Goal: Task Accomplishment & Management: Use online tool/utility

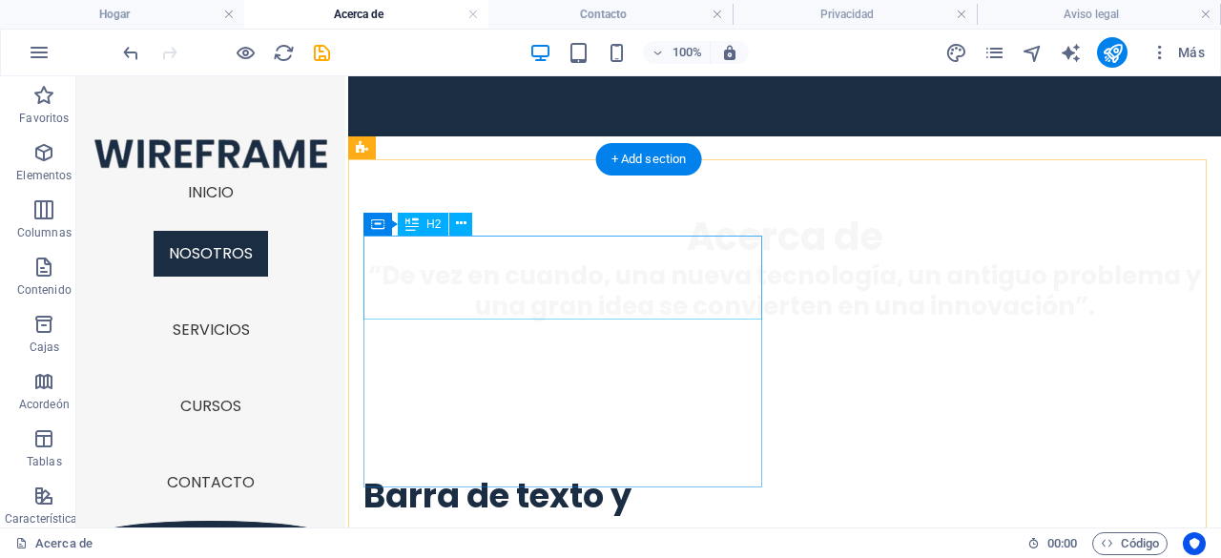
scroll to position [394, 0]
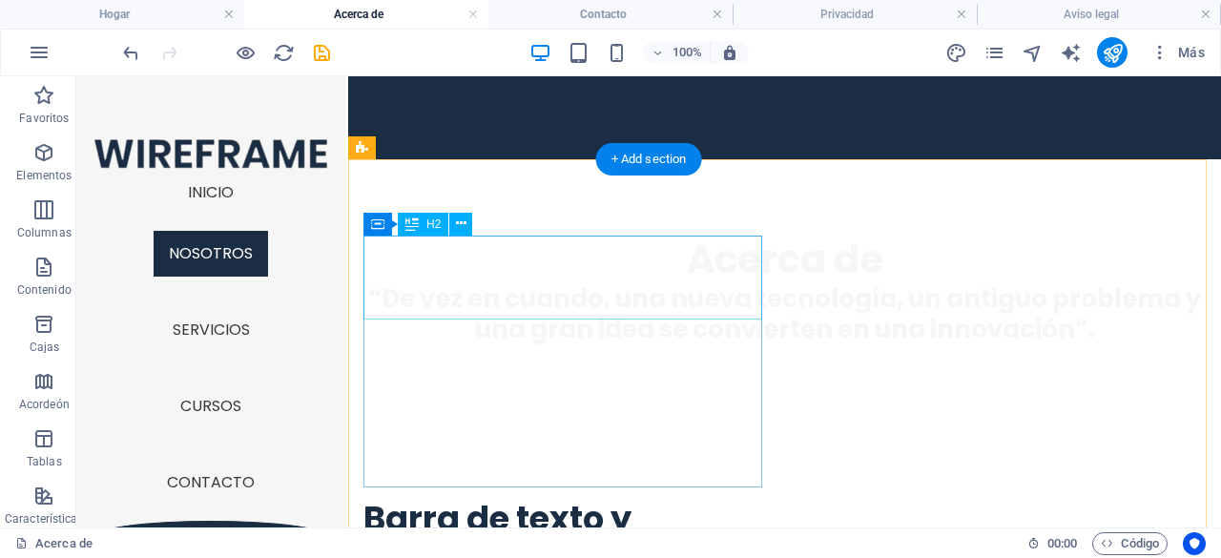
click at [547, 498] on div "Barra de texto y progreso" at bounding box center [566, 540] width 406 height 84
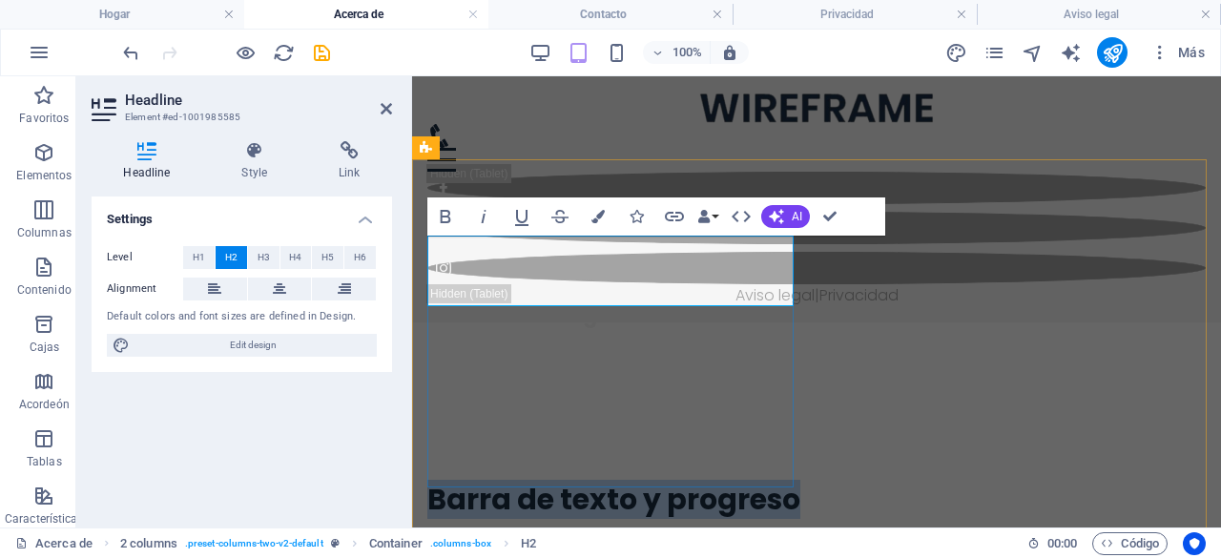
click at [610, 482] on h2 "Barra de texto y progreso" at bounding box center [614, 499] width 374 height 35
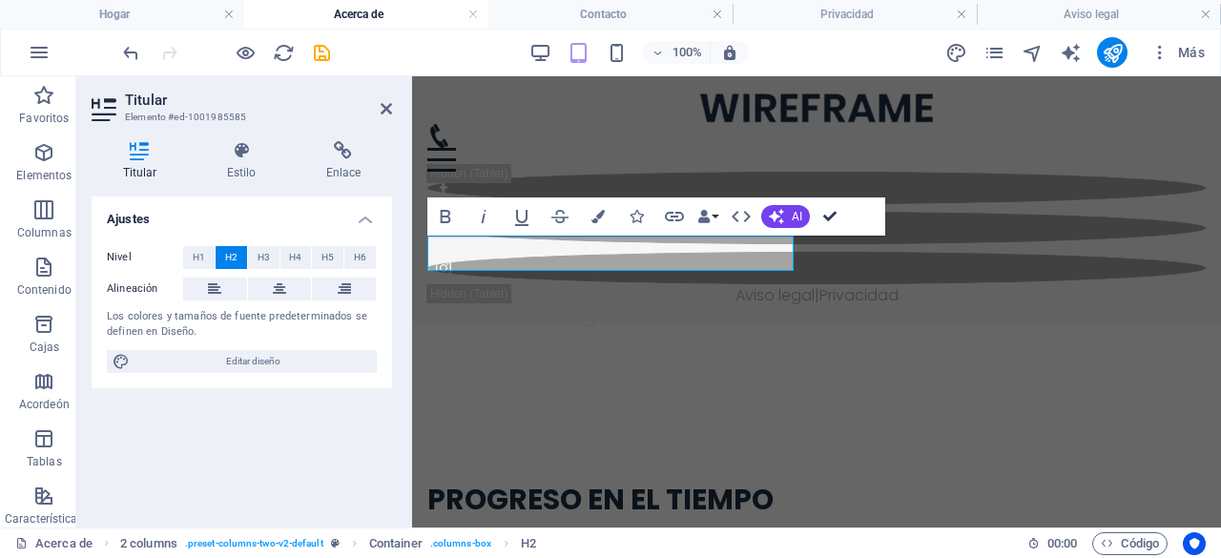
drag, startPoint x: 827, startPoint y: 215, endPoint x: 643, endPoint y: 199, distance: 184.7
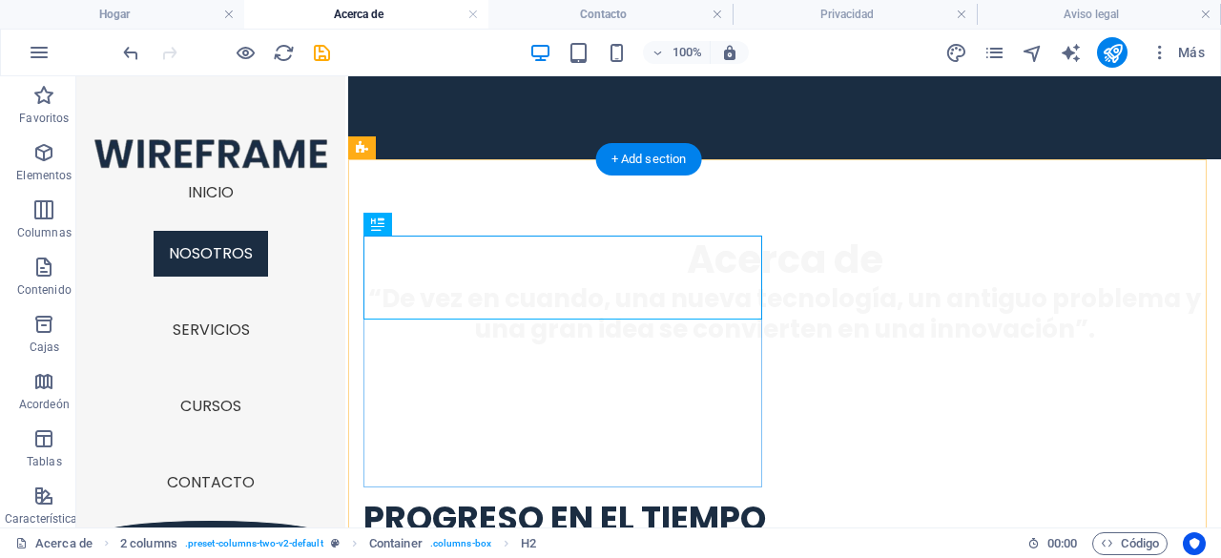
click at [430, 498] on div "PROGRESO EN EL TIEMPO" at bounding box center [566, 528] width 406 height 61
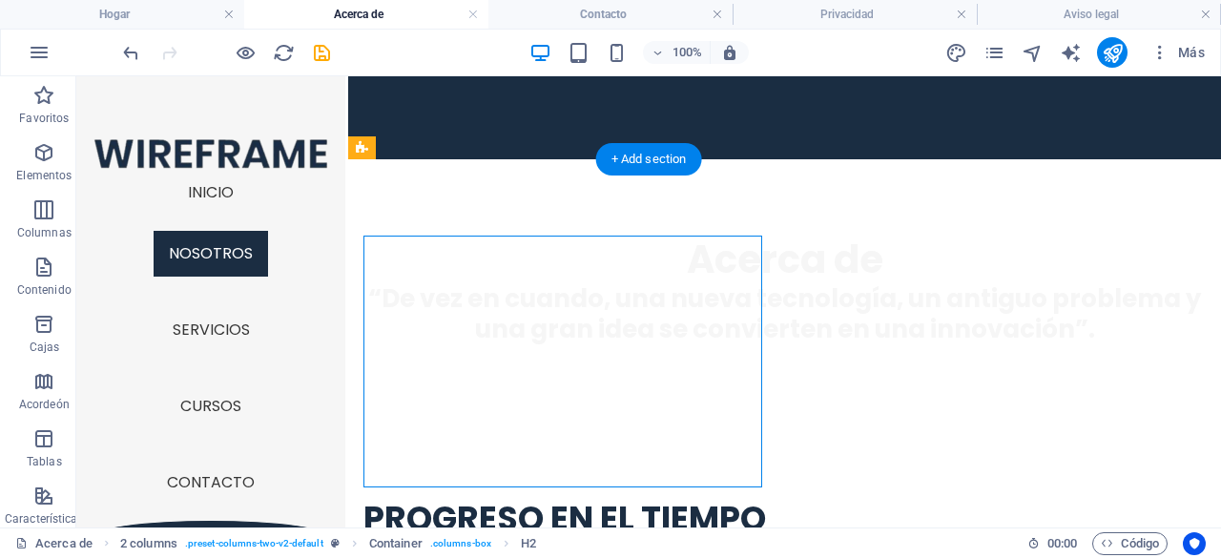
drag, startPoint x: 430, startPoint y: 373, endPoint x: 115, endPoint y: 372, distance: 314.7
click at [430, 498] on div "PROGRESO EN EL TIEMPO" at bounding box center [566, 528] width 406 height 61
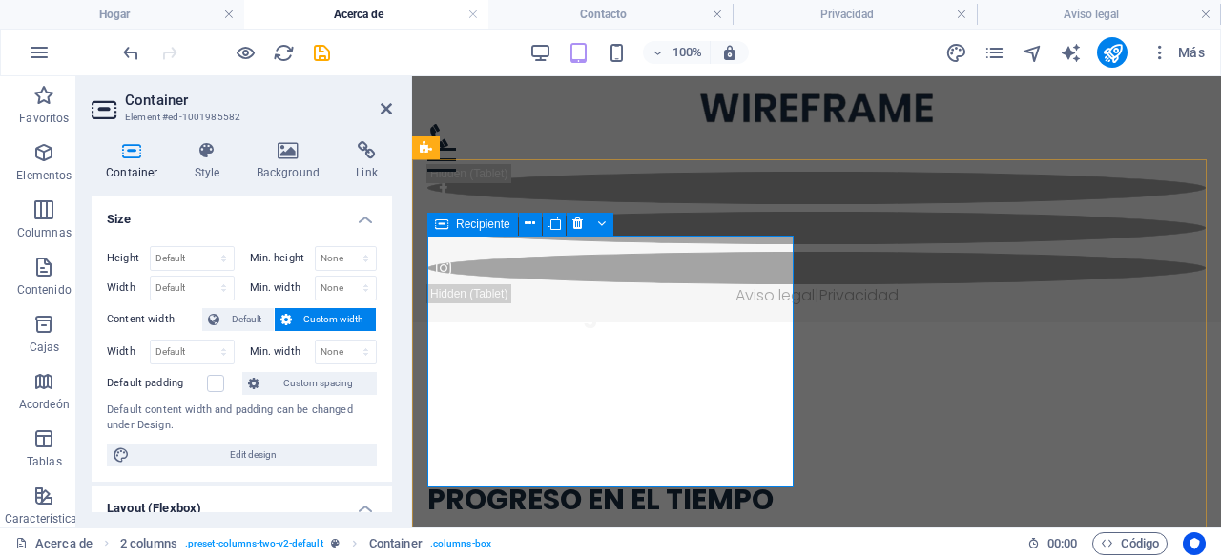
click at [481, 482] on div "PROGRESO EN EL TIEMPO" at bounding box center [614, 509] width 374 height 54
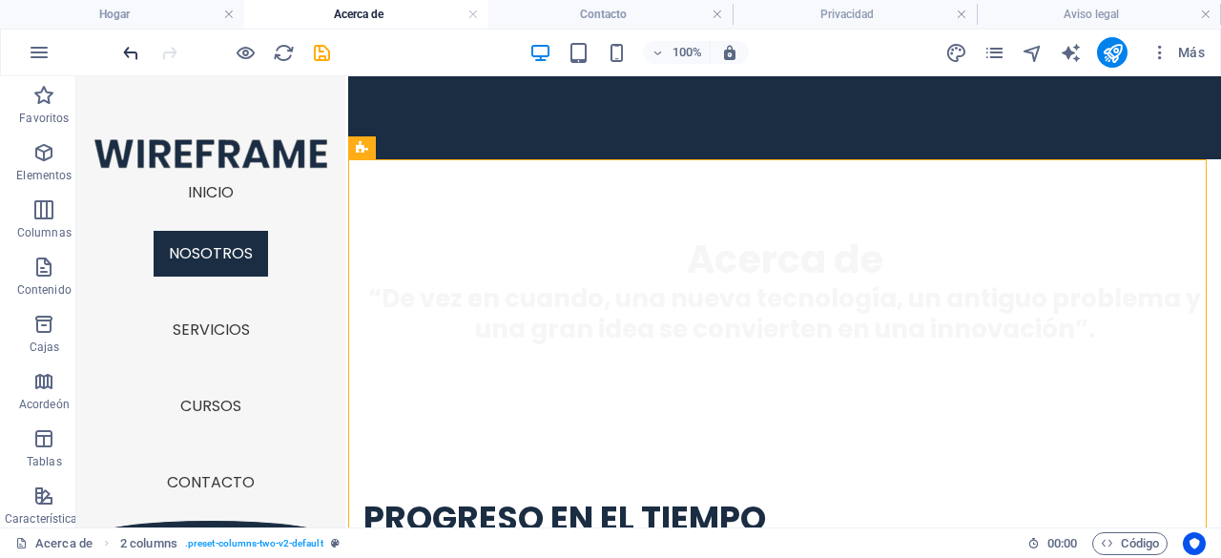
click at [126, 54] on icon "deshacer" at bounding box center [131, 53] width 22 height 22
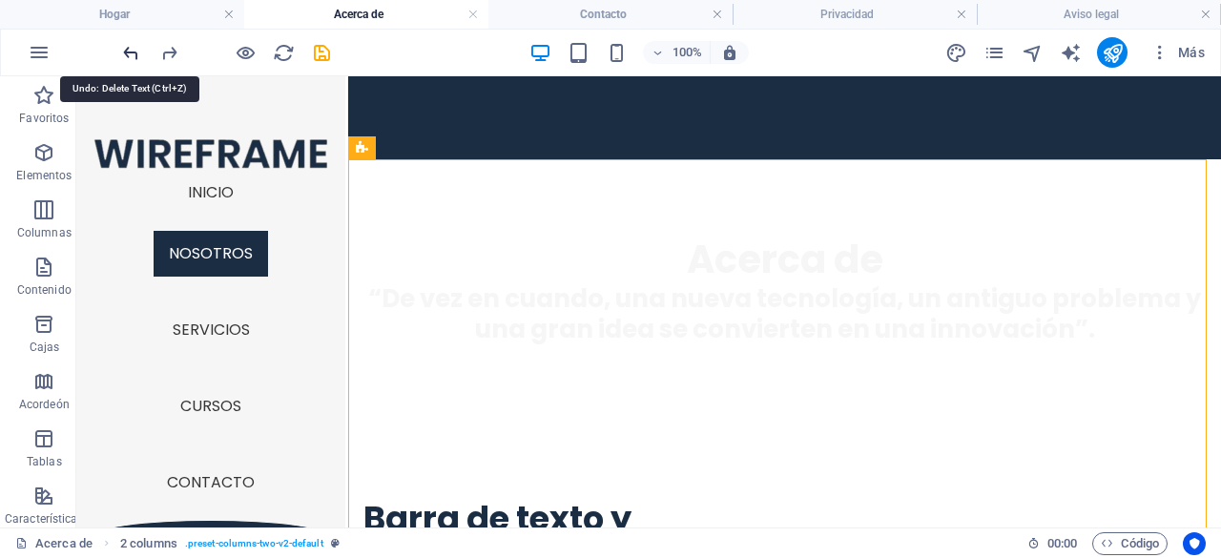
click at [126, 54] on icon "deshacer" at bounding box center [131, 53] width 22 height 22
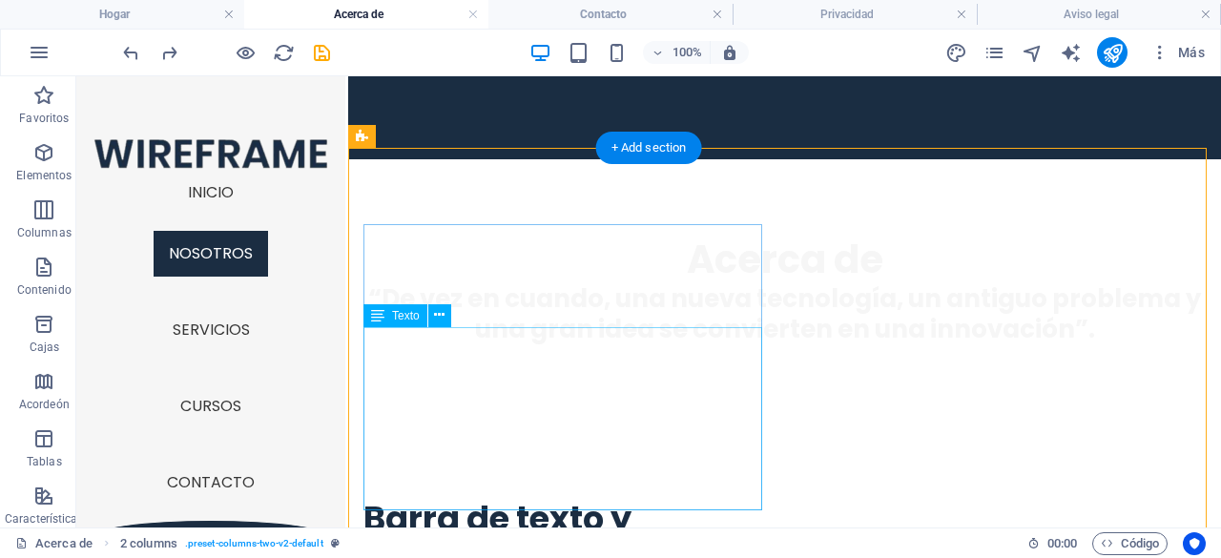
scroll to position [489, 0]
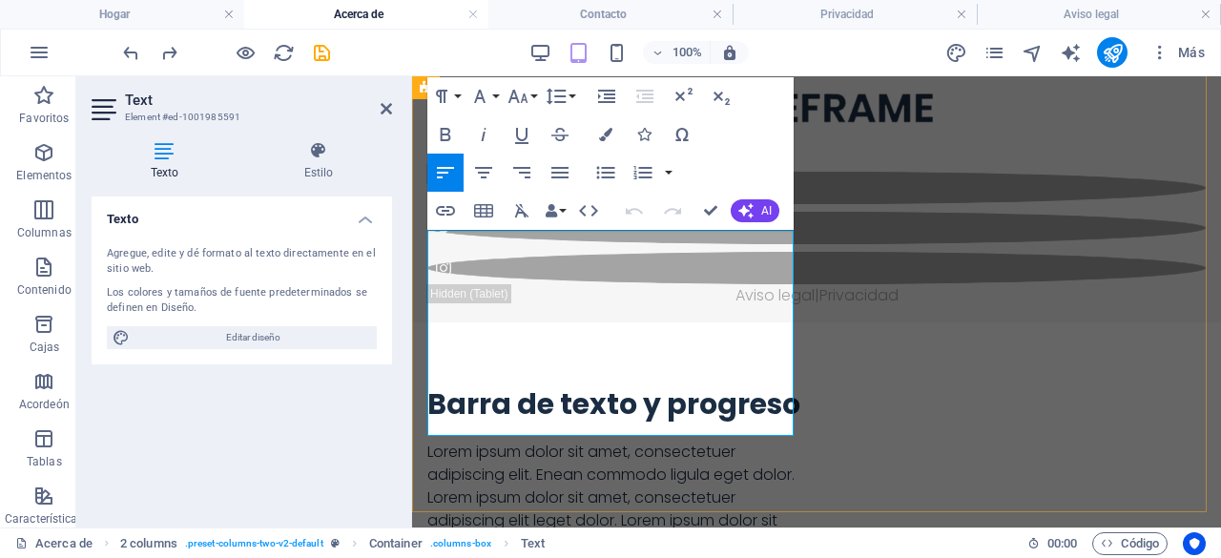
click at [775, 441] on p "Lorem ipsum dolor sit amet, consectetuer adipiscing elit. Enean commodo ligula …" at bounding box center [614, 544] width 374 height 206
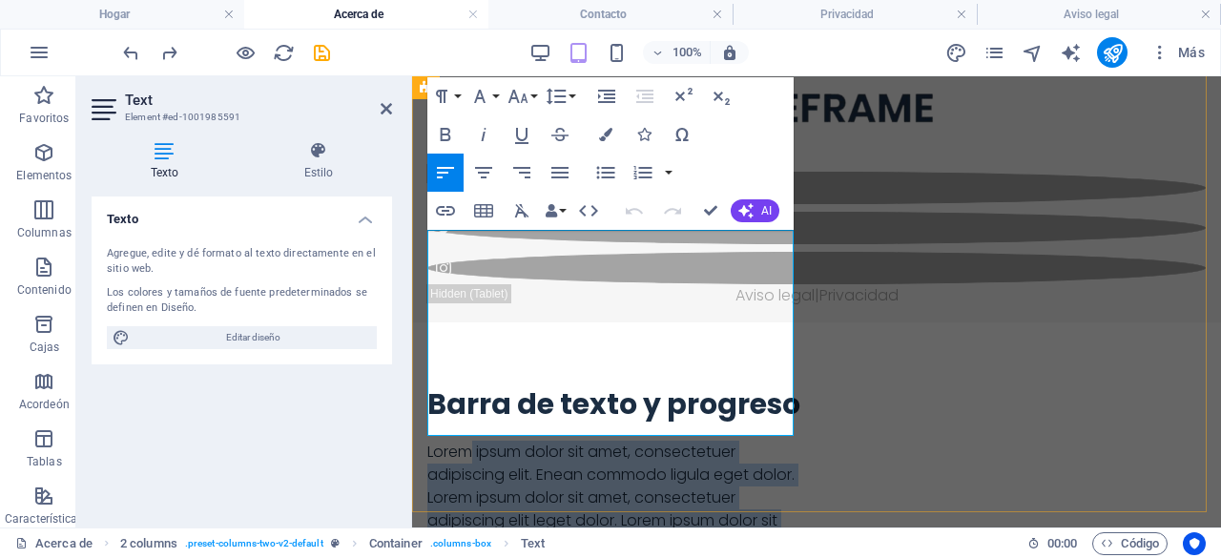
drag, startPoint x: 773, startPoint y: 420, endPoint x: 432, endPoint y: 220, distance: 395.3
click at [457, 386] on div "Barra de texto y progreso Lorem ipsum dolor sit amet, consectetuer adipiscing e…" at bounding box center [614, 516] width 374 height 260
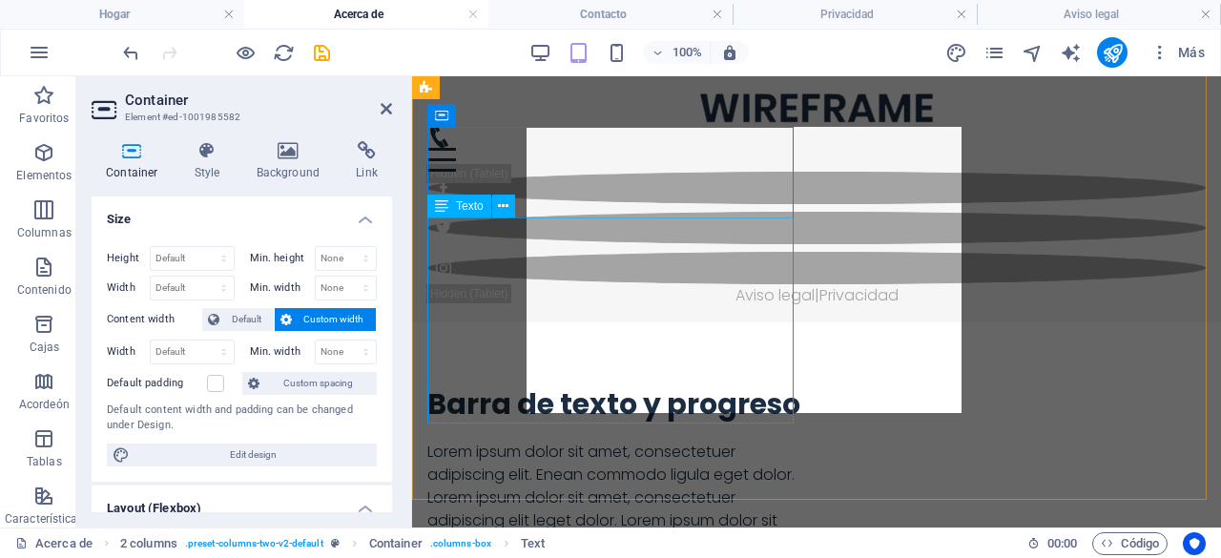
scroll to position [502, 0]
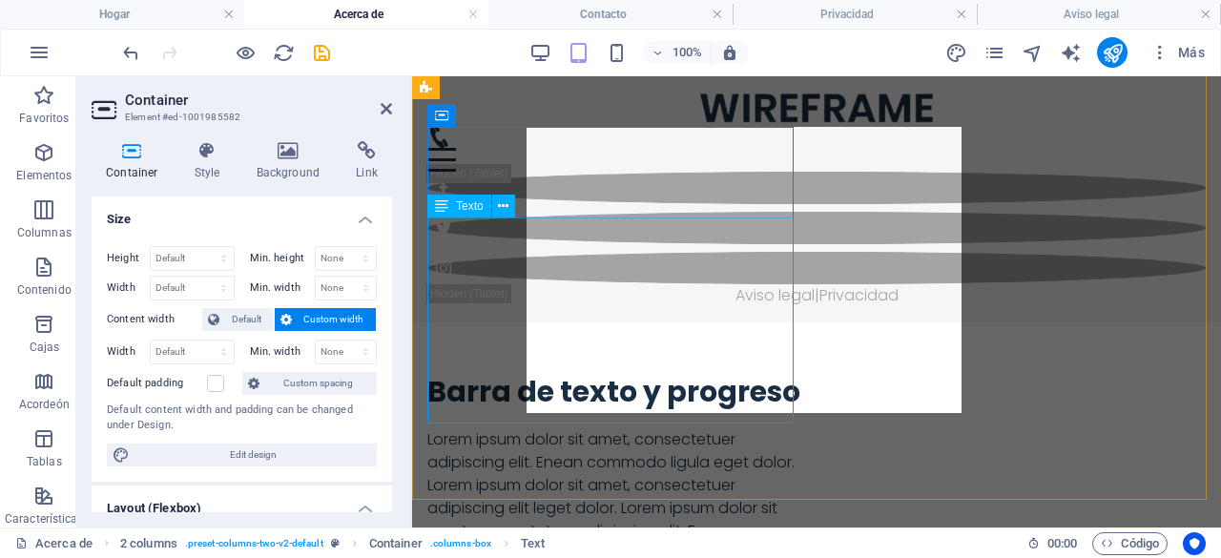
drag, startPoint x: 432, startPoint y: 220, endPoint x: 432, endPoint y: 275, distance: 54.4
click at [432, 374] on div "Barra de texto y progreso Lorem ipsum dolor sit amet, consectetuer adipiscing e…" at bounding box center [614, 504] width 374 height 260
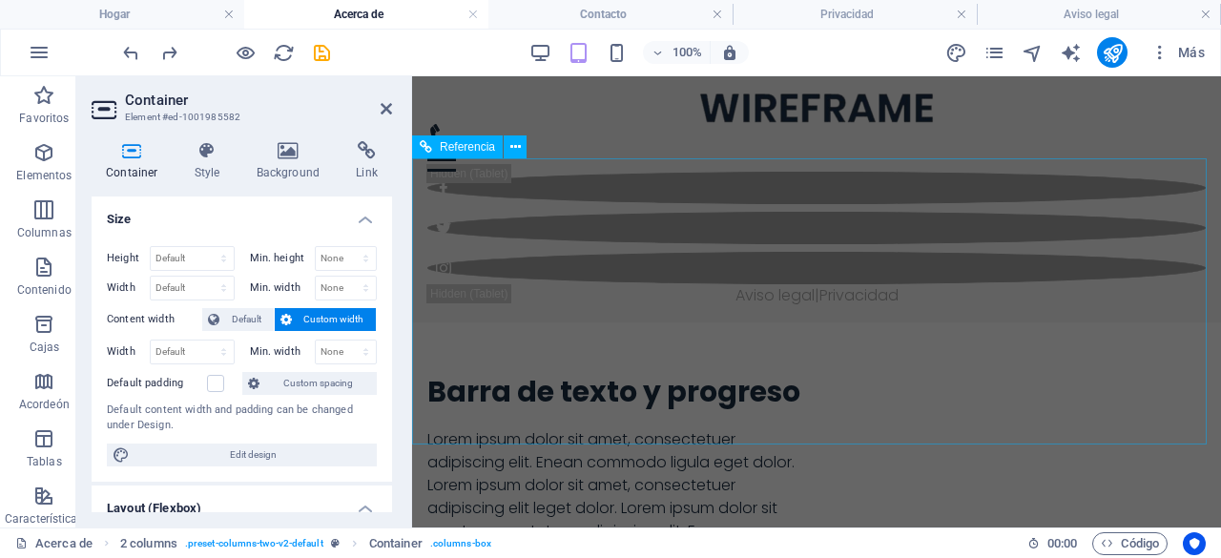
scroll to position [4026, 0]
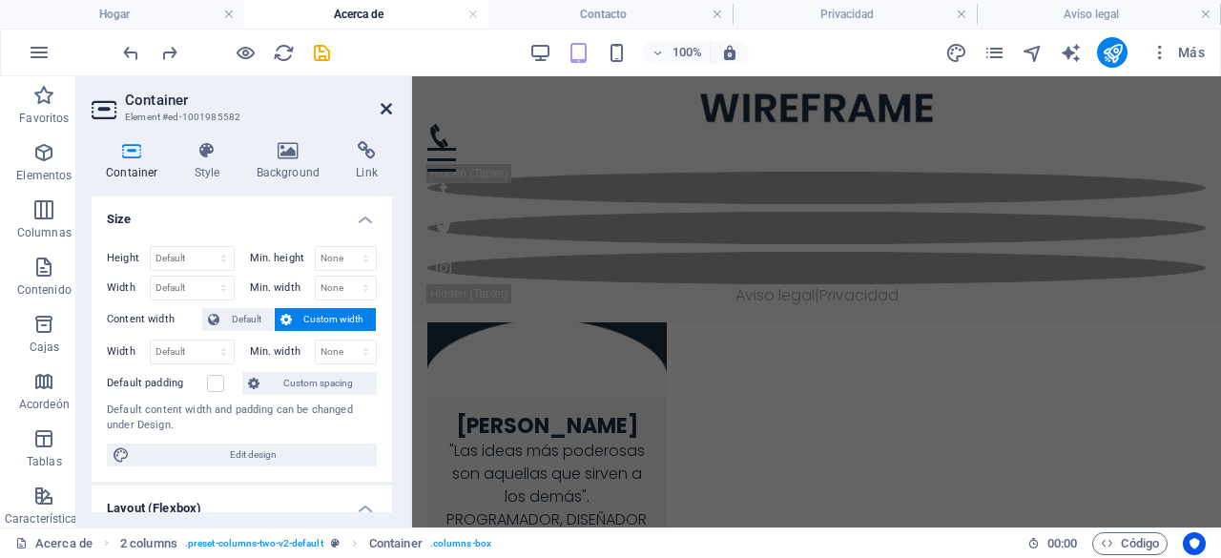
drag, startPoint x: 310, startPoint y: 31, endPoint x: 385, endPoint y: 108, distance: 107.2
click at [385, 108] on icon at bounding box center [385, 108] width 11 height 15
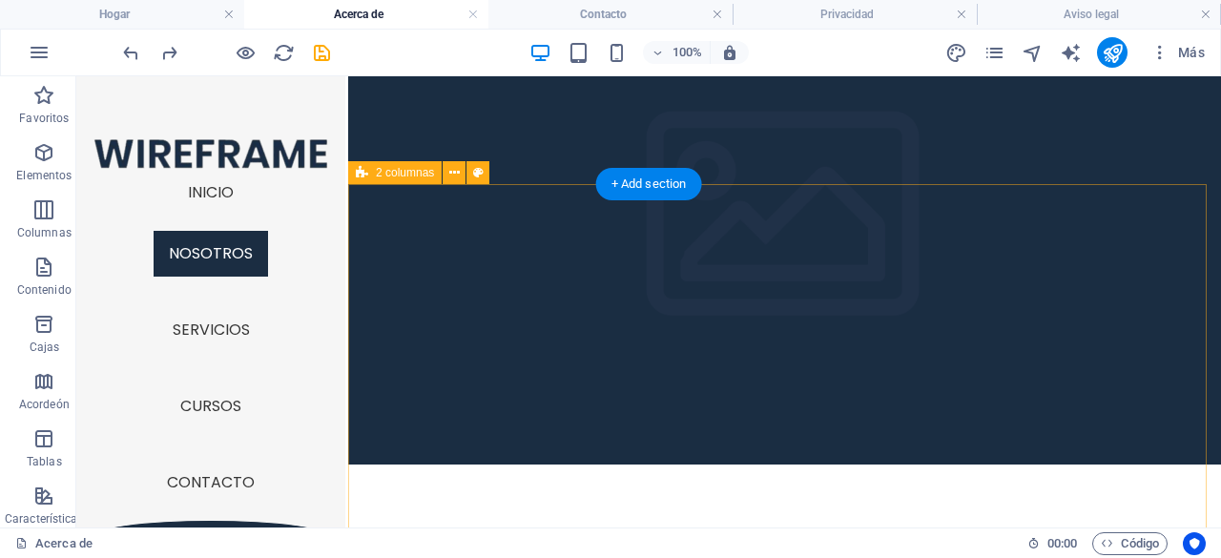
scroll to position [470, 0]
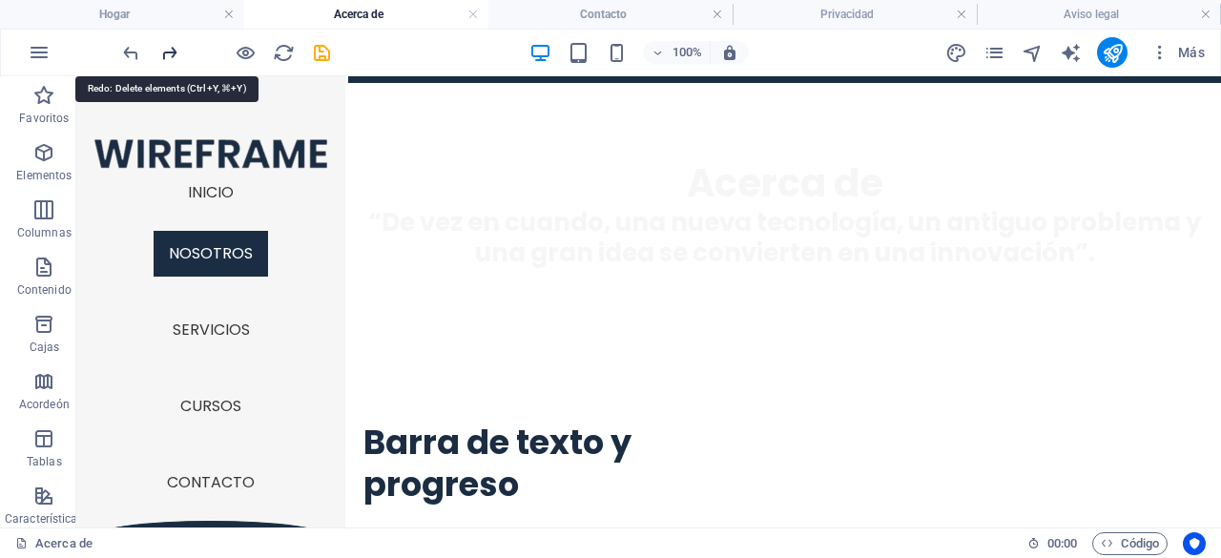
click at [158, 51] on icon "rehacer" at bounding box center [169, 53] width 22 height 22
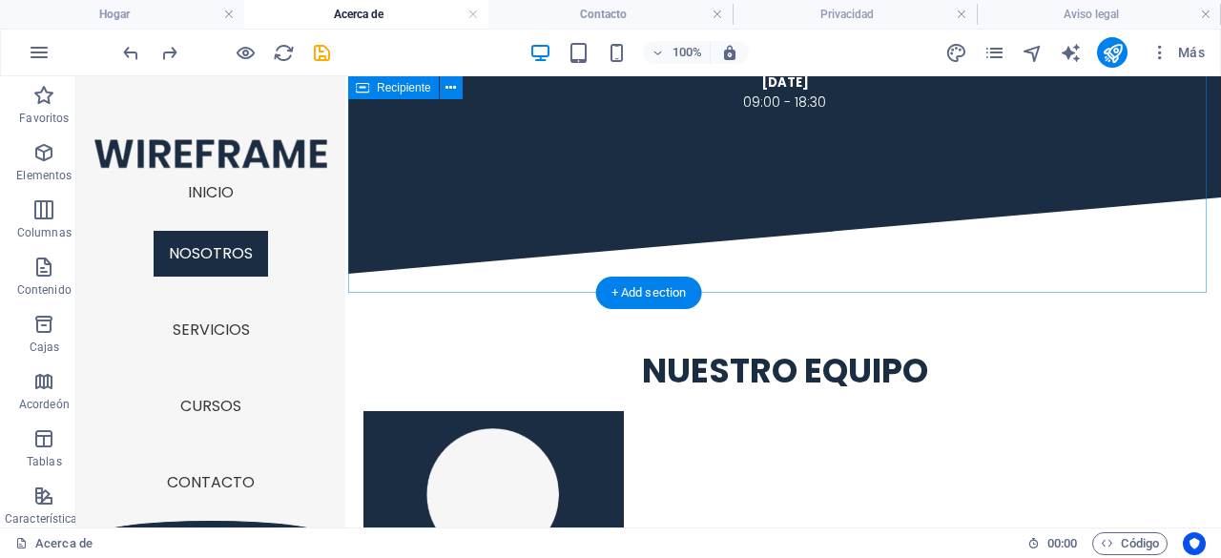
scroll to position [3905, 0]
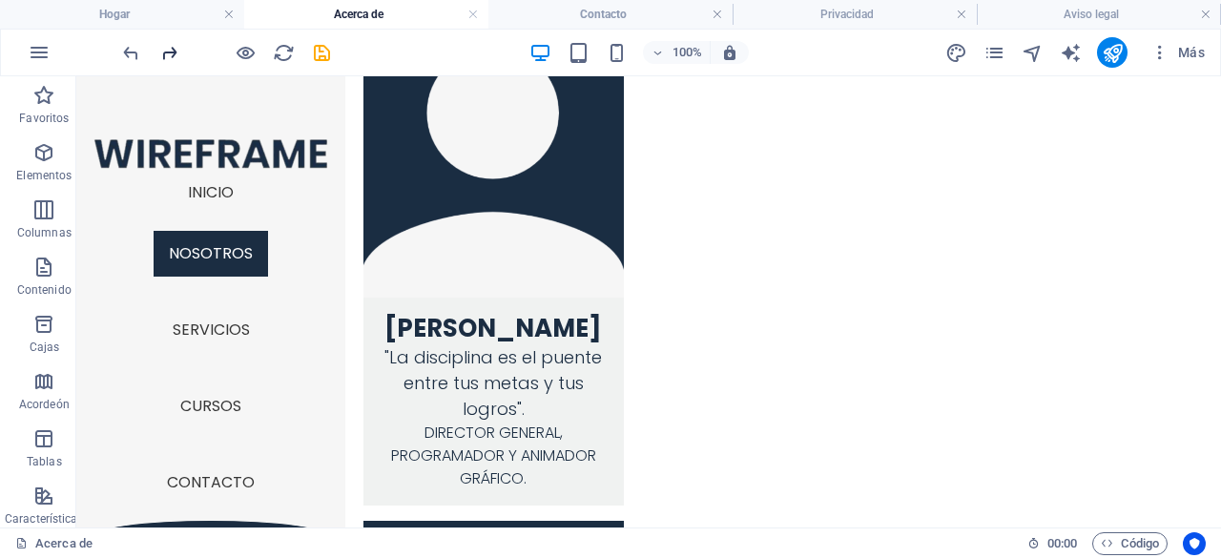
click at [166, 47] on icon "rehacer" at bounding box center [169, 53] width 22 height 22
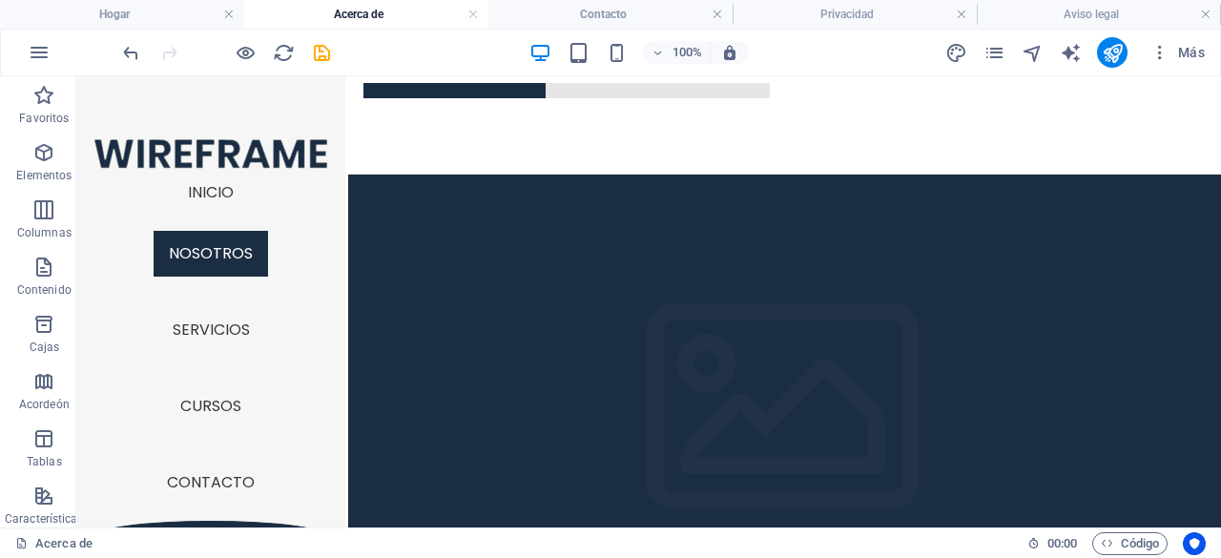
scroll to position [522, 0]
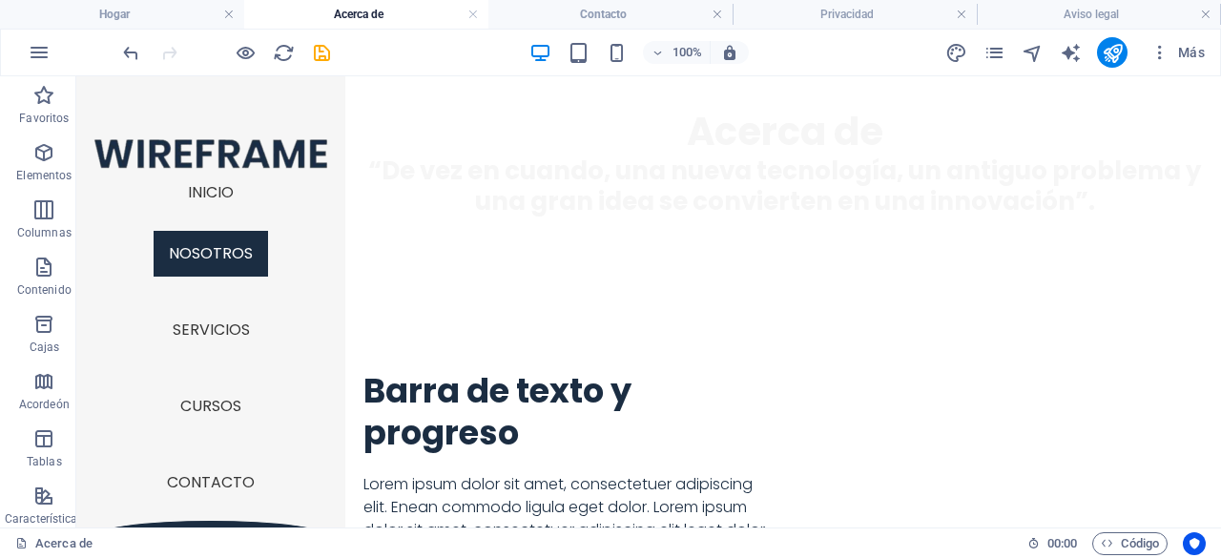
click at [166, 47] on div at bounding box center [226, 52] width 214 height 31
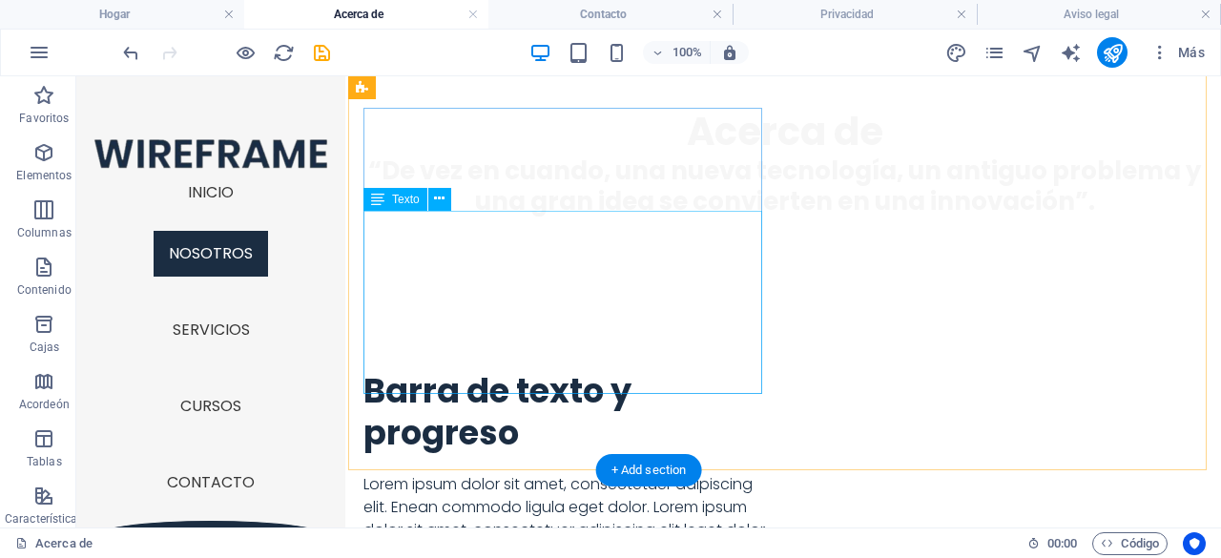
click at [647, 473] on div "Lorem ipsum dolor sit amet, consectetuer adipiscing elit. Enean commodo ligula …" at bounding box center [566, 564] width 406 height 183
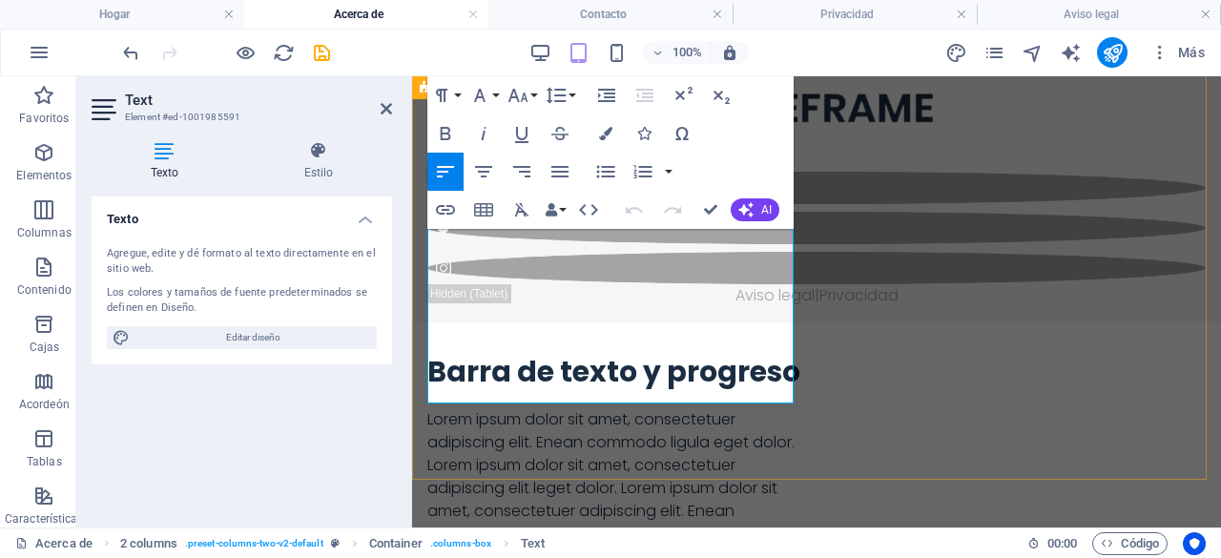
drag, startPoint x: 706, startPoint y: 384, endPoint x: 448, endPoint y: 230, distance: 300.3
click at [448, 408] on p "Lorem ipsum dolor sit amet, consectetuer adipiscing elit. Enean commodo ligula …" at bounding box center [614, 511] width 374 height 206
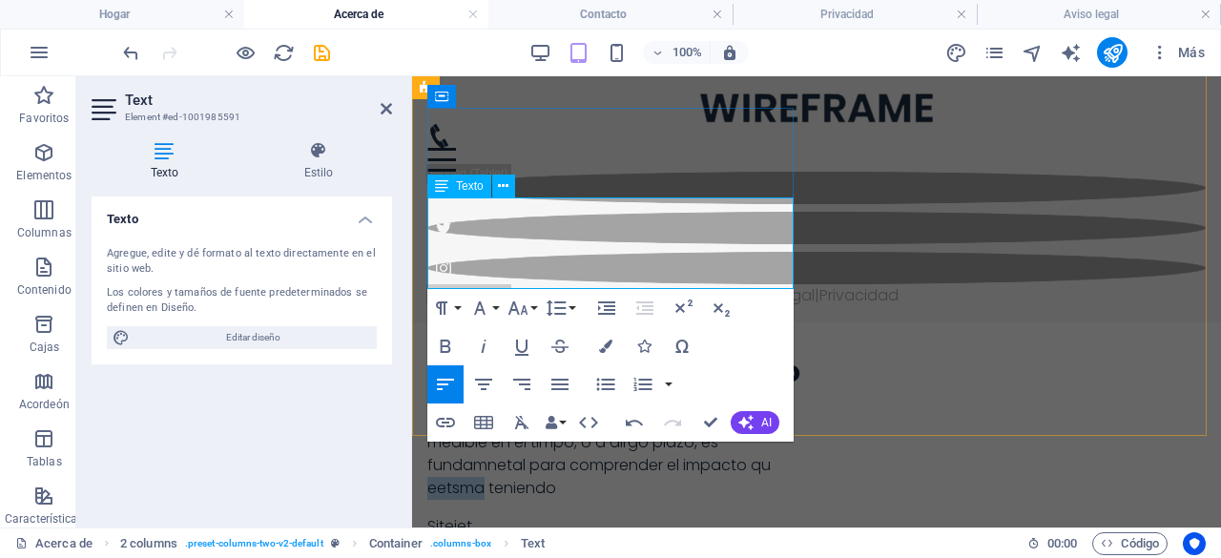
drag, startPoint x: 484, startPoint y: 273, endPoint x: 460, endPoint y: 276, distance: 25.0
click at [475, 408] on p "Para nosotros en el centro de interes, el progreso medible en el timpo, o a alr…" at bounding box center [614, 454] width 374 height 92
click at [444, 408] on p "Para nosotros en el centro de interes, el progreso medible en el timpo, o a alr…" at bounding box center [614, 454] width 374 height 92
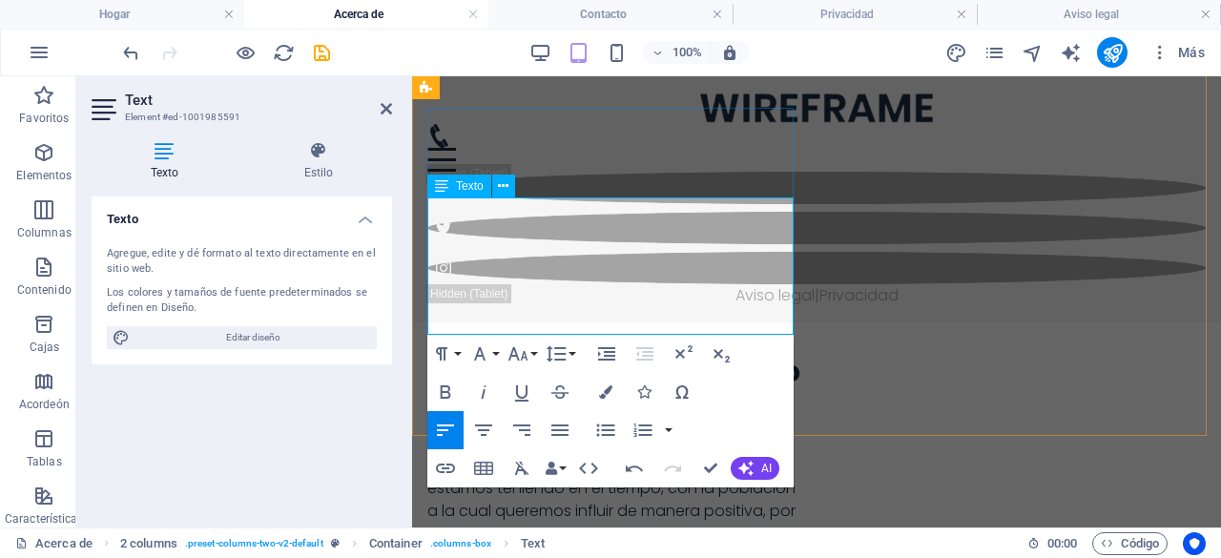
click at [573, 408] on p "Para nosotros en el centro de interés, el progreso medible en el tiempo, o a la…" at bounding box center [614, 476] width 374 height 137
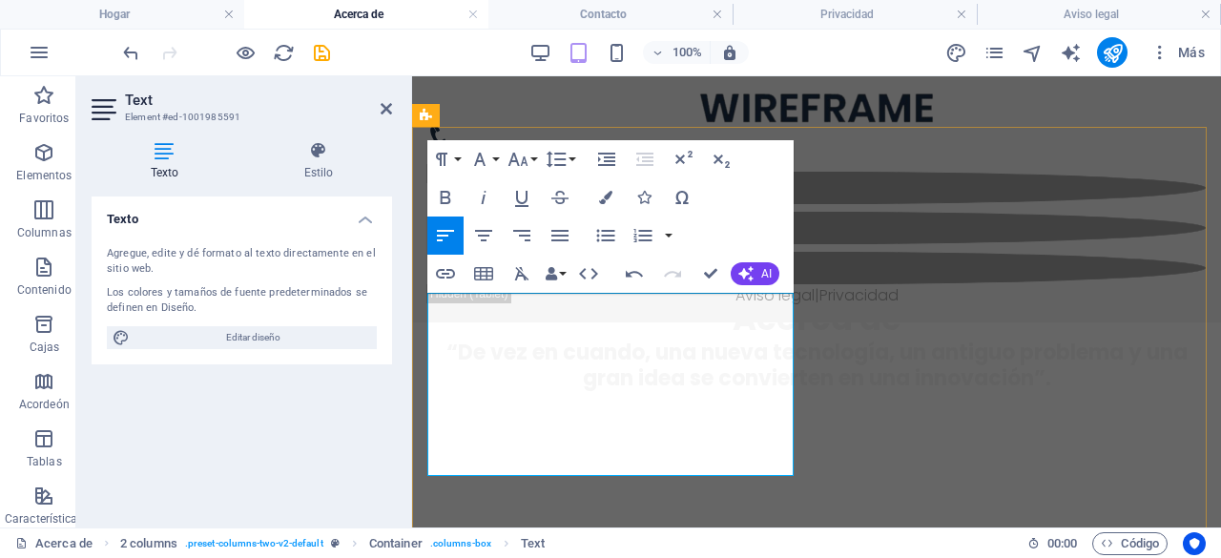
scroll to position [426, 0]
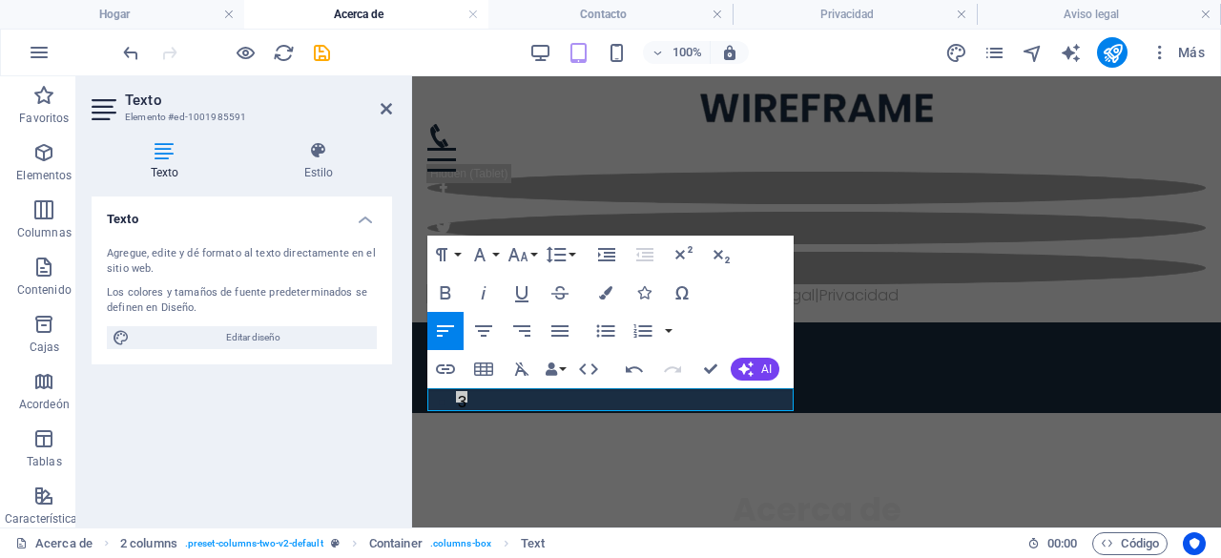
scroll to position [331, 0]
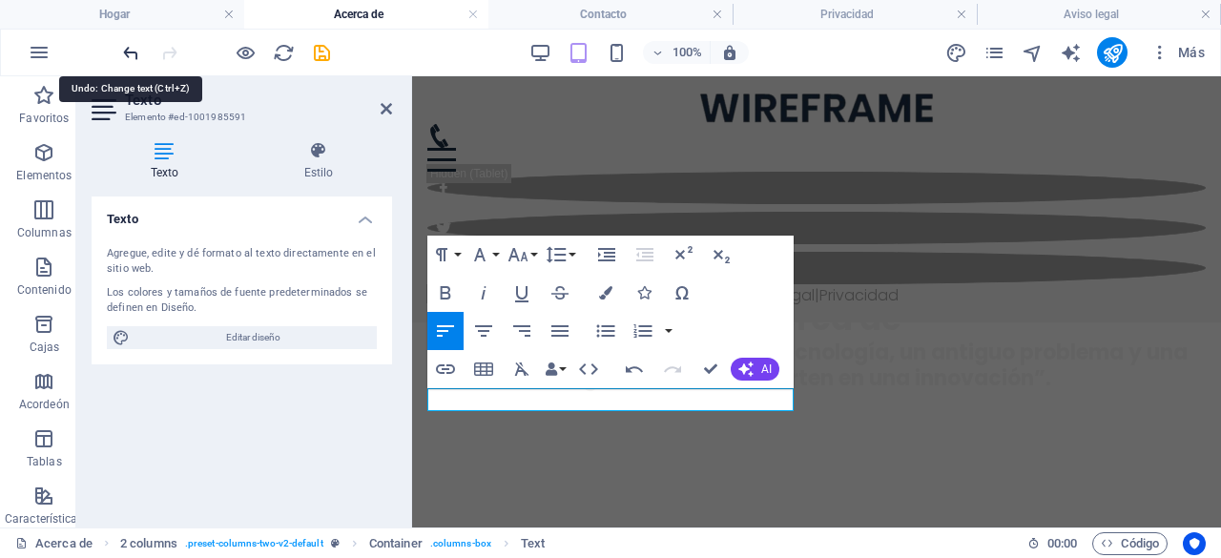
click at [130, 44] on icon "deshacer" at bounding box center [131, 53] width 22 height 22
click at [131, 44] on icon "deshacer" at bounding box center [131, 53] width 22 height 22
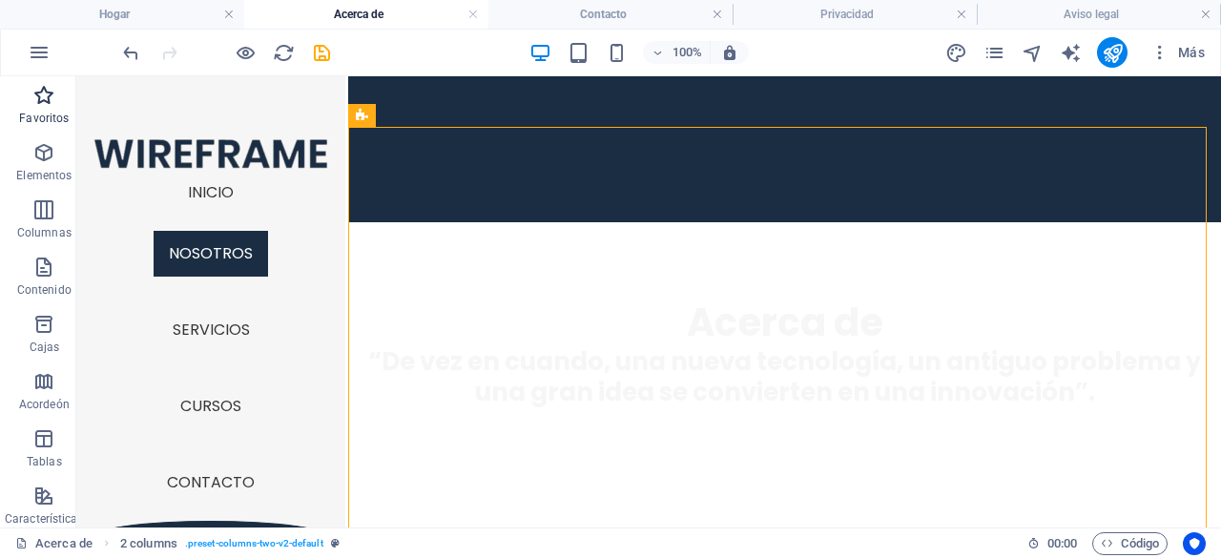
scroll to position [426, 0]
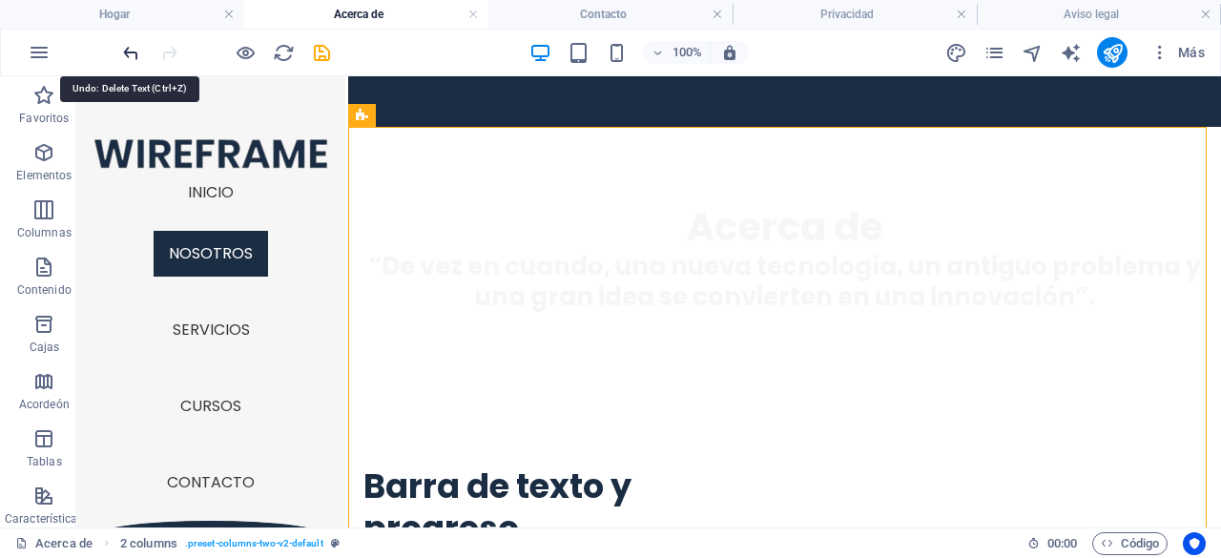
click at [137, 49] on icon "deshacer" at bounding box center [131, 53] width 22 height 22
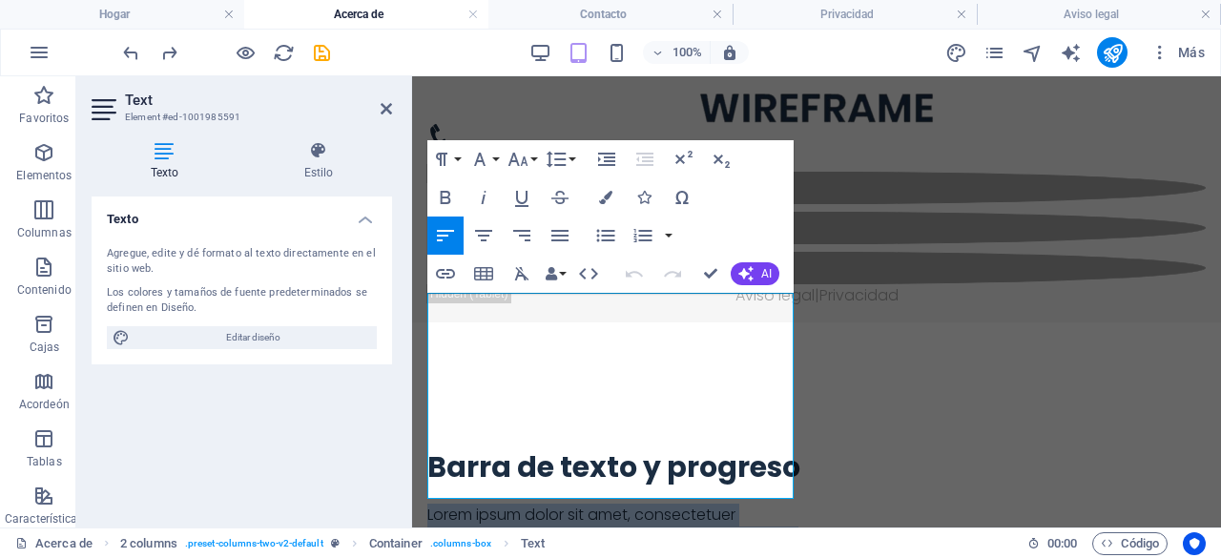
drag, startPoint x: 774, startPoint y: 484, endPoint x: 790, endPoint y: 347, distance: 138.2
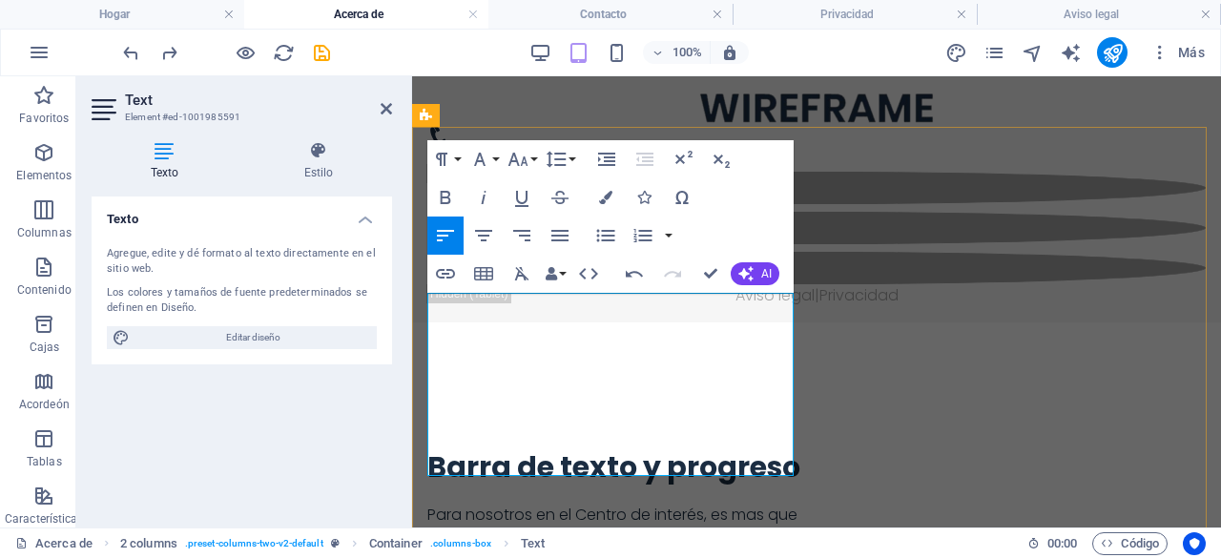
drag, startPoint x: 734, startPoint y: 417, endPoint x: 778, endPoint y: 413, distance: 44.0
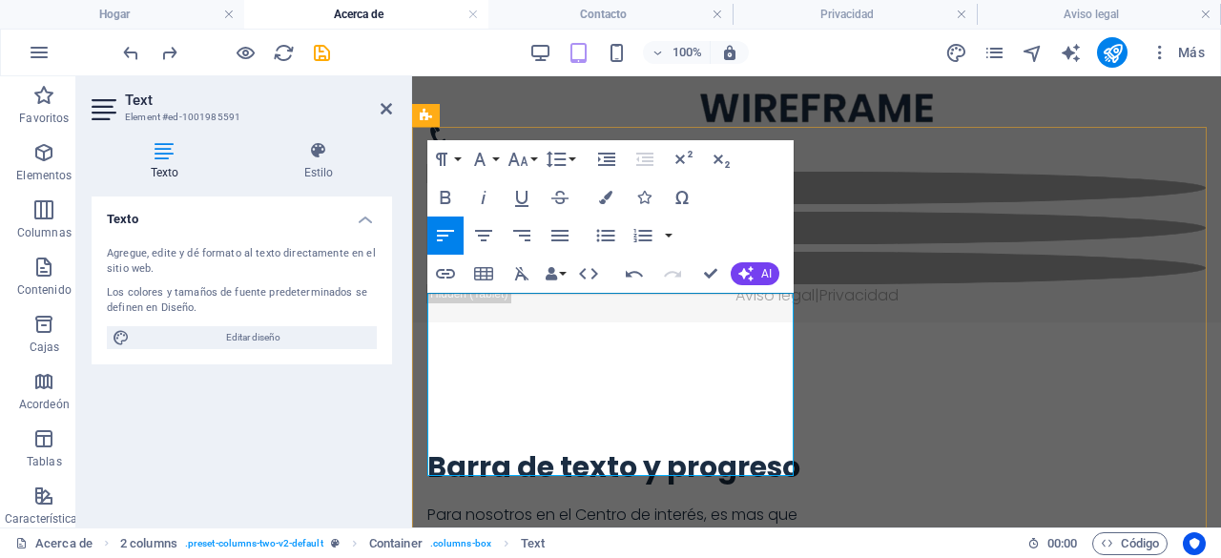
drag, startPoint x: 717, startPoint y: 348, endPoint x: 749, endPoint y: 338, distance: 33.2
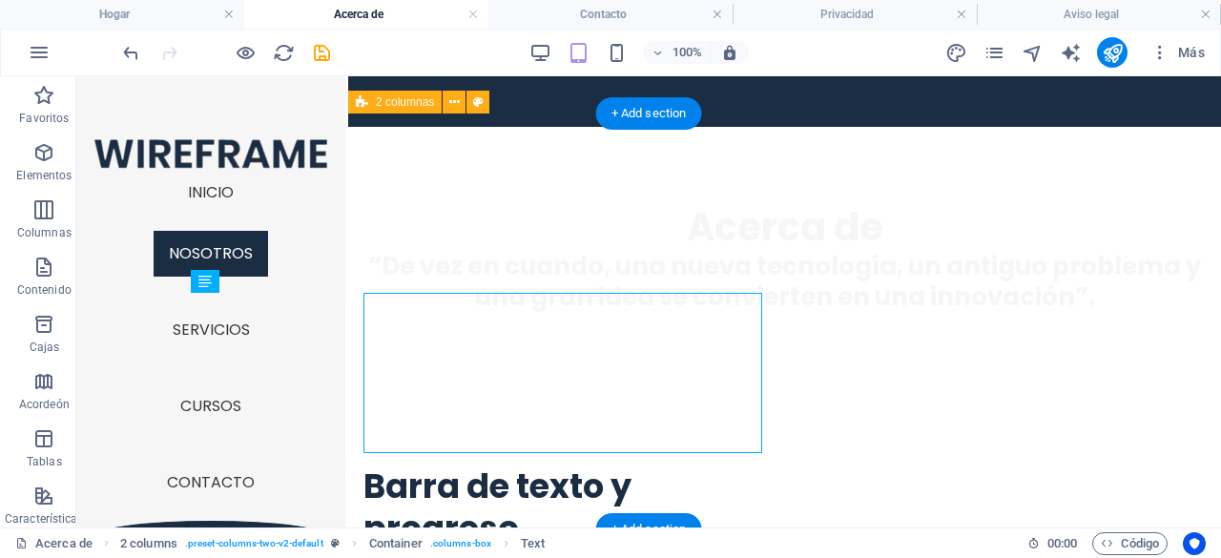
scroll to position [439, 0]
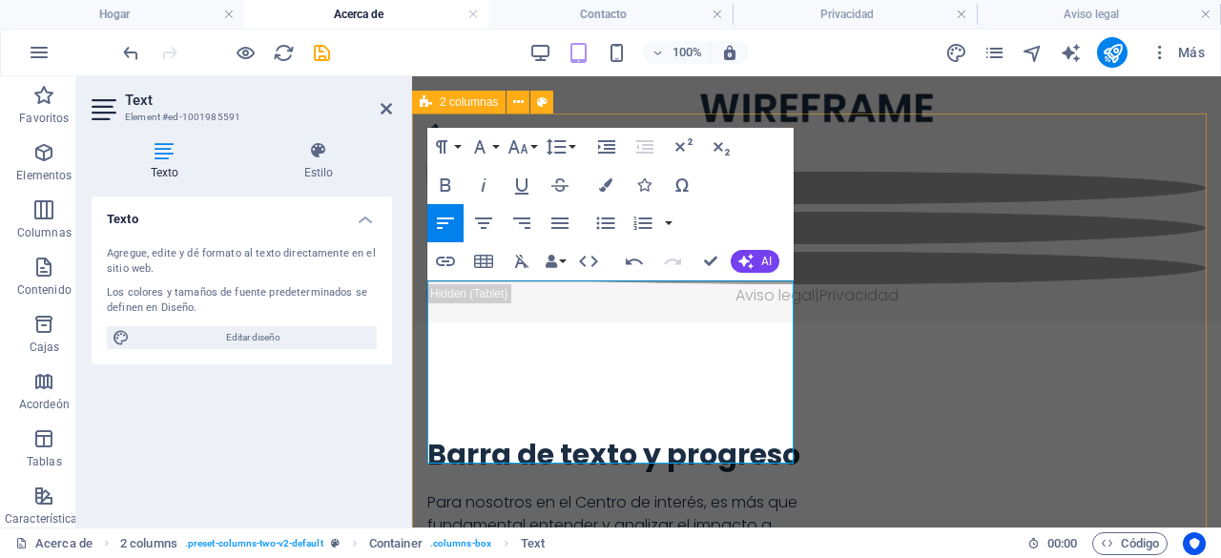
drag, startPoint x: 588, startPoint y: 453, endPoint x: 423, endPoint y: 280, distance: 238.8
copy p "Para nosotros en el Centro de interés, es más que fundamental entender y analiz…"
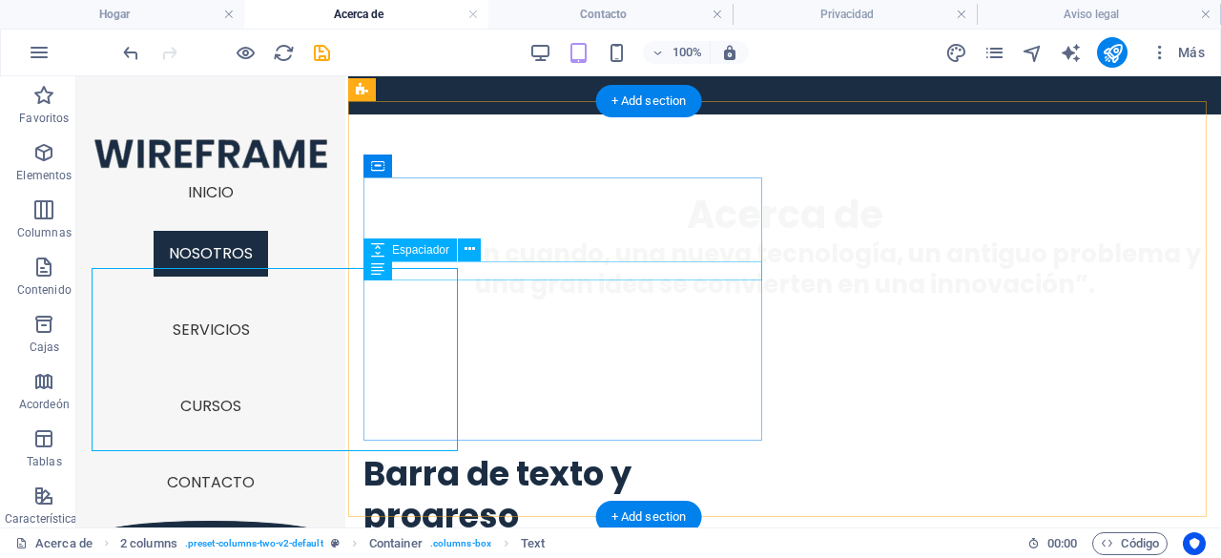
scroll to position [452, 0]
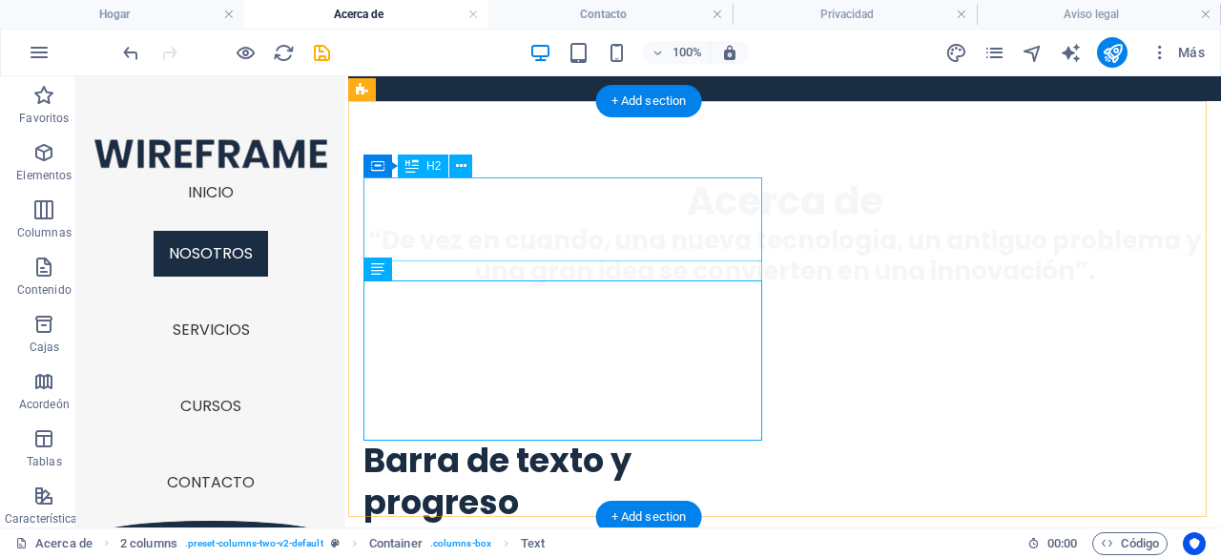
click at [549, 440] on div "Barra de texto y progreso" at bounding box center [566, 482] width 406 height 84
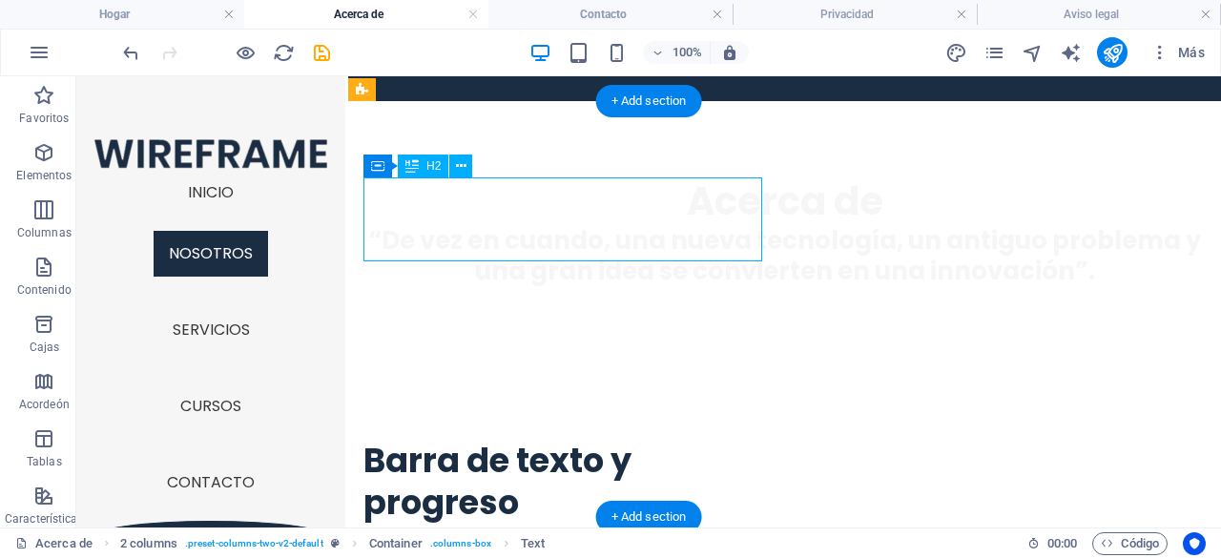
click at [549, 440] on div "Barra de texto y progreso" at bounding box center [566, 482] width 406 height 84
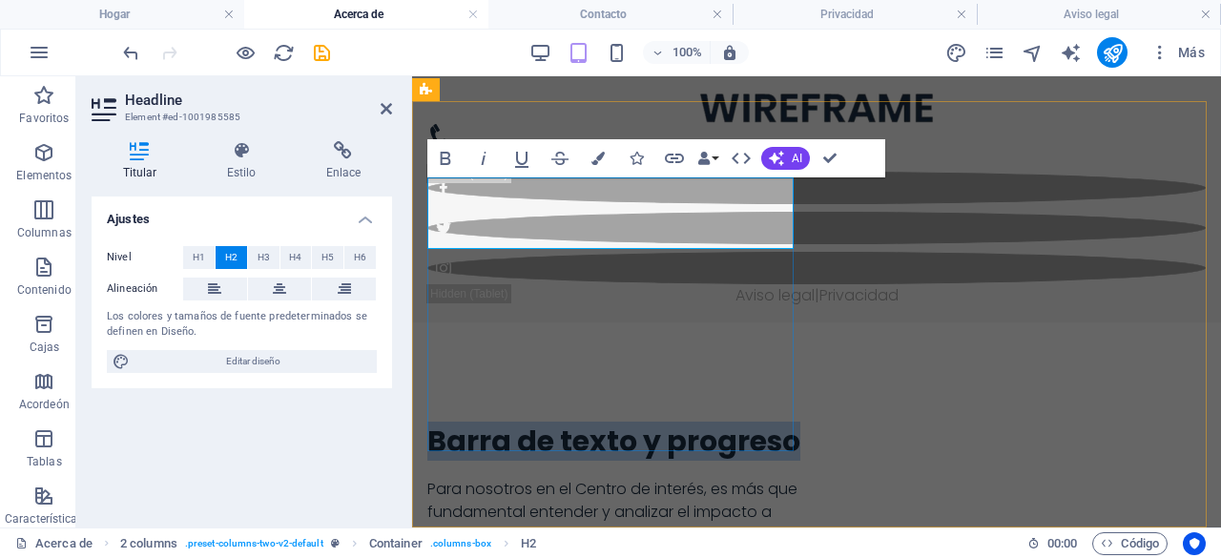
click at [570, 423] on h2 "Barra de texto y progreso" at bounding box center [614, 440] width 374 height 35
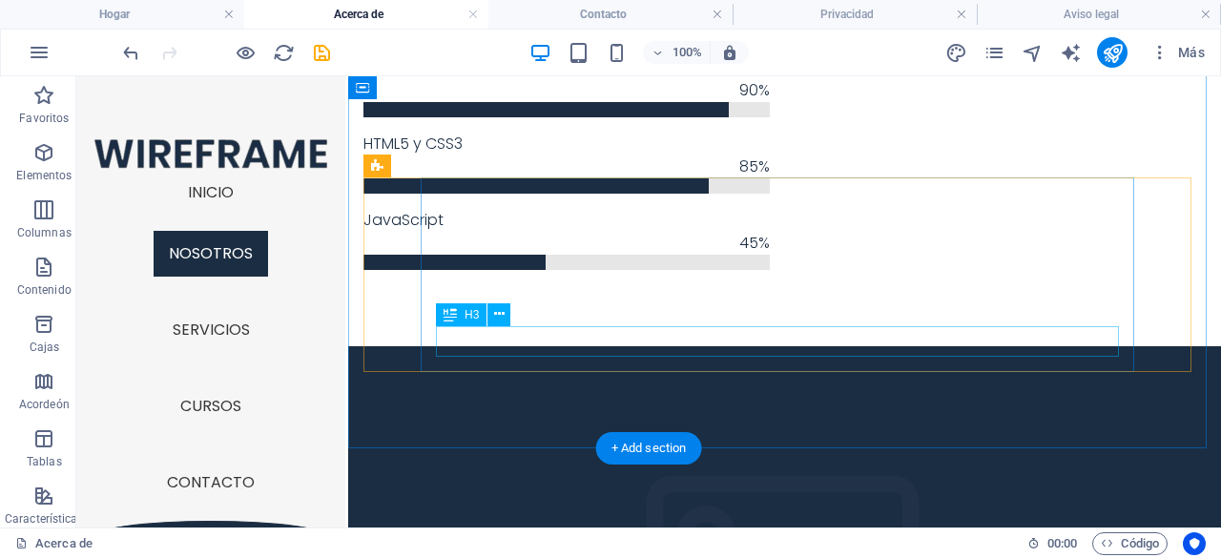
scroll to position [1406, 0]
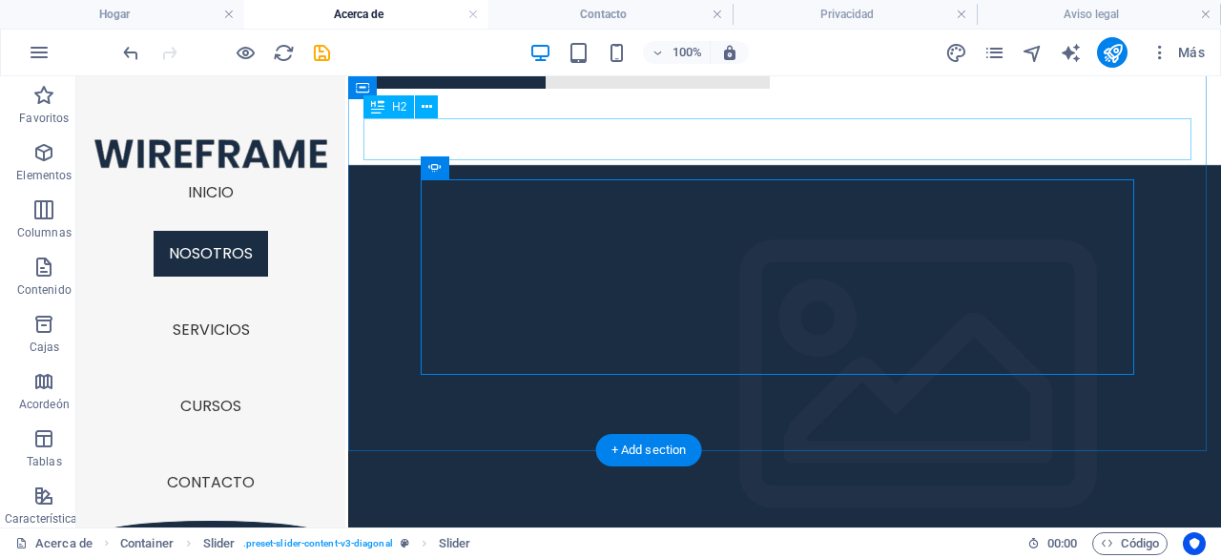
scroll to position [1310, 0]
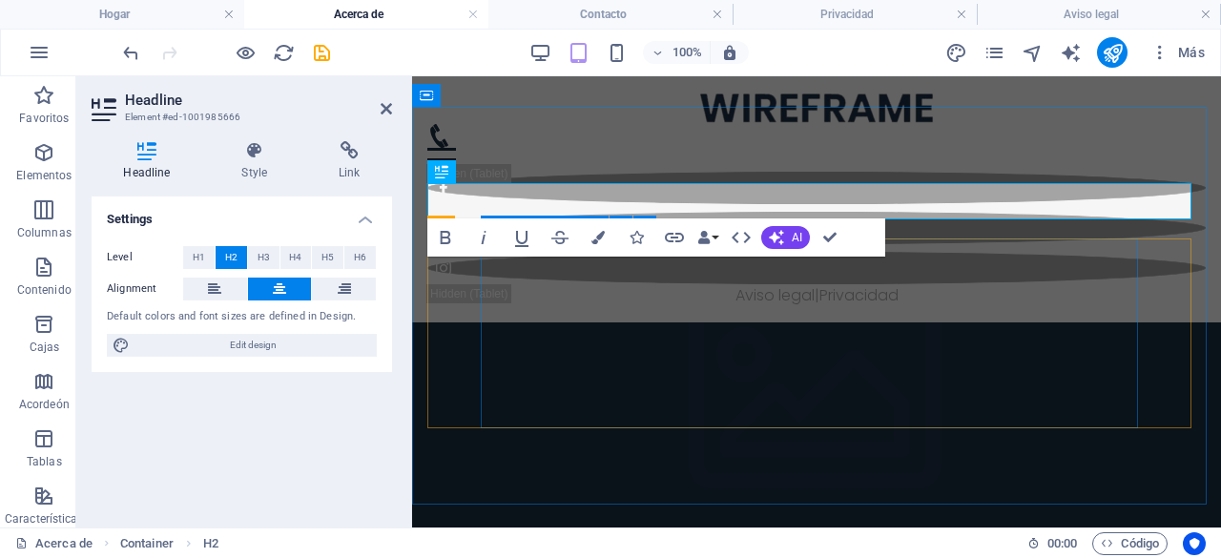
scroll to position [1155, 0]
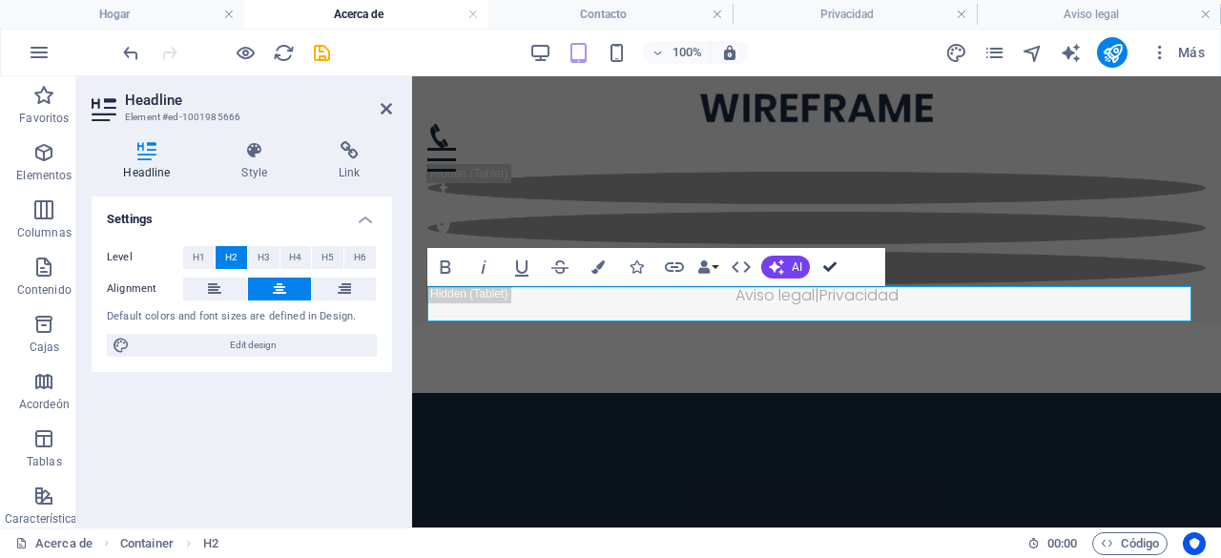
drag, startPoint x: 827, startPoint y: 258, endPoint x: 750, endPoint y: 182, distance: 107.9
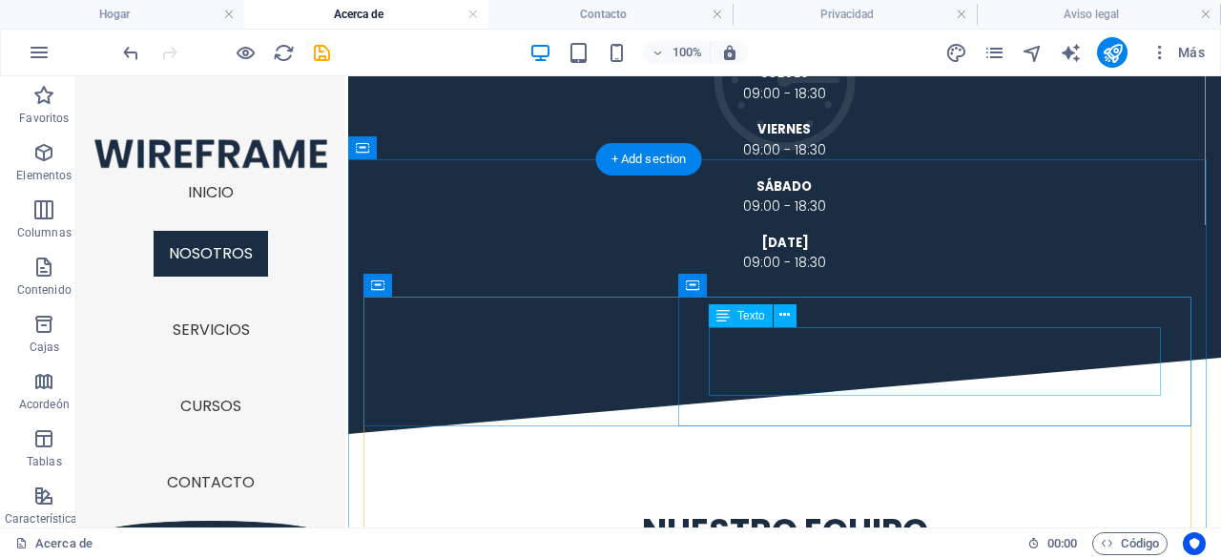
scroll to position [3203, 0]
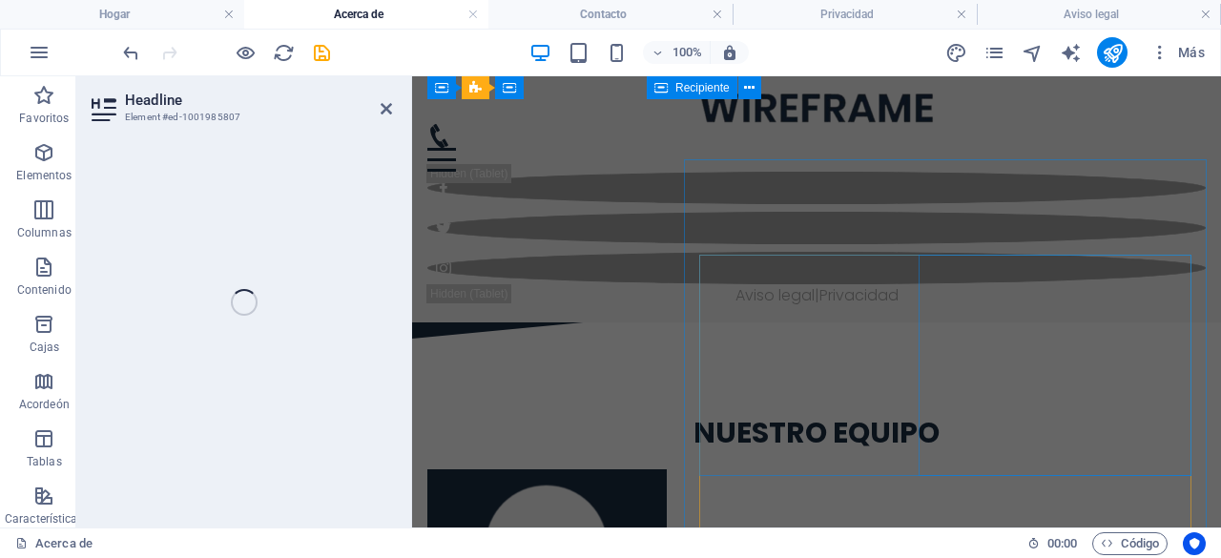
scroll to position [3137, 0]
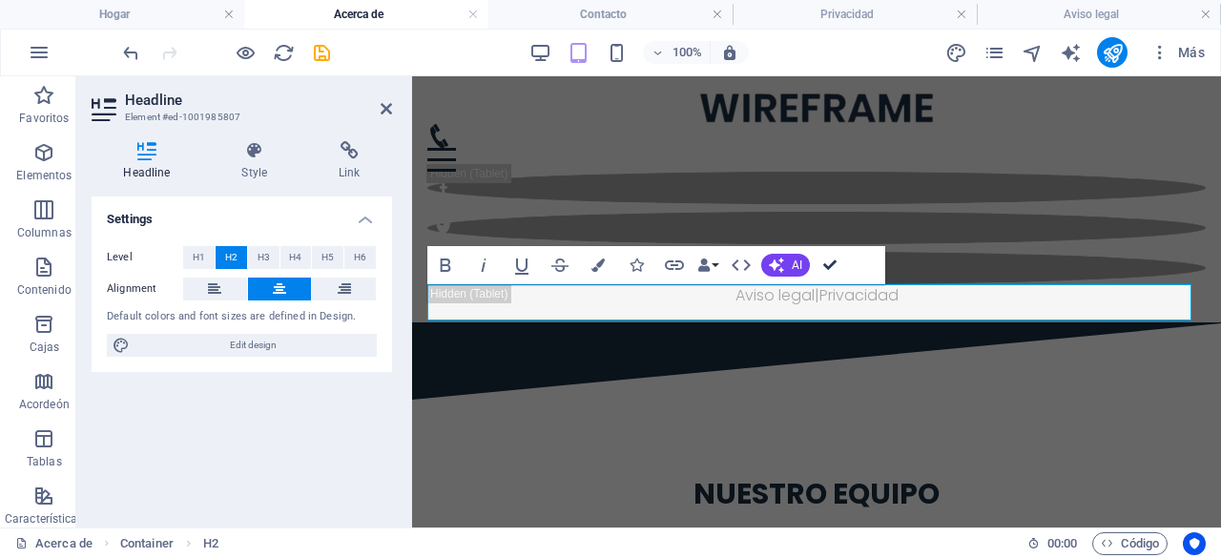
drag, startPoint x: 835, startPoint y: 259, endPoint x: 759, endPoint y: 182, distance: 108.6
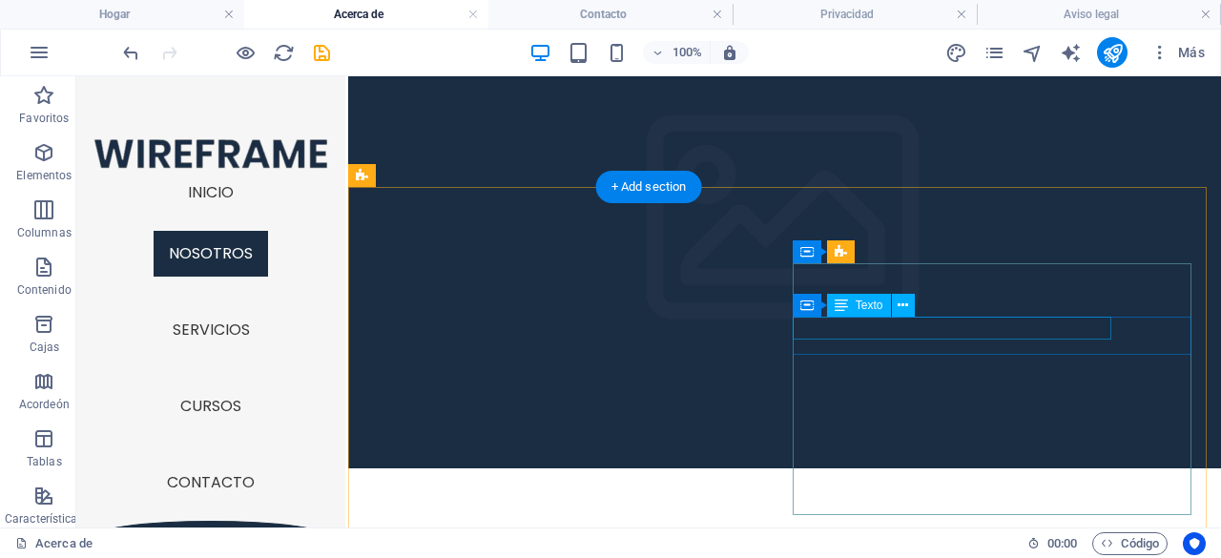
scroll to position [366, 0]
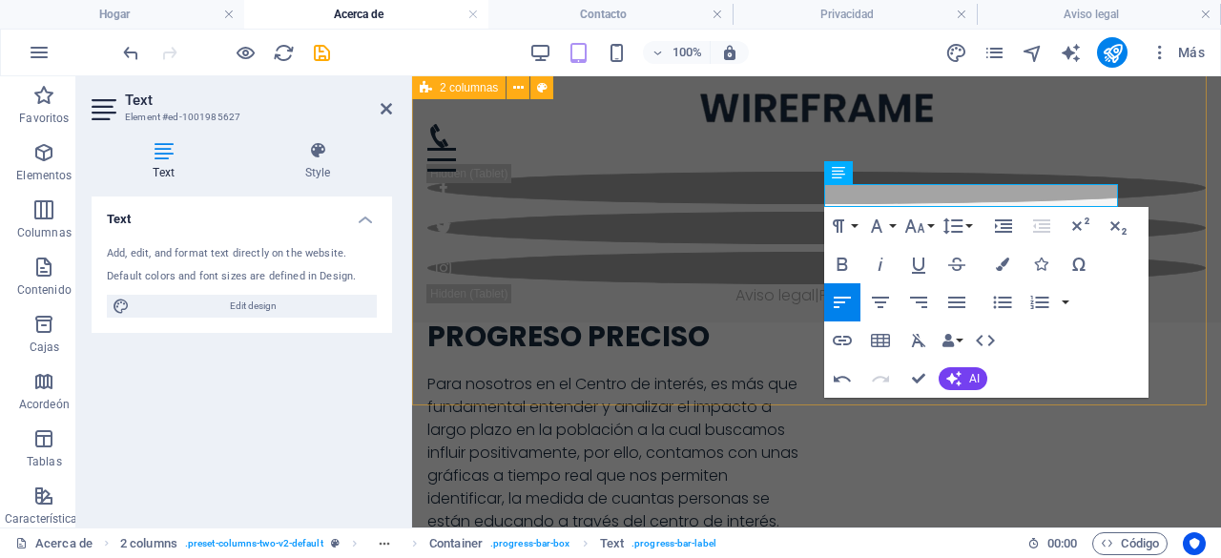
scroll to position [462, 0]
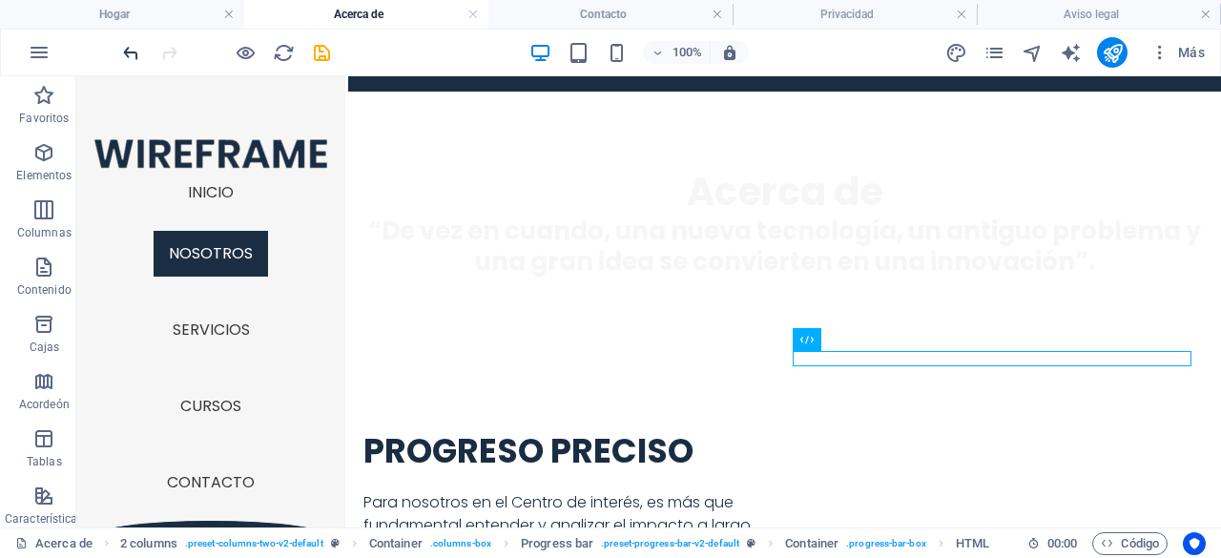
click at [132, 42] on icon "deshacer" at bounding box center [131, 53] width 22 height 22
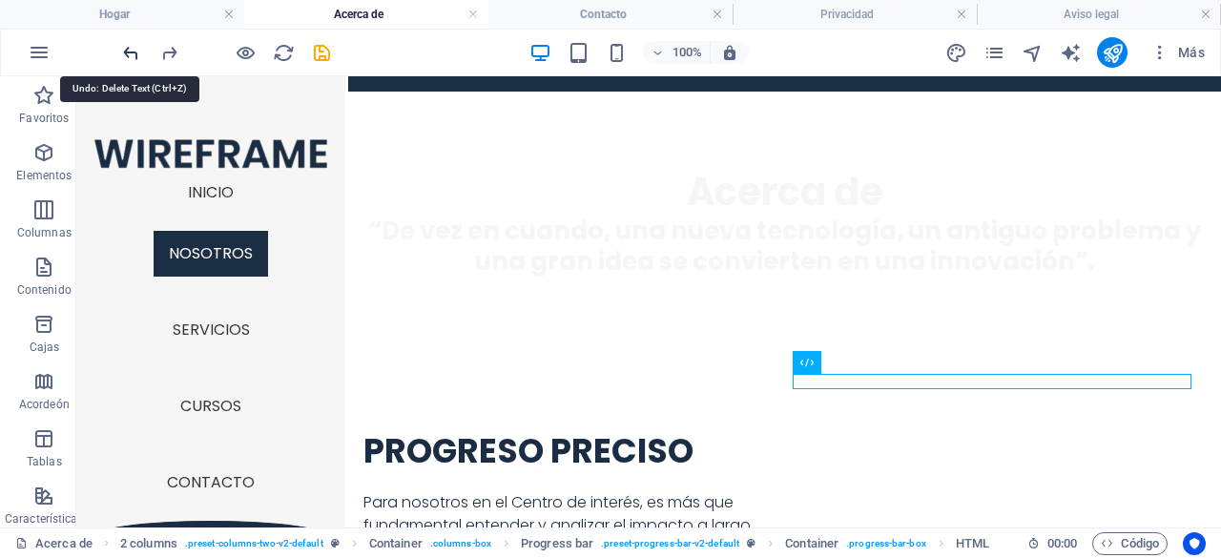
click at [132, 42] on icon "deshacer" at bounding box center [131, 53] width 22 height 22
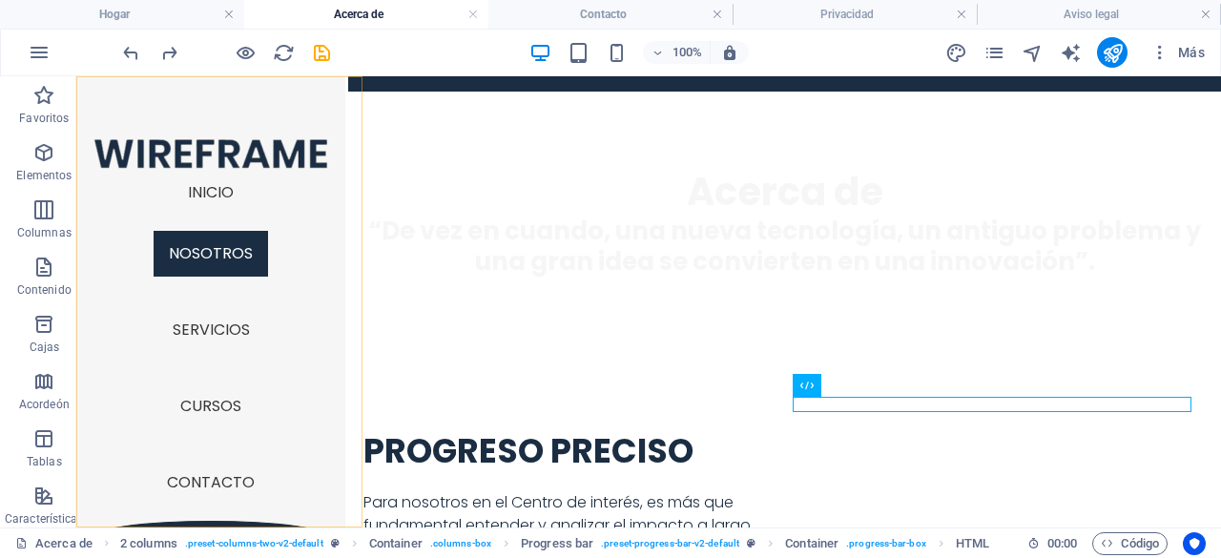
click at [269, 154] on div at bounding box center [211, 153] width 238 height 32
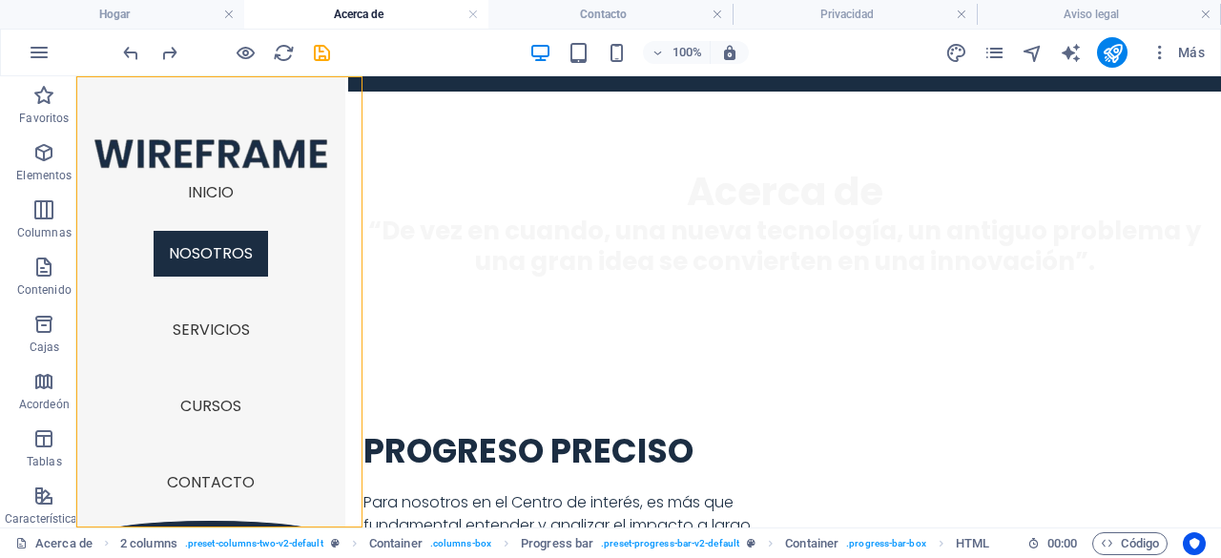
click at [269, 154] on div at bounding box center [211, 153] width 238 height 32
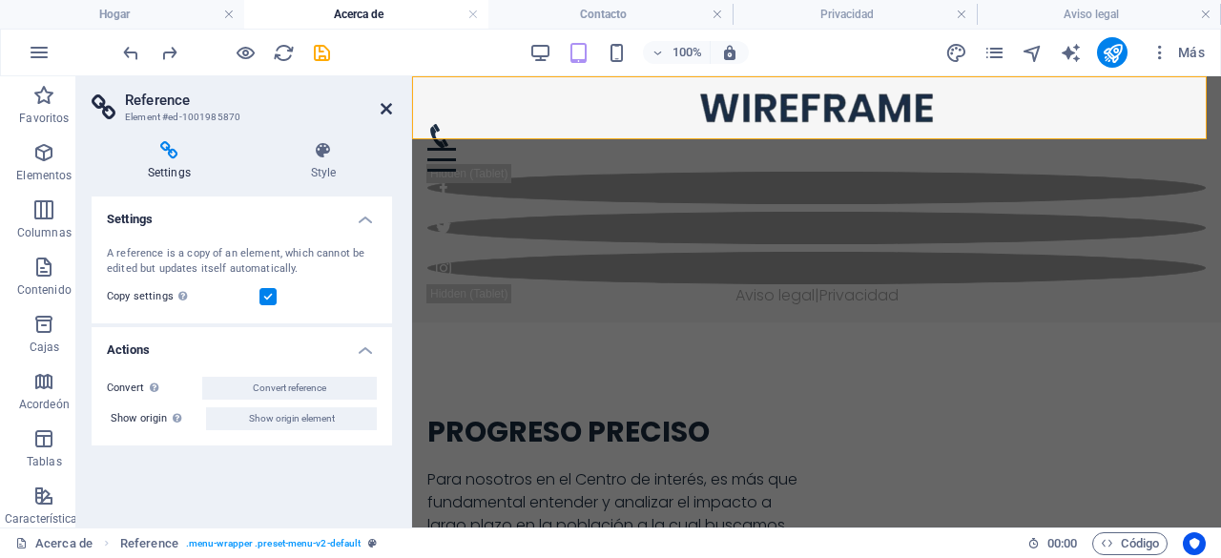
click at [383, 107] on icon at bounding box center [385, 108] width 11 height 15
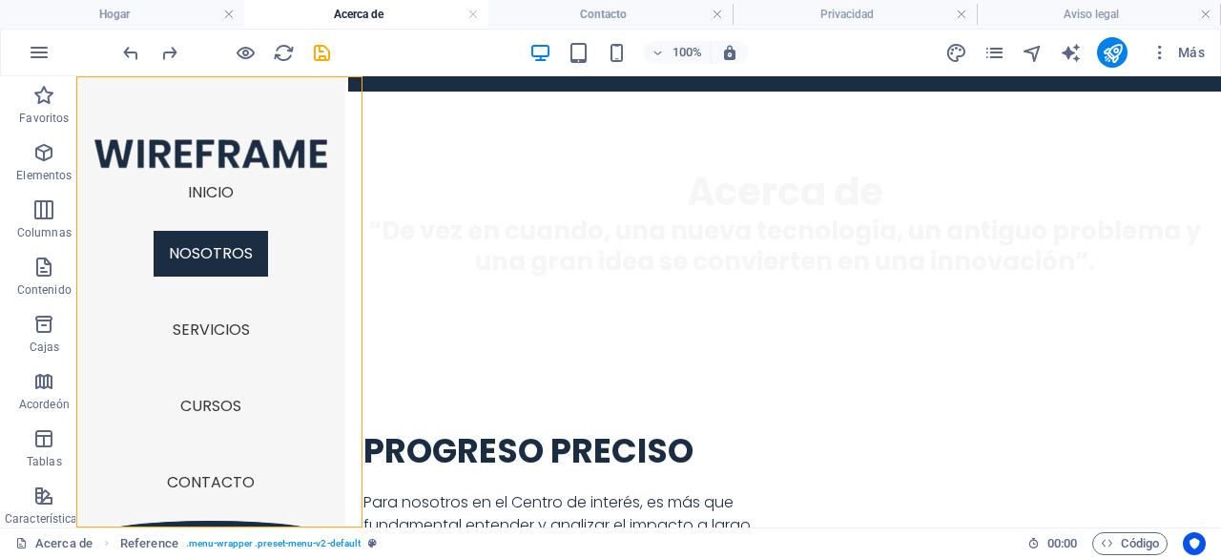
click at [218, 142] on div at bounding box center [211, 153] width 238 height 32
click at [218, 141] on div at bounding box center [211, 153] width 238 height 32
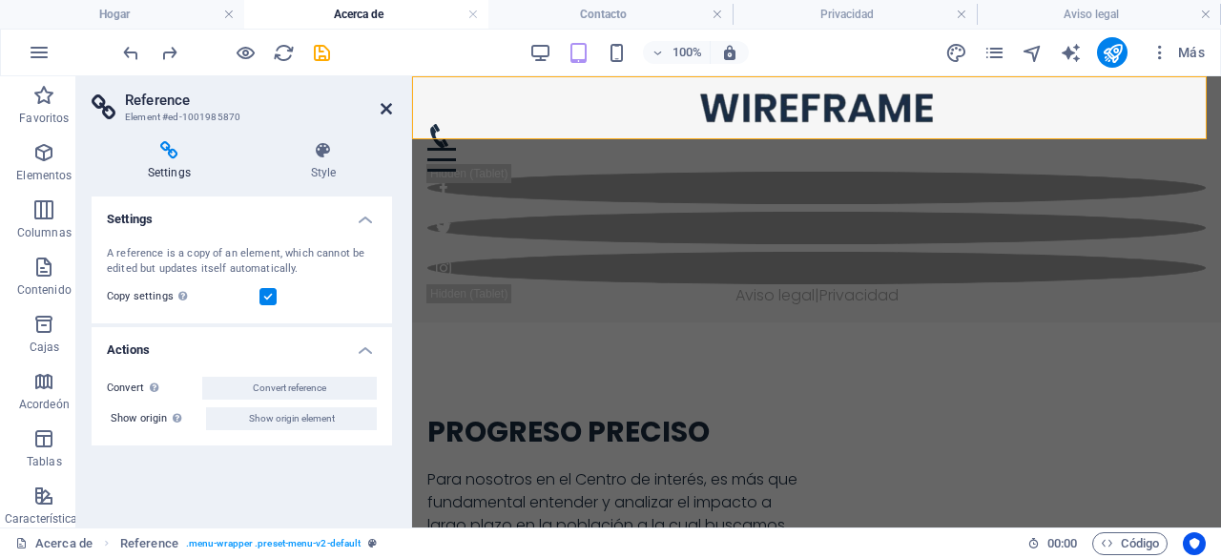
click at [388, 106] on icon at bounding box center [385, 108] width 11 height 15
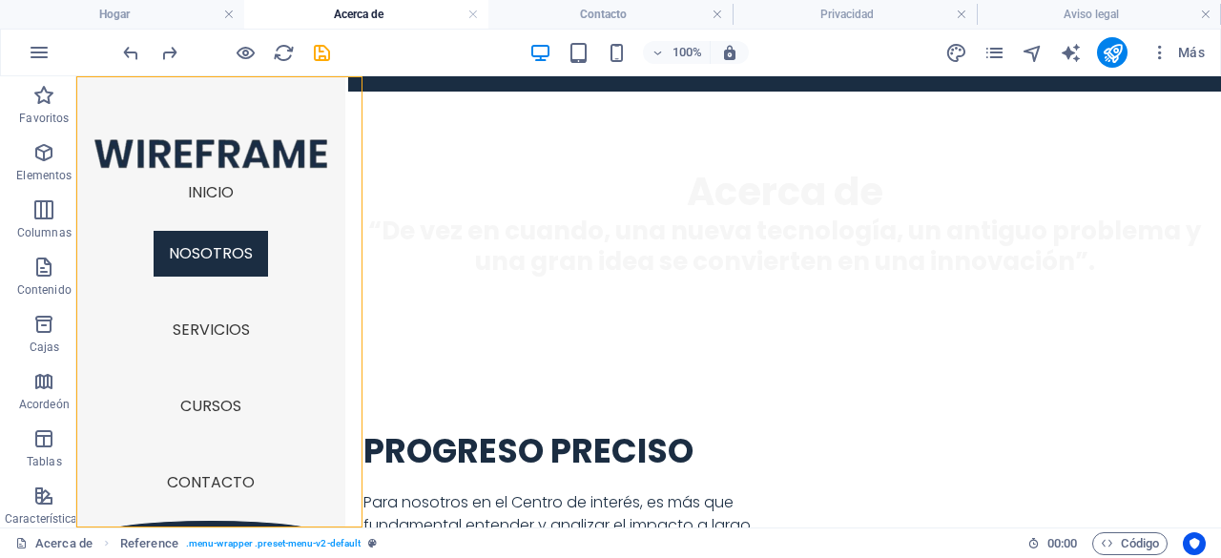
click at [255, 159] on div at bounding box center [211, 153] width 238 height 32
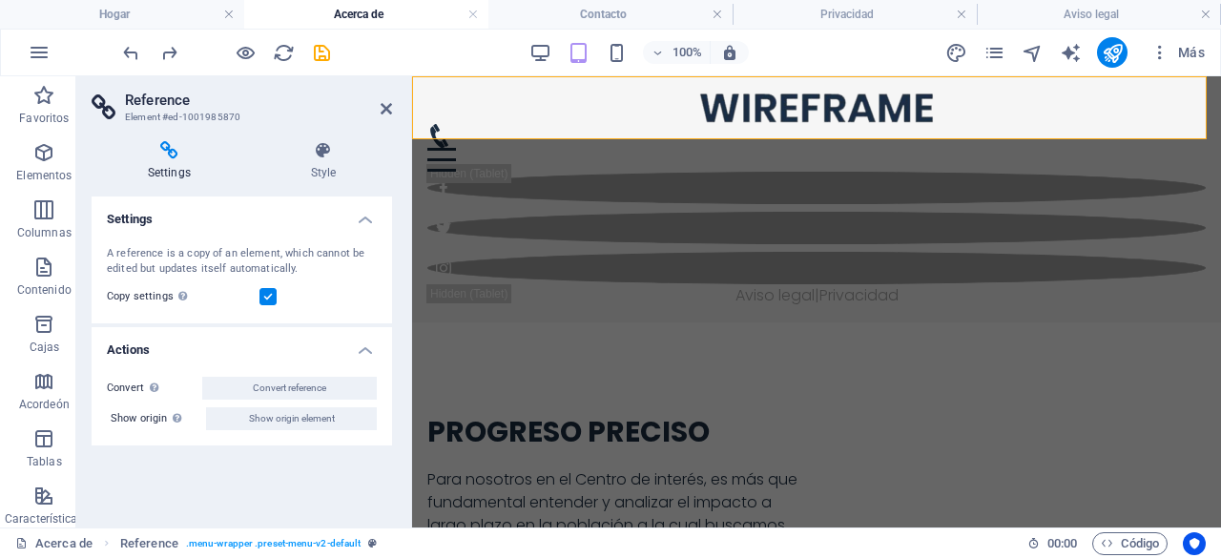
click at [647, 107] on div at bounding box center [816, 108] width 778 height 32
click at [649, 108] on div at bounding box center [816, 108] width 778 height 32
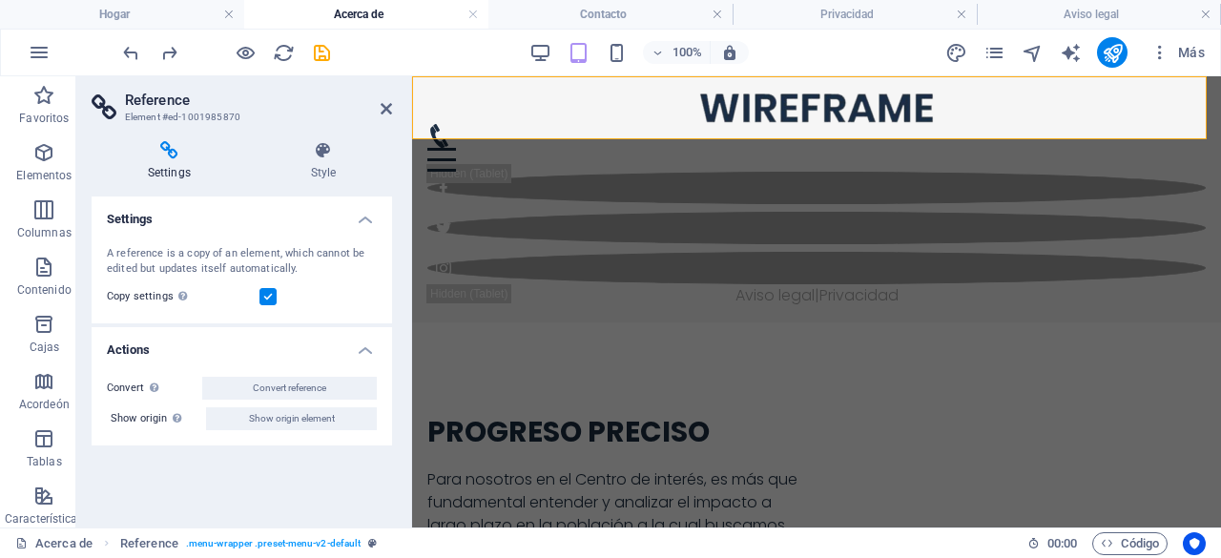
click at [649, 108] on div at bounding box center [816, 108] width 778 height 32
click at [172, 104] on h2 "Reference" at bounding box center [258, 100] width 267 height 17
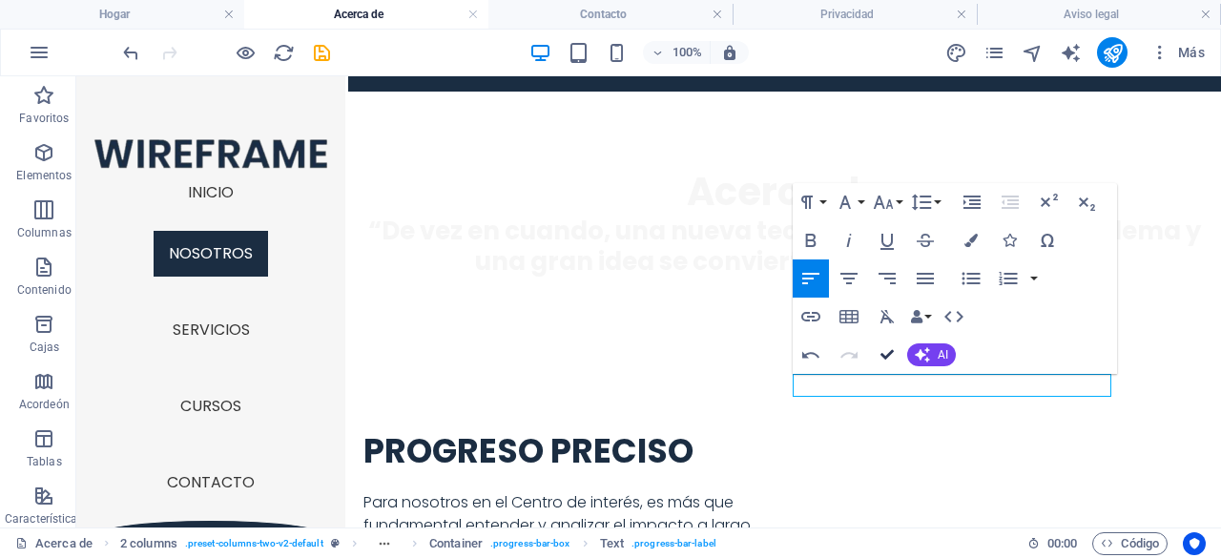
click at [891, 356] on icon "button" at bounding box center [886, 354] width 13 height 13
click at [885, 348] on icon "button" at bounding box center [886, 354] width 13 height 13
click at [885, 359] on icon "button" at bounding box center [886, 354] width 13 height 13
click at [880, 356] on icon "button" at bounding box center [886, 354] width 13 height 13
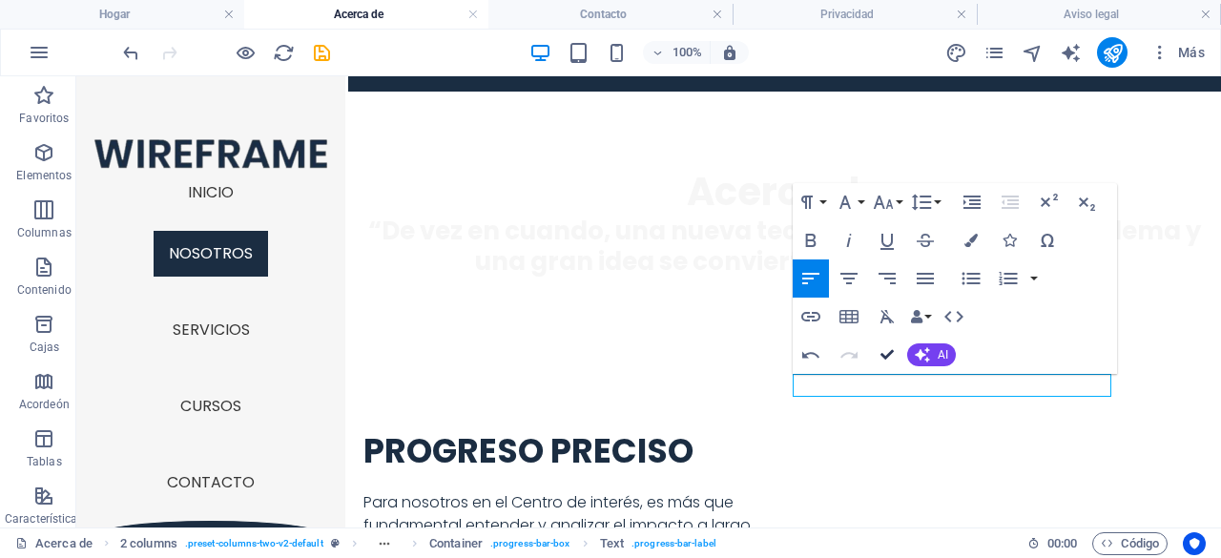
click at [880, 356] on icon "button" at bounding box center [886, 354] width 13 height 13
click at [889, 356] on icon "button" at bounding box center [886, 354] width 13 height 13
click at [889, 355] on icon "button" at bounding box center [886, 354] width 13 height 13
click at [887, 348] on icon "button" at bounding box center [886, 354] width 13 height 13
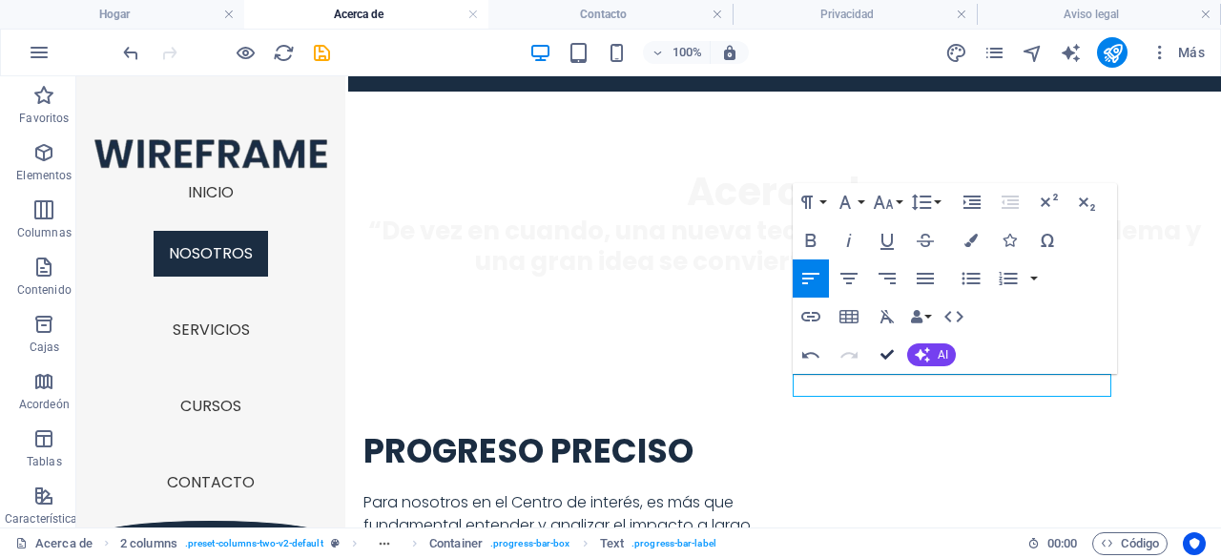
click at [887, 348] on icon "button" at bounding box center [886, 354] width 13 height 13
click at [894, 359] on button "Confirm (Ctrl+⏎)" at bounding box center [887, 355] width 36 height 38
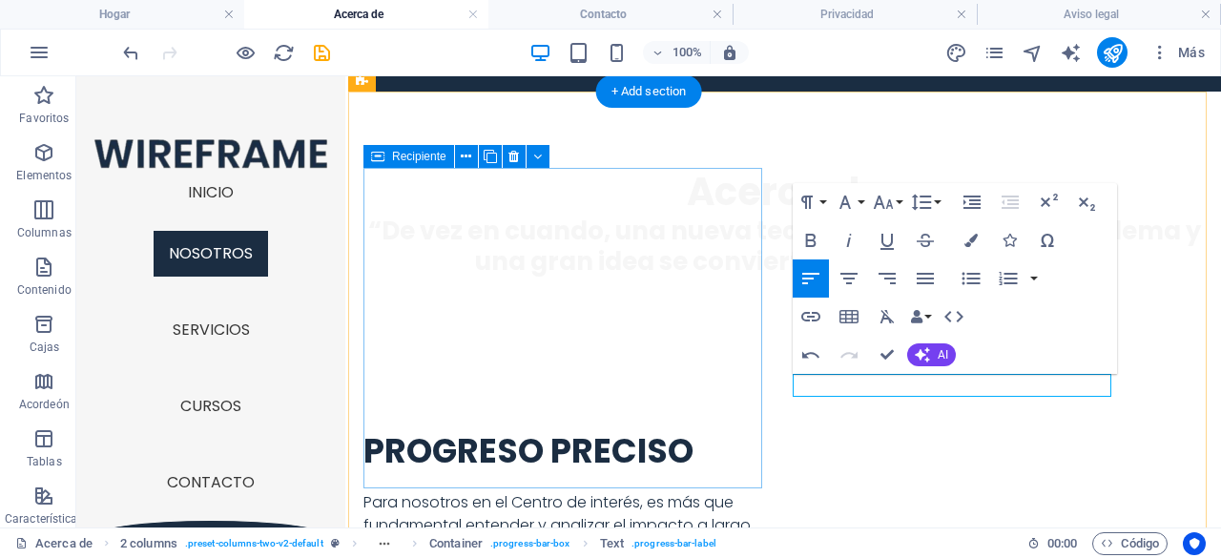
click at [708, 438] on div "PROGRESO PRECISO Para nosotros en el Centro de interés, es más que fundamental …" at bounding box center [566, 540] width 406 height 221
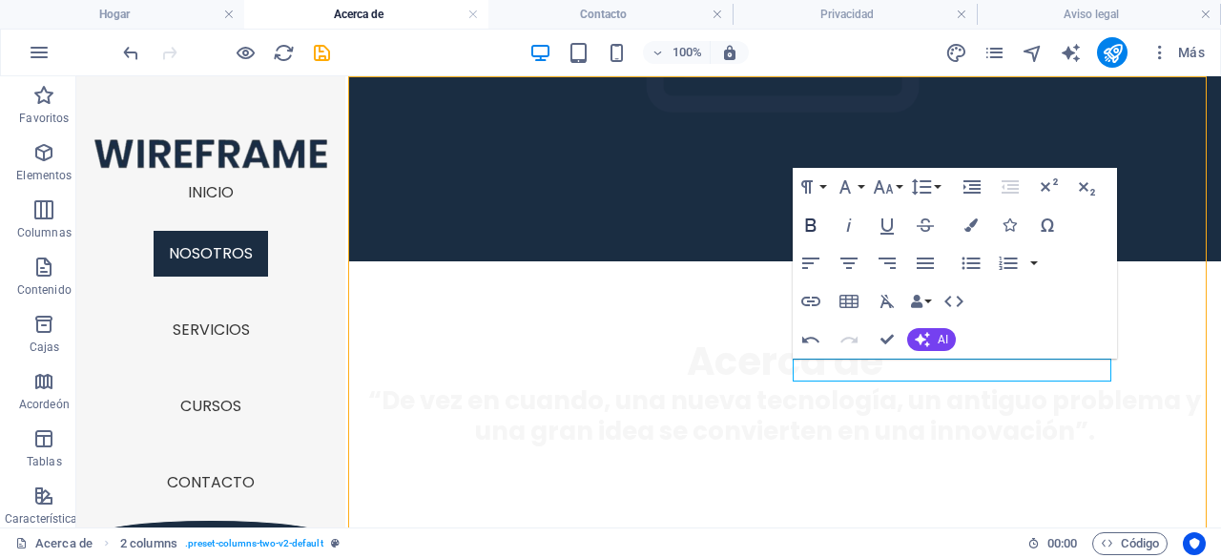
scroll to position [477, 0]
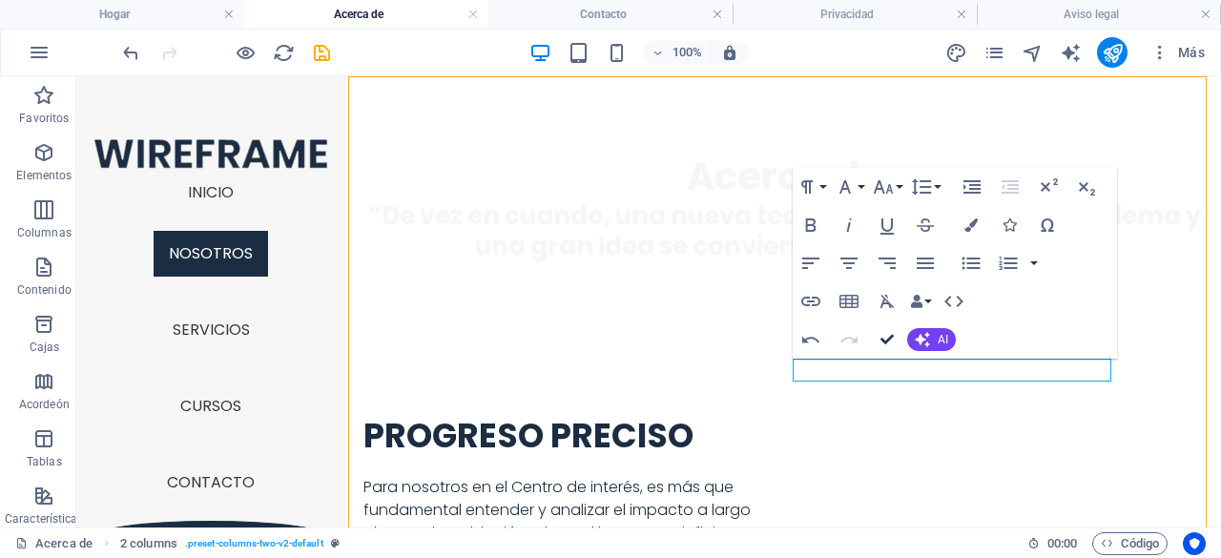
click at [891, 341] on icon "button" at bounding box center [886, 339] width 13 height 13
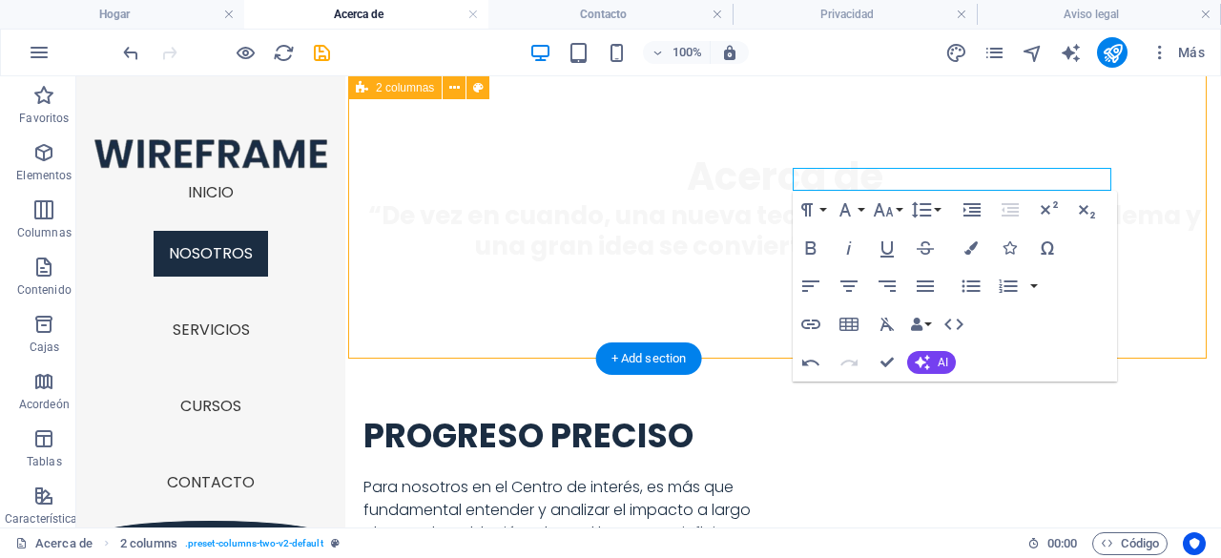
scroll to position [668, 0]
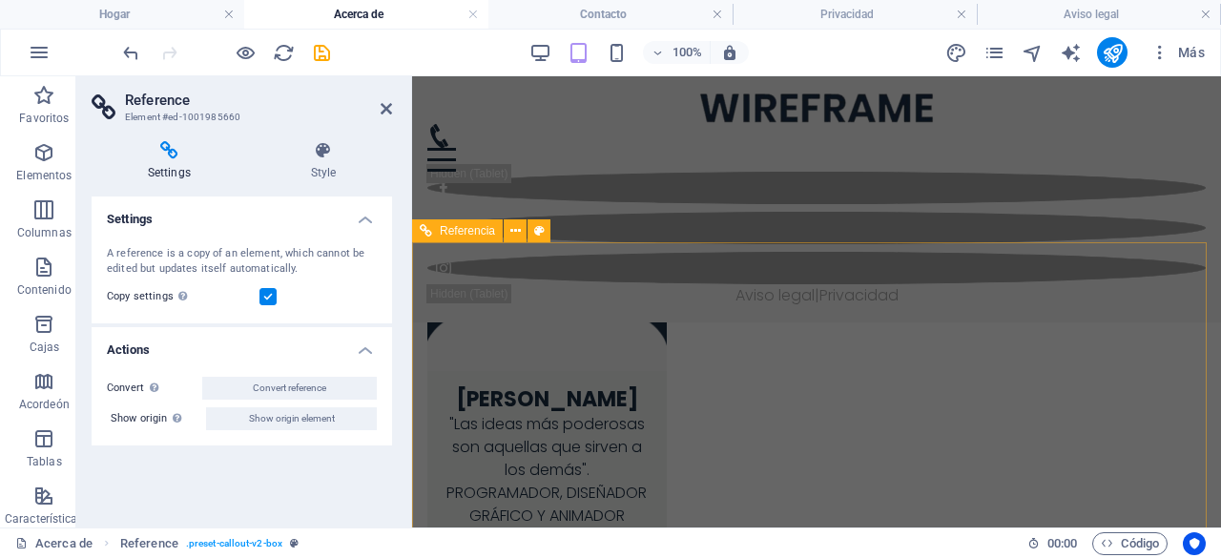
scroll to position [3626, 0]
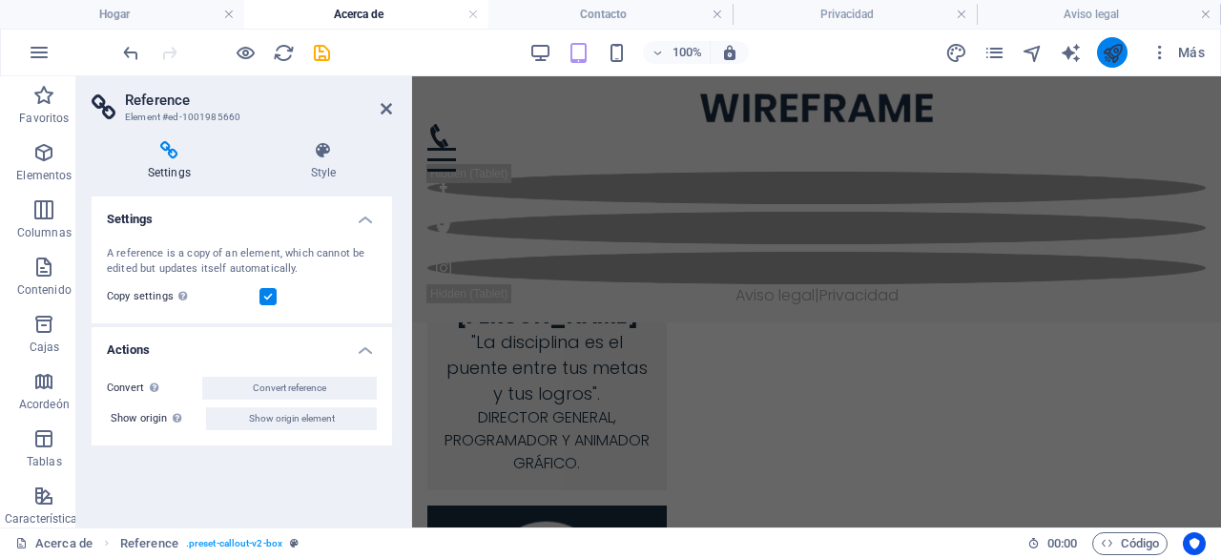
click at [1120, 48] on icon "publicar" at bounding box center [1112, 53] width 22 height 22
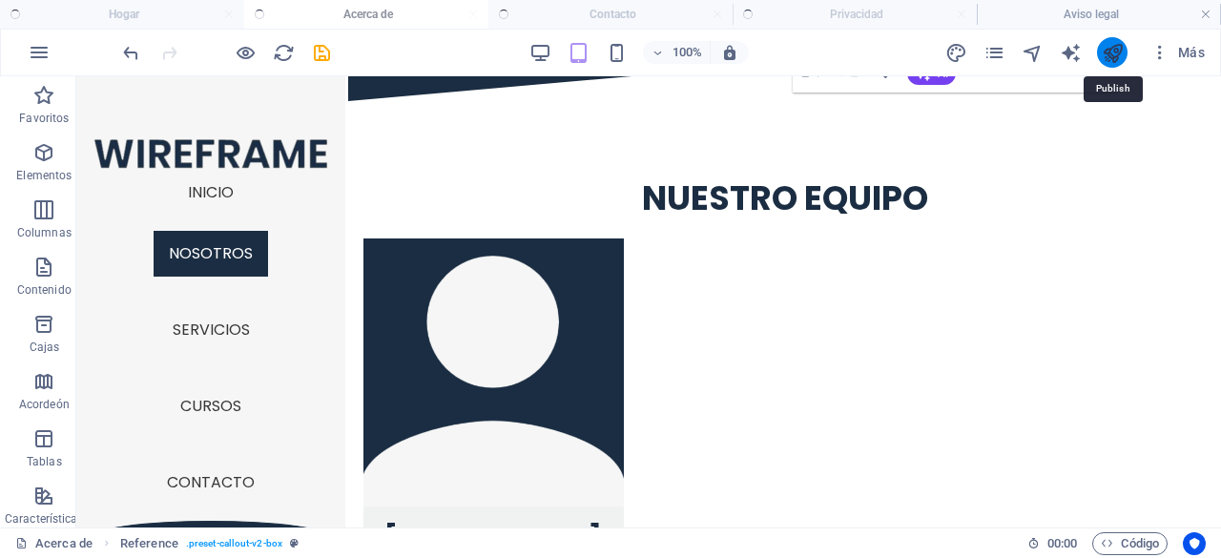
checkbox input "false"
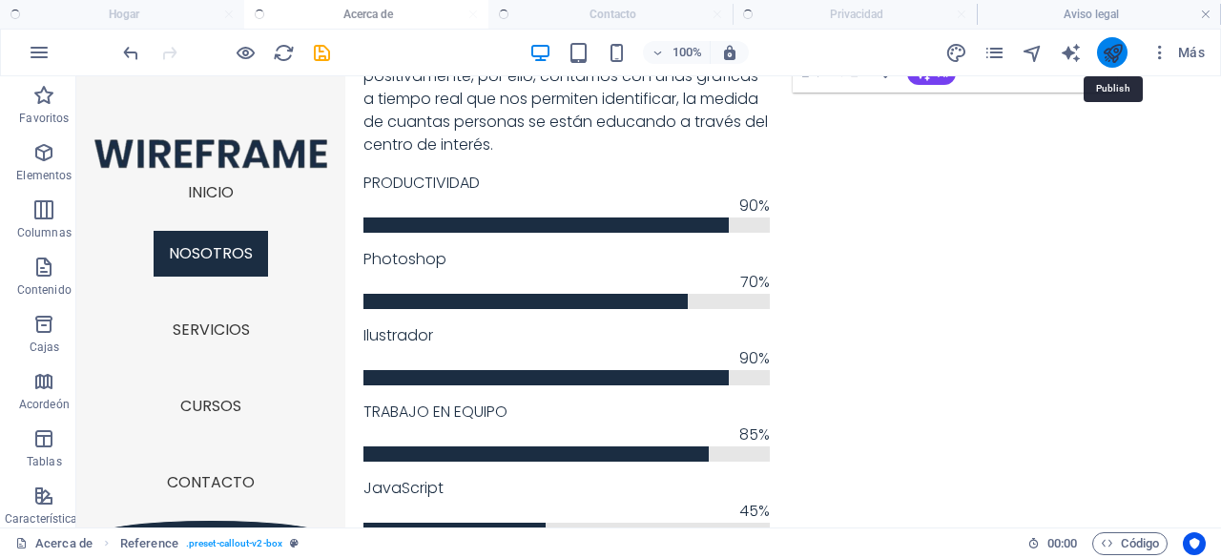
click at [1112, 49] on icon "publicar" at bounding box center [1112, 53] width 22 height 22
click at [1114, 52] on icon "publicar" at bounding box center [1112, 53] width 22 height 22
click at [1125, 49] on button "publicar" at bounding box center [1112, 52] width 31 height 31
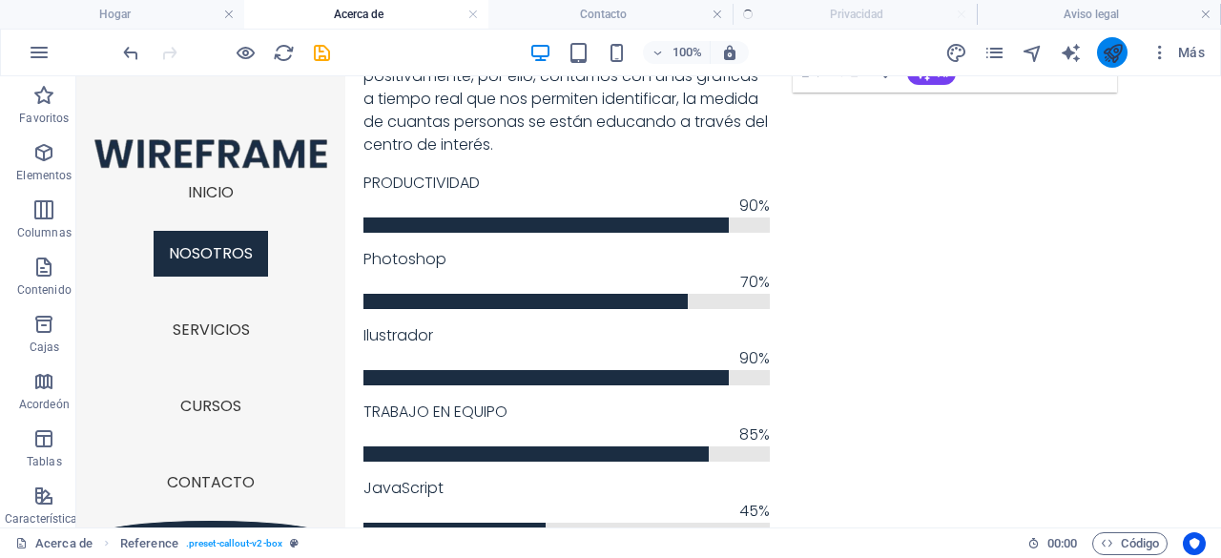
click at [1125, 50] on button "publicar" at bounding box center [1112, 52] width 31 height 31
click at [1114, 54] on icon "publicar" at bounding box center [1112, 53] width 22 height 22
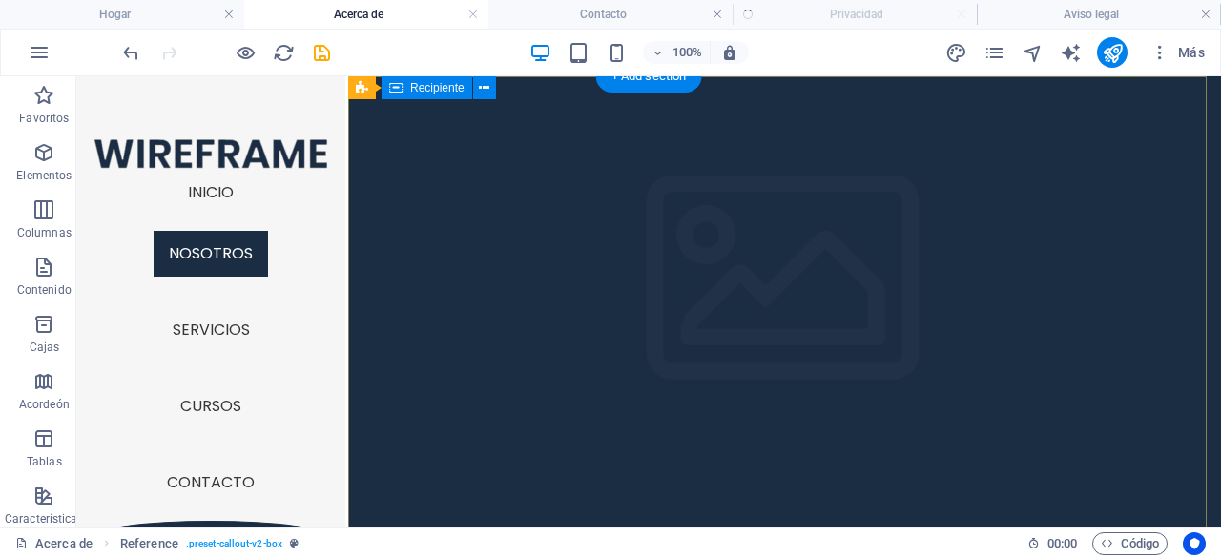
scroll to position [0, 0]
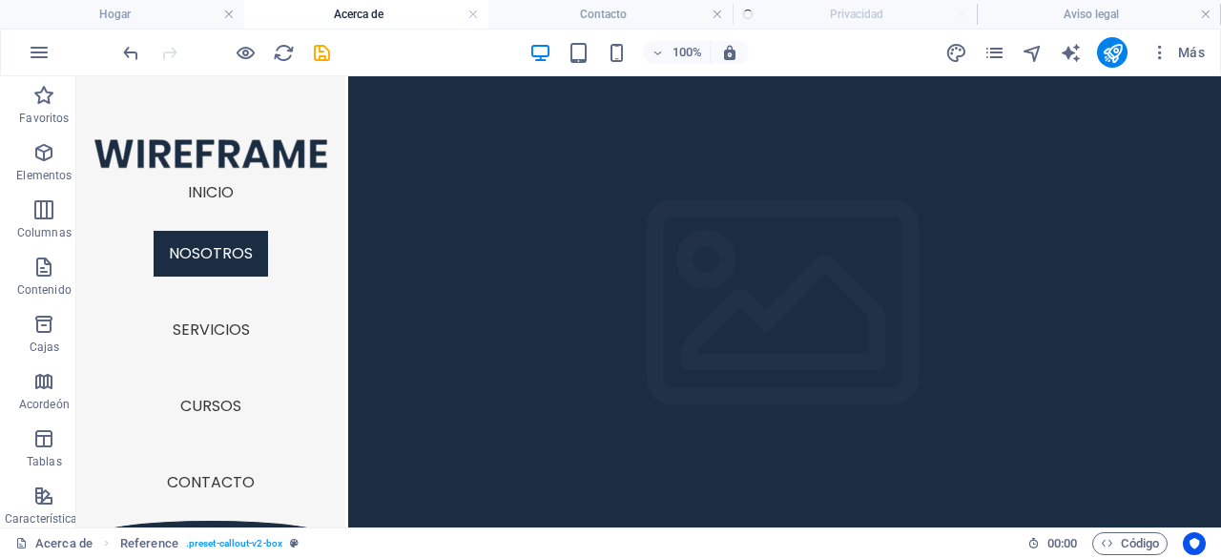
click at [137, 12] on h4 "Hogar" at bounding box center [122, 14] width 244 height 21
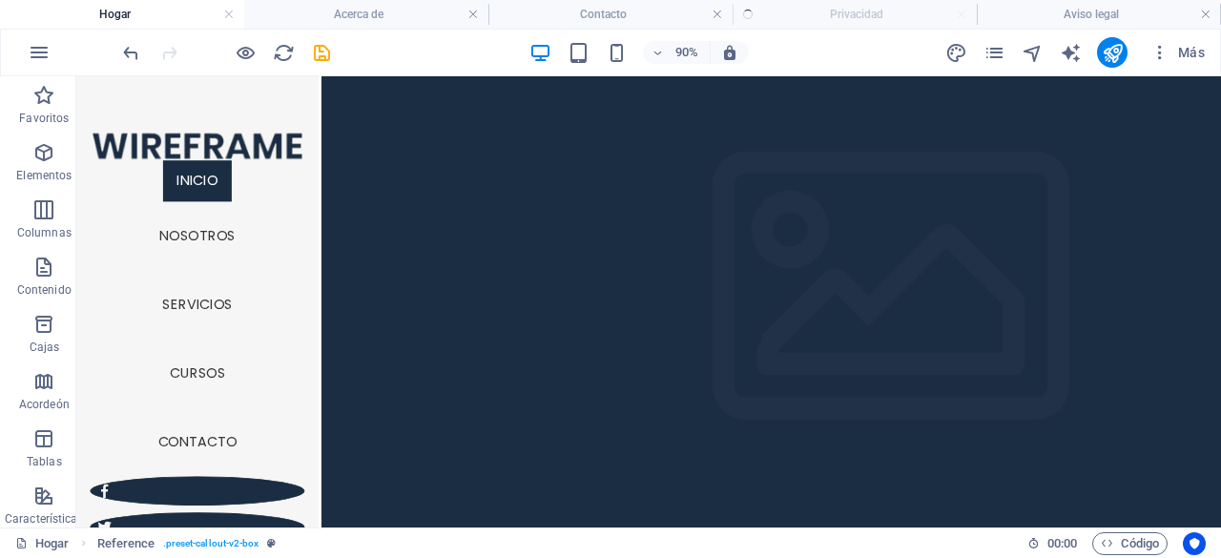
scroll to position [1106, 0]
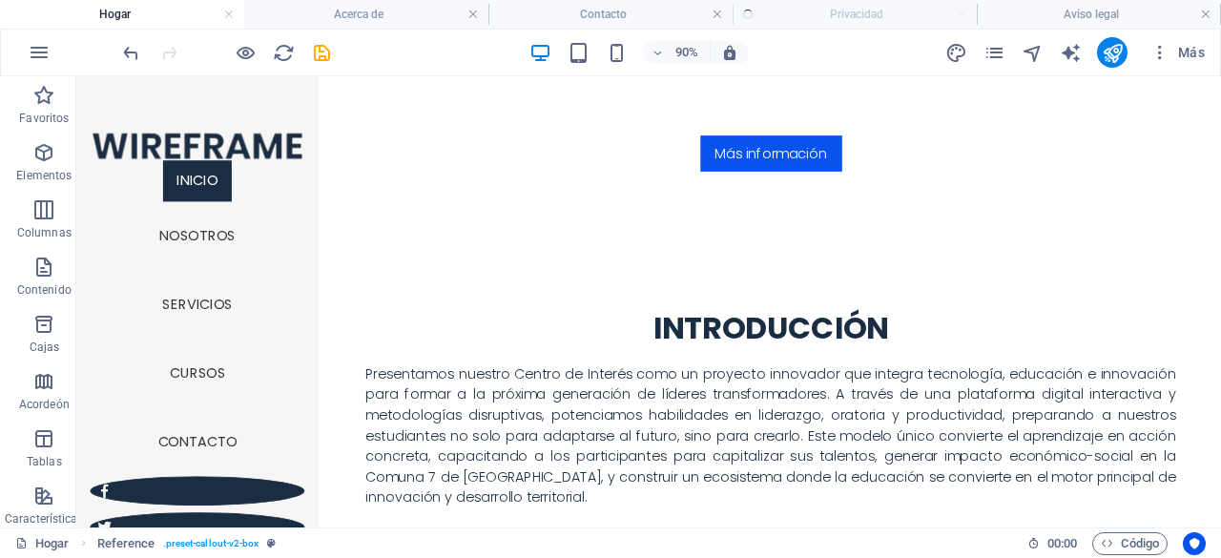
click at [138, 12] on h4 "Hogar" at bounding box center [122, 14] width 244 height 21
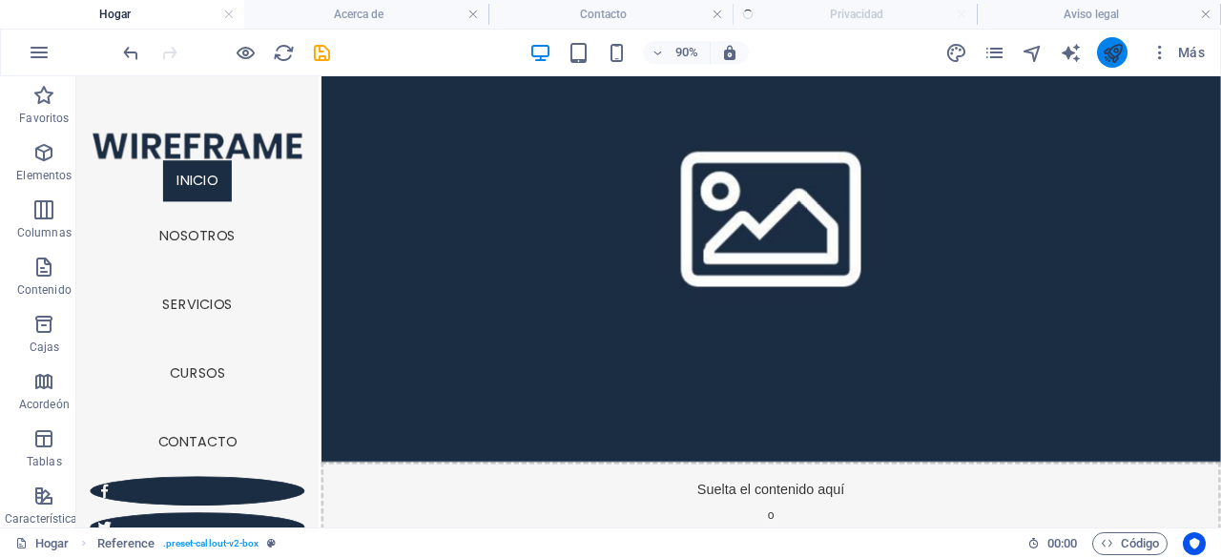
click at [1116, 42] on icon "publicar" at bounding box center [1112, 53] width 22 height 22
drag, startPoint x: 1144, startPoint y: 26, endPoint x: 1117, endPoint y: 41, distance: 31.6
click at [1117, 42] on icon "publicar" at bounding box center [1112, 53] width 22 height 22
click at [1125, 56] on button "publicar" at bounding box center [1112, 52] width 31 height 31
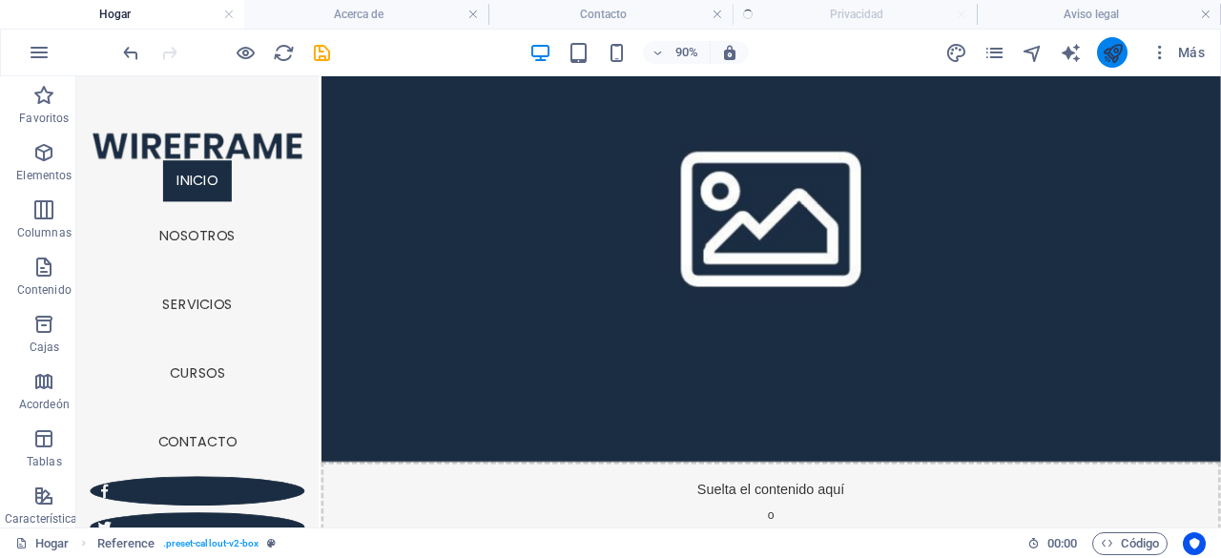
click at [1125, 56] on button "publicar" at bounding box center [1112, 52] width 31 height 31
click at [1124, 54] on button "publicar" at bounding box center [1112, 52] width 31 height 31
click at [1118, 31] on div "90% Más" at bounding box center [610, 53] width 1219 height 46
drag, startPoint x: 1118, startPoint y: 31, endPoint x: 1120, endPoint y: 43, distance: 11.8
click at [1120, 39] on div "90% Más" at bounding box center [610, 53] width 1219 height 46
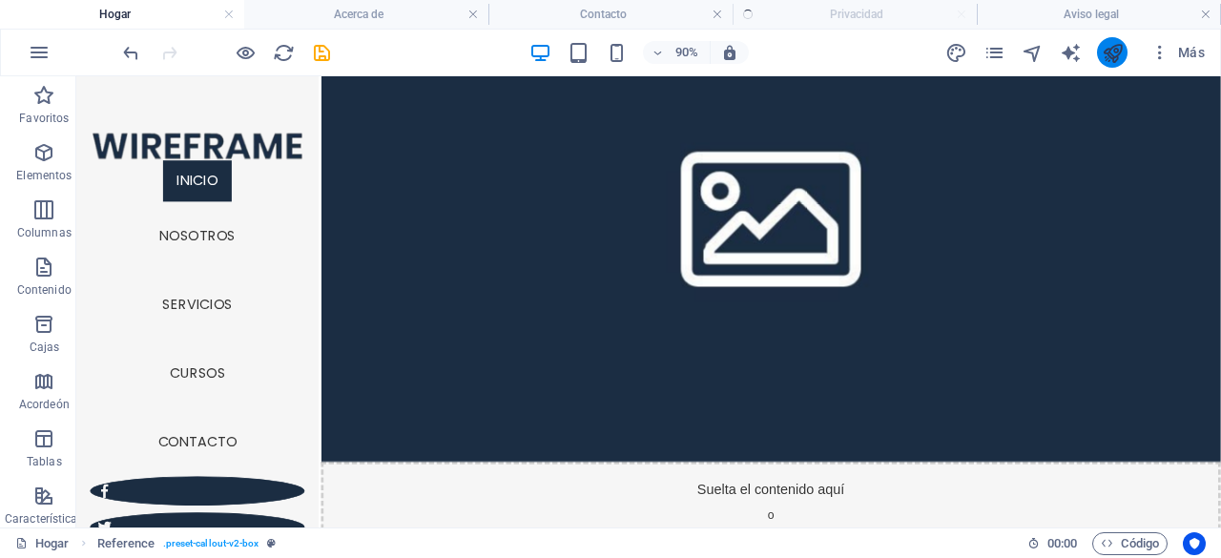
click at [1120, 43] on icon "publicar" at bounding box center [1112, 53] width 22 height 22
click at [1120, 47] on icon "publicar" at bounding box center [1112, 53] width 22 height 22
click at [1120, 46] on icon "publicar" at bounding box center [1112, 53] width 22 height 22
click at [1123, 47] on button "publicar" at bounding box center [1112, 52] width 31 height 31
click at [1104, 49] on icon "publicar" at bounding box center [1112, 53] width 22 height 22
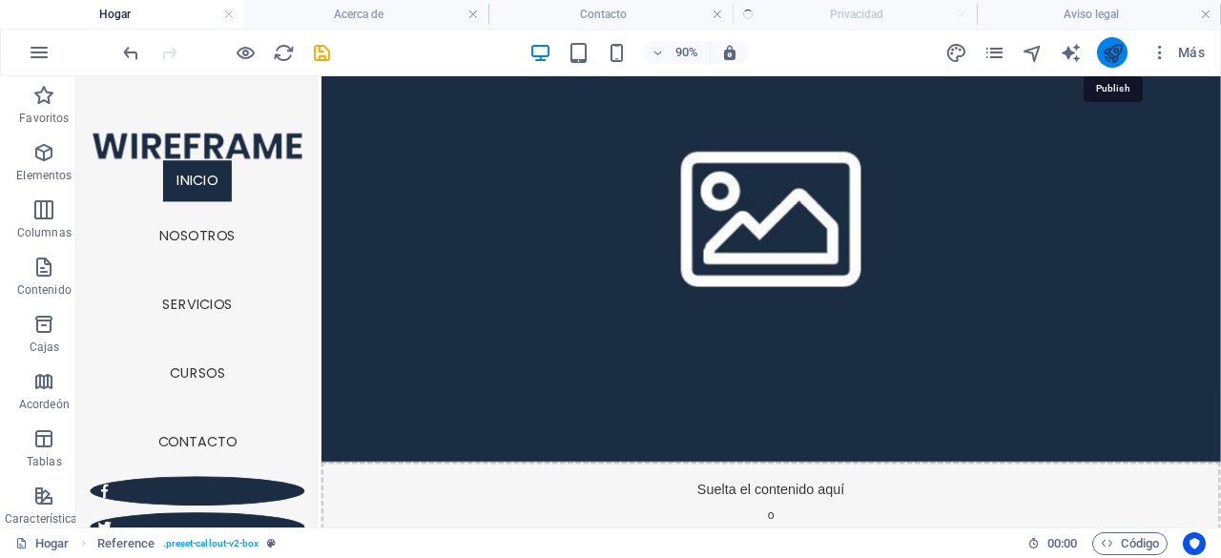
click at [1104, 49] on icon "publicar" at bounding box center [1112, 53] width 22 height 22
click at [1106, 54] on icon "publicar" at bounding box center [1112, 53] width 22 height 22
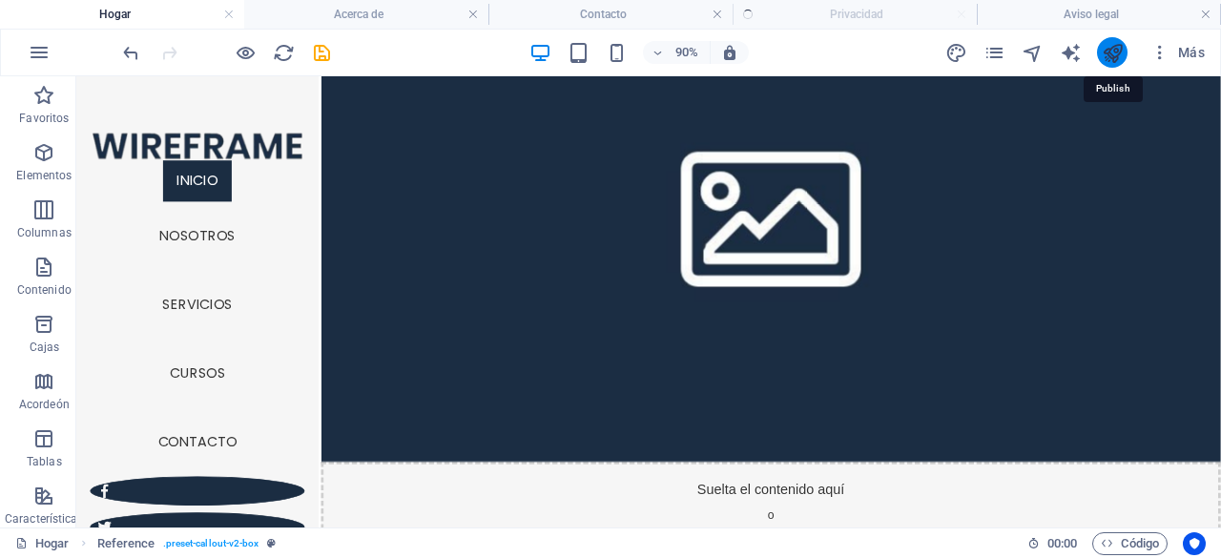
click at [1120, 57] on icon "publicar" at bounding box center [1112, 53] width 22 height 22
click at [1121, 57] on icon "publicar" at bounding box center [1112, 53] width 22 height 22
click at [1112, 56] on icon "publicar" at bounding box center [1112, 53] width 22 height 22
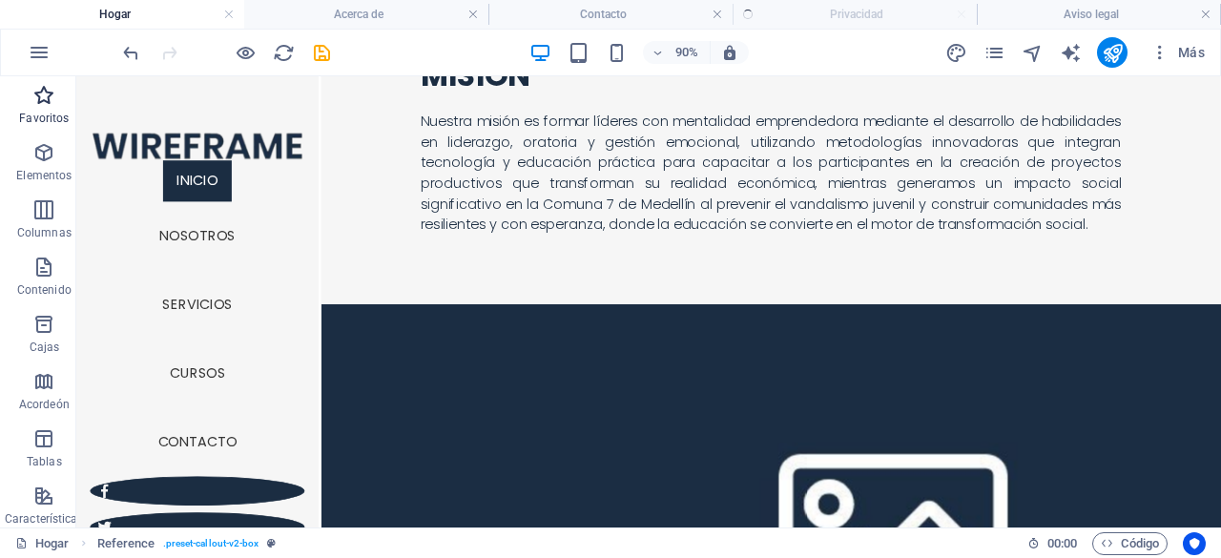
scroll to position [1774, 0]
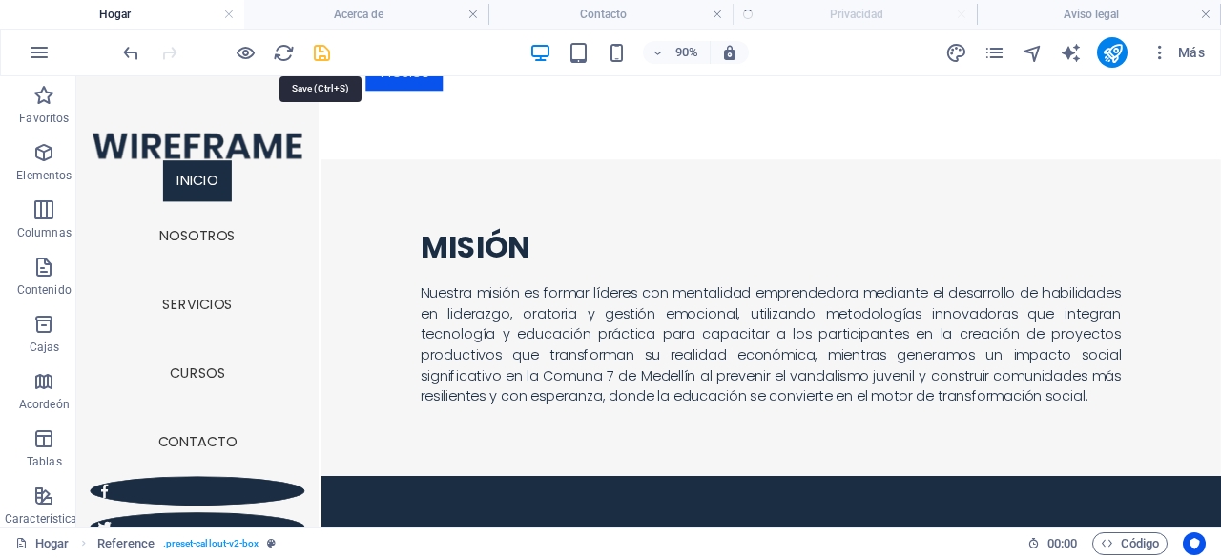
click at [320, 47] on icon "ahorrar" at bounding box center [322, 53] width 22 height 22
click at [318, 50] on icon "ahorrar" at bounding box center [322, 53] width 22 height 22
click at [326, 53] on icon "ahorrar" at bounding box center [322, 53] width 22 height 22
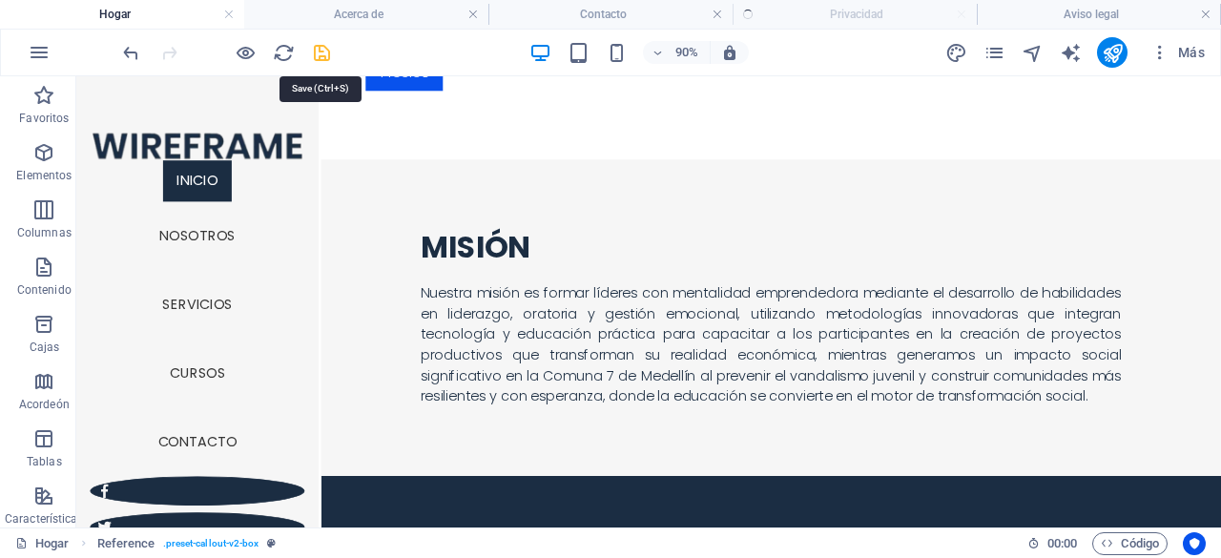
click at [326, 53] on icon "ahorrar" at bounding box center [322, 53] width 22 height 22
click at [1120, 51] on icon "publicar" at bounding box center [1112, 53] width 22 height 22
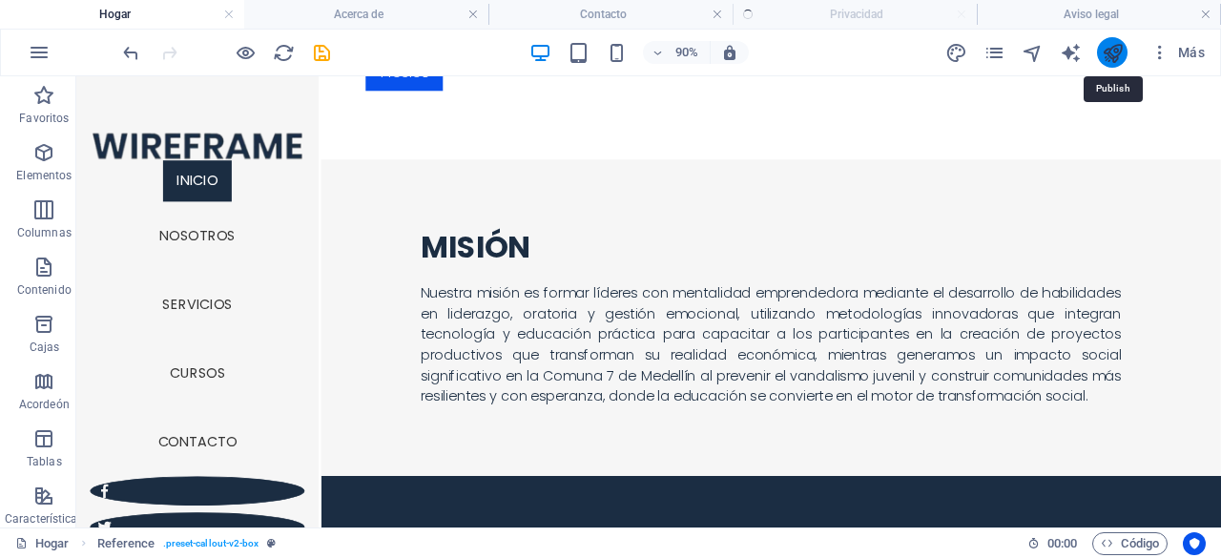
click at [1120, 51] on icon "publicar" at bounding box center [1112, 53] width 22 height 22
click at [1120, 52] on icon "publicar" at bounding box center [1112, 53] width 22 height 22
click at [1120, 53] on icon "publicar" at bounding box center [1112, 53] width 22 height 22
click at [1120, 54] on icon "publicar" at bounding box center [1112, 53] width 22 height 22
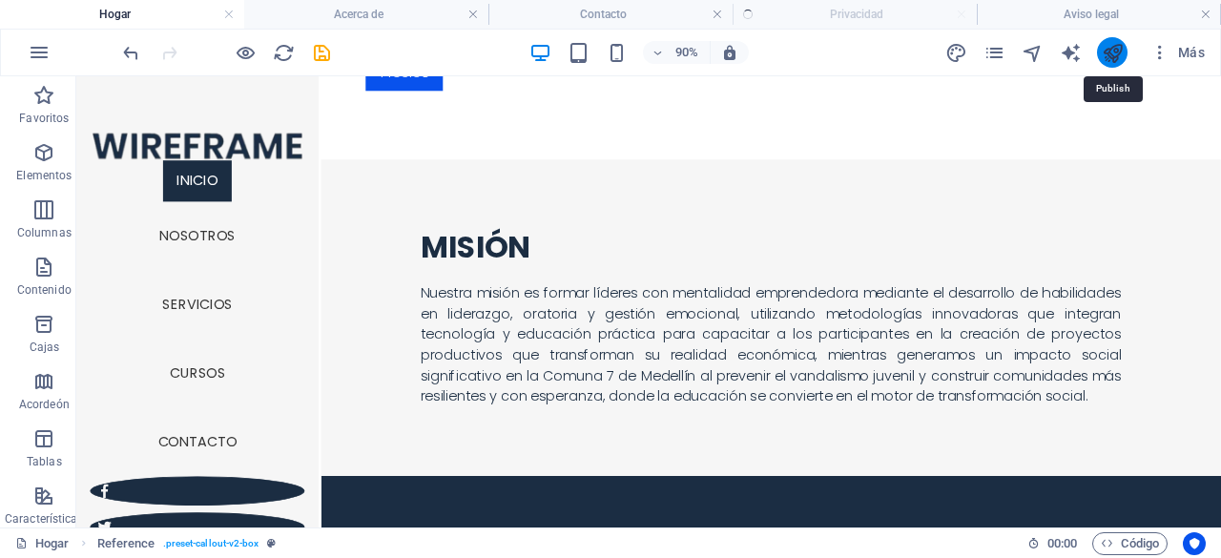
click at [1120, 54] on icon "publicar" at bounding box center [1112, 53] width 22 height 22
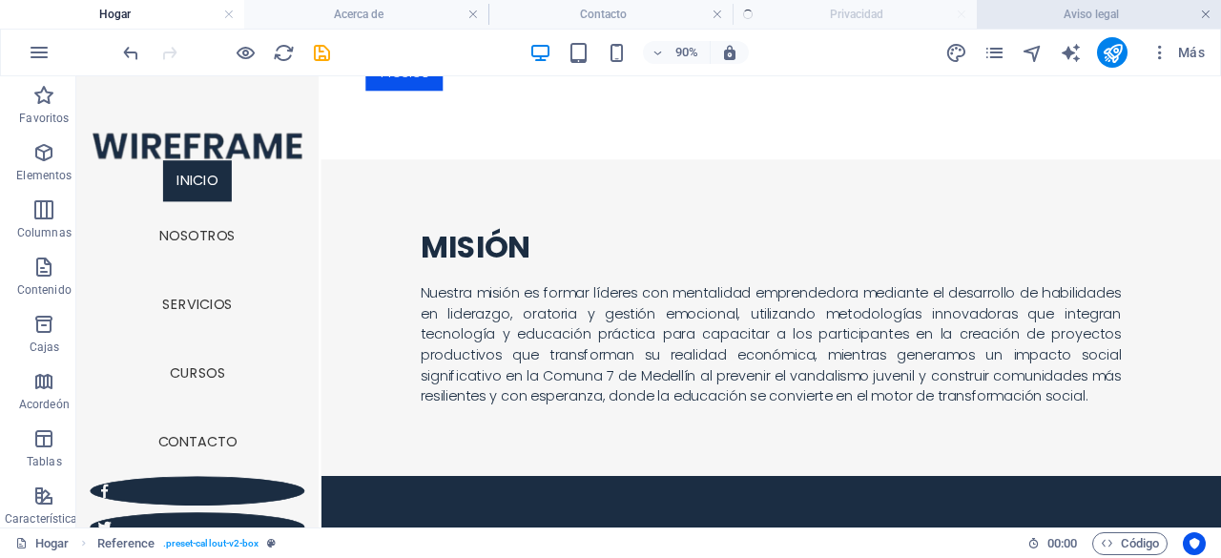
click at [1203, 14] on link at bounding box center [1205, 15] width 11 height 18
click at [1001, 13] on ul "Hogar Acerca de Contacto Privacidad" at bounding box center [610, 14] width 1221 height 29
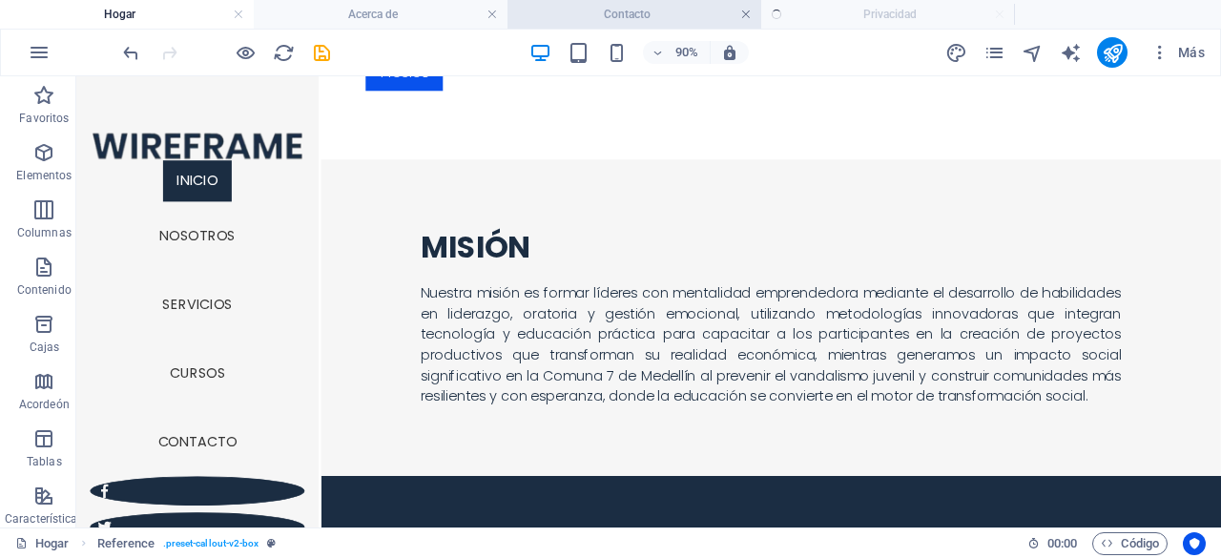
click at [750, 19] on link at bounding box center [745, 15] width 11 height 18
click at [750, 19] on ul "Hogar Acerca de Contacto Privacidad" at bounding box center [610, 14] width 1221 height 29
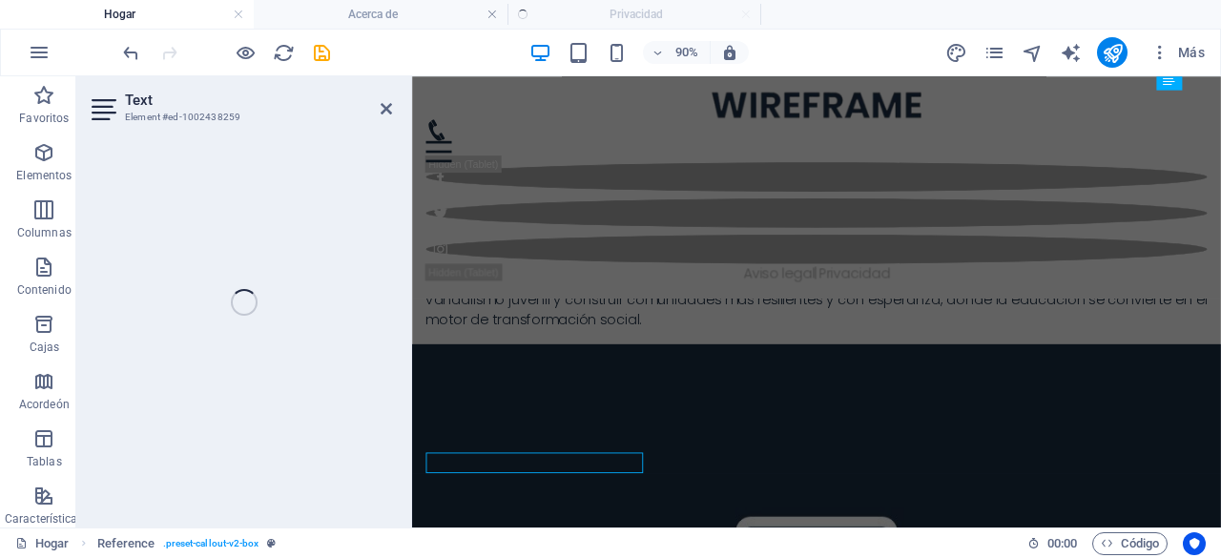
scroll to position [0, 0]
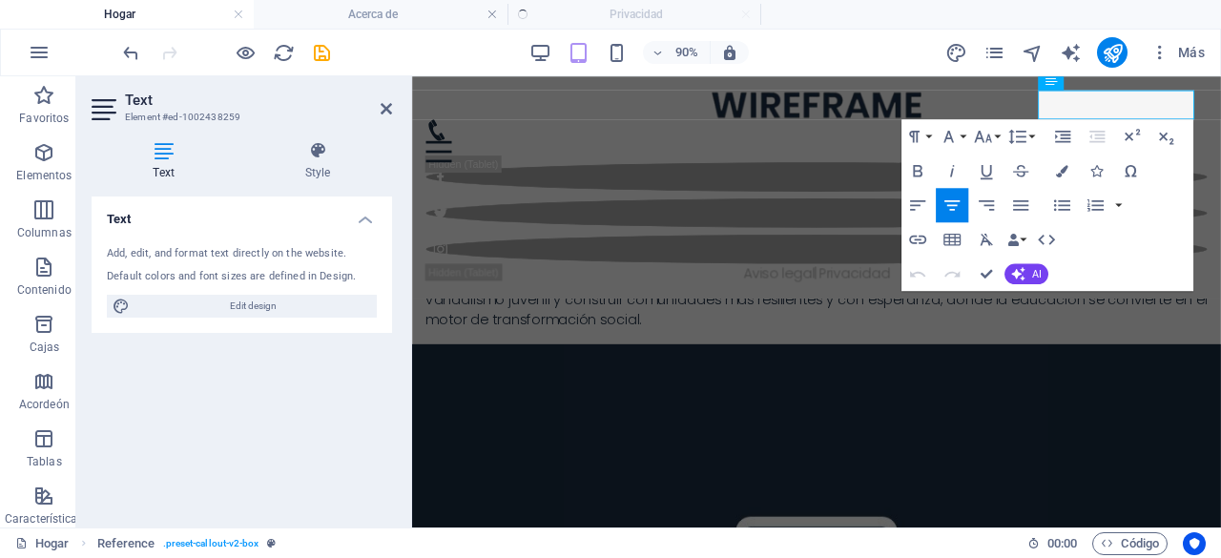
click at [618, 13] on ul "Hogar Acerca de Privacidad" at bounding box center [610, 14] width 1221 height 29
click at [618, 12] on ul "Hogar Acerca de Privacidad" at bounding box center [610, 14] width 1221 height 29
click at [383, 109] on icon at bounding box center [385, 108] width 11 height 15
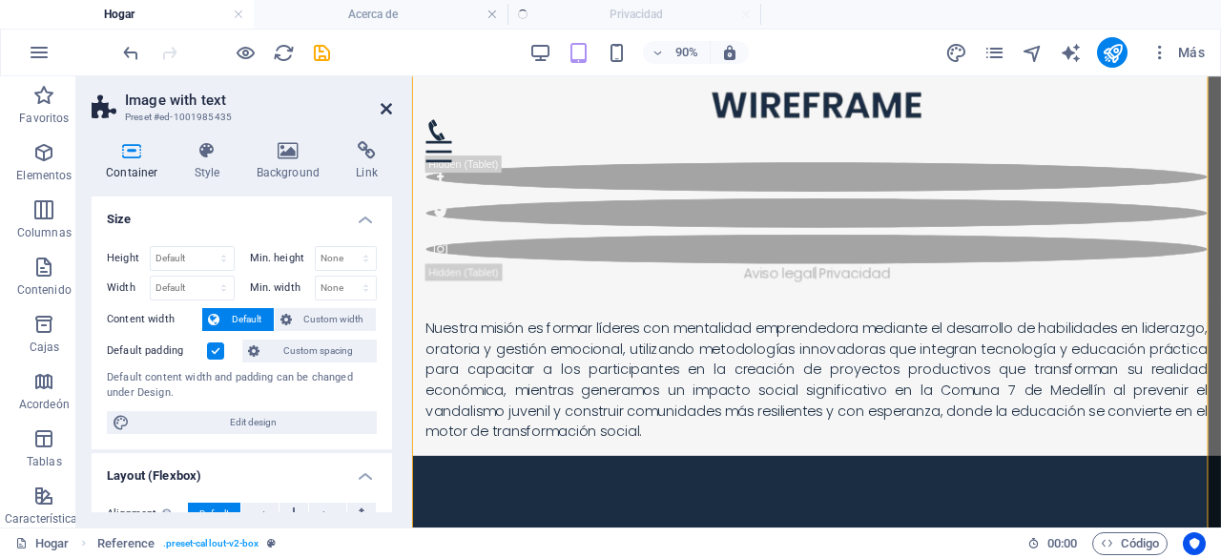
drag, startPoint x: 390, startPoint y: 108, endPoint x: 348, endPoint y: 35, distance: 83.7
click at [390, 108] on icon at bounding box center [385, 108] width 11 height 15
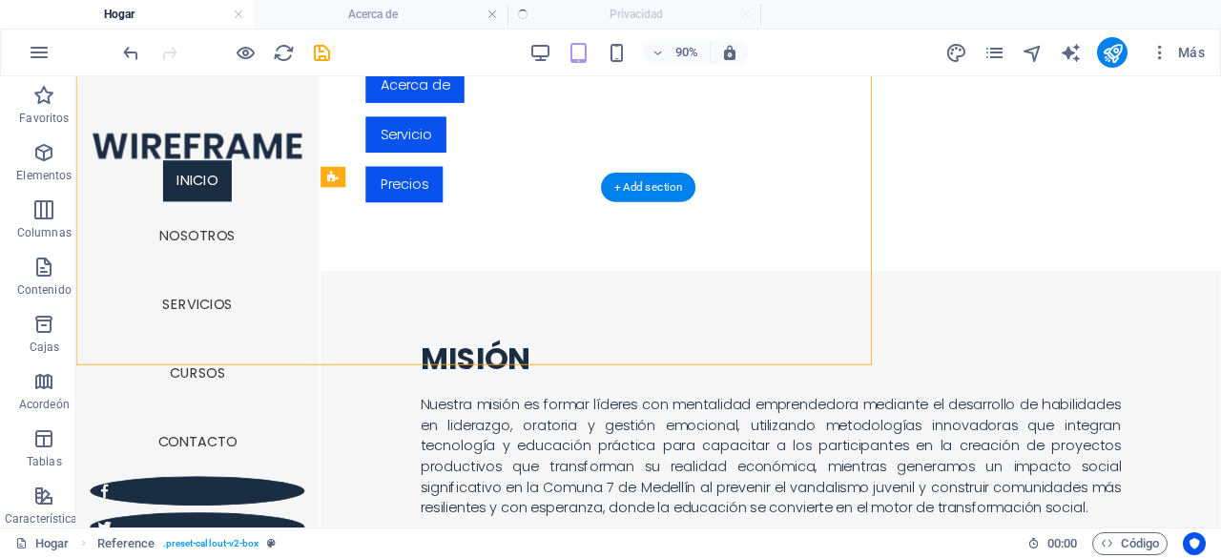
scroll to position [1867, 0]
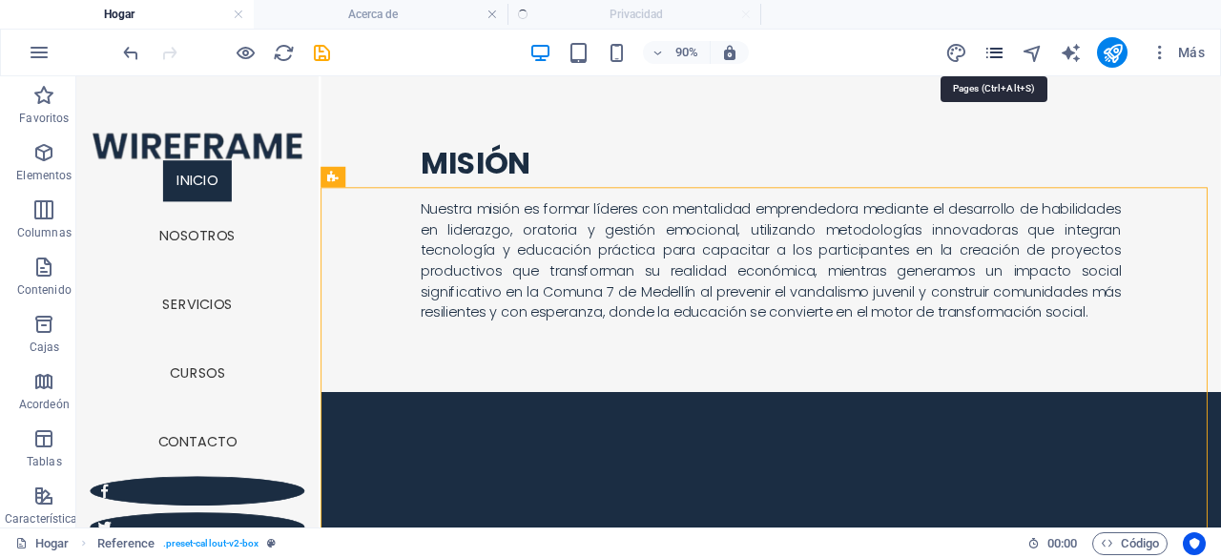
click at [999, 42] on icon "páginas" at bounding box center [994, 53] width 22 height 22
click at [1002, 56] on icon "páginas" at bounding box center [994, 53] width 22 height 22
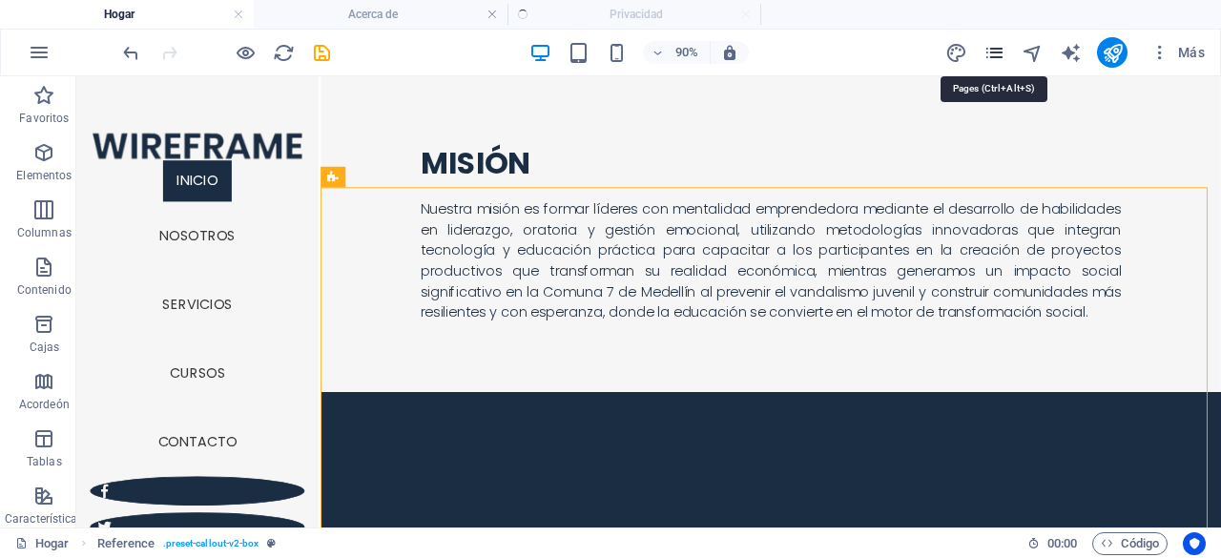
click at [997, 55] on icon "páginas" at bounding box center [994, 53] width 22 height 22
click at [994, 54] on icon "páginas" at bounding box center [994, 53] width 22 height 22
click at [996, 54] on icon "páginas" at bounding box center [994, 53] width 22 height 22
click at [1000, 34] on div "90% Más" at bounding box center [610, 53] width 1219 height 46
click at [993, 57] on icon "páginas" at bounding box center [994, 53] width 22 height 22
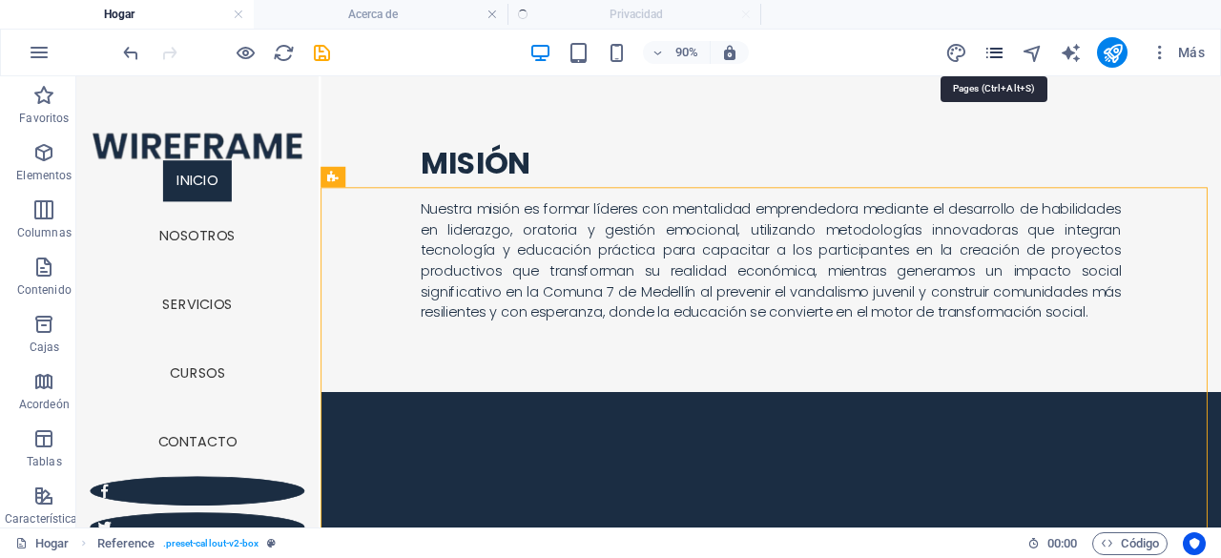
click at [993, 57] on icon "páginas" at bounding box center [994, 53] width 22 height 22
click at [996, 49] on icon "páginas" at bounding box center [994, 53] width 22 height 22
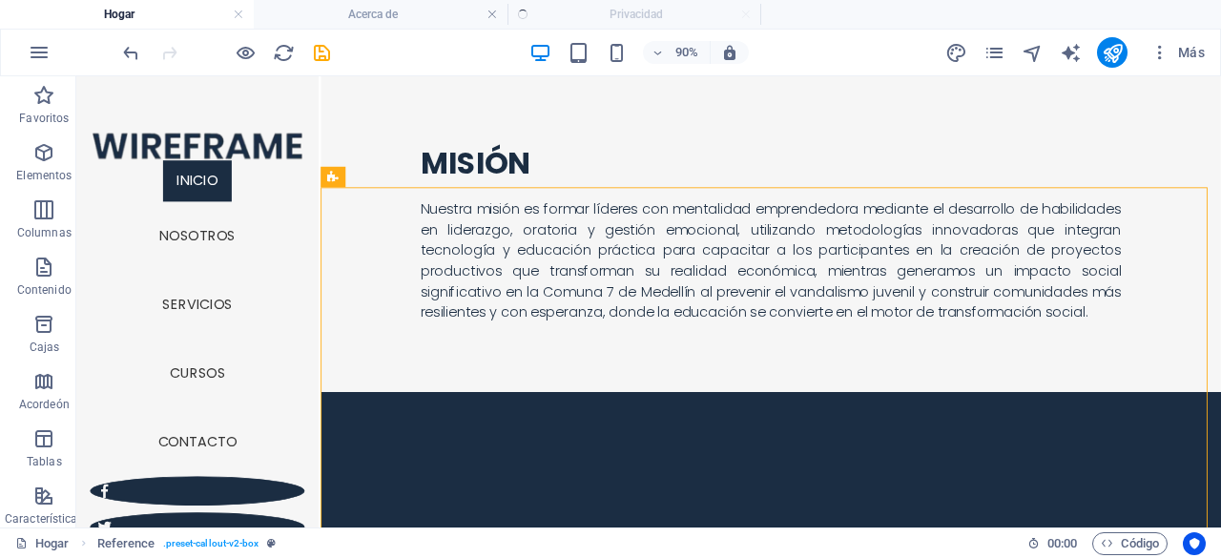
click at [694, 3] on ul "Hogar Acerca de Privacidad" at bounding box center [610, 14] width 1221 height 29
click at [548, 14] on ul "Hogar Acerca de Privacidad" at bounding box center [610, 14] width 1221 height 29
click at [988, 50] on icon "páginas" at bounding box center [994, 53] width 22 height 22
click at [991, 47] on icon "páginas" at bounding box center [994, 53] width 22 height 22
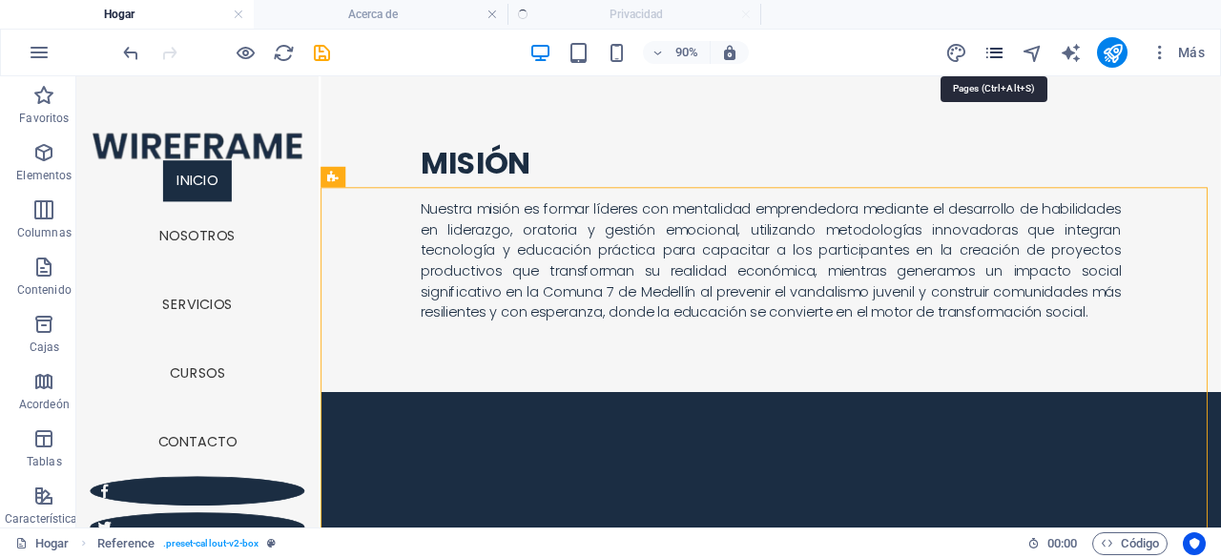
click at [991, 47] on icon "páginas" at bounding box center [994, 53] width 22 height 22
click at [992, 45] on icon "páginas" at bounding box center [994, 53] width 22 height 22
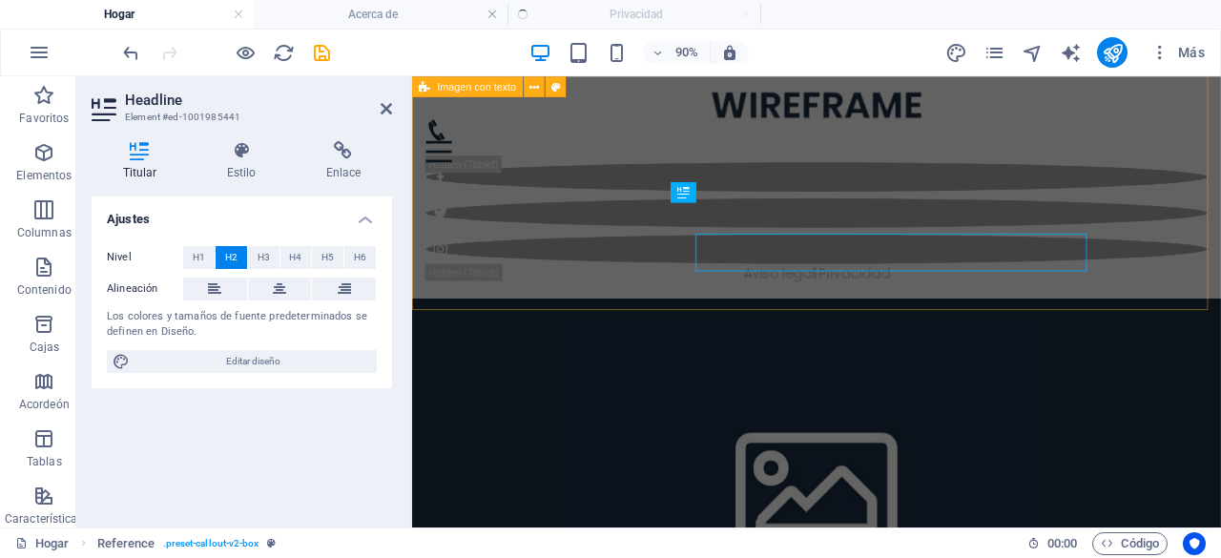
scroll to position [1457, 0]
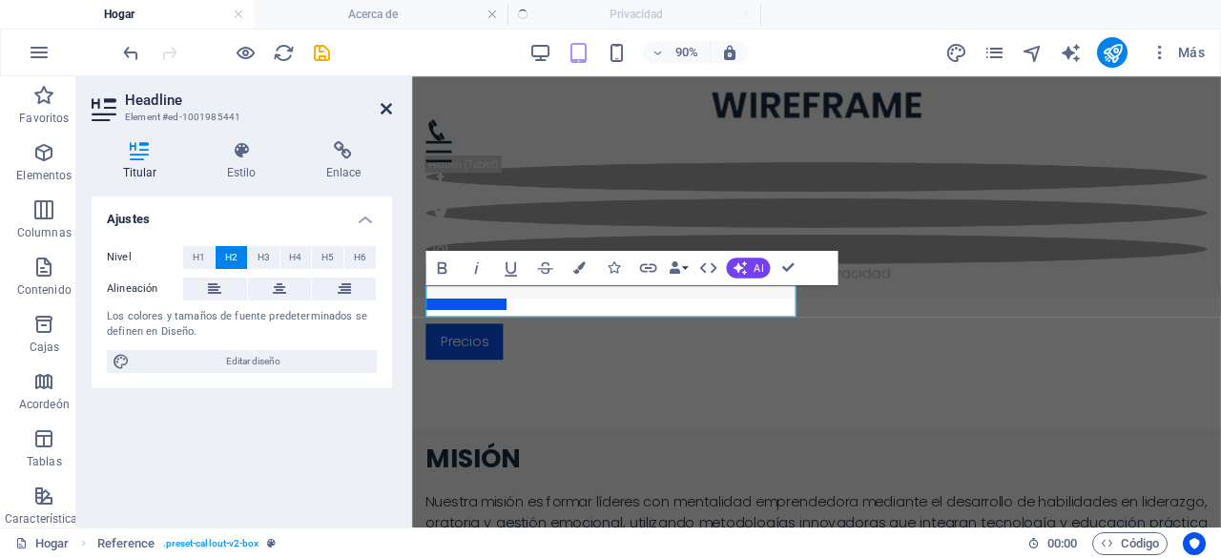
click at [381, 106] on icon at bounding box center [385, 108] width 11 height 15
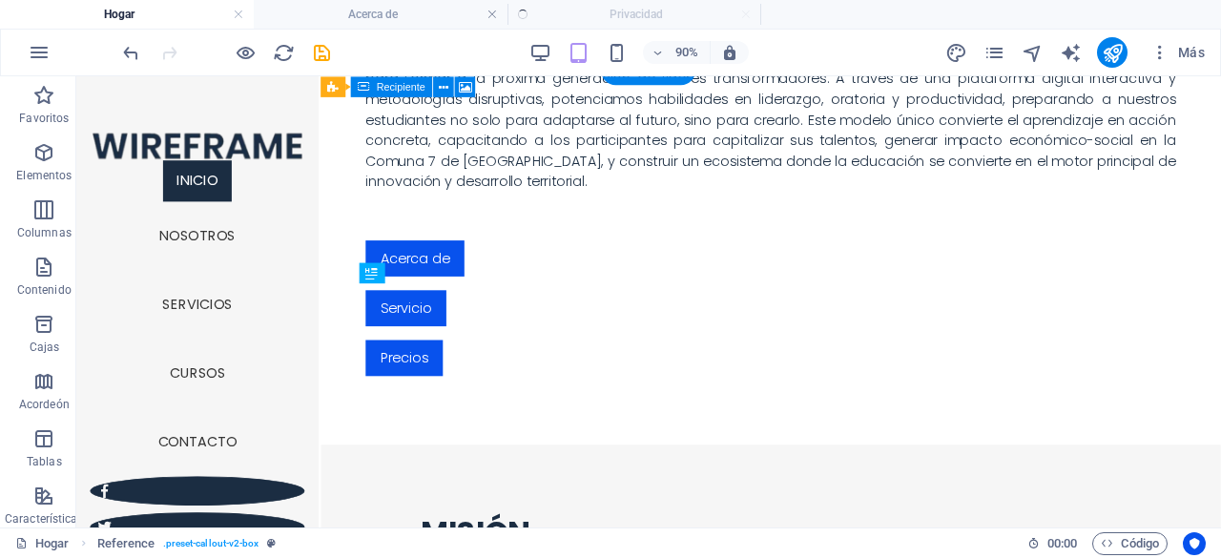
scroll to position [1837, 0]
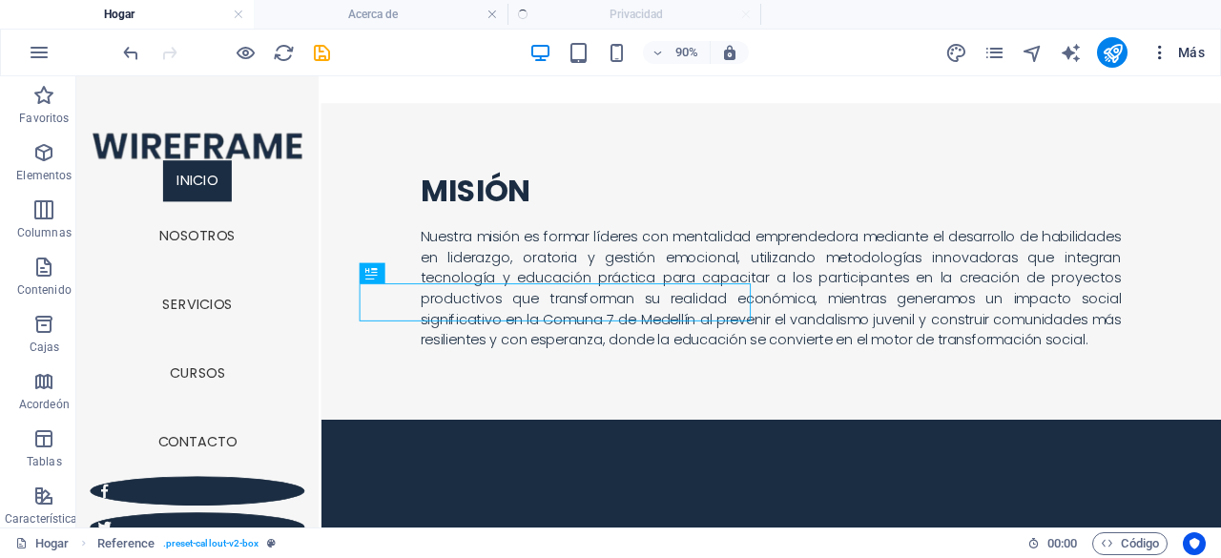
click at [1161, 47] on icon "button" at bounding box center [1159, 52] width 19 height 19
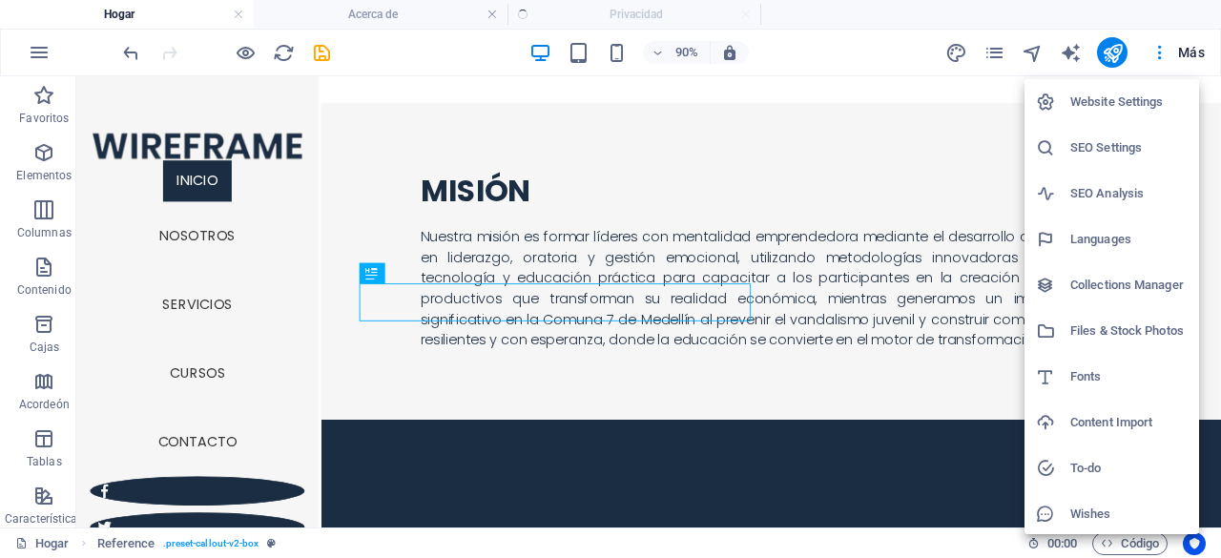
click at [1113, 49] on div at bounding box center [610, 279] width 1221 height 558
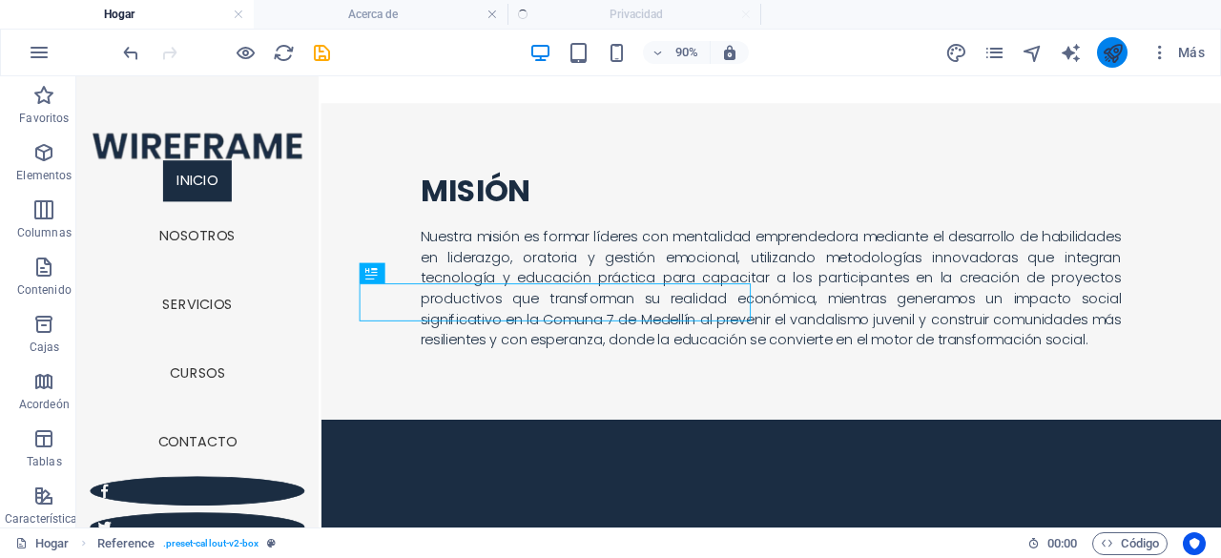
click at [1120, 53] on icon "publicar" at bounding box center [1112, 53] width 22 height 22
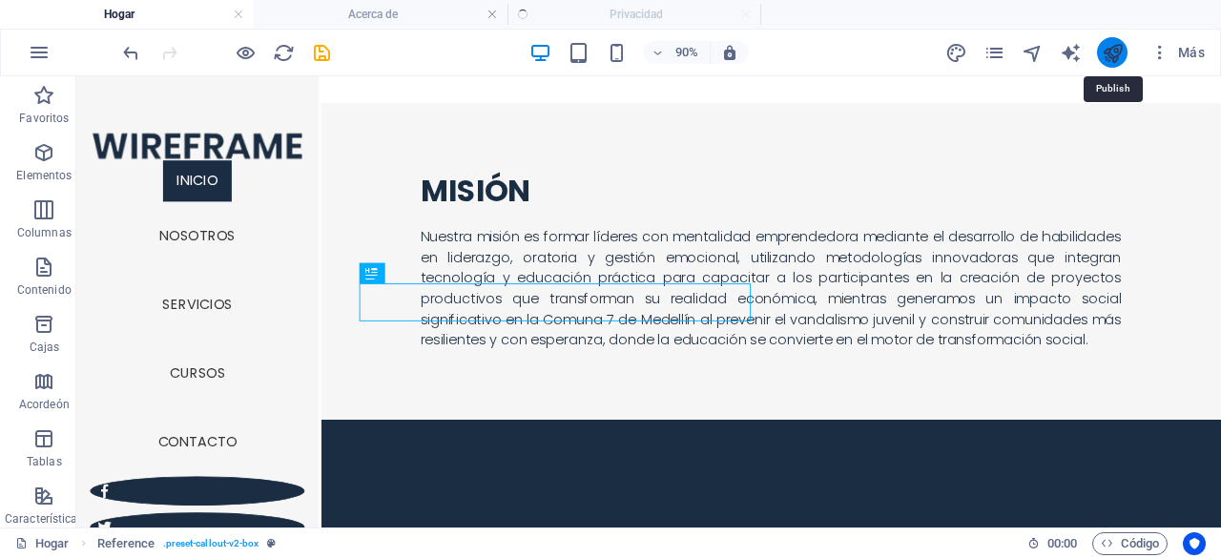
click at [1120, 53] on icon "publicar" at bounding box center [1112, 53] width 22 height 22
click at [1120, 52] on icon "publicar" at bounding box center [1112, 53] width 22 height 22
click at [1120, 51] on icon "publicar" at bounding box center [1112, 53] width 22 height 22
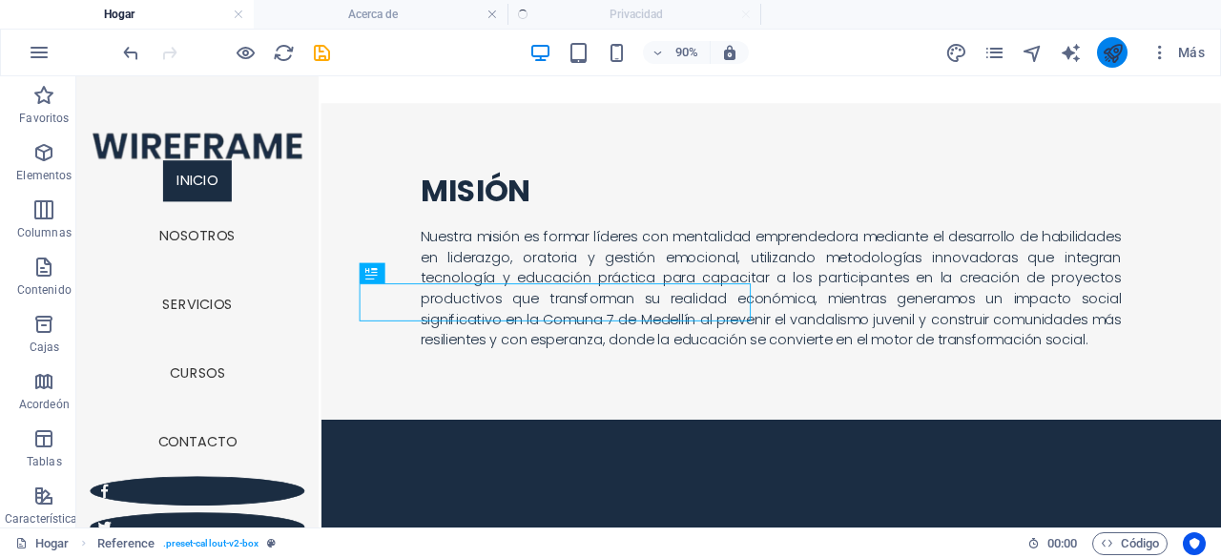
click at [1125, 51] on button "publicar" at bounding box center [1112, 52] width 31 height 31
click at [1125, 50] on button "publicar" at bounding box center [1112, 52] width 31 height 31
click at [1123, 50] on button "publicar" at bounding box center [1112, 52] width 31 height 31
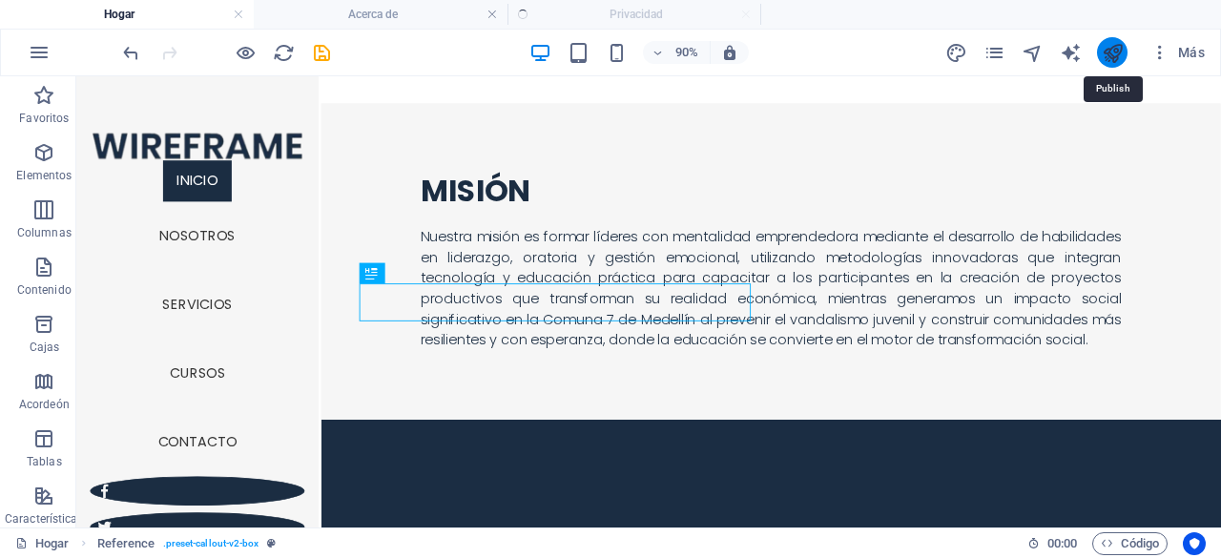
click at [1119, 52] on icon "publicar" at bounding box center [1112, 53] width 22 height 22
click at [1117, 60] on icon "publicar" at bounding box center [1112, 53] width 22 height 22
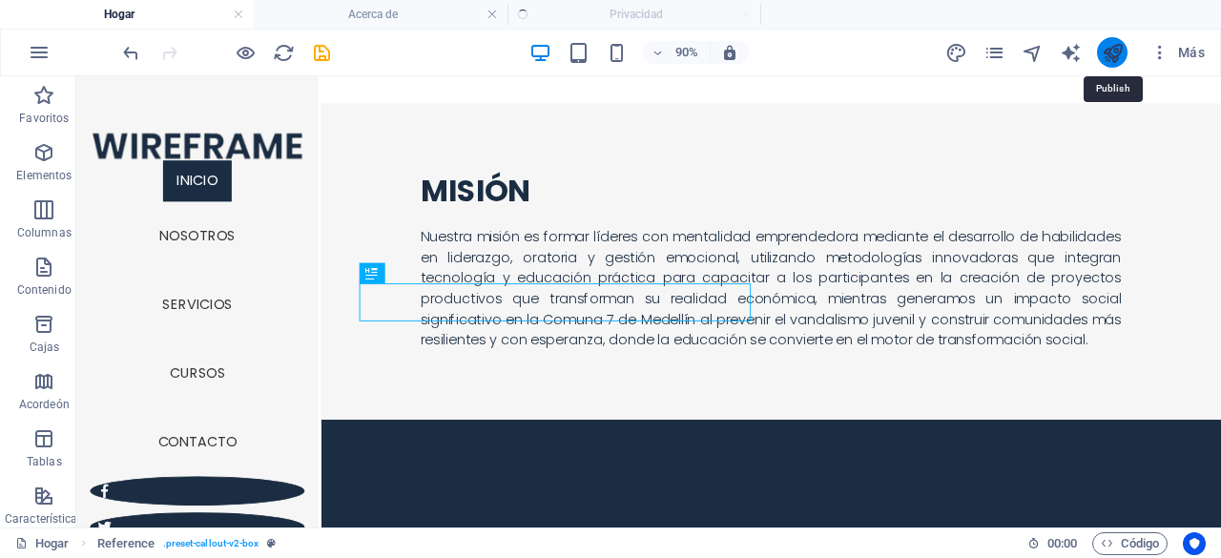
click at [1117, 62] on icon "publicar" at bounding box center [1112, 53] width 22 height 22
click at [1116, 62] on icon "publicar" at bounding box center [1112, 53] width 22 height 22
click at [1116, 63] on button "publicar" at bounding box center [1112, 52] width 31 height 31
click at [1118, 64] on button "publicar" at bounding box center [1112, 52] width 31 height 31
click at [1116, 60] on icon "publicar" at bounding box center [1112, 53] width 22 height 22
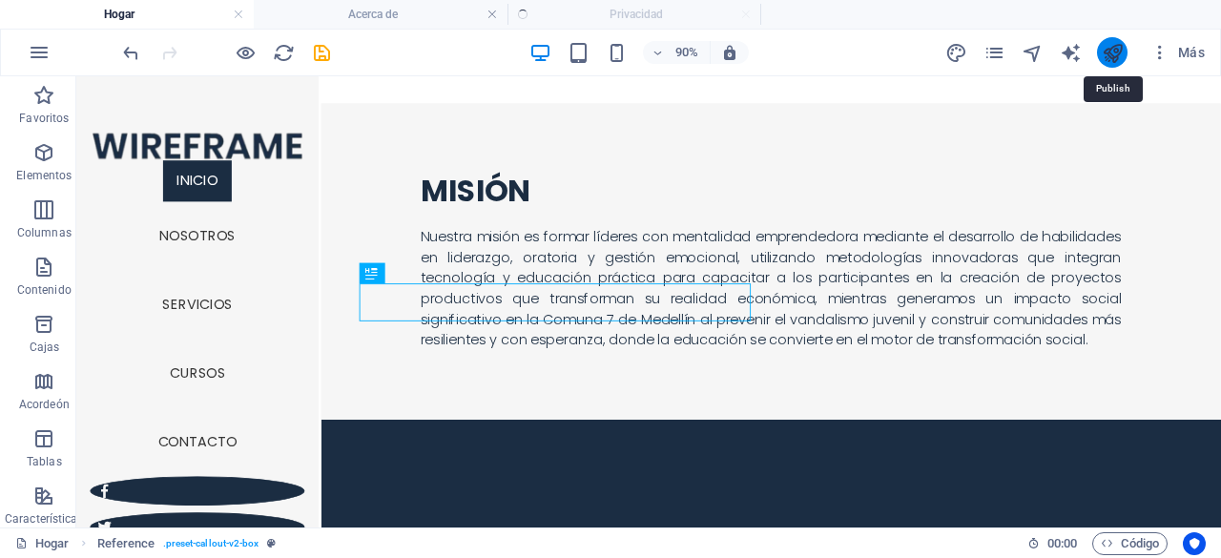
click at [1116, 60] on icon "publicar" at bounding box center [1112, 53] width 22 height 22
click at [1118, 60] on icon "publicar" at bounding box center [1112, 53] width 22 height 22
click at [1118, 61] on icon "publicar" at bounding box center [1112, 53] width 22 height 22
click at [1112, 49] on icon "publicar" at bounding box center [1112, 53] width 22 height 22
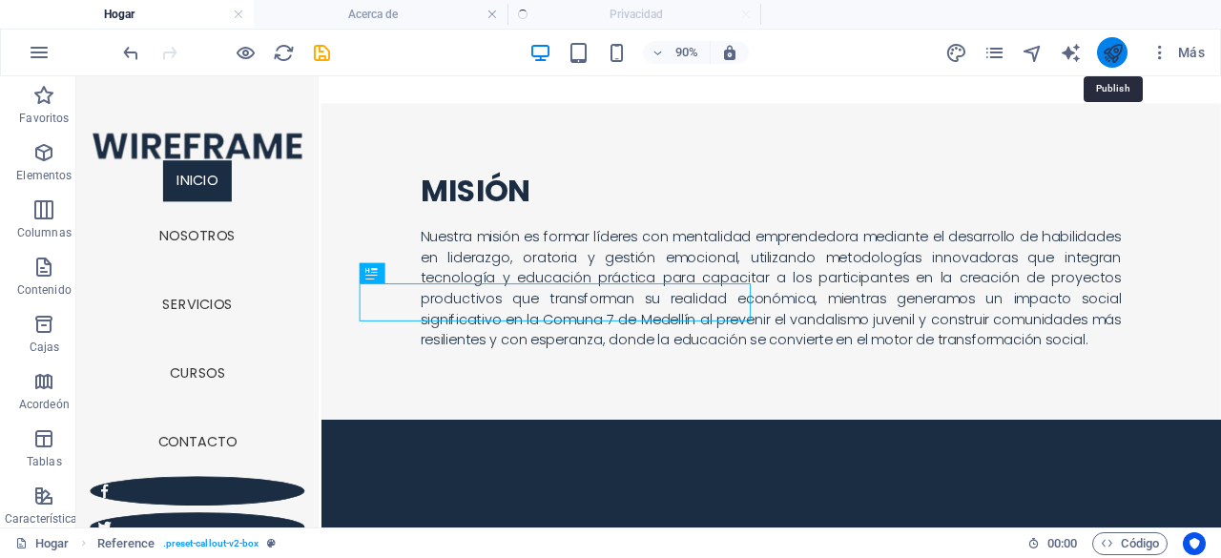
click at [1104, 48] on icon "publicar" at bounding box center [1112, 53] width 22 height 22
click at [1110, 54] on icon "publicar" at bounding box center [1112, 53] width 22 height 22
click at [1112, 53] on icon "publicar" at bounding box center [1112, 53] width 22 height 22
click at [1112, 51] on icon "publicar" at bounding box center [1112, 53] width 22 height 22
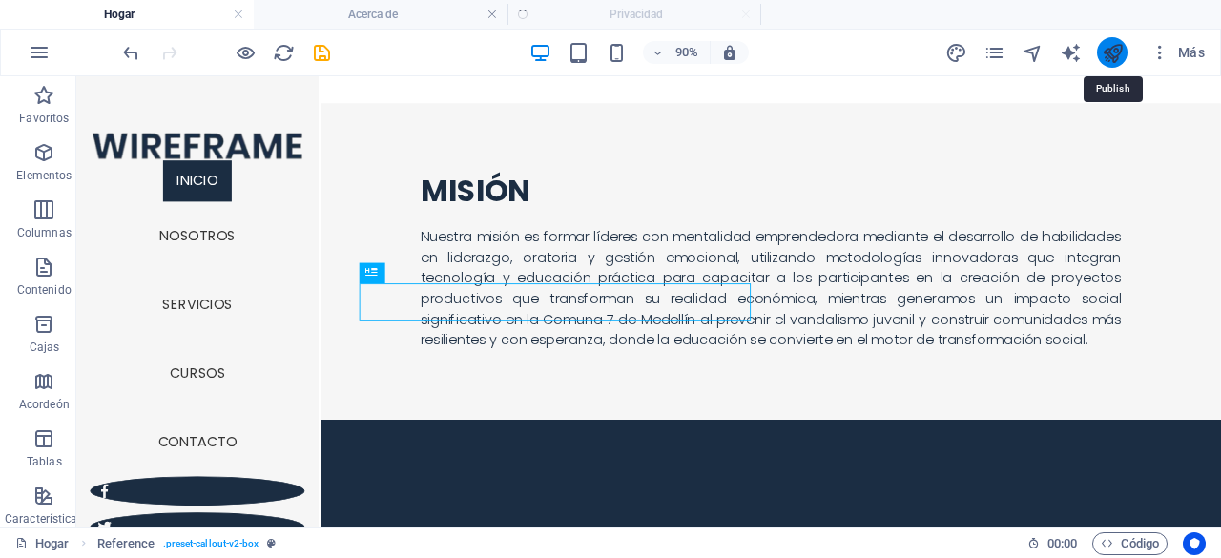
click at [1112, 51] on icon "publicar" at bounding box center [1112, 53] width 22 height 22
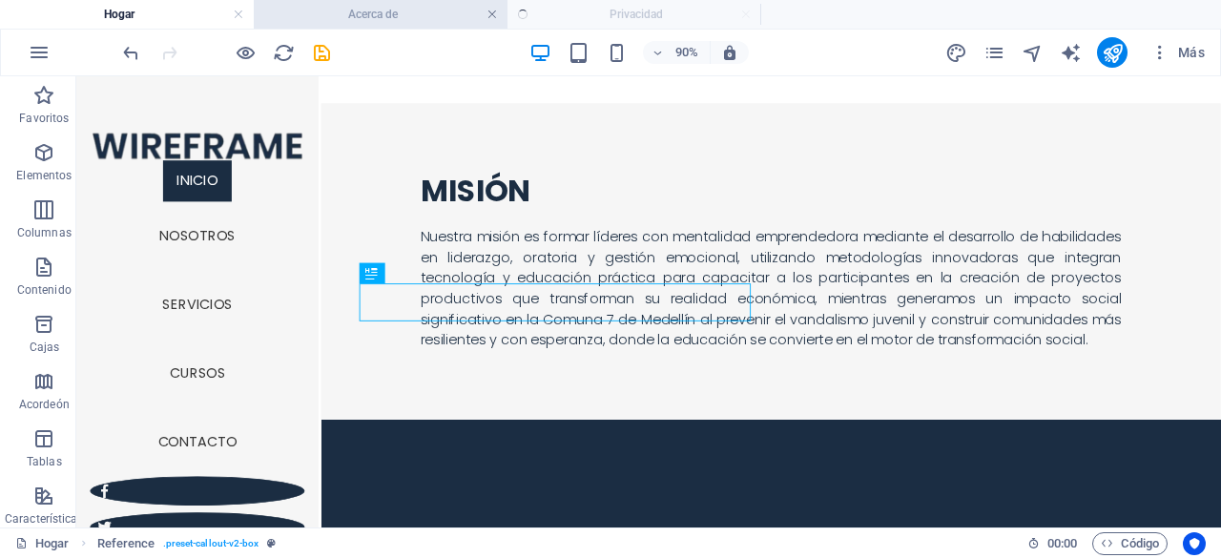
click at [494, 12] on link at bounding box center [491, 15] width 11 height 18
click at [236, 15] on link at bounding box center [238, 15] width 11 height 18
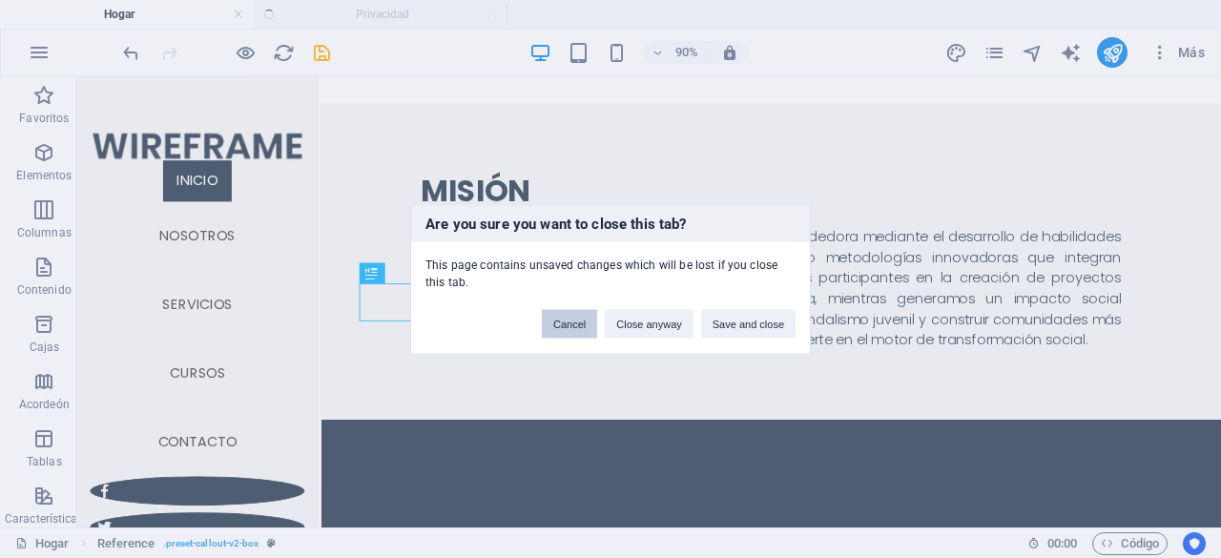
click at [563, 323] on button "Cancel" at bounding box center [569, 323] width 55 height 29
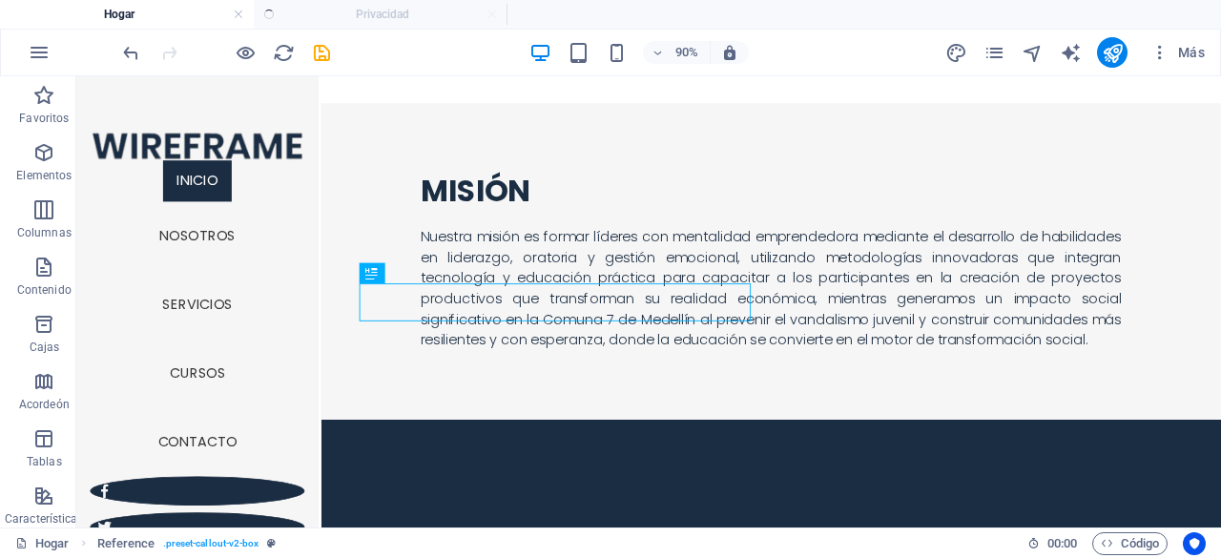
click at [357, 8] on ul "Hogar Privacidad" at bounding box center [610, 14] width 1221 height 29
click at [1114, 50] on icon "publicar" at bounding box center [1112, 53] width 22 height 22
click at [1113, 50] on icon "publicar" at bounding box center [1112, 53] width 22 height 22
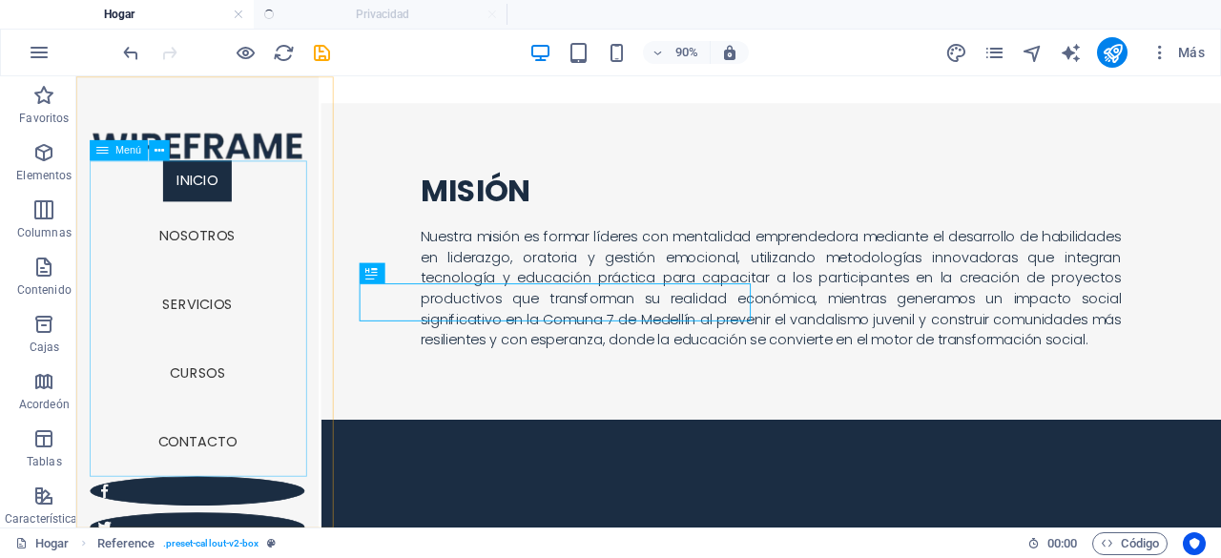
click at [241, 325] on nav "INICIO NOSOTROS SERVICIOS CURSOS CONTACTO" at bounding box center [211, 345] width 238 height 351
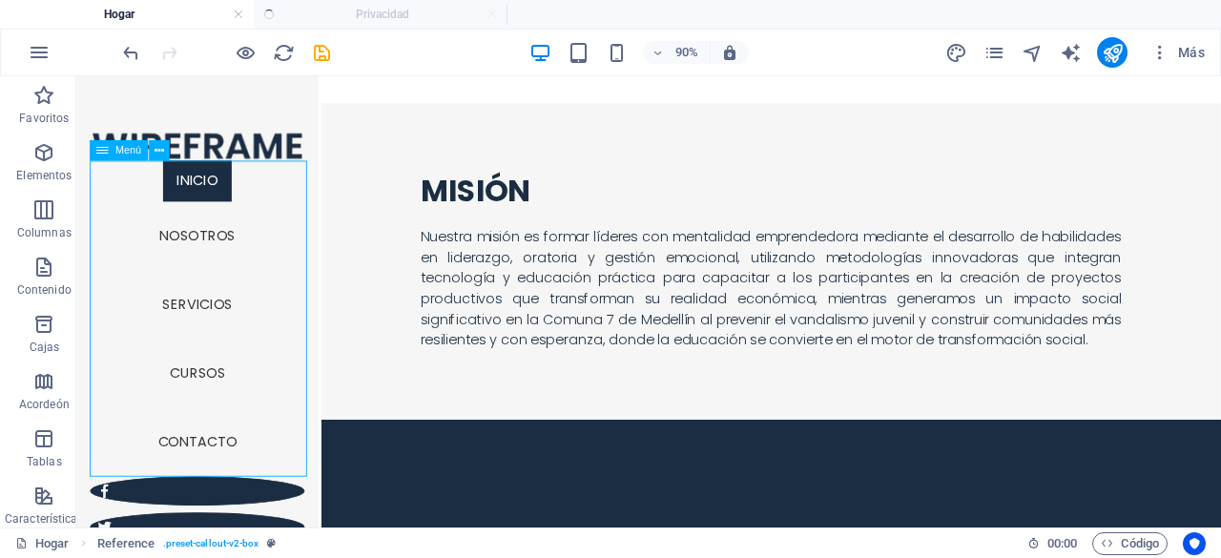
click at [253, 326] on nav "INICIO NOSOTROS SERVICIOS CURSOS CONTACTO" at bounding box center [211, 345] width 238 height 351
click at [323, 48] on icon "ahorrar" at bounding box center [322, 53] width 22 height 22
click at [324, 47] on icon "ahorrar" at bounding box center [322, 53] width 22 height 22
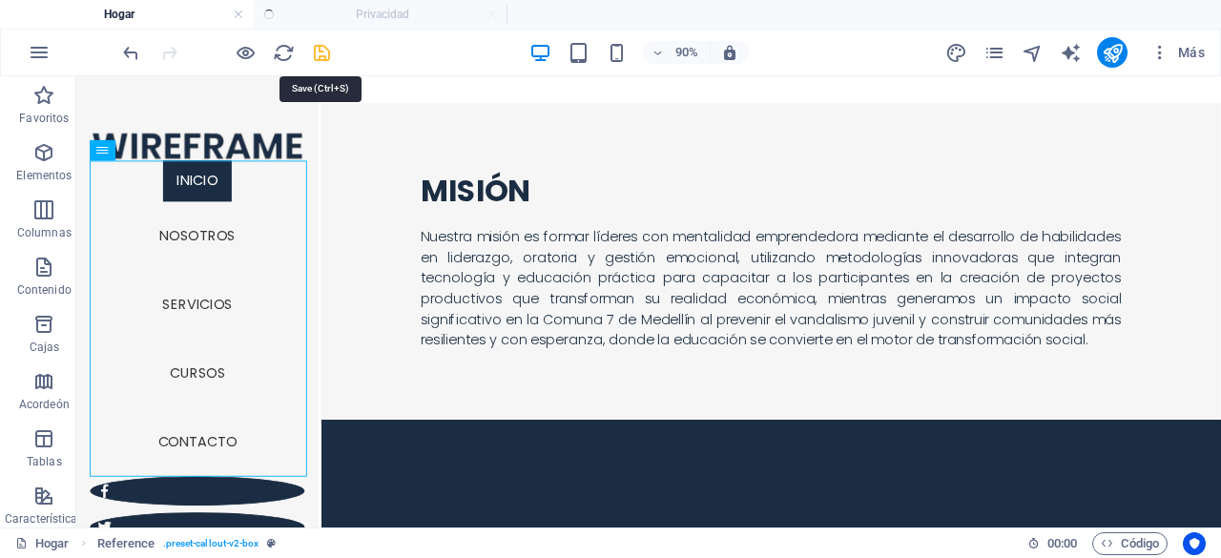
click at [318, 42] on icon "ahorrar" at bounding box center [322, 53] width 22 height 22
click at [1111, 51] on icon "publicar" at bounding box center [1112, 53] width 22 height 22
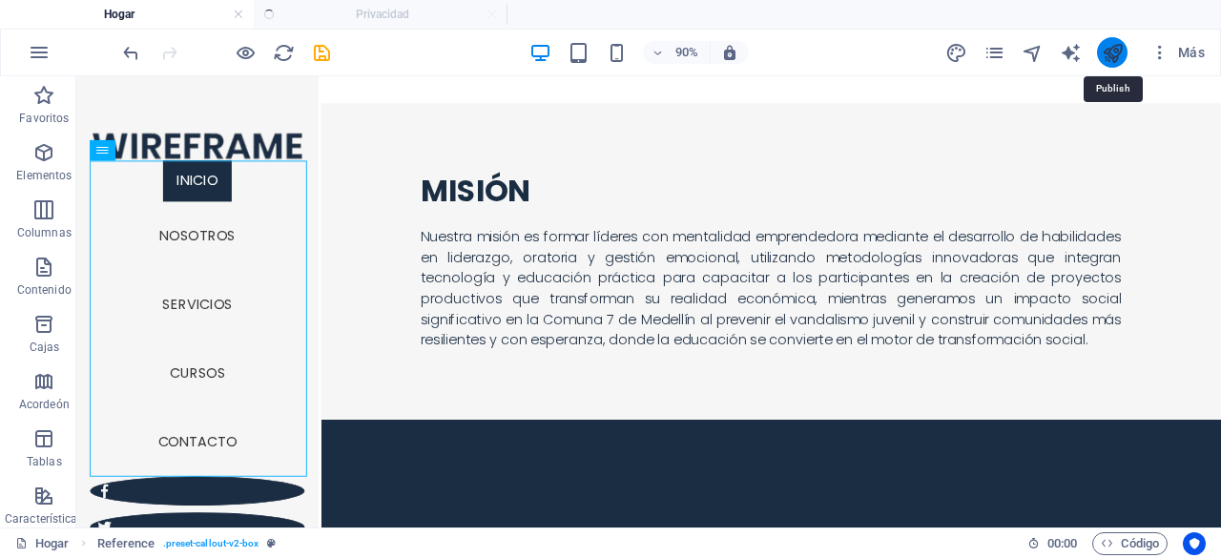
click at [1111, 51] on icon "publicar" at bounding box center [1112, 53] width 22 height 22
click at [1112, 51] on icon "publicar" at bounding box center [1112, 53] width 22 height 22
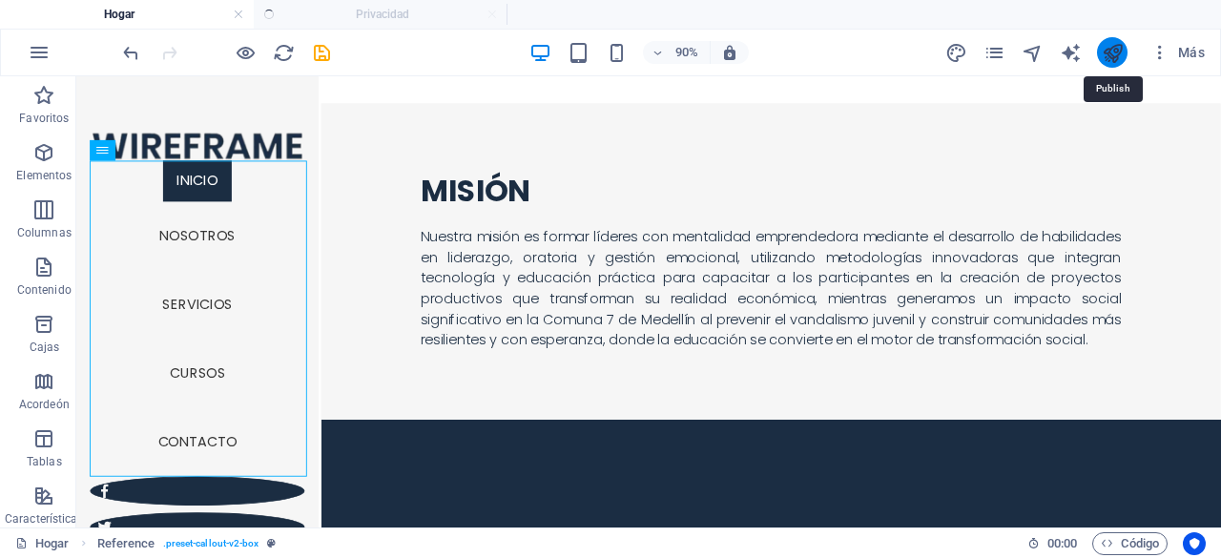
click at [1112, 51] on icon "publicar" at bounding box center [1112, 53] width 22 height 22
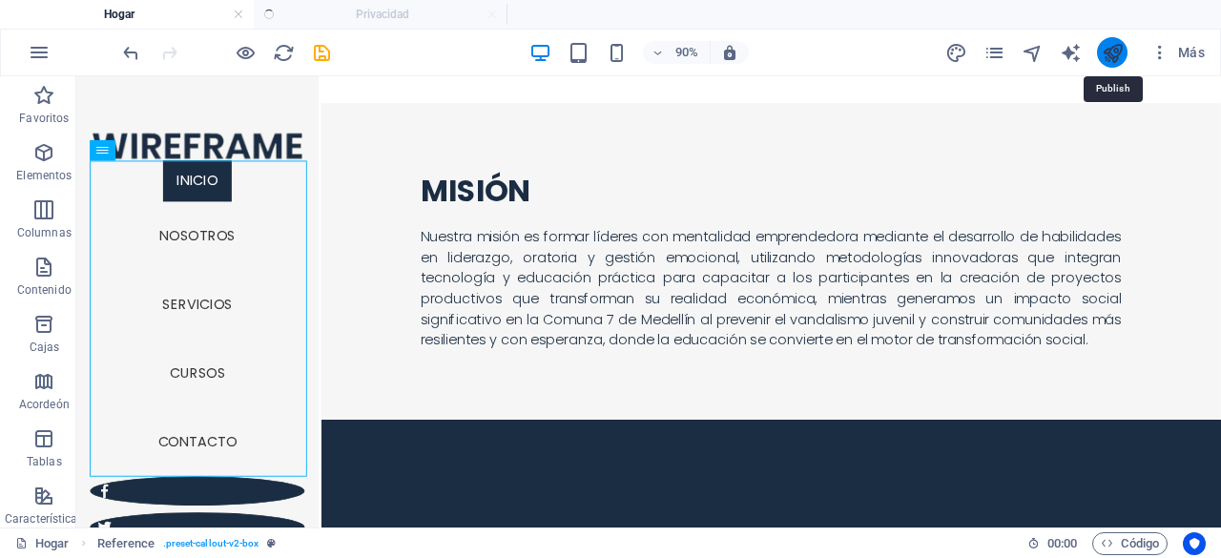
click at [1112, 51] on icon "publicar" at bounding box center [1112, 53] width 22 height 22
click at [1109, 60] on icon "publicar" at bounding box center [1112, 53] width 22 height 22
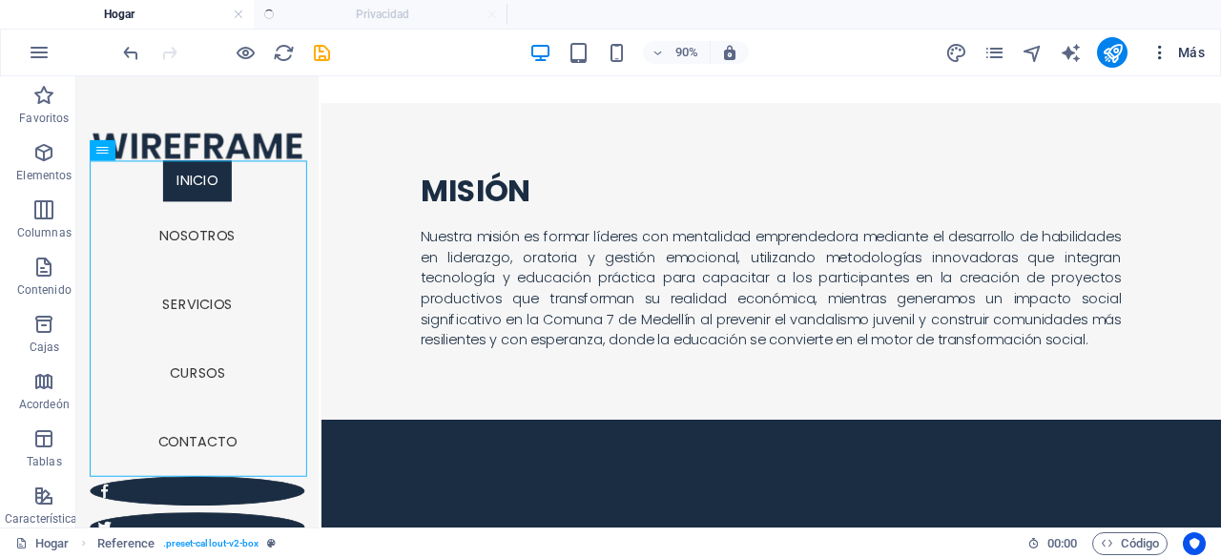
click at [1159, 50] on icon "button" at bounding box center [1159, 52] width 19 height 19
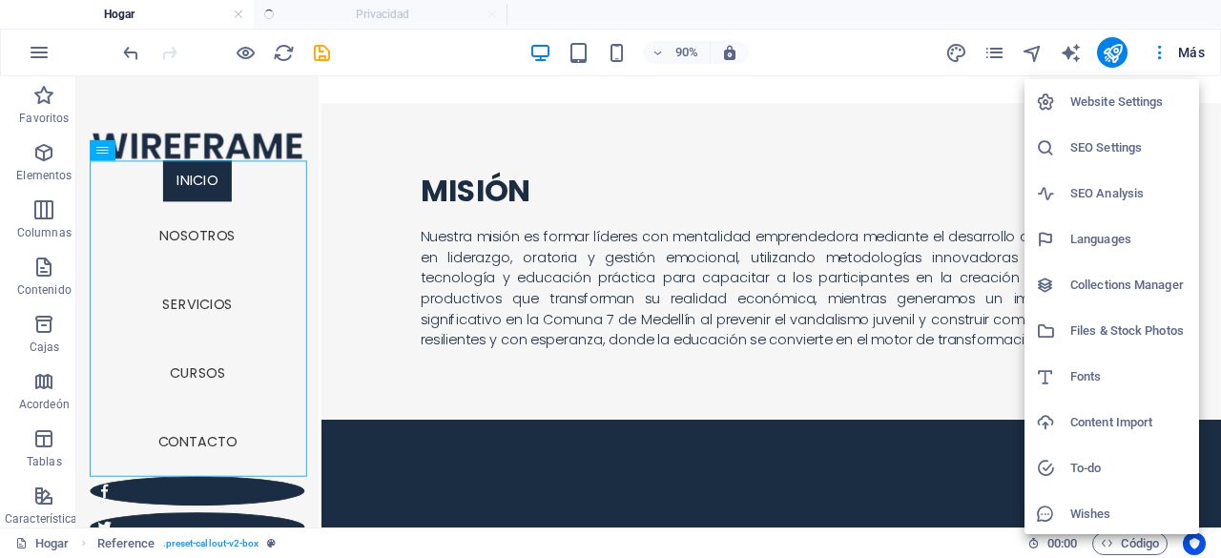
click at [986, 56] on div at bounding box center [610, 279] width 1221 height 558
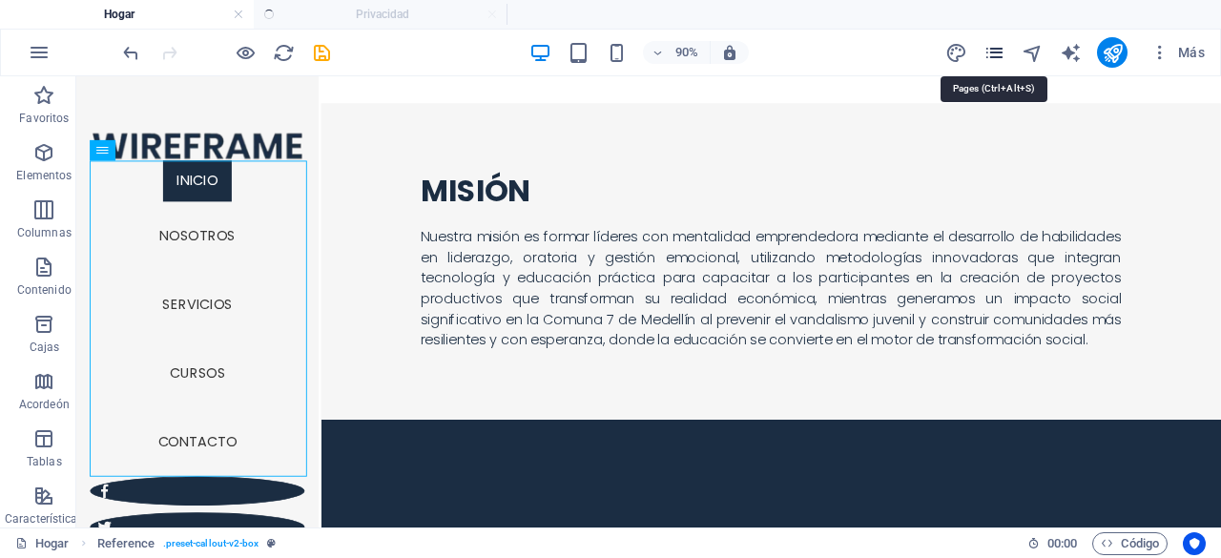
click at [995, 56] on icon "páginas" at bounding box center [994, 53] width 22 height 22
click at [959, 47] on icon "diseño" at bounding box center [956, 53] width 22 height 22
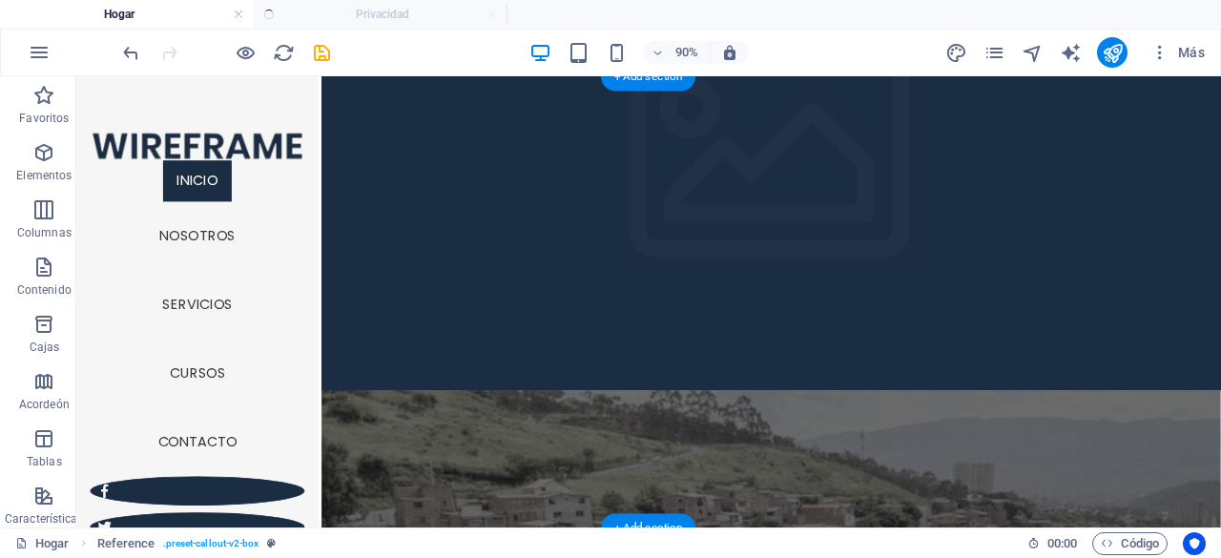
scroll to position [0, 0]
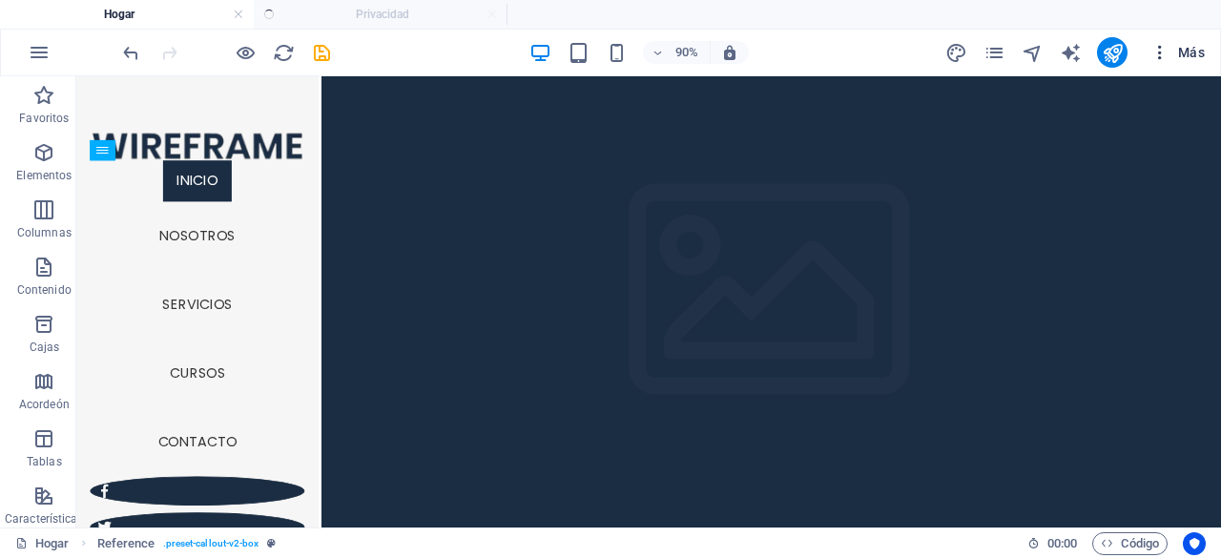
click at [1161, 44] on icon "button" at bounding box center [1159, 52] width 19 height 19
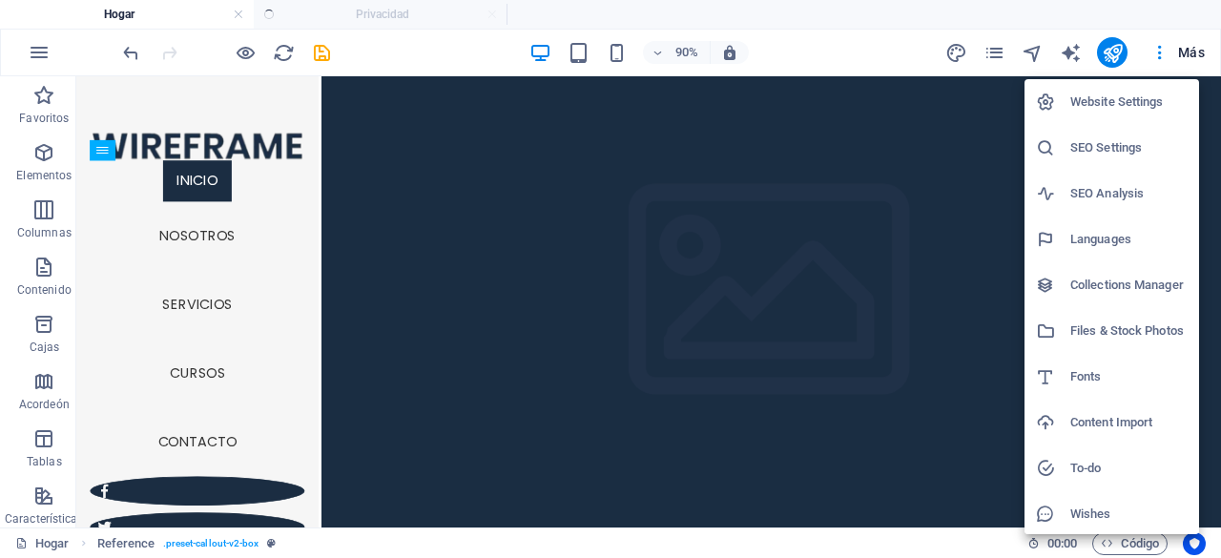
click at [336, 52] on div at bounding box center [610, 279] width 1221 height 558
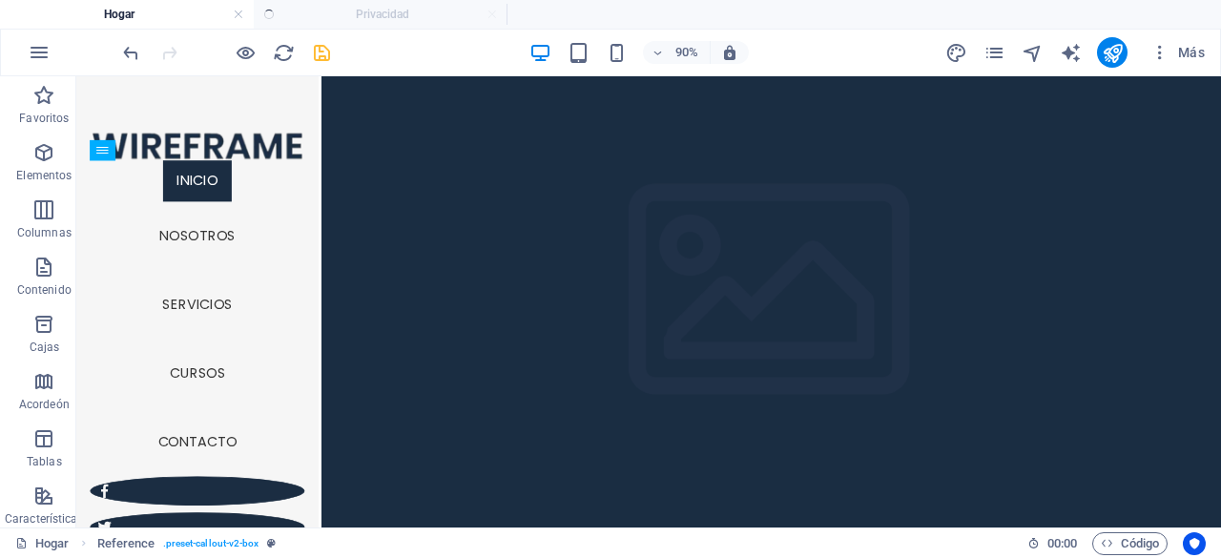
click at [318, 53] on icon "ahorrar" at bounding box center [322, 53] width 22 height 22
click at [1118, 48] on icon "publicar" at bounding box center [1112, 53] width 22 height 22
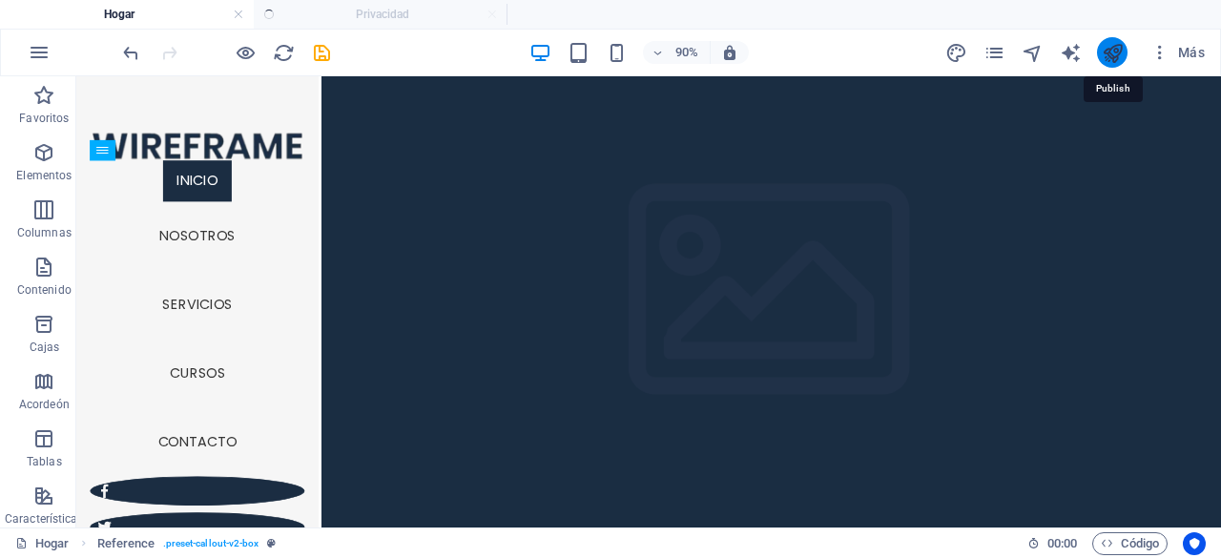
click at [1118, 48] on icon "publicar" at bounding box center [1112, 53] width 22 height 22
click at [1118, 49] on icon "publicar" at bounding box center [1112, 53] width 22 height 22
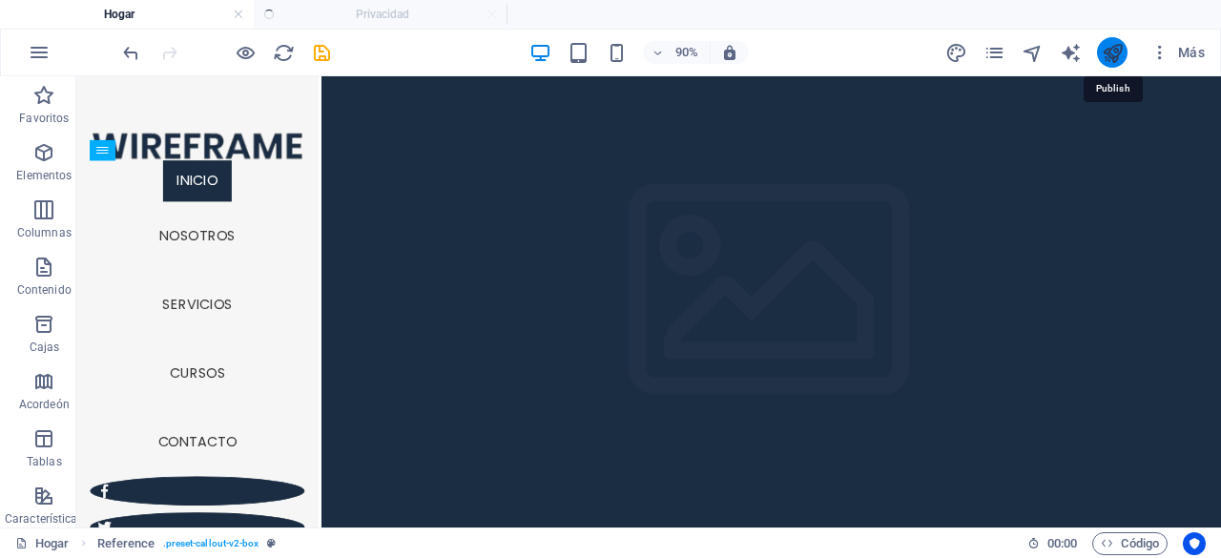
click at [1118, 51] on icon "publicar" at bounding box center [1112, 53] width 22 height 22
click at [256, 51] on icon "button" at bounding box center [246, 53] width 22 height 22
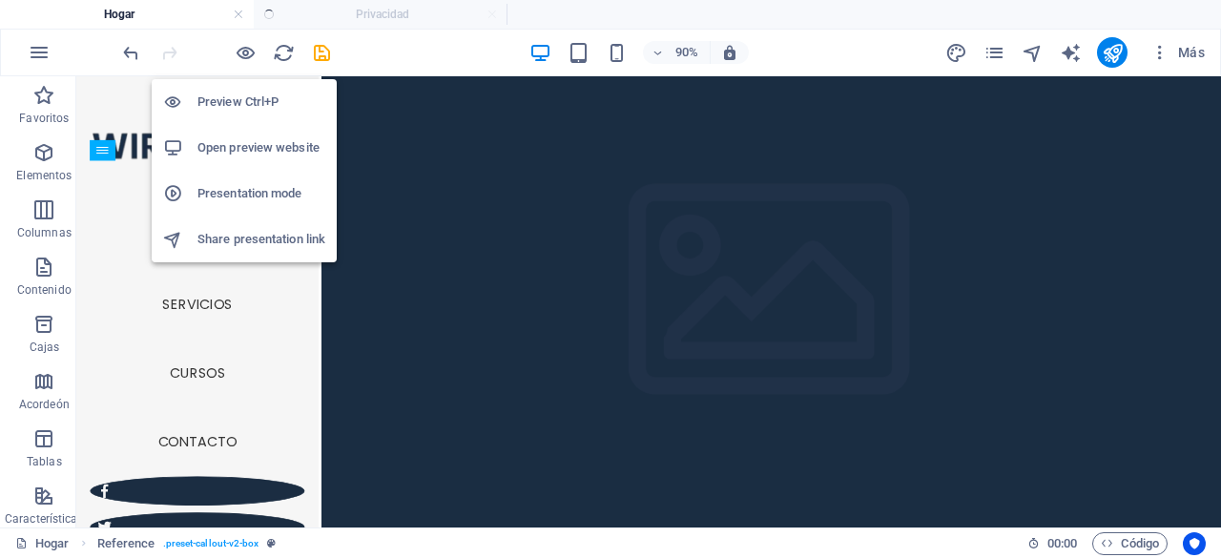
click at [250, 98] on h6 "Preview Ctrl+P" at bounding box center [261, 102] width 128 height 23
click at [260, 100] on h6 "Preview Ctrl+P" at bounding box center [261, 102] width 128 height 23
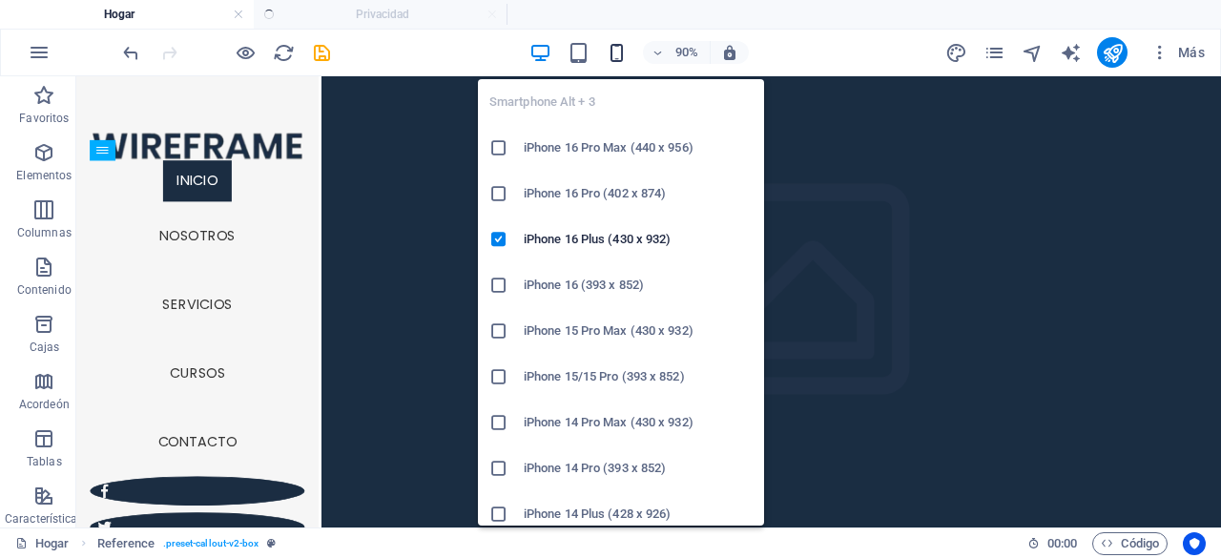
click at [618, 47] on icon "button" at bounding box center [617, 53] width 22 height 22
click at [616, 137] on h6 "iPhone 16 Pro Max (440 x 956)" at bounding box center [638, 147] width 229 height 23
click at [614, 139] on h6 "iPhone 16 Pro Max (440 x 956)" at bounding box center [638, 147] width 229 height 23
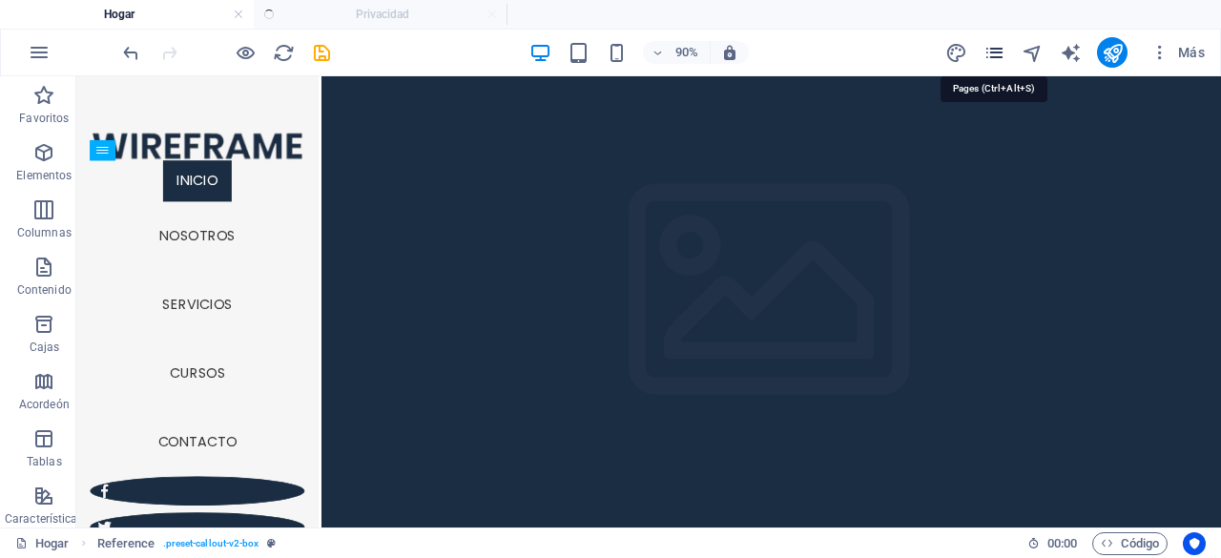
click at [988, 52] on icon "páginas" at bounding box center [994, 53] width 22 height 22
click at [994, 52] on icon "páginas" at bounding box center [994, 53] width 22 height 22
click at [996, 52] on icon "páginas" at bounding box center [994, 53] width 22 height 22
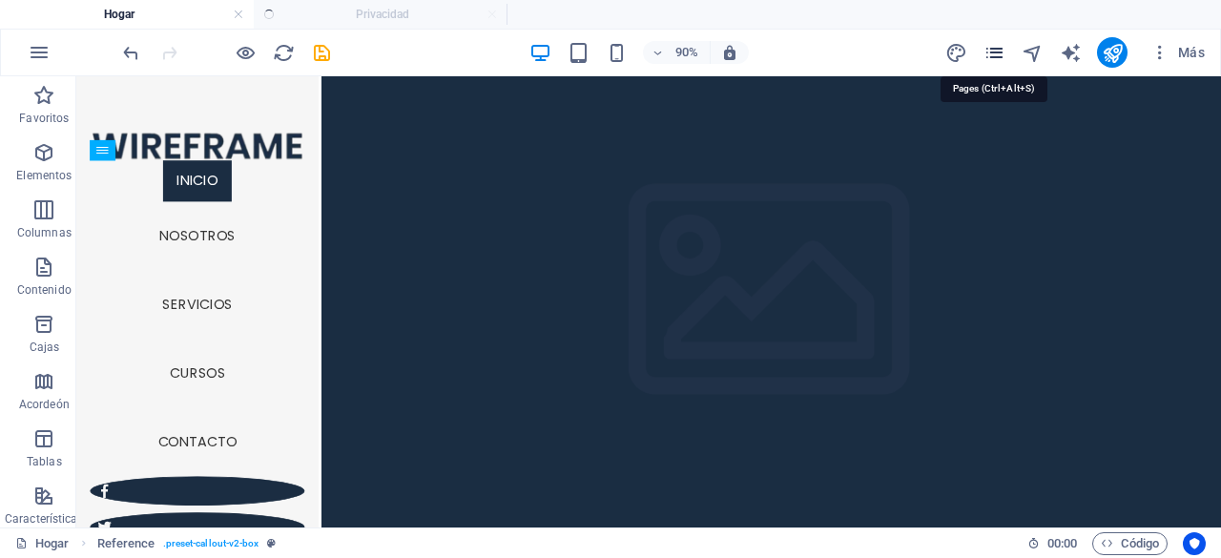
click at [996, 52] on icon "páginas" at bounding box center [994, 53] width 22 height 22
click at [998, 46] on icon "páginas" at bounding box center [994, 53] width 22 height 22
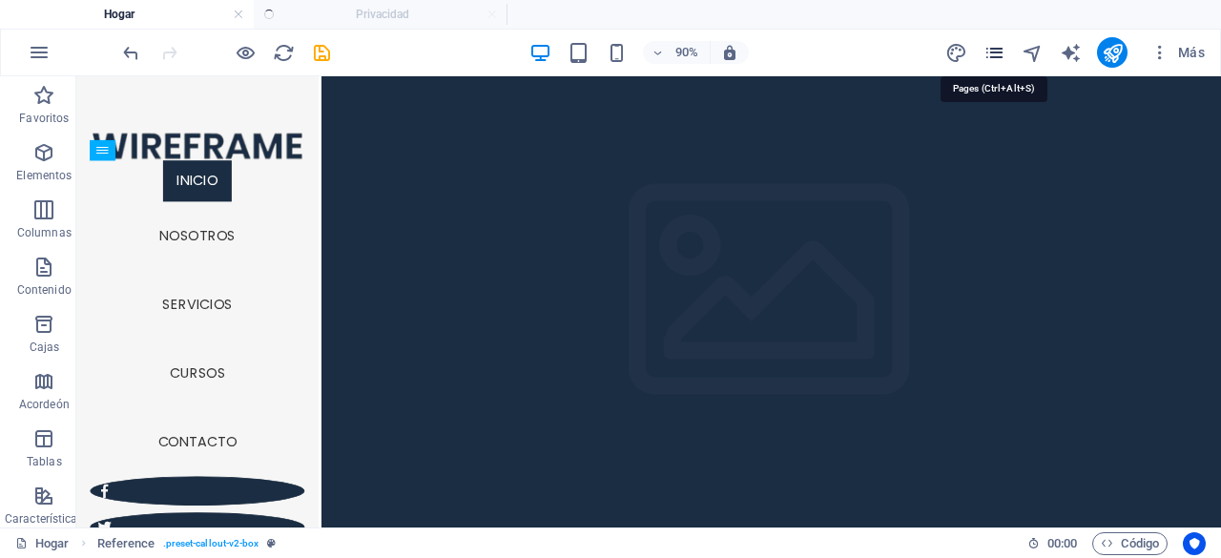
click at [998, 46] on icon "páginas" at bounding box center [994, 53] width 22 height 22
click at [322, 52] on icon "ahorrar" at bounding box center [322, 53] width 22 height 22
click at [1110, 45] on icon "publicar" at bounding box center [1112, 53] width 22 height 22
click at [1110, 48] on icon "publicar" at bounding box center [1112, 53] width 22 height 22
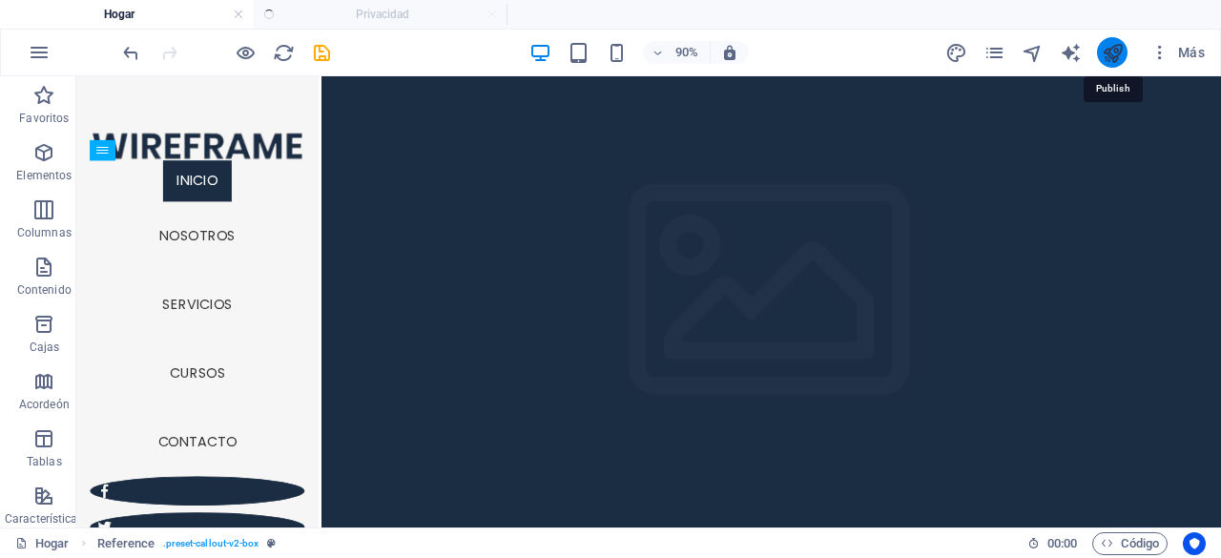
click at [1110, 48] on icon "publicar" at bounding box center [1112, 53] width 22 height 22
click at [1110, 47] on icon "publicar" at bounding box center [1112, 53] width 22 height 22
click at [1108, 44] on icon "publicar" at bounding box center [1112, 53] width 22 height 22
click at [1108, 43] on icon "publicar" at bounding box center [1112, 53] width 22 height 22
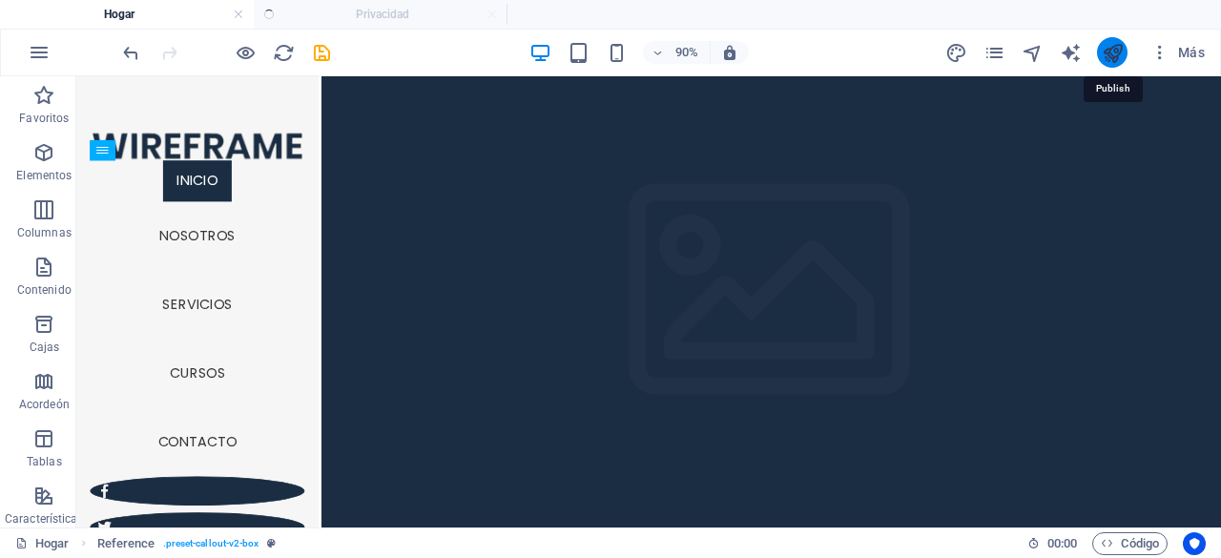
click at [1108, 43] on icon "publicar" at bounding box center [1112, 53] width 22 height 22
click at [1108, 44] on icon "publicar" at bounding box center [1112, 53] width 22 height 22
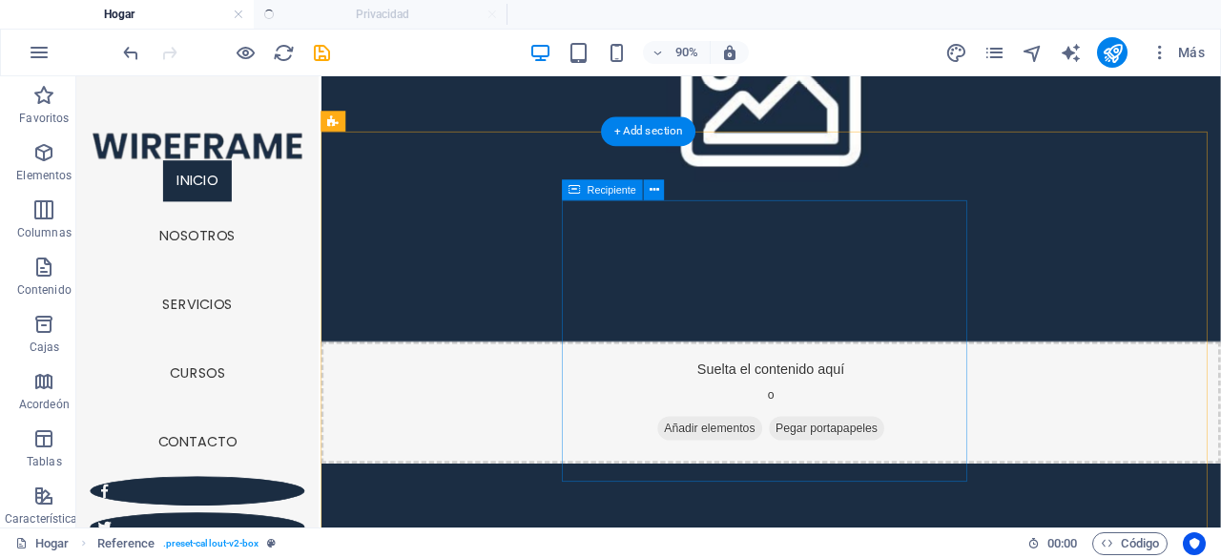
scroll to position [2823, 0]
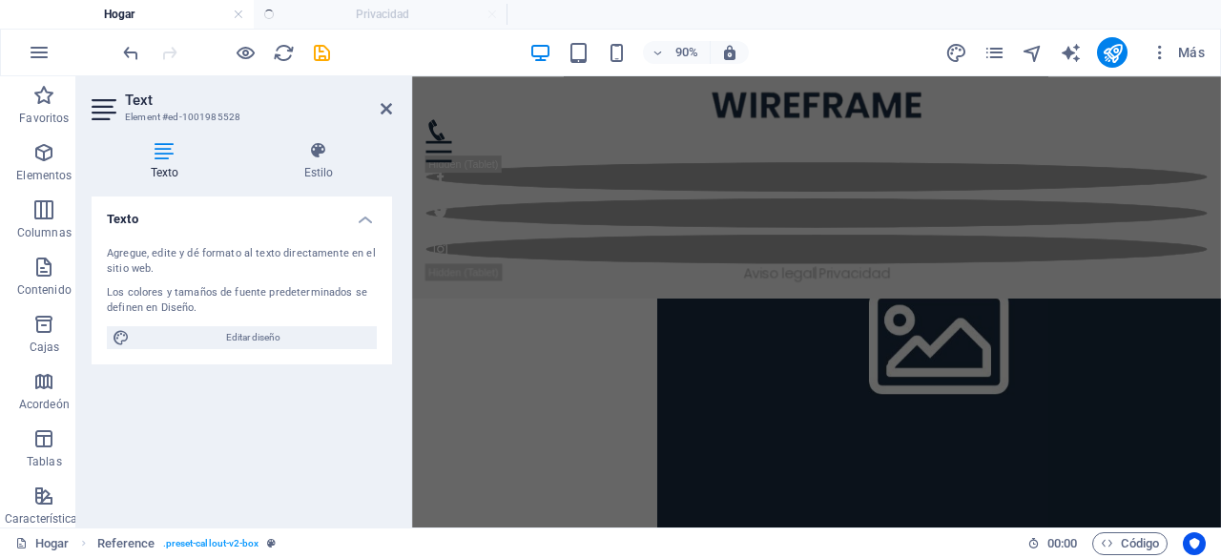
scroll to position [2373, 0]
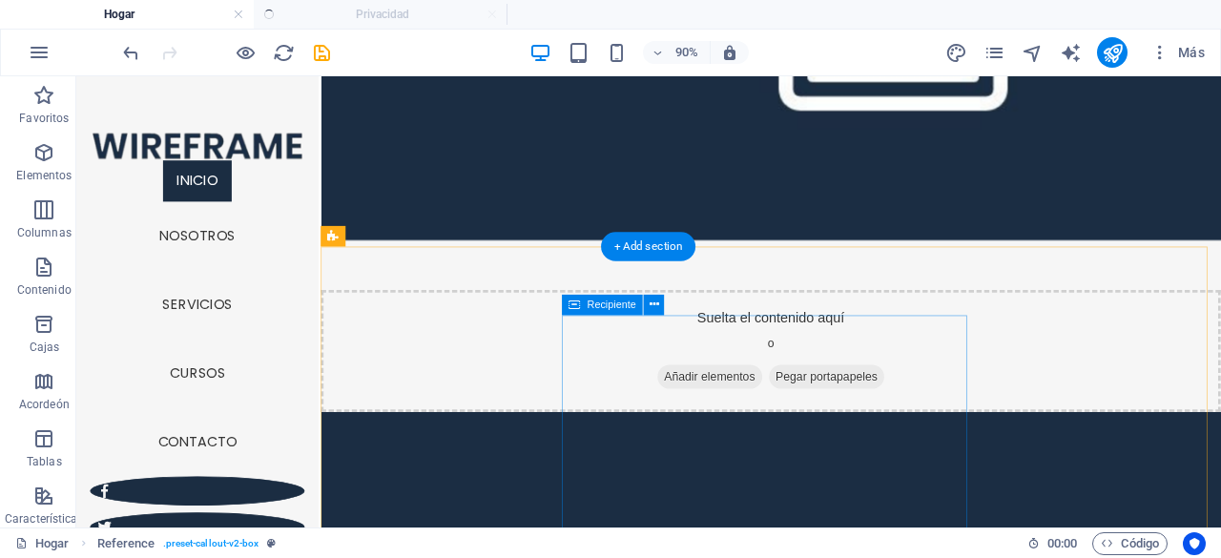
scroll to position [2346, 0]
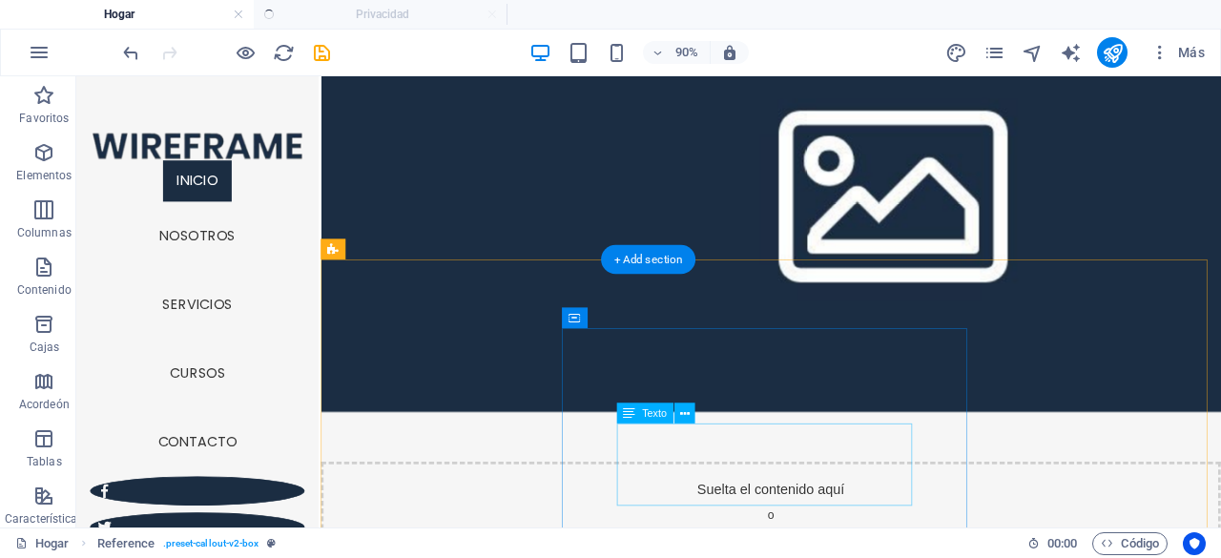
drag, startPoint x: 838, startPoint y: 495, endPoint x: 464, endPoint y: 495, distance: 373.8
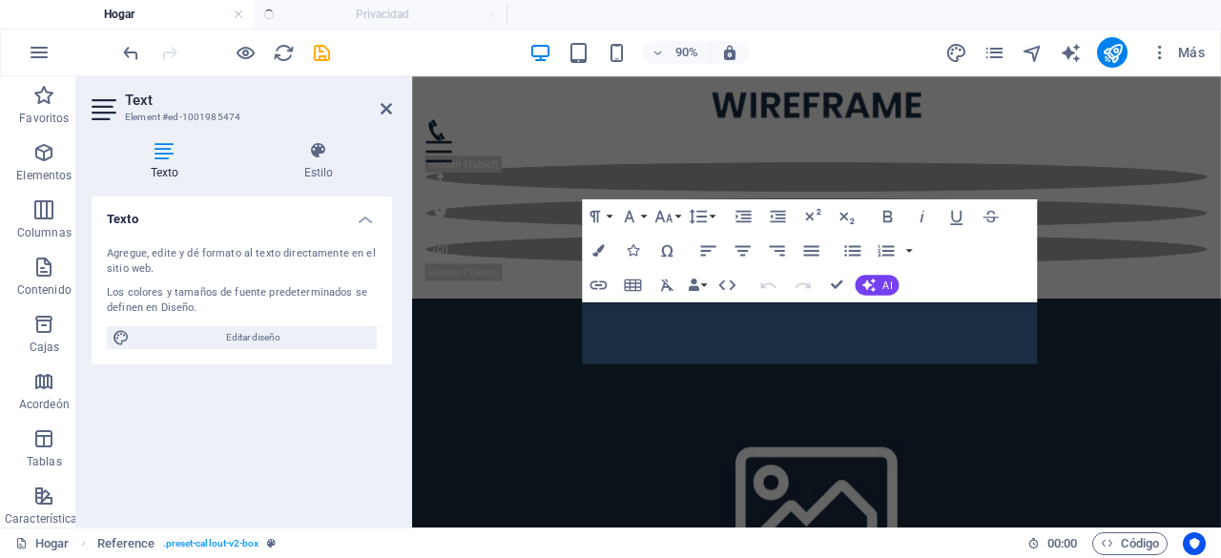
scroll to position [2100, 0]
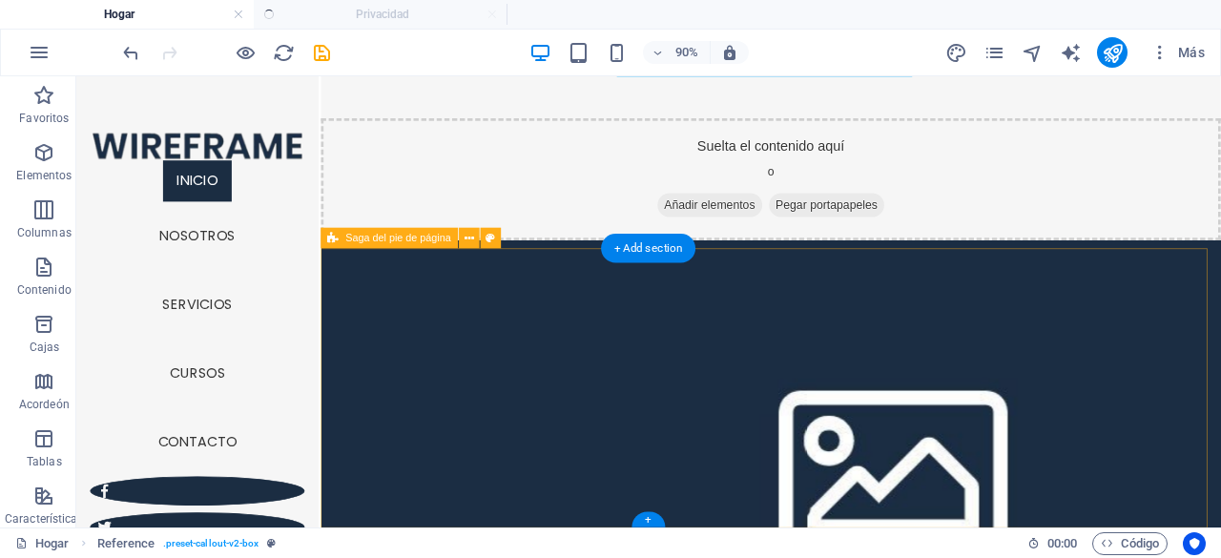
scroll to position [2823, 0]
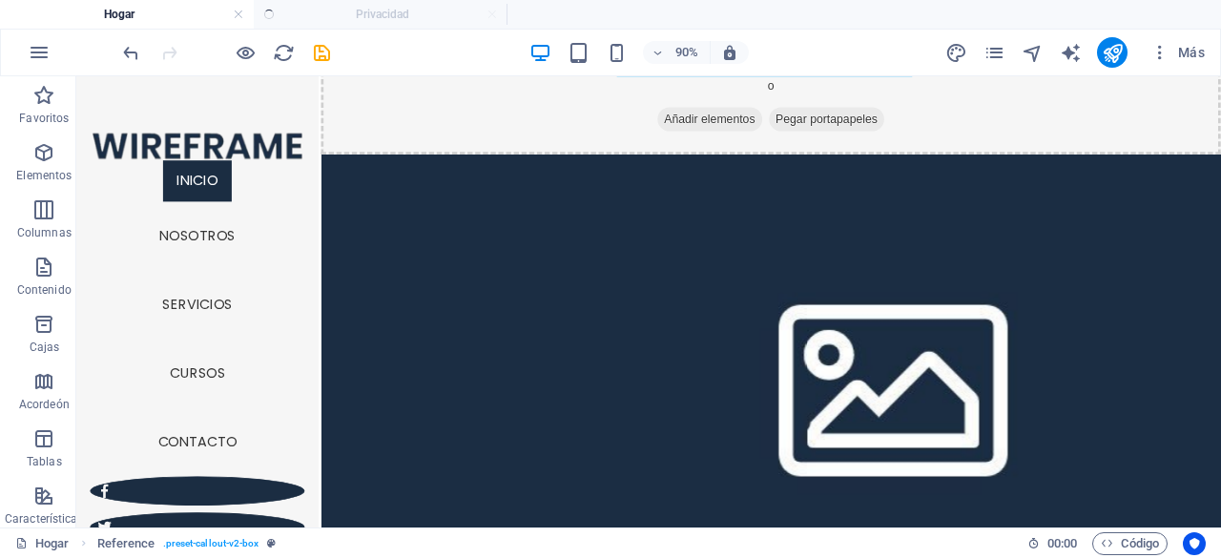
click at [338, 0] on ul "Hogar Privacidad" at bounding box center [610, 14] width 1221 height 29
click at [367, 18] on ul "Hogar Privacidad" at bounding box center [610, 14] width 1221 height 29
click at [1116, 58] on icon "publicar" at bounding box center [1112, 53] width 22 height 22
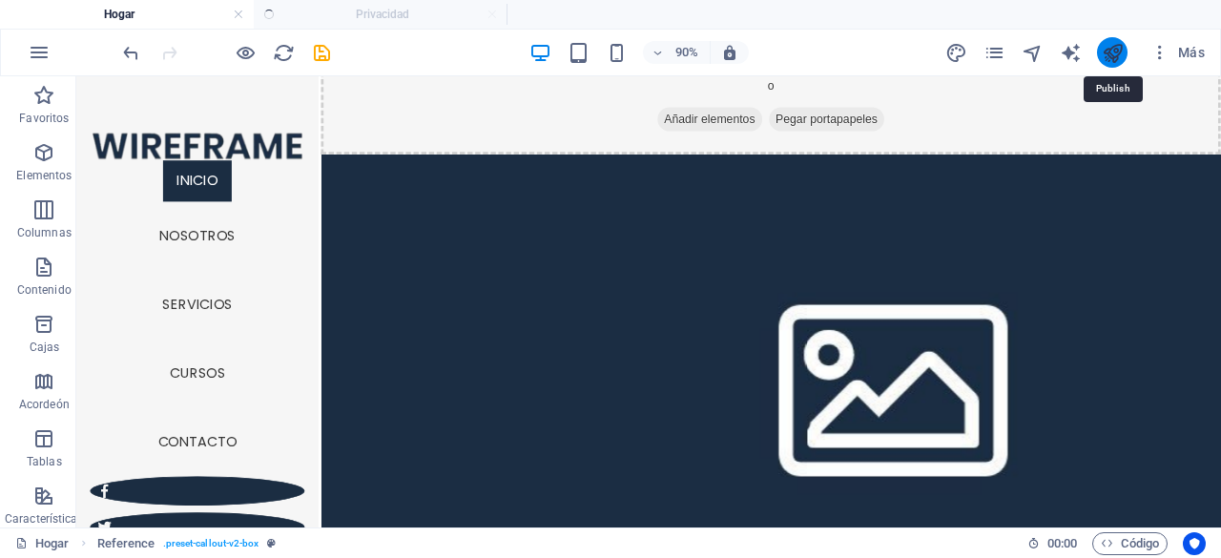
click at [1116, 56] on icon "publicar" at bounding box center [1112, 53] width 22 height 22
click at [19, 207] on span "Columnas" at bounding box center [44, 221] width 89 height 46
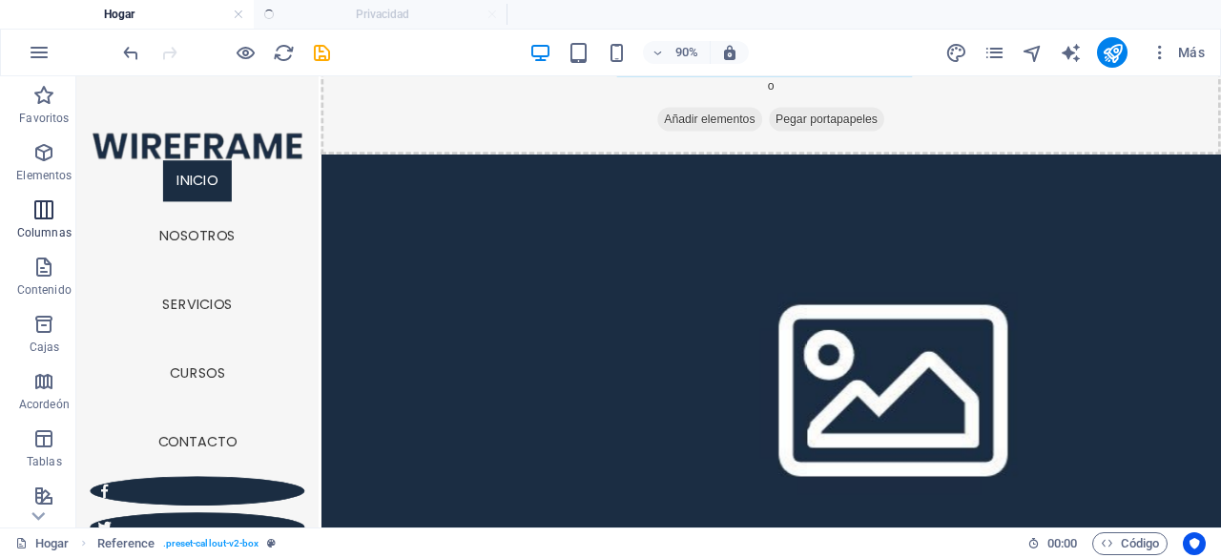
click at [32, 213] on icon "button" at bounding box center [43, 209] width 23 height 23
click at [47, 259] on icon "button" at bounding box center [43, 267] width 23 height 23
click at [1111, 48] on icon "publicar" at bounding box center [1112, 53] width 22 height 22
click at [1112, 47] on icon "publicar" at bounding box center [1112, 53] width 22 height 22
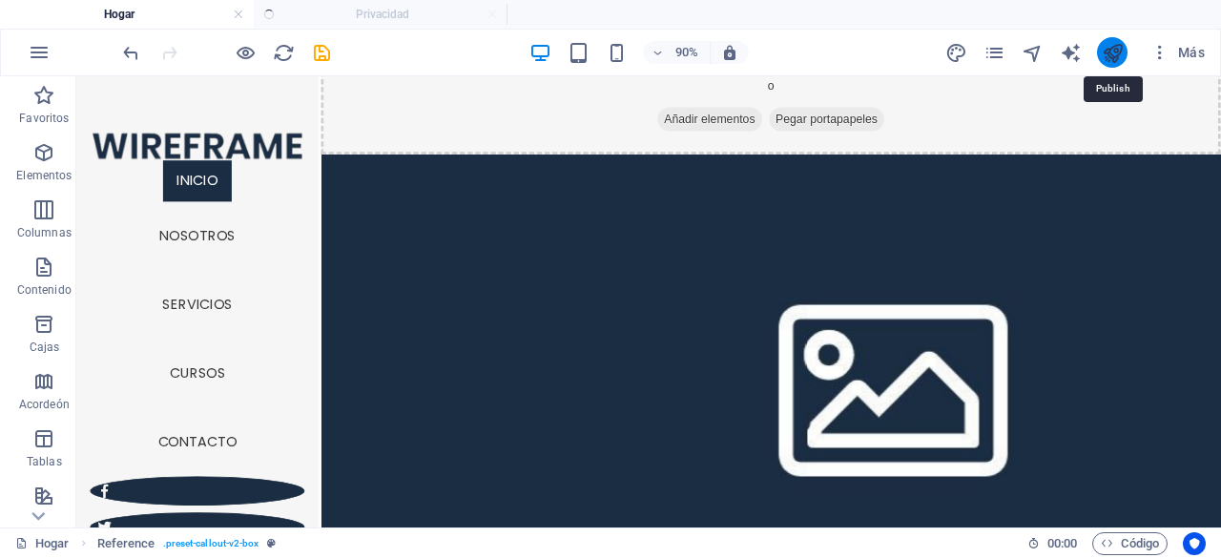
click at [1108, 49] on icon "publicar" at bounding box center [1112, 53] width 22 height 22
click at [1106, 60] on icon "publicar" at bounding box center [1112, 53] width 22 height 22
click at [1105, 60] on icon "publicar" at bounding box center [1112, 53] width 22 height 22
click at [1104, 59] on icon "publicar" at bounding box center [1112, 53] width 22 height 22
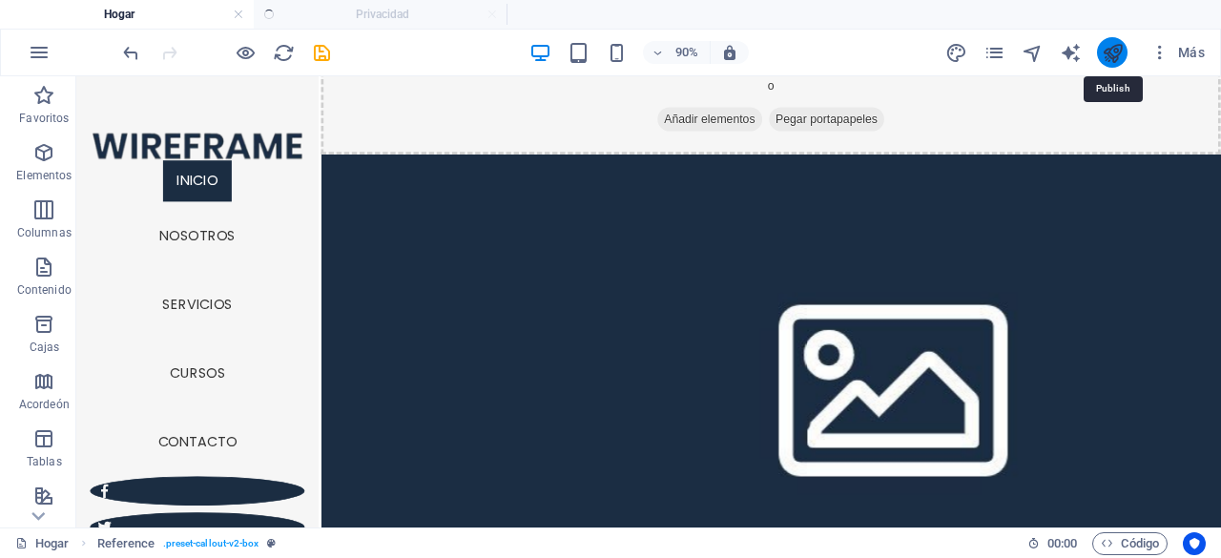
click at [1102, 58] on icon "publicar" at bounding box center [1112, 53] width 22 height 22
click at [1102, 57] on icon "publicar" at bounding box center [1112, 53] width 22 height 22
click at [1102, 56] on icon "publicar" at bounding box center [1112, 53] width 22 height 22
click at [1114, 51] on icon "publicar" at bounding box center [1112, 53] width 22 height 22
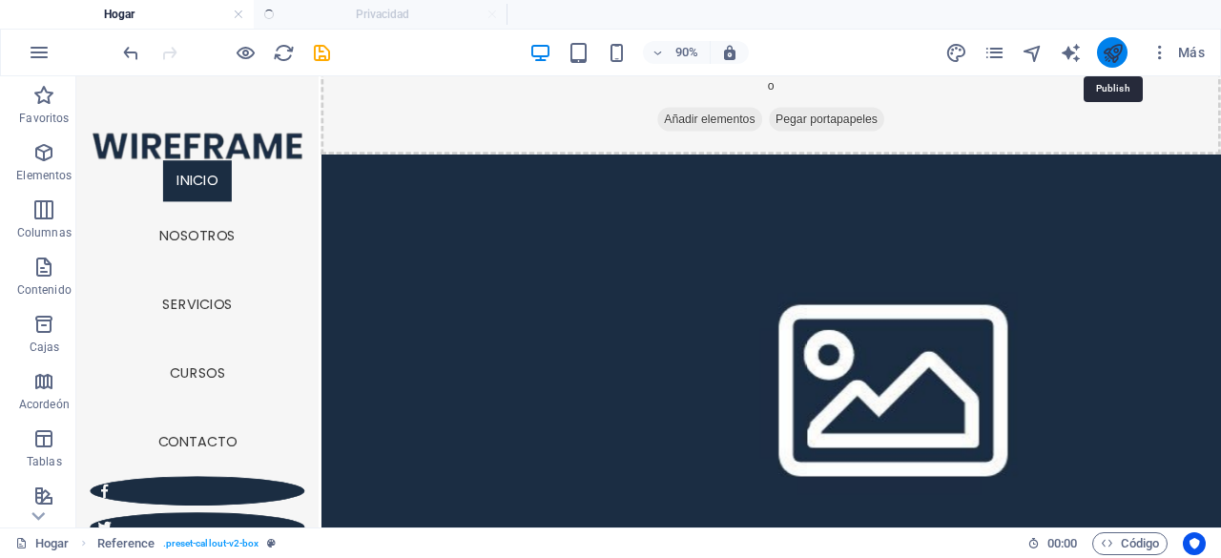
click at [1114, 51] on icon "publicar" at bounding box center [1112, 53] width 22 height 22
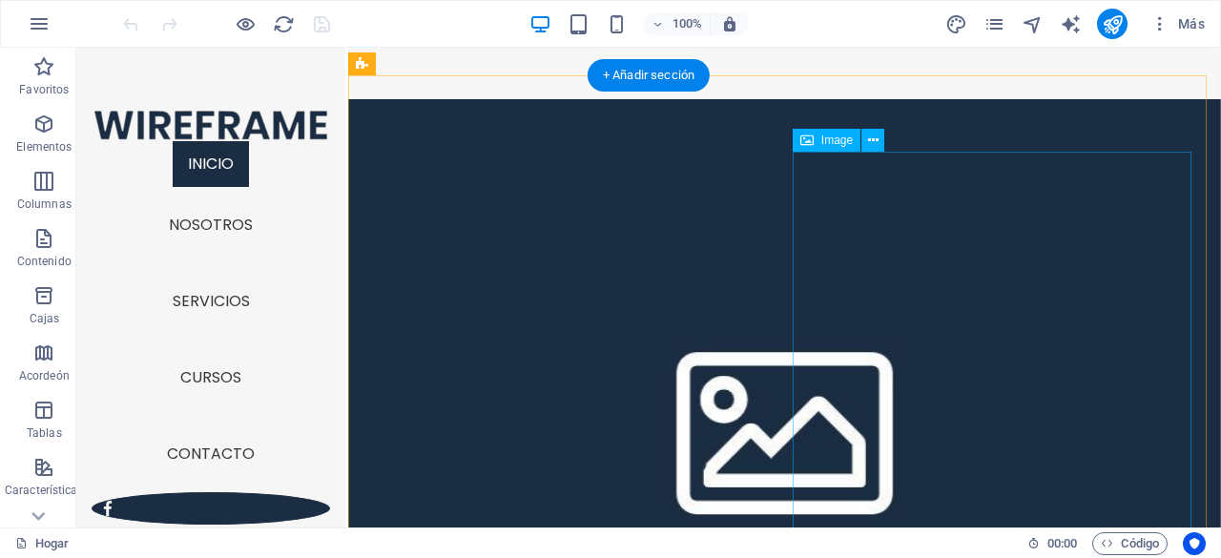
scroll to position [2193, 0]
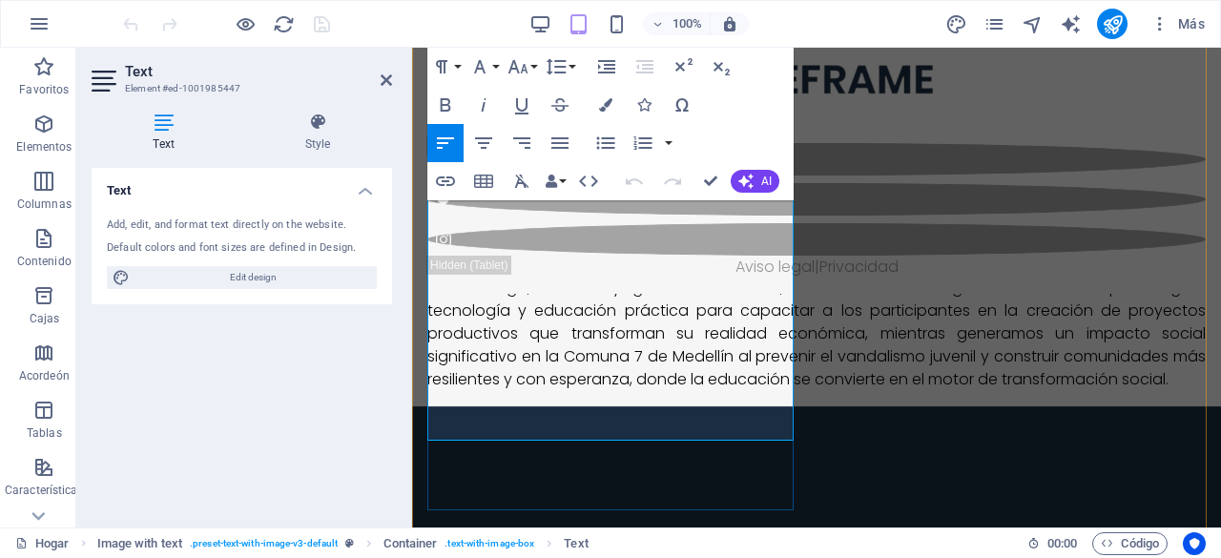
scroll to position [1787, 0]
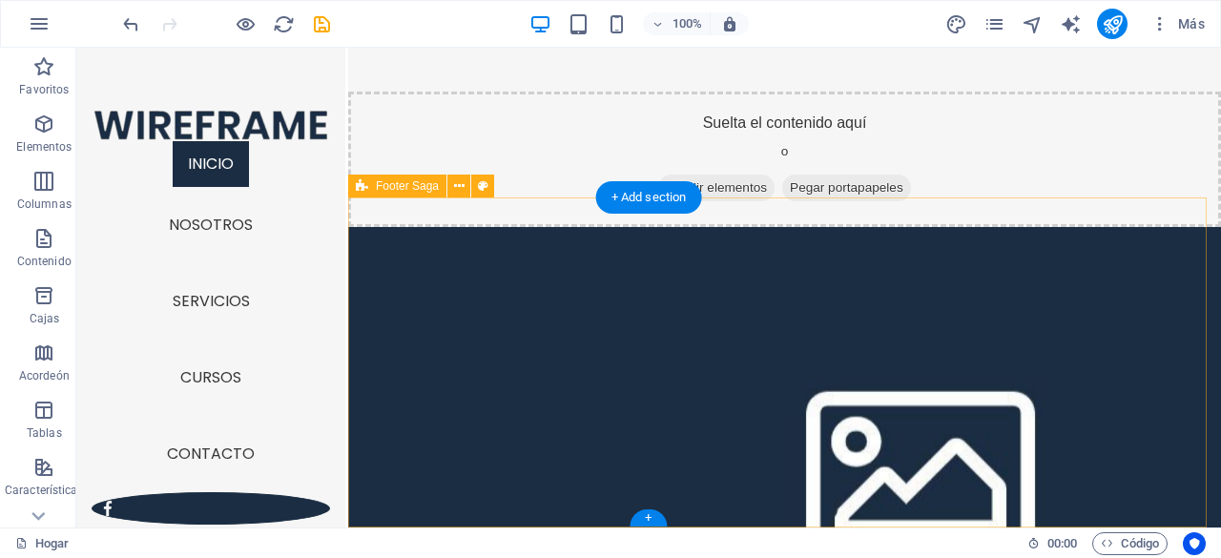
scroll to position [3071, 0]
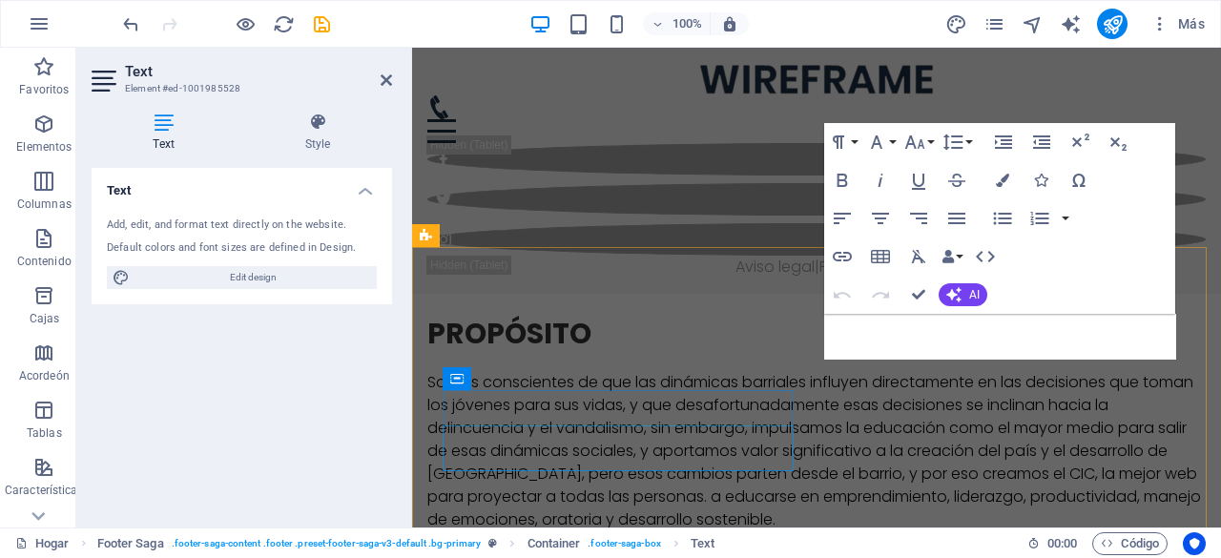
scroll to position [2534, 0]
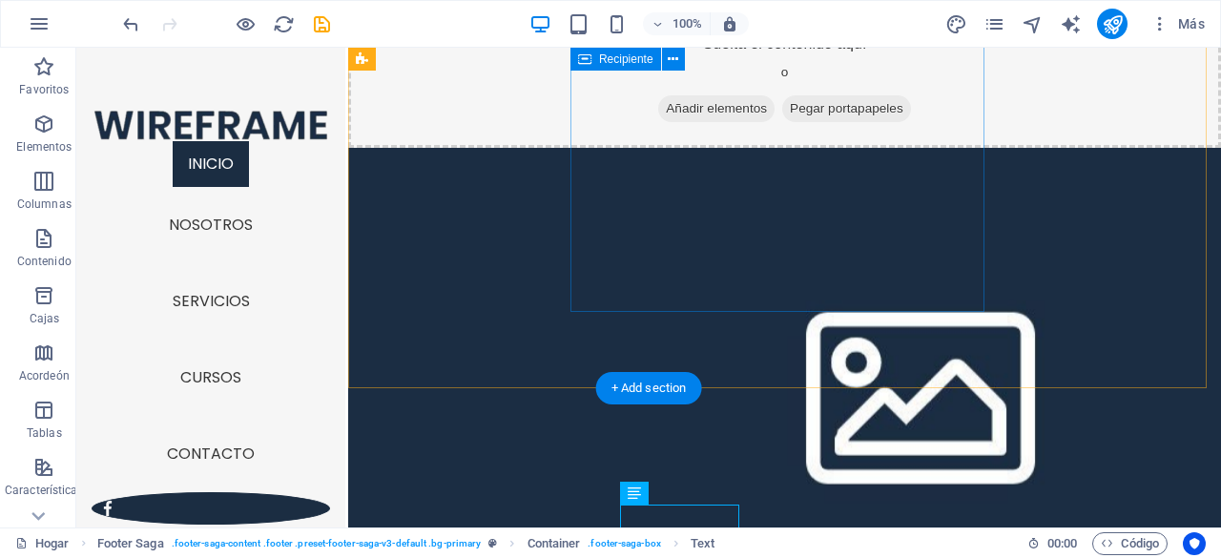
scroll to position [2784, 0]
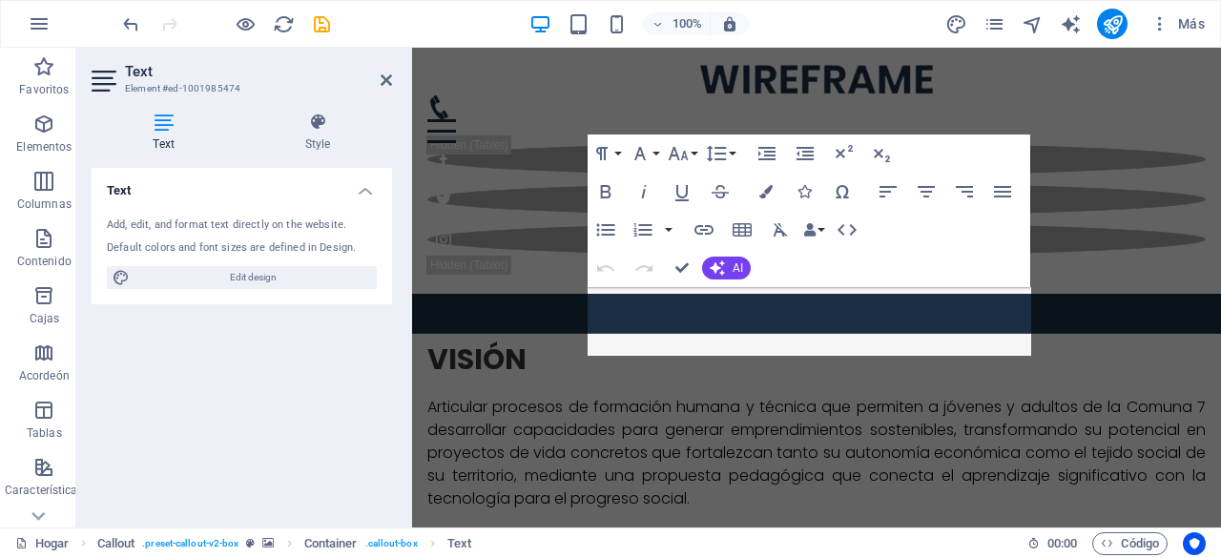
scroll to position [2249, 0]
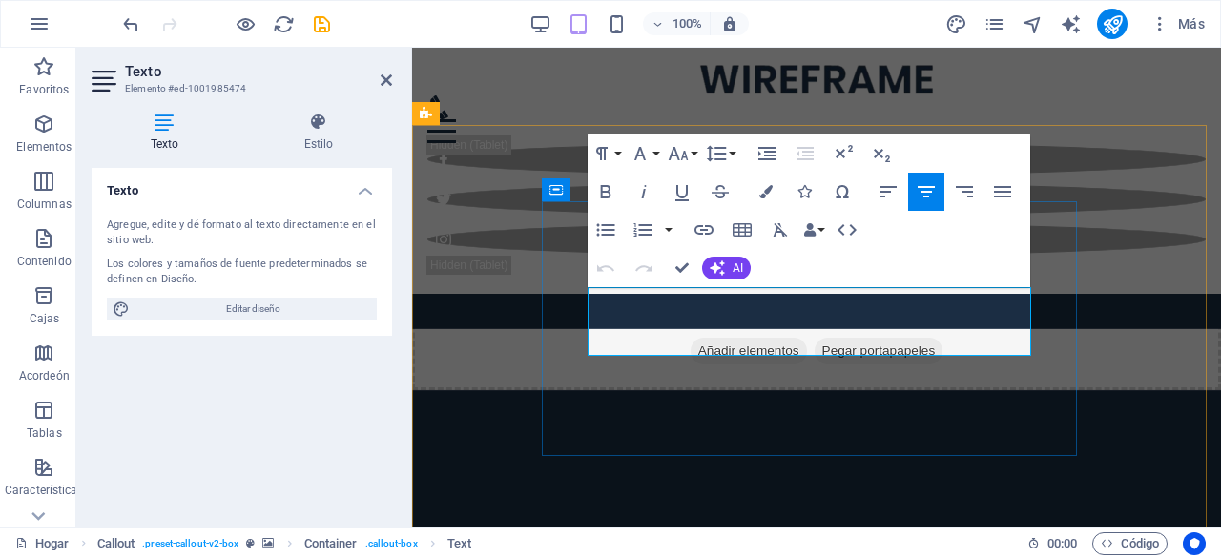
drag, startPoint x: 605, startPoint y: 221, endPoint x: 681, endPoint y: 269, distance: 90.0
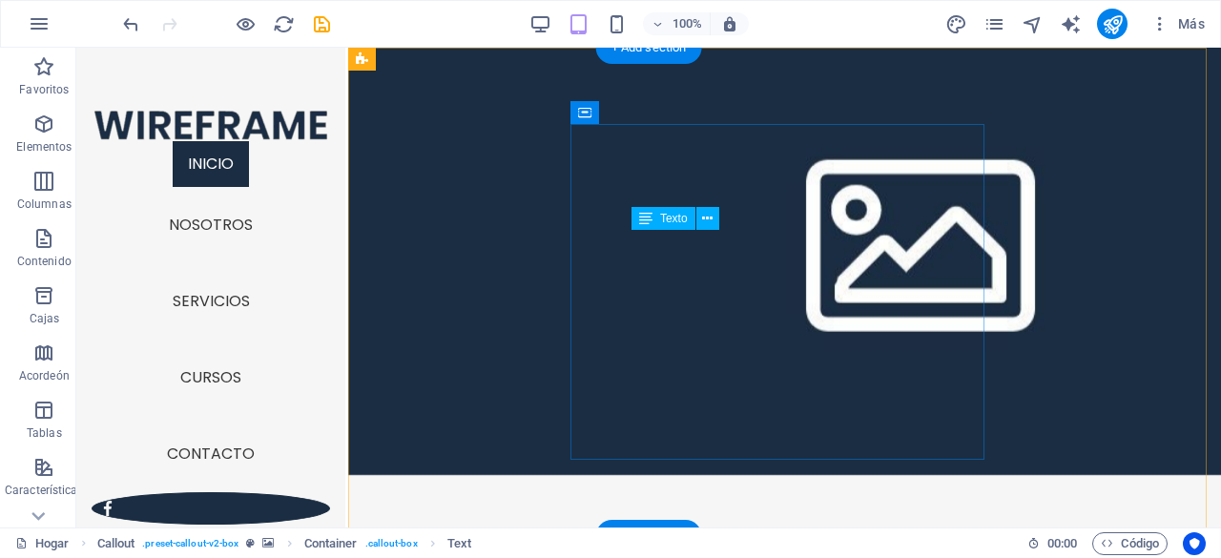
scroll to position [2733, 0]
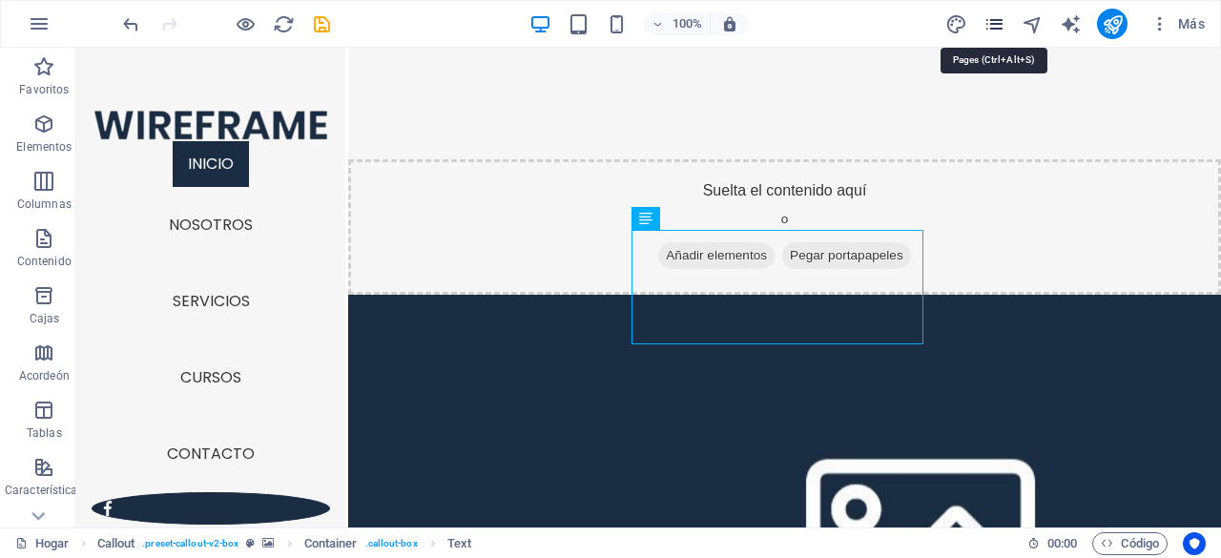
click at [986, 22] on icon "páginas" at bounding box center [994, 24] width 22 height 22
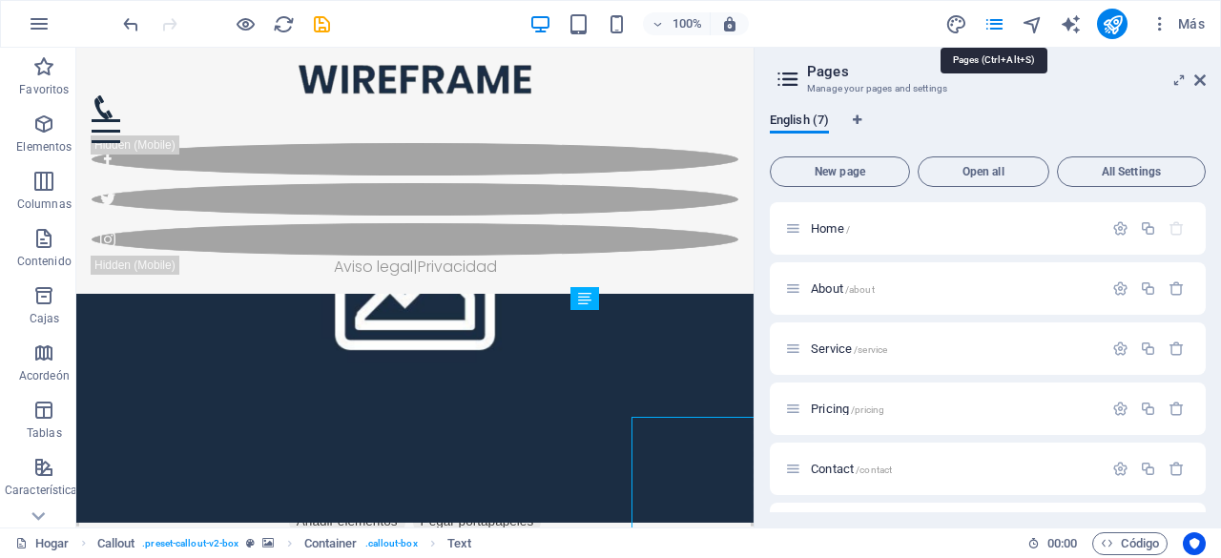
scroll to position [2546, 0]
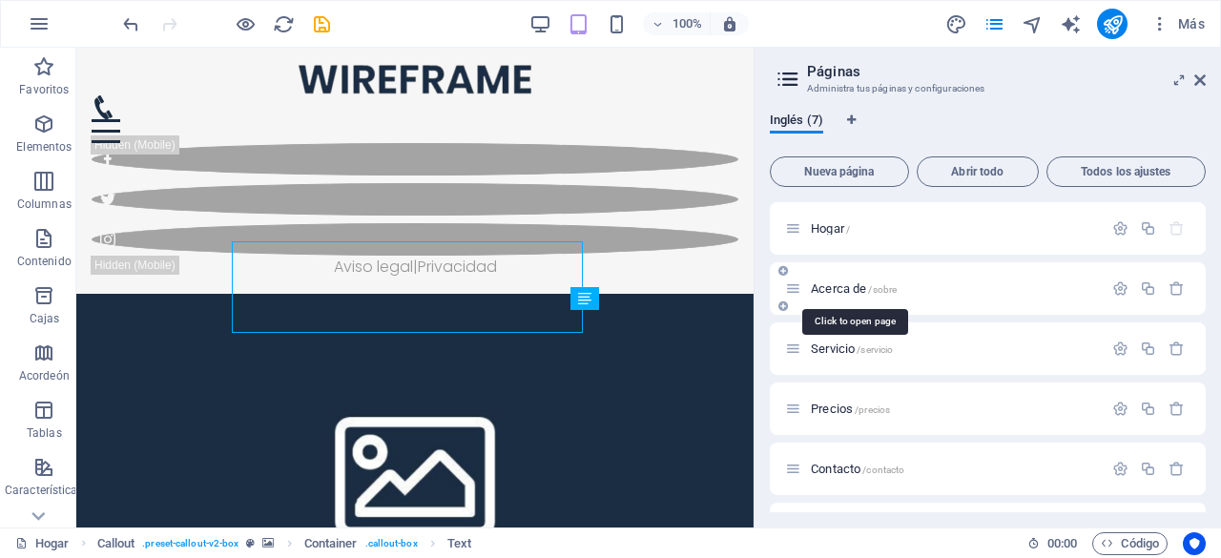
click at [837, 287] on font "Acerca de" at bounding box center [838, 288] width 55 height 14
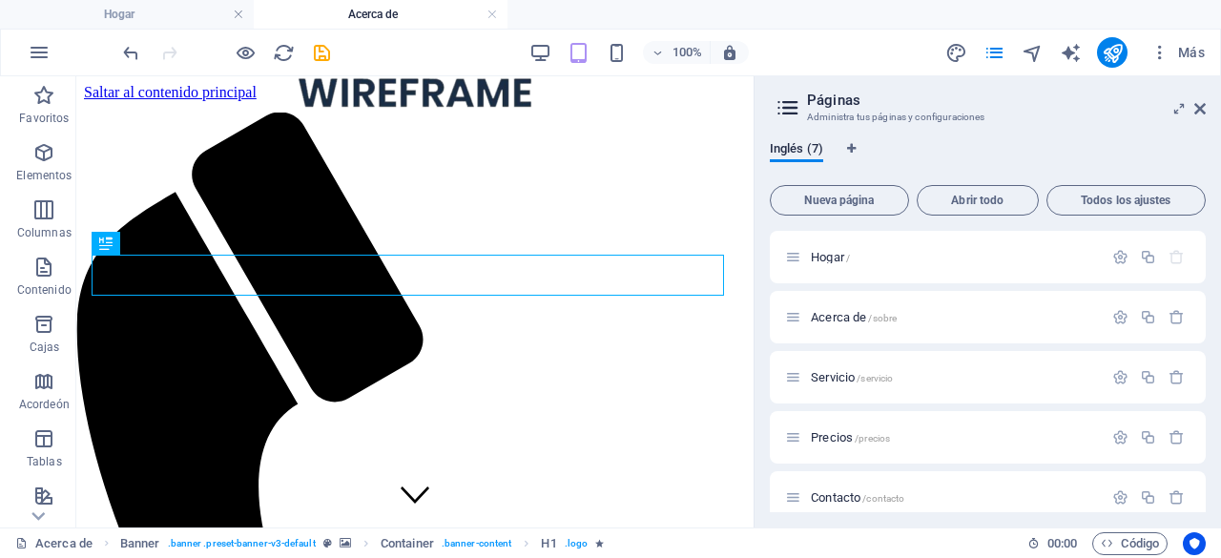
scroll to position [0, 0]
click at [1204, 110] on icon at bounding box center [1199, 108] width 11 height 15
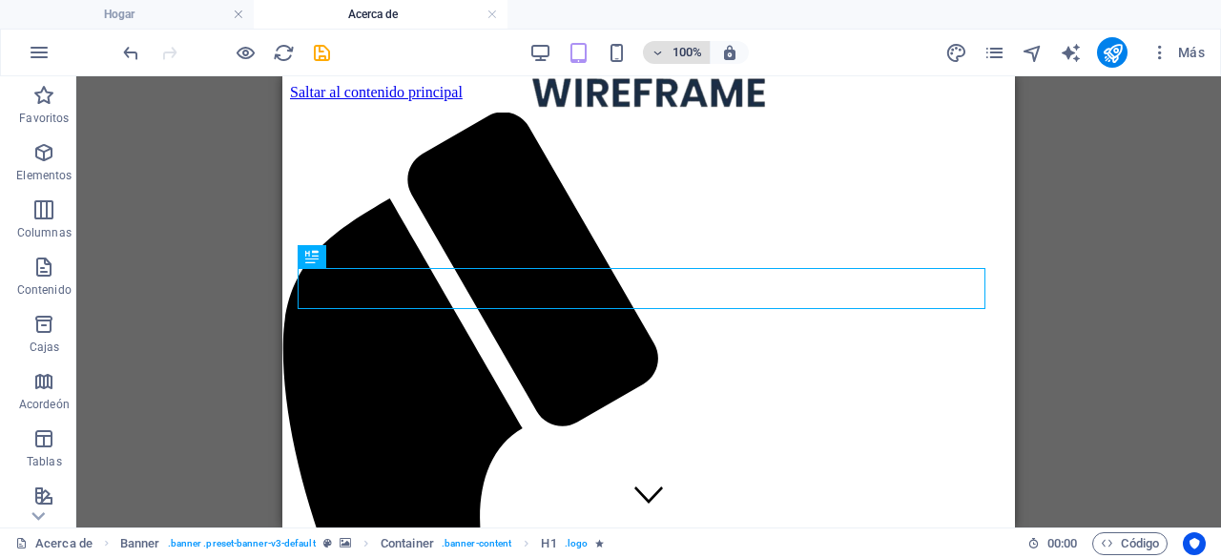
click at [653, 54] on icon "button" at bounding box center [656, 53] width 13 height 12
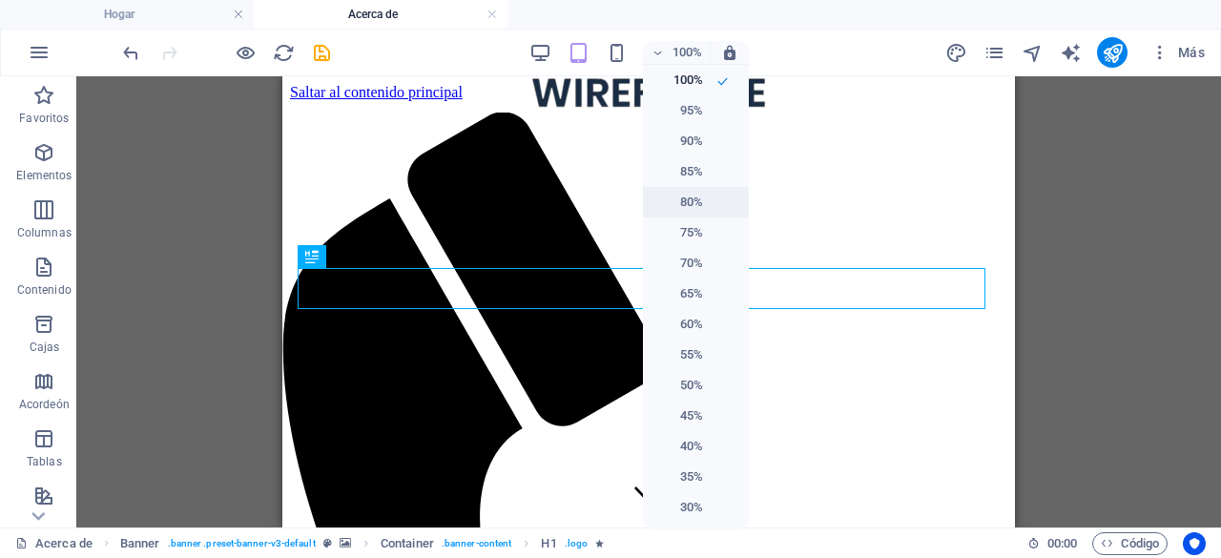
click at [690, 210] on h6 "80%" at bounding box center [678, 202] width 49 height 23
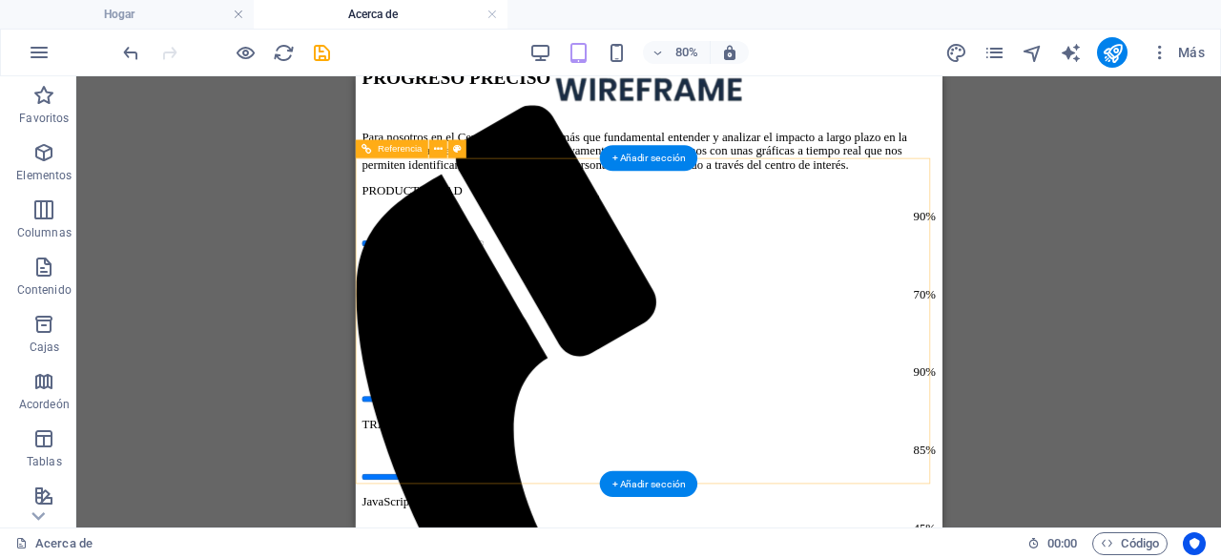
scroll to position [858, 0]
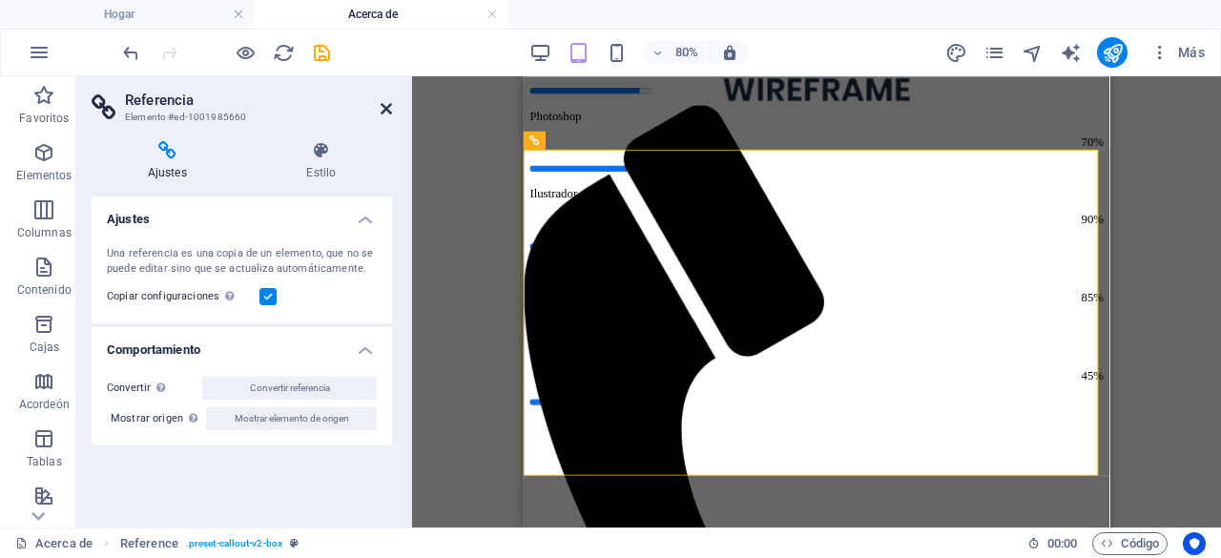
click at [385, 112] on icon at bounding box center [385, 108] width 11 height 15
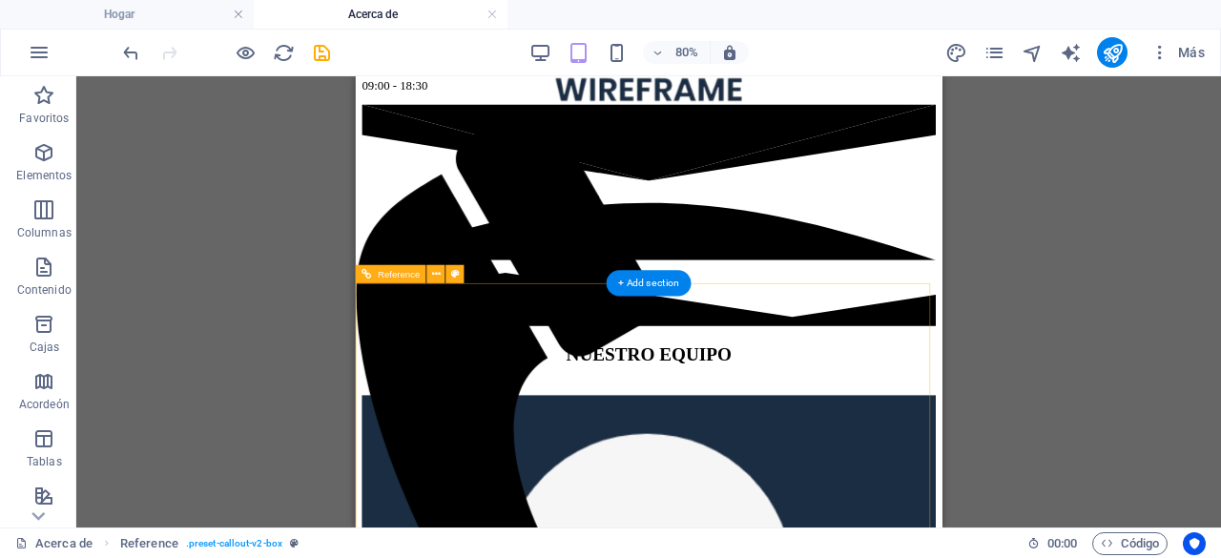
scroll to position [4046, 0]
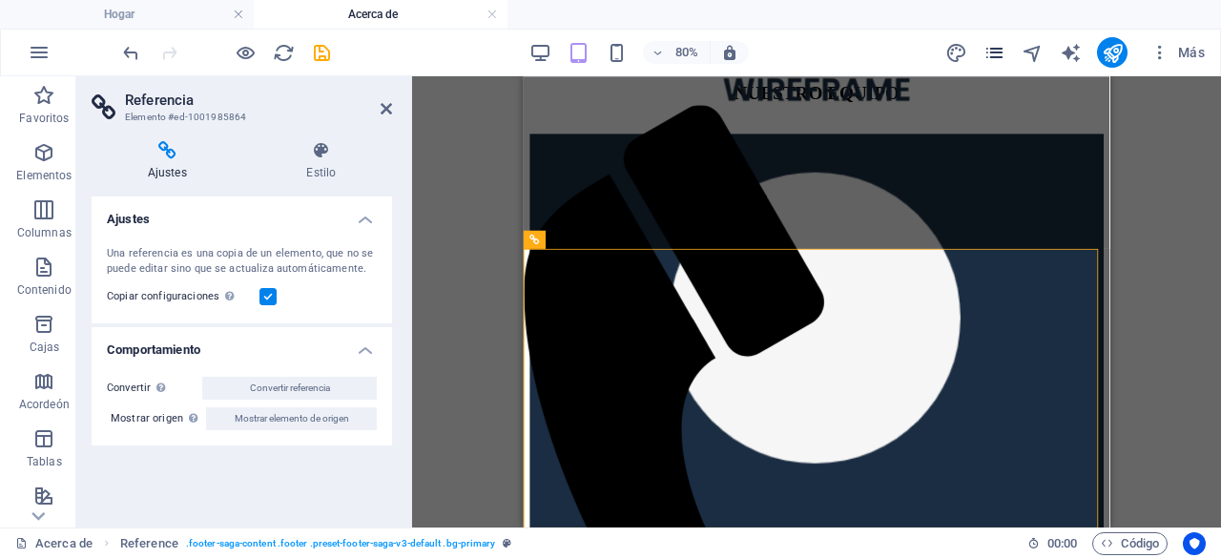
click at [1002, 47] on icon "páginas" at bounding box center [994, 53] width 22 height 22
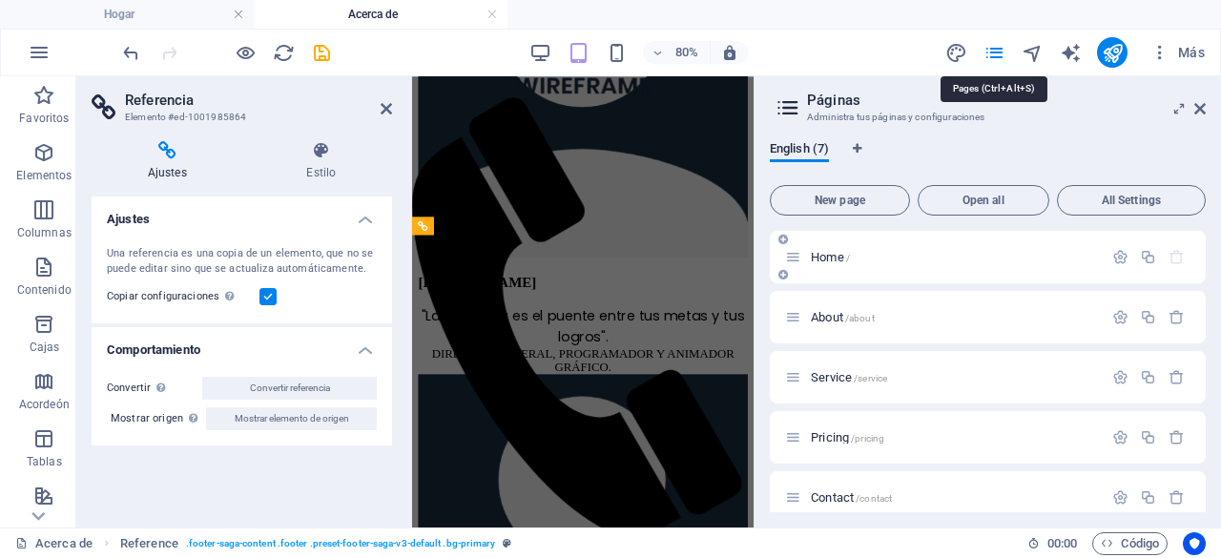
scroll to position [5878, 0]
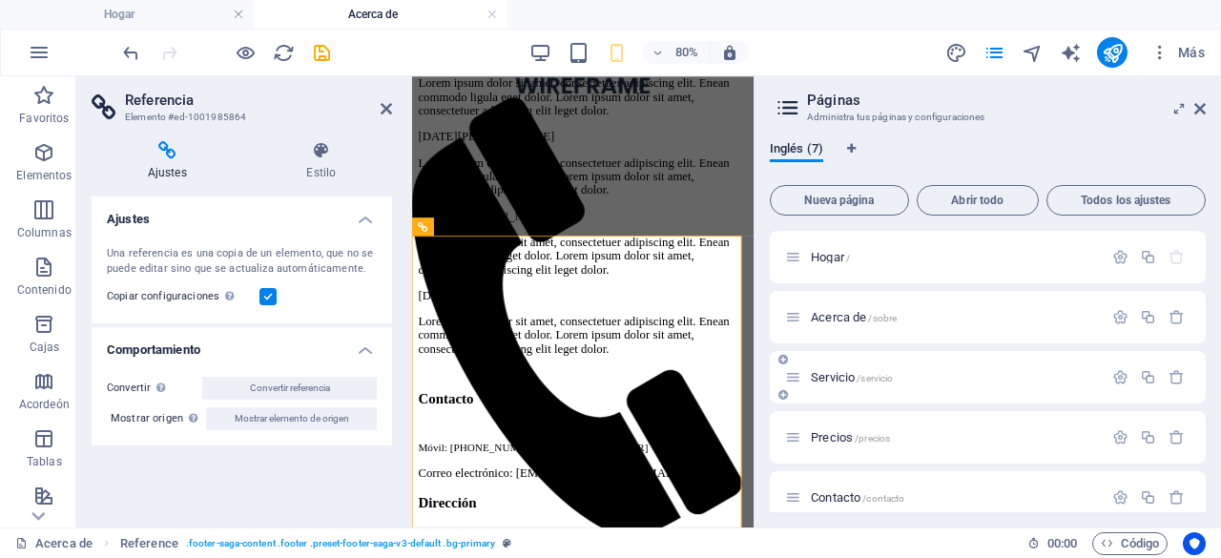
click at [824, 369] on div "Servicio /servicio" at bounding box center [944, 377] width 318 height 22
click at [835, 379] on font "Servicio" at bounding box center [833, 377] width 44 height 14
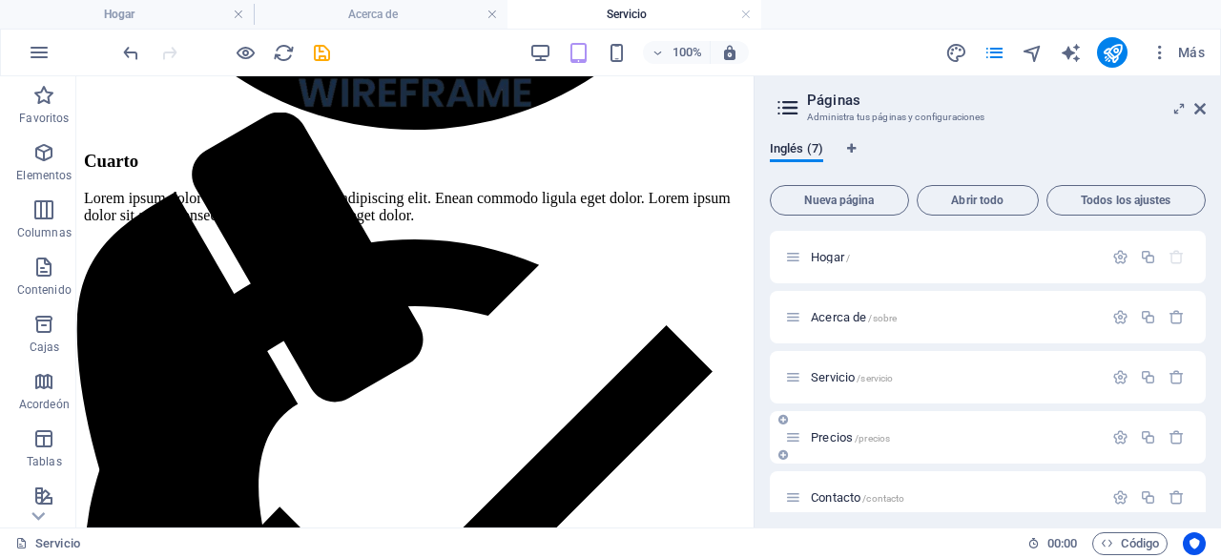
scroll to position [139, 0]
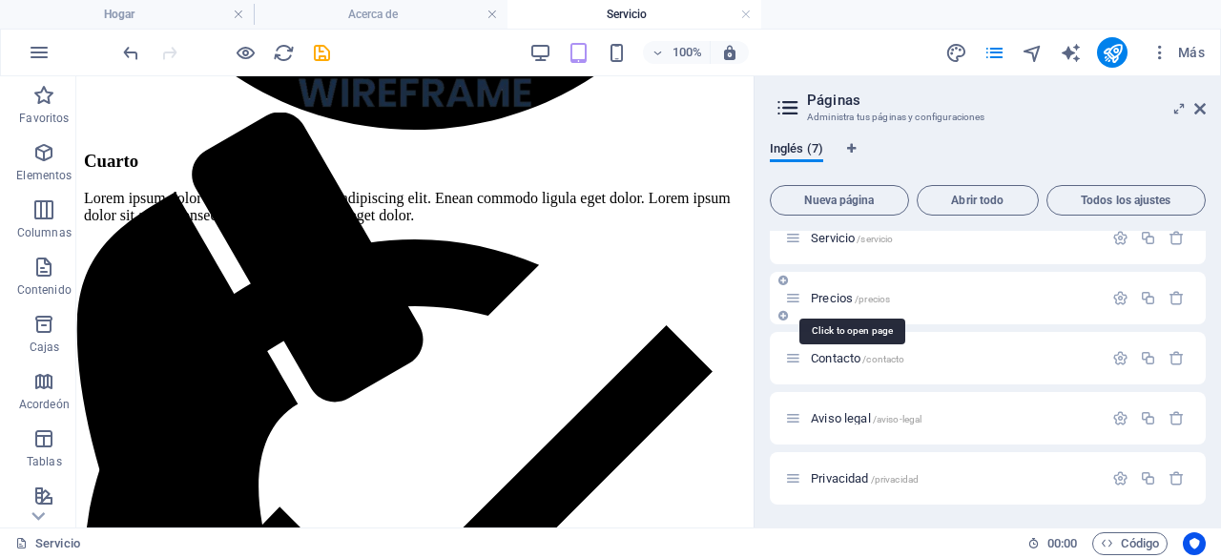
click at [828, 298] on font "Precios" at bounding box center [832, 298] width 42 height 14
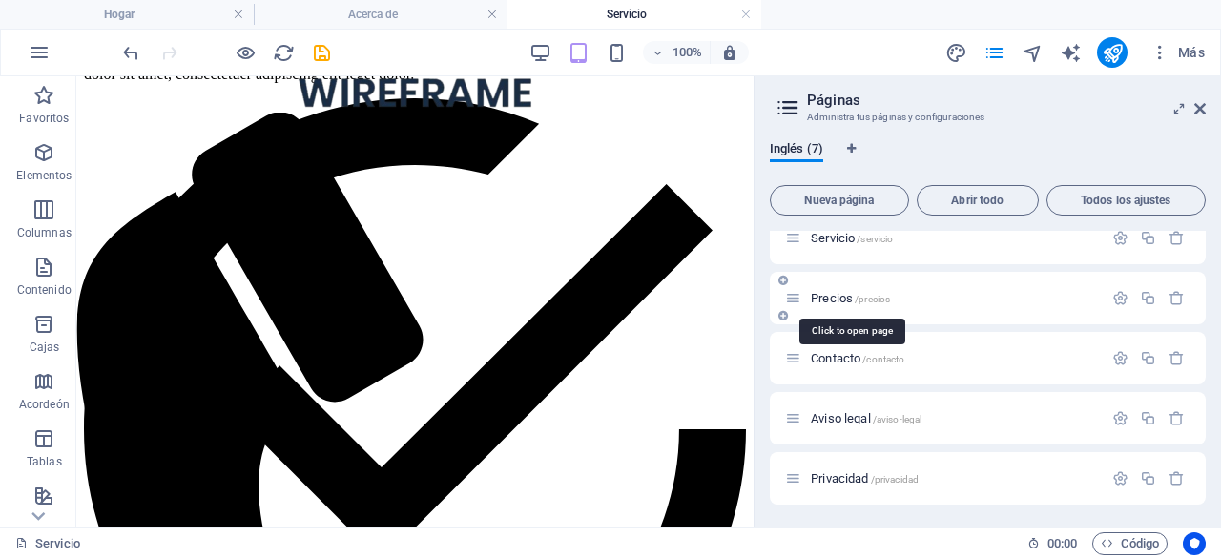
click at [828, 298] on div "Hogar / Acerca de /sobre Servicio /servicio Precios /precios Contacto /contacto…" at bounding box center [988, 298] width 436 height 413
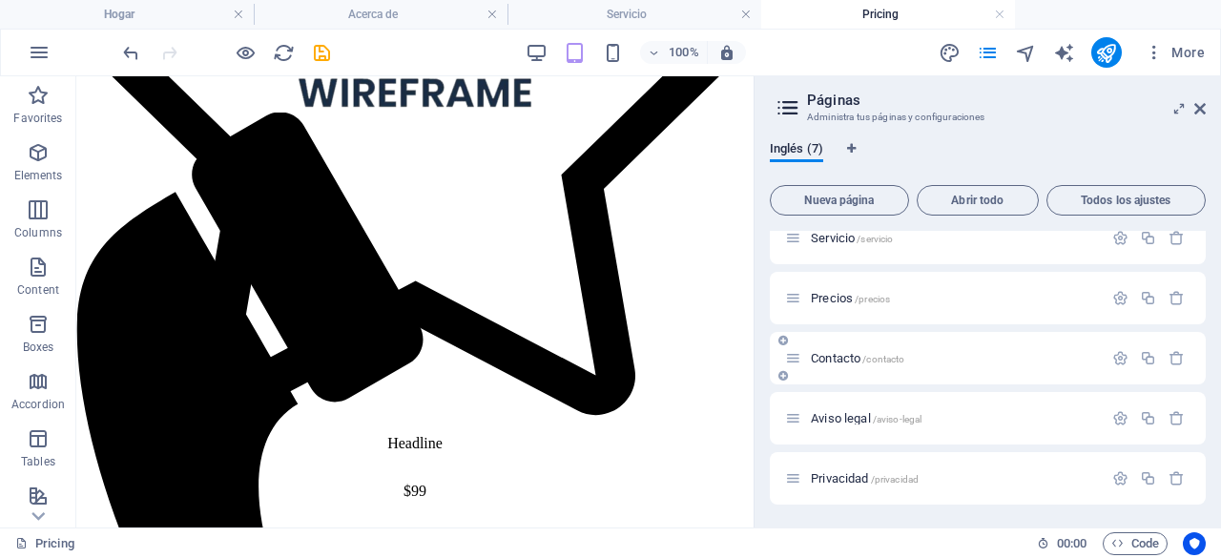
click at [832, 359] on font "Contacto" at bounding box center [836, 358] width 50 height 14
click at [832, 359] on div "Hogar / Acerca de /sobre Servicio /servicio Precios /precios Contacto /contacto…" at bounding box center [988, 298] width 436 height 413
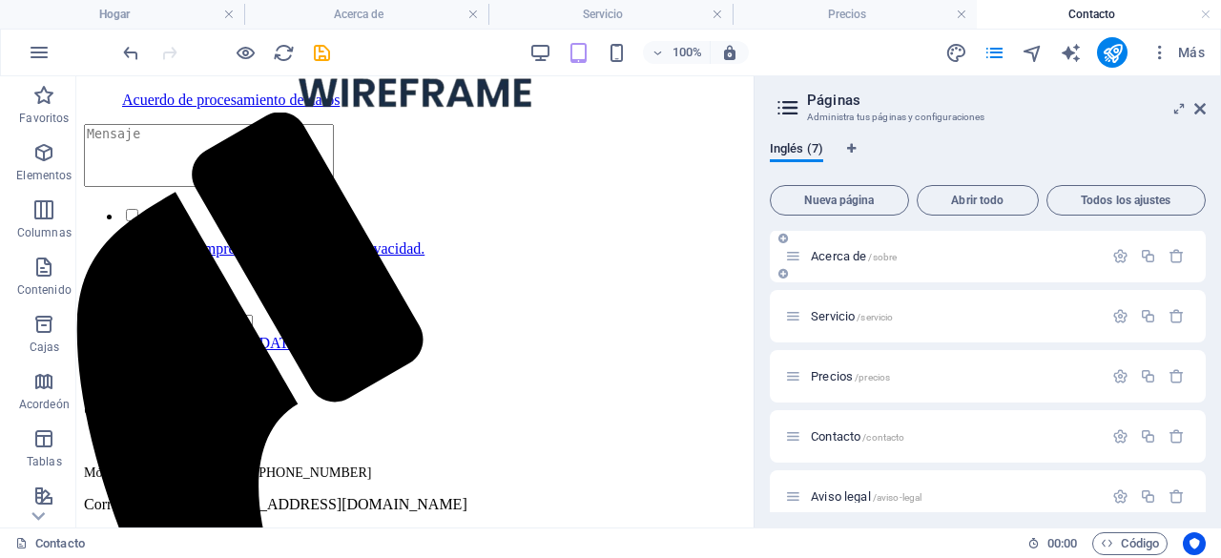
scroll to position [0, 0]
click at [832, 251] on font "Hogar" at bounding box center [827, 257] width 33 height 14
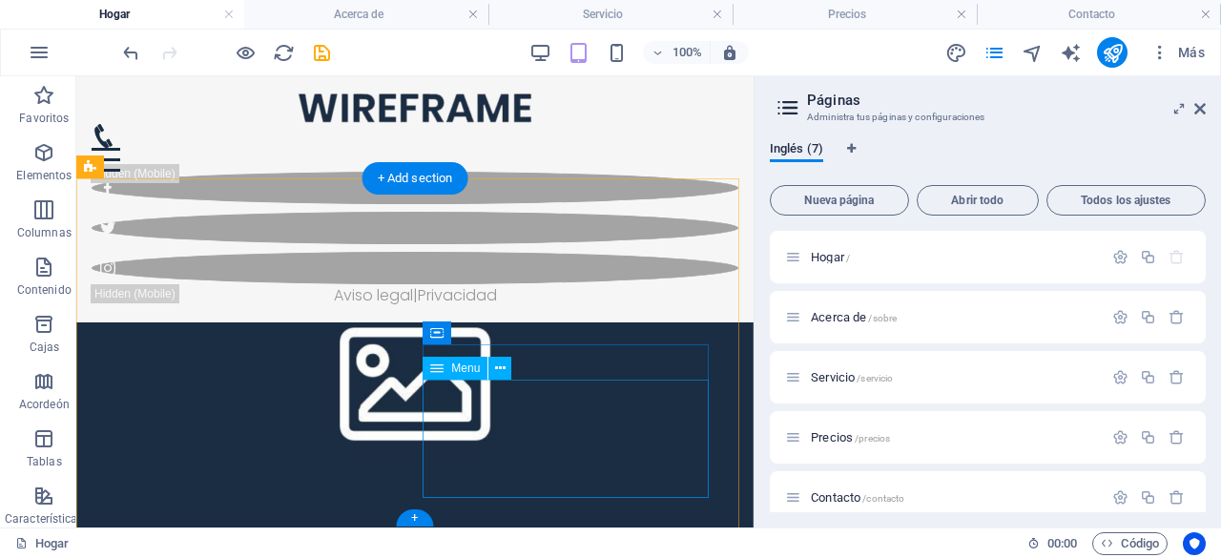
scroll to position [2877, 0]
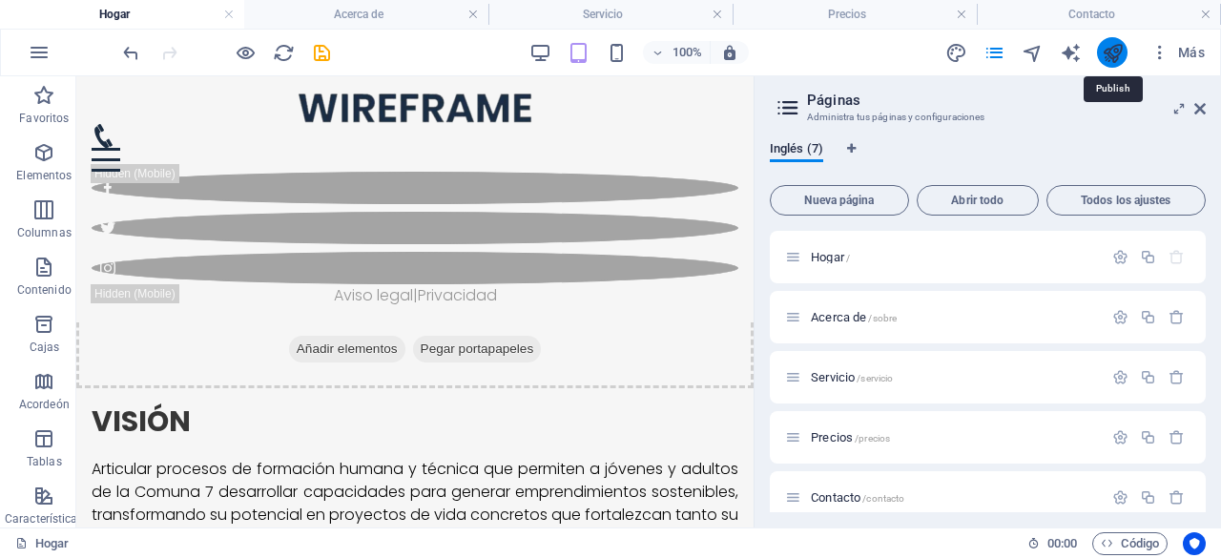
click at [1108, 52] on icon "publicar" at bounding box center [1112, 53] width 22 height 22
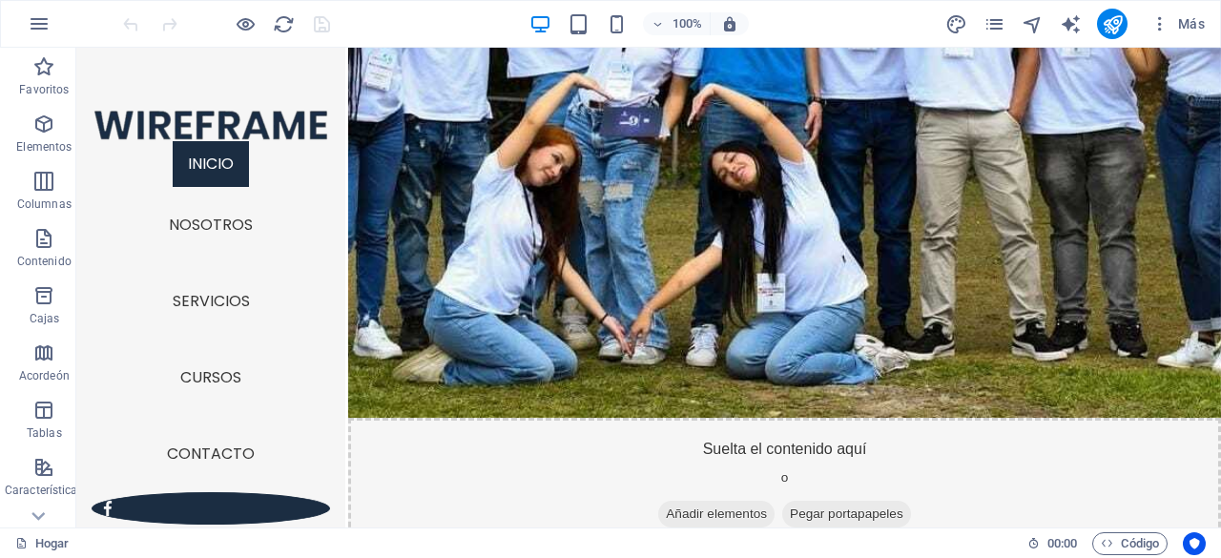
scroll to position [2479, 0]
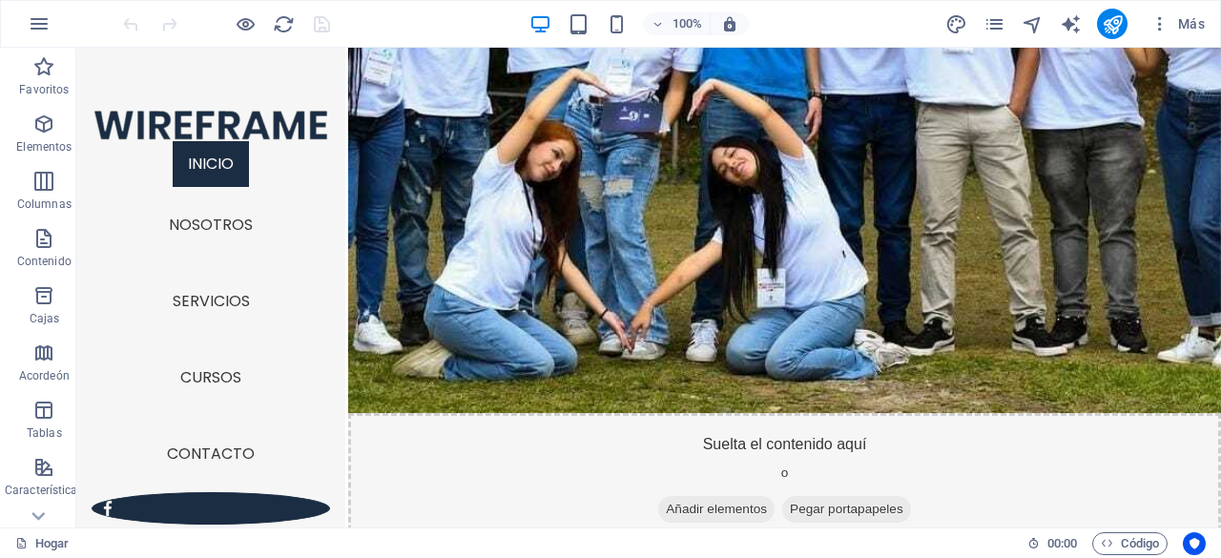
click at [1001, 9] on div "Más" at bounding box center [1078, 24] width 268 height 31
click at [998, 24] on icon "páginas" at bounding box center [994, 24] width 22 height 22
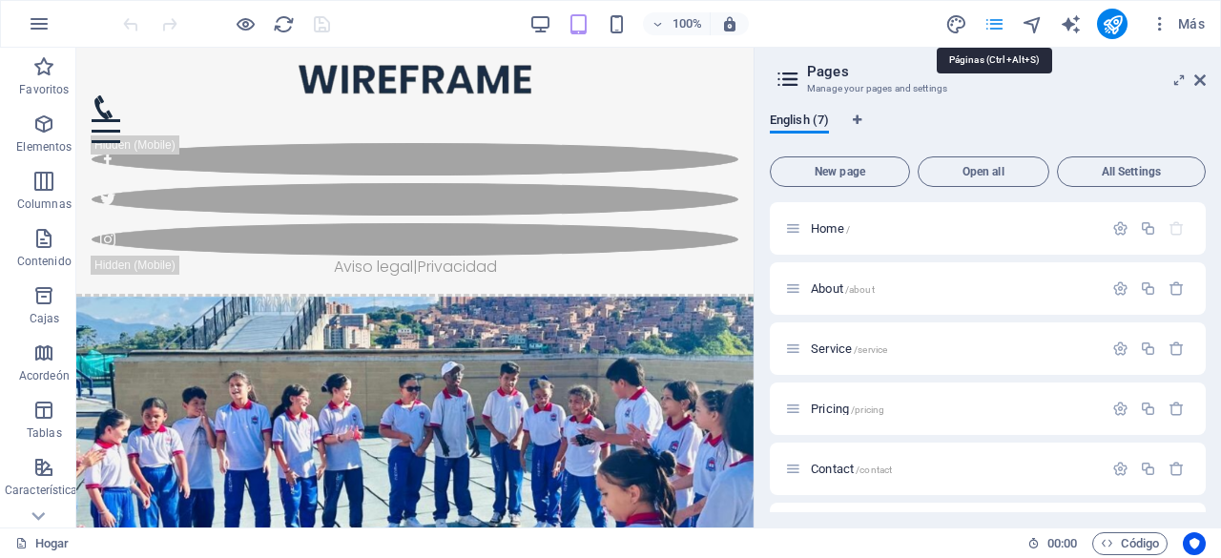
scroll to position [2877, 0]
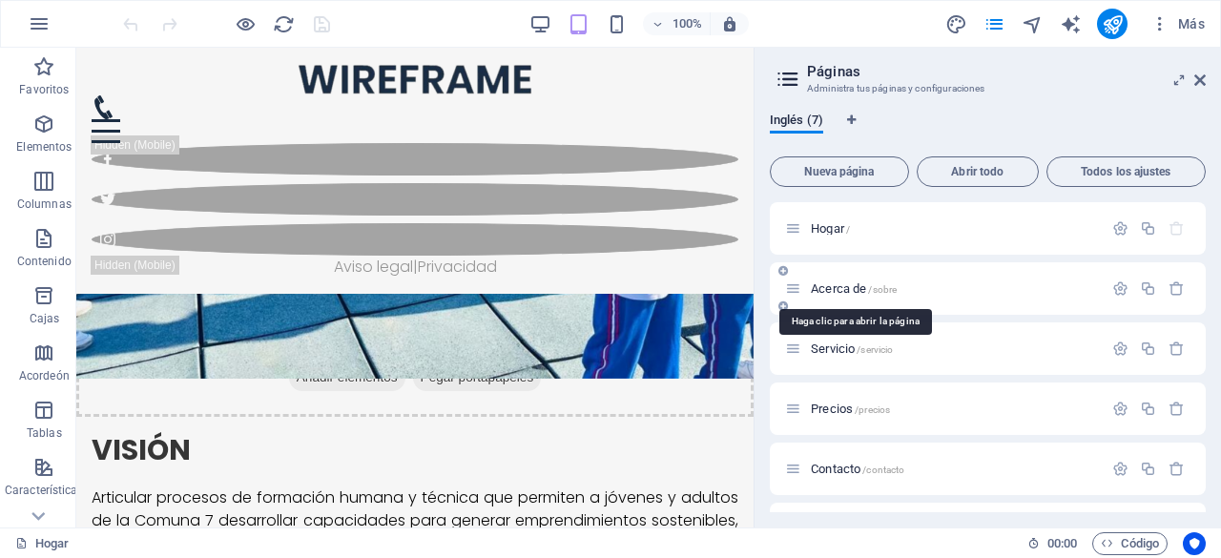
click at [843, 281] on font "Acerca de" at bounding box center [838, 288] width 55 height 14
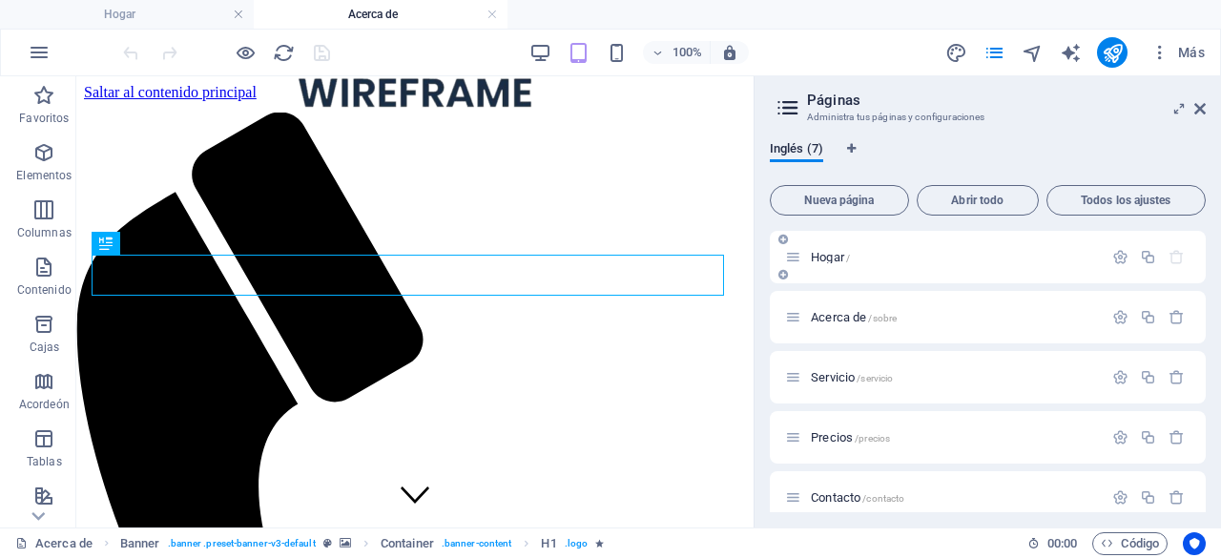
scroll to position [0, 0]
click at [1200, 103] on icon at bounding box center [1199, 108] width 11 height 15
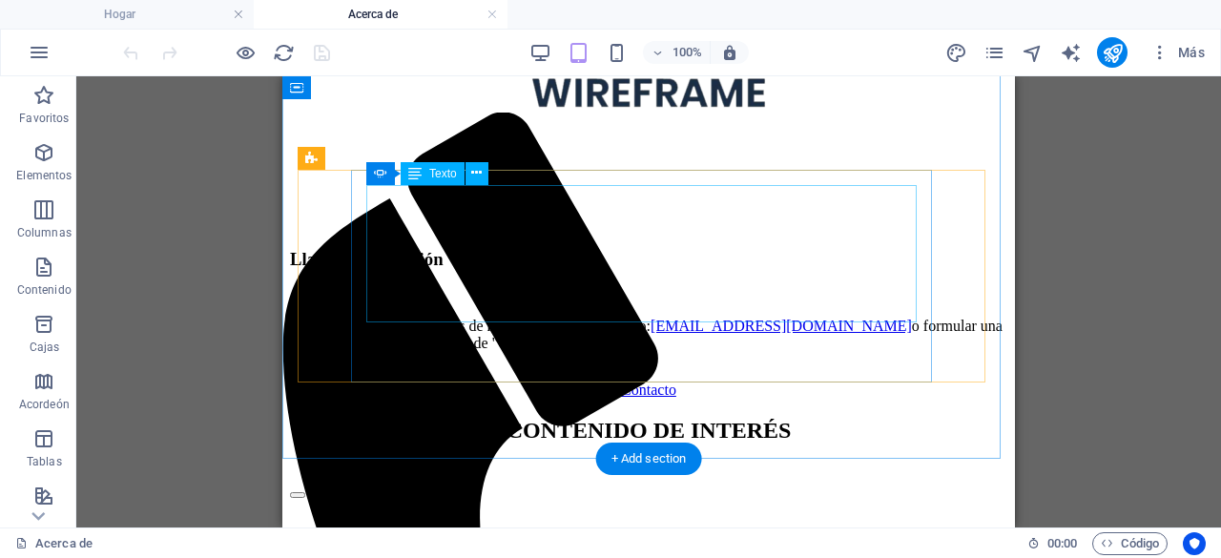
scroll to position [1335, 0]
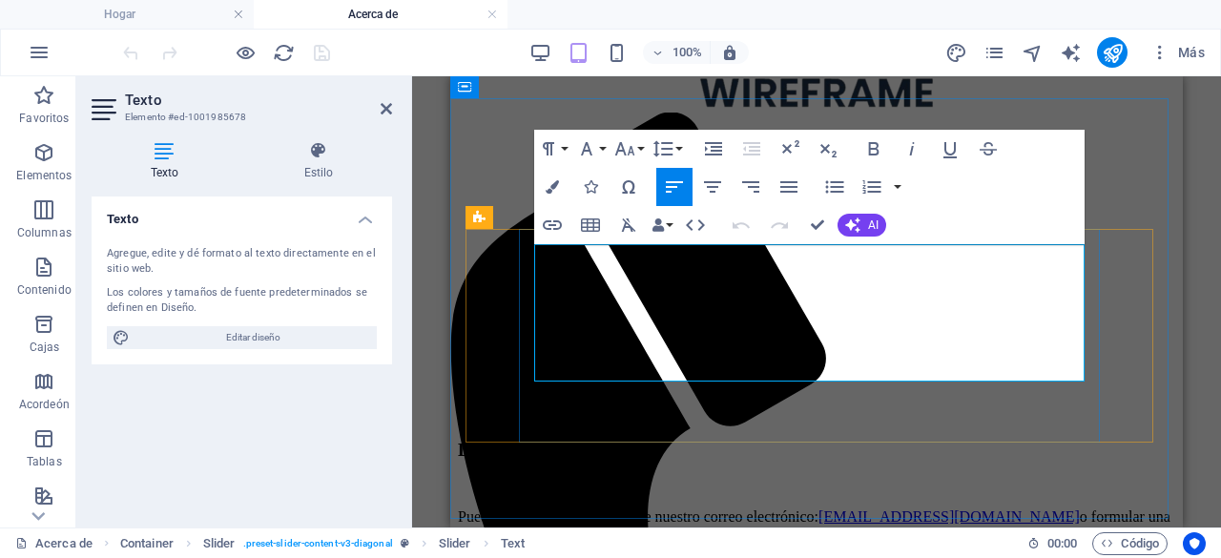
drag, startPoint x: 812, startPoint y: 369, endPoint x: 539, endPoint y: 245, distance: 300.4
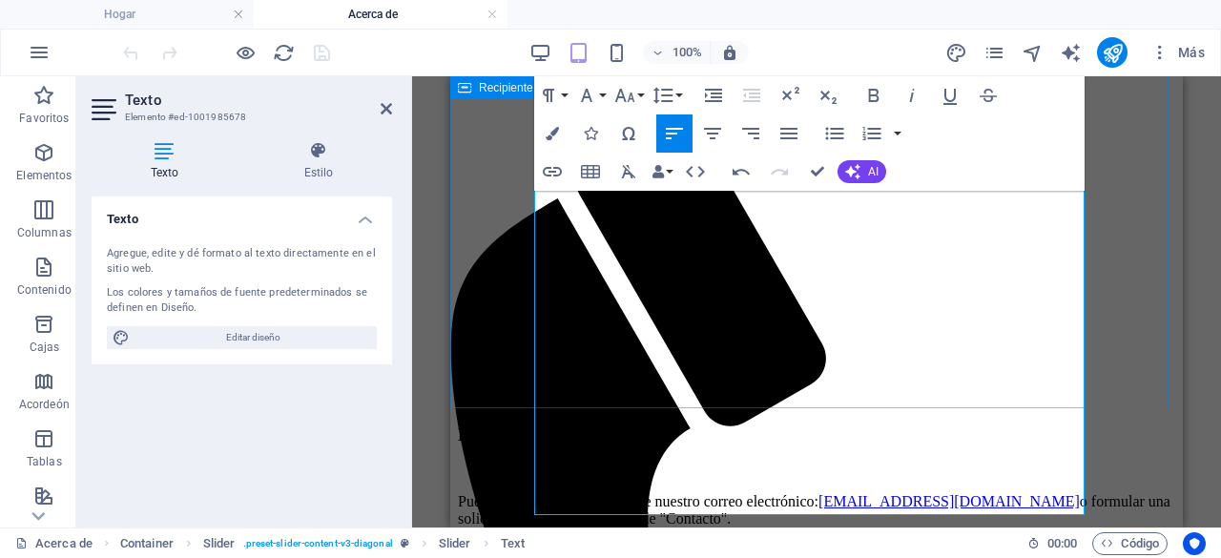
scroll to position [1446, 0]
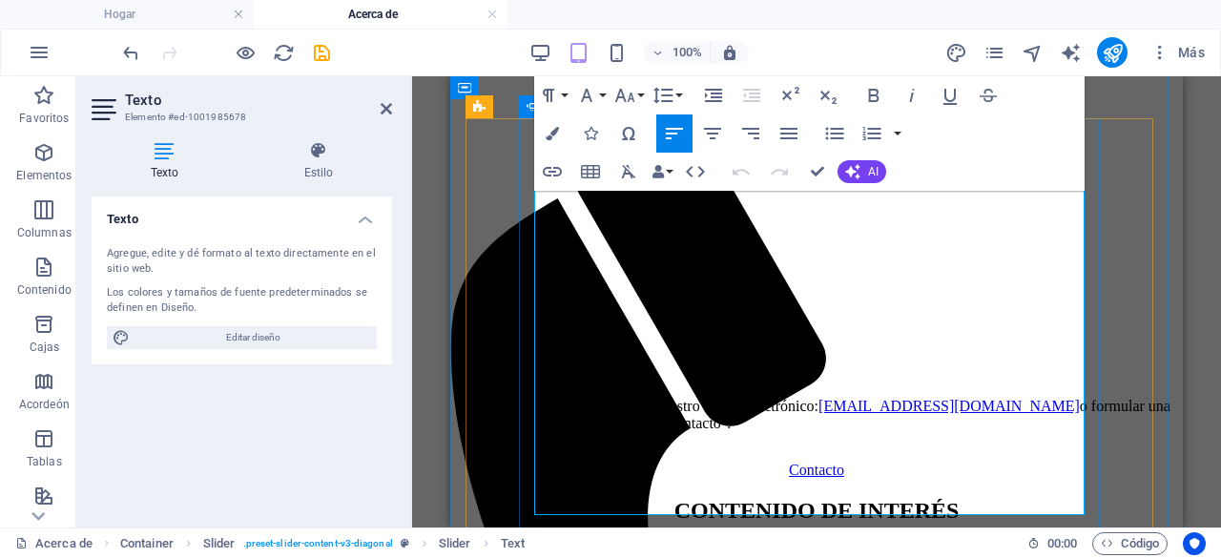
drag, startPoint x: 784, startPoint y: 500, endPoint x: 536, endPoint y: 459, distance: 251.3
click at [587, 95] on icon "button" at bounding box center [586, 95] width 11 height 13
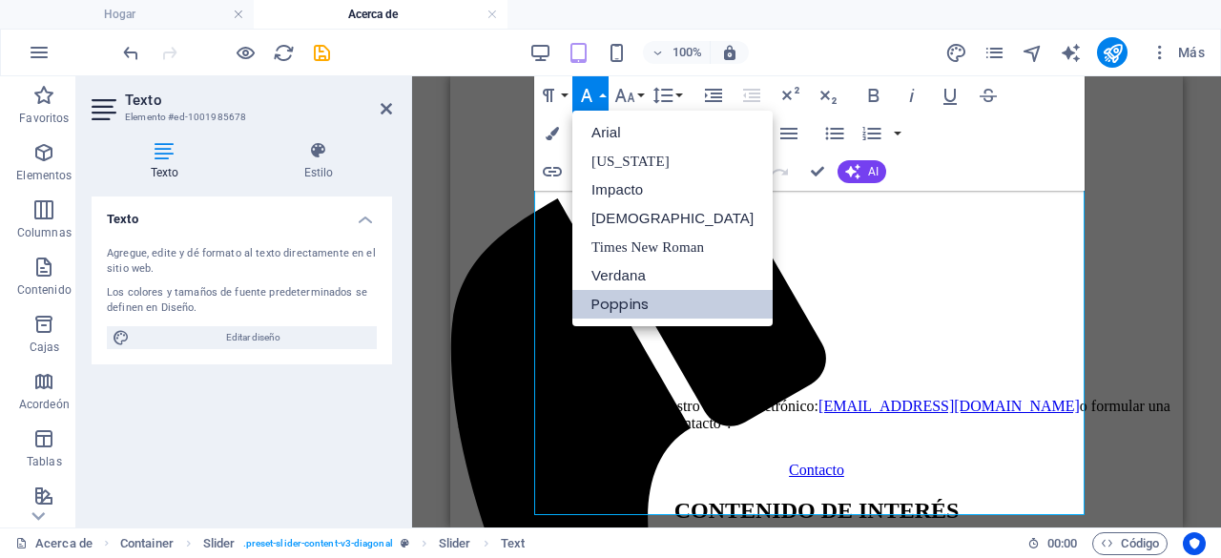
click at [652, 298] on link "Poppins" at bounding box center [672, 304] width 200 height 29
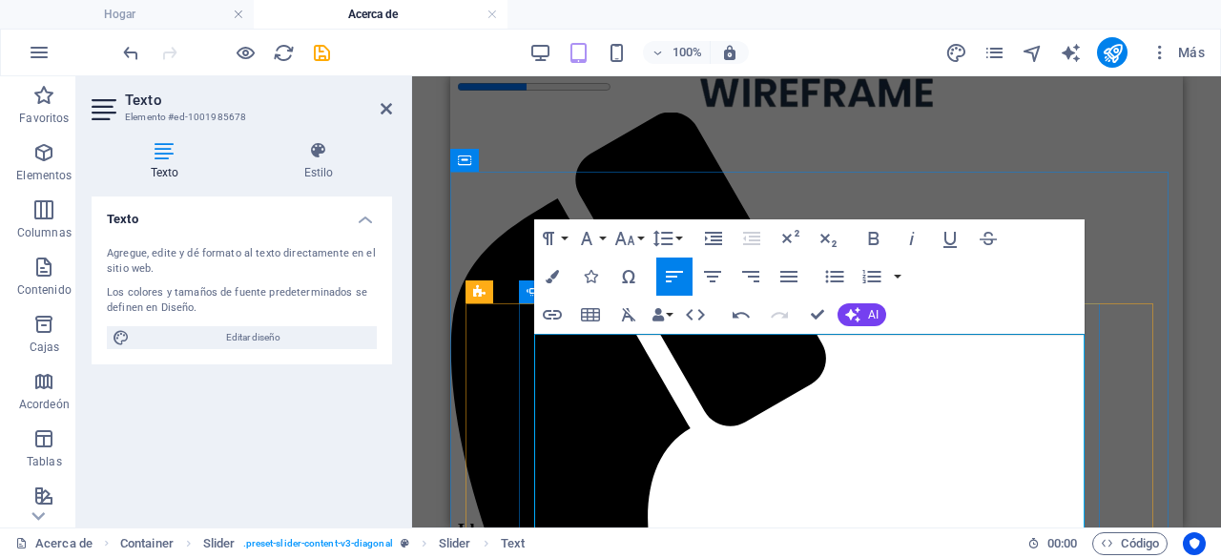
scroll to position [1350, 0]
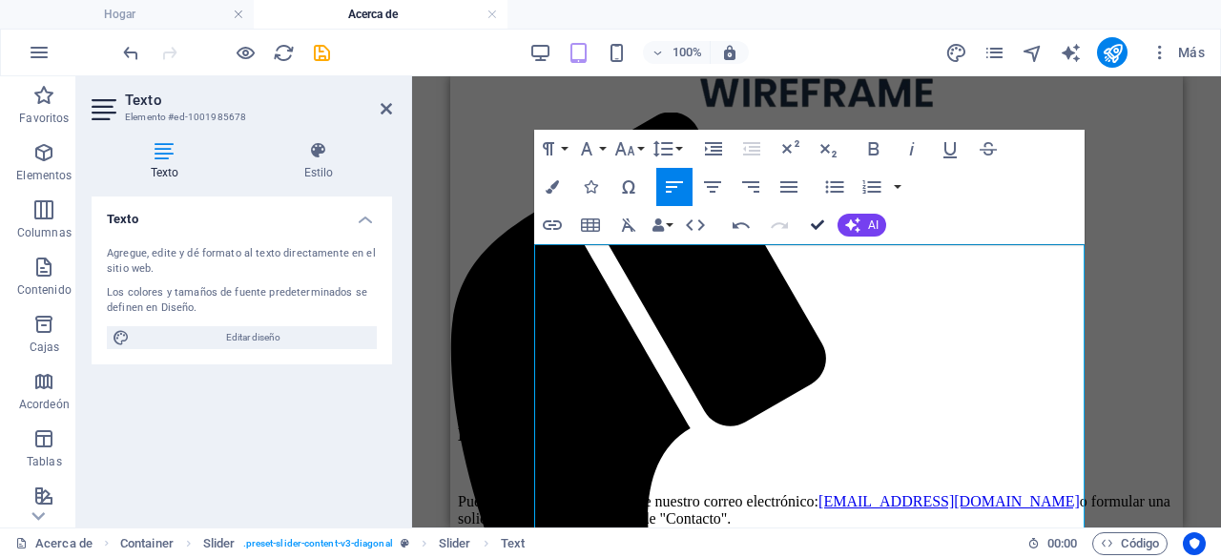
drag, startPoint x: 820, startPoint y: 224, endPoint x: 540, endPoint y: 147, distance: 290.8
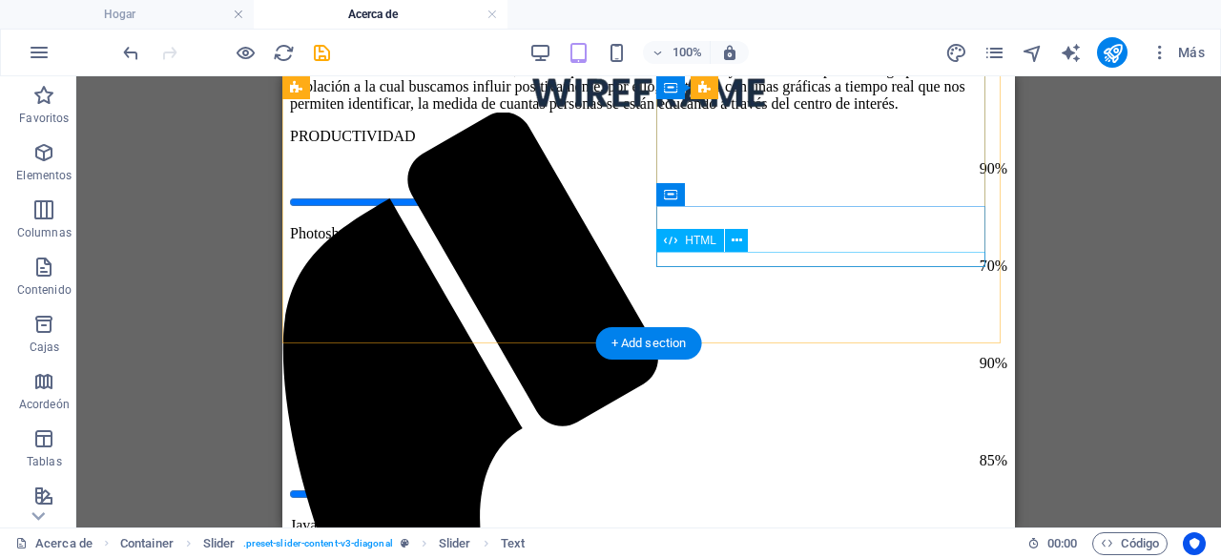
scroll to position [683, 0]
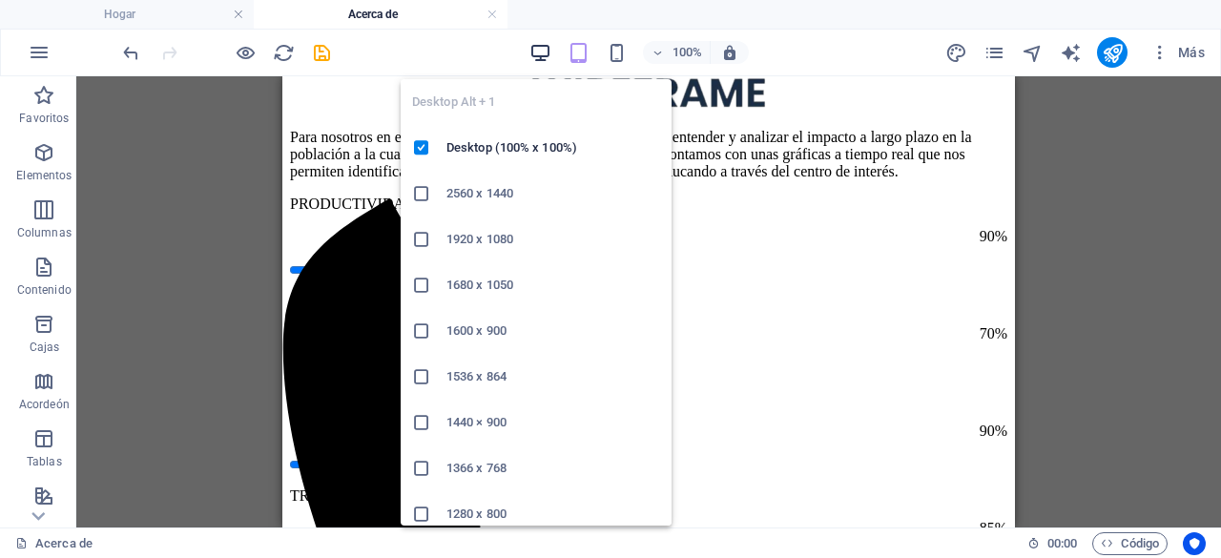
click at [549, 43] on icon "button" at bounding box center [540, 53] width 22 height 22
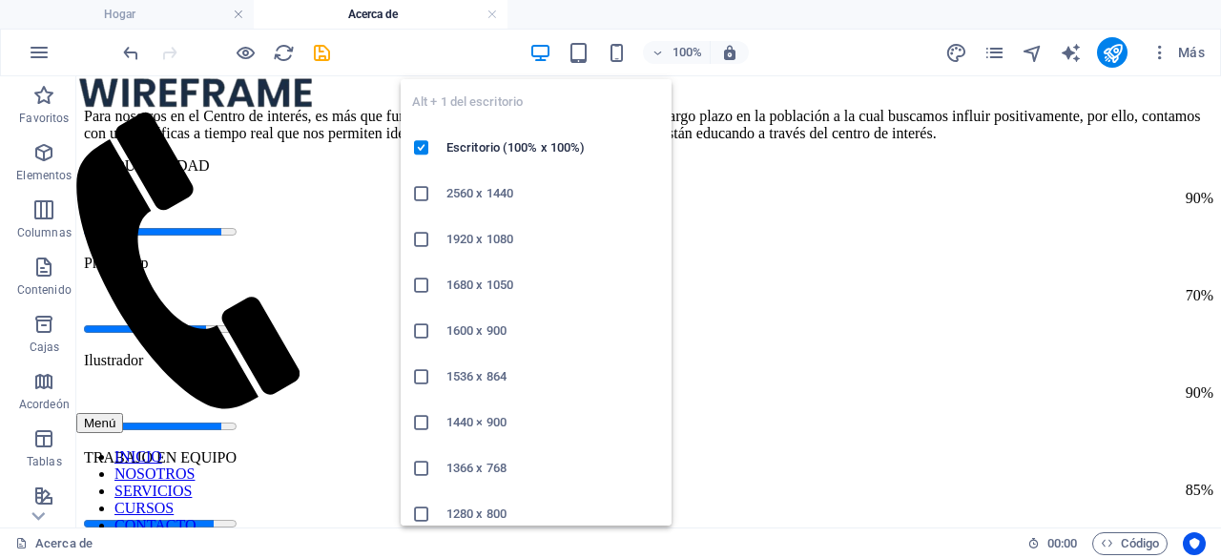
scroll to position [688, 0]
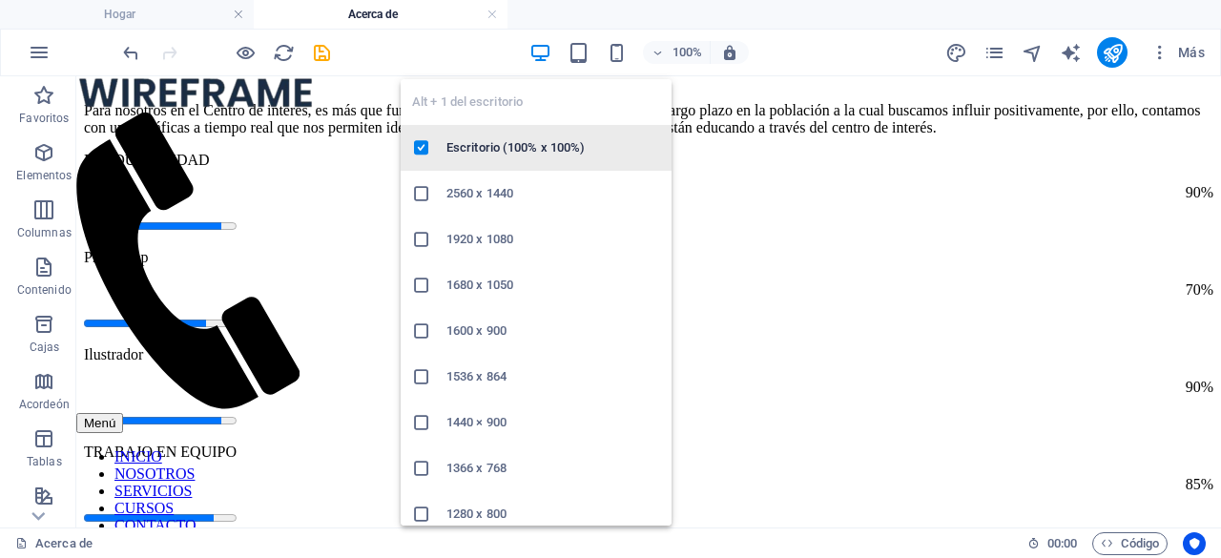
click at [509, 152] on font "Escritorio (100% x 100%)" at bounding box center [515, 147] width 138 height 14
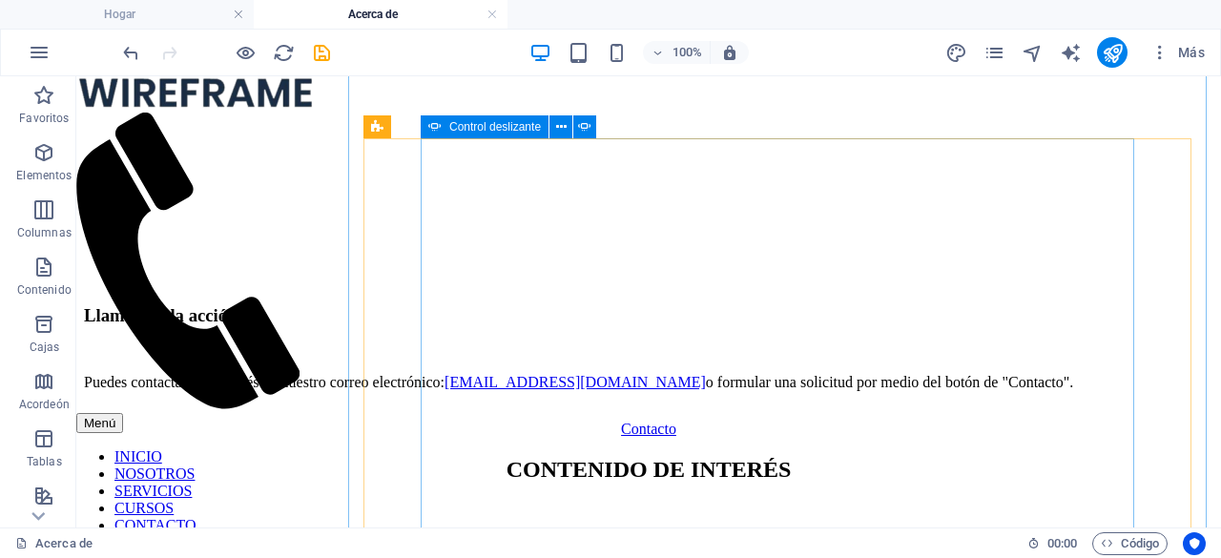
scroll to position [1547, 0]
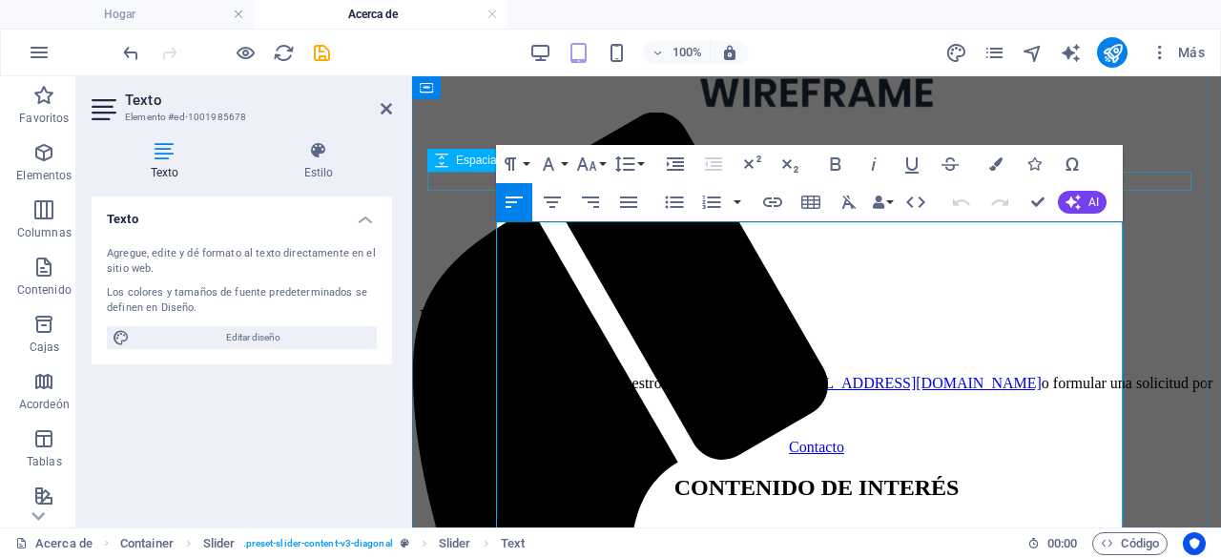
scroll to position [1373, 0]
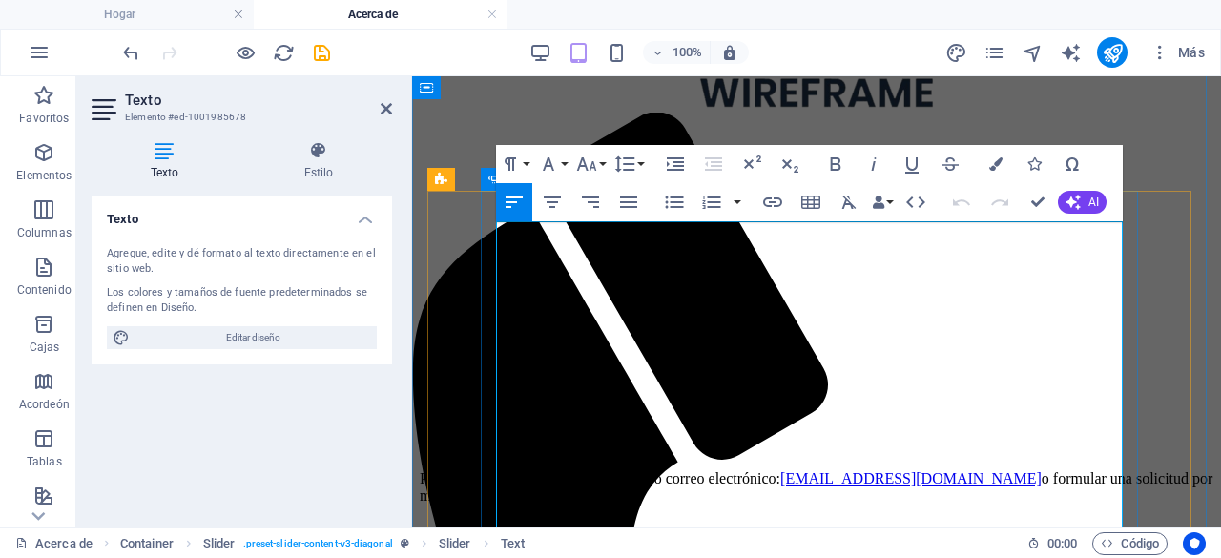
drag, startPoint x: 805, startPoint y: 342, endPoint x: 496, endPoint y: 228, distance: 329.5
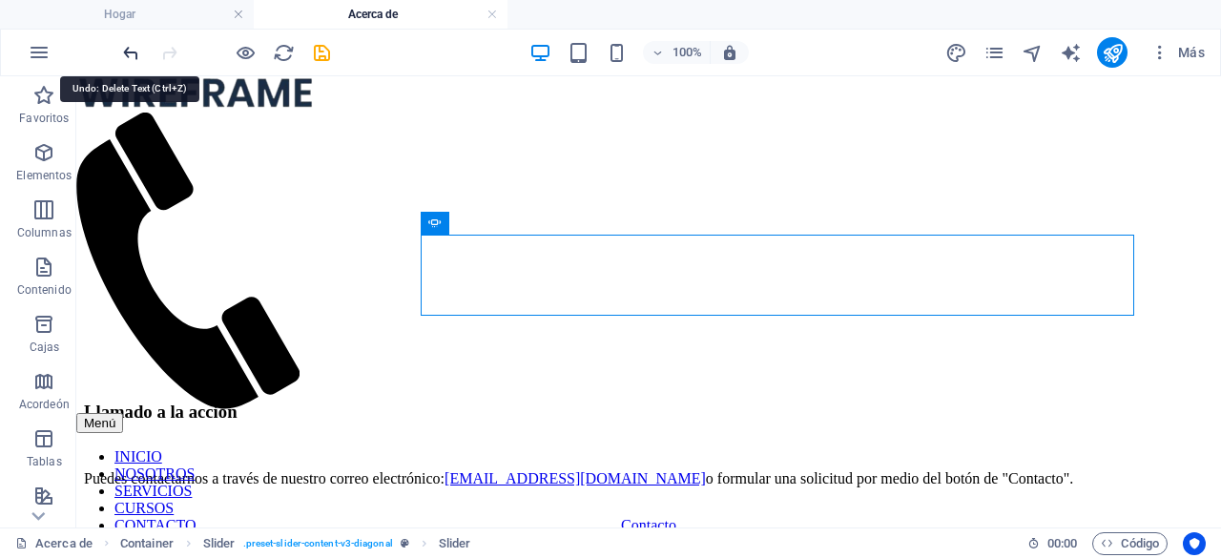
click at [139, 47] on icon "deshacer" at bounding box center [131, 53] width 22 height 22
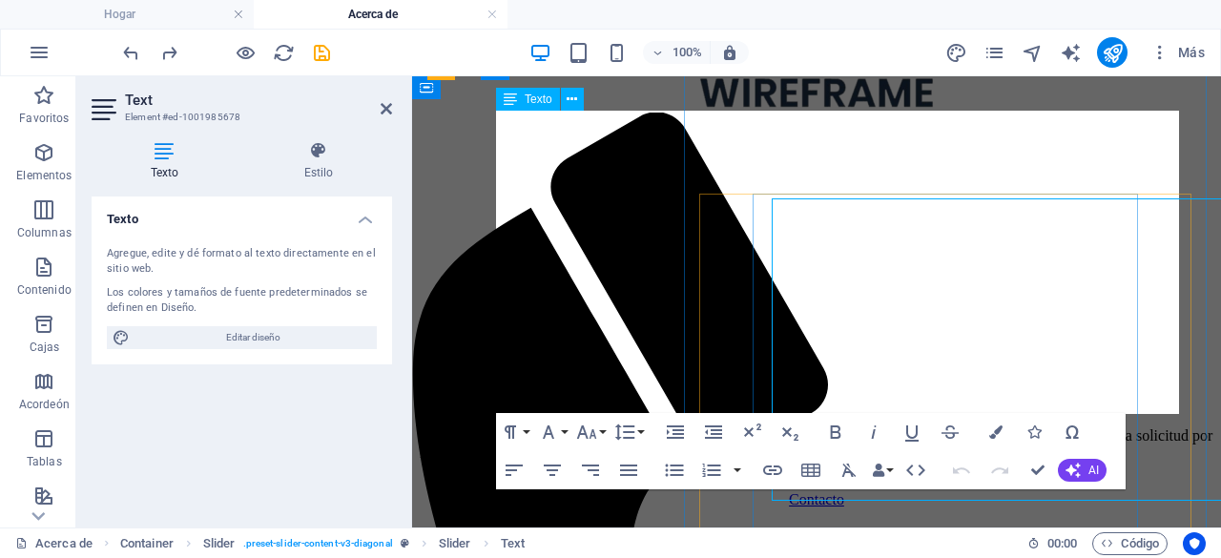
scroll to position [1484, 0]
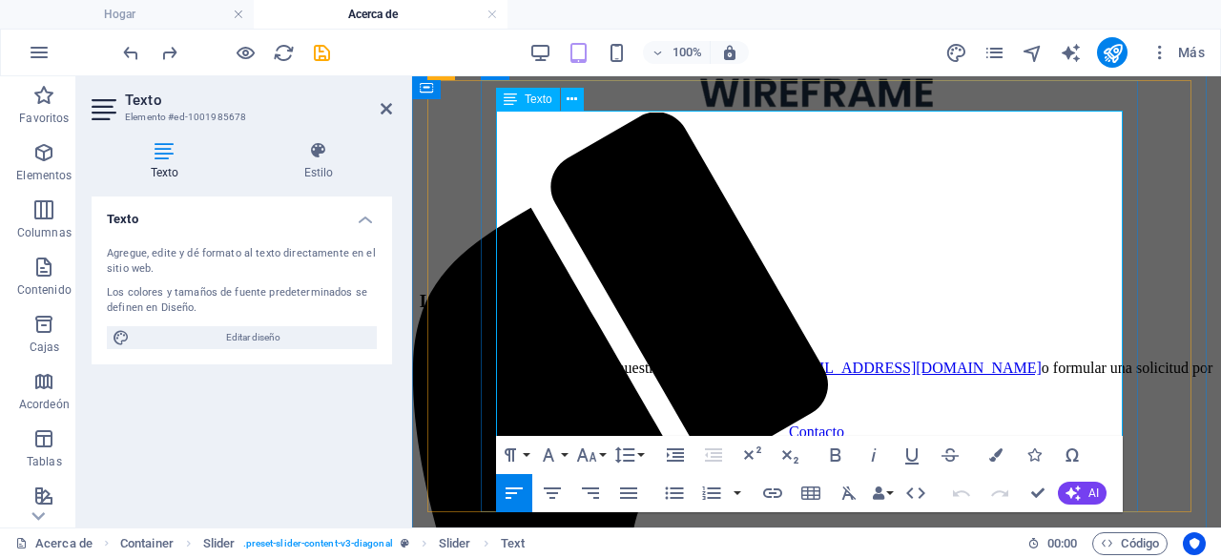
drag, startPoint x: 767, startPoint y: 421, endPoint x: 507, endPoint y: 153, distance: 373.6
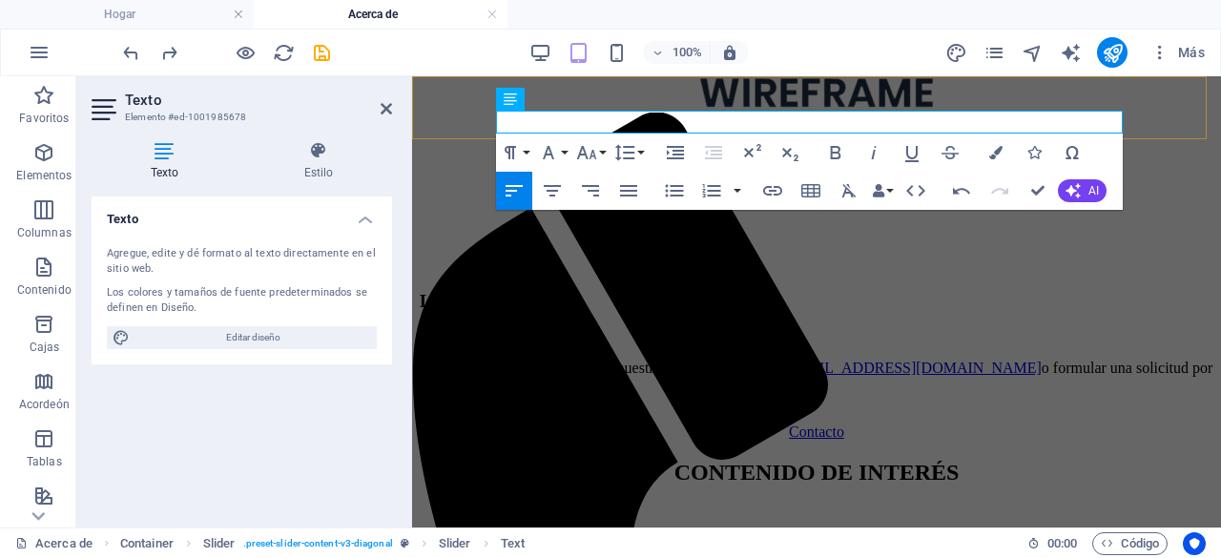
click at [541, 113] on div at bounding box center [816, 94] width 809 height 36
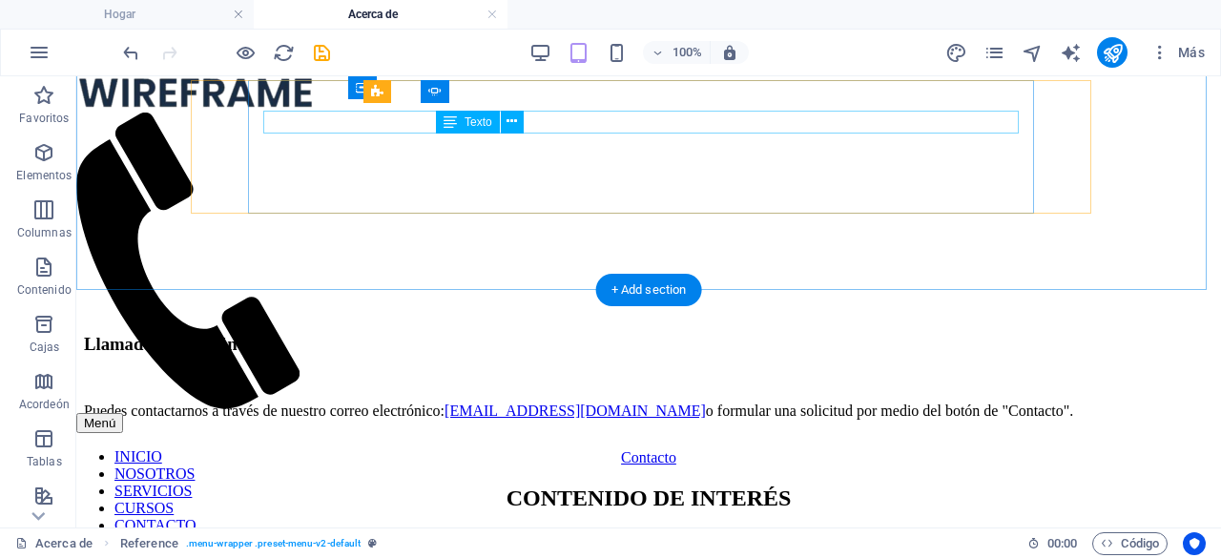
scroll to position [1549, 0]
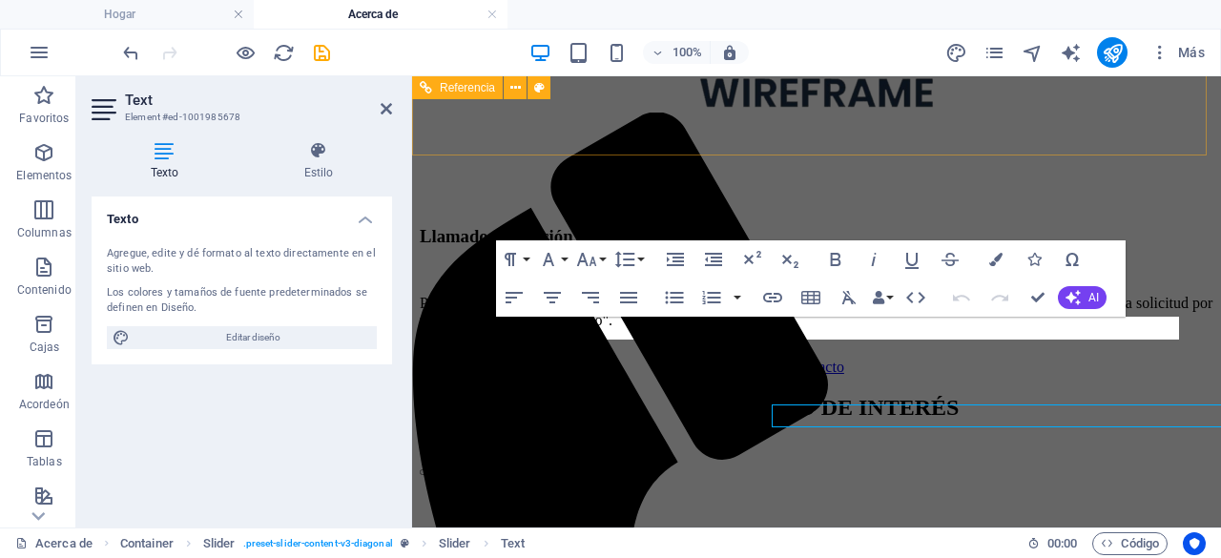
scroll to position [1278, 0]
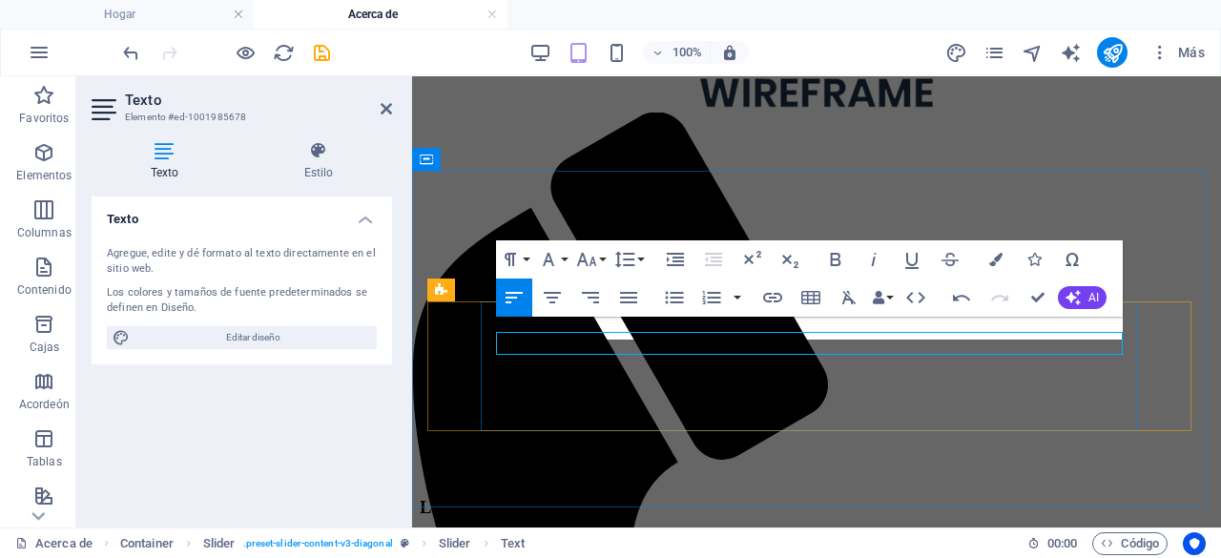
scroll to position [1263, 0]
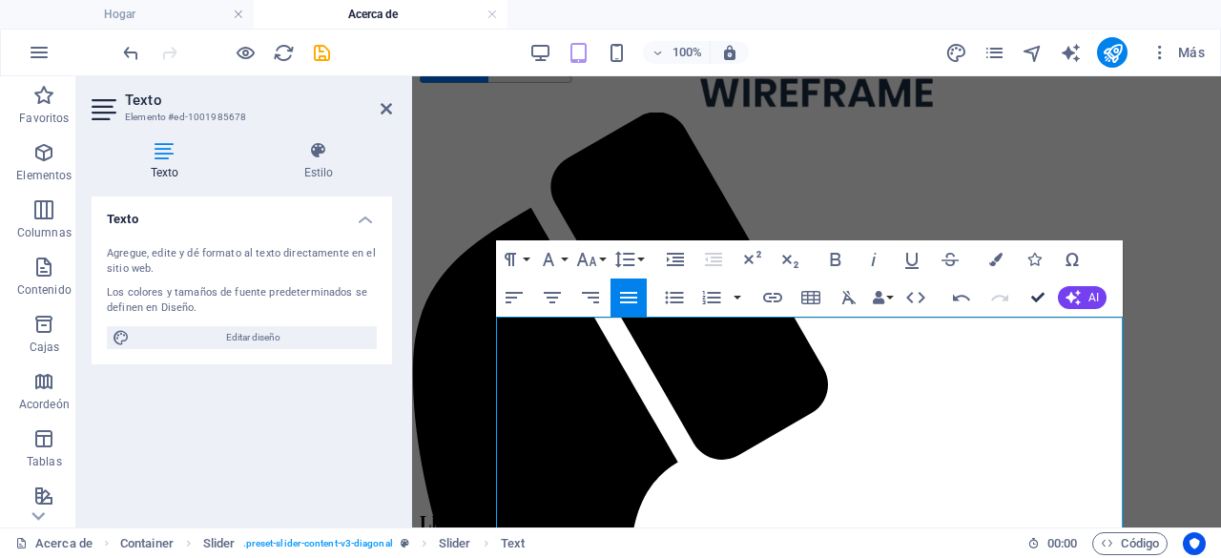
drag, startPoint x: 1039, startPoint y: 297, endPoint x: 963, endPoint y: 221, distance: 107.2
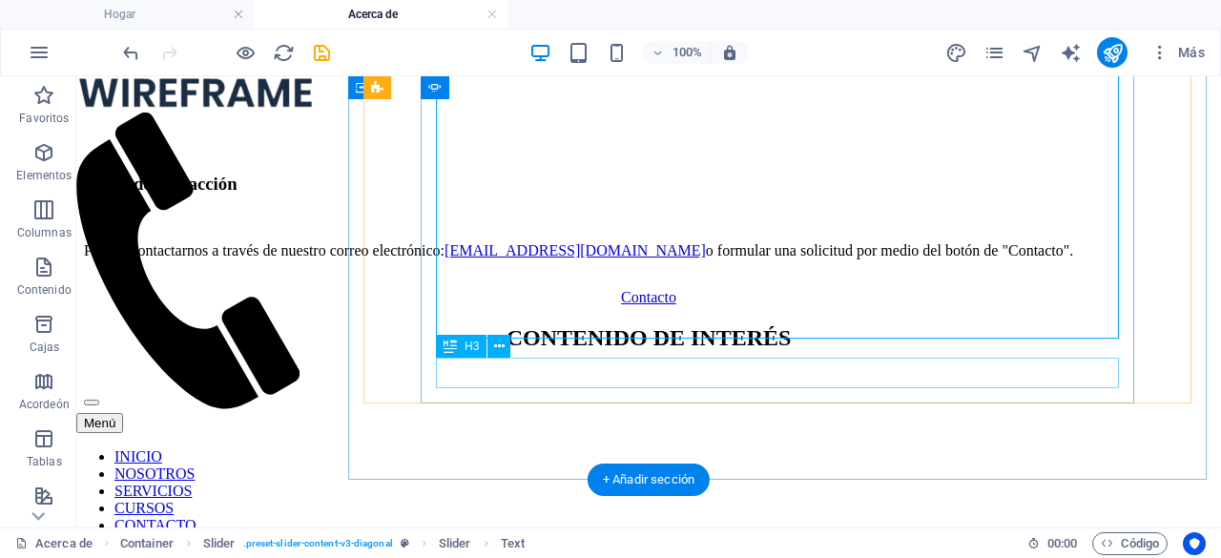
scroll to position [1549, 0]
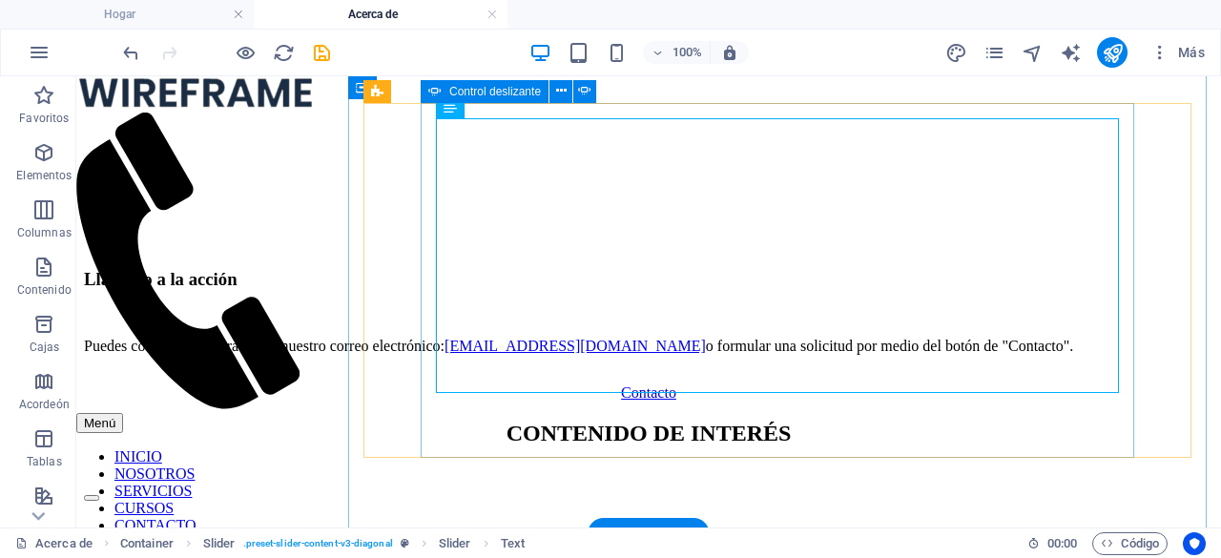
click at [99, 495] on button "button" at bounding box center [91, 498] width 15 height 6
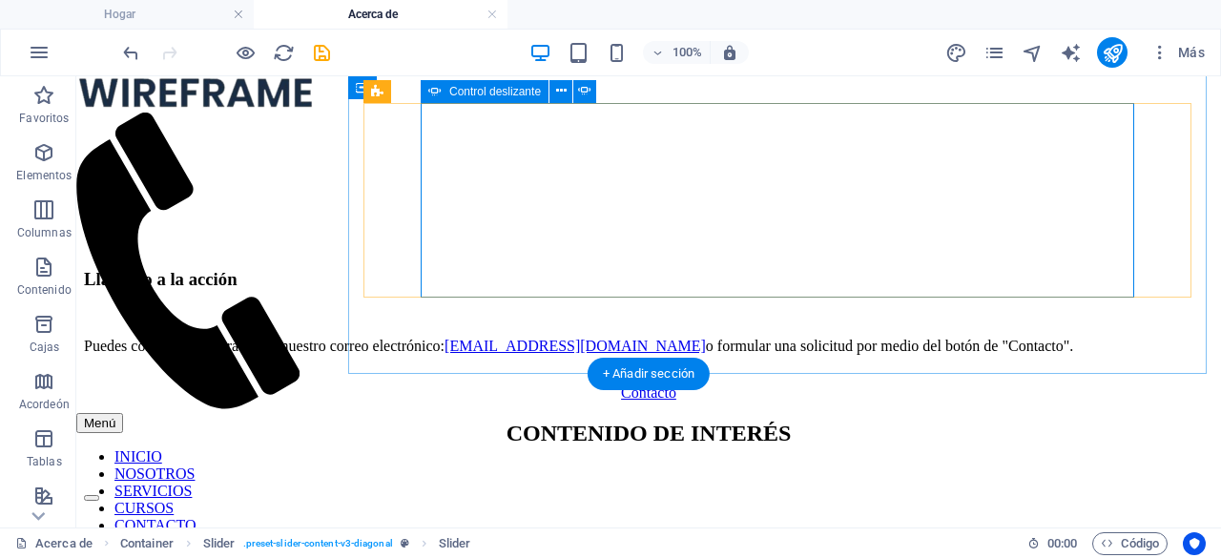
click at [99, 495] on button "button" at bounding box center [91, 498] width 15 height 6
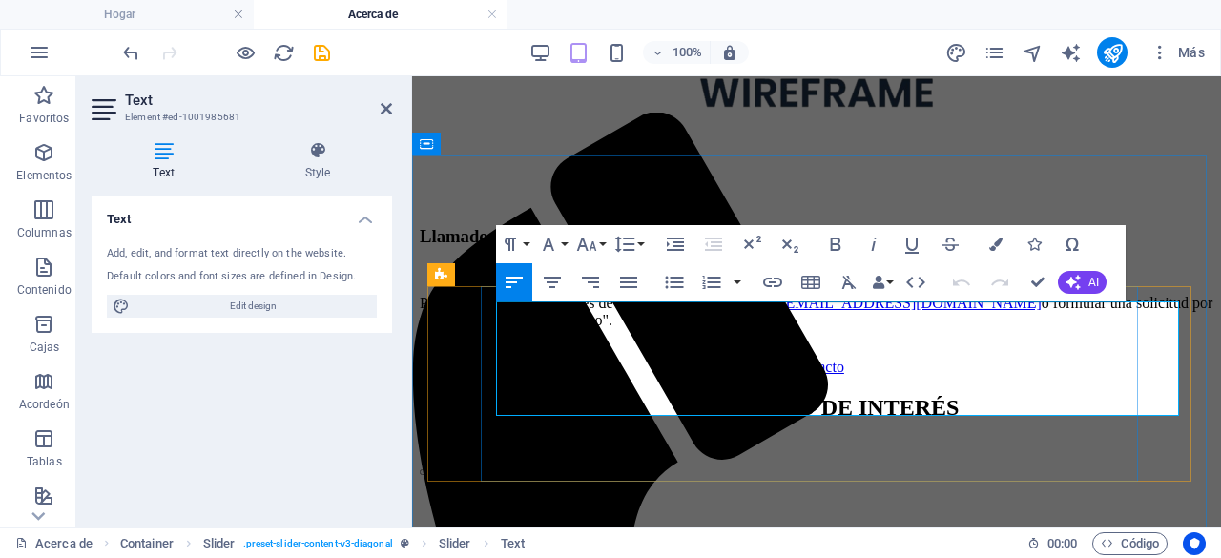
scroll to position [1278, 0]
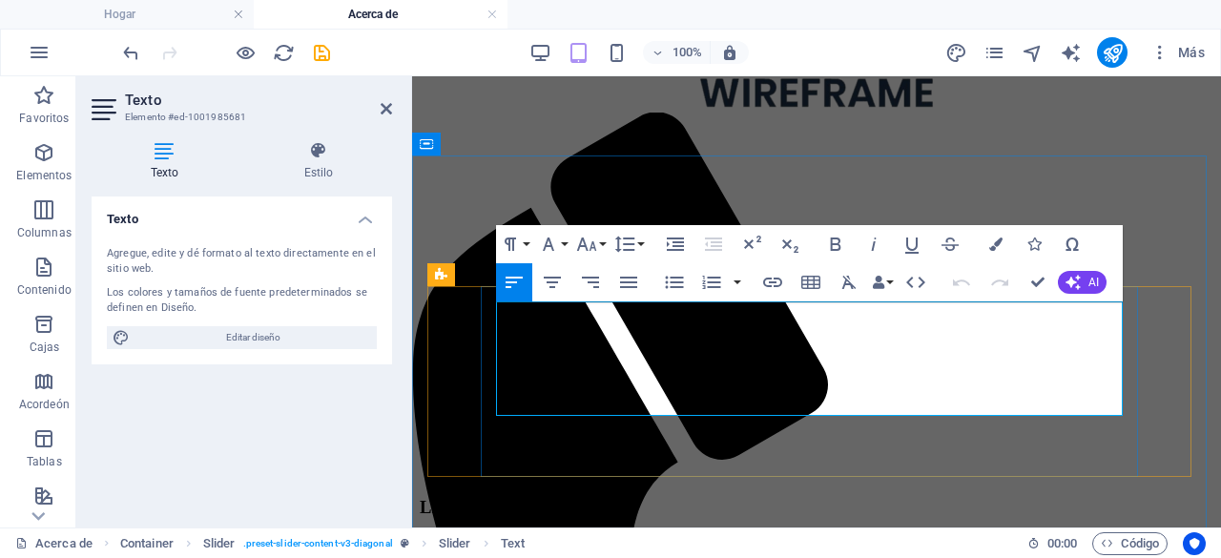
drag, startPoint x: 887, startPoint y: 408, endPoint x: 498, endPoint y: 312, distance: 400.8
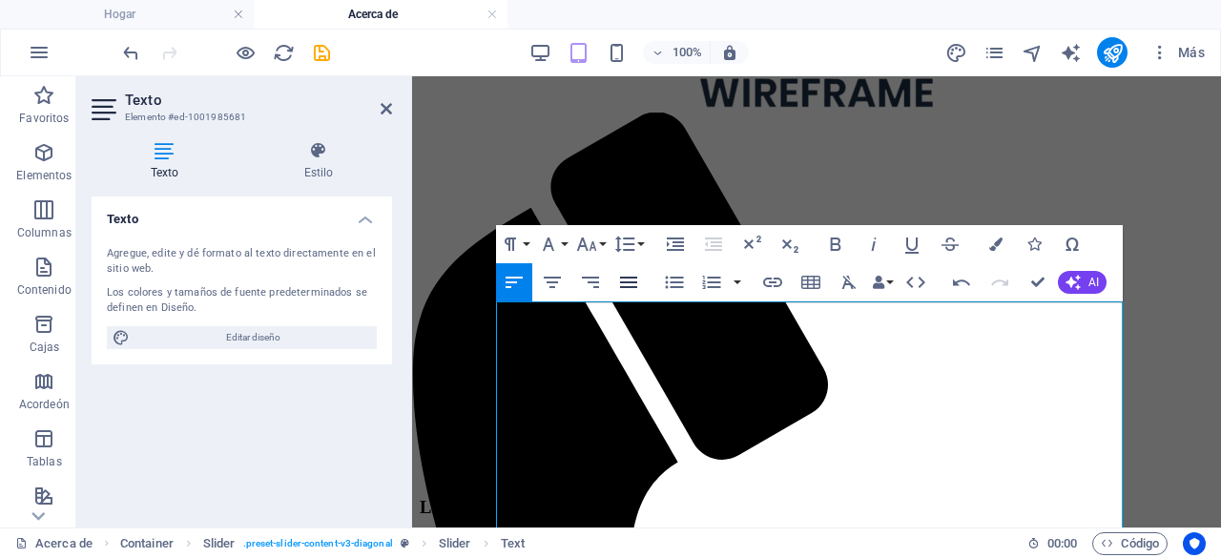
click at [622, 287] on icon "button" at bounding box center [628, 282] width 17 height 11
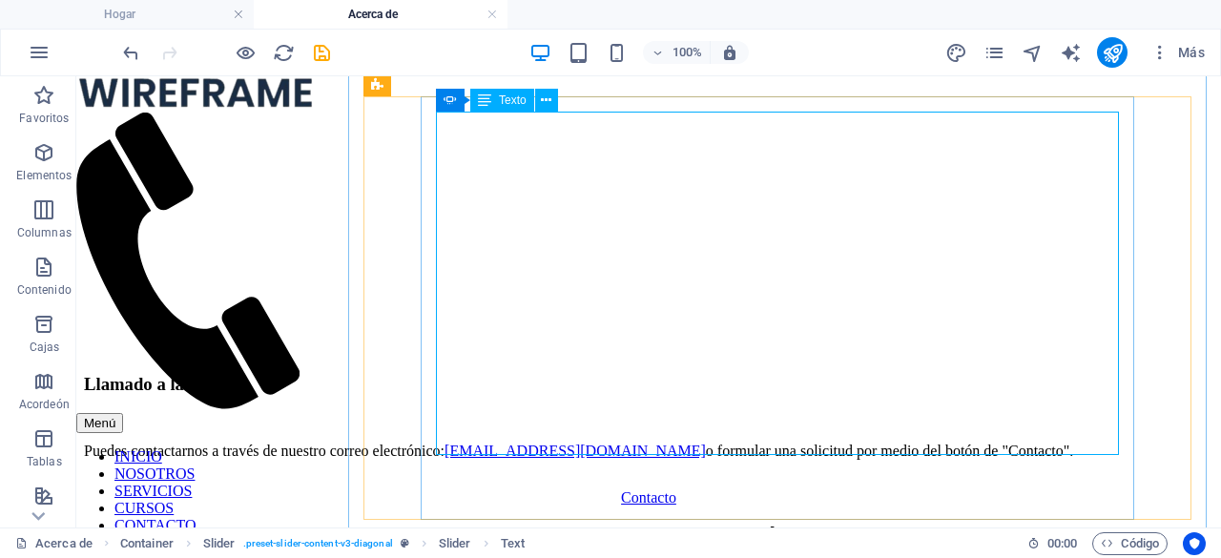
scroll to position [1564, 0]
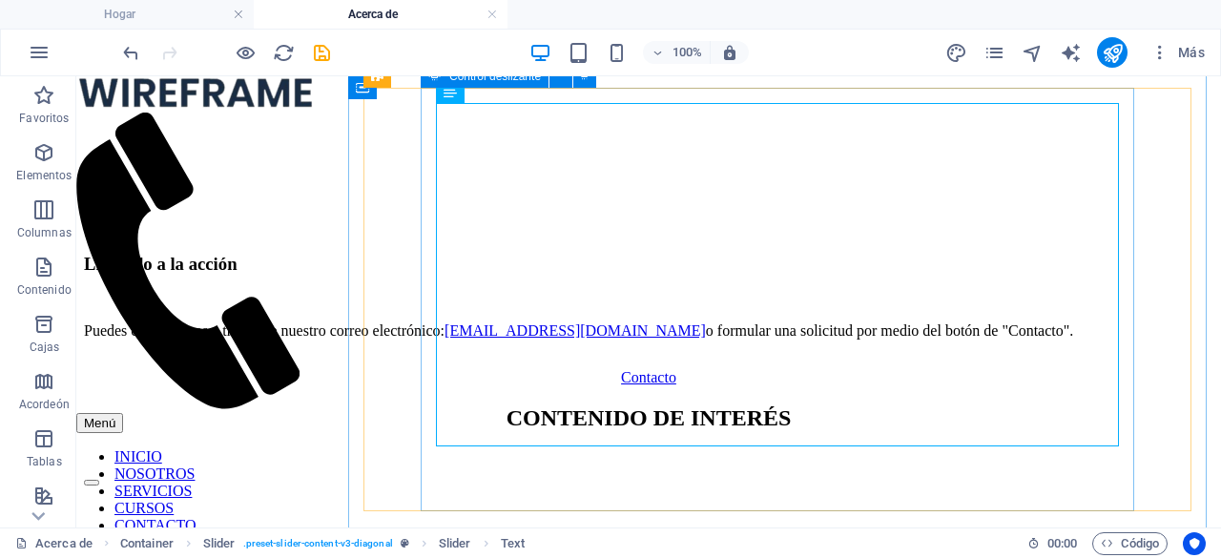
click at [99, 485] on button "button" at bounding box center [91, 483] width 15 height 6
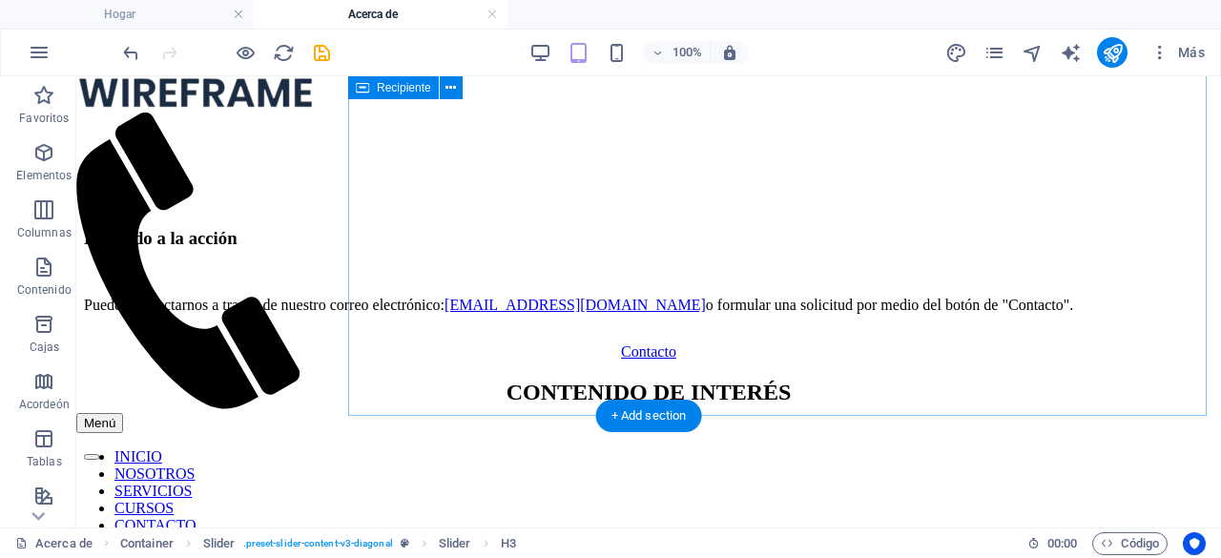
scroll to position [1635, 0]
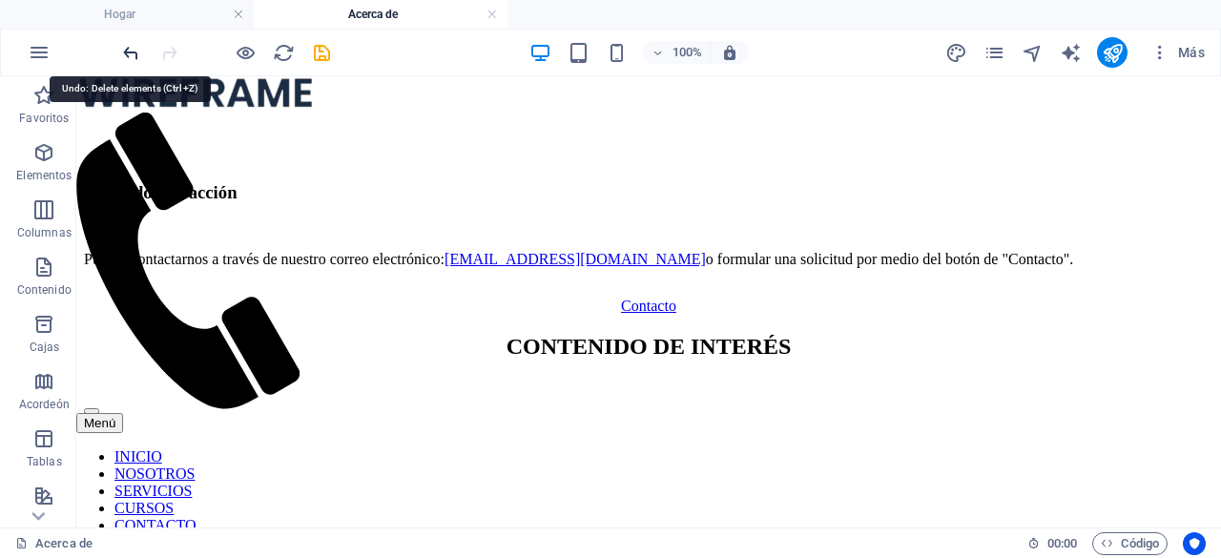
click at [135, 52] on icon "deshacer" at bounding box center [131, 53] width 22 height 22
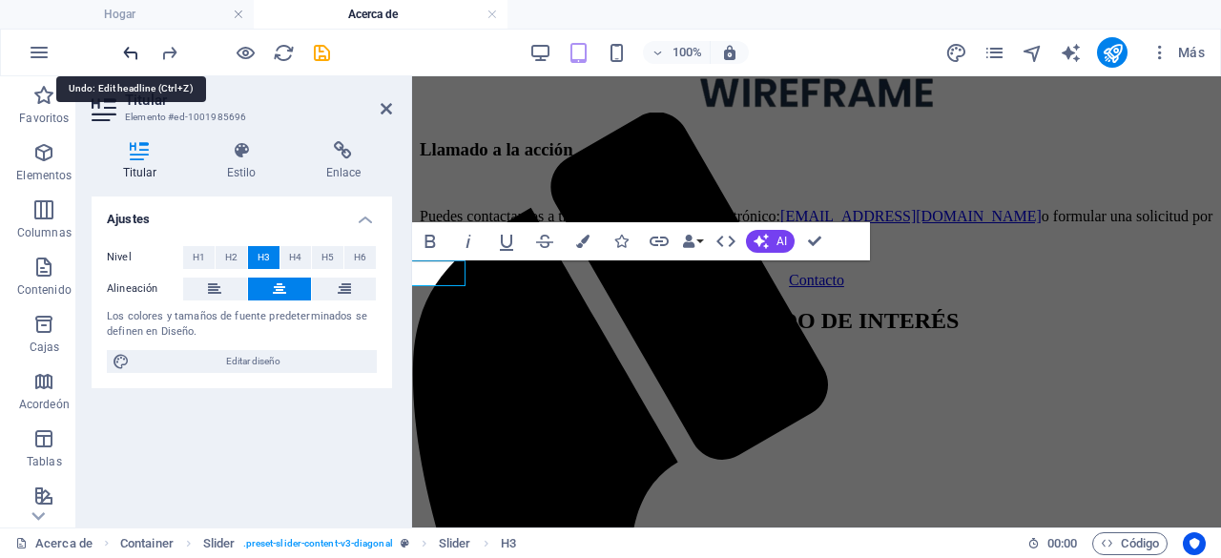
click at [129, 53] on icon "deshacer" at bounding box center [131, 53] width 22 height 22
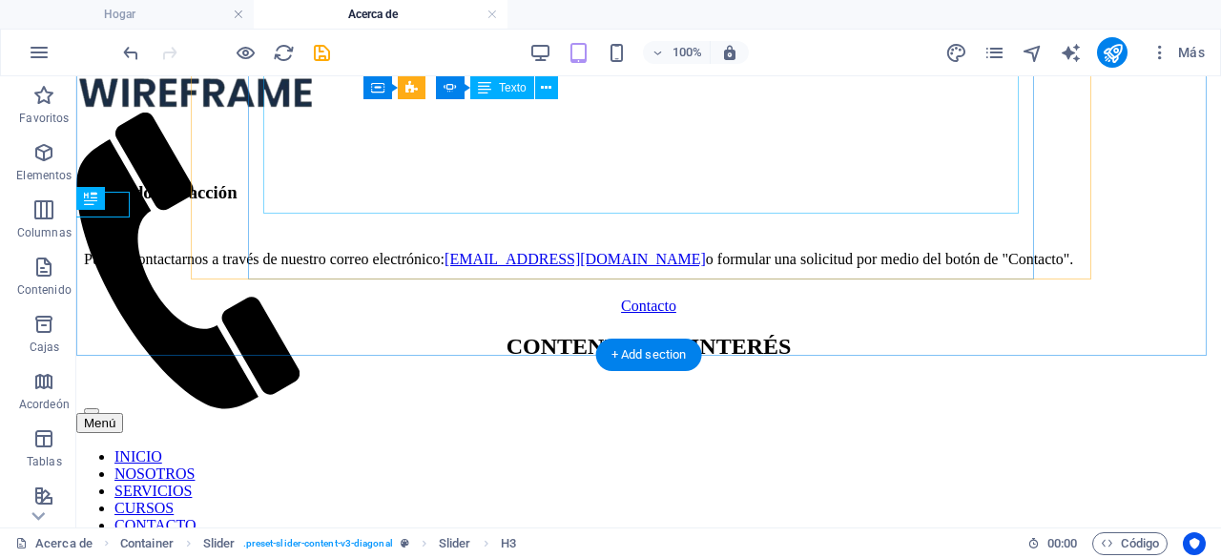
scroll to position [1704, 0]
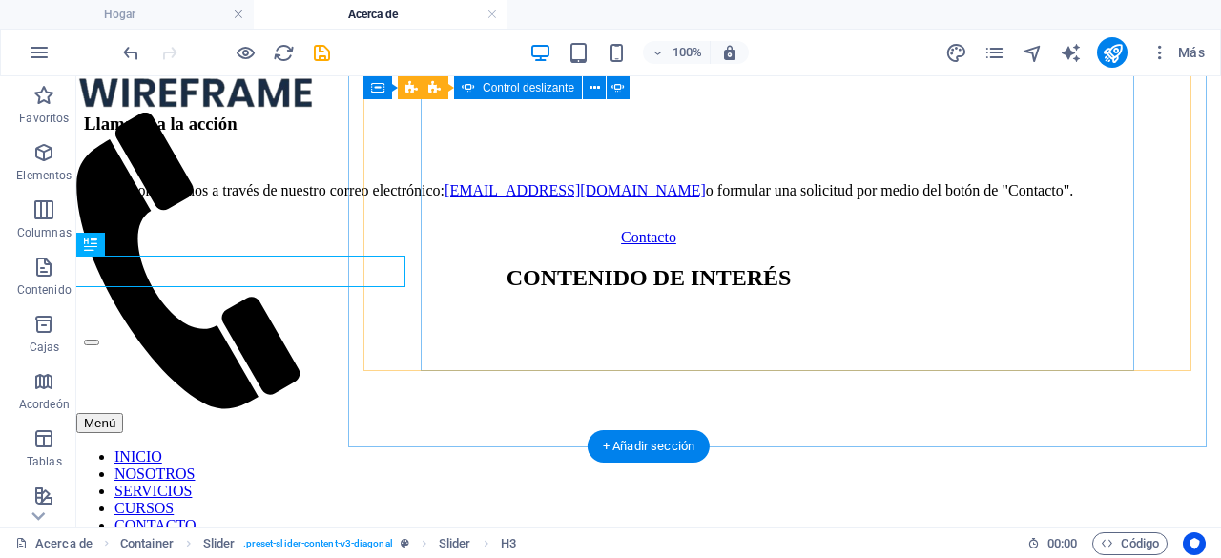
click at [99, 345] on button "button" at bounding box center [91, 342] width 15 height 6
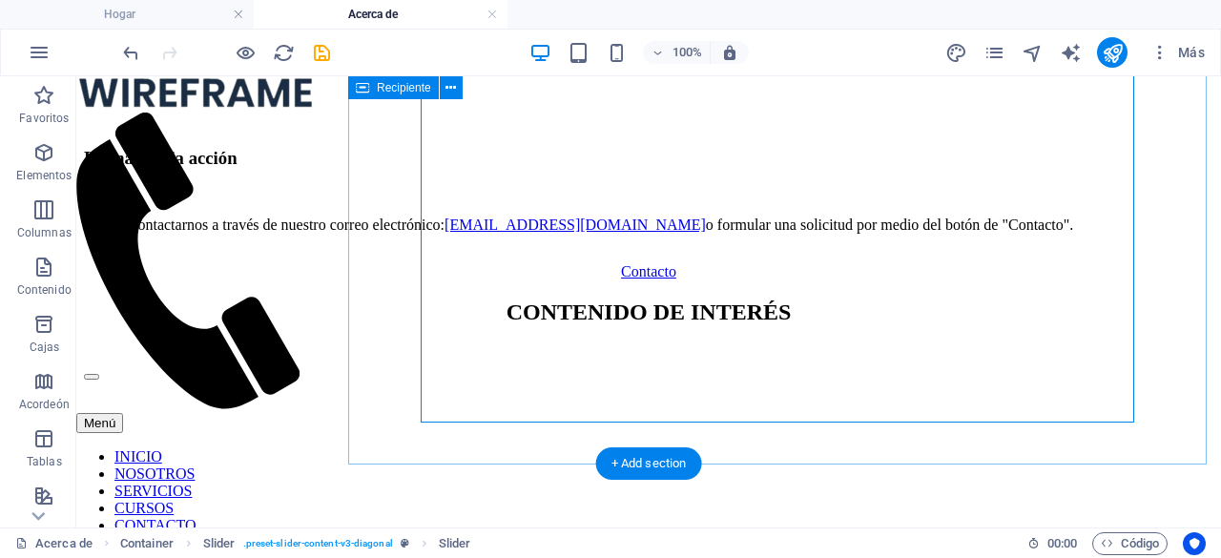
scroll to position [1635, 0]
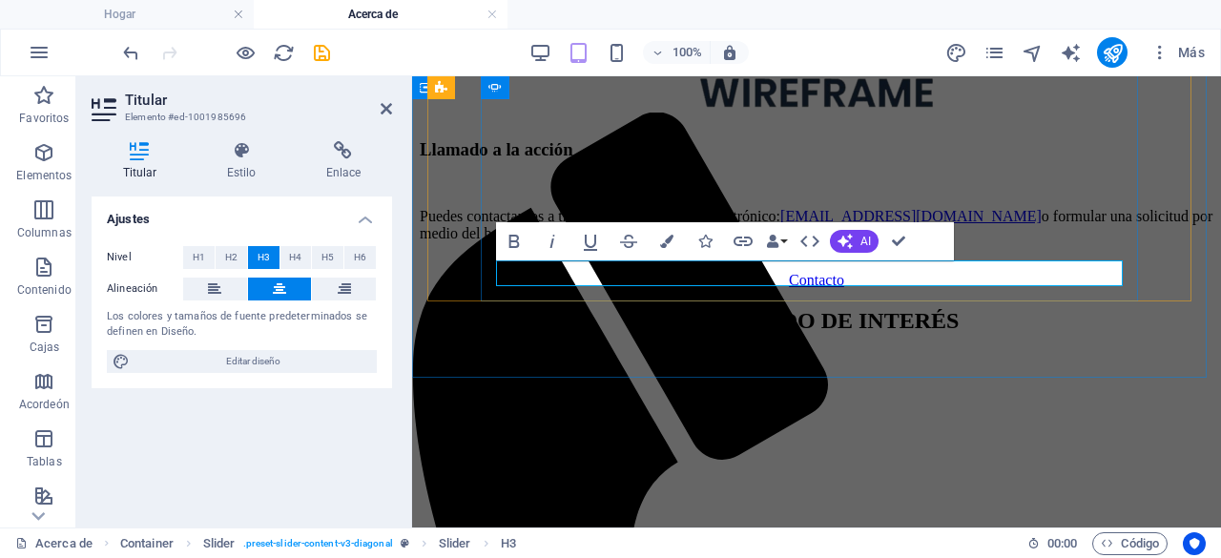
drag, startPoint x: 902, startPoint y: 243, endPoint x: 830, endPoint y: 173, distance: 101.2
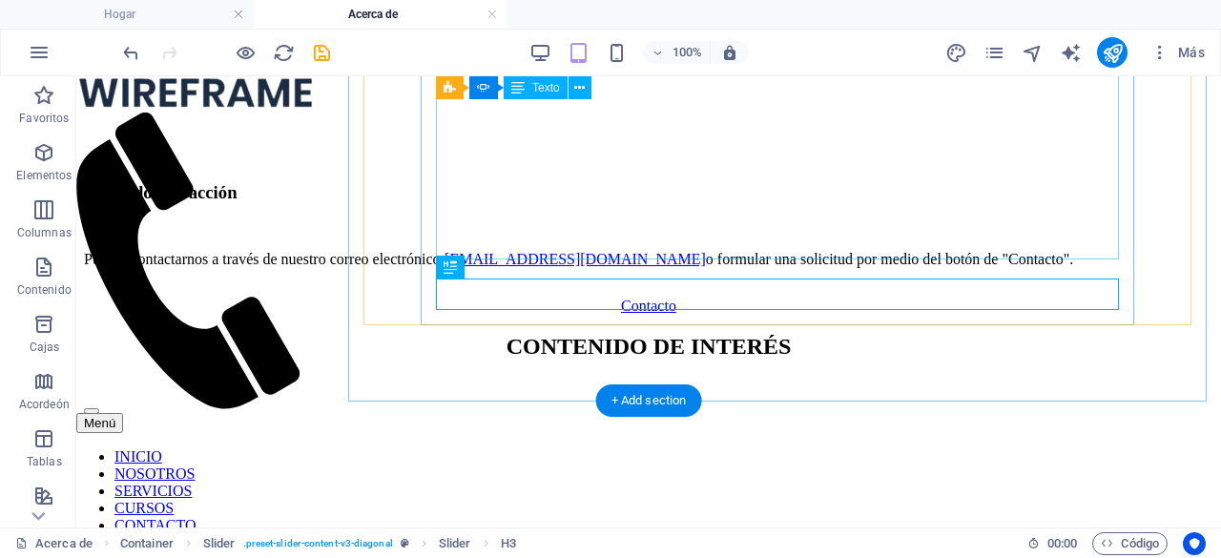
scroll to position [1681, 0]
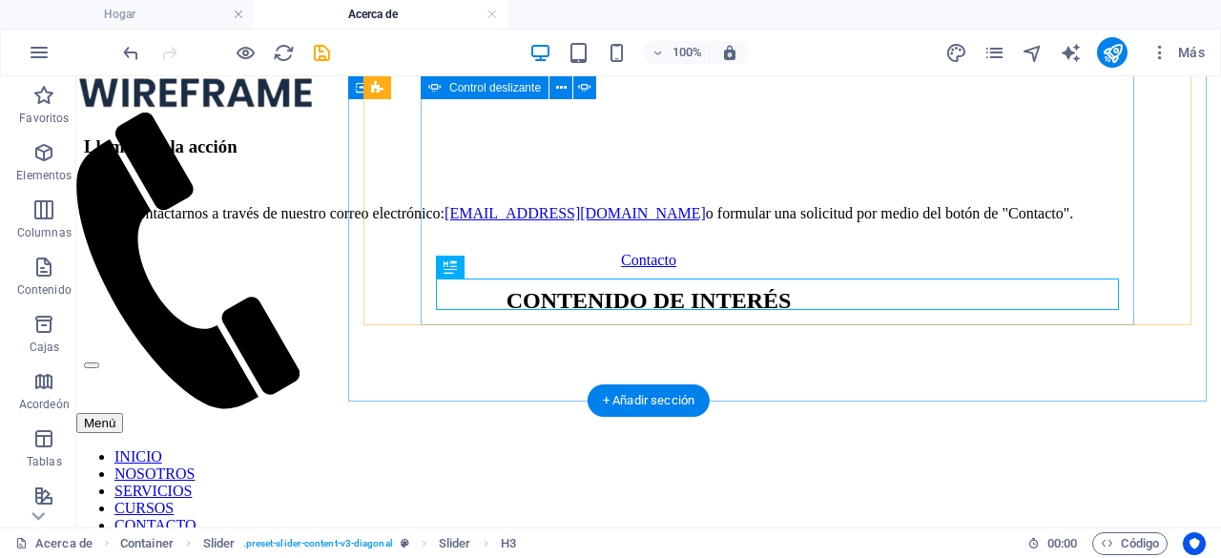
click at [99, 362] on button "button" at bounding box center [91, 365] width 15 height 6
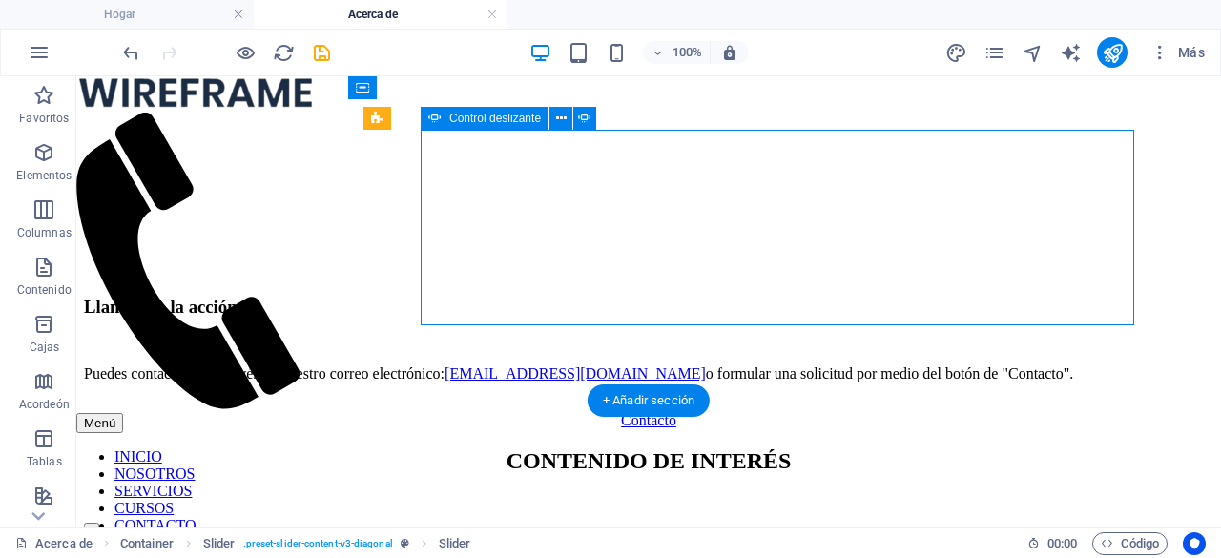
click at [99, 523] on button "button" at bounding box center [91, 526] width 15 height 6
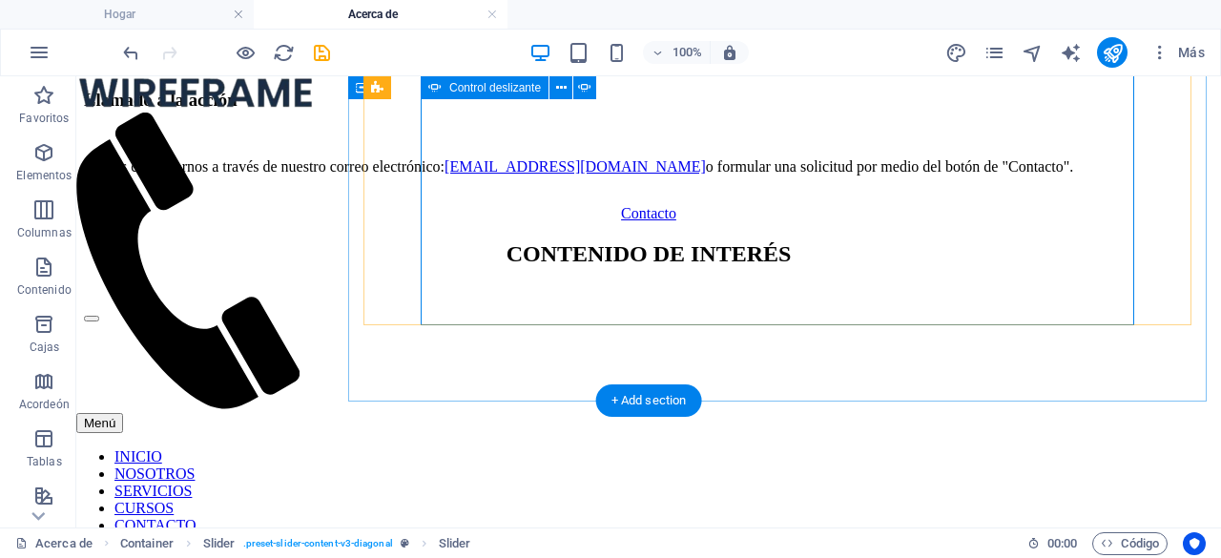
scroll to position [1750, 0]
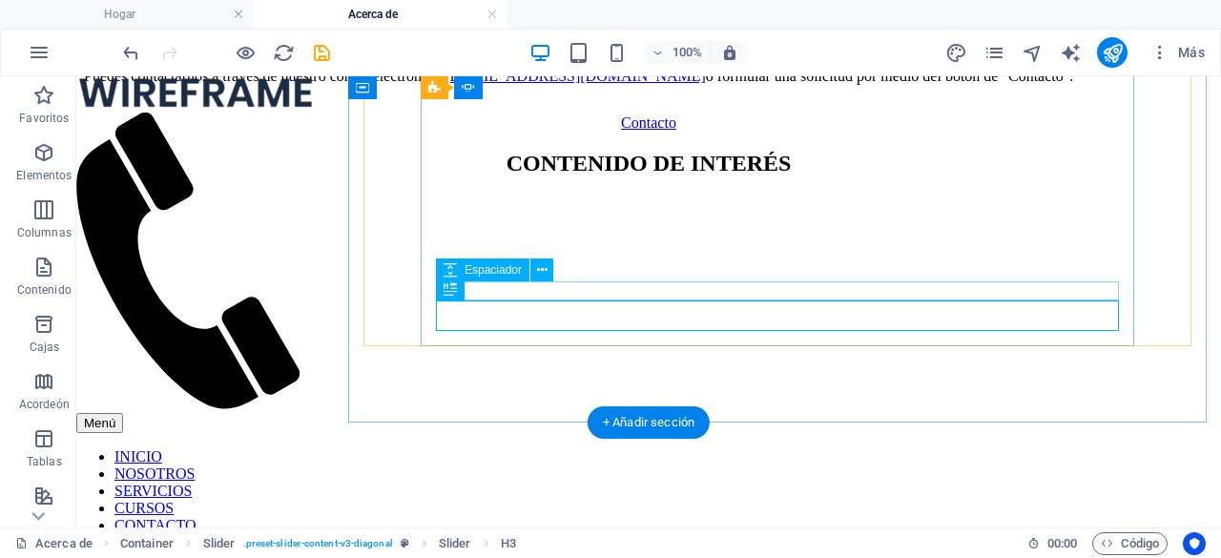
scroll to position [1628, 0]
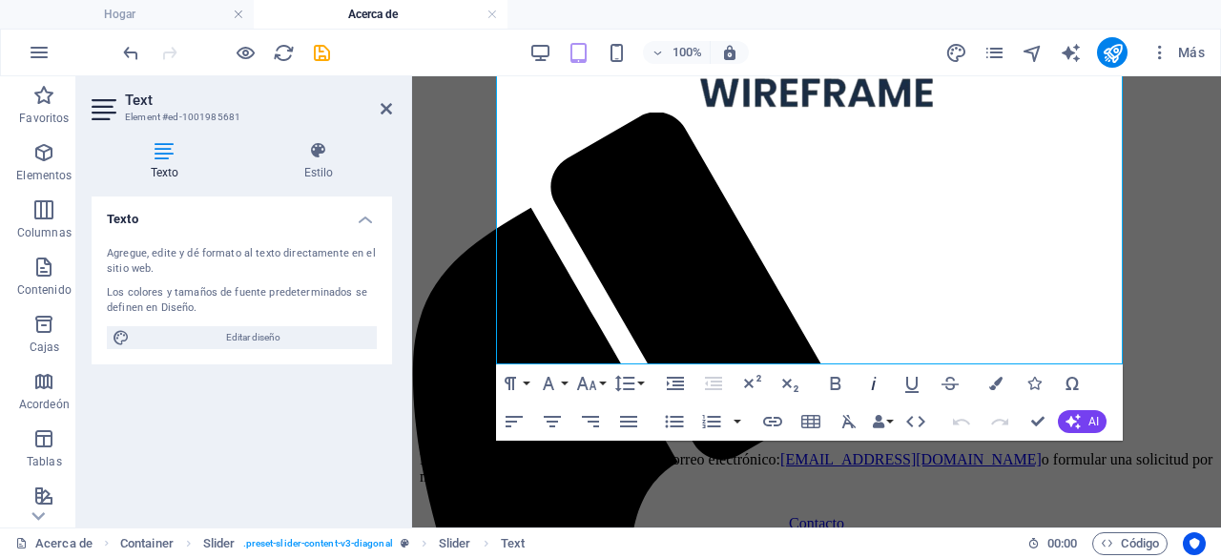
scroll to position [1581, 0]
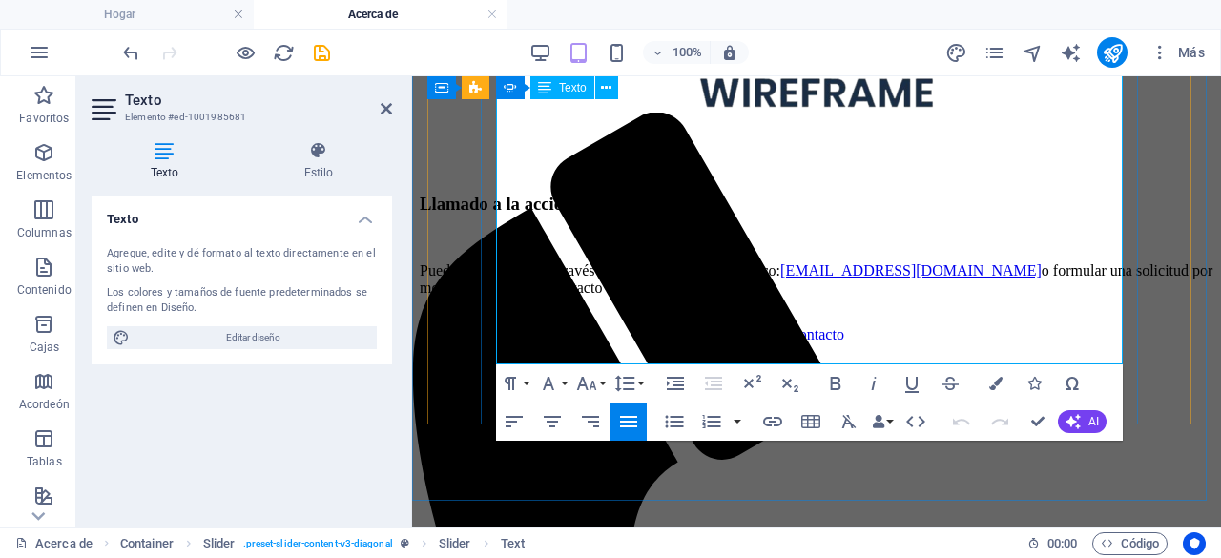
drag, startPoint x: 915, startPoint y: 308, endPoint x: 950, endPoint y: 354, distance: 57.2
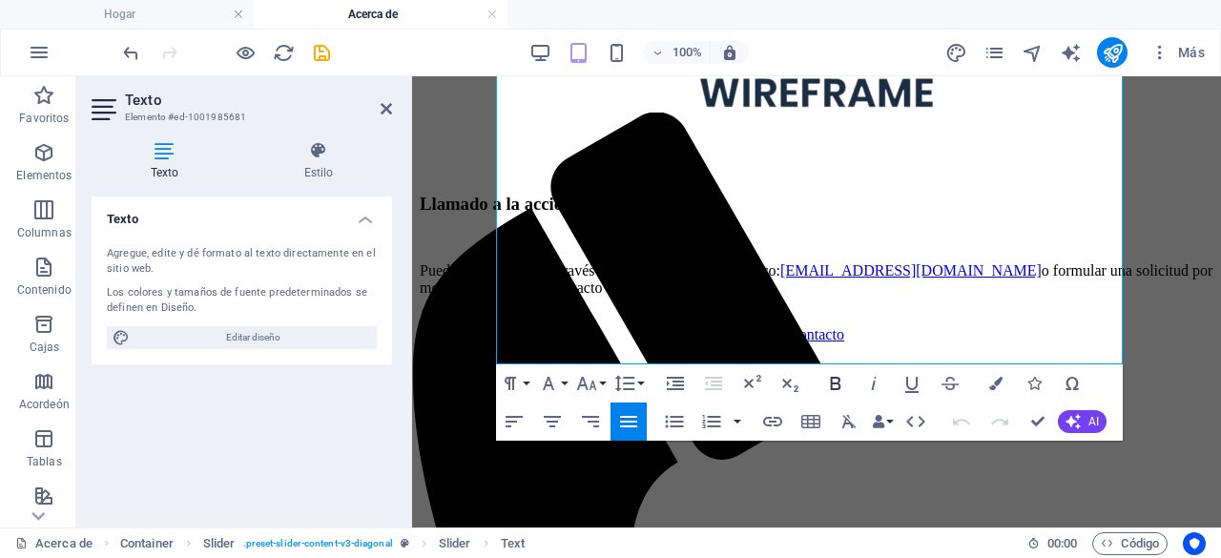
click at [842, 385] on icon "button" at bounding box center [835, 383] width 23 height 23
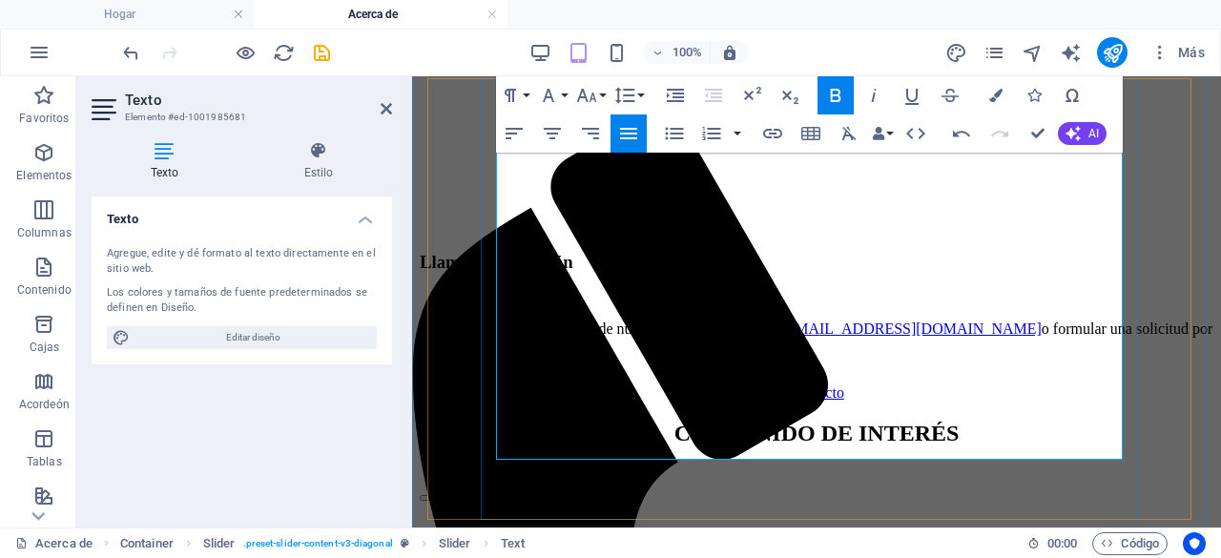
scroll to position [1486, 0]
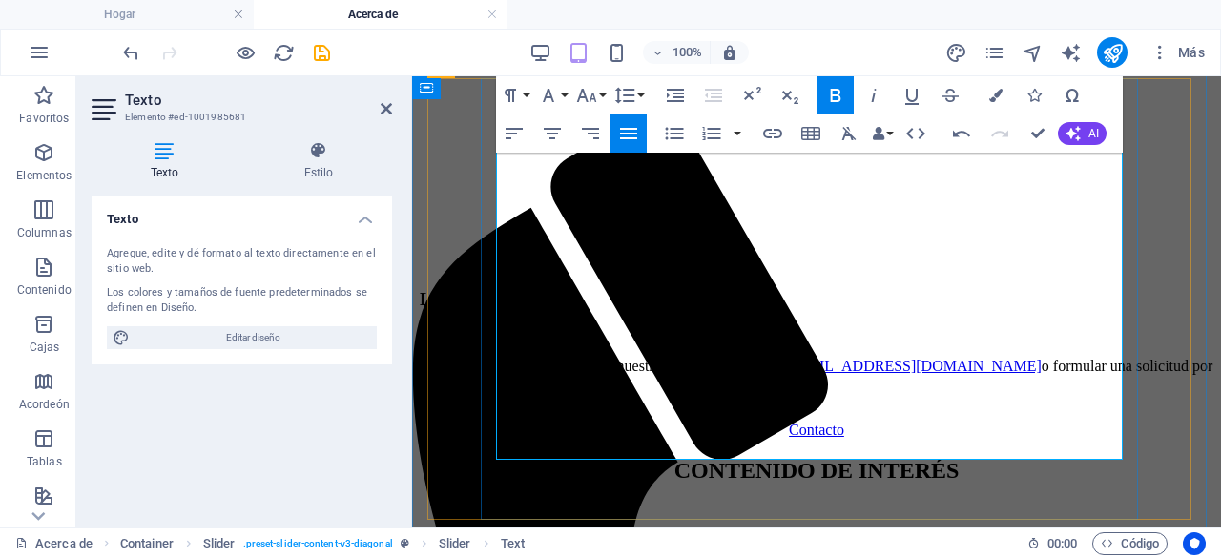
drag, startPoint x: 523, startPoint y: 284, endPoint x: 608, endPoint y: 311, distance: 89.9
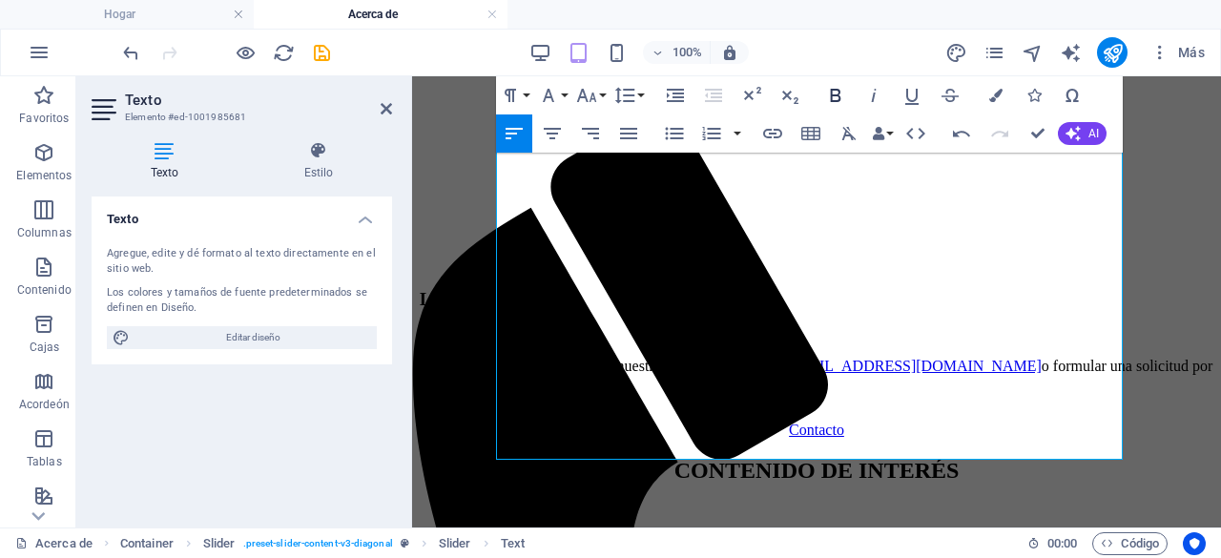
click at [834, 92] on icon "button" at bounding box center [835, 95] width 23 height 23
drag, startPoint x: 526, startPoint y: 239, endPoint x: 741, endPoint y: 258, distance: 215.4
click at [838, 94] on icon "button" at bounding box center [836, 95] width 10 height 13
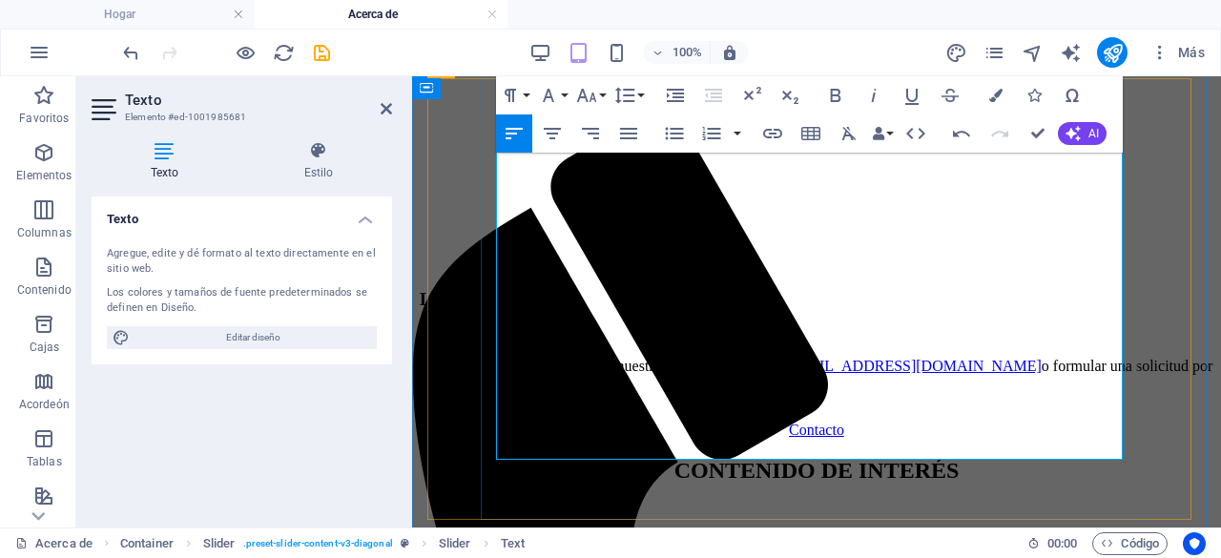
drag, startPoint x: 650, startPoint y: 221, endPoint x: 523, endPoint y: 201, distance: 129.3
click at [831, 90] on icon "button" at bounding box center [836, 95] width 10 height 13
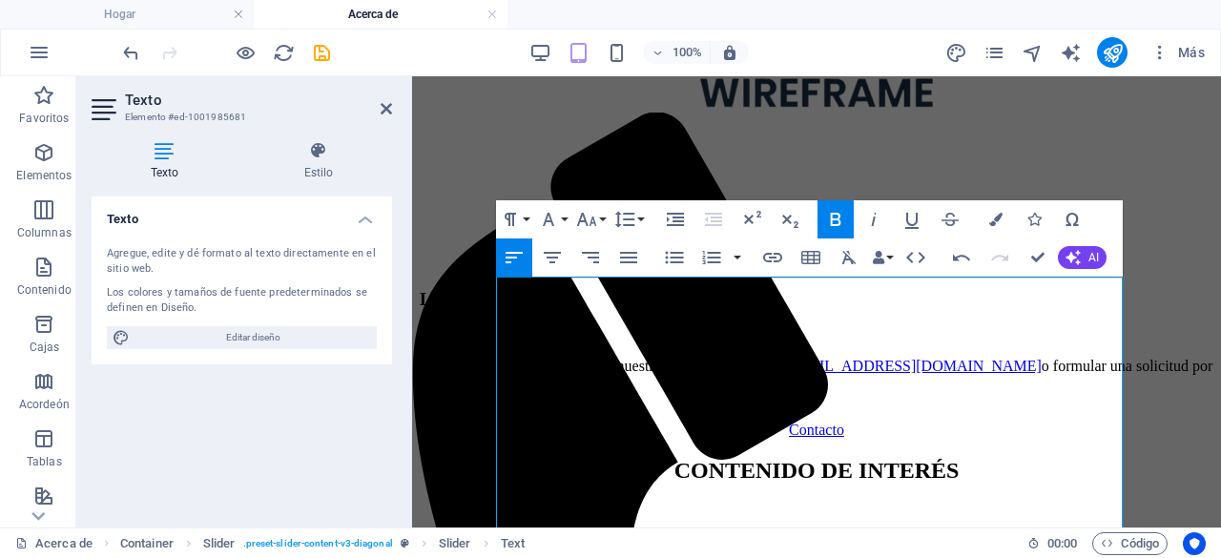
scroll to position [1295, 0]
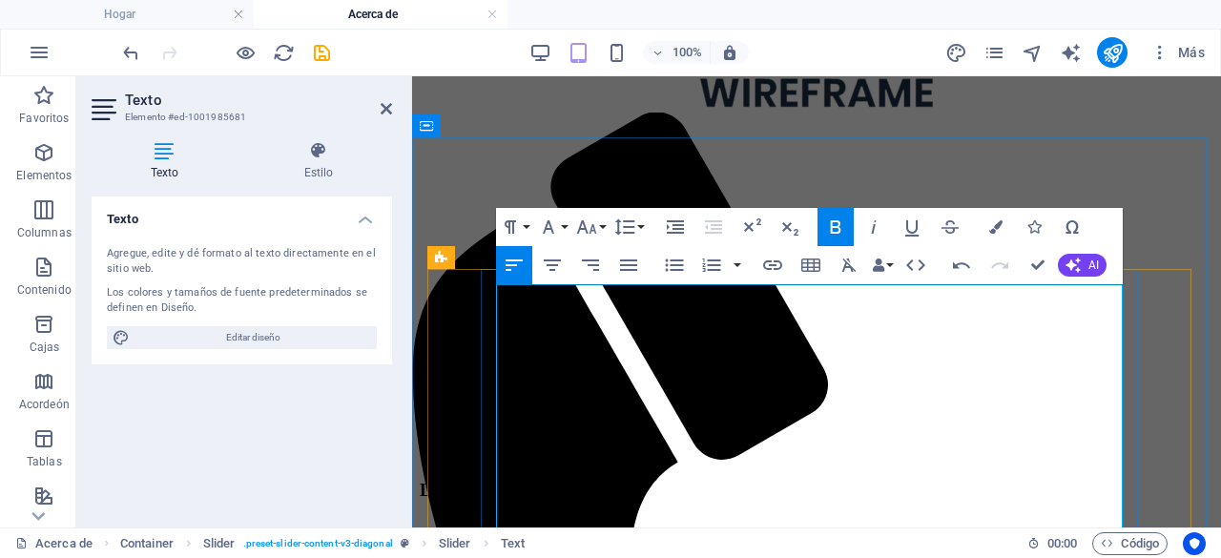
drag, startPoint x: 524, startPoint y: 339, endPoint x: 671, endPoint y: 365, distance: 149.3
click at [832, 227] on icon "button" at bounding box center [835, 227] width 23 height 23
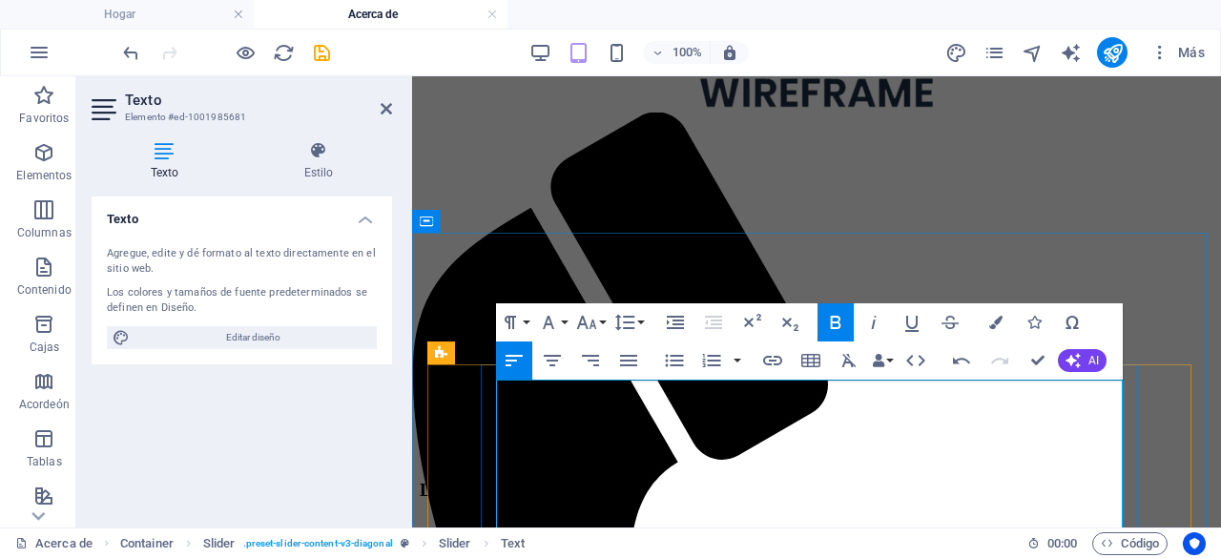
scroll to position [1200, 0]
drag, startPoint x: 597, startPoint y: 385, endPoint x: 734, endPoint y: 388, distance: 137.3
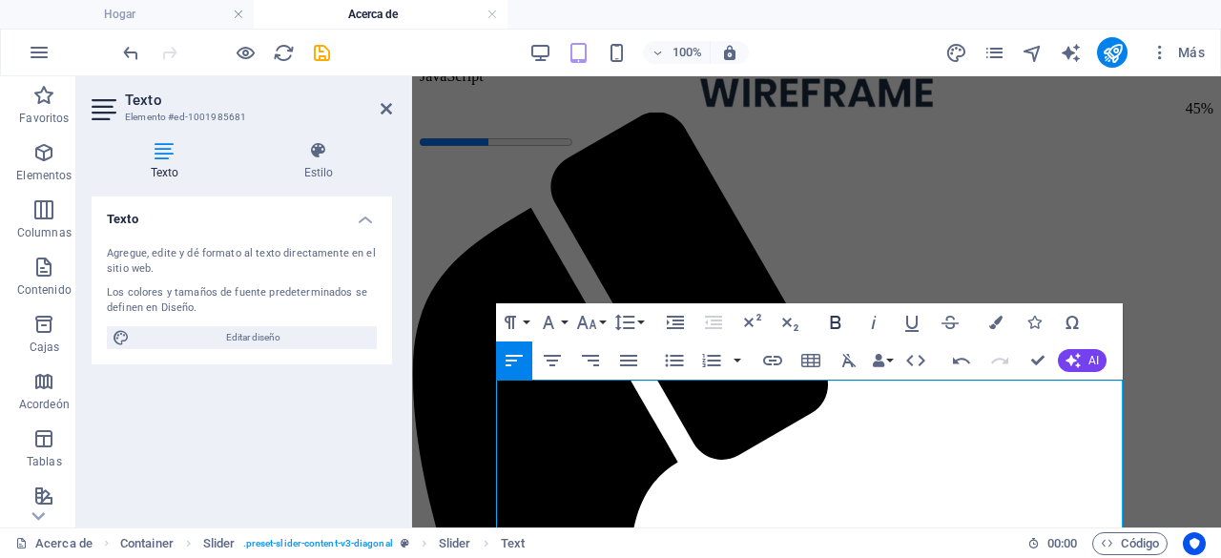
click at [836, 319] on icon "button" at bounding box center [835, 322] width 23 height 23
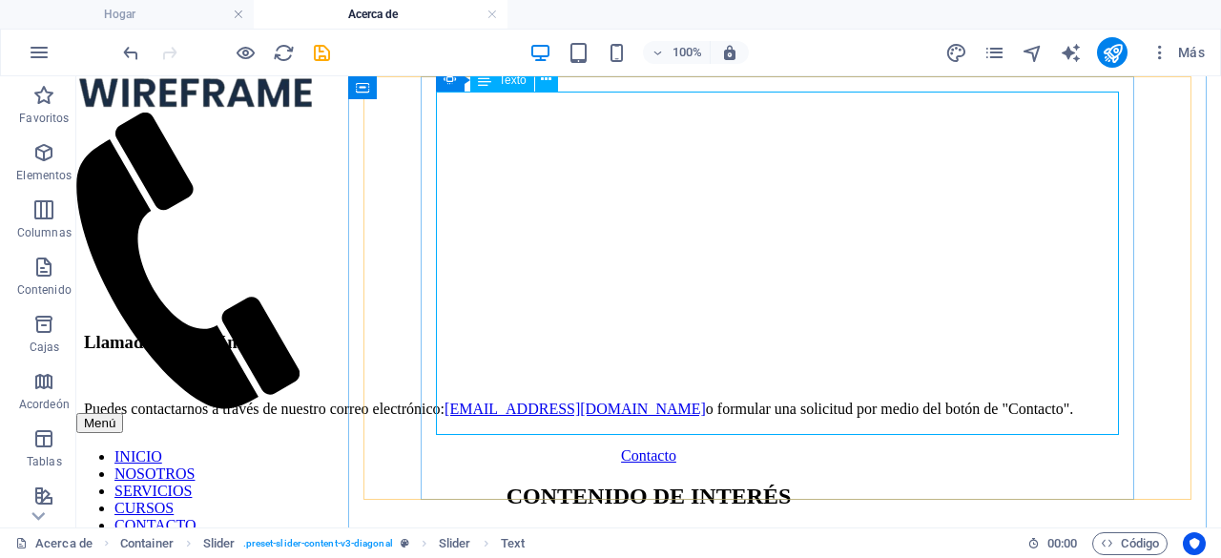
scroll to position [1581, 0]
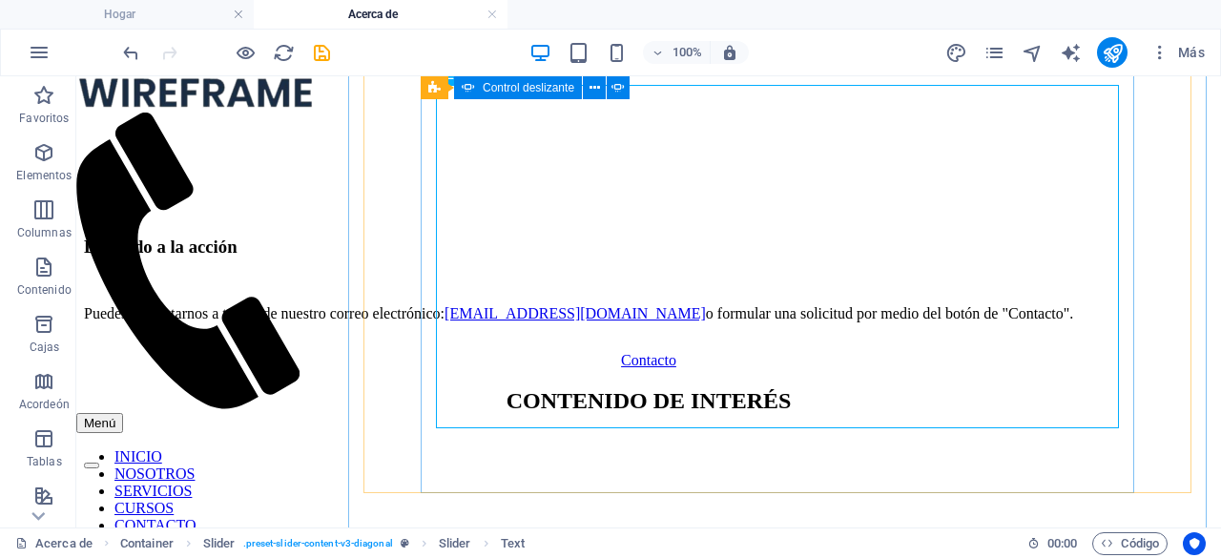
click at [99, 468] on button "button" at bounding box center [91, 465] width 15 height 6
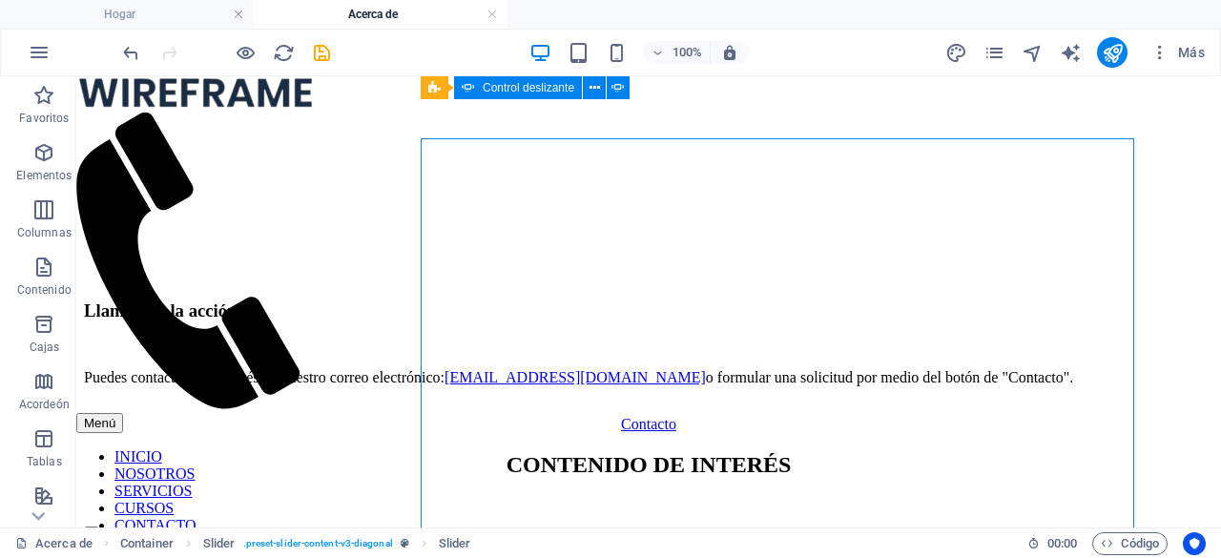
scroll to position [1512, 0]
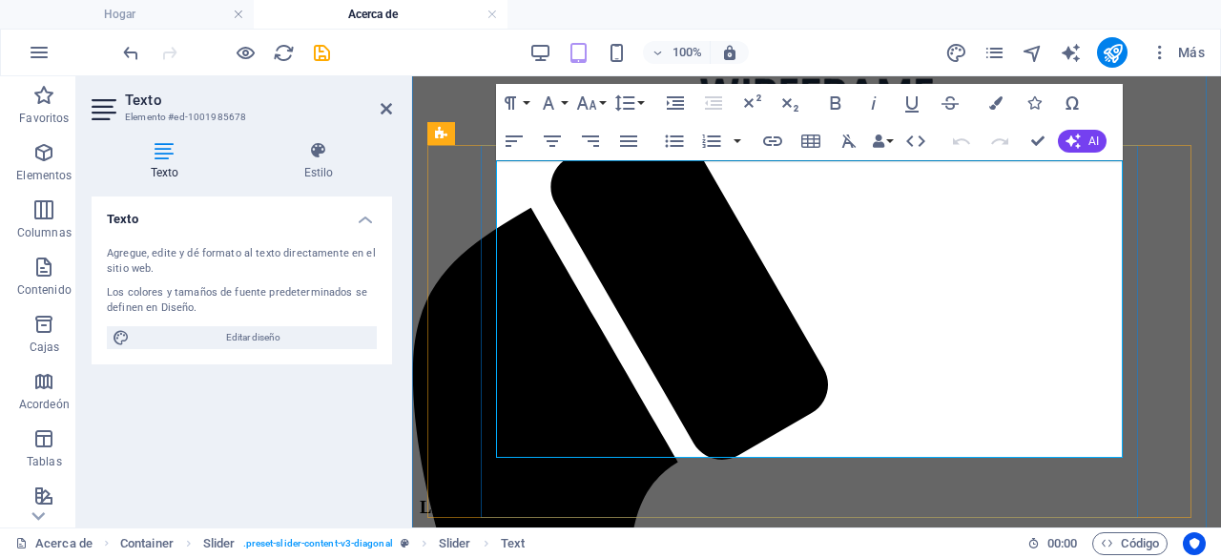
scroll to position [1469, 0]
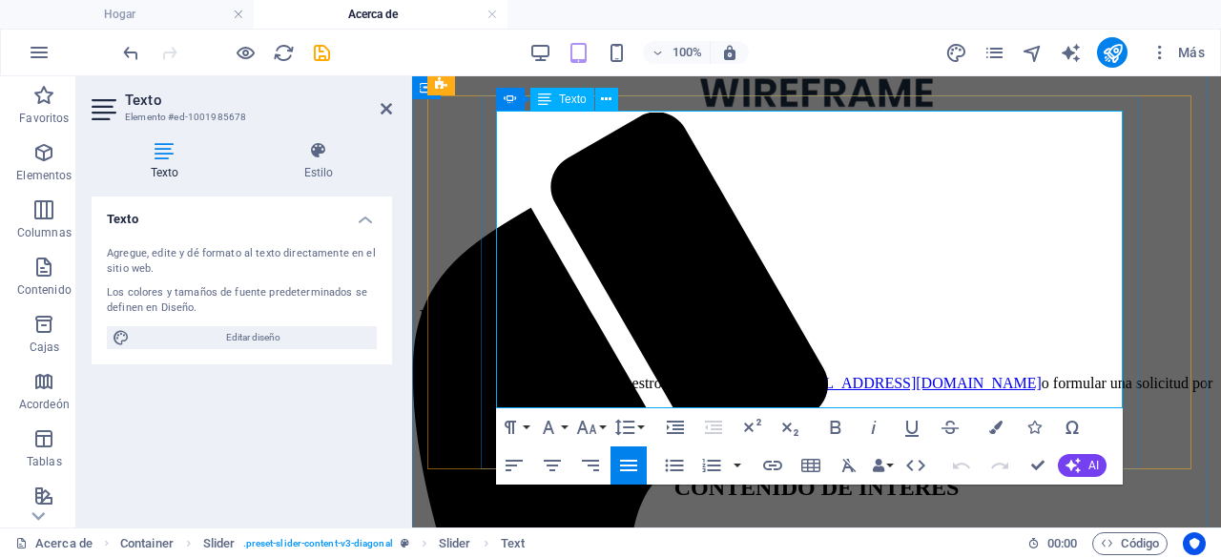
drag, startPoint x: 933, startPoint y: 350, endPoint x: 1039, endPoint y: 391, distance: 114.4
click at [832, 428] on icon "button" at bounding box center [835, 427] width 23 height 23
drag, startPoint x: 700, startPoint y: 281, endPoint x: 536, endPoint y: 257, distance: 165.7
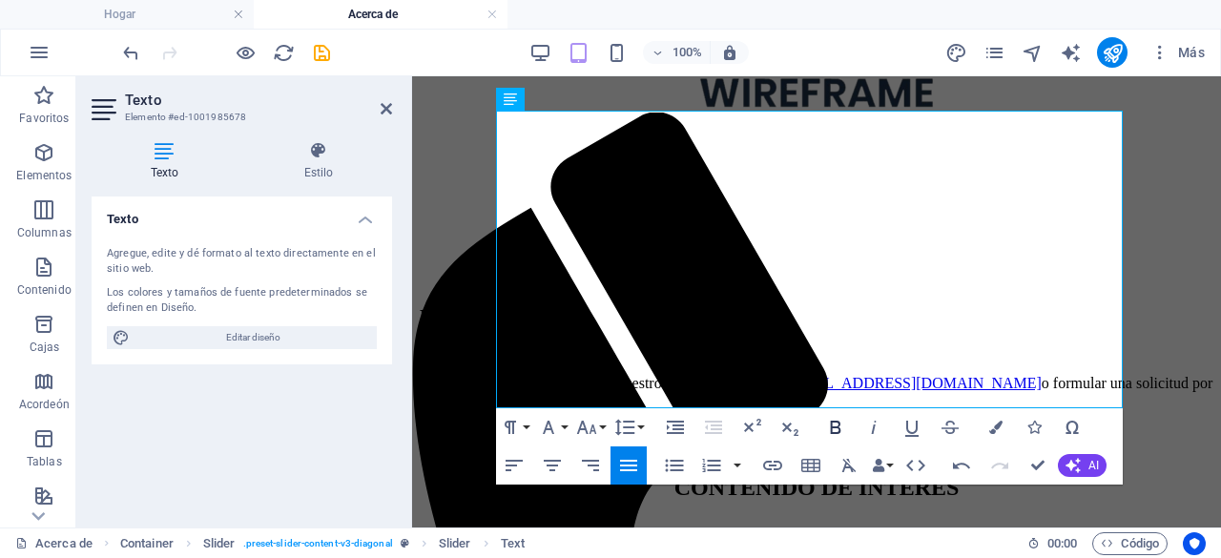
click at [841, 429] on icon "button" at bounding box center [835, 427] width 23 height 23
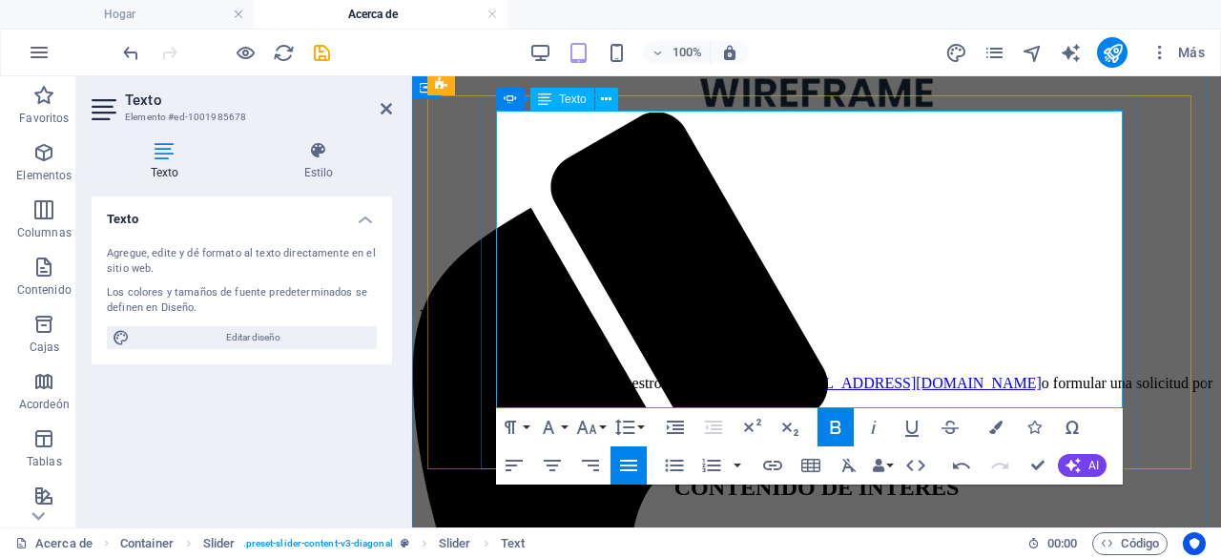
drag, startPoint x: 524, startPoint y: 231, endPoint x: 1089, endPoint y: 241, distance: 565.6
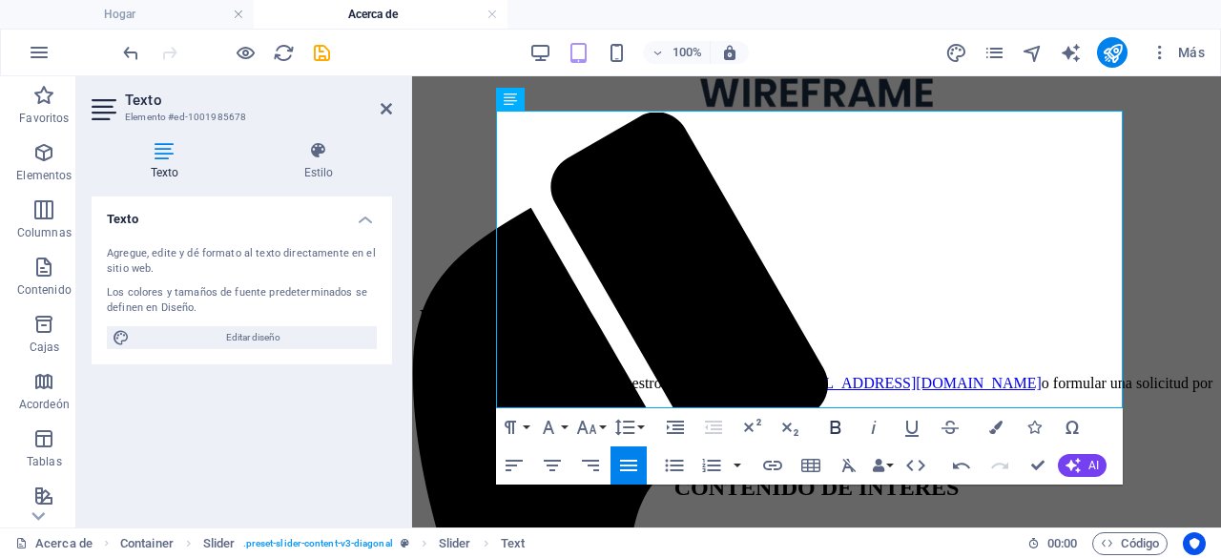
click at [837, 428] on icon "button" at bounding box center [836, 427] width 10 height 13
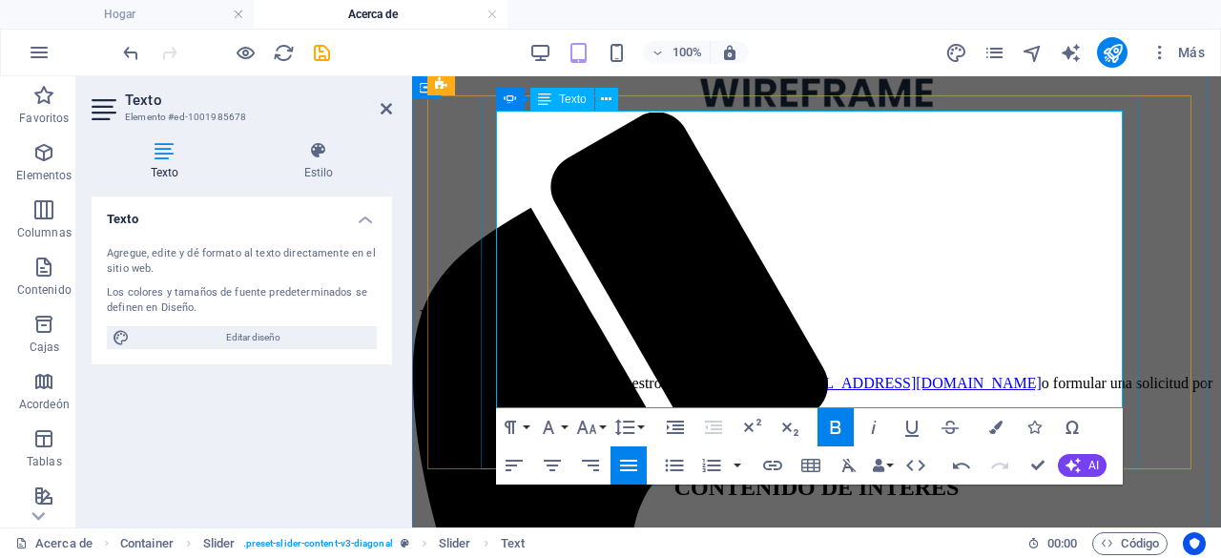
drag, startPoint x: 535, startPoint y: 190, endPoint x: 556, endPoint y: 211, distance: 29.7
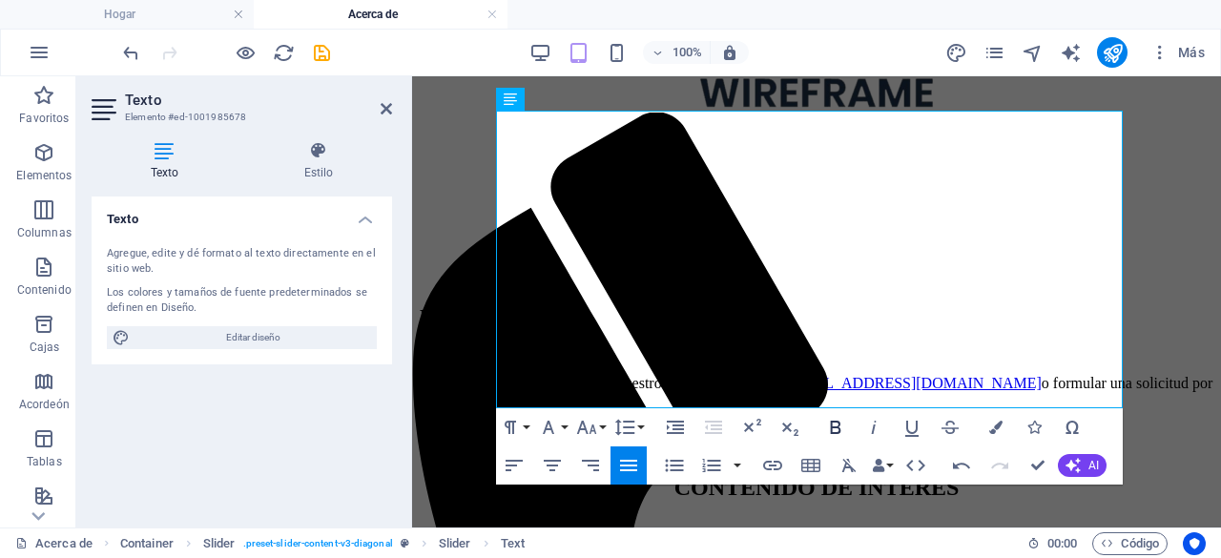
click at [841, 442] on button "Atrevido" at bounding box center [835, 427] width 36 height 38
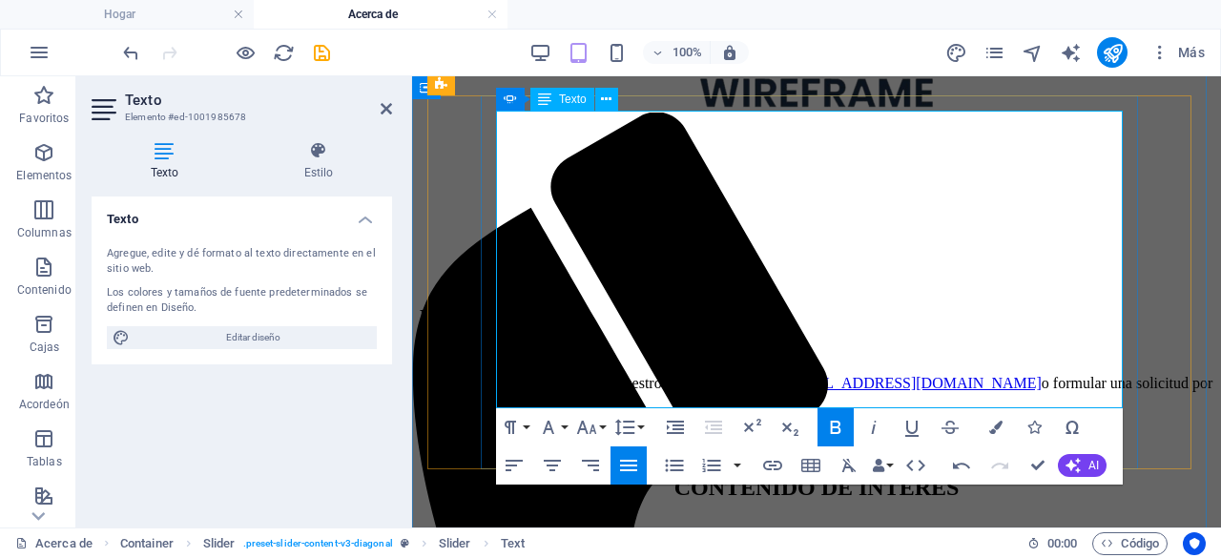
drag, startPoint x: 522, startPoint y: 165, endPoint x: 1060, endPoint y: 171, distance: 538.8
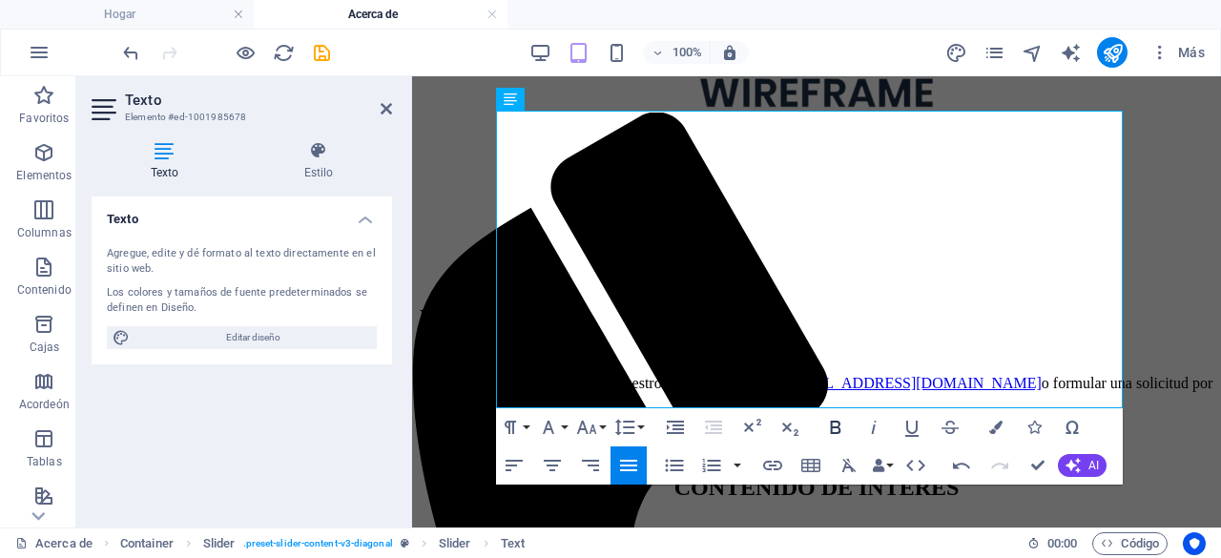
click at [838, 424] on icon "button" at bounding box center [836, 427] width 10 height 13
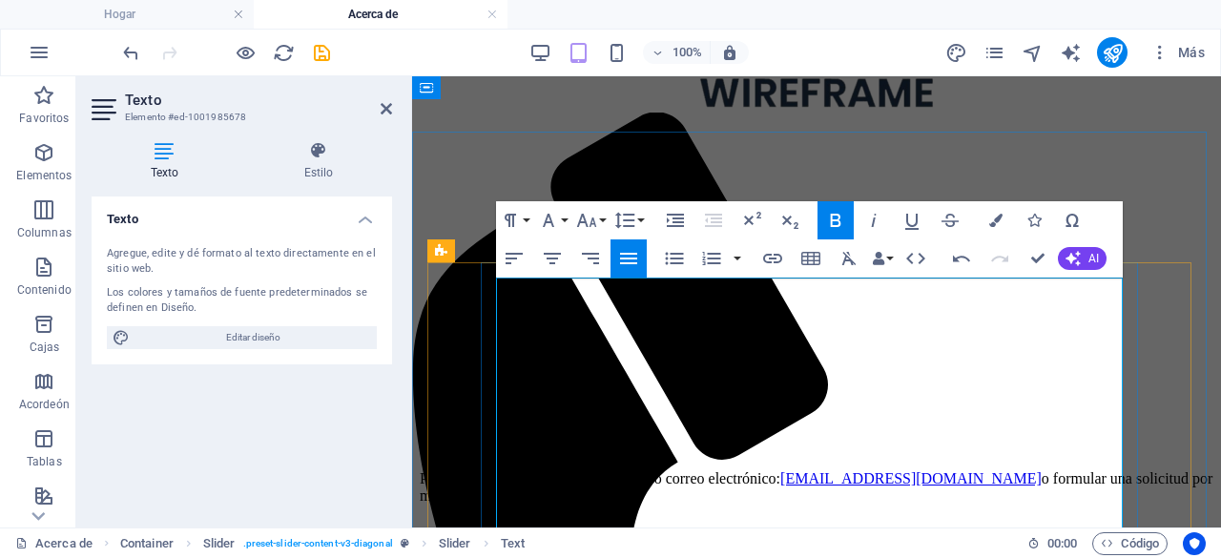
scroll to position [1278, 0]
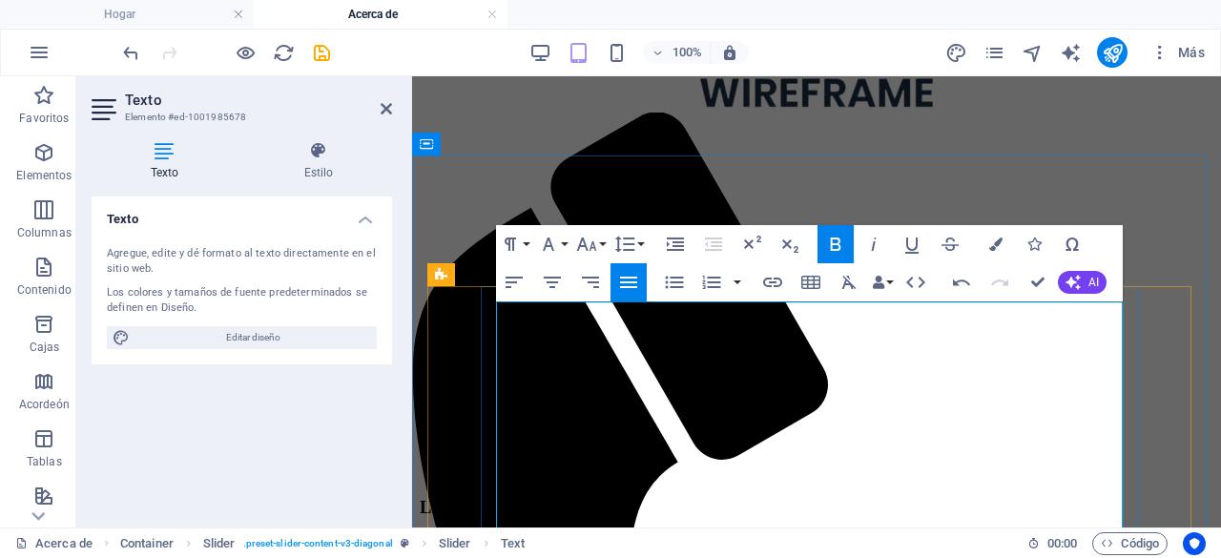
drag, startPoint x: 763, startPoint y: 318, endPoint x: 1108, endPoint y: 337, distance: 345.7
click at [838, 246] on icon "button" at bounding box center [836, 243] width 10 height 13
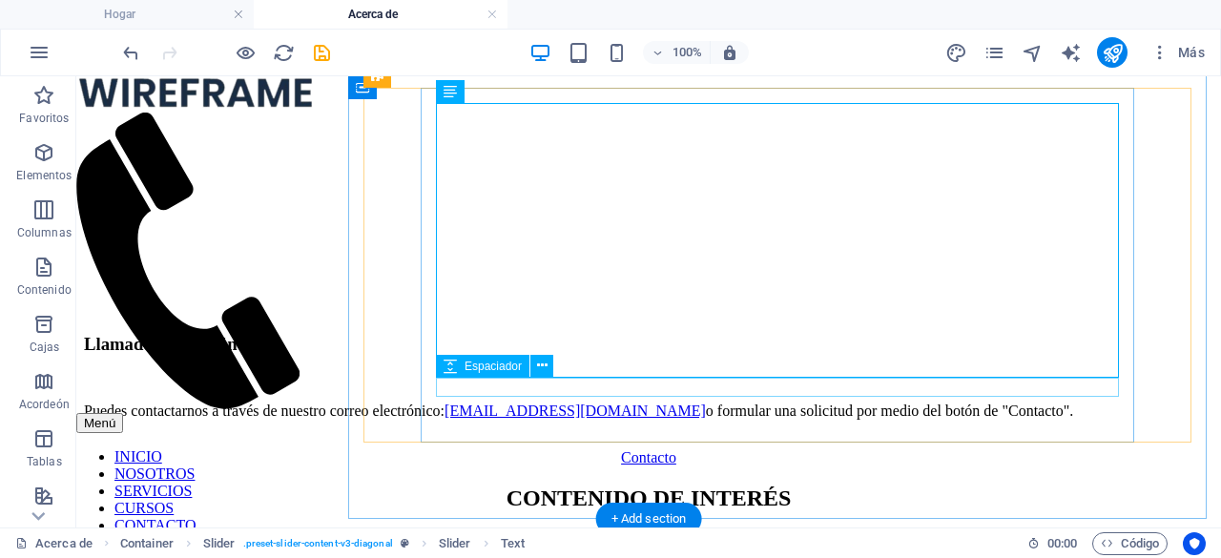
scroll to position [1564, 0]
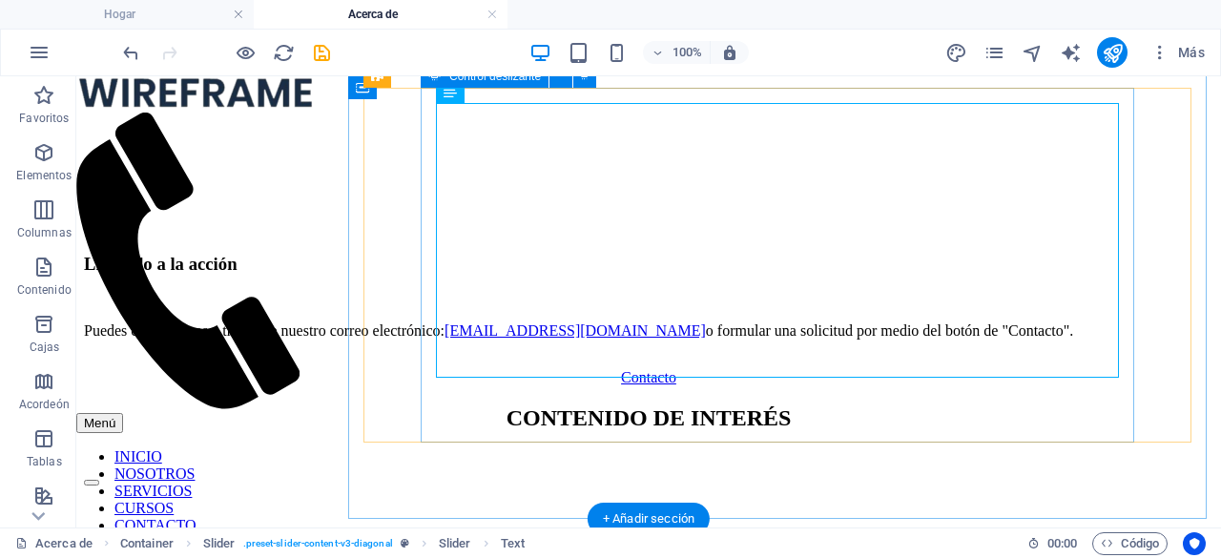
click at [99, 480] on button "button" at bounding box center [91, 483] width 15 height 6
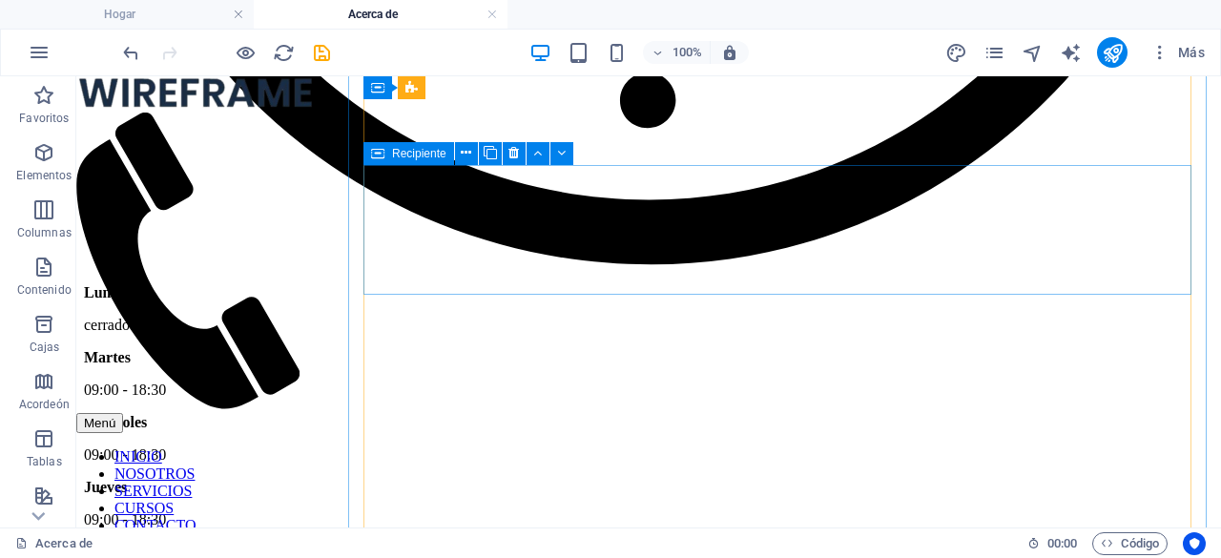
scroll to position [3501, 0]
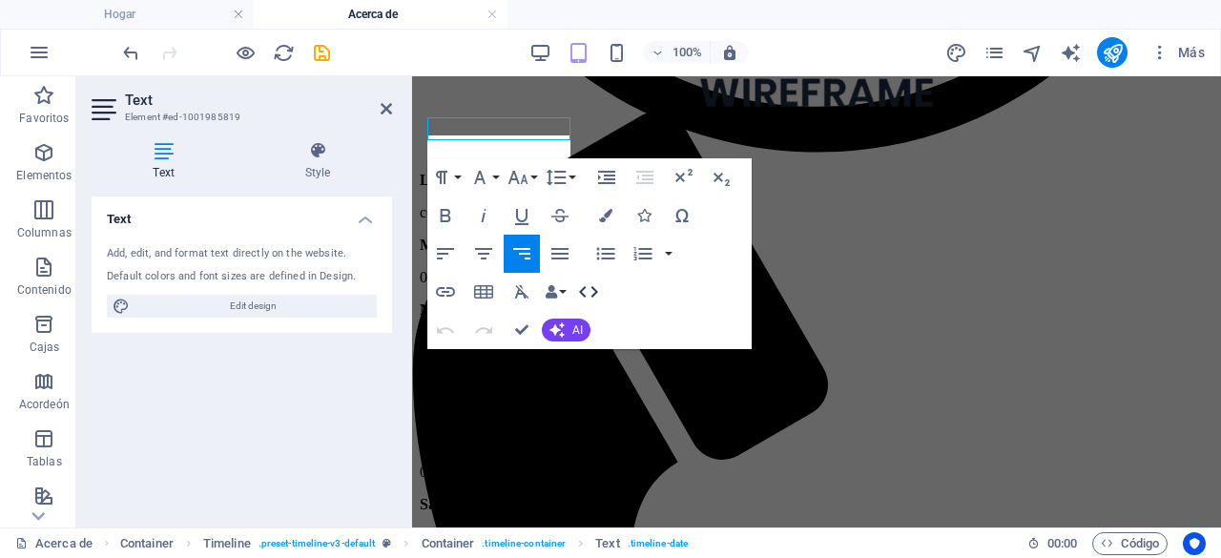
scroll to position [3662, 0]
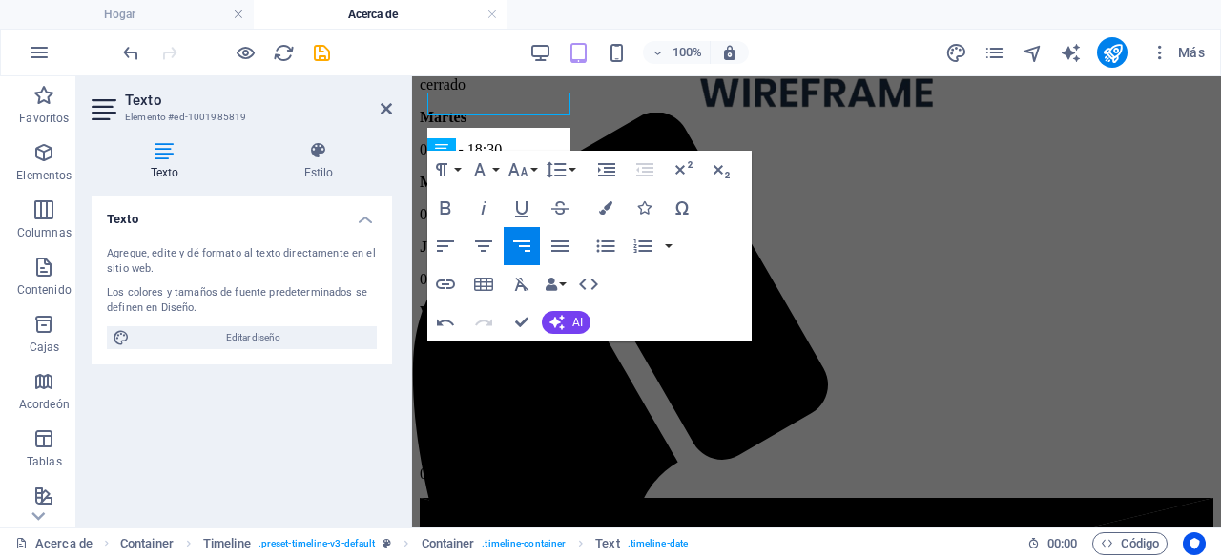
scroll to position [3669, 0]
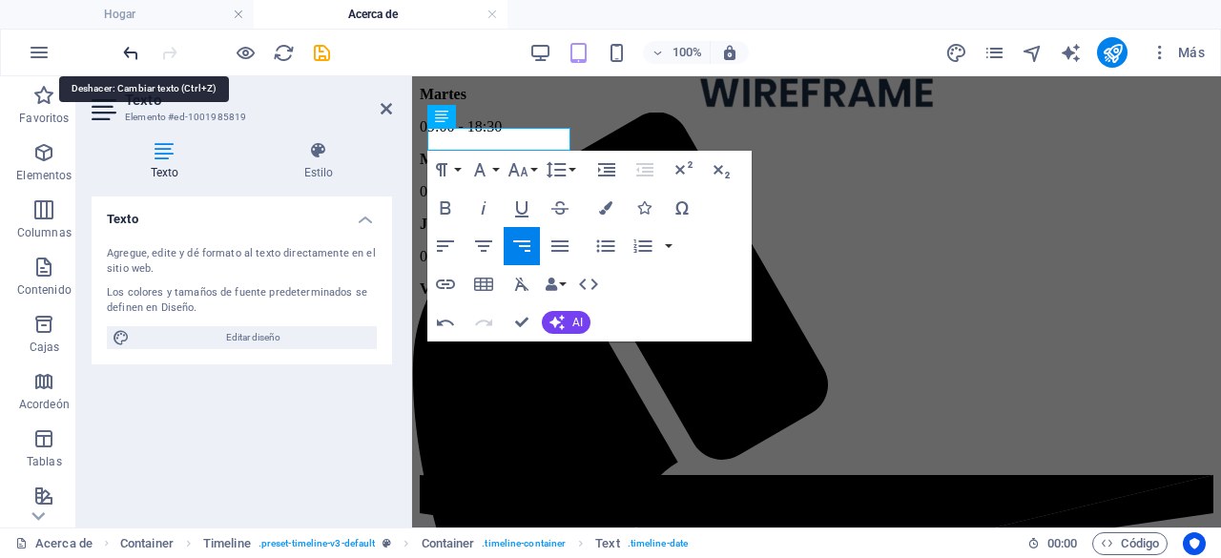
click at [133, 51] on icon "deshacer" at bounding box center [131, 53] width 22 height 22
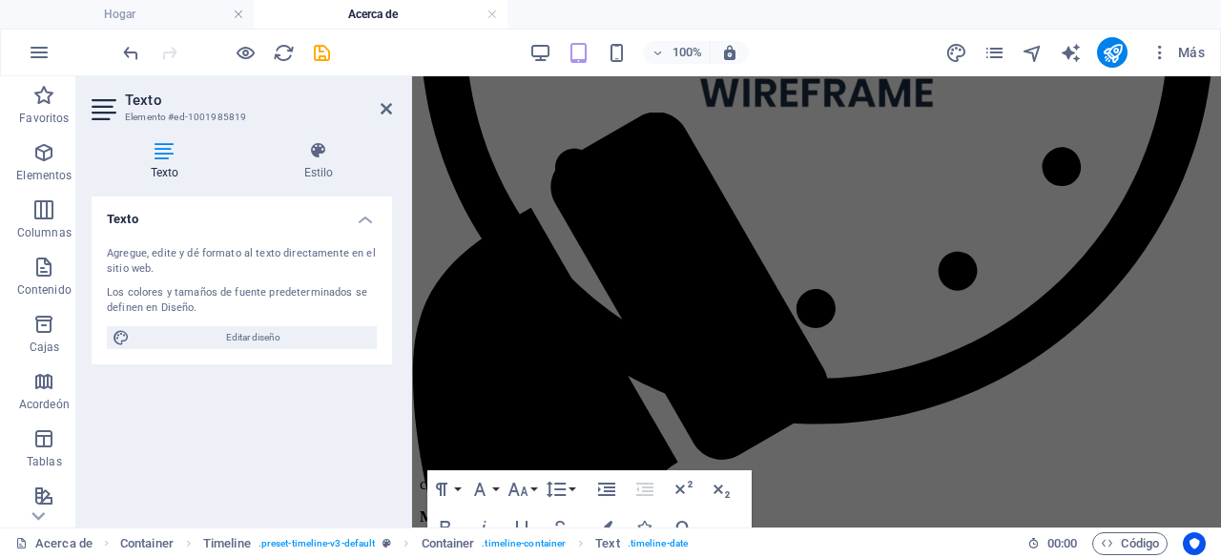
scroll to position [2599, 0]
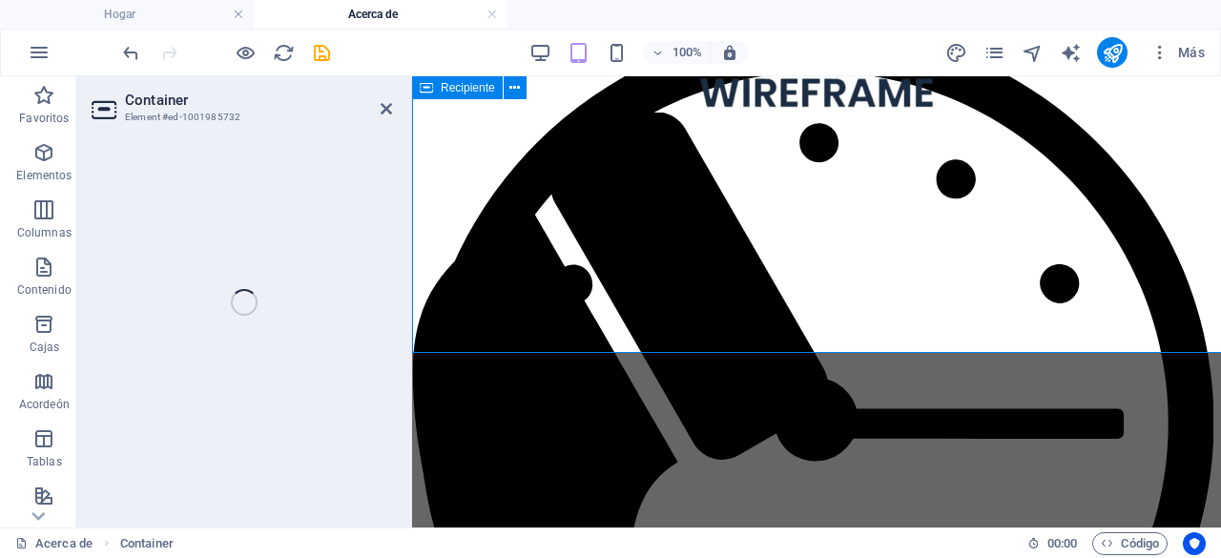
click at [392, 112] on aside "Container Element #ed-1001985732" at bounding box center [244, 301] width 336 height 451
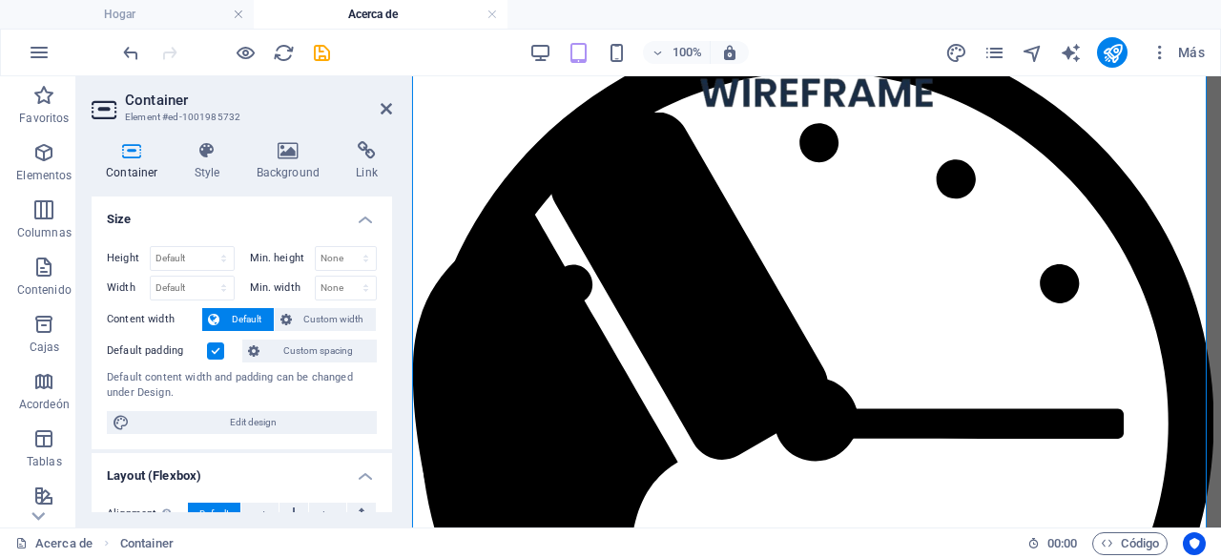
scroll to position [2342, 0]
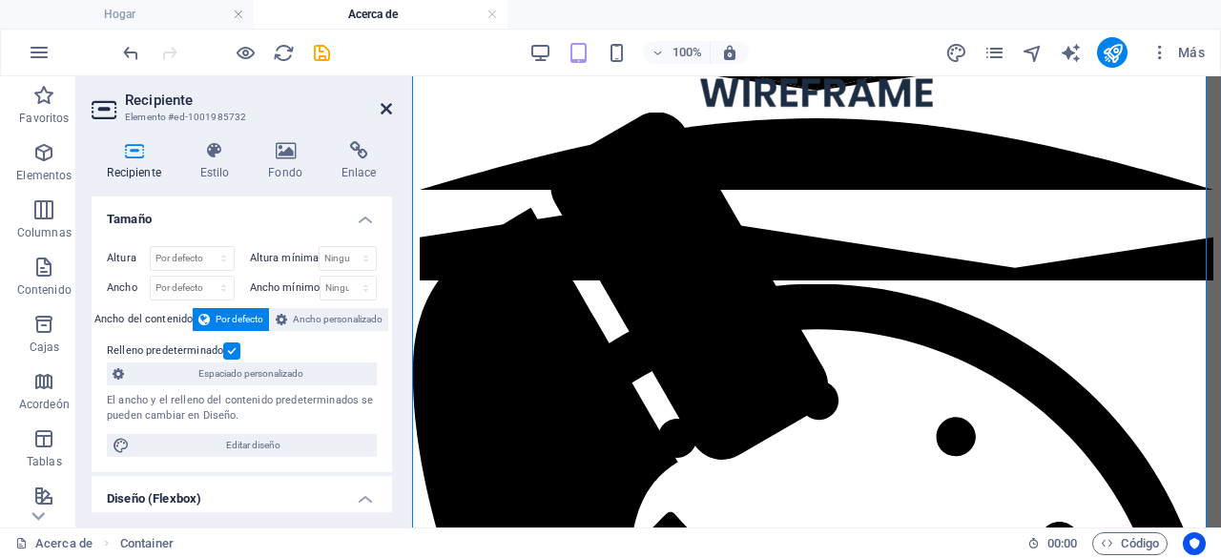
click at [383, 108] on icon at bounding box center [385, 108] width 11 height 15
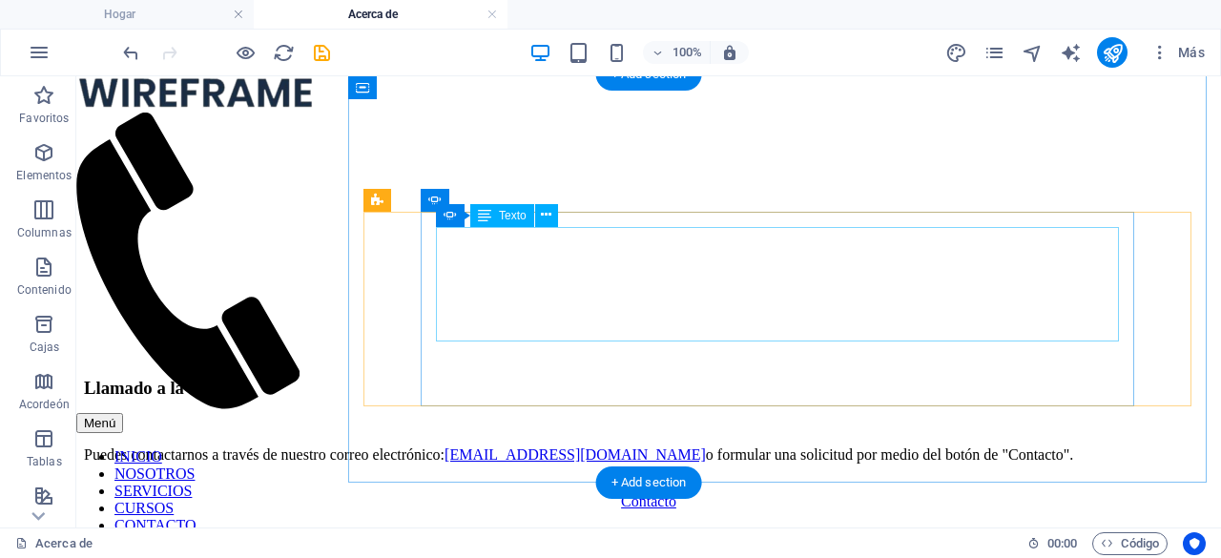
scroll to position [1345, 0]
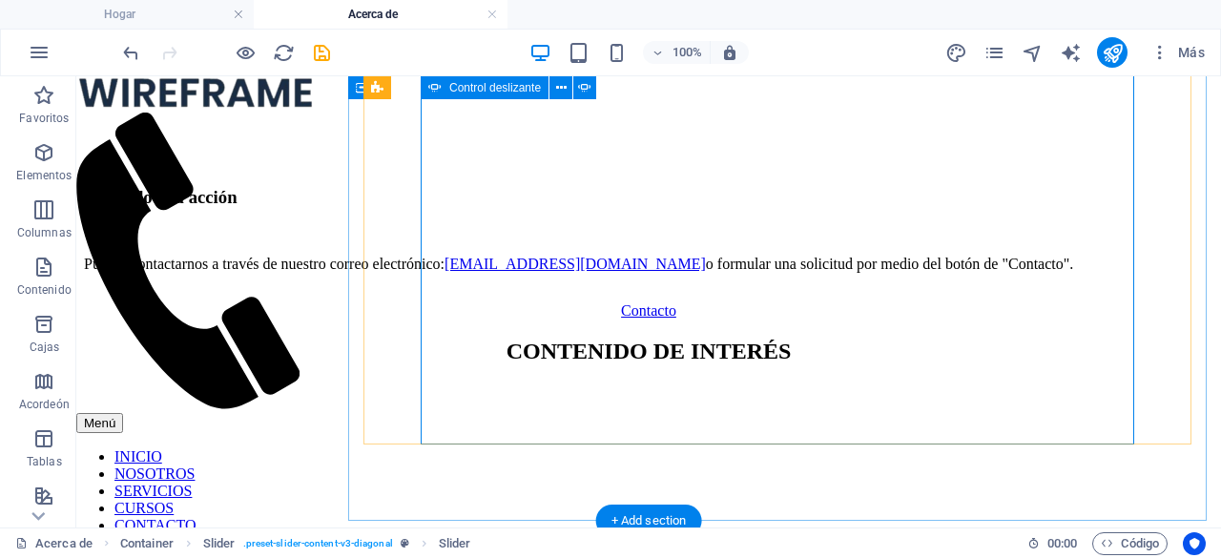
click at [99, 419] on button "button" at bounding box center [91, 416] width 15 height 6
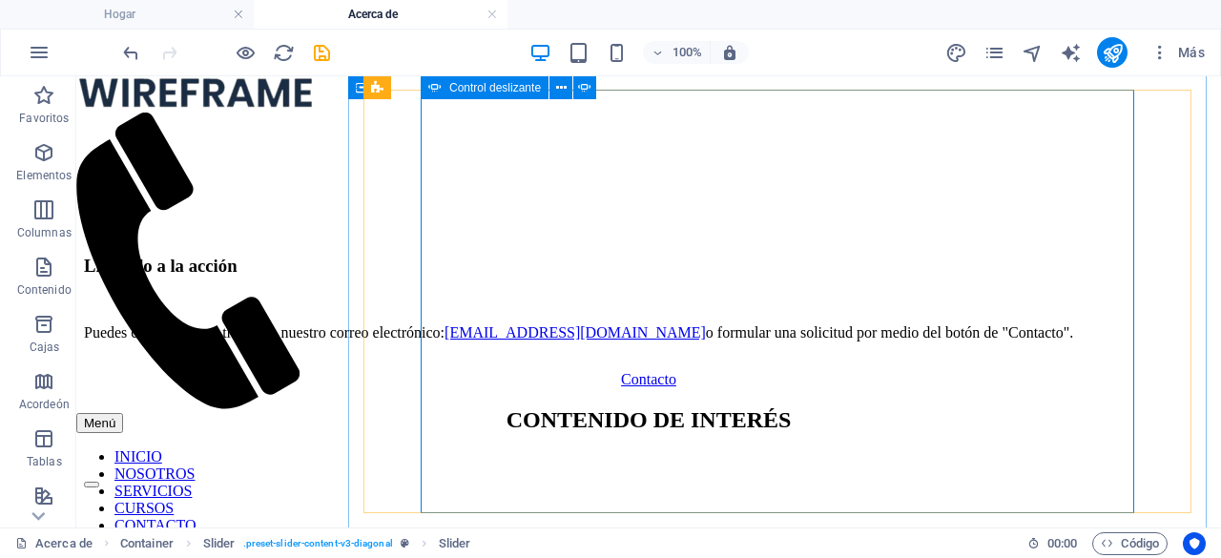
click at [99, 482] on button "button" at bounding box center [91, 485] width 15 height 6
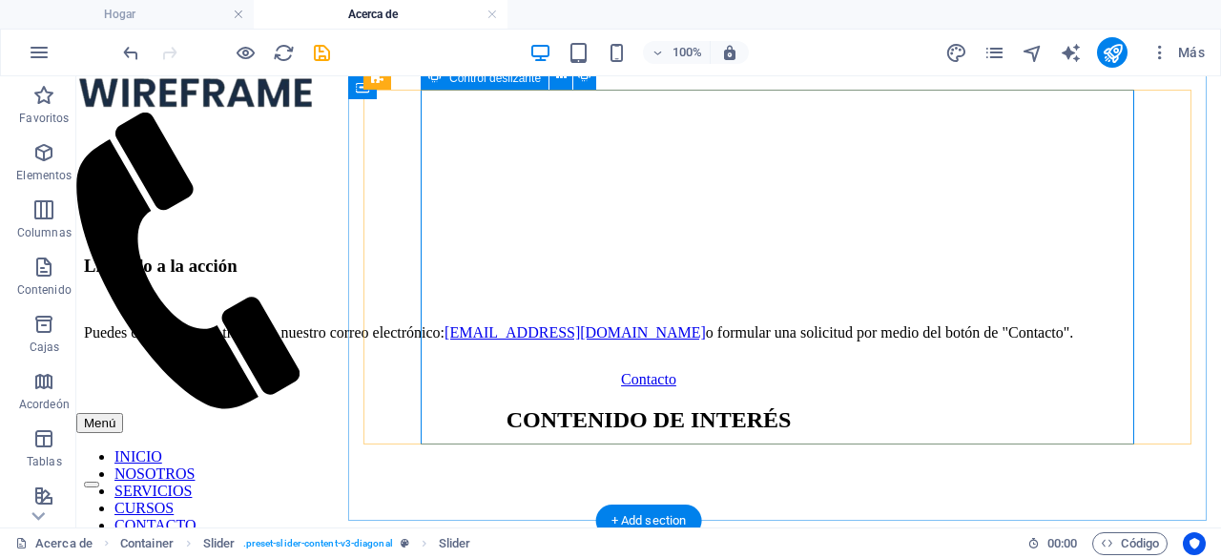
scroll to position [2, 0]
click at [99, 482] on button "button" at bounding box center [91, 485] width 15 height 6
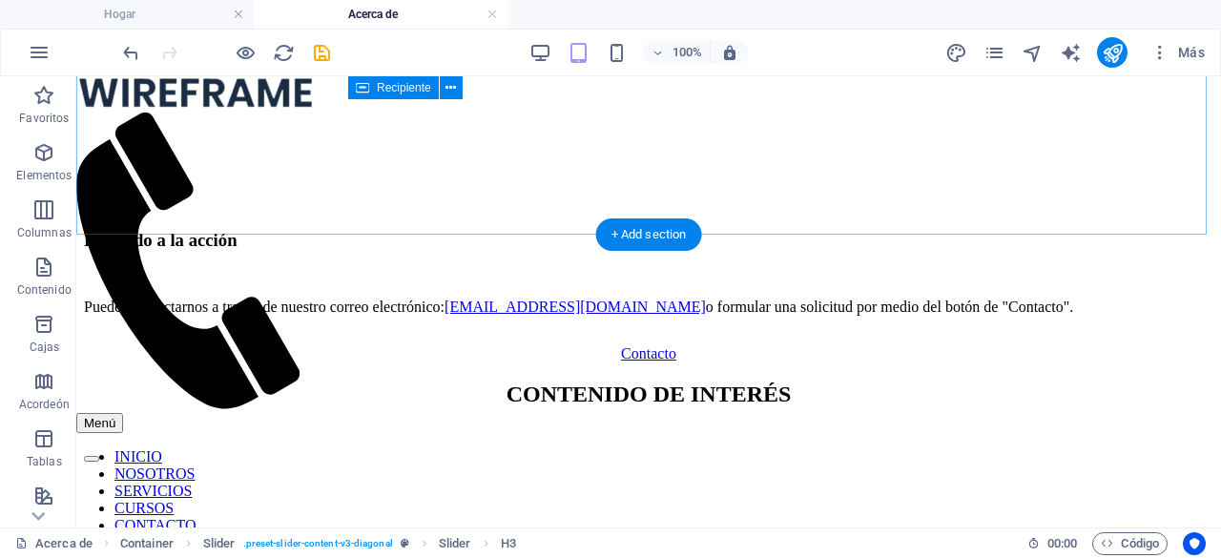
scroll to position [1611, 0]
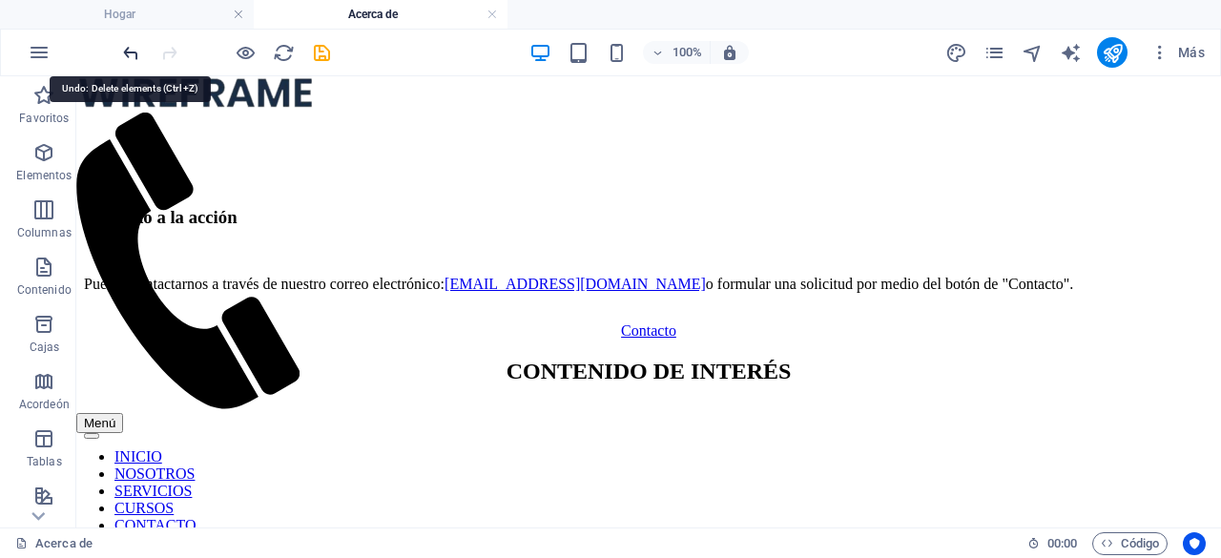
click at [138, 51] on icon "deshacer" at bounding box center [131, 53] width 22 height 22
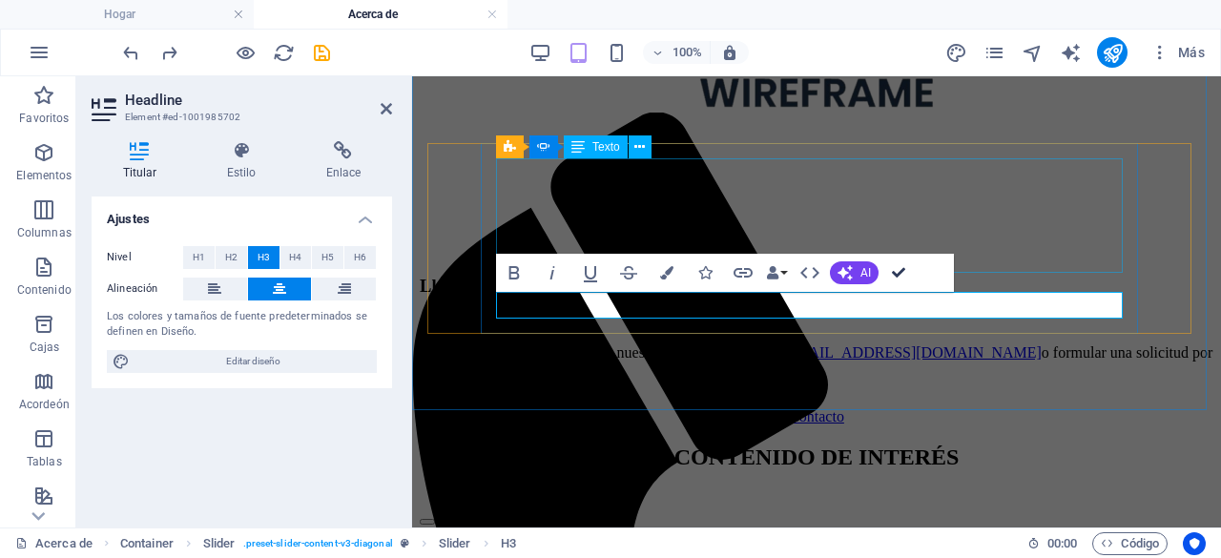
scroll to position [1420, 0]
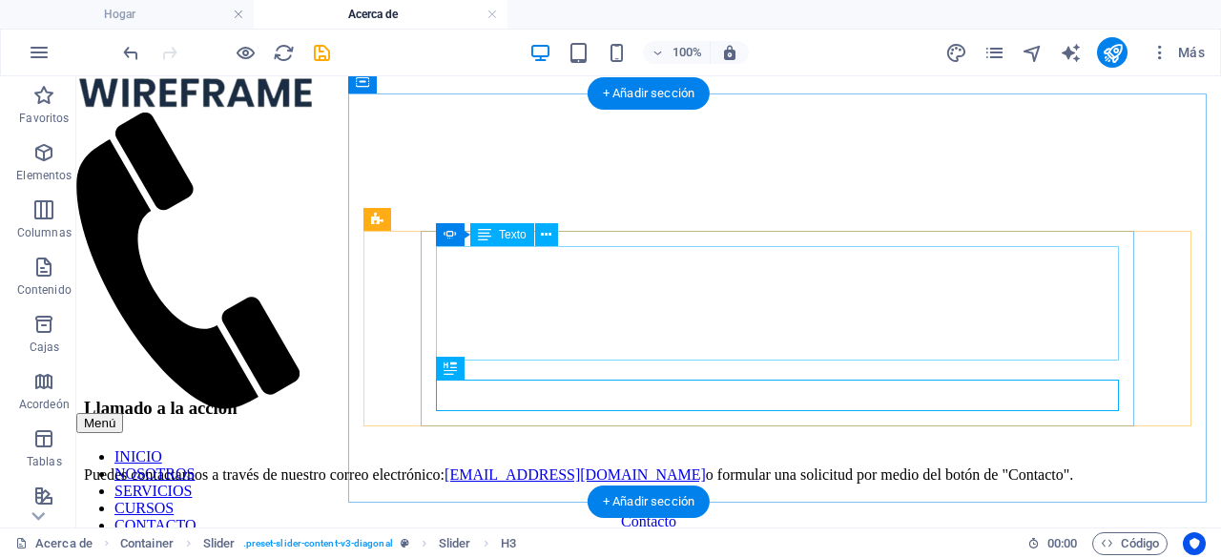
drag, startPoint x: 568, startPoint y: 344, endPoint x: 233, endPoint y: 342, distance: 335.7
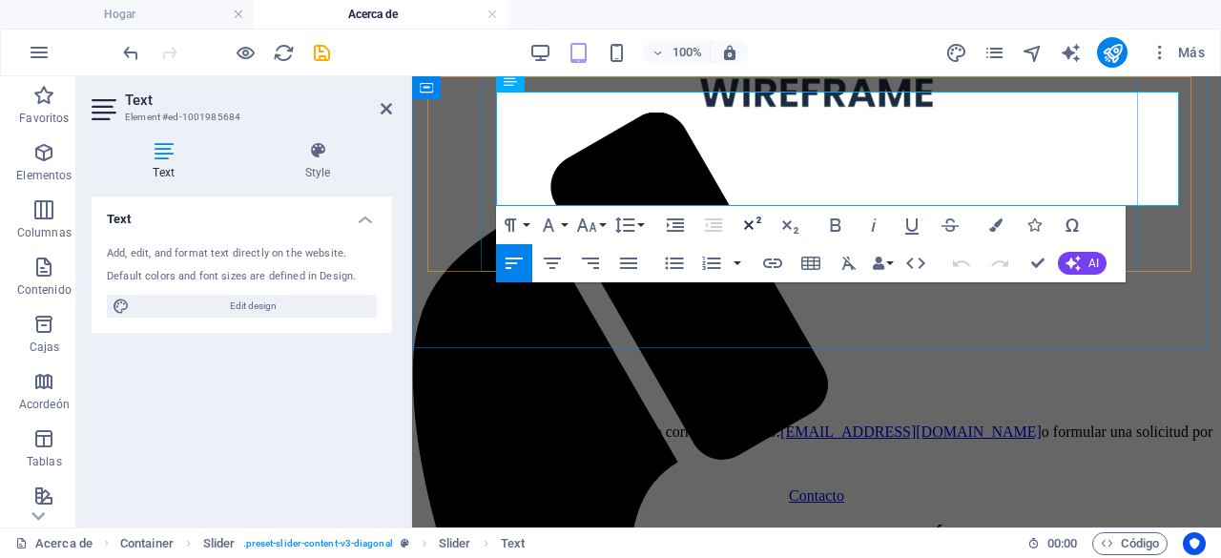
scroll to position [1488, 0]
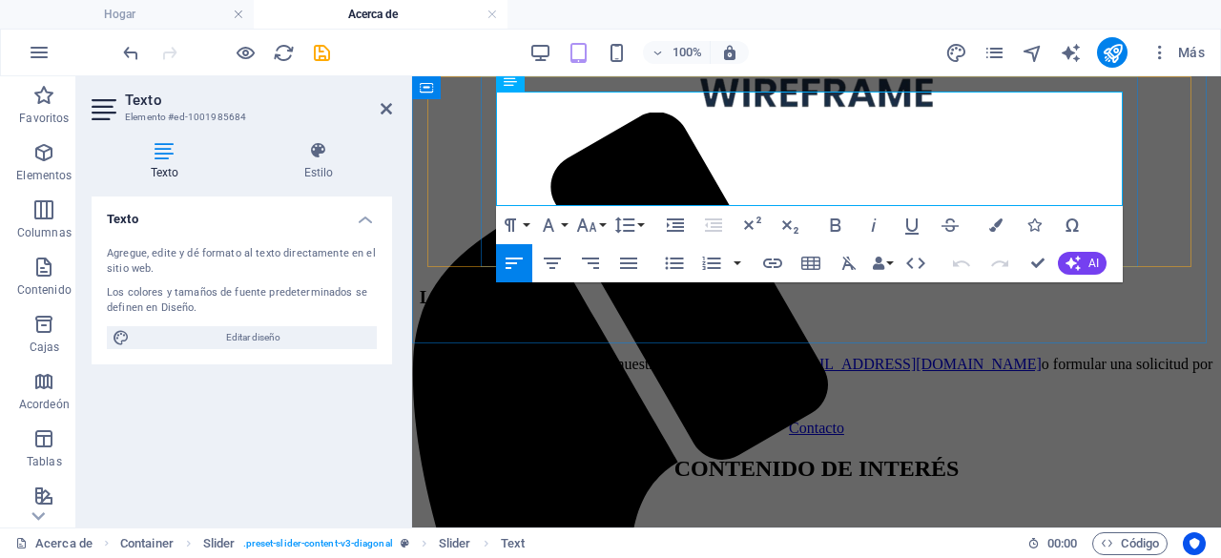
drag, startPoint x: 875, startPoint y: 194, endPoint x: 486, endPoint y: 154, distance: 391.1
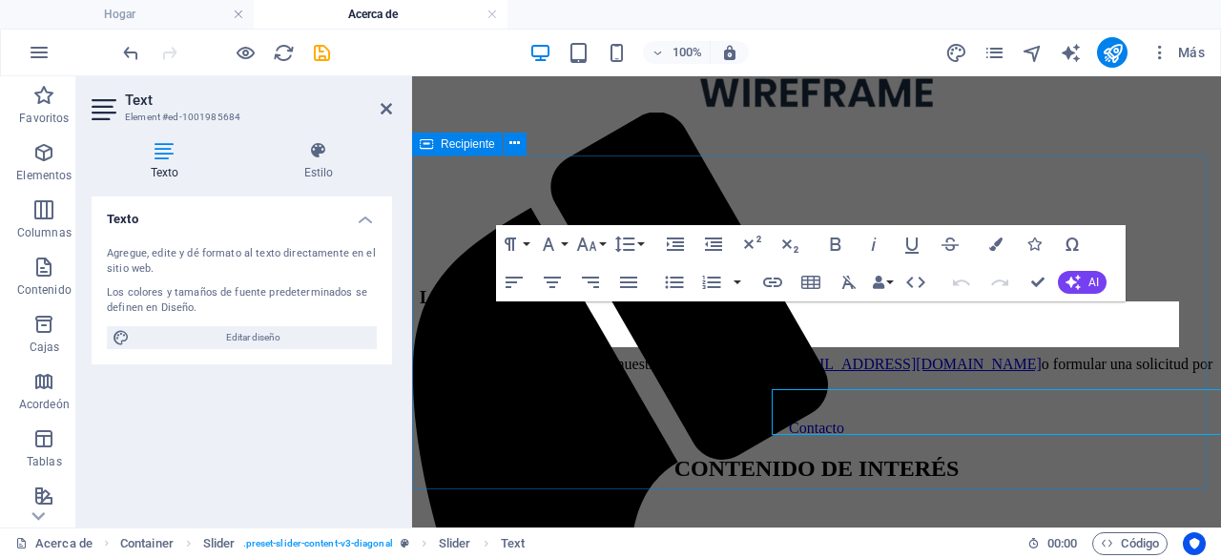
scroll to position [1278, 0]
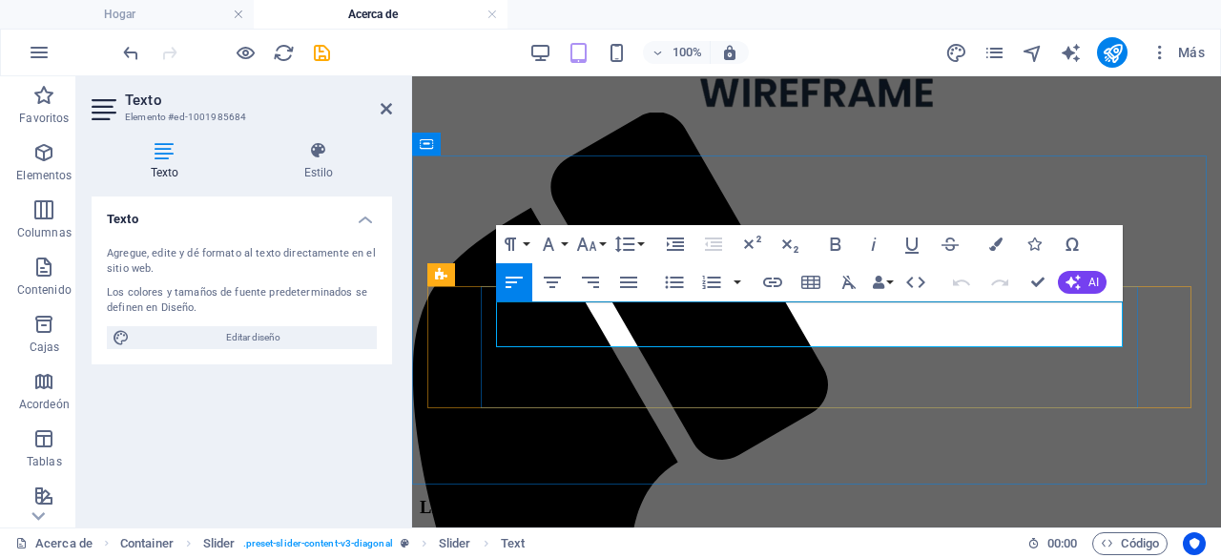
drag, startPoint x: 1102, startPoint y: 328, endPoint x: 505, endPoint y: 305, distance: 597.4
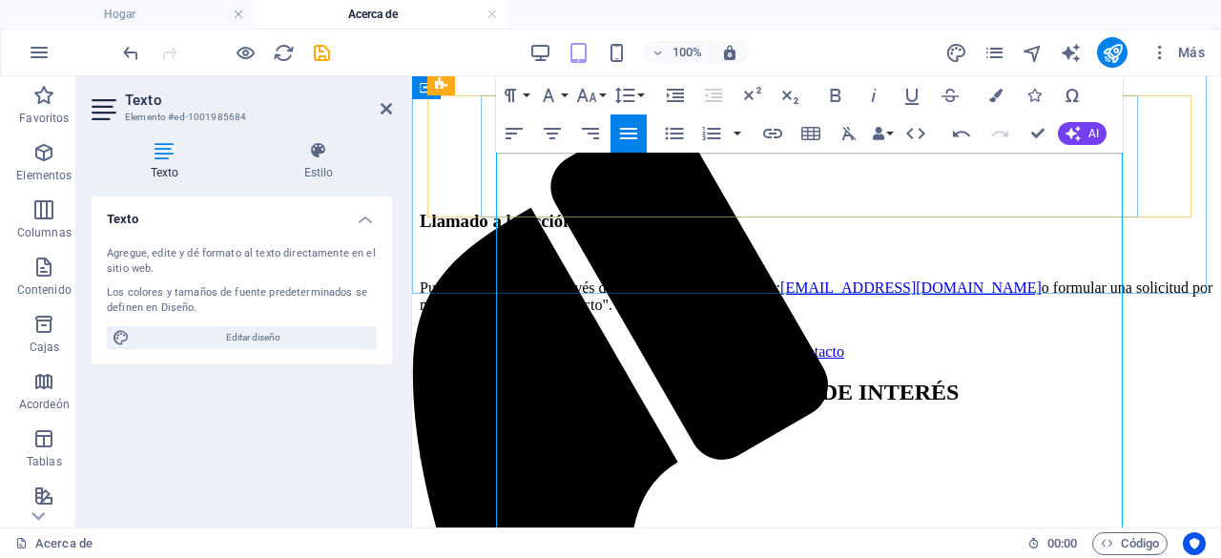
scroll to position [1469, 0]
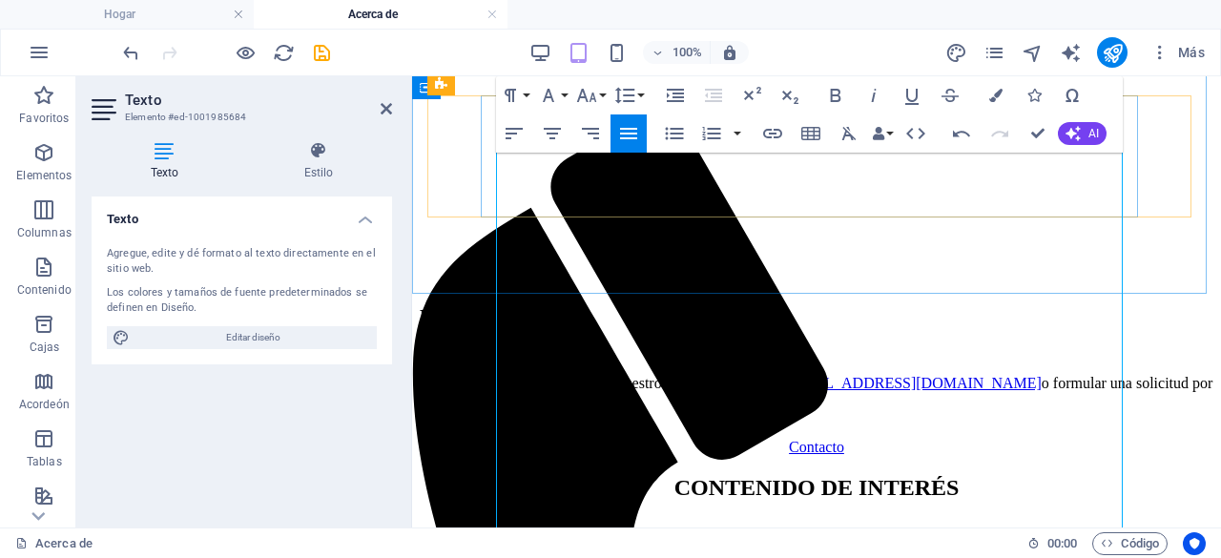
drag, startPoint x: 498, startPoint y: 313, endPoint x: 900, endPoint y: 215, distance: 414.2
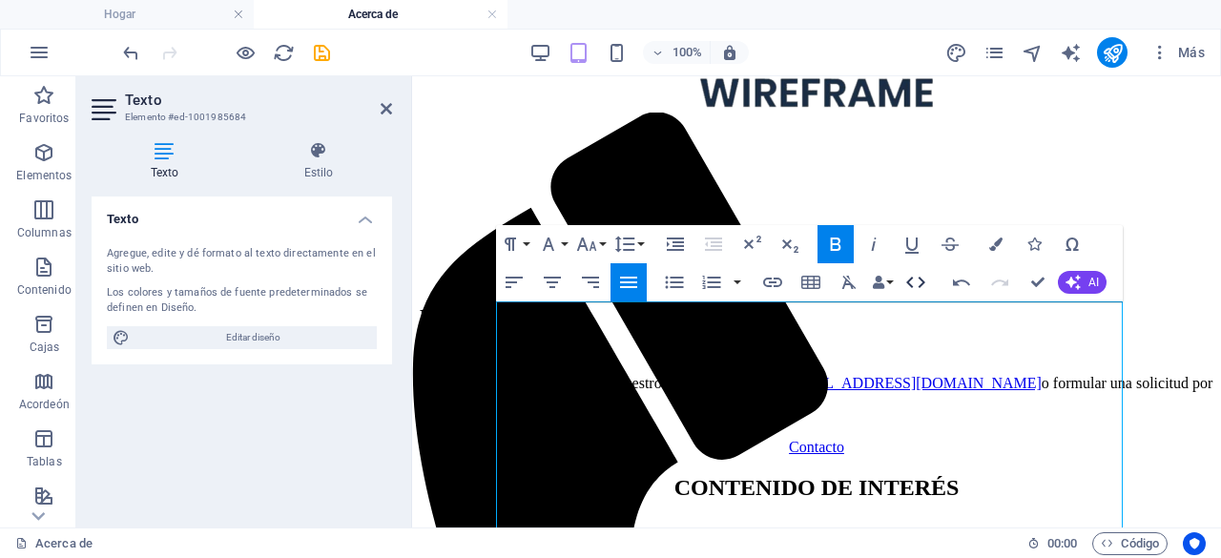
scroll to position [1278, 0]
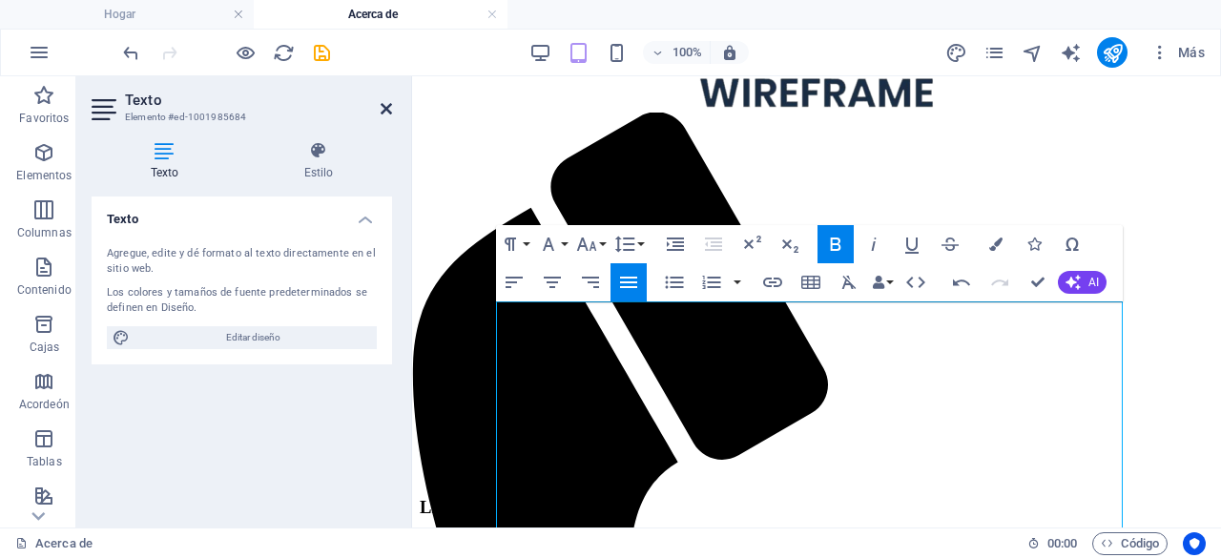
click at [383, 102] on icon at bounding box center [385, 108] width 11 height 15
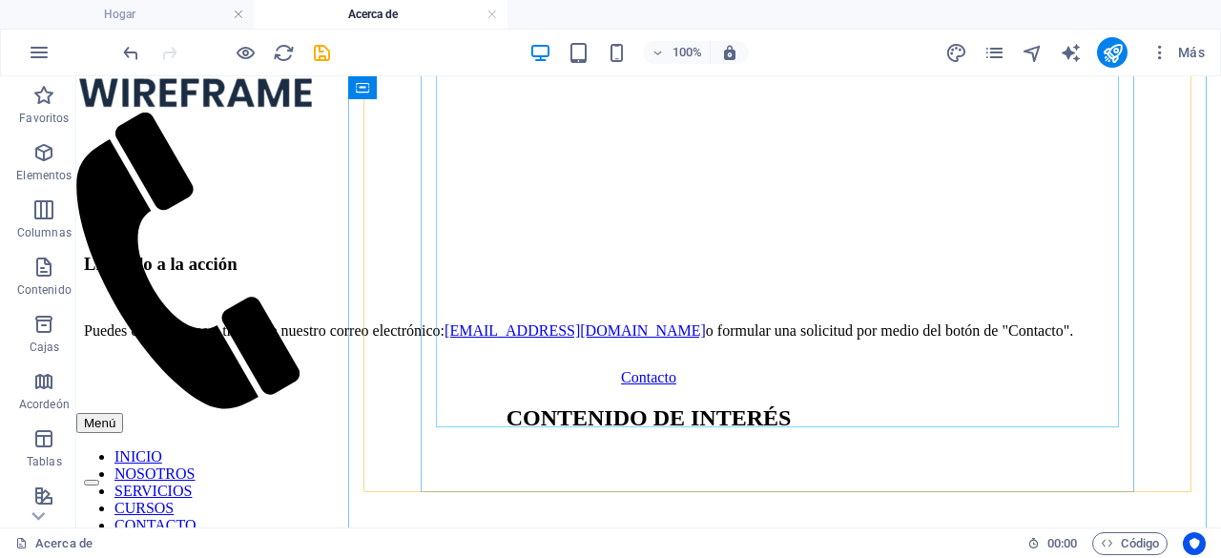
scroll to position [1755, 0]
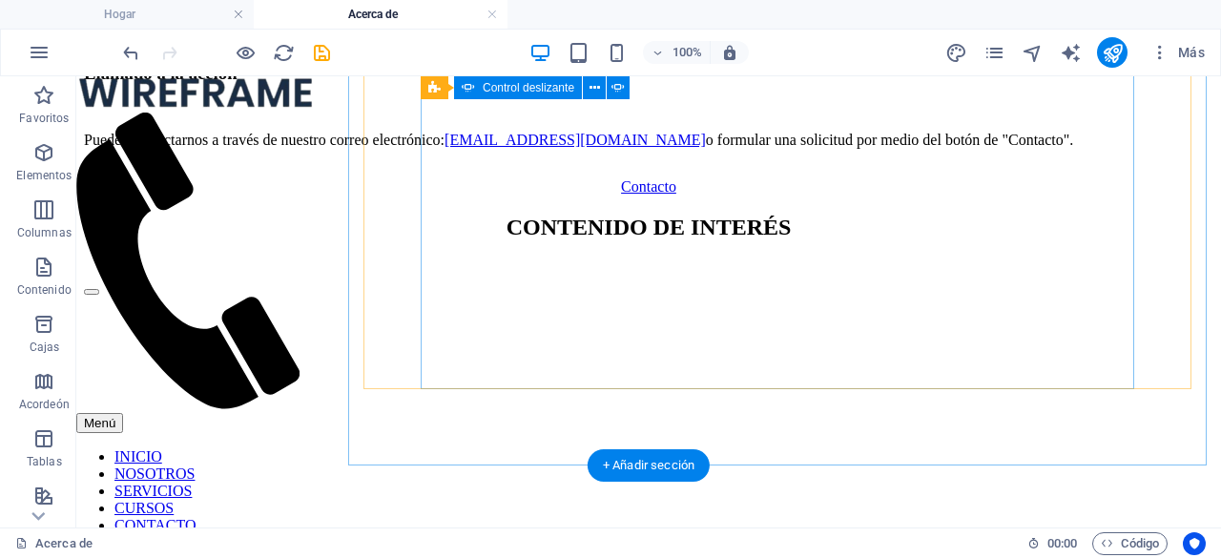
click at [99, 295] on button "button" at bounding box center [91, 292] width 15 height 6
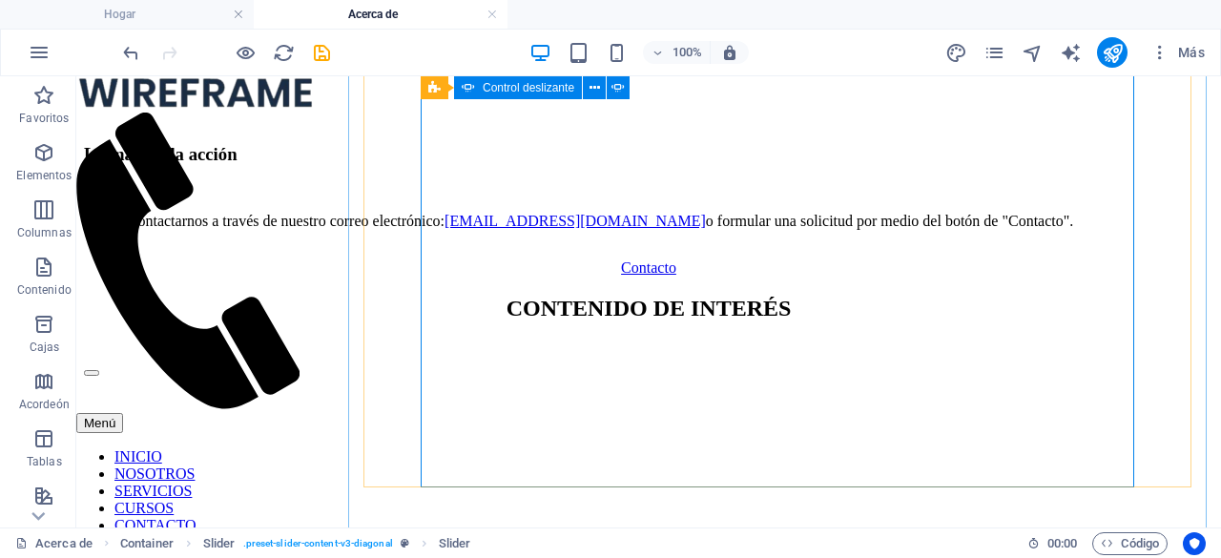
scroll to position [1591, 0]
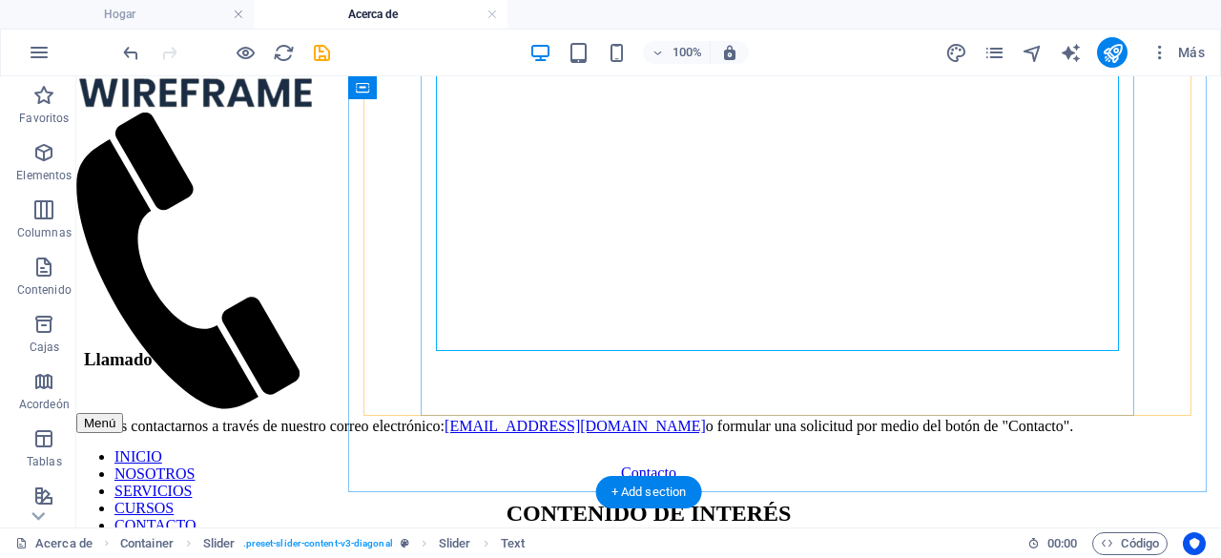
scroll to position [1659, 0]
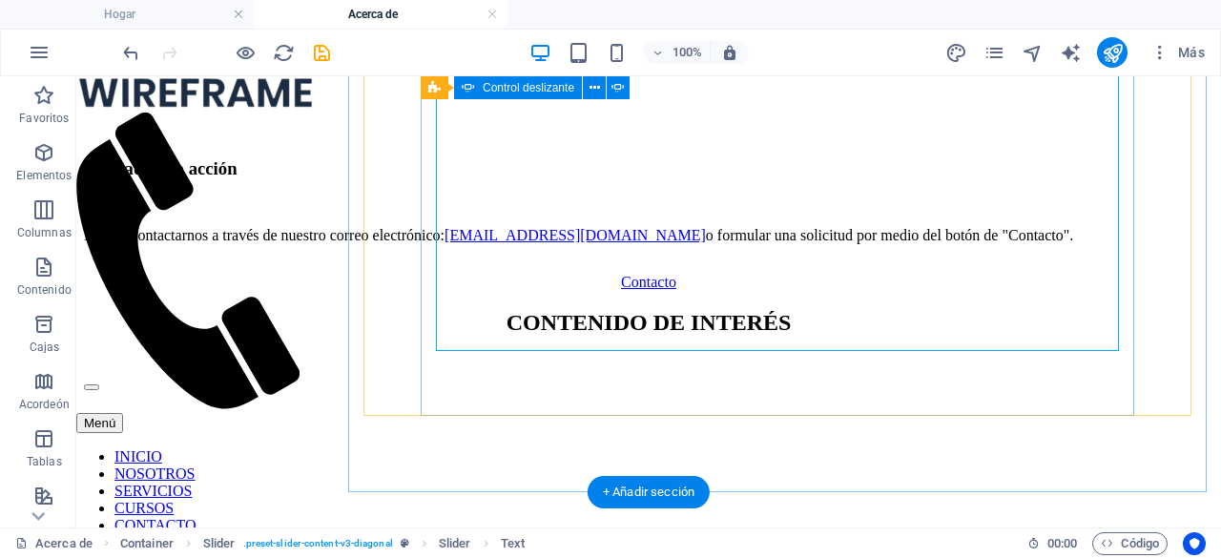
click at [99, 390] on button "button" at bounding box center [91, 387] width 15 height 6
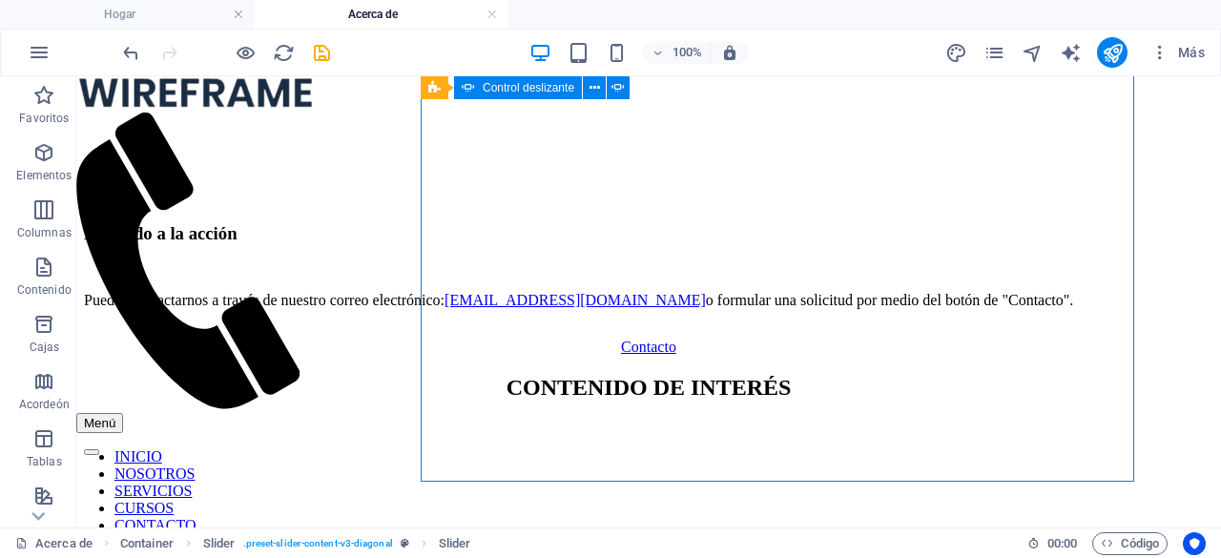
scroll to position [1591, 0]
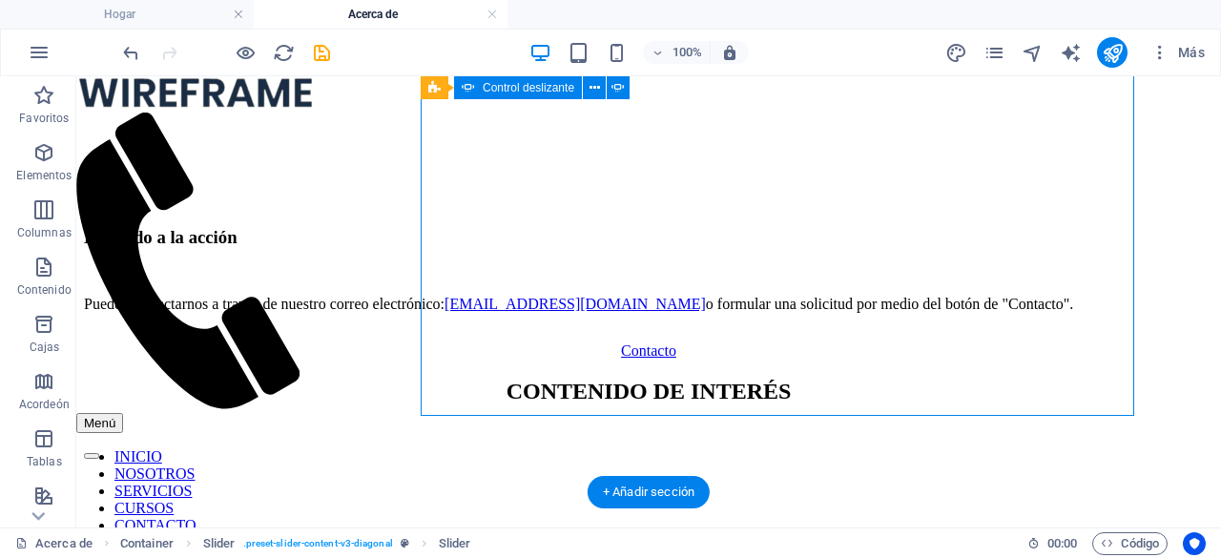
click at [99, 453] on button "button" at bounding box center [91, 456] width 15 height 6
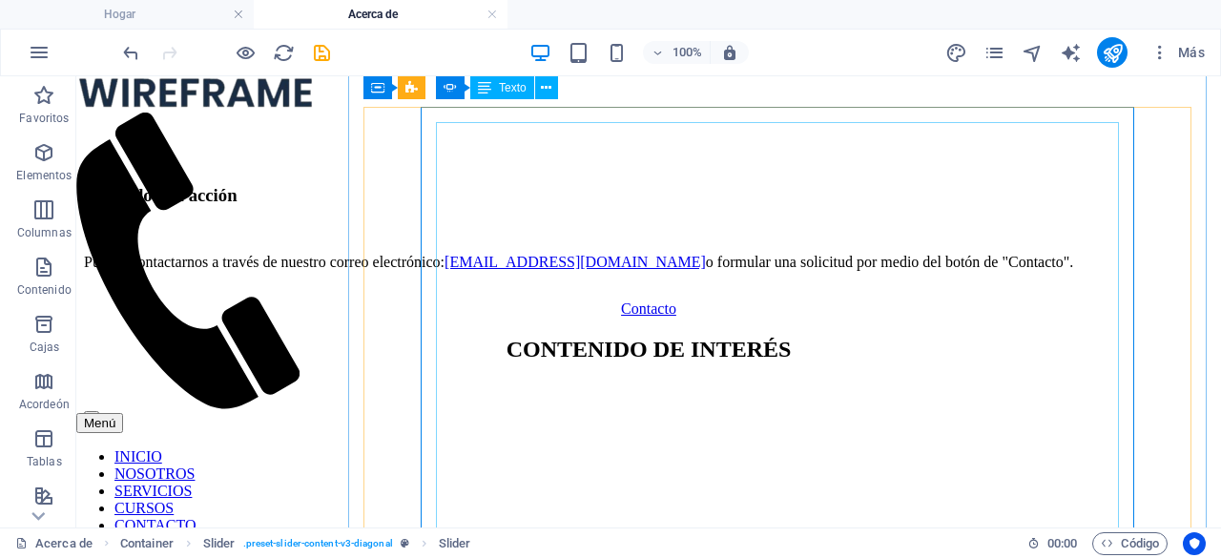
scroll to position [1537, 0]
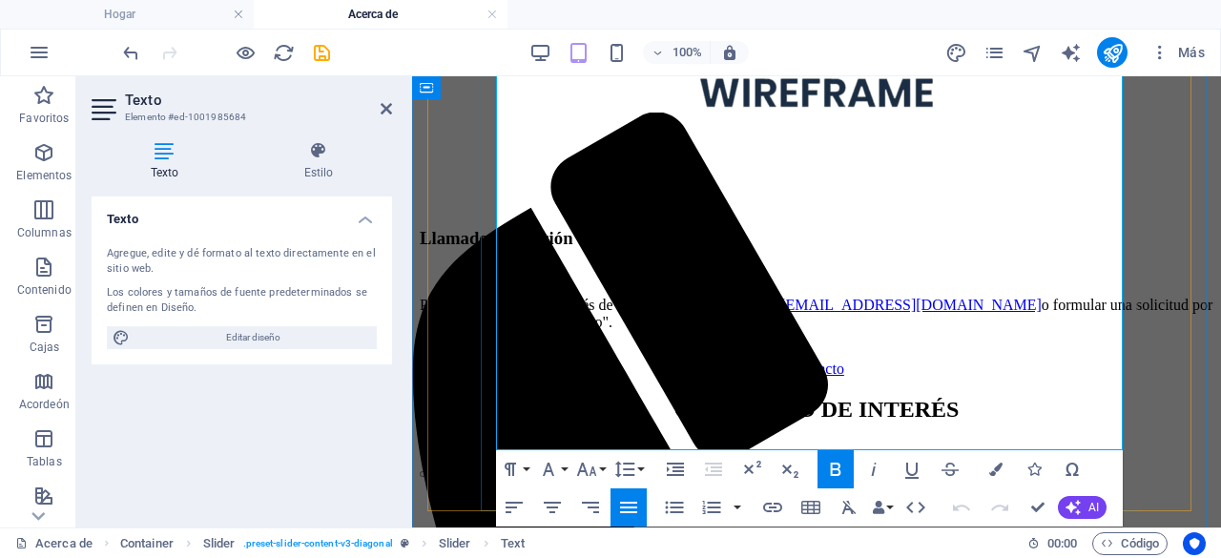
scroll to position [1564, 0]
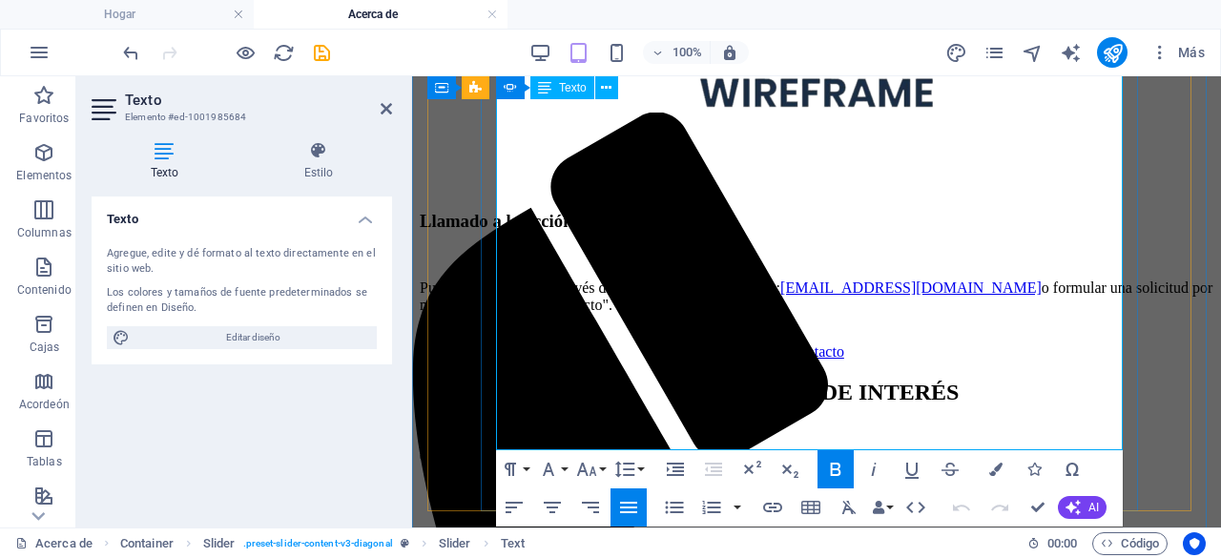
drag, startPoint x: 504, startPoint y: 310, endPoint x: 790, endPoint y: 428, distance: 308.7
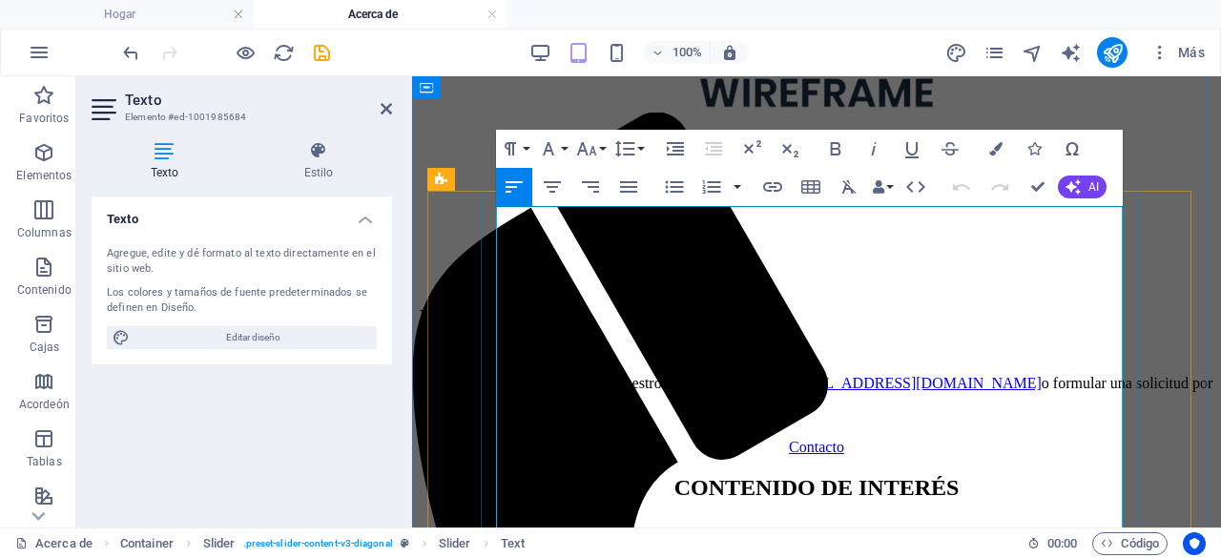
scroll to position [1373, 0]
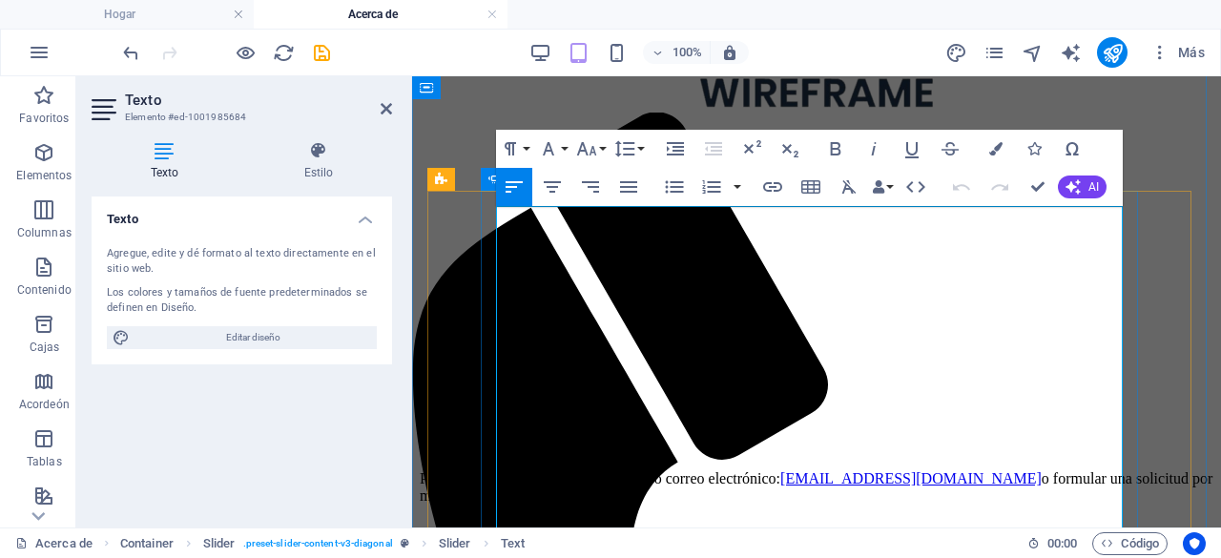
drag, startPoint x: 720, startPoint y: 417, endPoint x: 491, endPoint y: 222, distance: 300.4
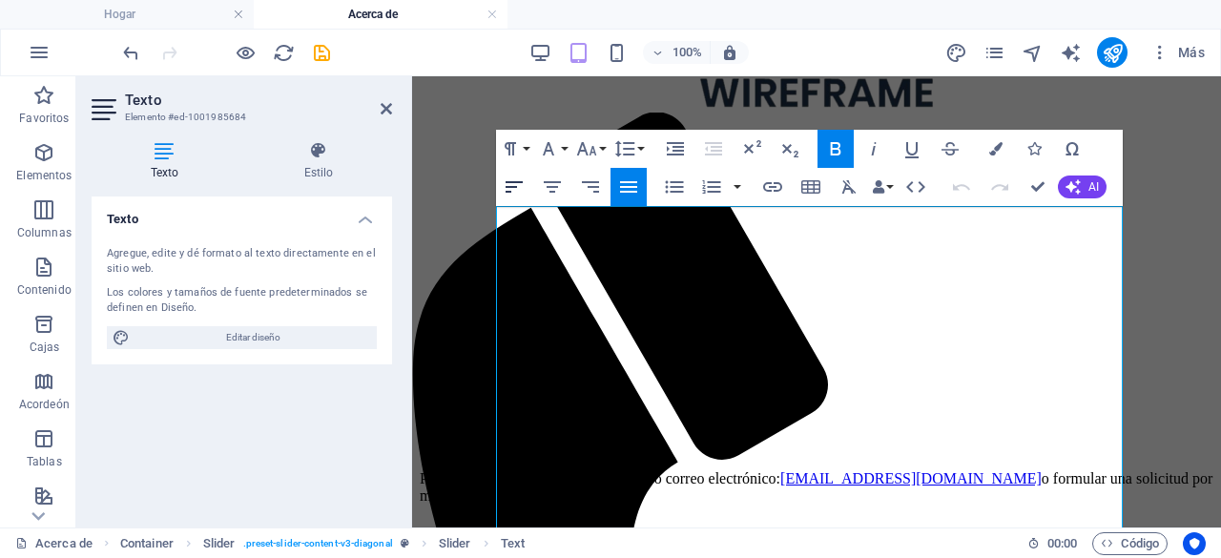
click at [503, 190] on icon "button" at bounding box center [514, 186] width 23 height 23
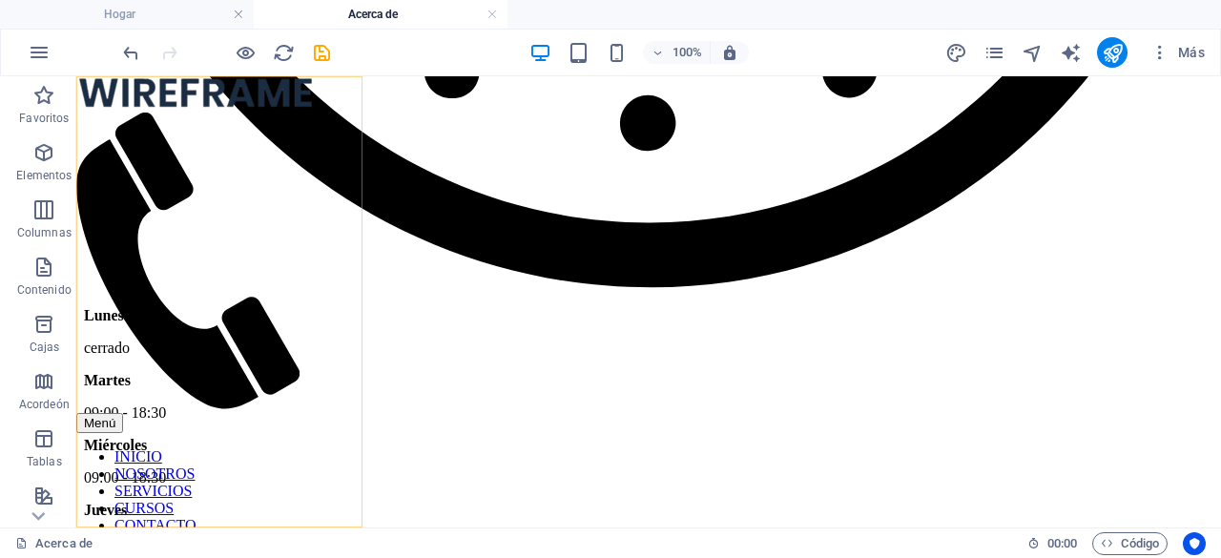
scroll to position [109, 0]
click at [216, 448] on nav "INICIO NOSOTROS SERVICIOS CURSOS CONTACTO" at bounding box center [195, 491] width 238 height 86
click at [217, 448] on nav "INICIO NOSOTROS SERVICIOS CURSOS CONTACTO" at bounding box center [195, 491] width 238 height 86
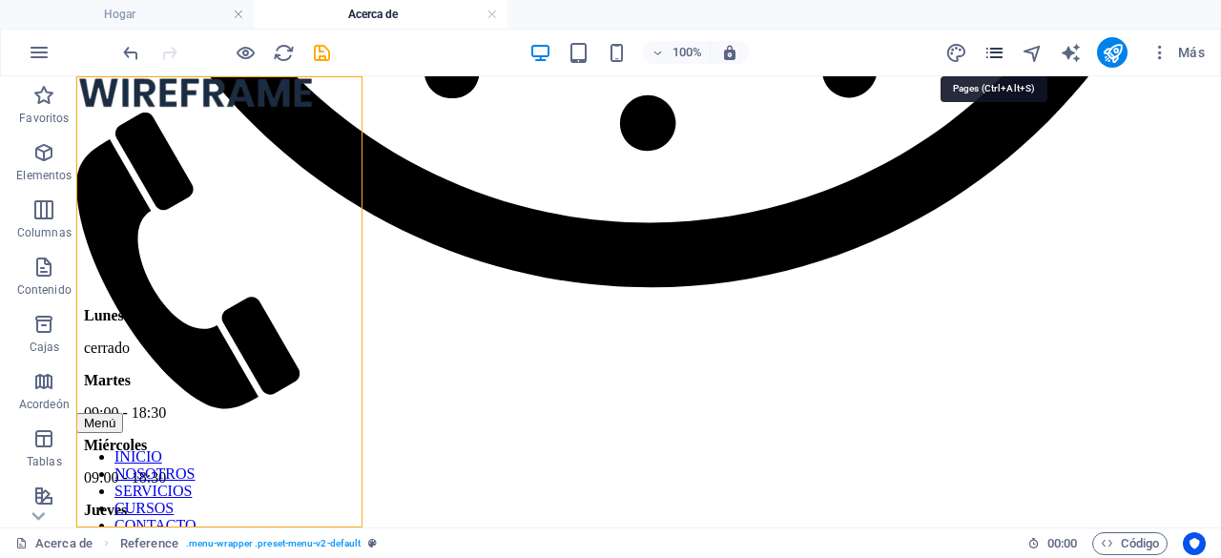
click at [994, 57] on icon "páginas" at bounding box center [994, 53] width 22 height 22
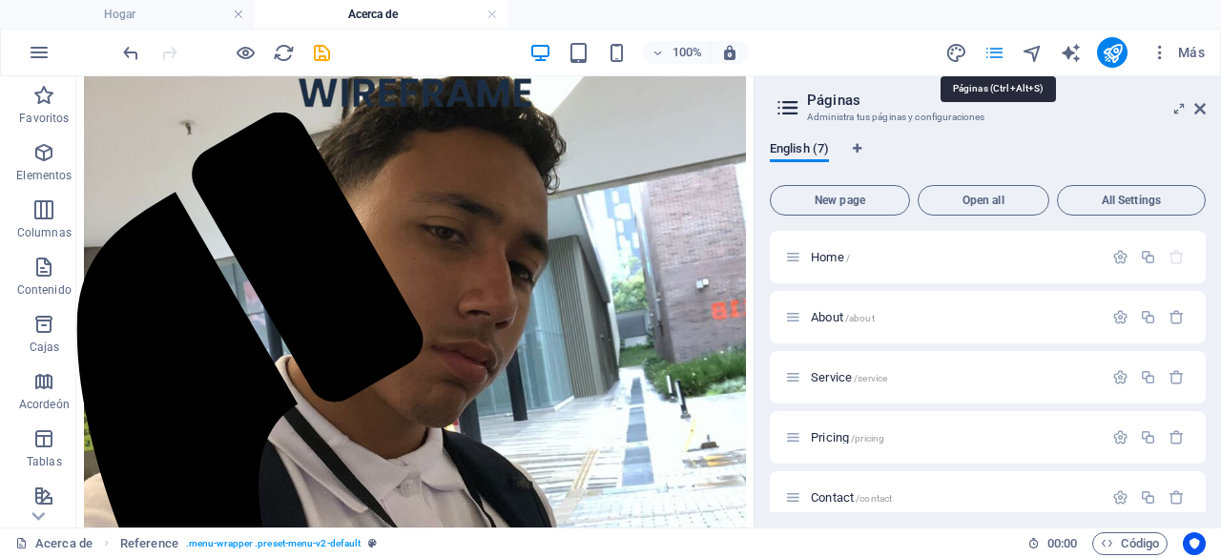
scroll to position [0, 0]
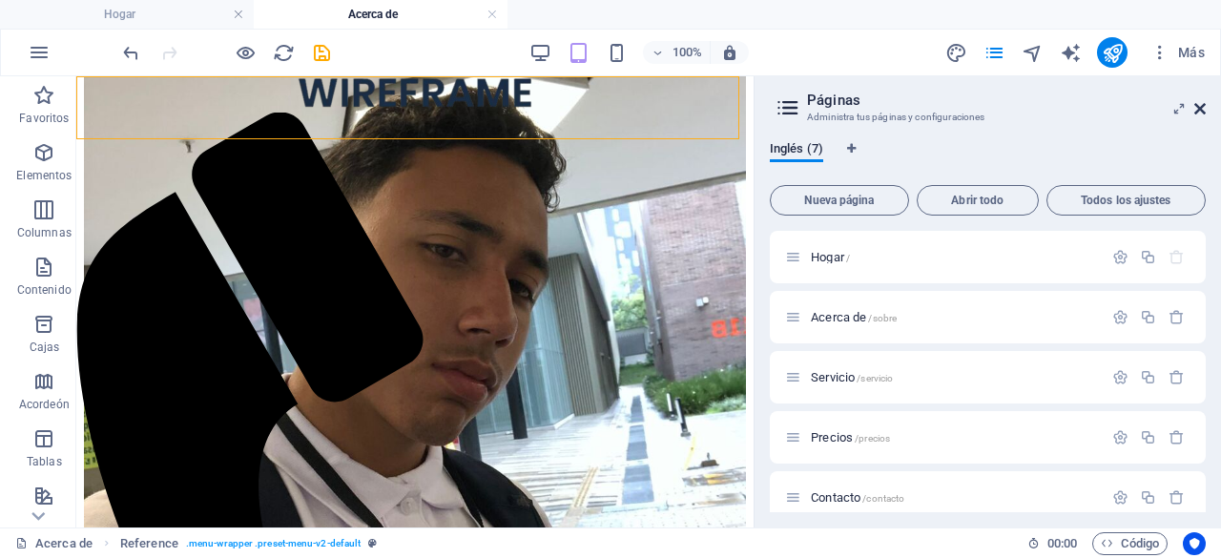
click at [1200, 111] on icon at bounding box center [1199, 108] width 11 height 15
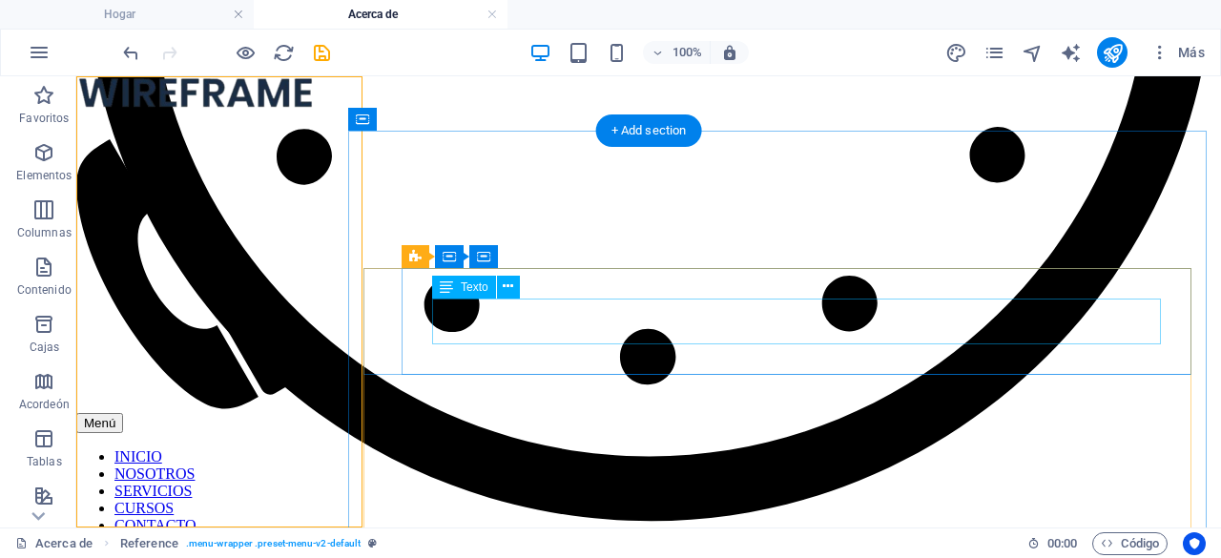
scroll to position [3461, 0]
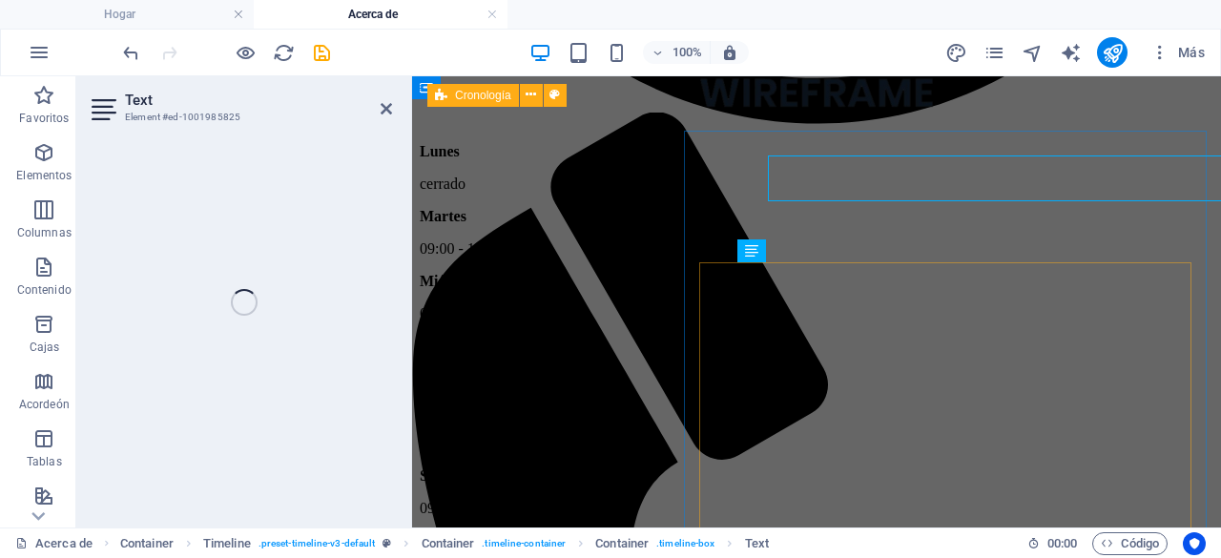
scroll to position [3622, 0]
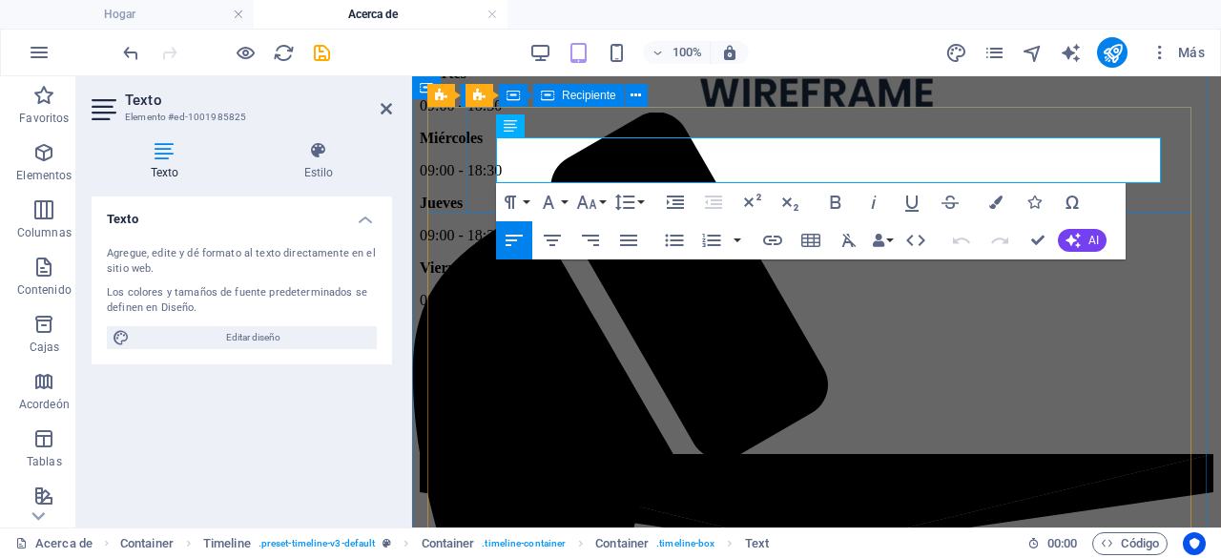
drag, startPoint x: 1075, startPoint y: 171, endPoint x: 492, endPoint y: 152, distance: 582.9
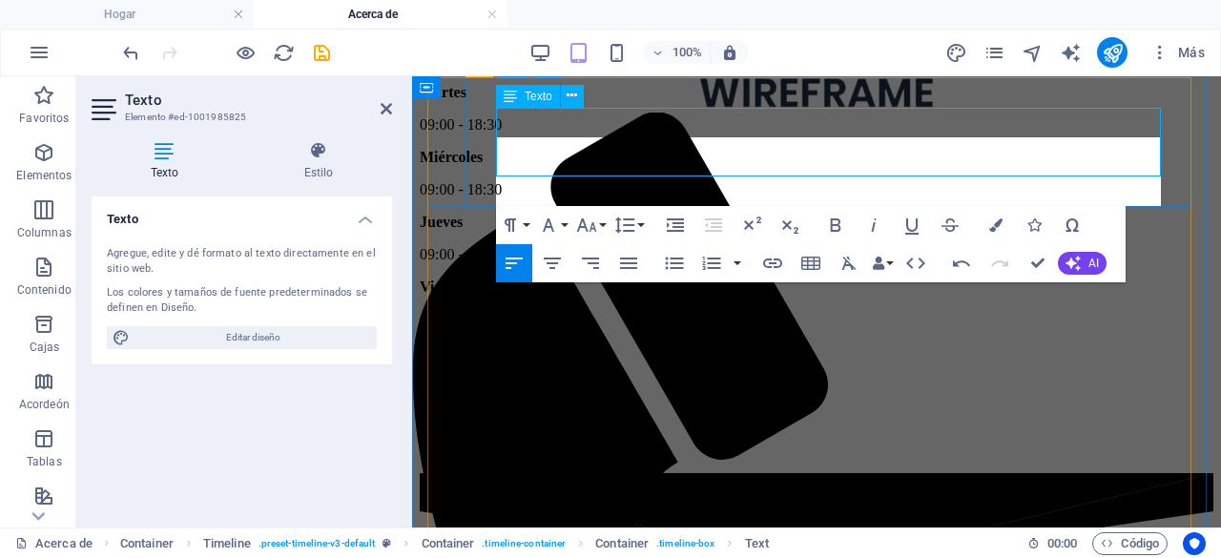
scroll to position [3690, 0]
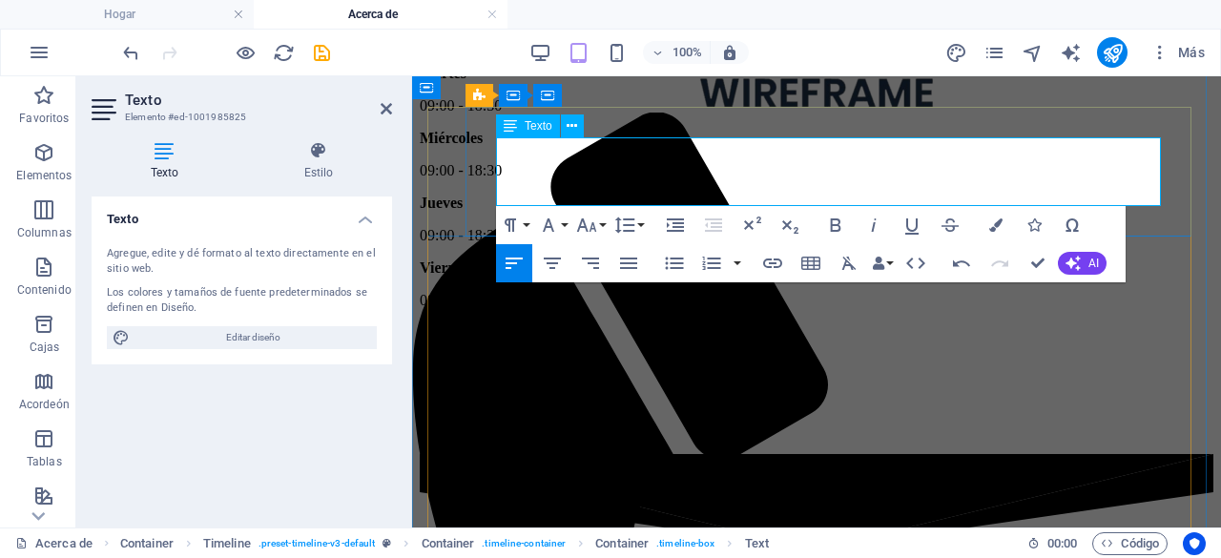
drag, startPoint x: 564, startPoint y: 193, endPoint x: 483, endPoint y: 146, distance: 93.6
click at [547, 232] on icon "button" at bounding box center [548, 225] width 23 height 23
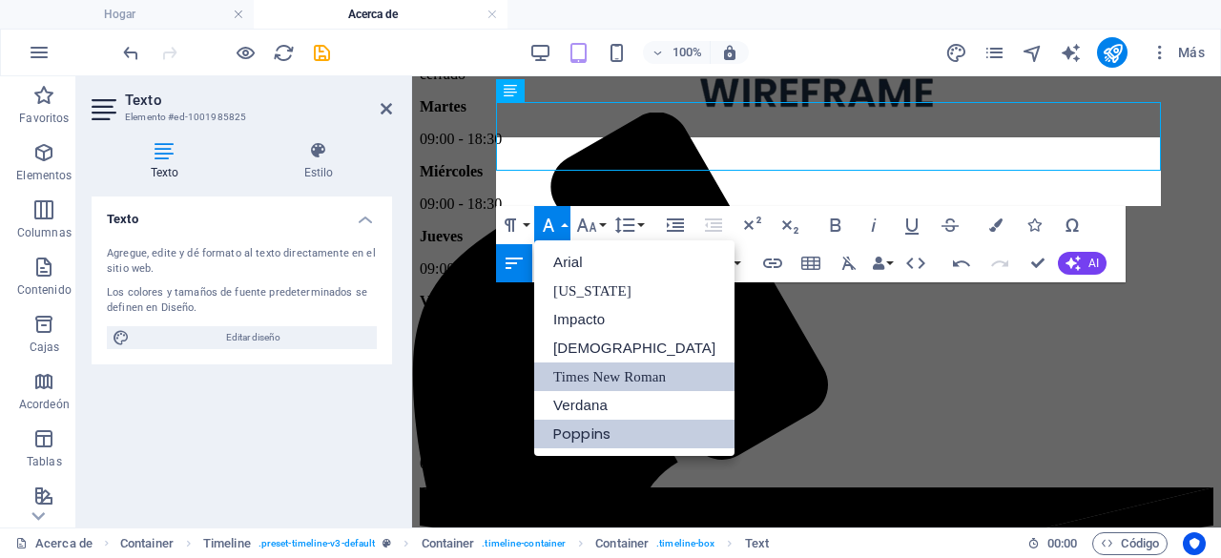
scroll to position [3759, 0]
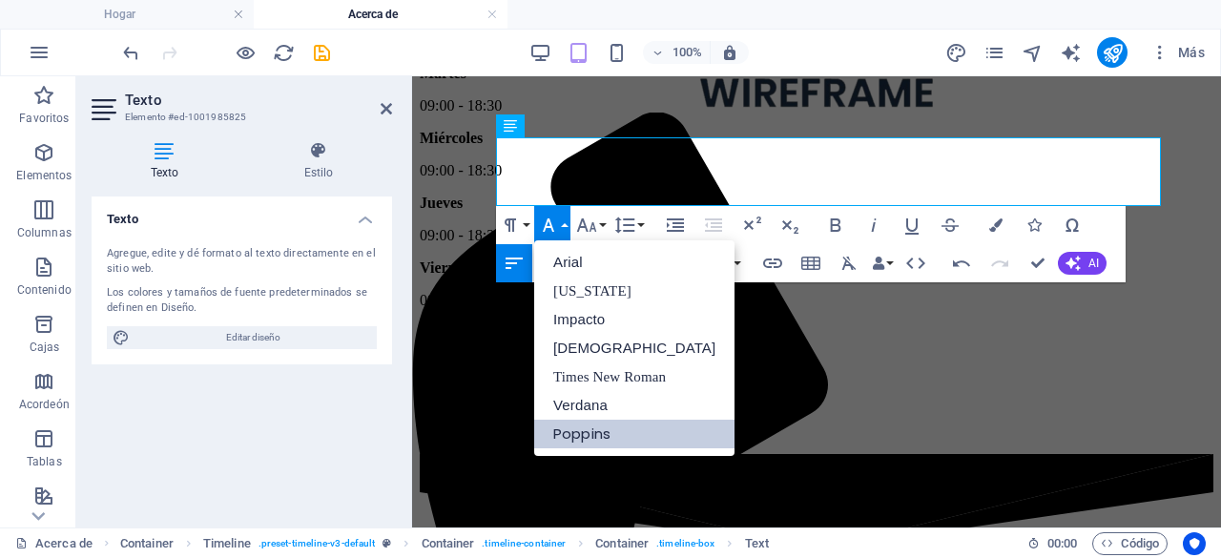
click at [627, 440] on link "Poppins" at bounding box center [634, 434] width 200 height 29
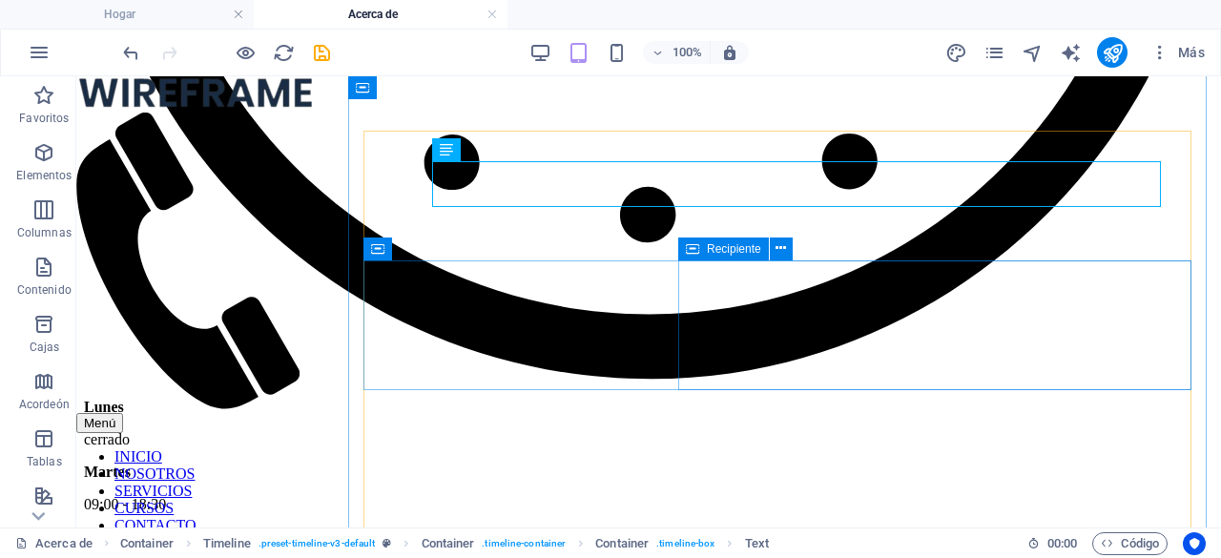
scroll to position [3735, 0]
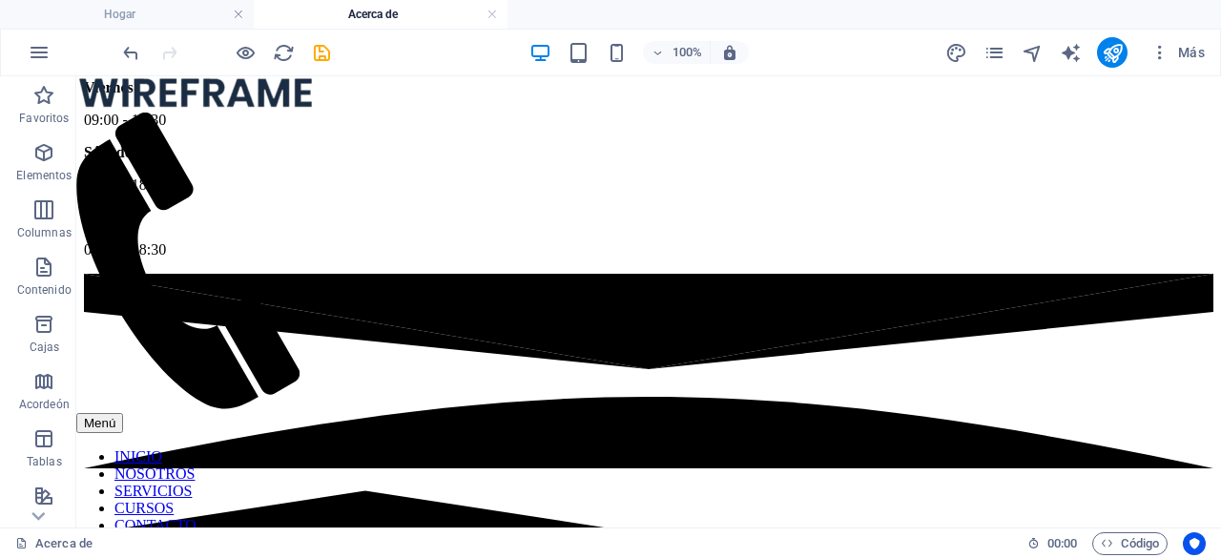
scroll to position [4241, 0]
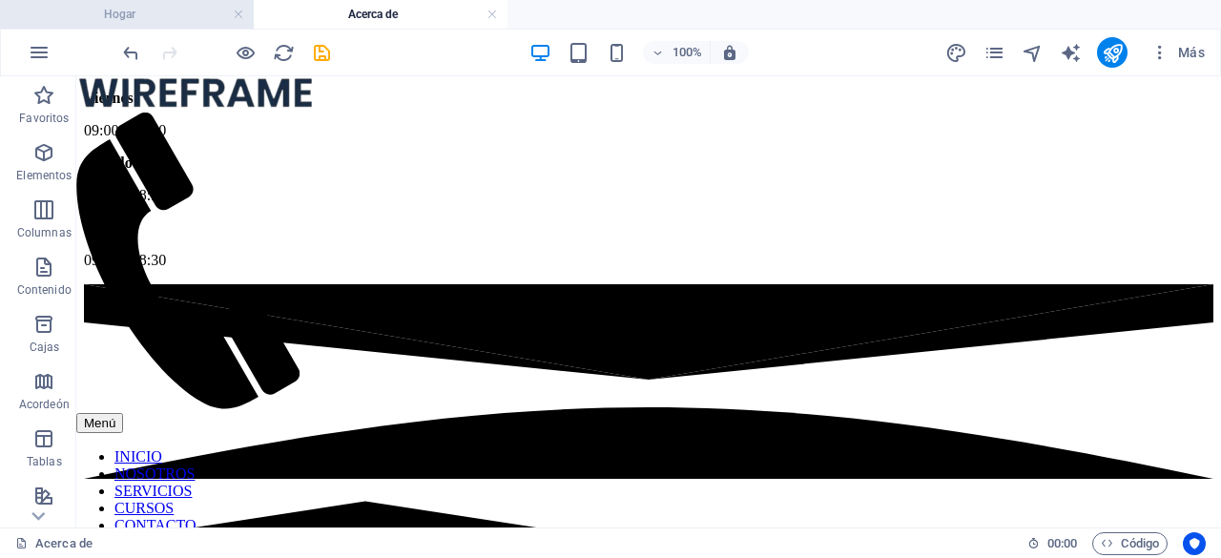
click at [182, 16] on h4 "Hogar" at bounding box center [127, 14] width 254 height 21
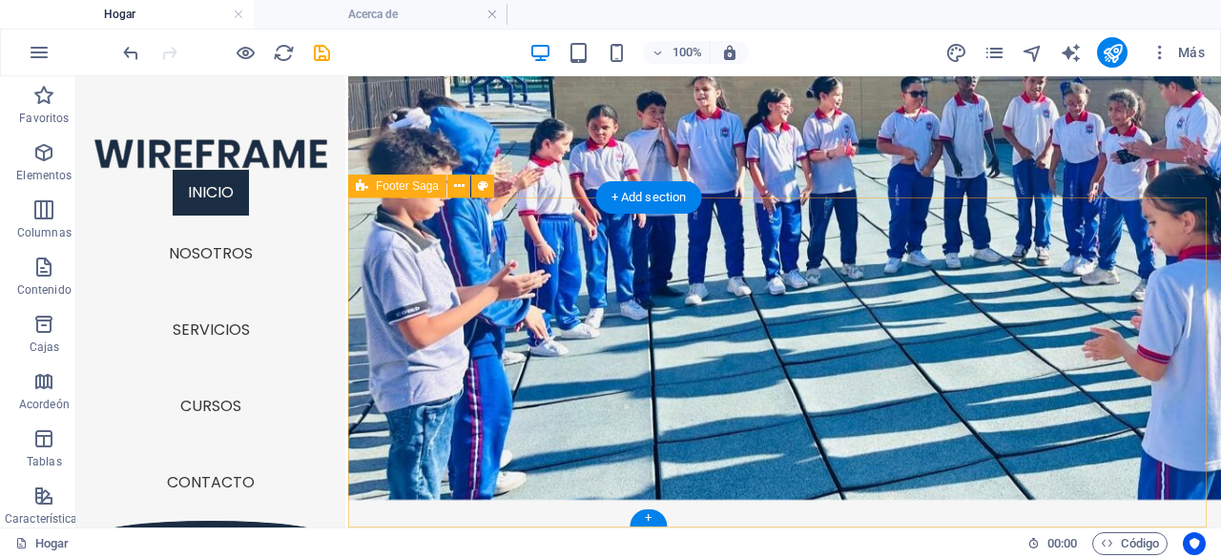
scroll to position [3071, 0]
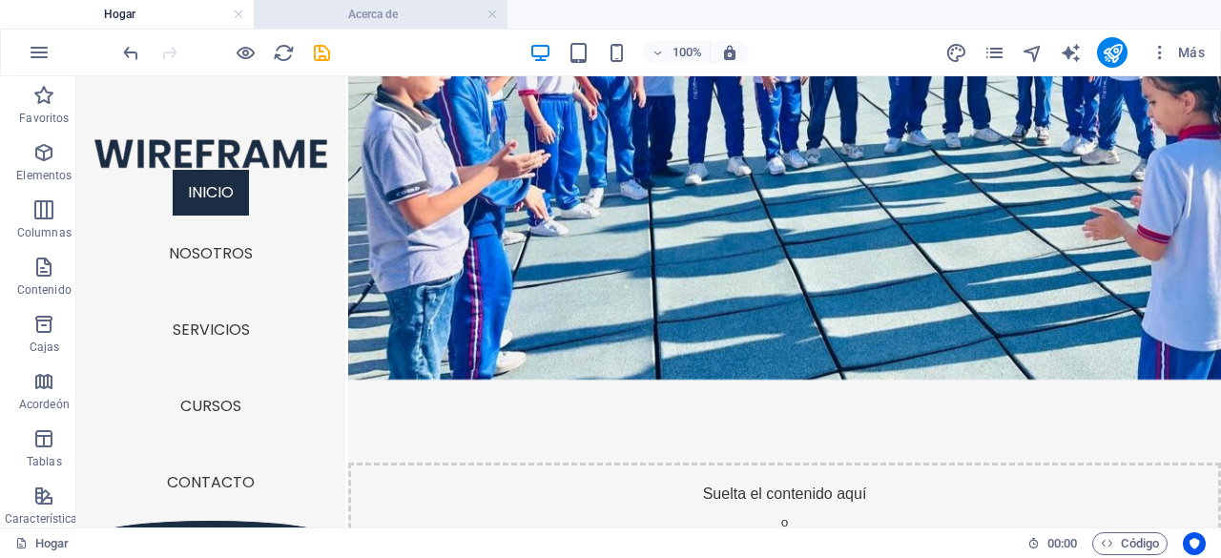
click at [446, 12] on h4 "Acerca de" at bounding box center [381, 14] width 254 height 21
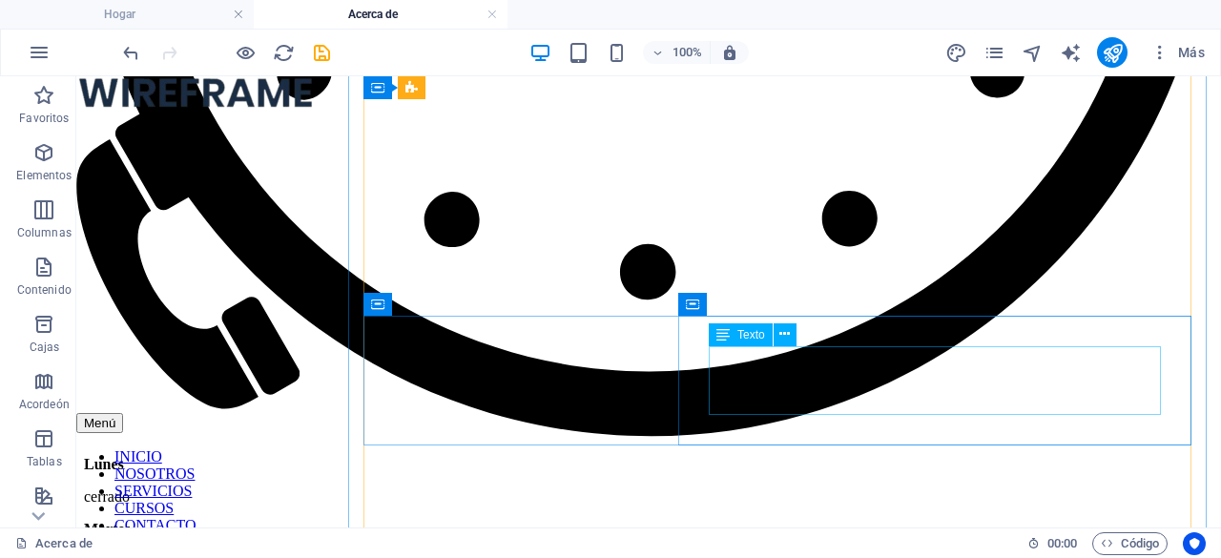
scroll to position [3696, 0]
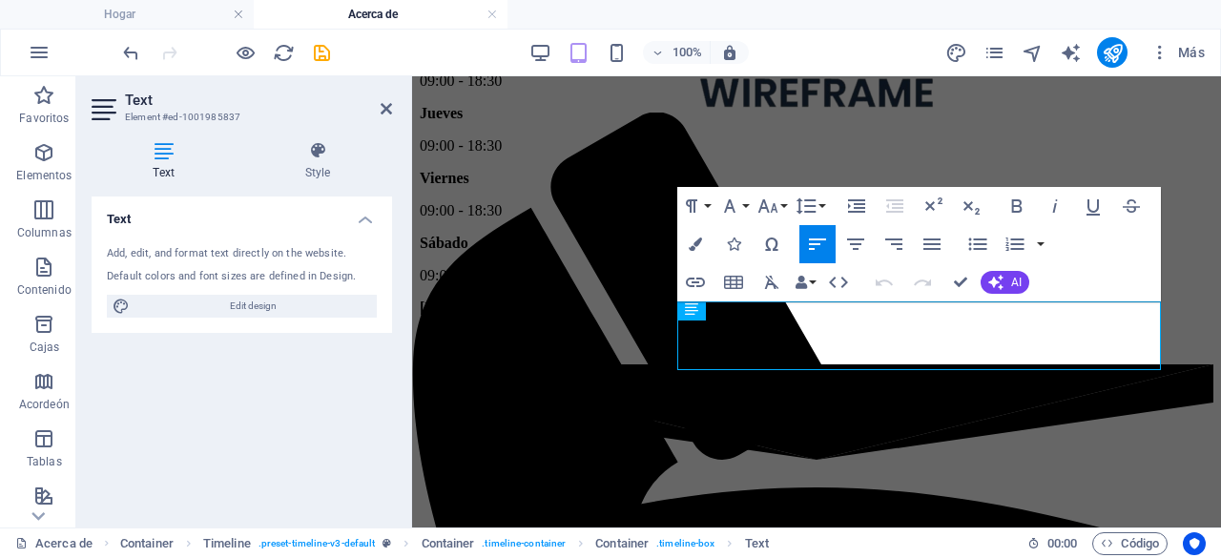
scroll to position [3609, 0]
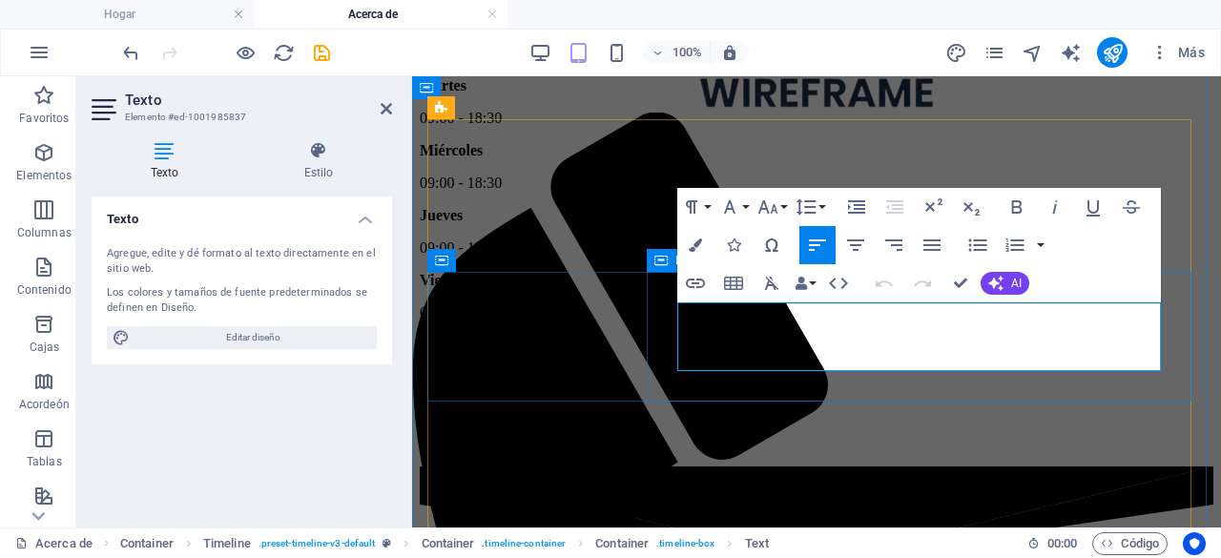
drag, startPoint x: 980, startPoint y: 363, endPoint x: 675, endPoint y: 317, distance: 308.7
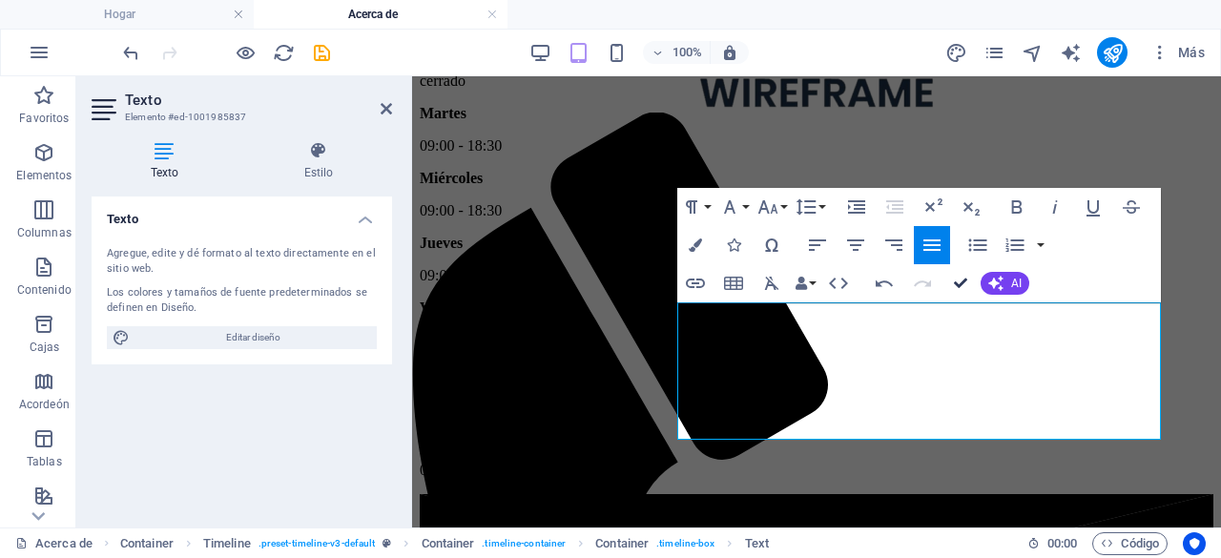
scroll to position [3563, 0]
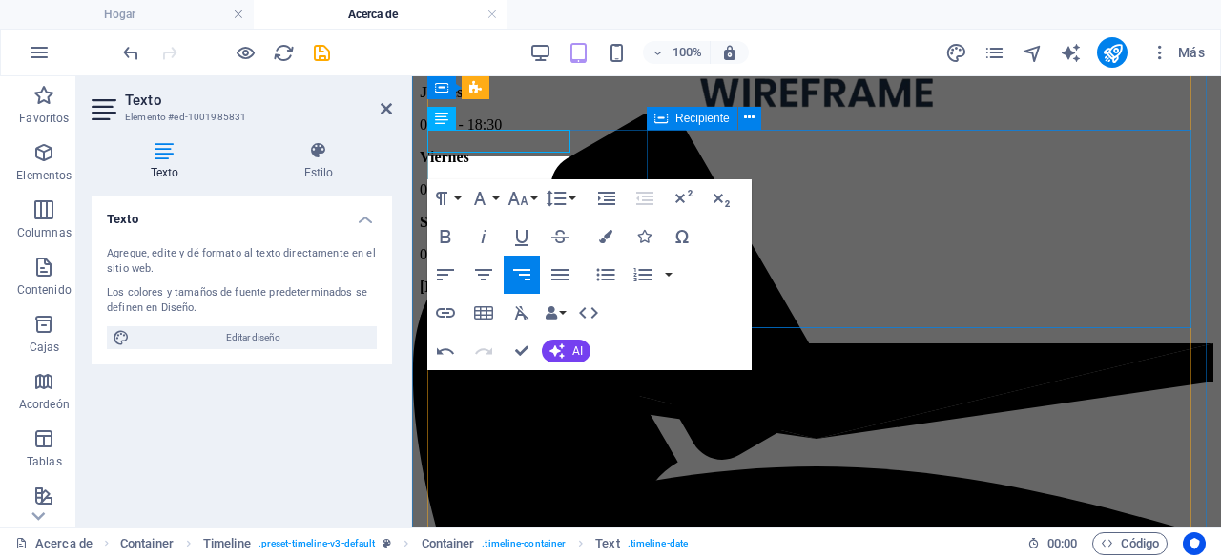
scroll to position [3862, 0]
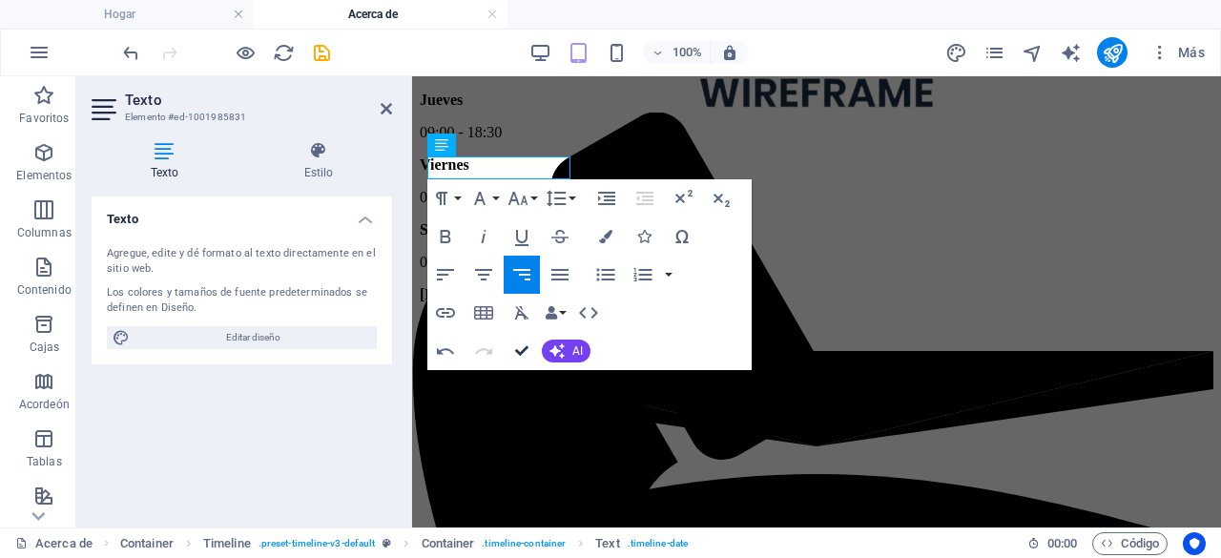
drag, startPoint x: 523, startPoint y: 342, endPoint x: 446, endPoint y: 268, distance: 106.5
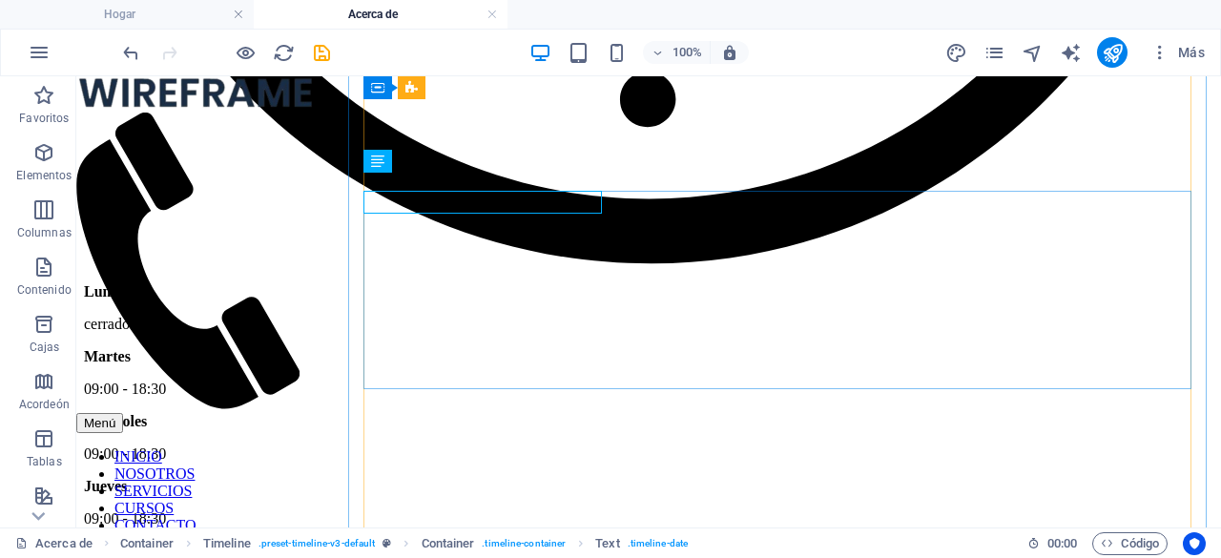
scroll to position [3823, 0]
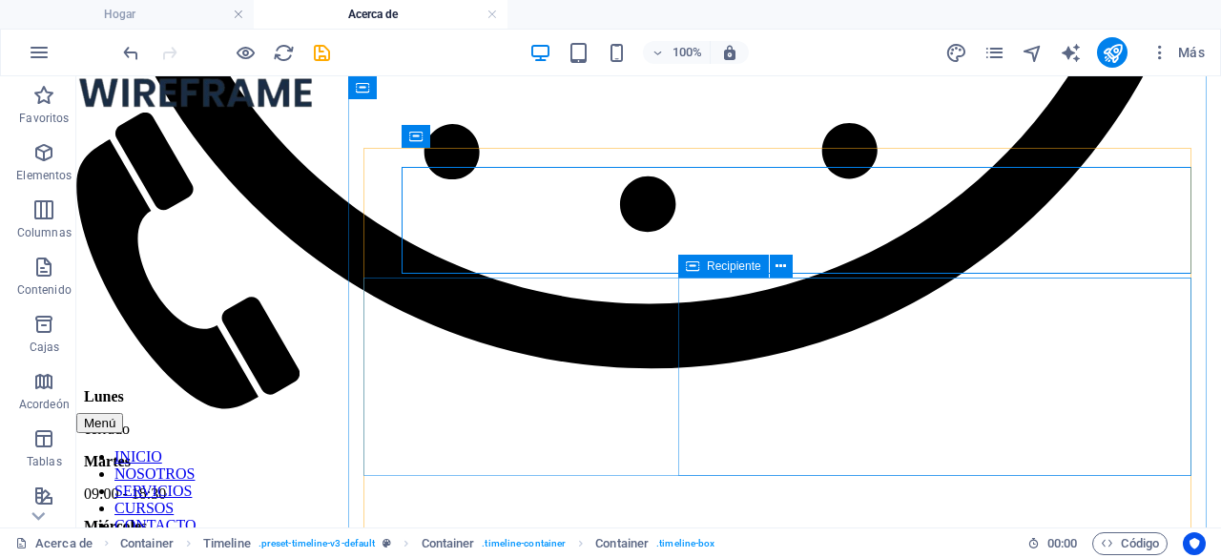
scroll to position [3717, 0]
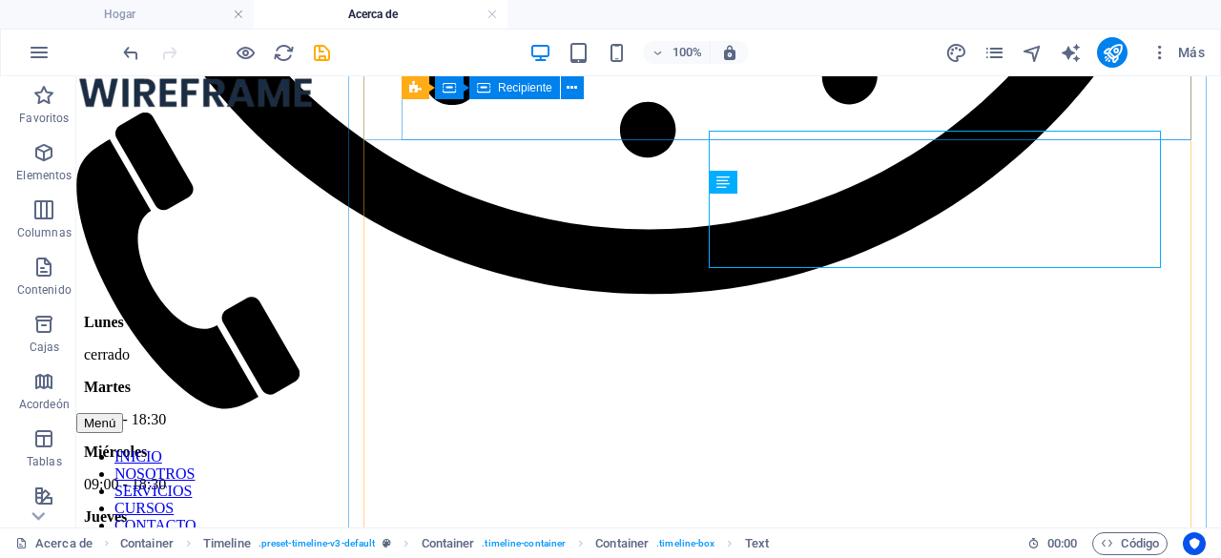
scroll to position [3832, 0]
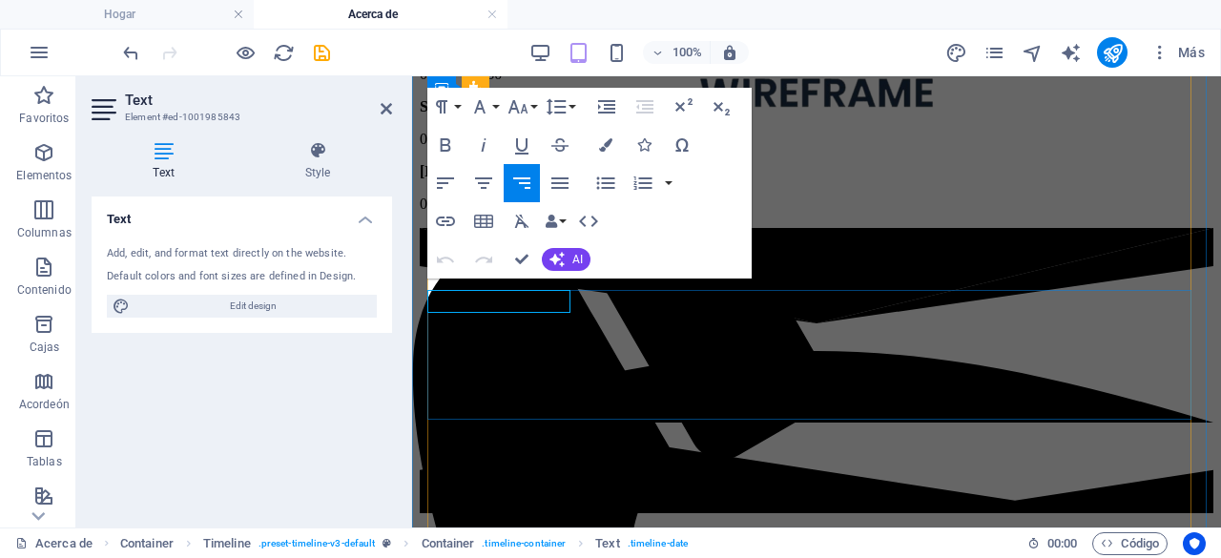
scroll to position [3811, 0]
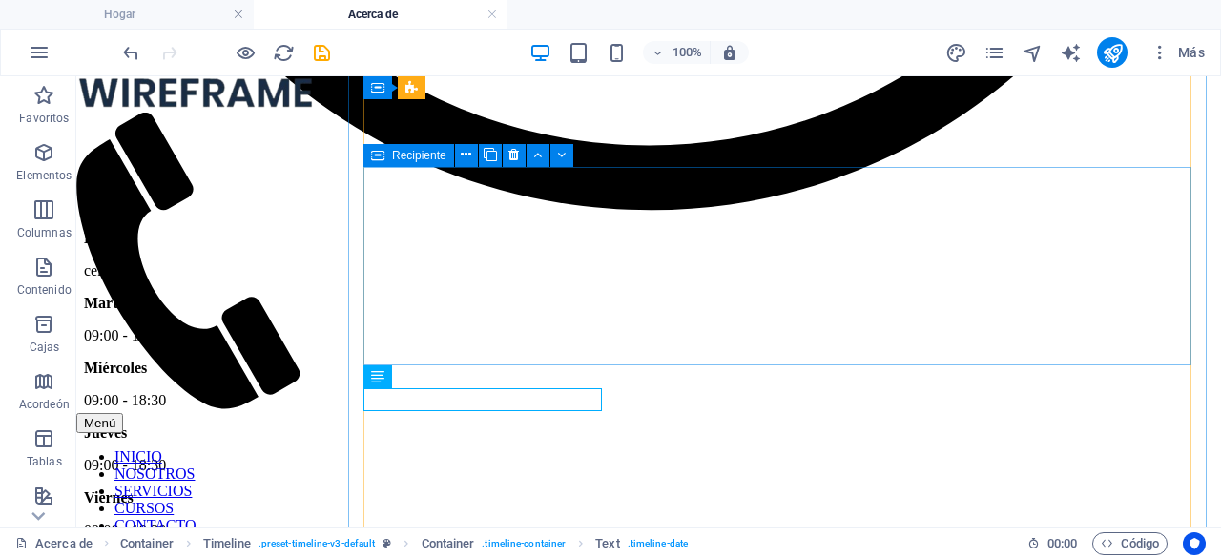
scroll to position [3746, 0]
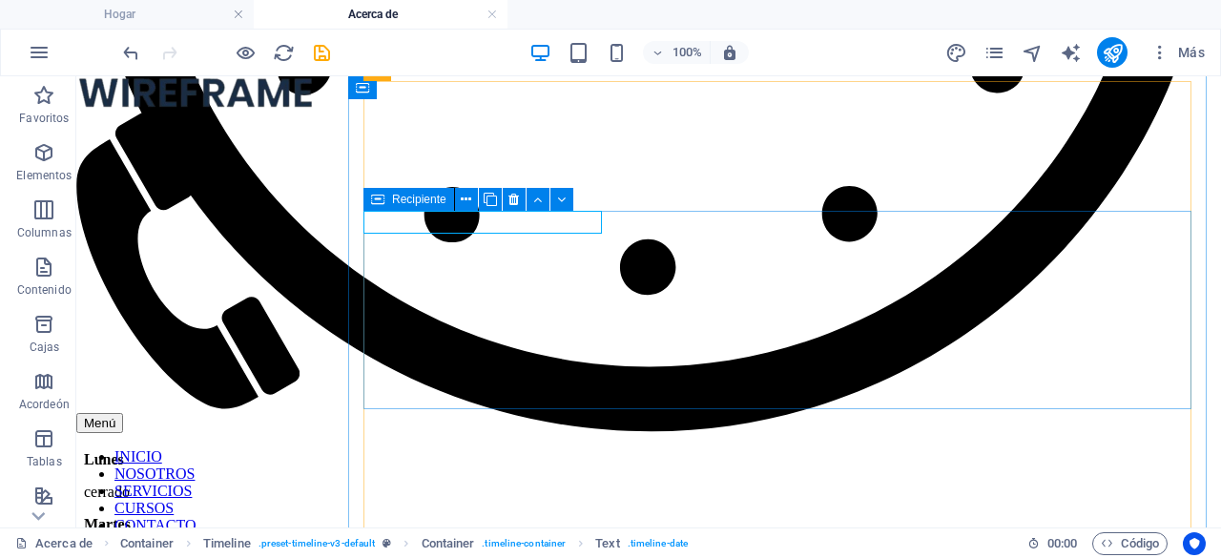
scroll to position [3715, 0]
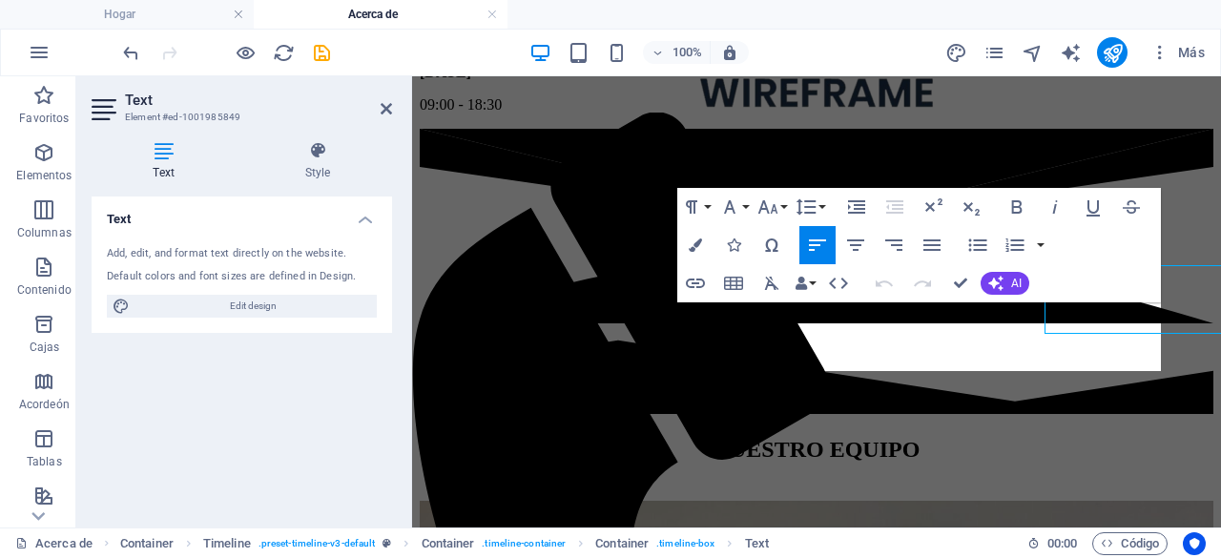
scroll to position [3968, 0]
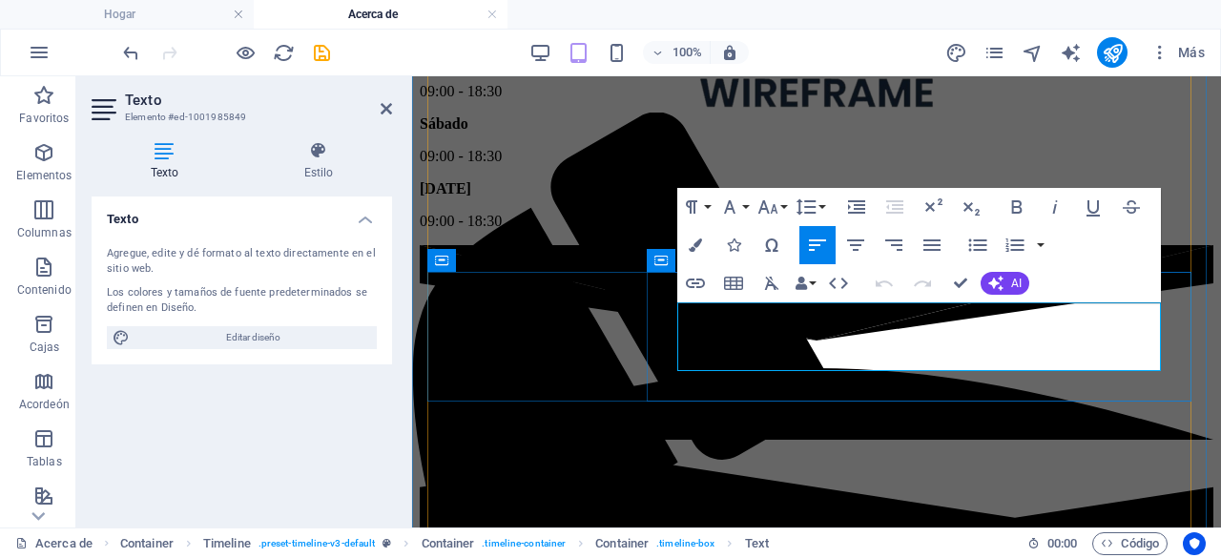
drag, startPoint x: 996, startPoint y: 359, endPoint x: 681, endPoint y: 312, distance: 318.1
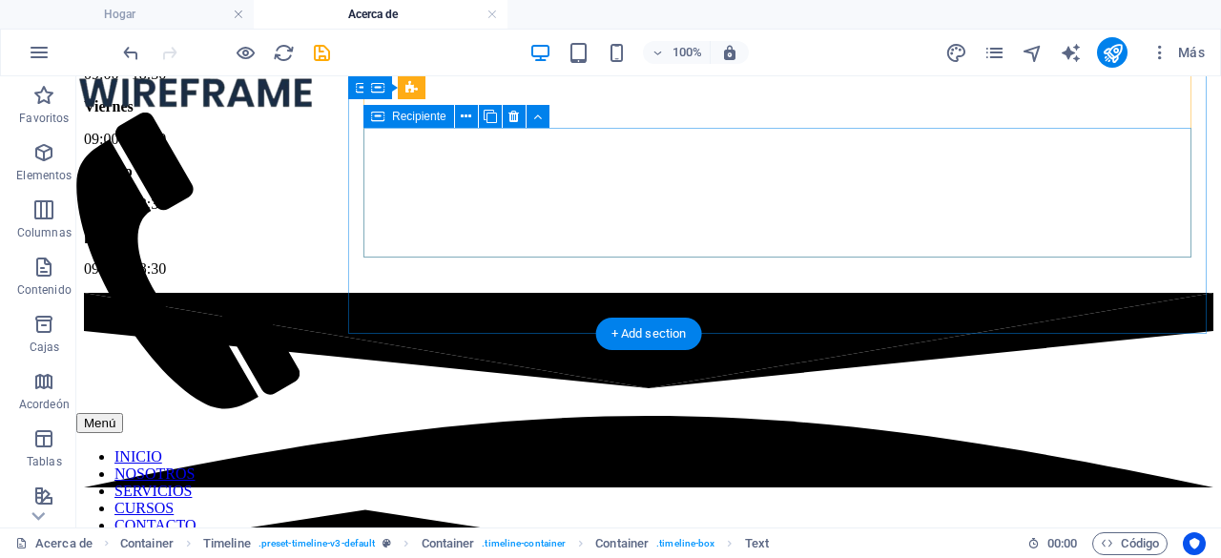
scroll to position [4234, 0]
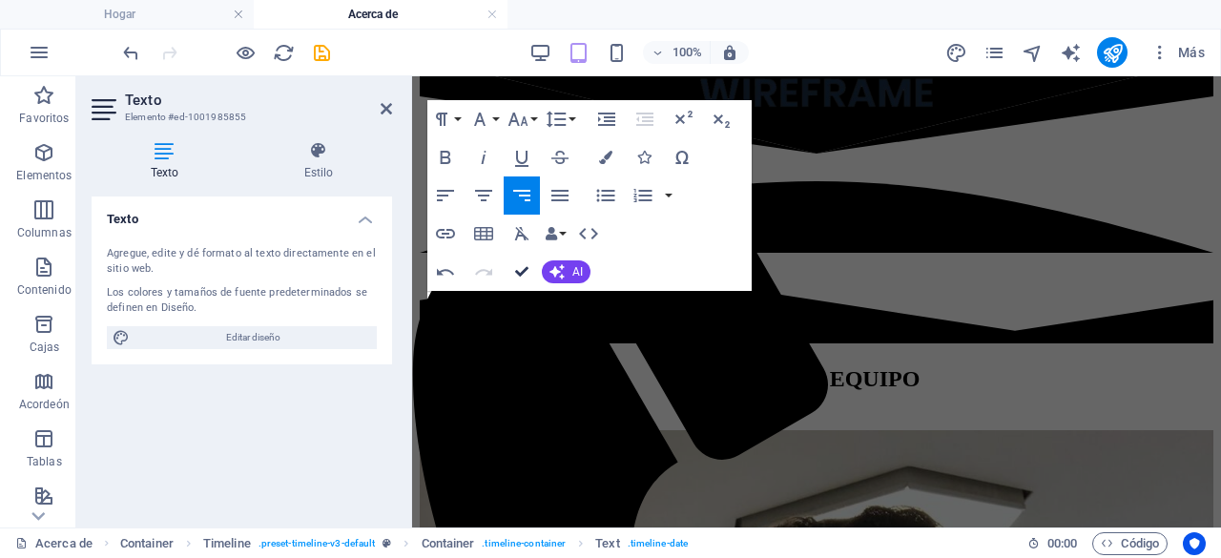
drag, startPoint x: 516, startPoint y: 267, endPoint x: 440, endPoint y: 194, distance: 105.9
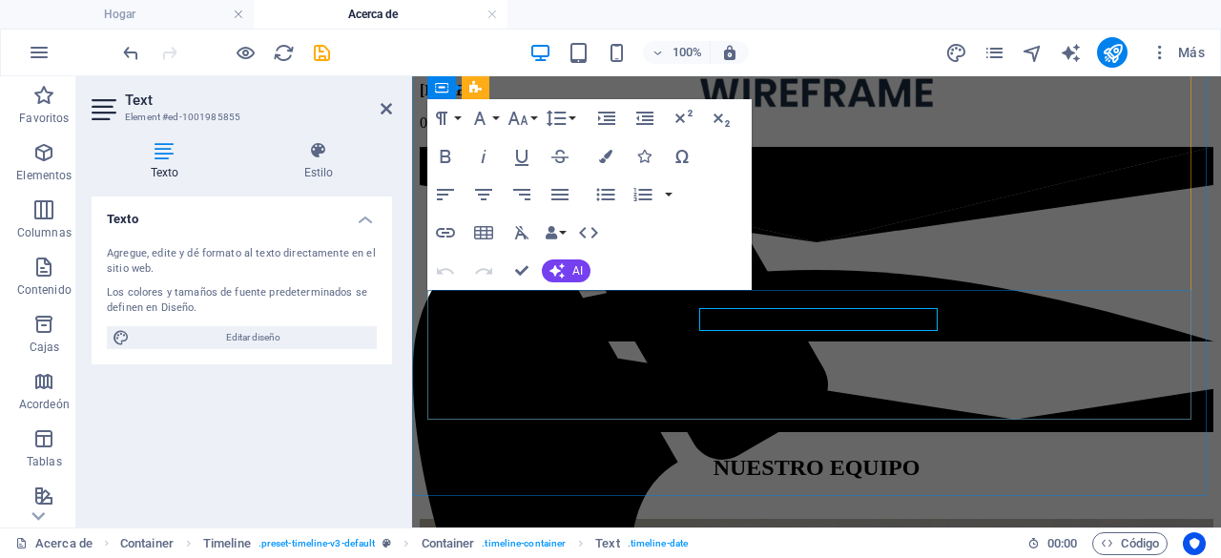
scroll to position [4010, 0]
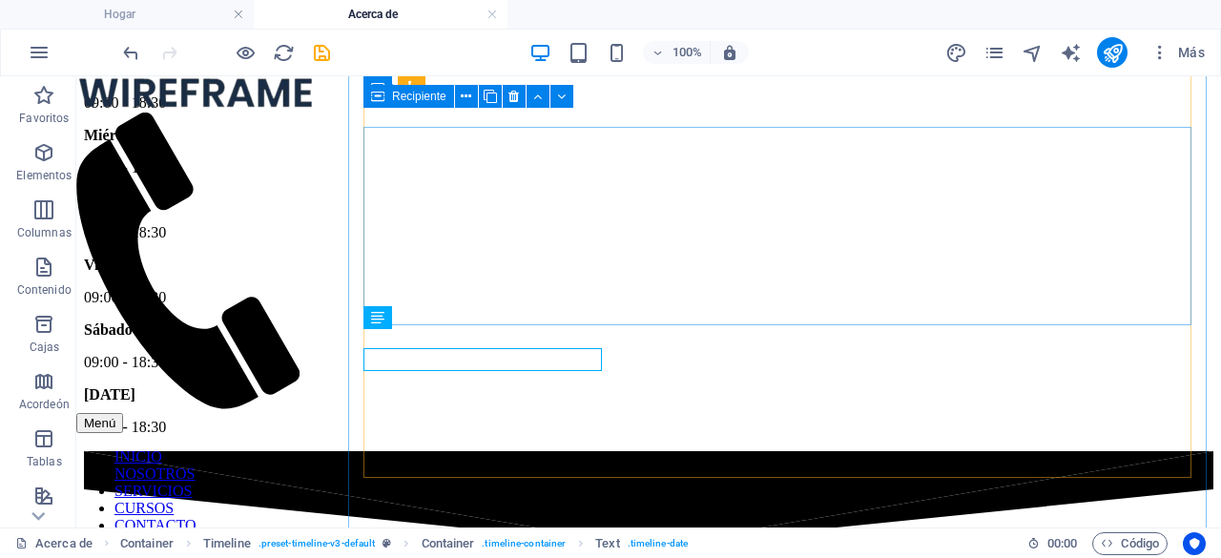
scroll to position [4039, 0]
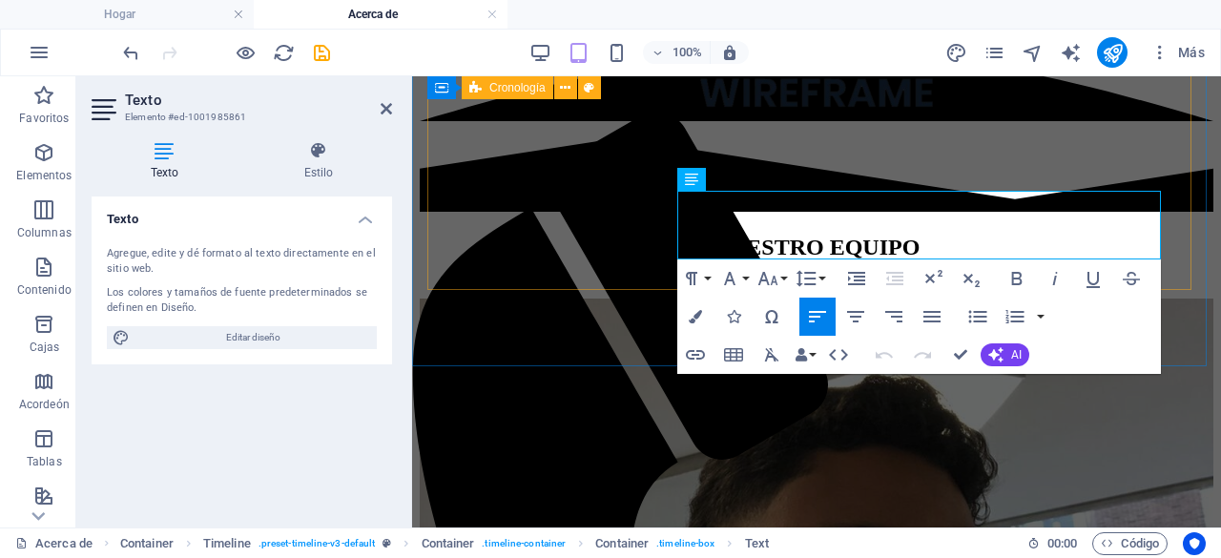
scroll to position [4209, 0]
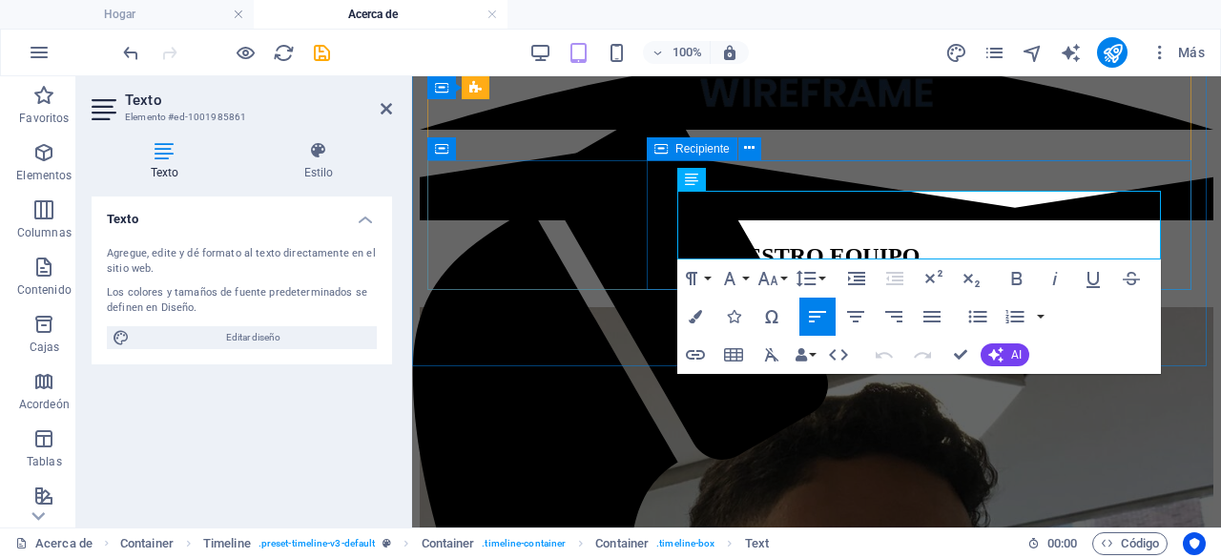
drag, startPoint x: 978, startPoint y: 246, endPoint x: 670, endPoint y: 210, distance: 310.1
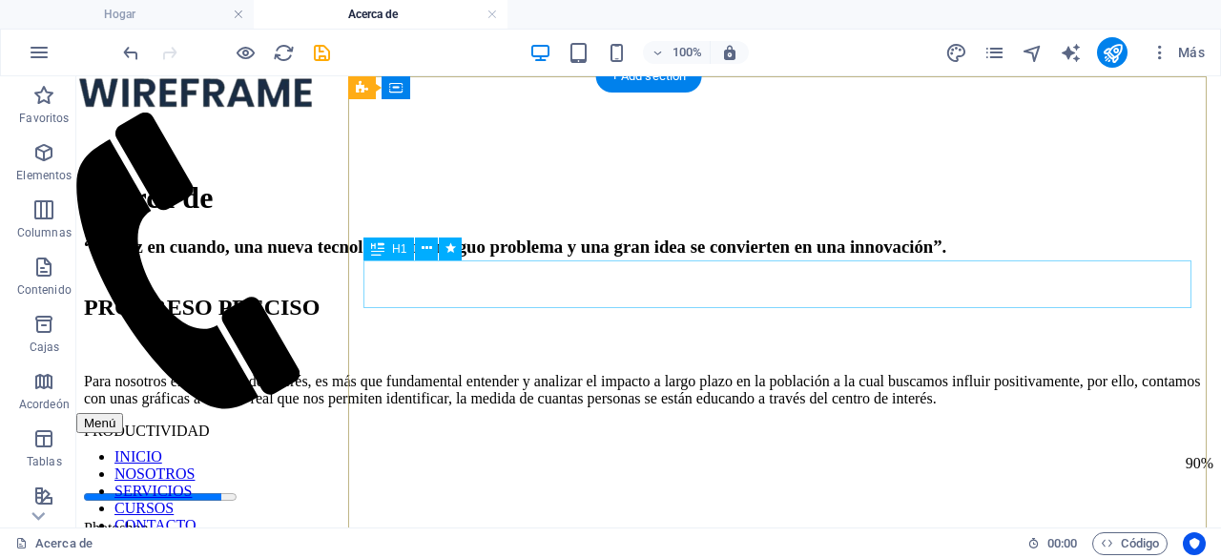
scroll to position [0, 0]
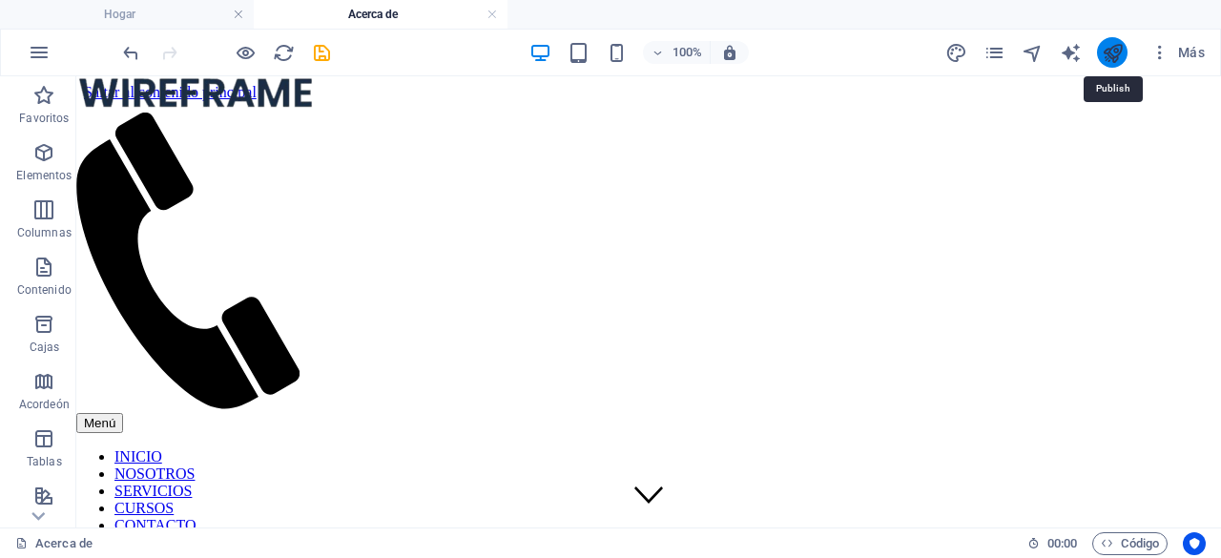
click at [1113, 52] on icon "publicar" at bounding box center [1112, 53] width 22 height 22
checkbox input "false"
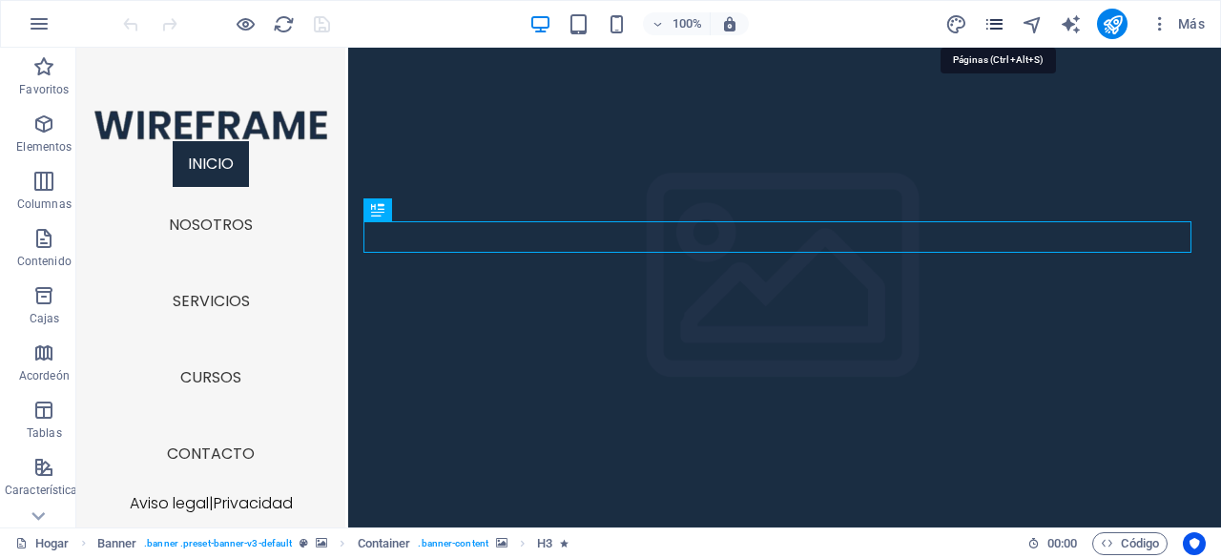
click at [991, 18] on icon "páginas" at bounding box center [994, 24] width 22 height 22
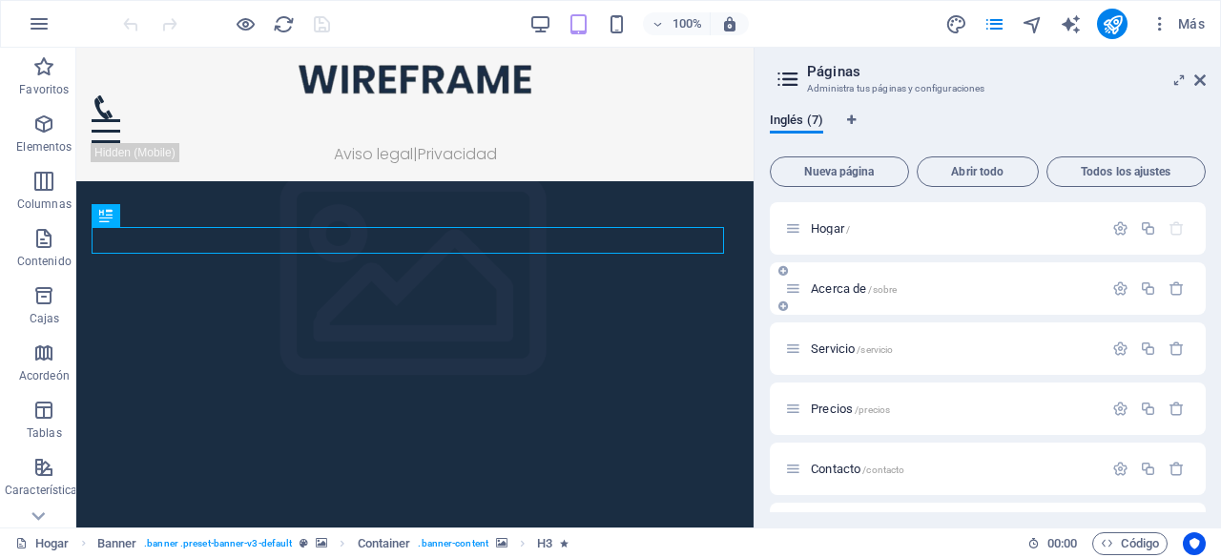
click at [828, 286] on font "Acerca de" at bounding box center [838, 288] width 55 height 14
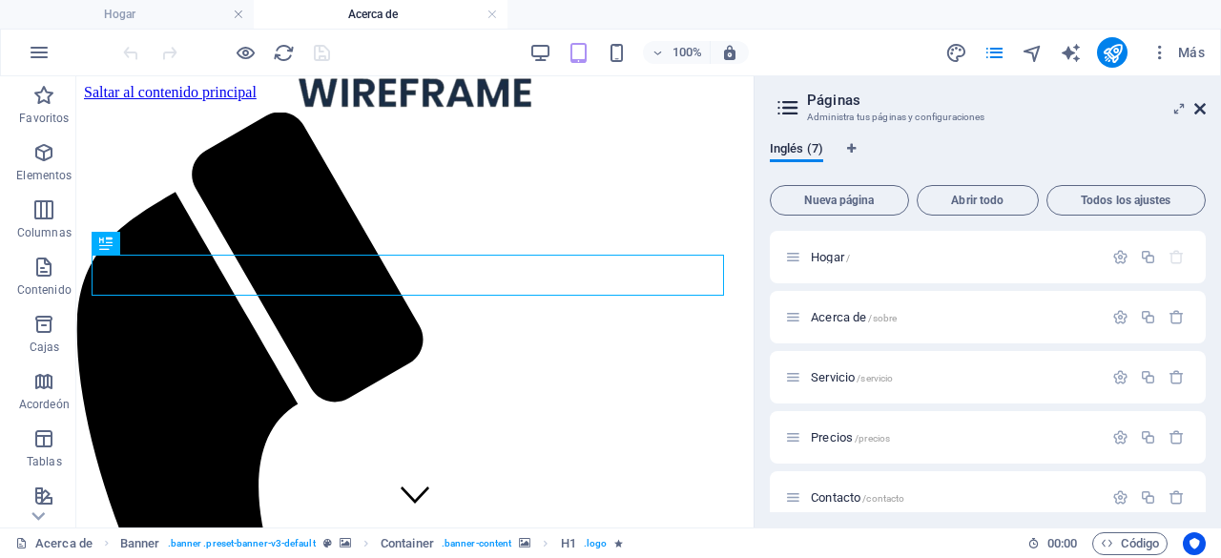
click at [1203, 115] on icon at bounding box center [1199, 108] width 11 height 15
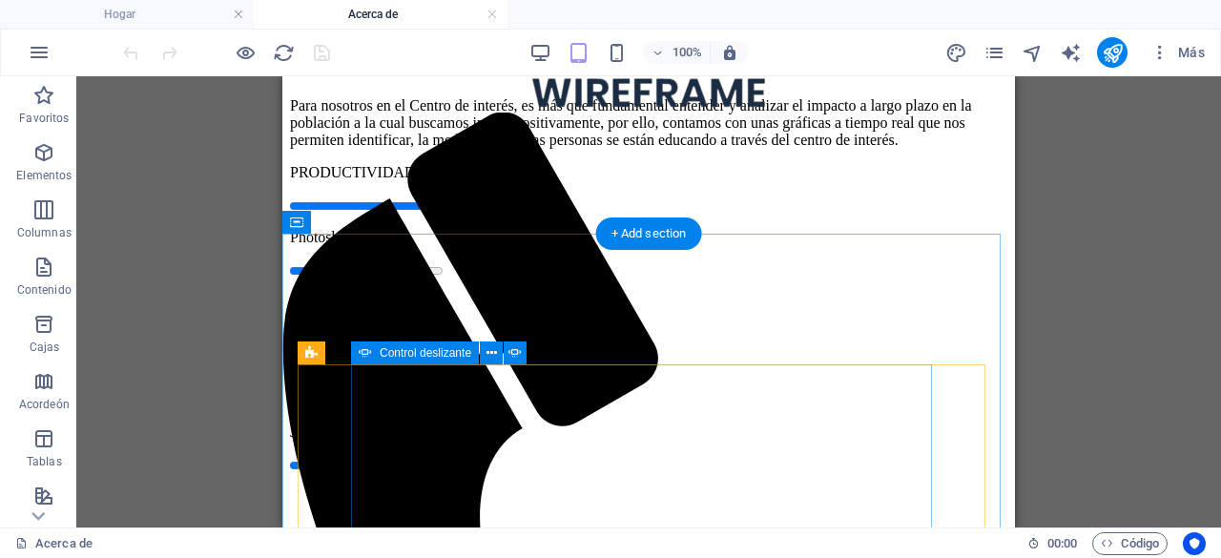
scroll to position [1240, 0]
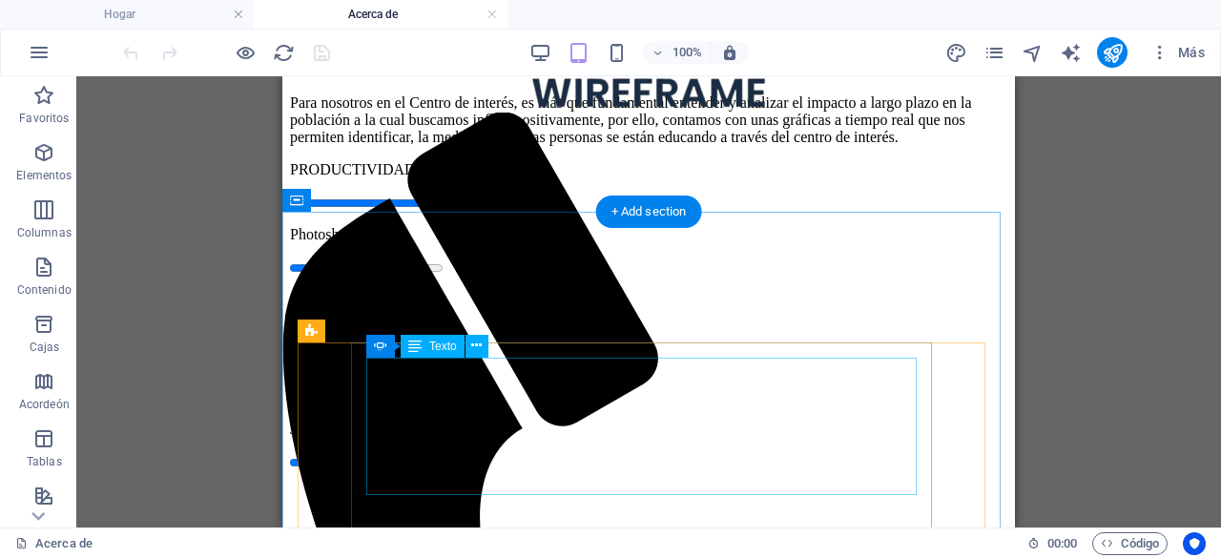
scroll to position [1204, 0]
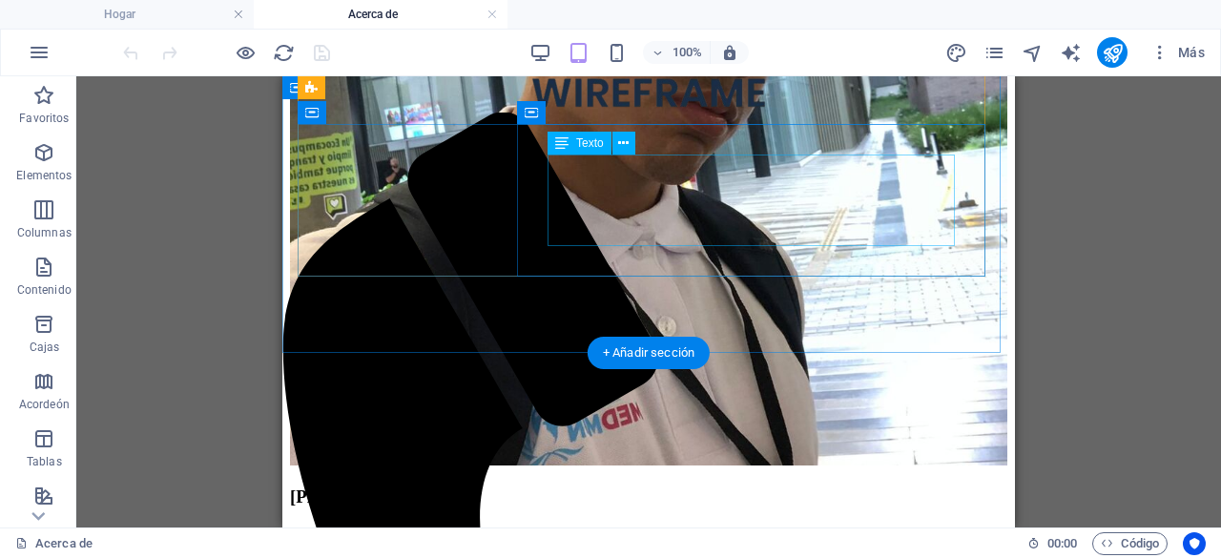
scroll to position [2921, 0]
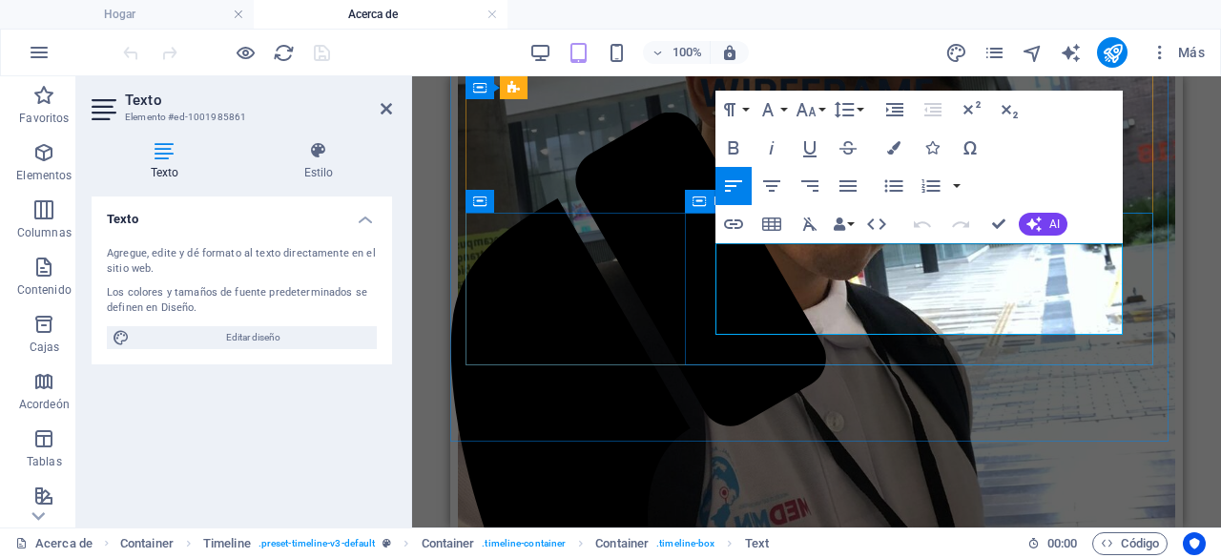
drag, startPoint x: 794, startPoint y: 324, endPoint x: 709, endPoint y: 262, distance: 105.9
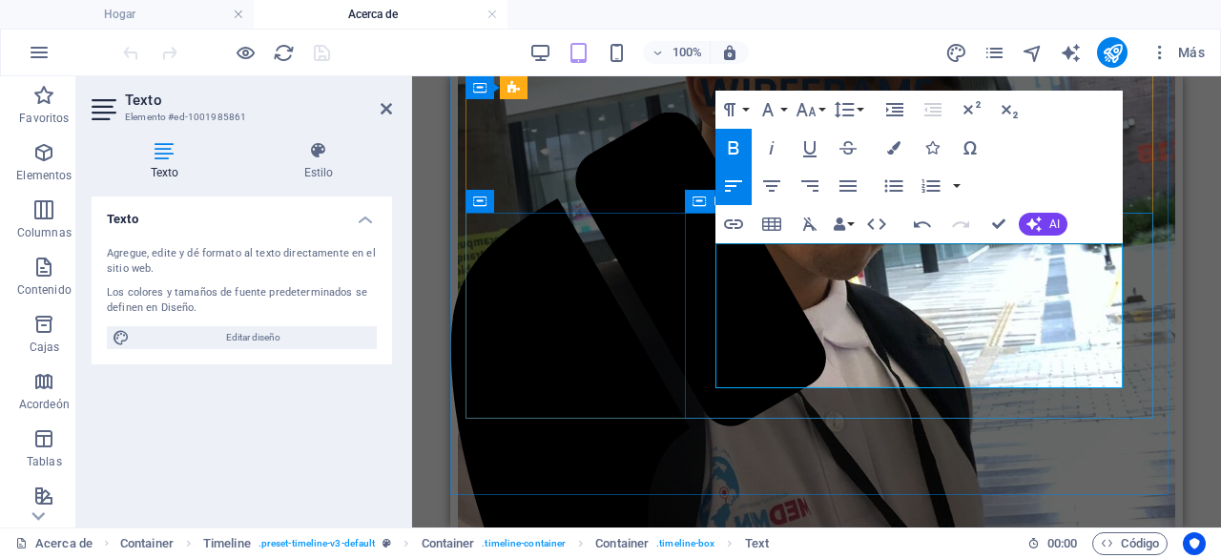
drag, startPoint x: 1060, startPoint y: 377, endPoint x: 706, endPoint y: 253, distance: 375.8
click at [780, 100] on button "Familia de fuentes" at bounding box center [771, 110] width 36 height 38
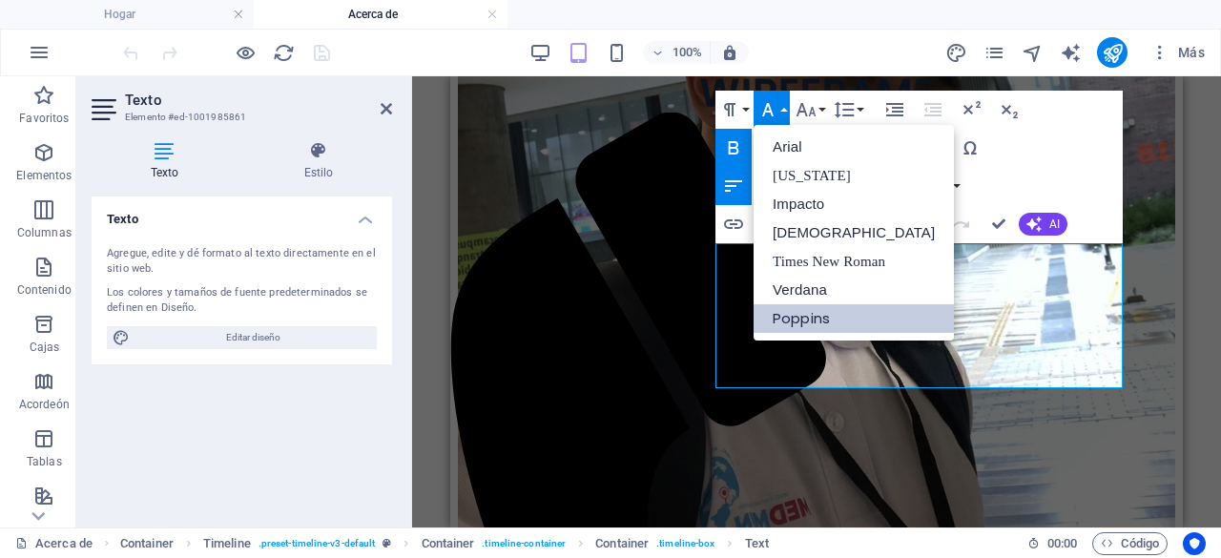
click at [809, 321] on font "Poppins" at bounding box center [800, 318] width 57 height 20
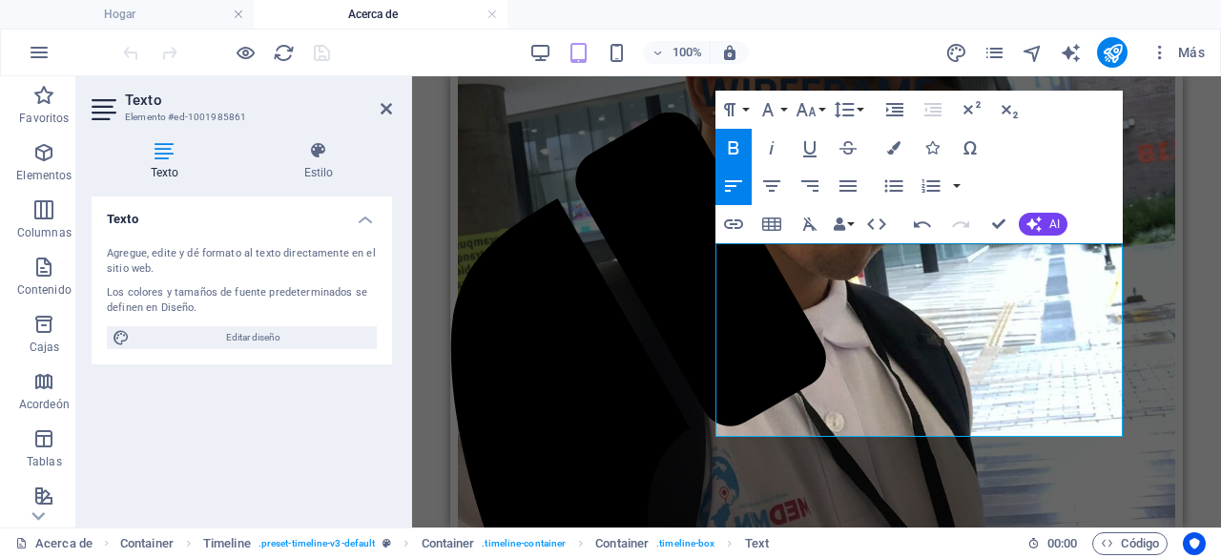
click at [736, 141] on icon "button" at bounding box center [733, 147] width 23 height 23
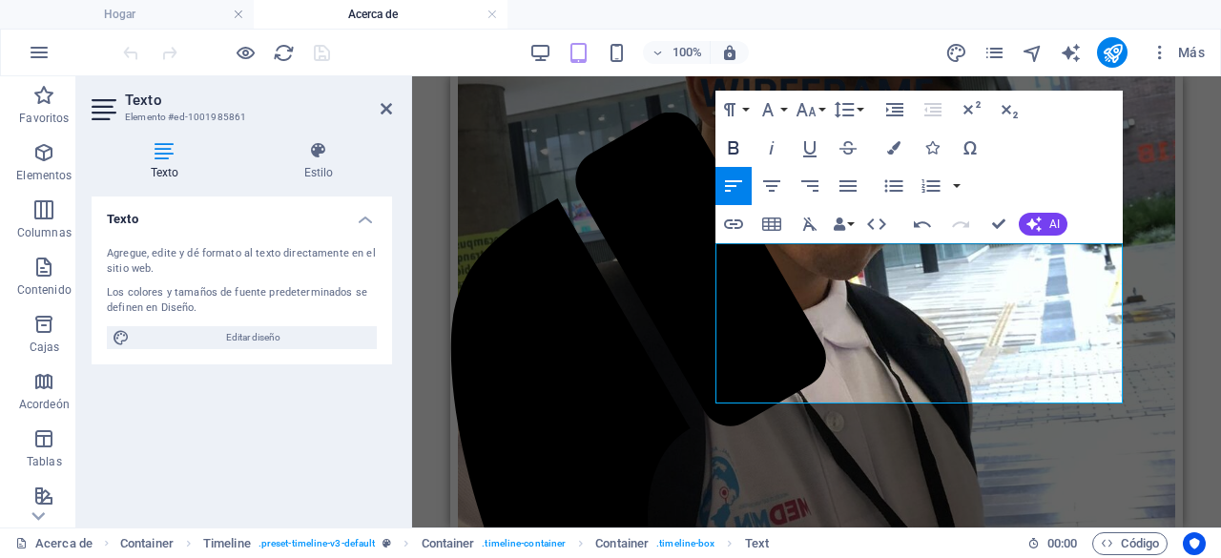
click at [736, 141] on icon "button" at bounding box center [733, 147] width 23 height 23
drag, startPoint x: 965, startPoint y: 392, endPoint x: 713, endPoint y: 245, distance: 291.4
click at [728, 146] on icon "button" at bounding box center [733, 147] width 23 height 23
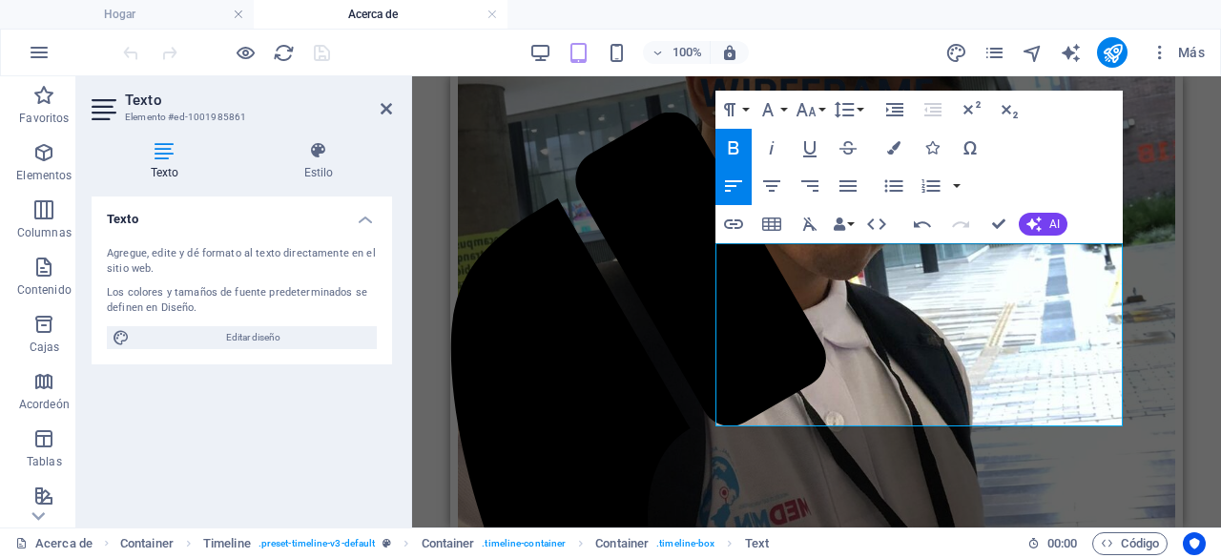
click at [728, 146] on icon "button" at bounding box center [733, 147] width 23 height 23
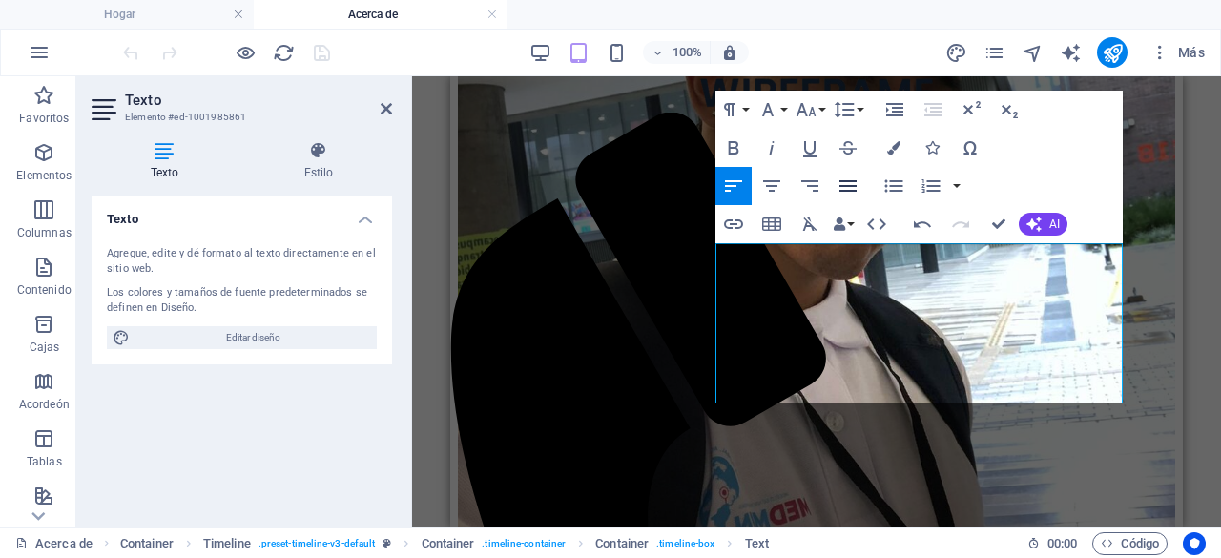
click at [844, 186] on icon "button" at bounding box center [847, 185] width 17 height 11
click at [717, 180] on button "Alinear a la izquierda" at bounding box center [733, 186] width 36 height 38
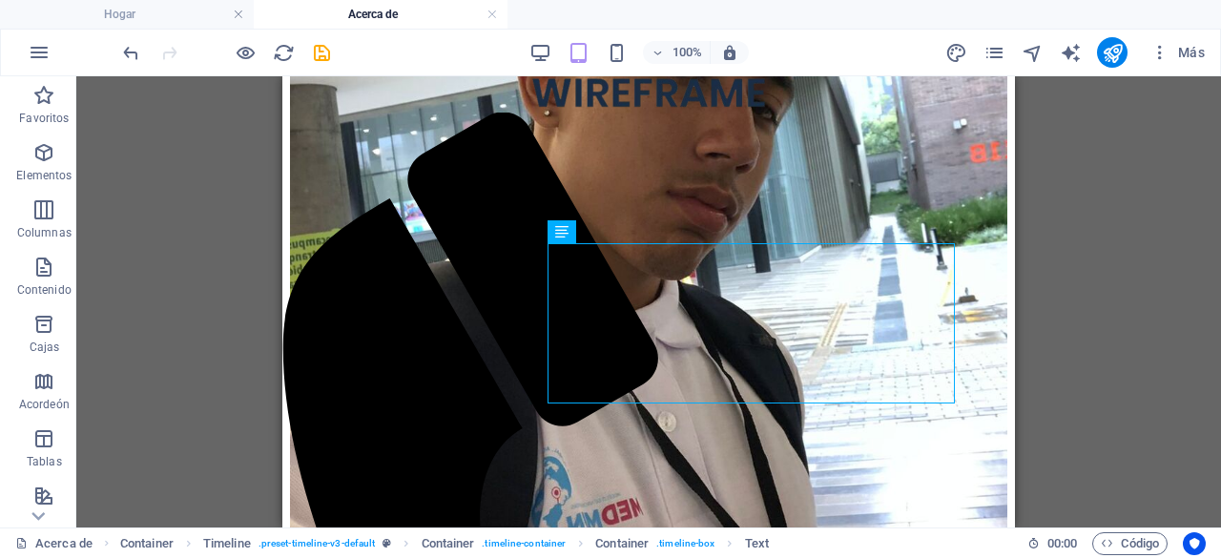
click at [1057, 273] on div "Drag here to replace the existing content. Press “Ctrl” if you want to create a…" at bounding box center [648, 301] width 1144 height 451
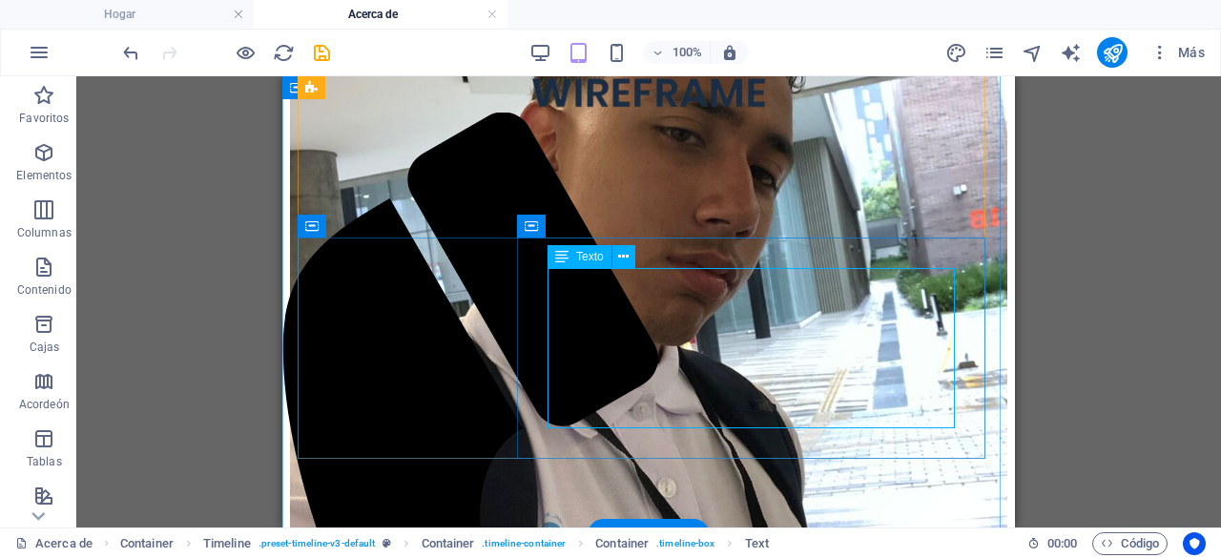
scroll to position [2825, 0]
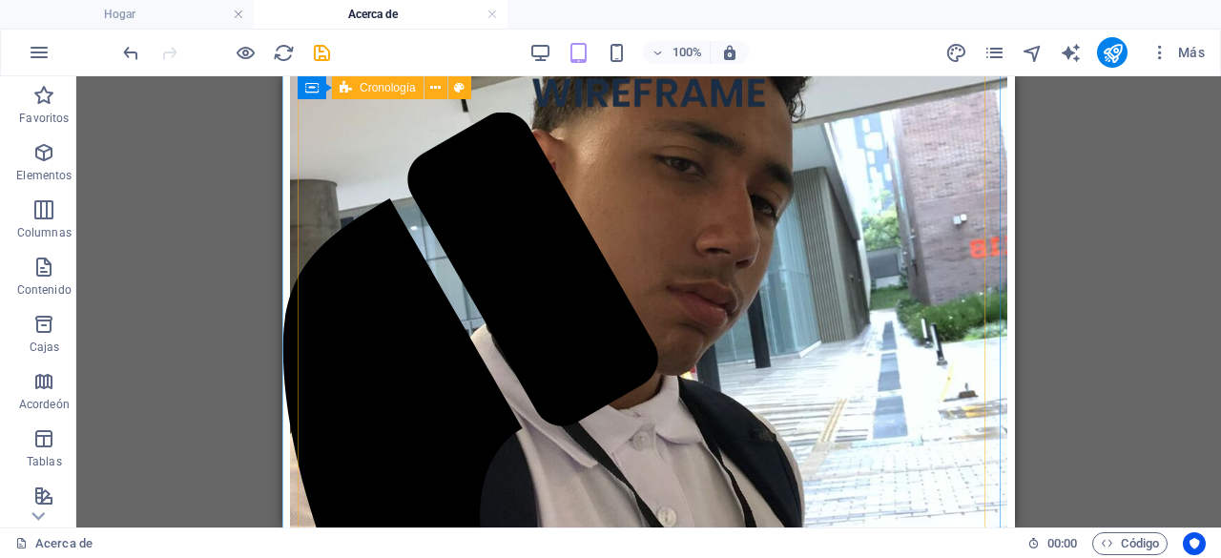
scroll to position [3016, 0]
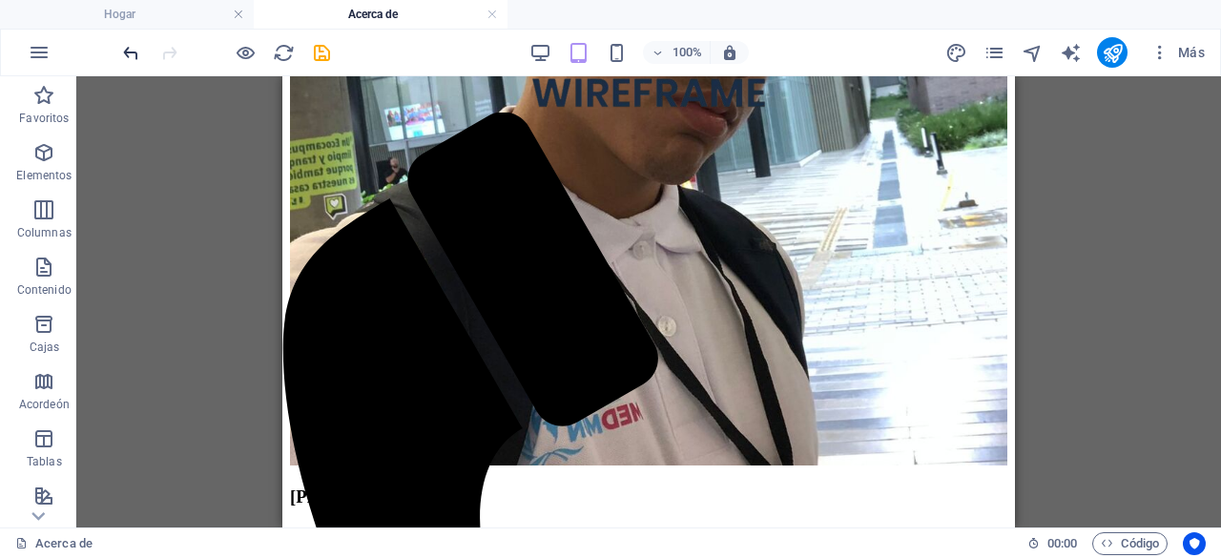
click at [128, 49] on icon "deshacer" at bounding box center [131, 53] width 22 height 22
click at [128, 48] on icon "deshacer" at bounding box center [131, 53] width 22 height 22
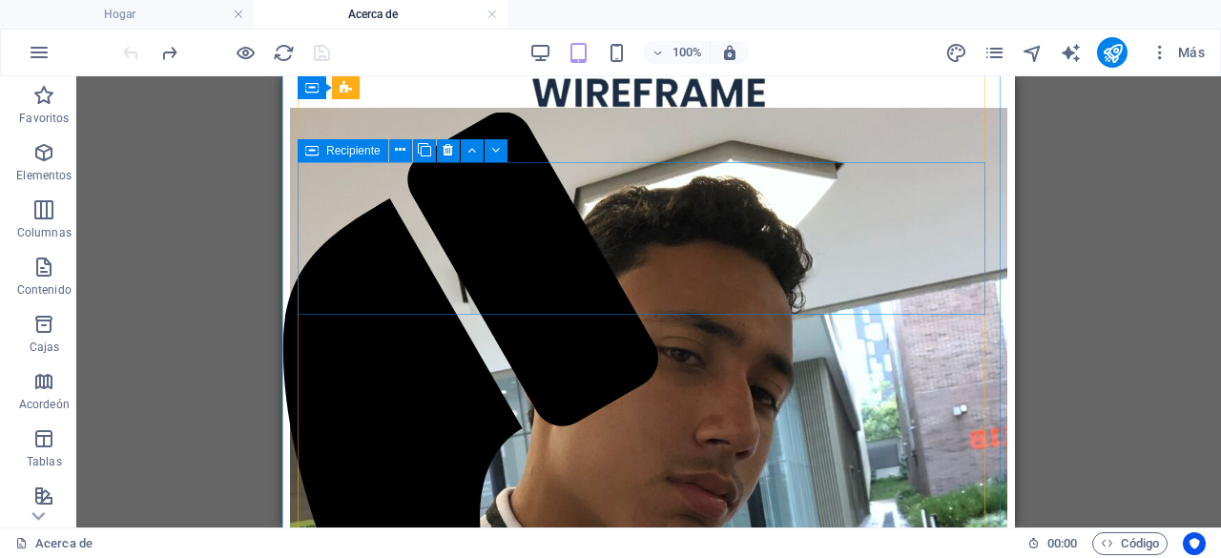
scroll to position [2349, 0]
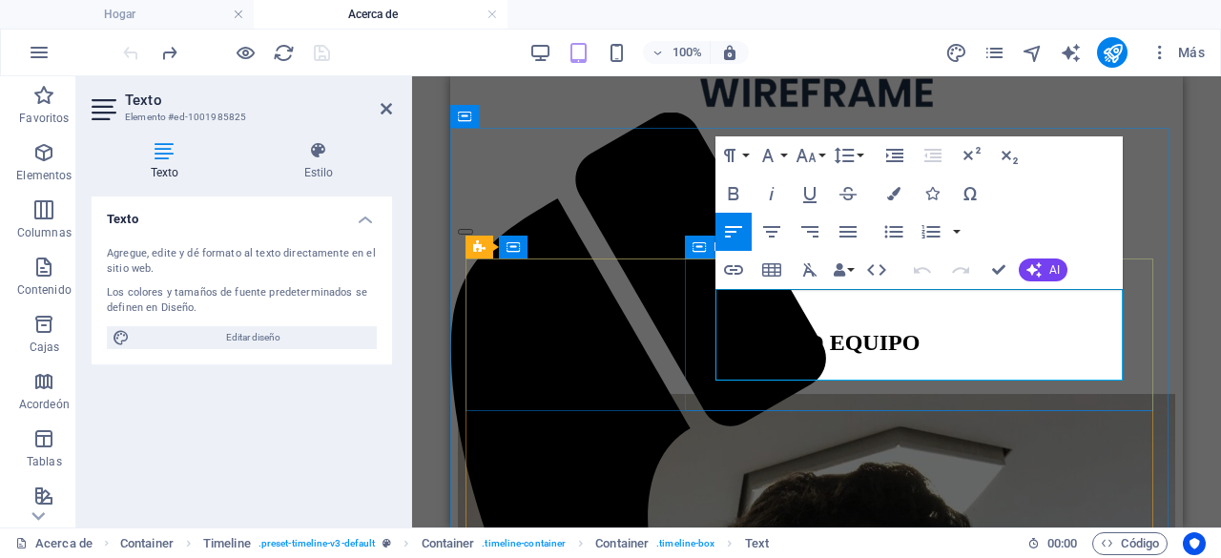
drag, startPoint x: 790, startPoint y: 361, endPoint x: 1170, endPoint y: 363, distance: 380.5
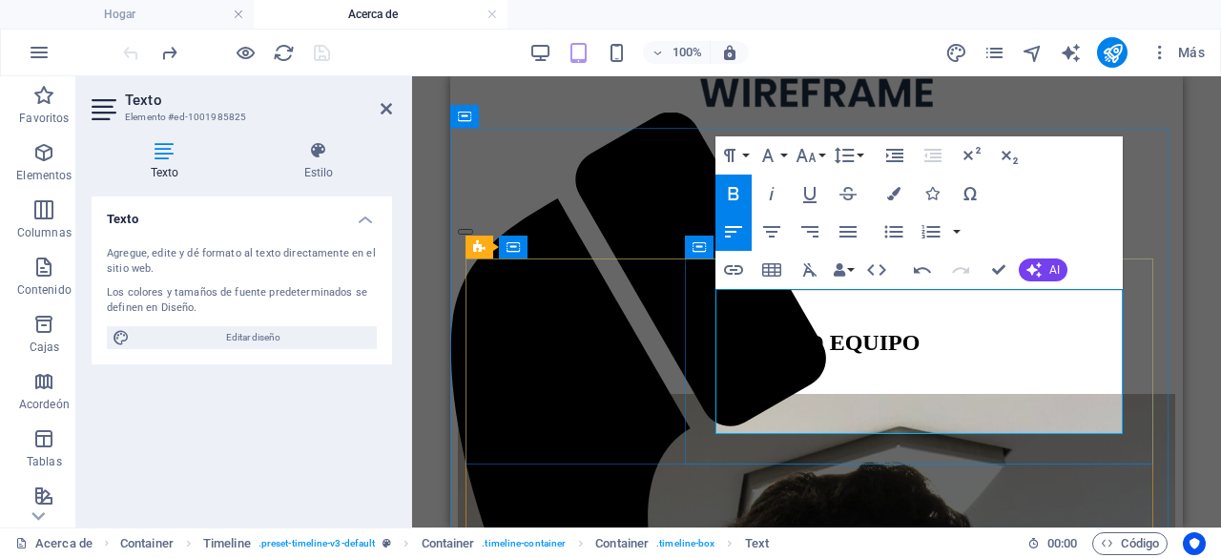
drag, startPoint x: 1085, startPoint y: 416, endPoint x: 714, endPoint y: 297, distance: 389.6
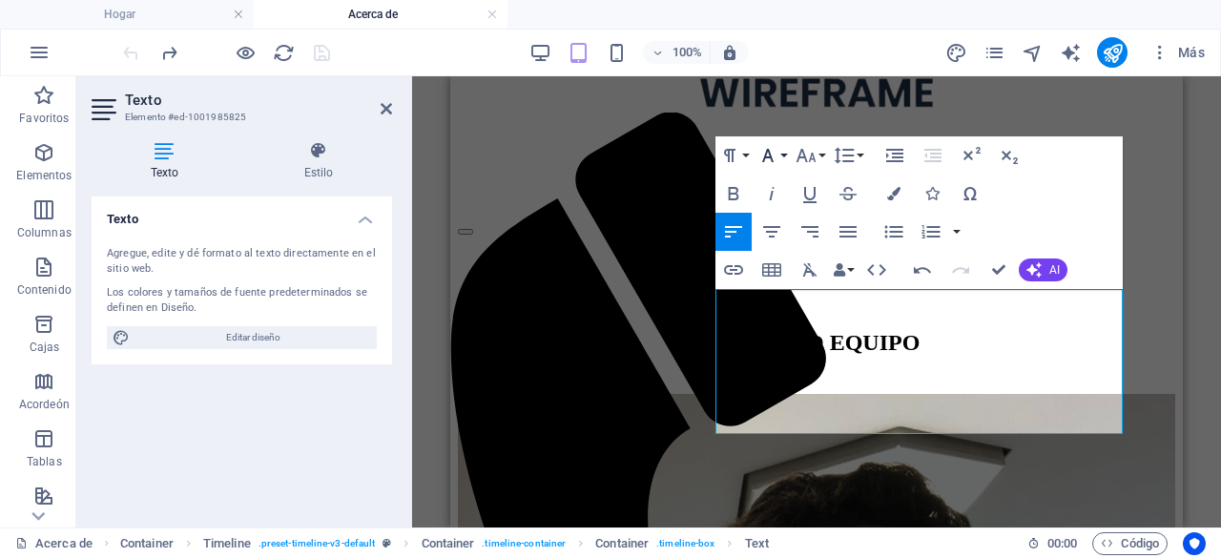
click at [771, 155] on icon "button" at bounding box center [767, 155] width 23 height 23
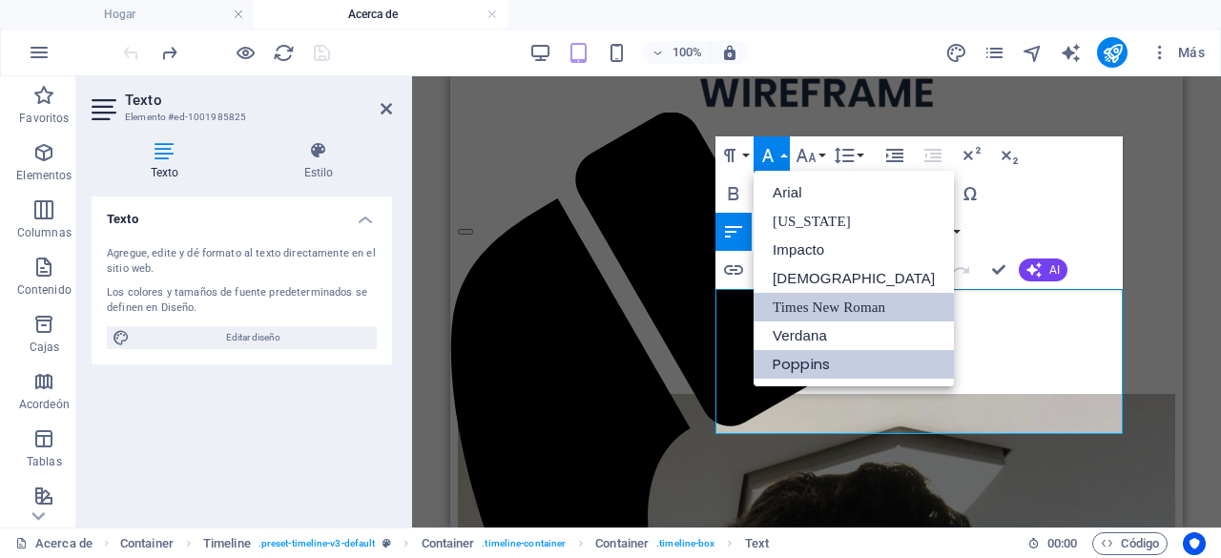
scroll to position [0, 0]
click at [856, 364] on link "Poppins" at bounding box center [853, 364] width 200 height 29
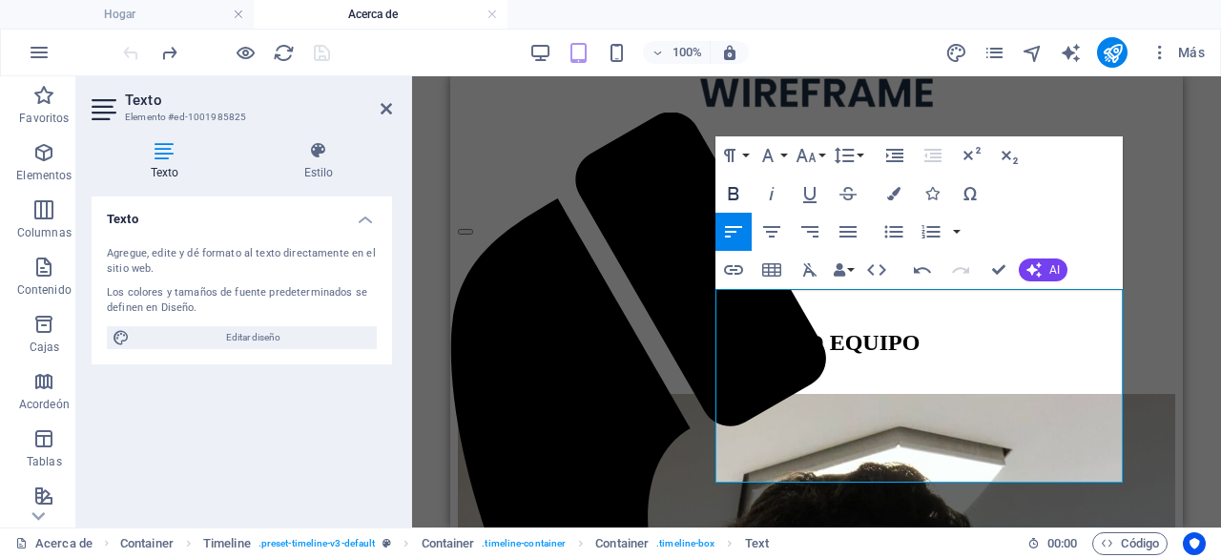
click at [729, 196] on icon "button" at bounding box center [734, 193] width 10 height 13
click at [727, 194] on icon "button" at bounding box center [733, 193] width 23 height 23
click at [725, 194] on icon "button" at bounding box center [733, 193] width 23 height 23
click at [730, 199] on icon "button" at bounding box center [734, 193] width 10 height 13
click at [731, 197] on icon "button" at bounding box center [733, 193] width 23 height 23
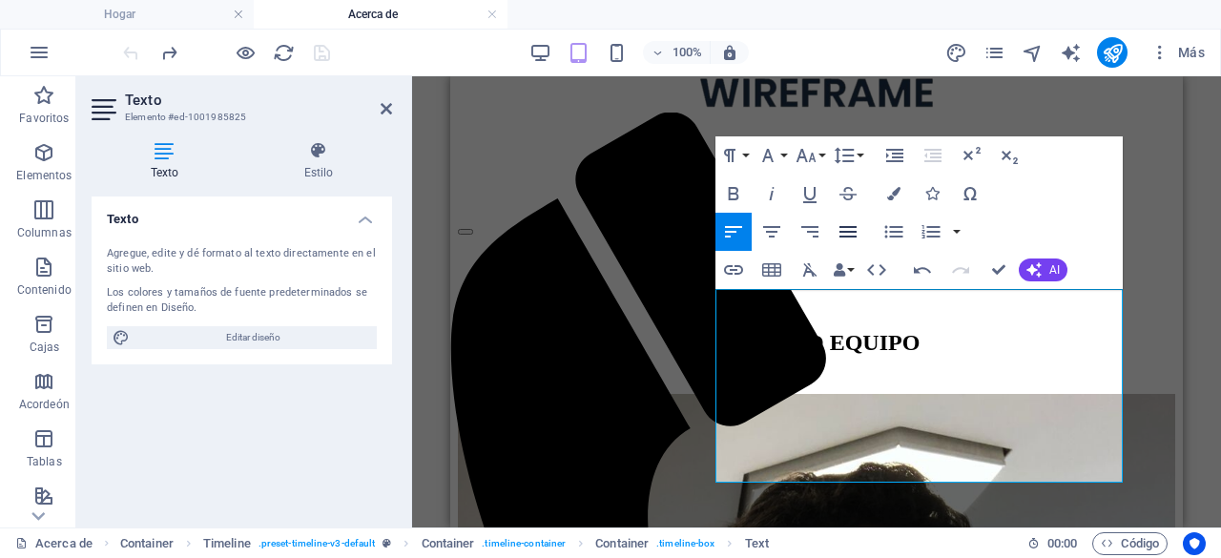
click at [853, 237] on icon "button" at bounding box center [847, 231] width 17 height 11
click at [734, 230] on icon "button" at bounding box center [733, 231] width 23 height 23
click at [736, 195] on icon "button" at bounding box center [733, 193] width 23 height 23
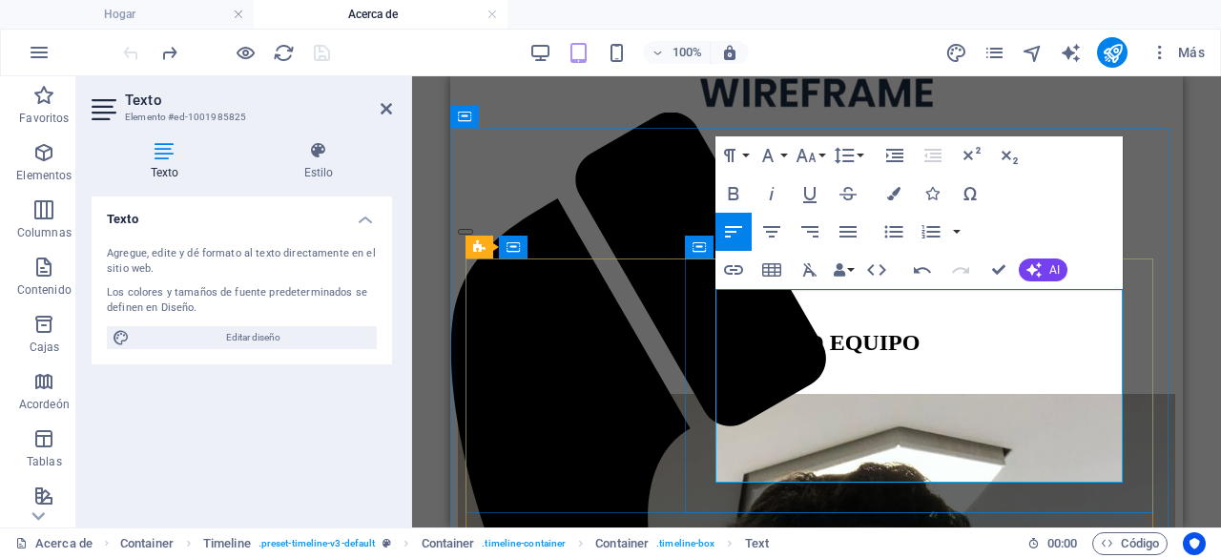
drag, startPoint x: 785, startPoint y: 466, endPoint x: 718, endPoint y: 293, distance: 185.9
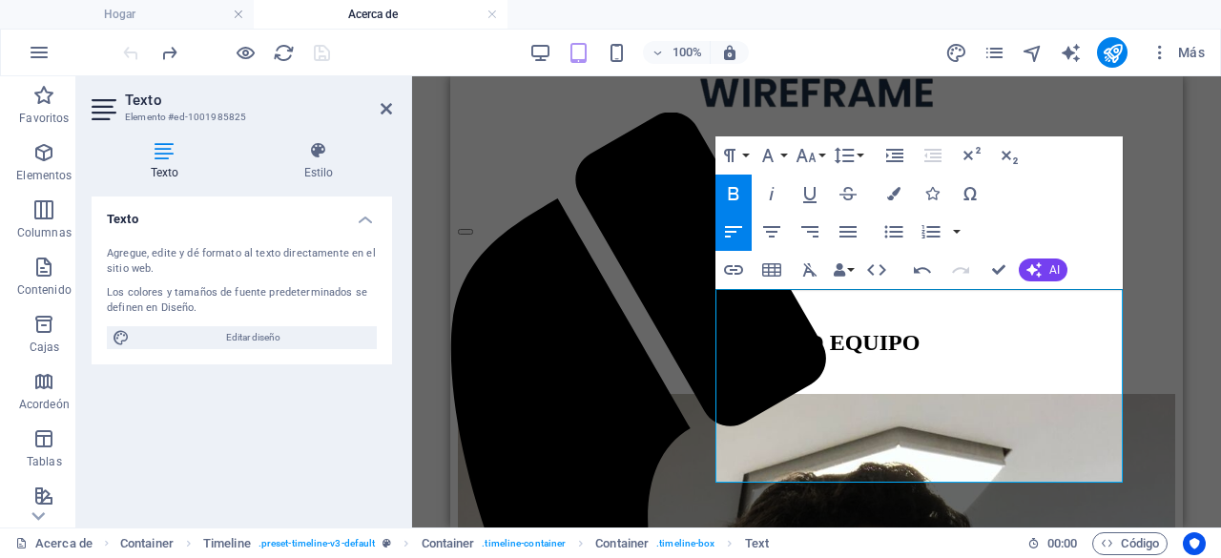
click at [729, 176] on button "Atrevido" at bounding box center [733, 194] width 36 height 38
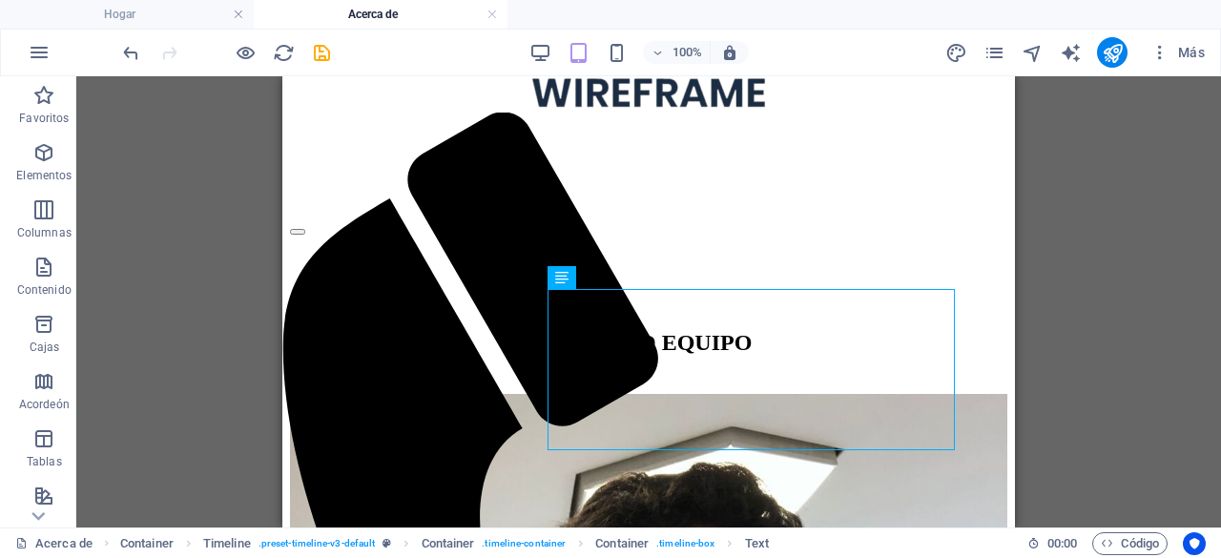
click at [1034, 277] on div "Drag here to replace the existing content. Press “Ctrl” if you want to create a…" at bounding box center [648, 301] width 1144 height 451
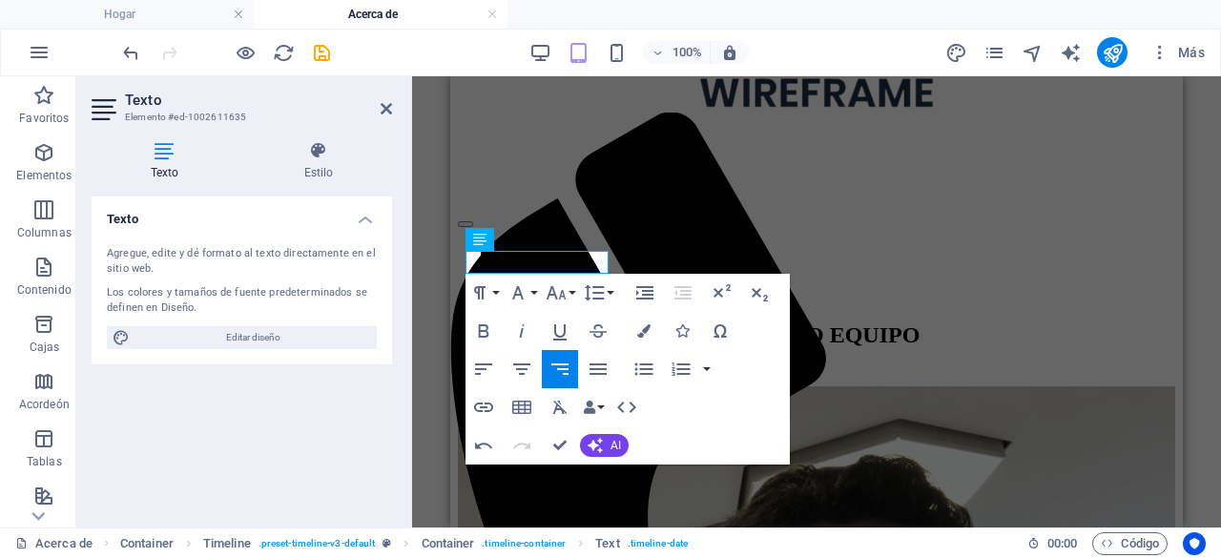
scroll to position [2349, 0]
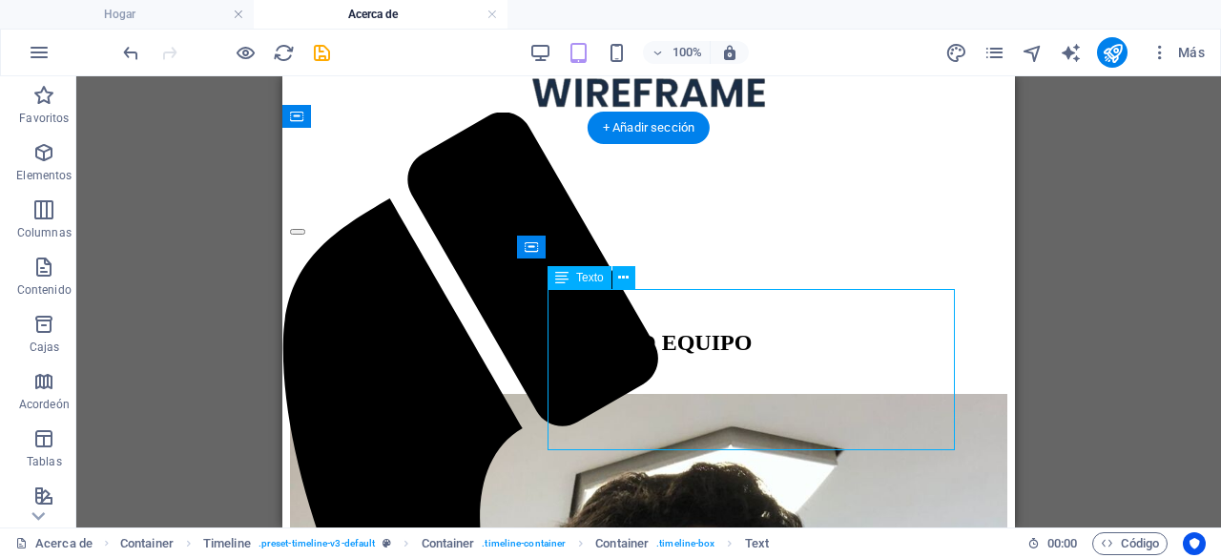
drag, startPoint x: 909, startPoint y: 330, endPoint x: 740, endPoint y: 329, distance: 168.8
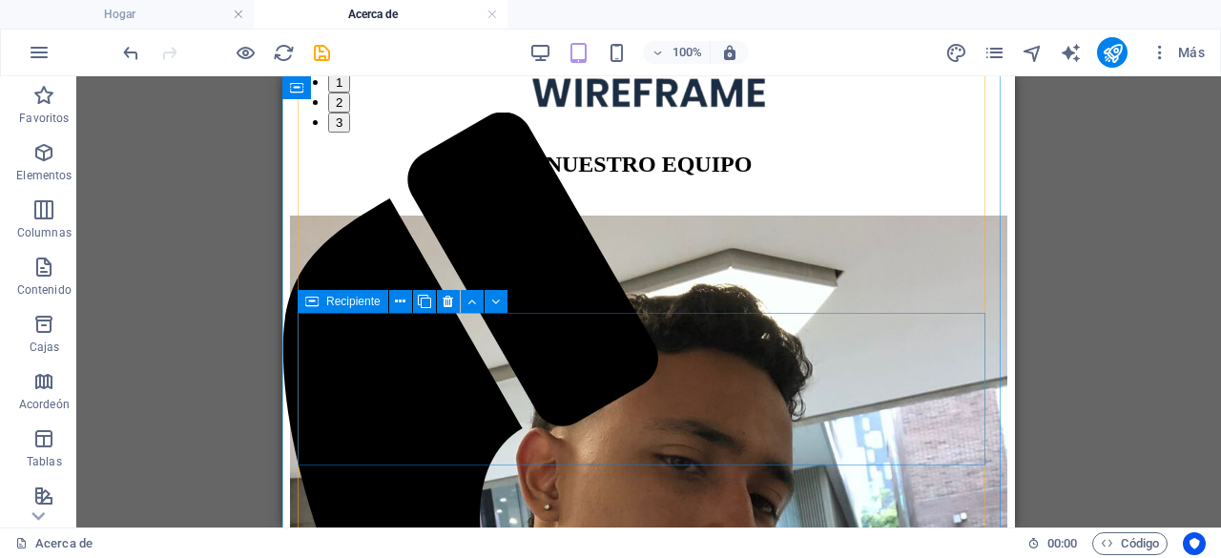
scroll to position [2539, 0]
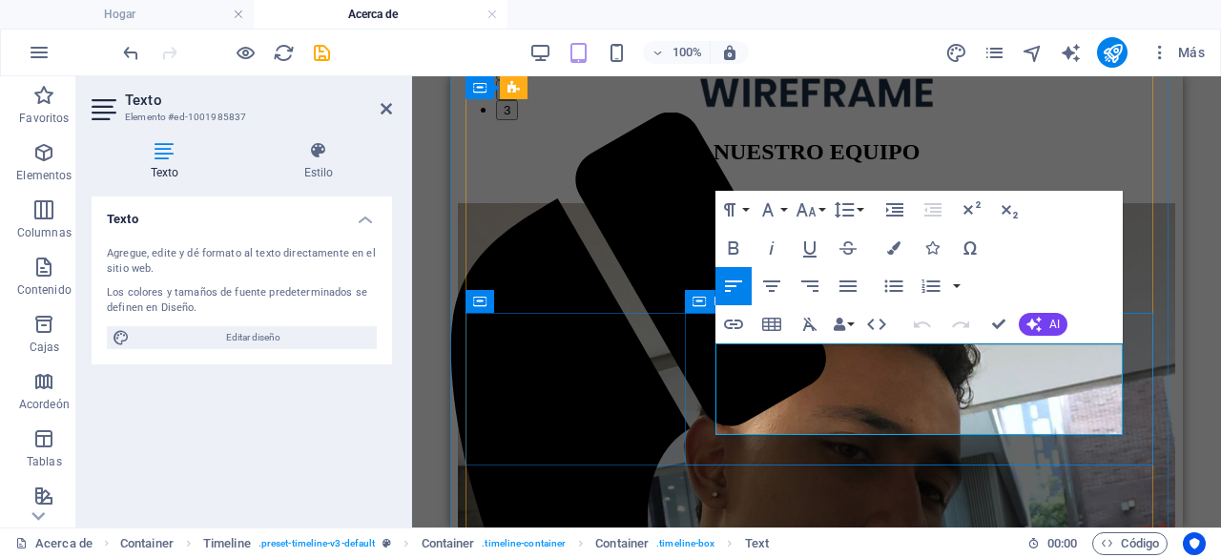
drag, startPoint x: 792, startPoint y: 417, endPoint x: 715, endPoint y: 347, distance: 104.0
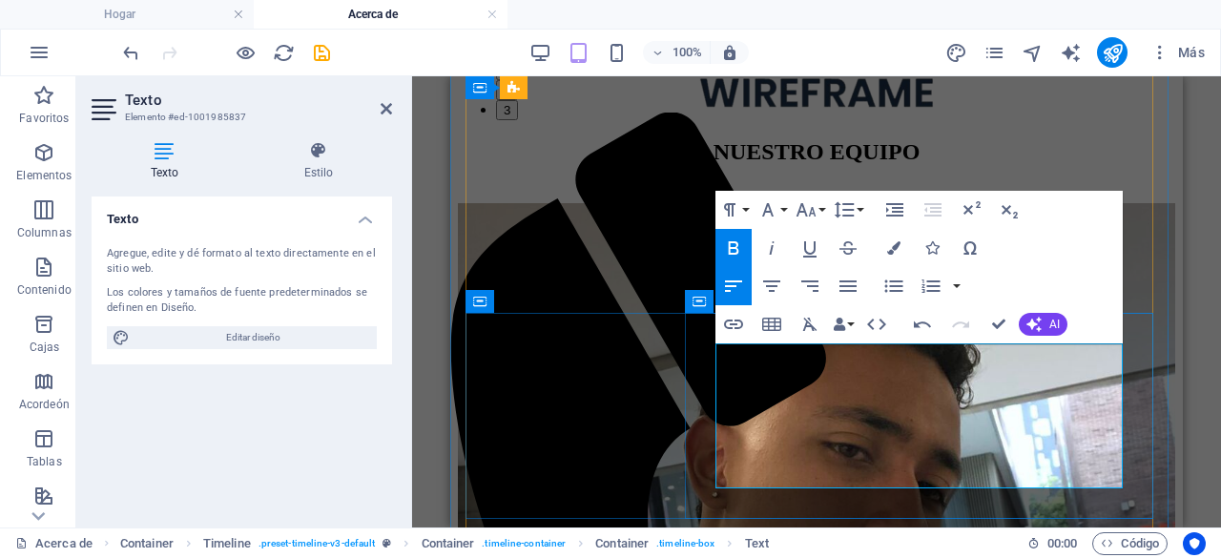
drag, startPoint x: 870, startPoint y: 475, endPoint x: 1166, endPoint y: 421, distance: 301.5
click at [729, 242] on icon "button" at bounding box center [734, 247] width 10 height 13
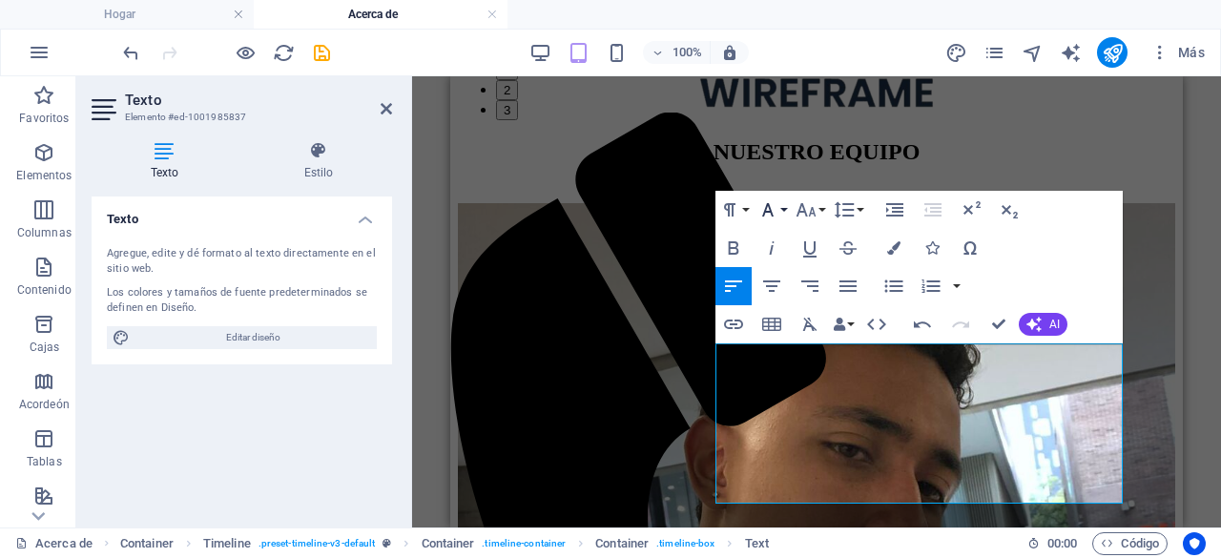
click at [762, 207] on icon "button" at bounding box center [767, 209] width 23 height 23
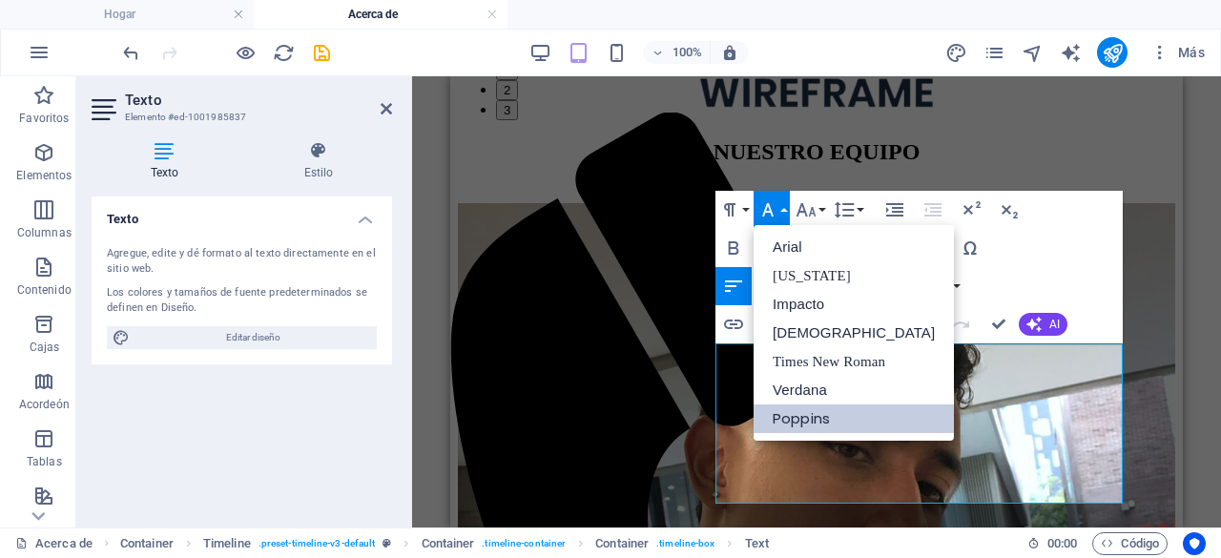
scroll to position [0, 0]
click at [780, 198] on button "Familia de fuentes" at bounding box center [771, 210] width 36 height 38
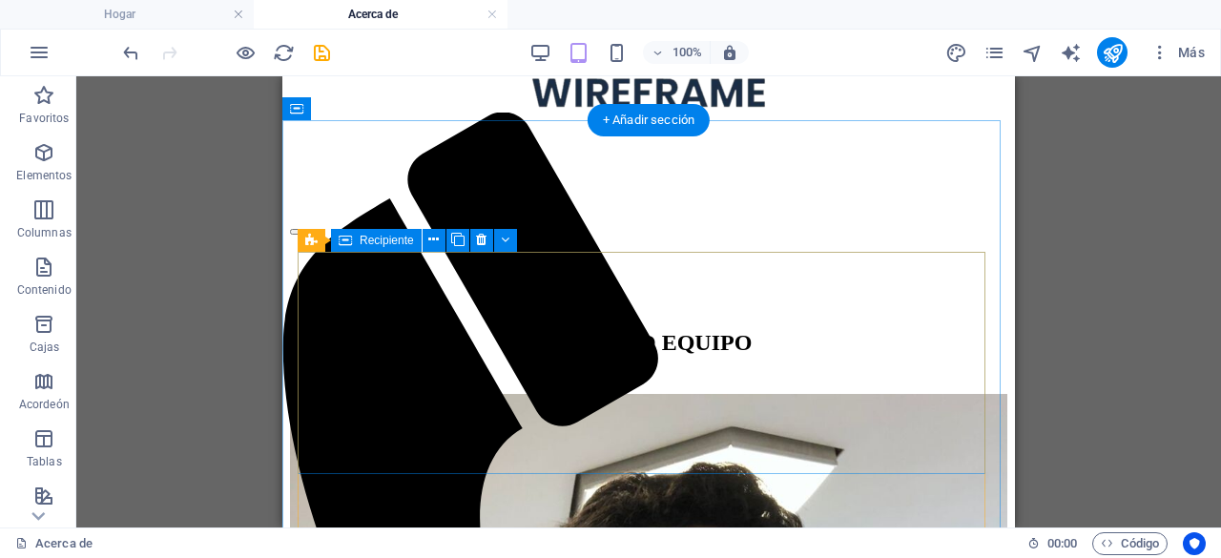
scroll to position [2444, 0]
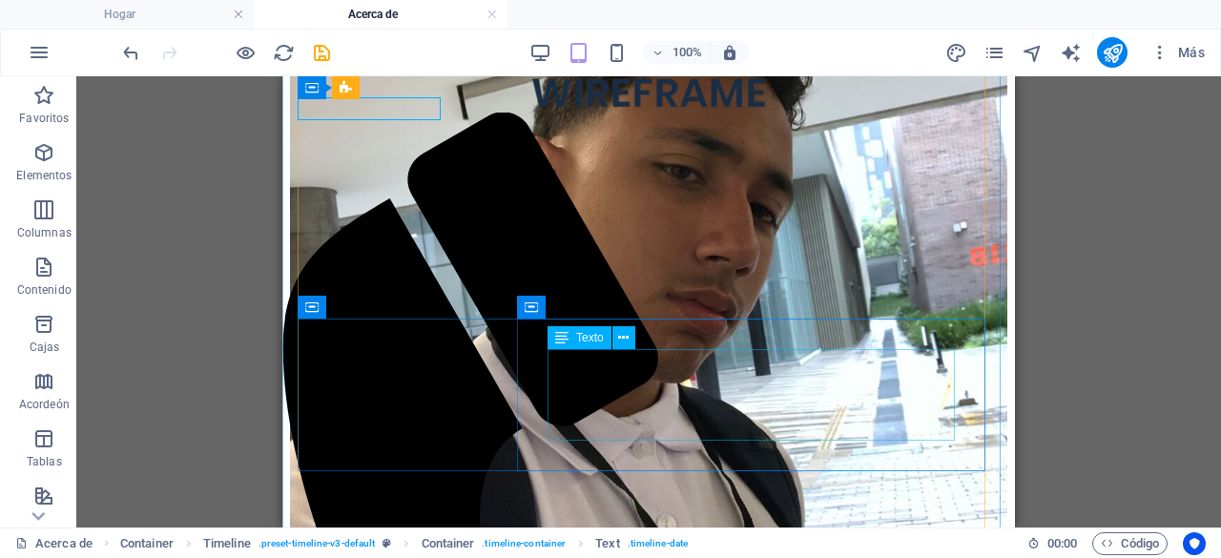
scroll to position [2825, 0]
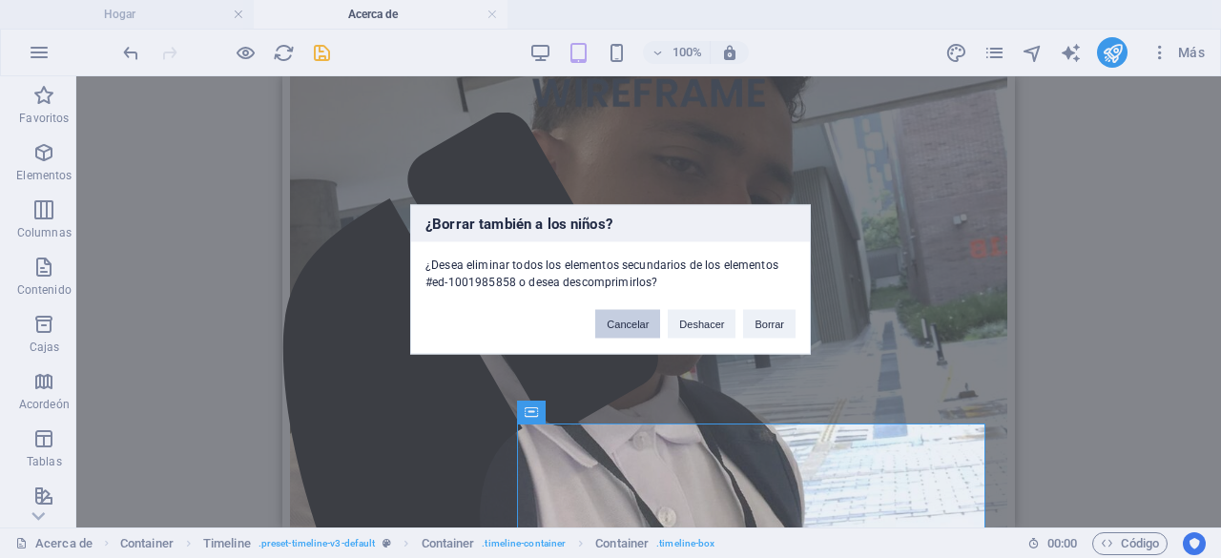
click at [642, 323] on font "Cancelar" at bounding box center [627, 323] width 42 height 11
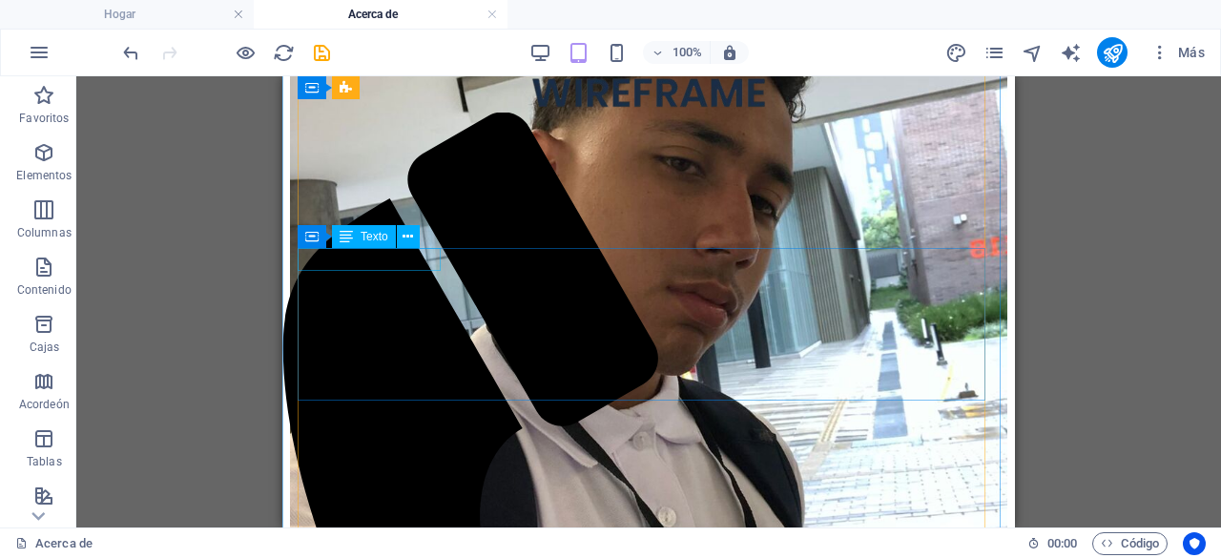
drag, startPoint x: 433, startPoint y: 261, endPoint x: 714, endPoint y: 337, distance: 291.2
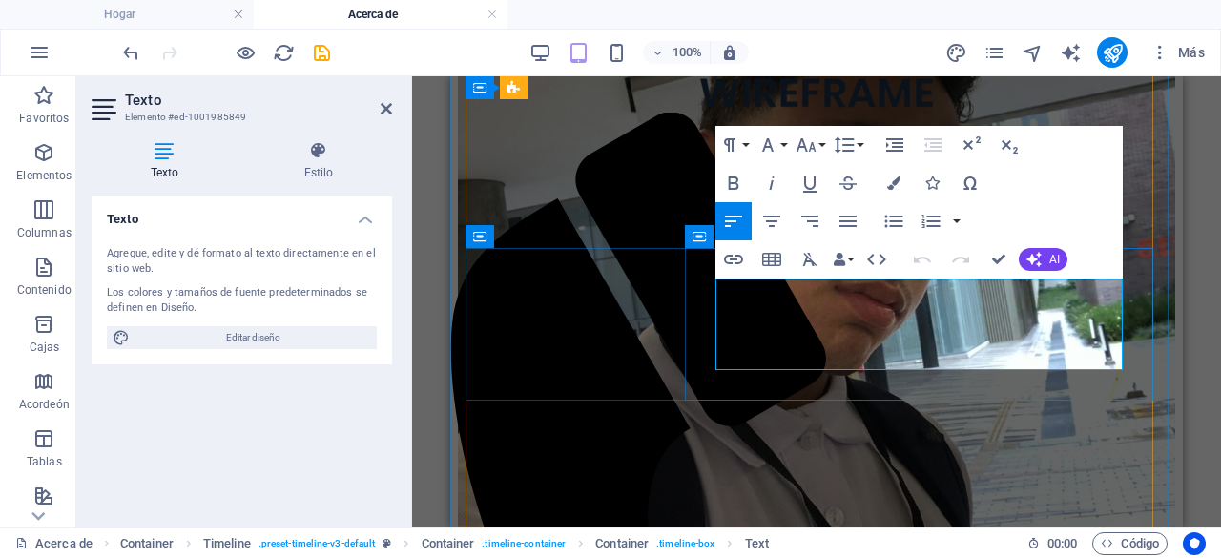
drag, startPoint x: 790, startPoint y: 353, endPoint x: 719, endPoint y: 283, distance: 99.1
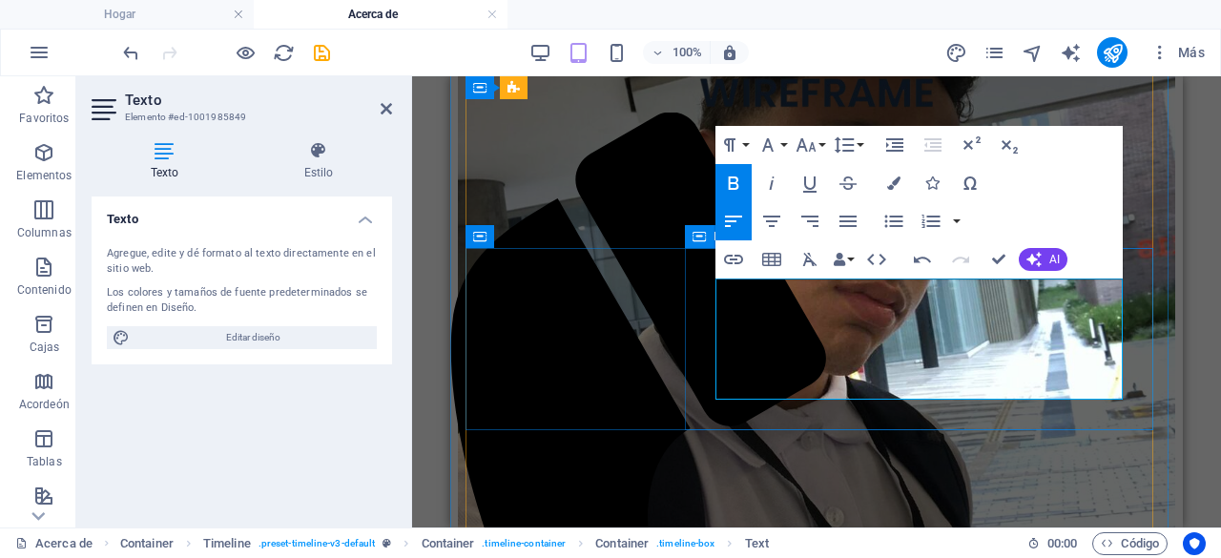
drag, startPoint x: 1039, startPoint y: 383, endPoint x: 698, endPoint y: 296, distance: 352.5
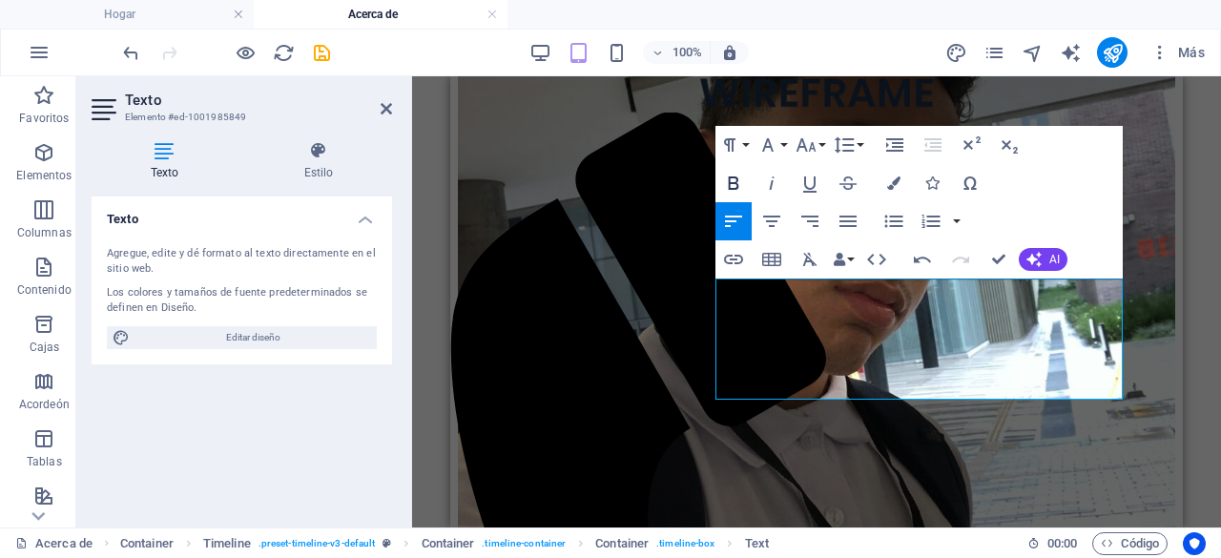
drag, startPoint x: 732, startPoint y: 177, endPoint x: 726, endPoint y: 186, distance: 10.9
click at [729, 179] on icon "button" at bounding box center [734, 182] width 10 height 13
drag, startPoint x: 732, startPoint y: 181, endPoint x: 727, endPoint y: 190, distance: 10.3
click at [727, 185] on icon "button" at bounding box center [733, 183] width 23 height 23
click at [731, 182] on icon "button" at bounding box center [733, 183] width 23 height 23
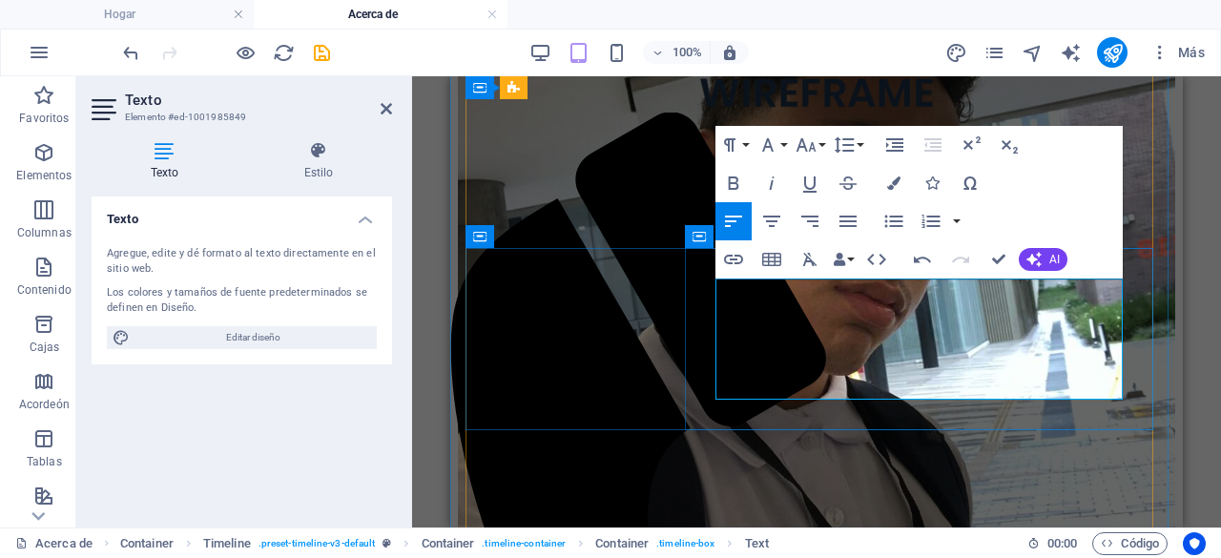
drag, startPoint x: 719, startPoint y: 285, endPoint x: 1042, endPoint y: 377, distance: 336.0
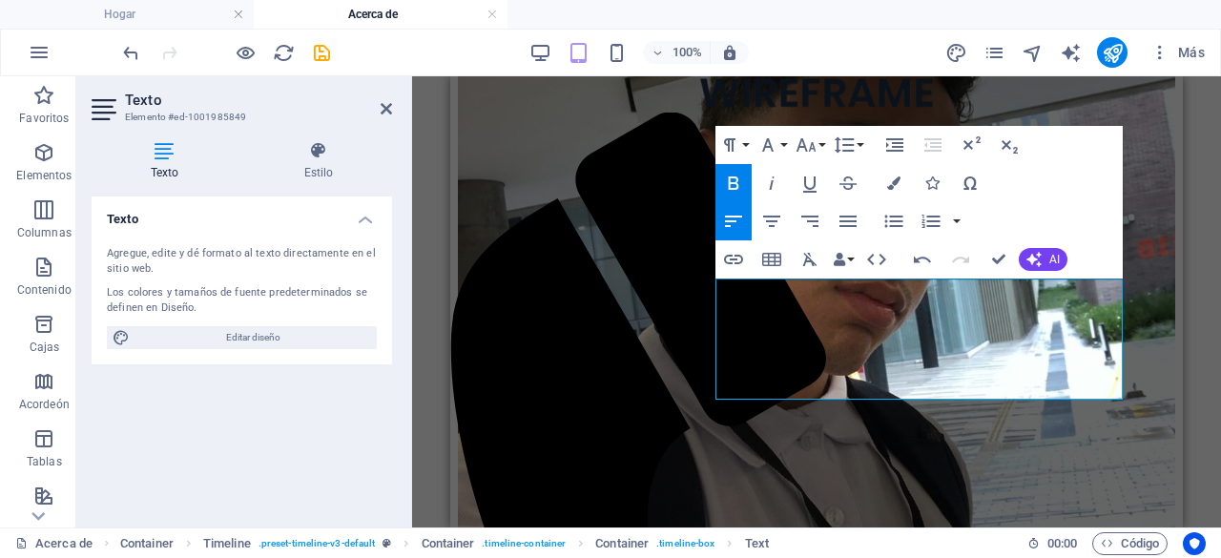
click at [741, 176] on icon "button" at bounding box center [733, 183] width 23 height 23
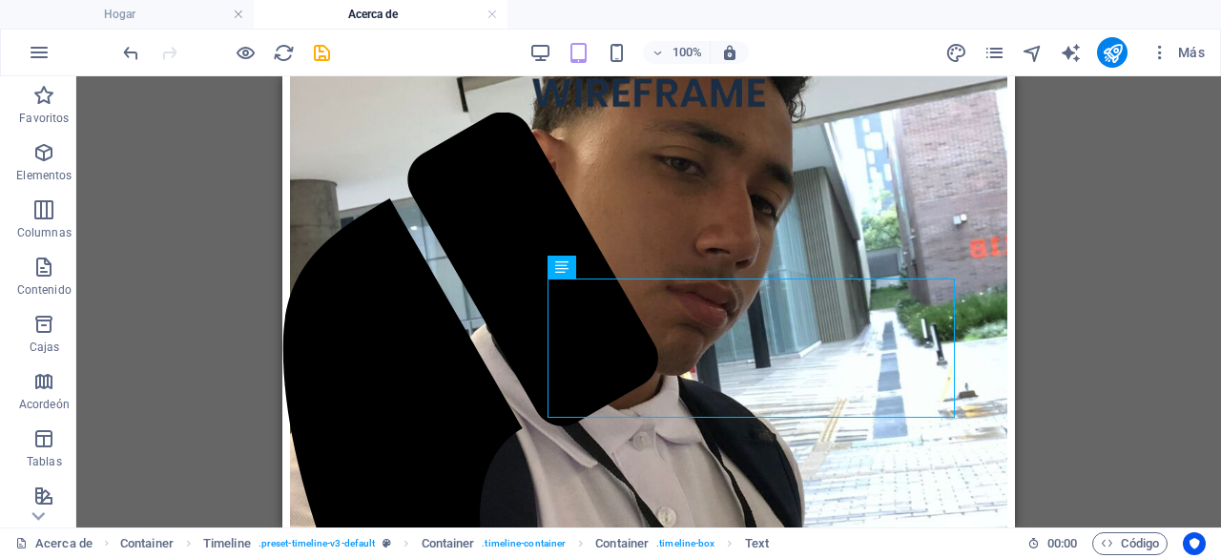
click at [1132, 284] on div "Drag here to replace the existing content. Press “Ctrl” if you want to create a…" at bounding box center [648, 301] width 1144 height 451
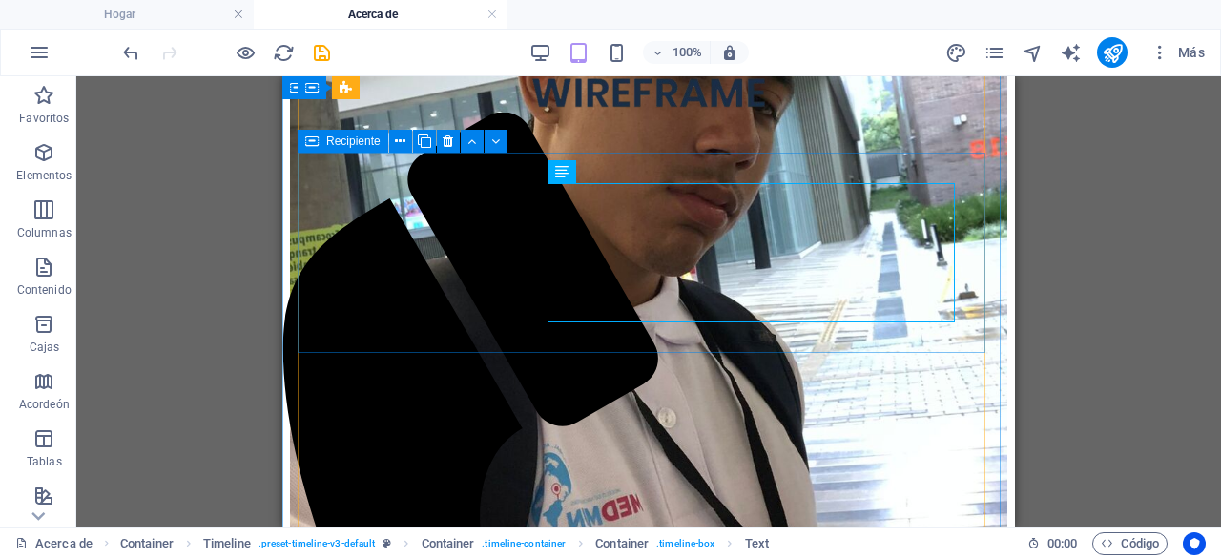
scroll to position [2921, 0]
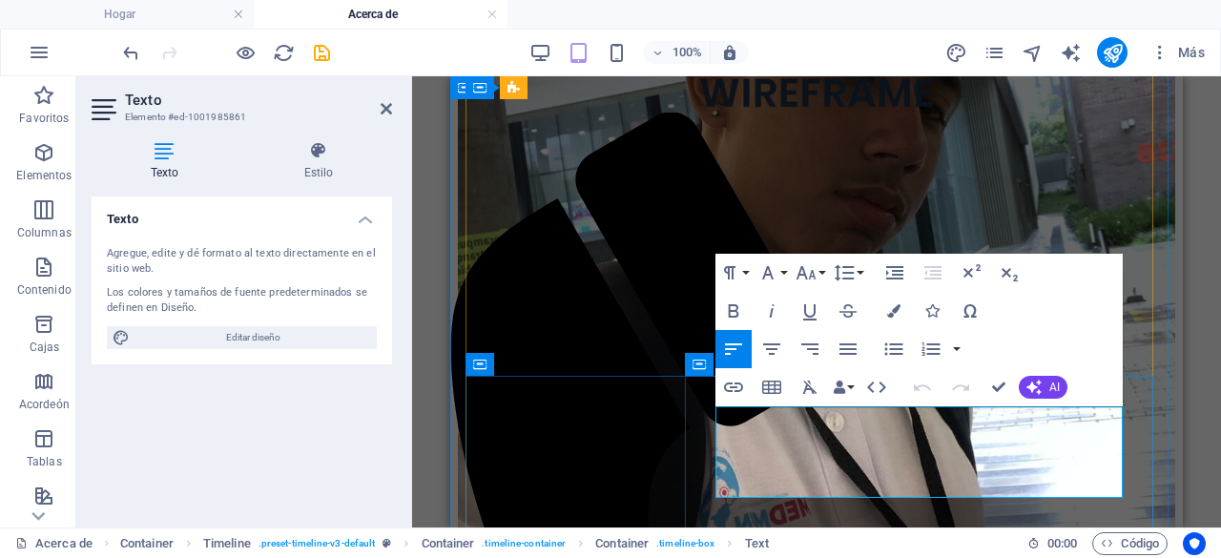
drag, startPoint x: 767, startPoint y: 481, endPoint x: 728, endPoint y: 420, distance: 72.5
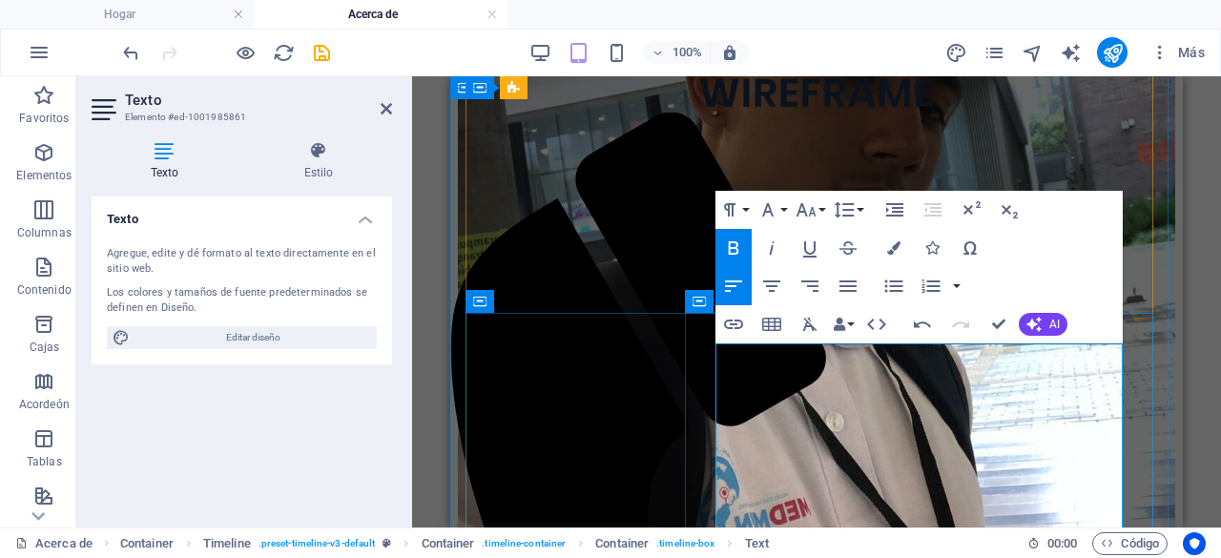
scroll to position [3016, 0]
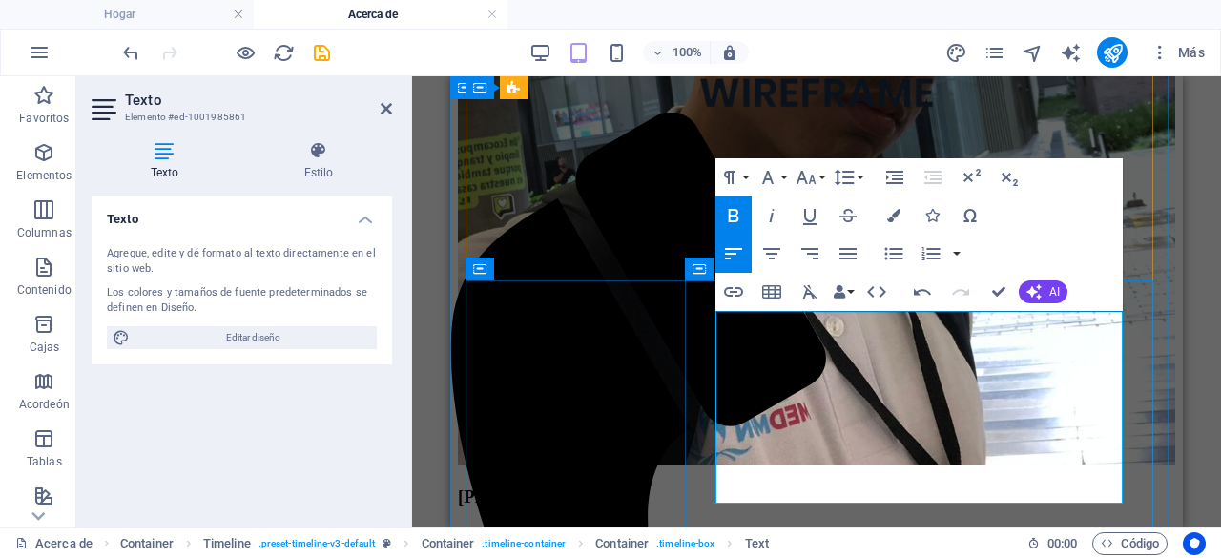
drag, startPoint x: 716, startPoint y: 318, endPoint x: 1004, endPoint y: 499, distance: 340.2
click at [726, 213] on icon "button" at bounding box center [733, 215] width 23 height 23
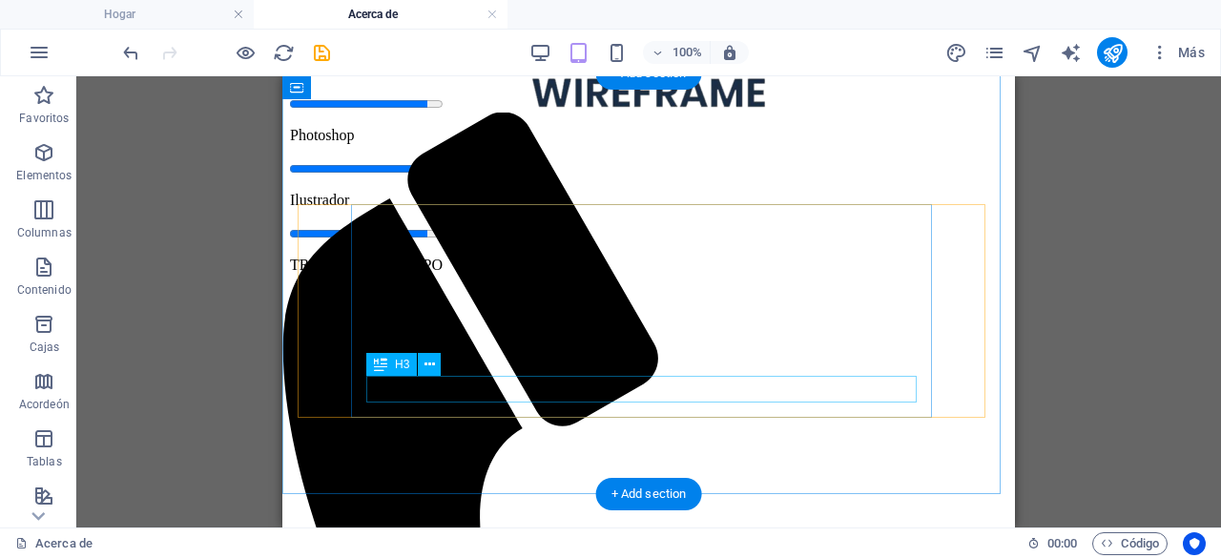
scroll to position [1291, 0]
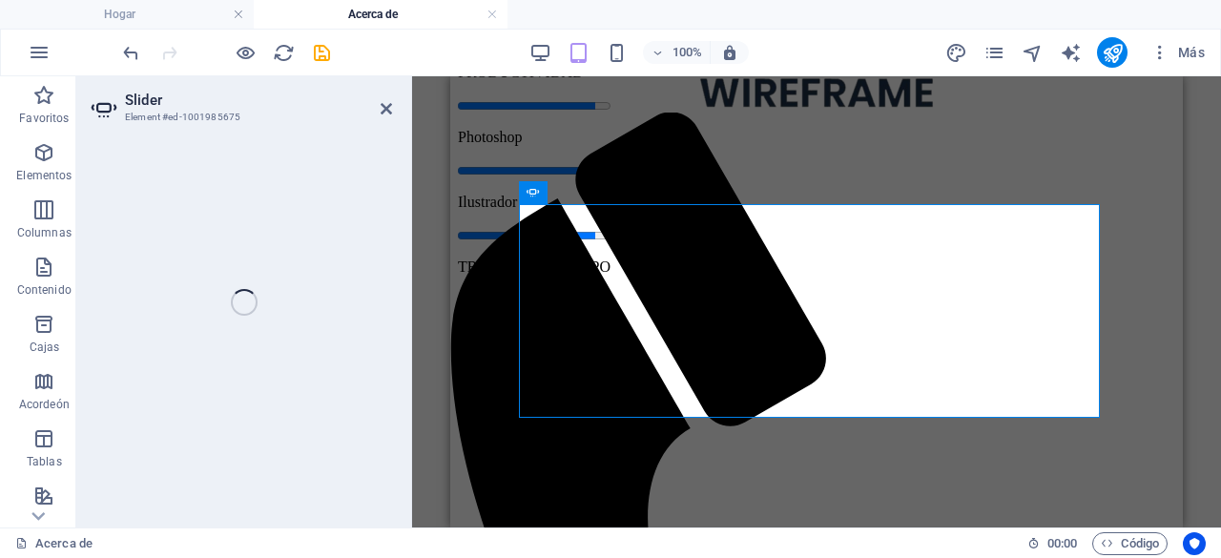
select select "ms"
select select "s"
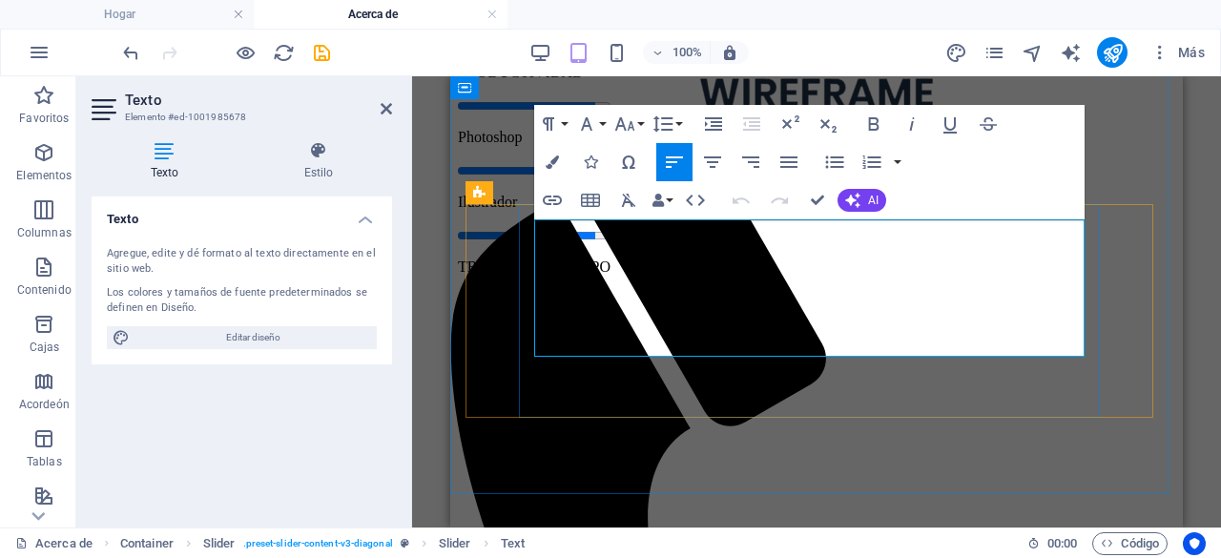
drag, startPoint x: 842, startPoint y: 342, endPoint x: 544, endPoint y: 221, distance: 322.1
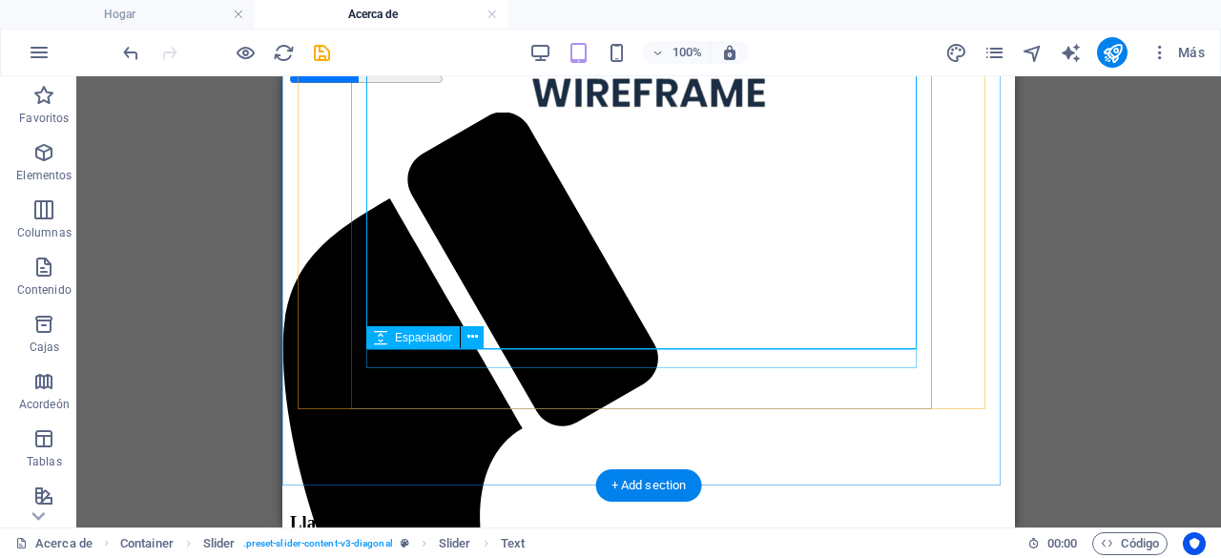
scroll to position [1482, 0]
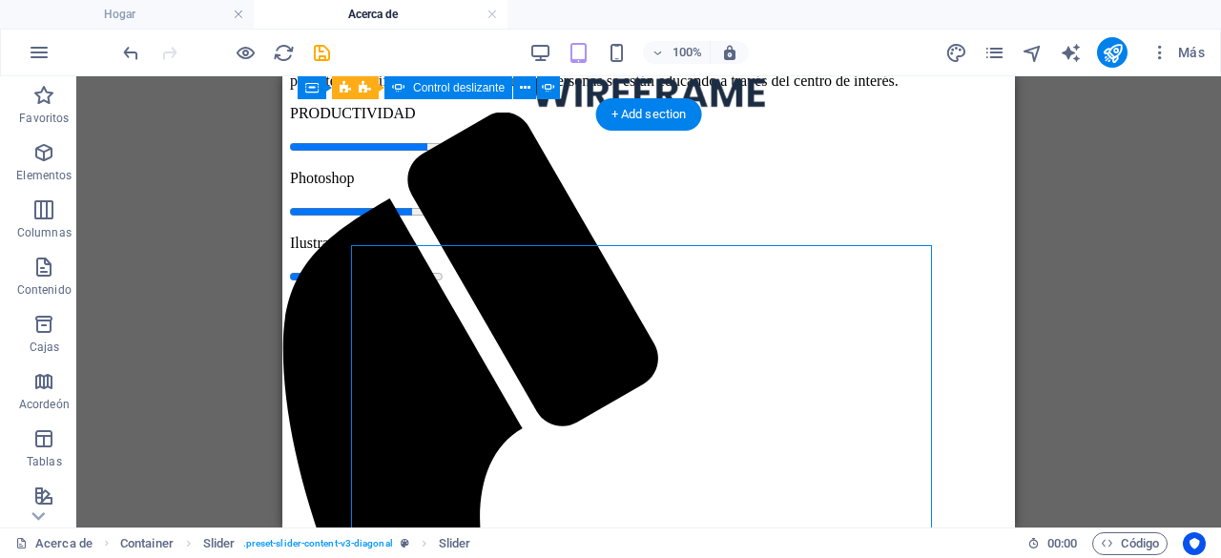
scroll to position [1230, 0]
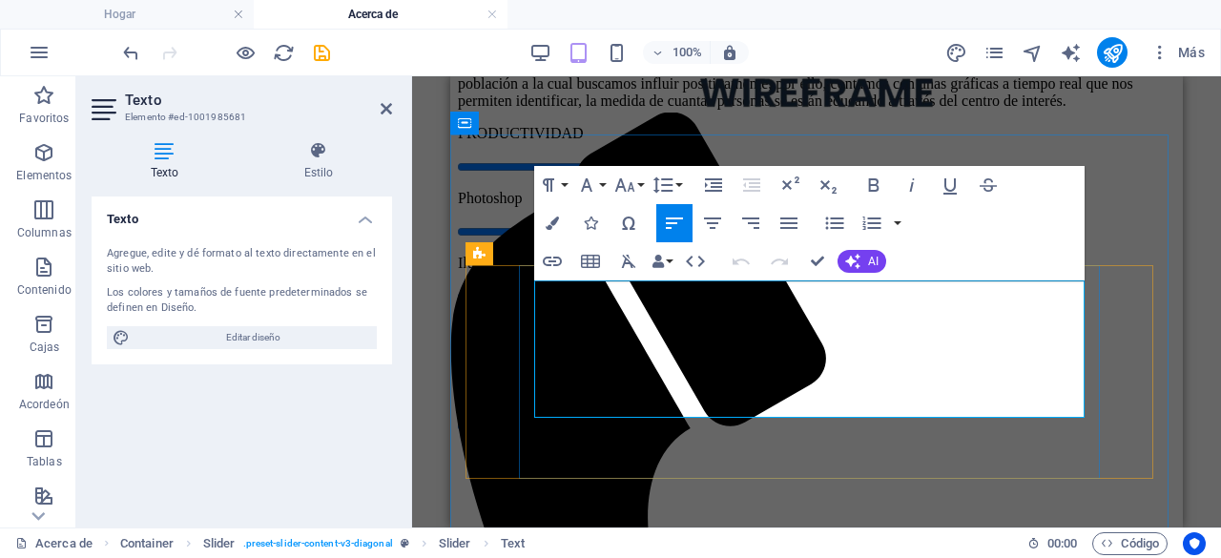
drag, startPoint x: 806, startPoint y: 409, endPoint x: 544, endPoint y: 288, distance: 288.8
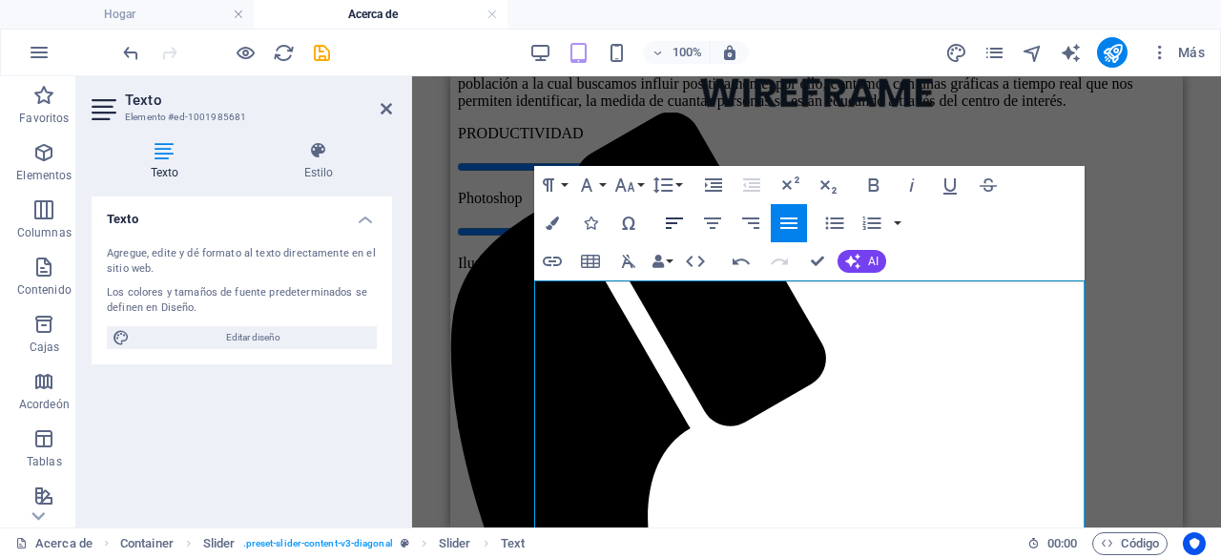
click at [679, 215] on icon "button" at bounding box center [674, 223] width 23 height 23
drag, startPoint x: 819, startPoint y: 258, endPoint x: 537, endPoint y: 181, distance: 292.6
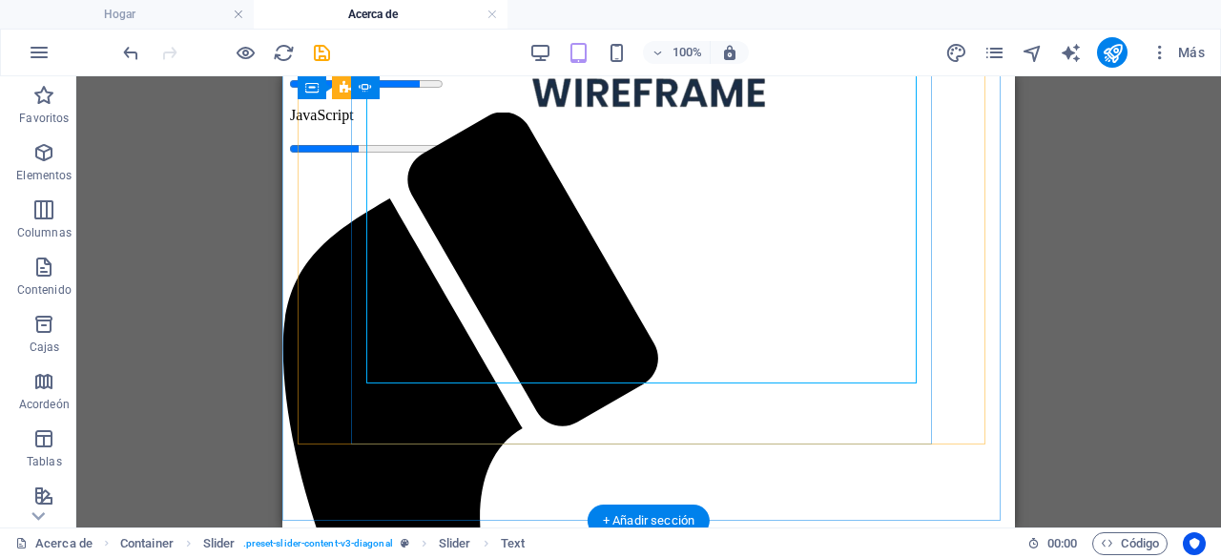
scroll to position [1516, 0]
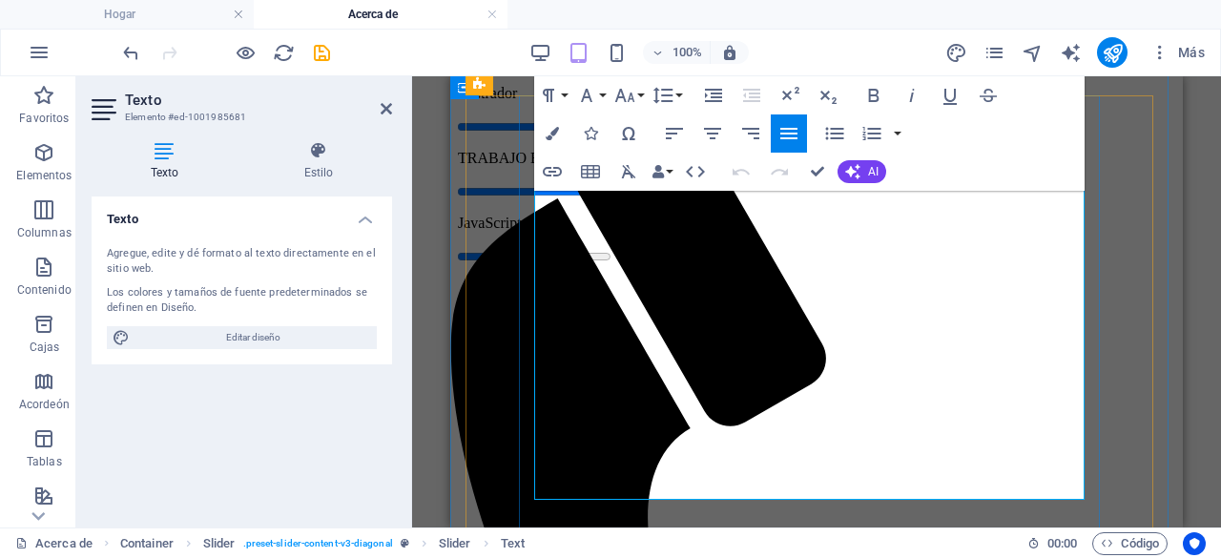
scroll to position [1304, 0]
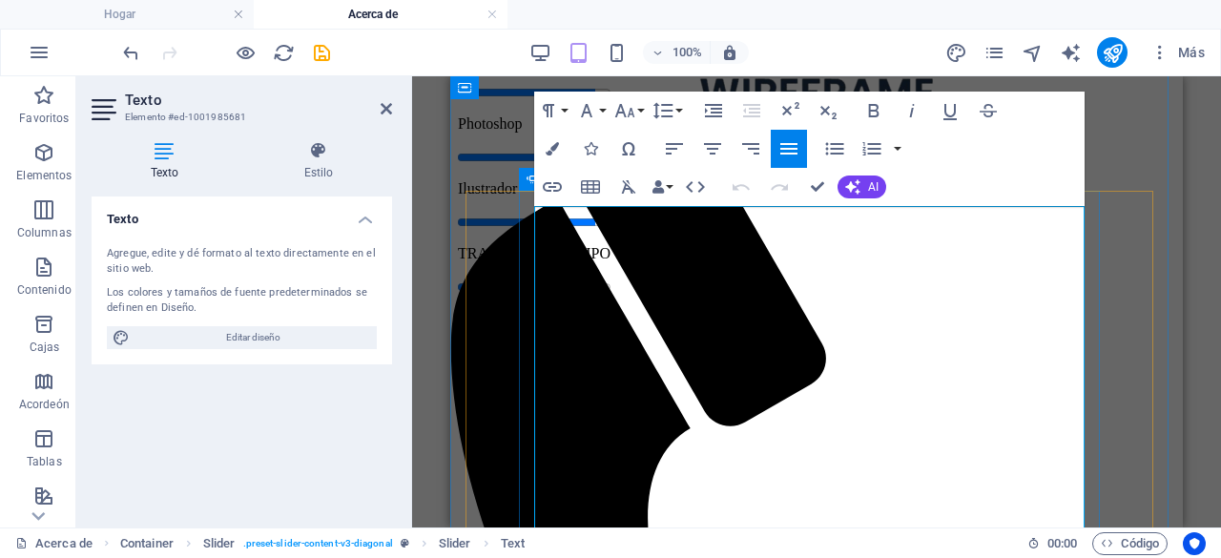
drag, startPoint x: 1055, startPoint y: 495, endPoint x: 528, endPoint y: 226, distance: 591.1
click at [668, 146] on icon "button" at bounding box center [674, 148] width 23 height 23
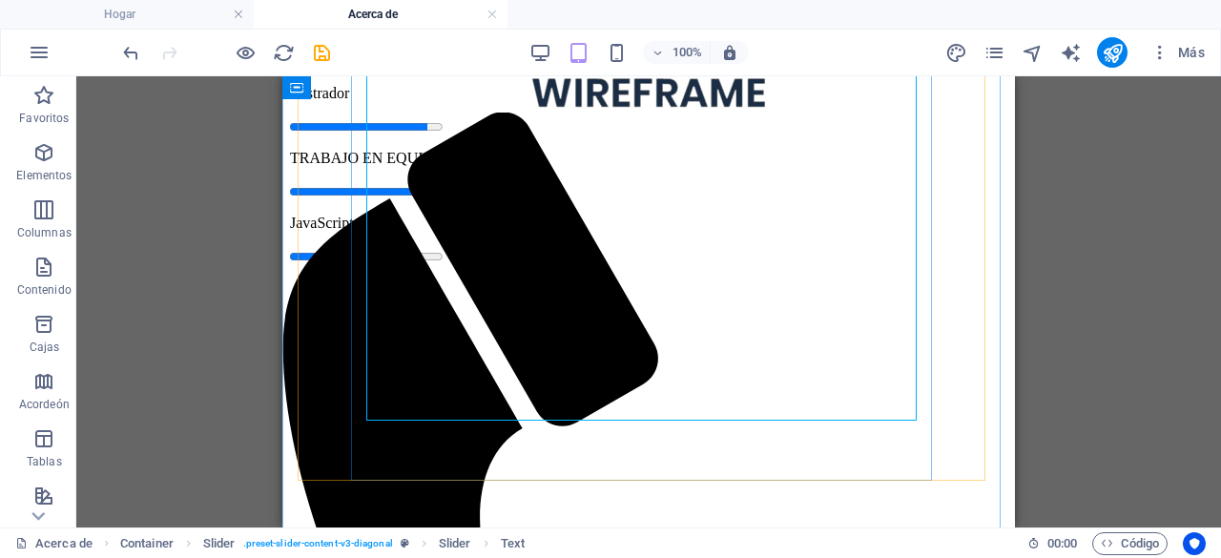
scroll to position [1591, 0]
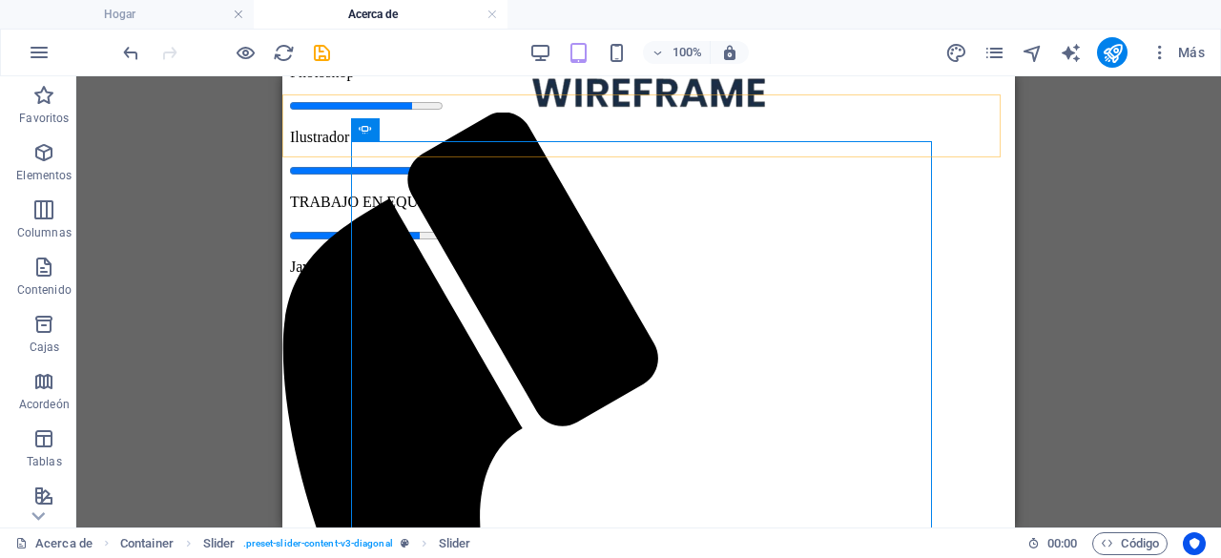
scroll to position [1339, 0]
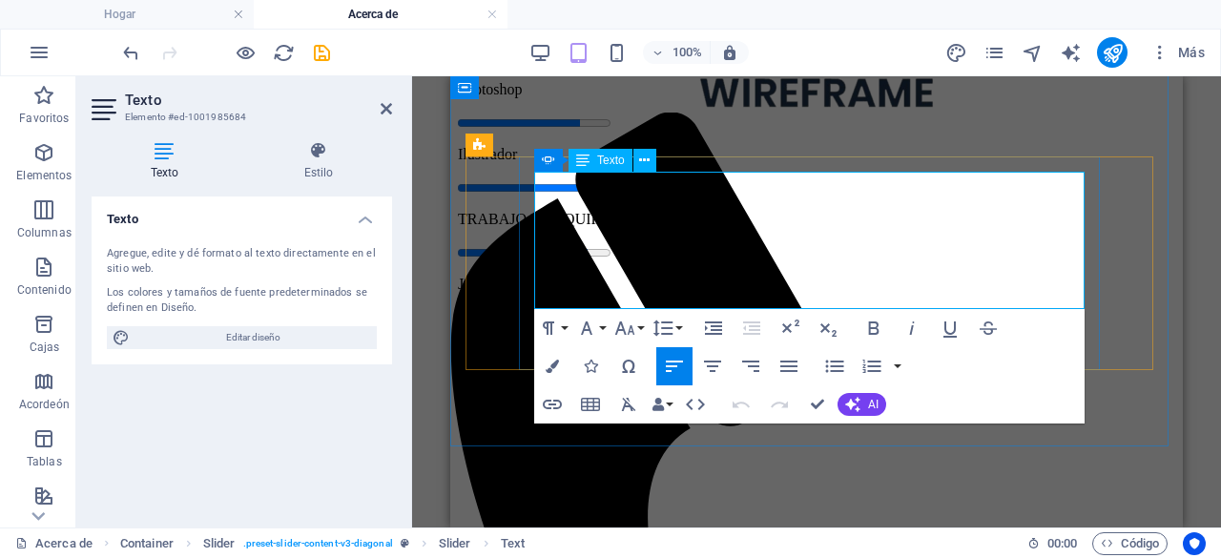
drag, startPoint x: 797, startPoint y: 301, endPoint x: 545, endPoint y: 177, distance: 280.6
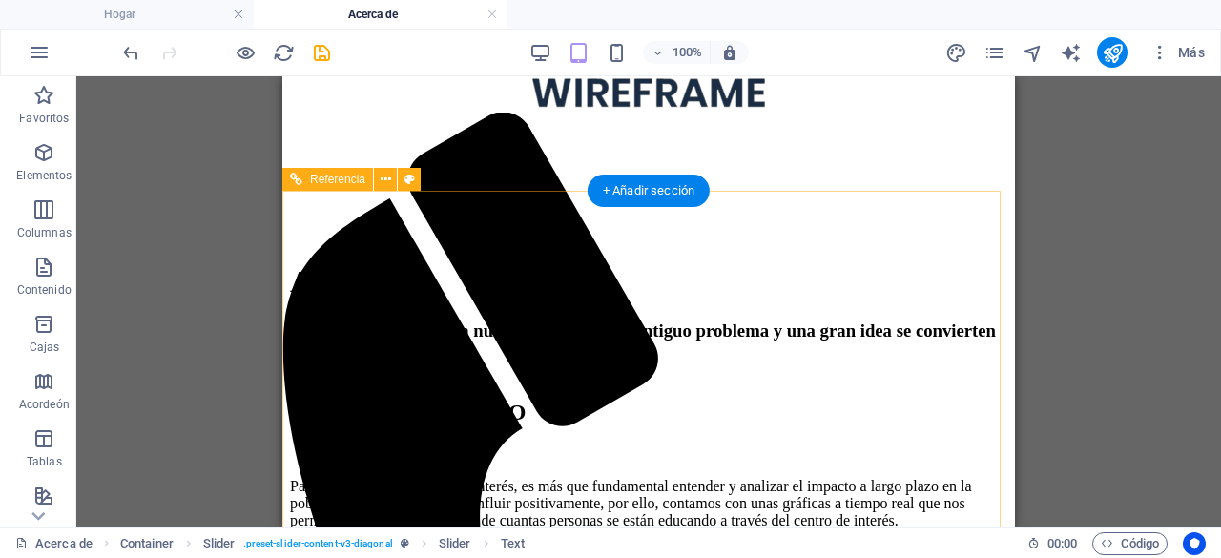
scroll to position [767, 0]
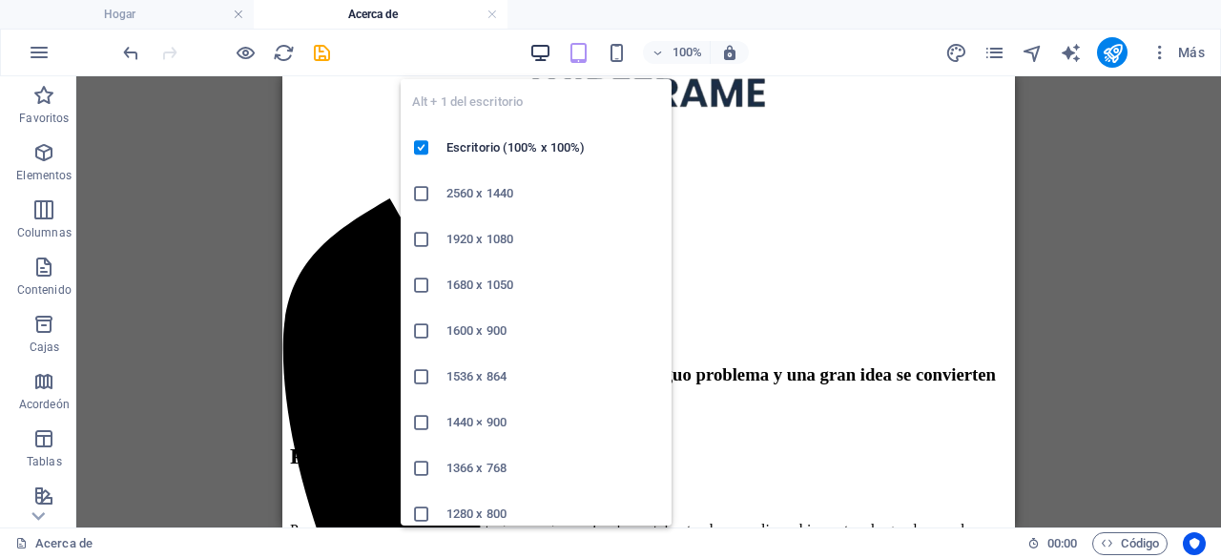
click at [535, 49] on icon "button" at bounding box center [540, 53] width 22 height 22
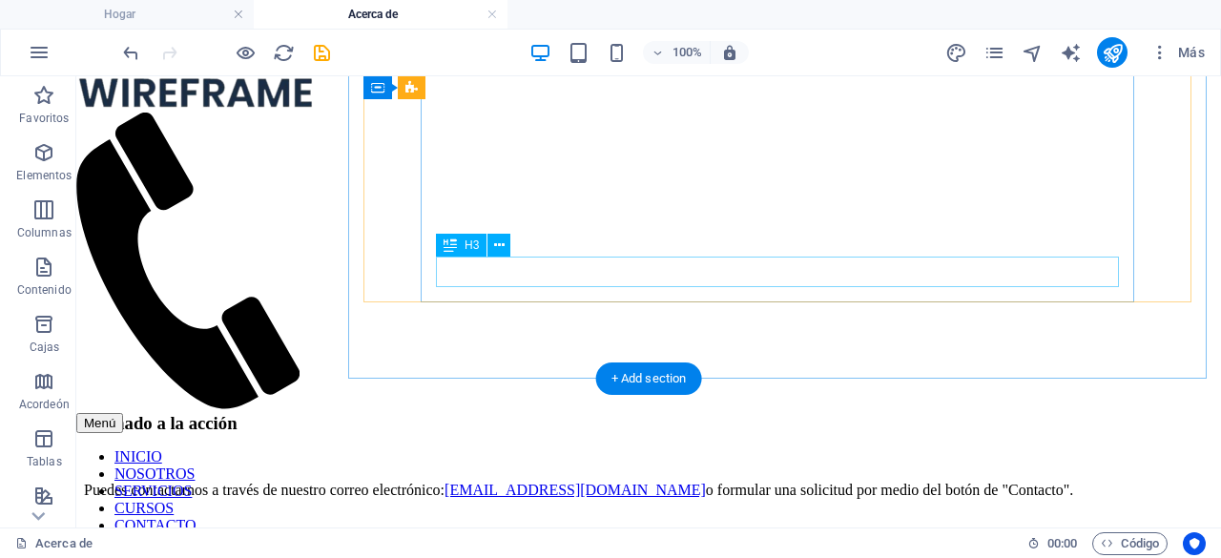
scroll to position [1726, 0]
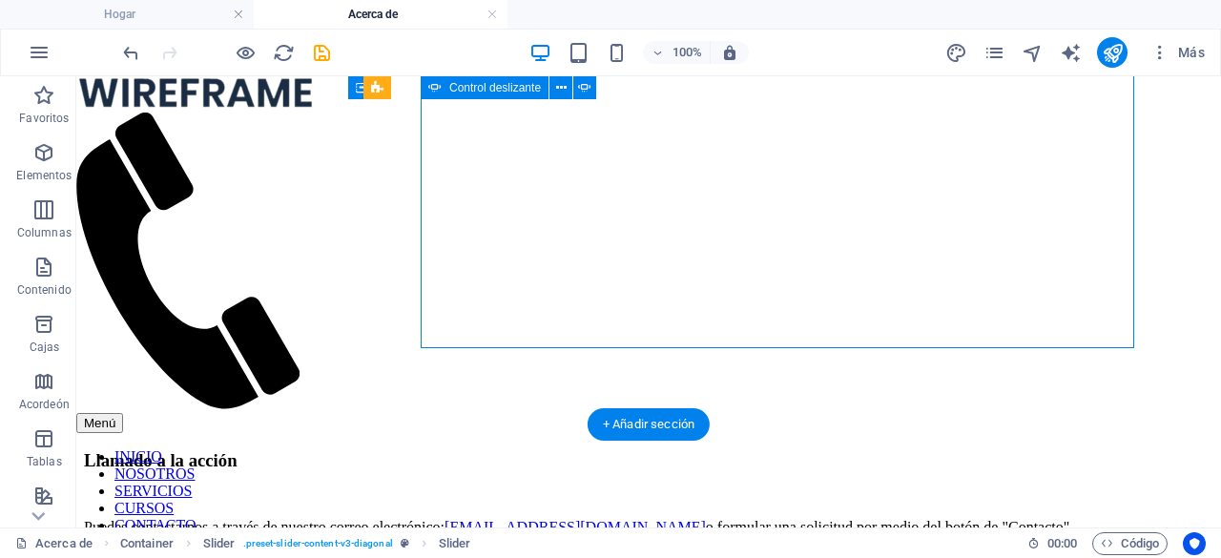
scroll to position [1680, 0]
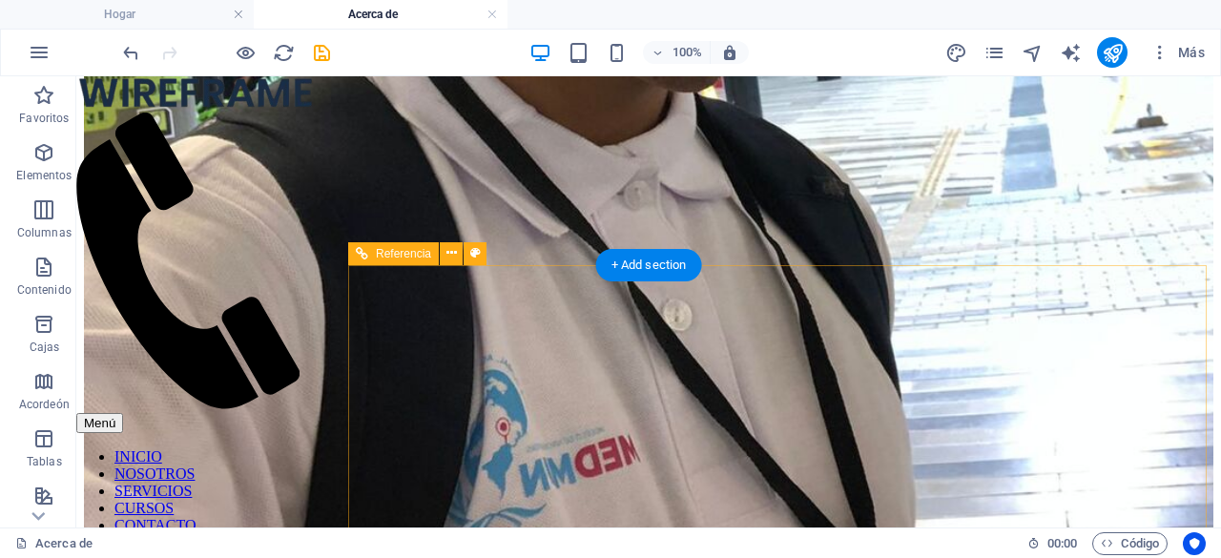
scroll to position [3609, 0]
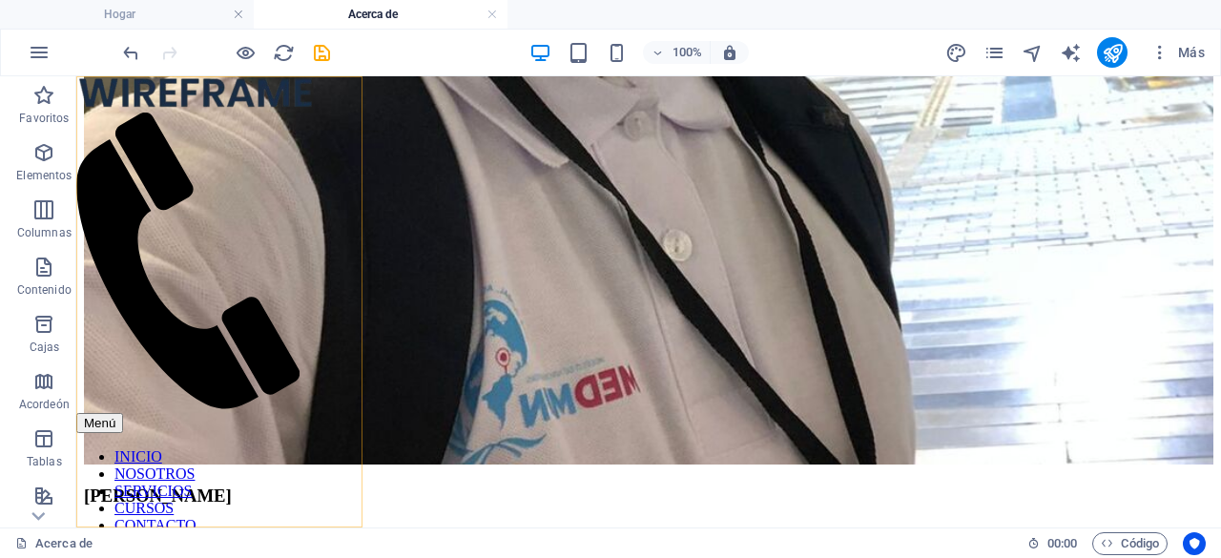
click at [248, 448] on nav "INICIO NOSOTROS SERVICIOS CURSOS CONTACTO" at bounding box center [195, 491] width 238 height 86
click at [231, 448] on nav "INICIO NOSOTROS SERVICIOS CURSOS CONTACTO" at bounding box center [195, 491] width 238 height 86
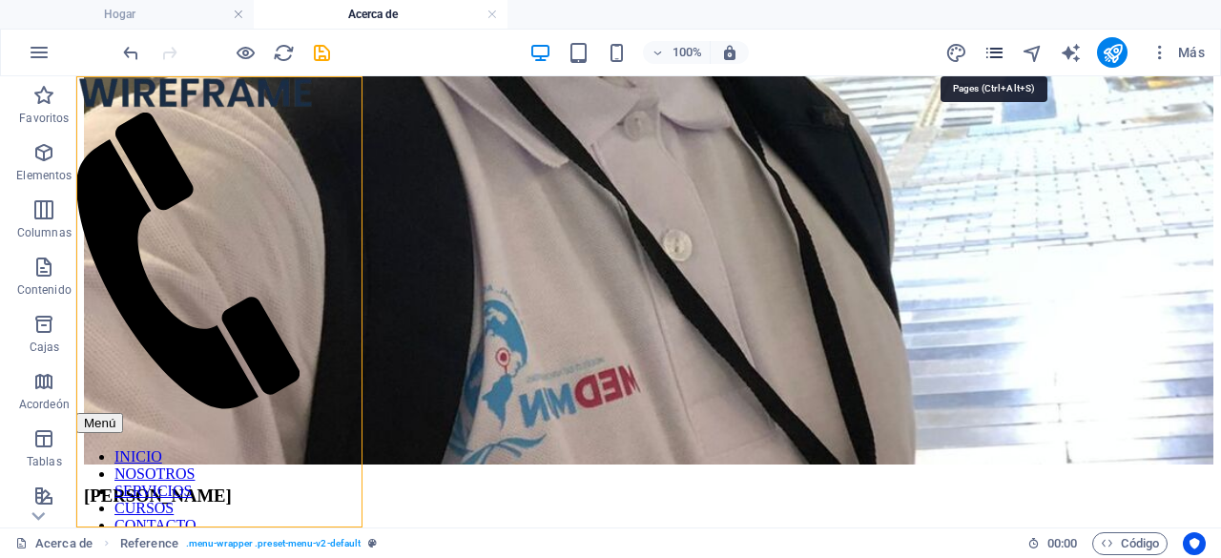
click at [997, 48] on icon "páginas" at bounding box center [994, 53] width 22 height 22
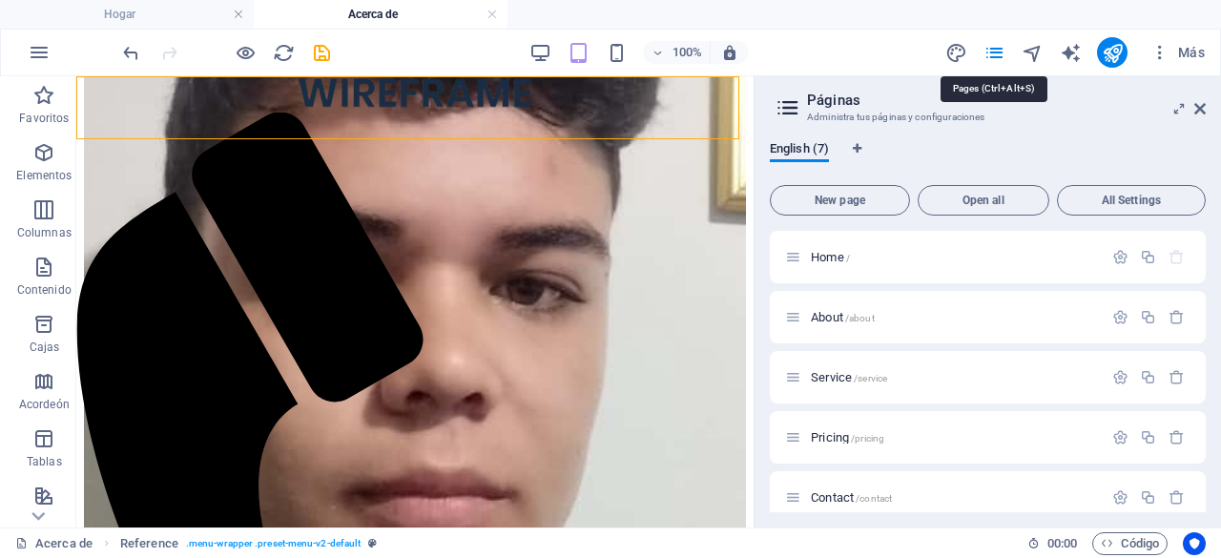
scroll to position [3794, 0]
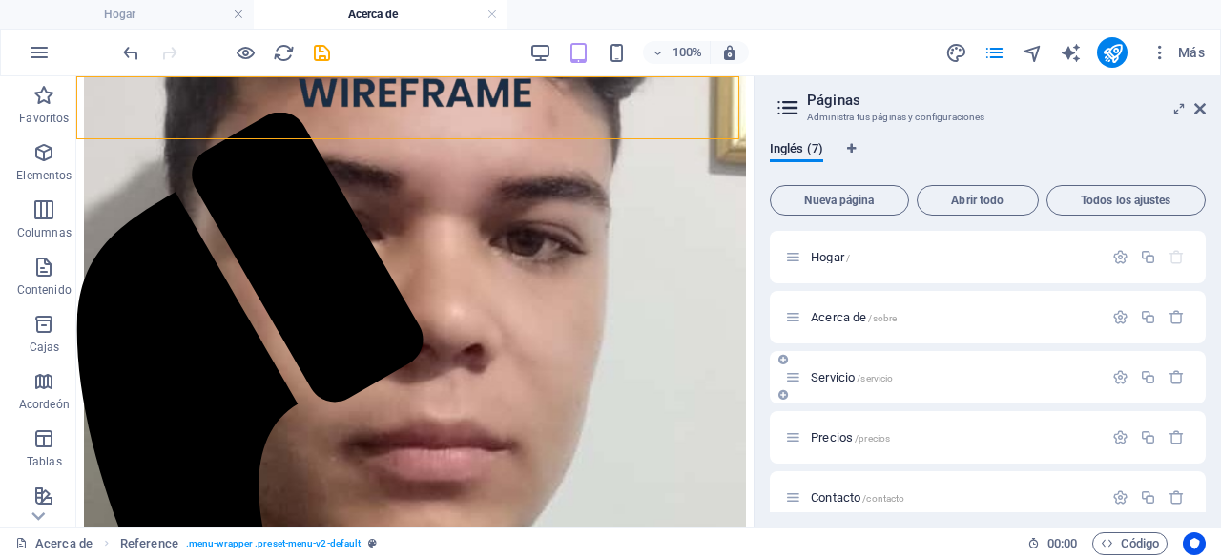
click at [830, 370] on div "Servicio /servicio" at bounding box center [944, 377] width 318 height 22
click at [834, 375] on font "Servicio" at bounding box center [833, 377] width 44 height 14
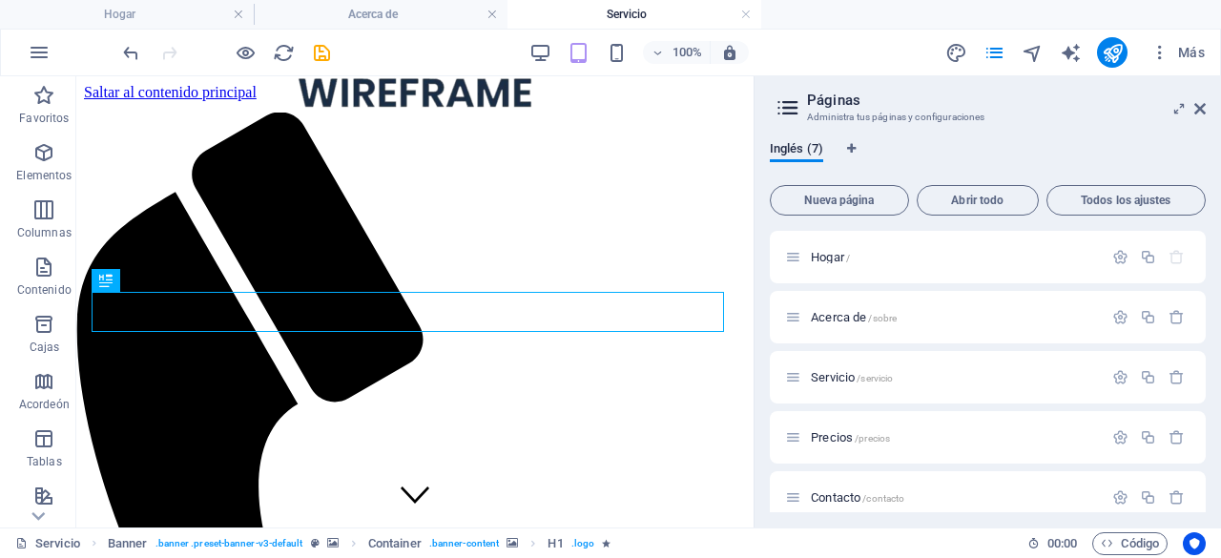
scroll to position [95, 0]
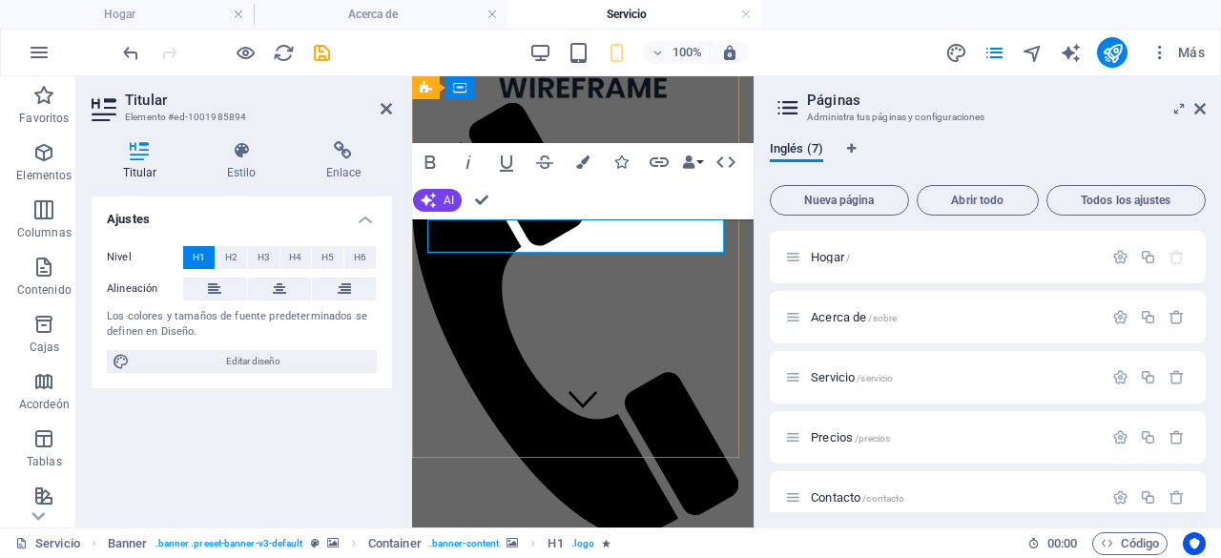
click at [1203, 104] on icon at bounding box center [1199, 108] width 11 height 15
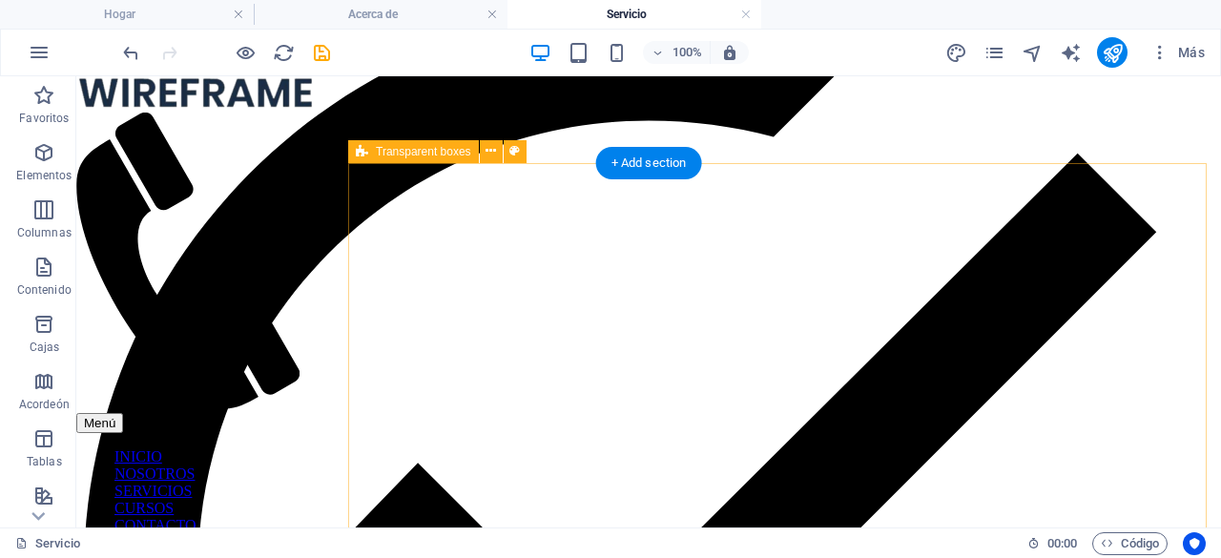
scroll to position [2289, 0]
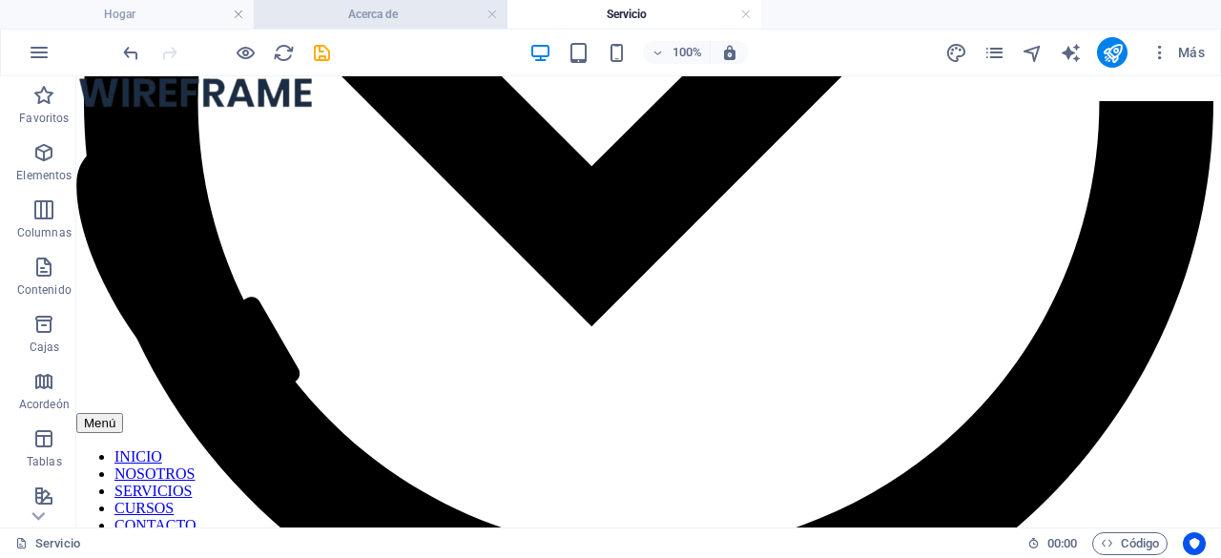
click at [407, 16] on h4 "Acerca de" at bounding box center [381, 14] width 254 height 21
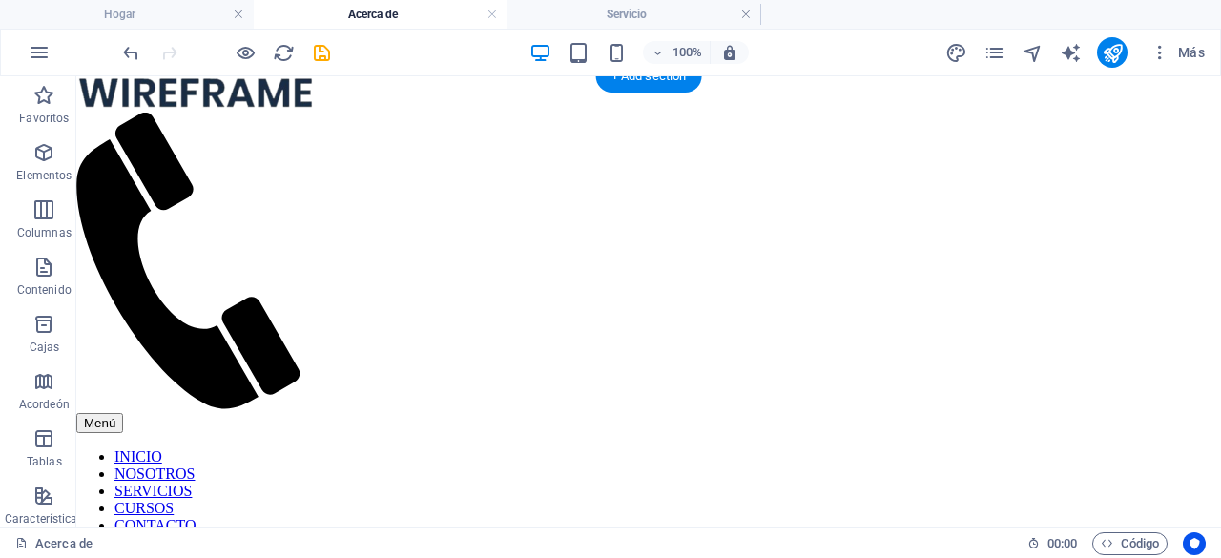
scroll to position [0, 0]
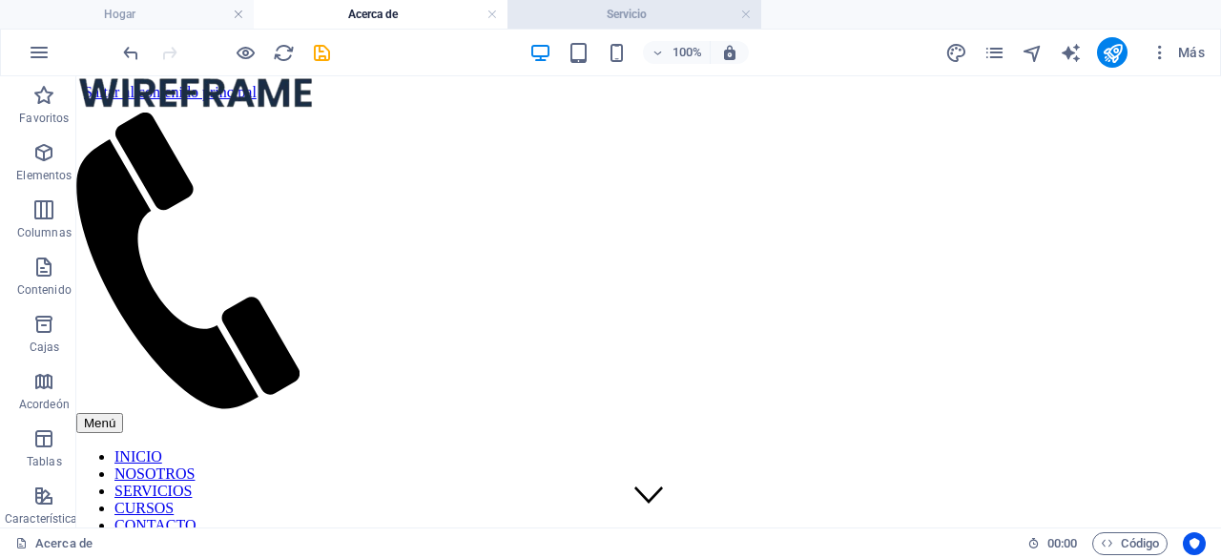
click at [633, 11] on font "Servicio" at bounding box center [626, 14] width 40 height 13
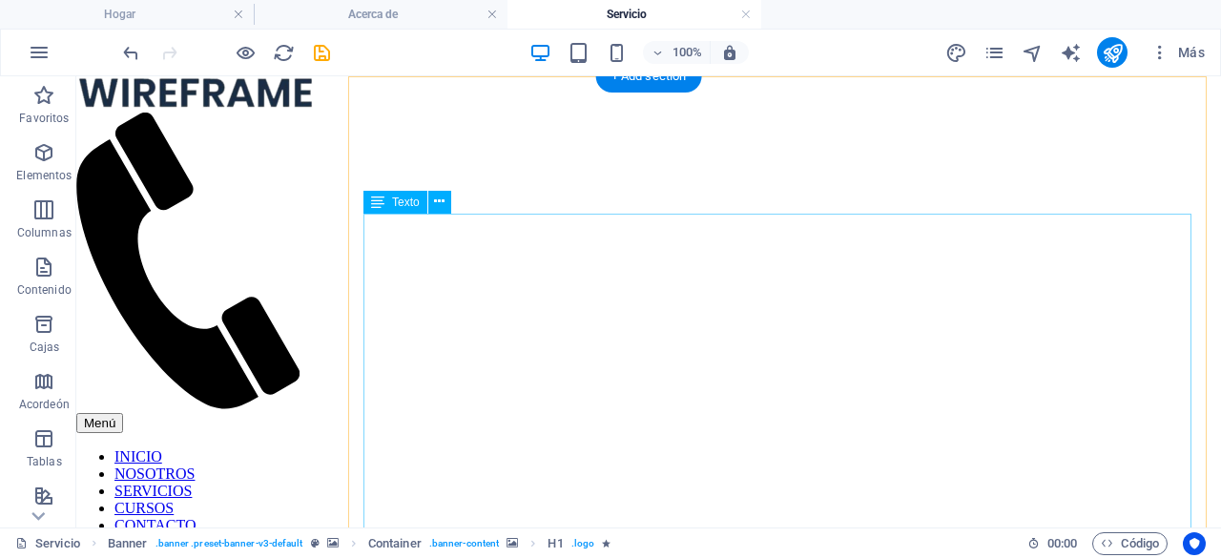
scroll to position [477, 0]
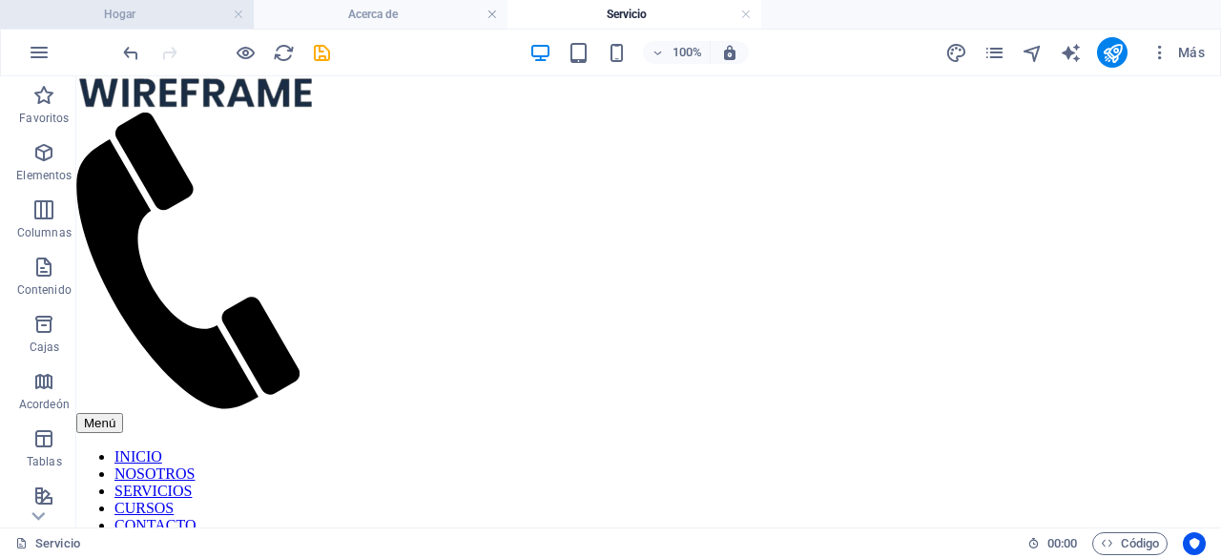
click at [70, 9] on h4 "Hogar" at bounding box center [127, 14] width 254 height 21
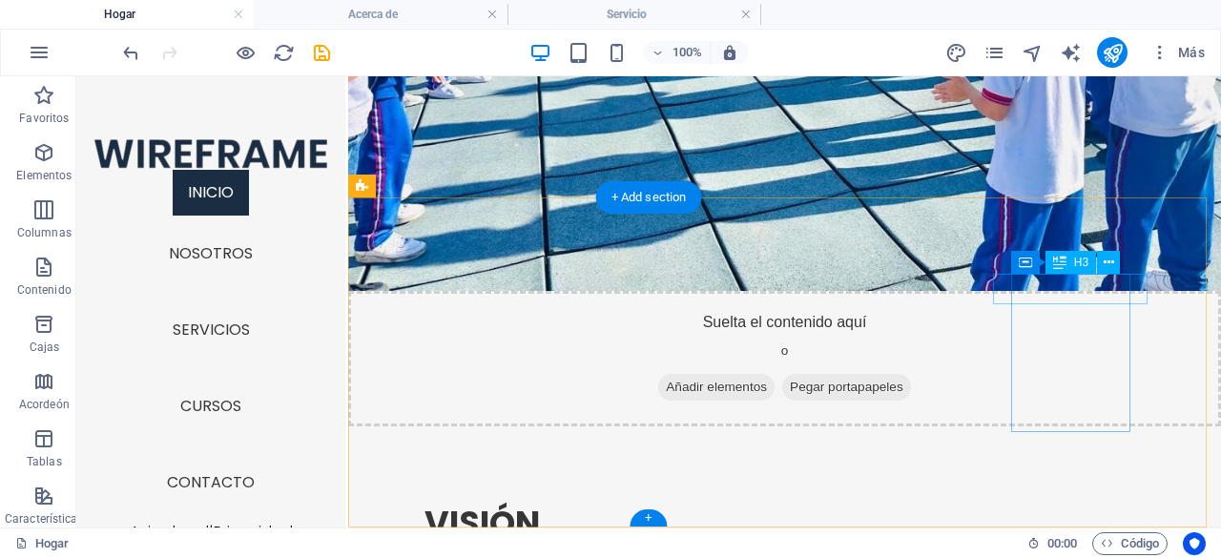
scroll to position [3418, 0]
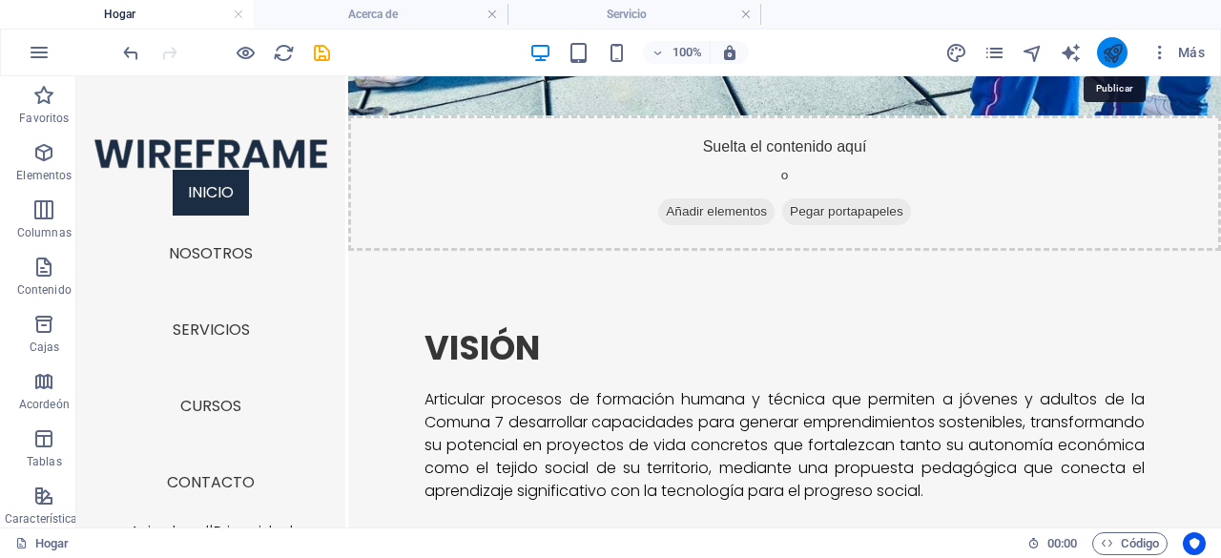
click at [1104, 46] on icon "publicar" at bounding box center [1112, 53] width 22 height 22
